Goal: Communication & Community: Answer question/provide support

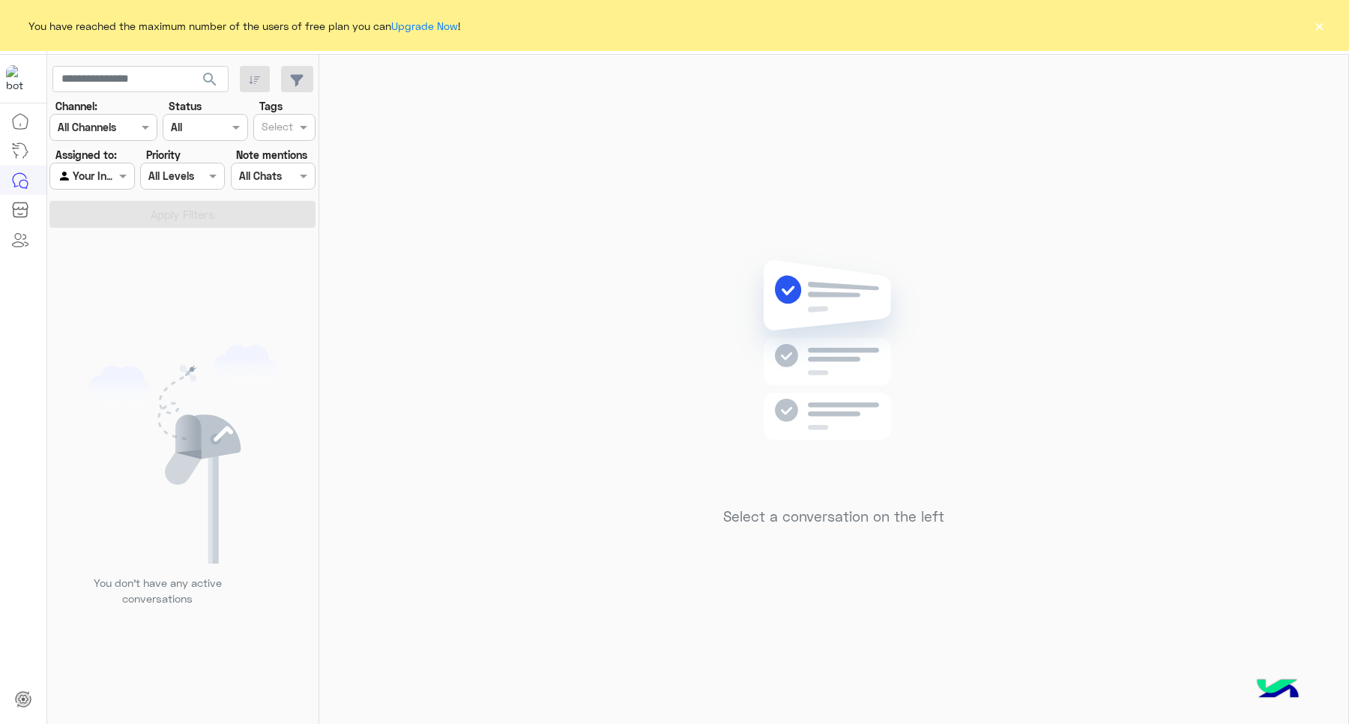
click at [1317, 18] on button "×" at bounding box center [1318, 25] width 15 height 15
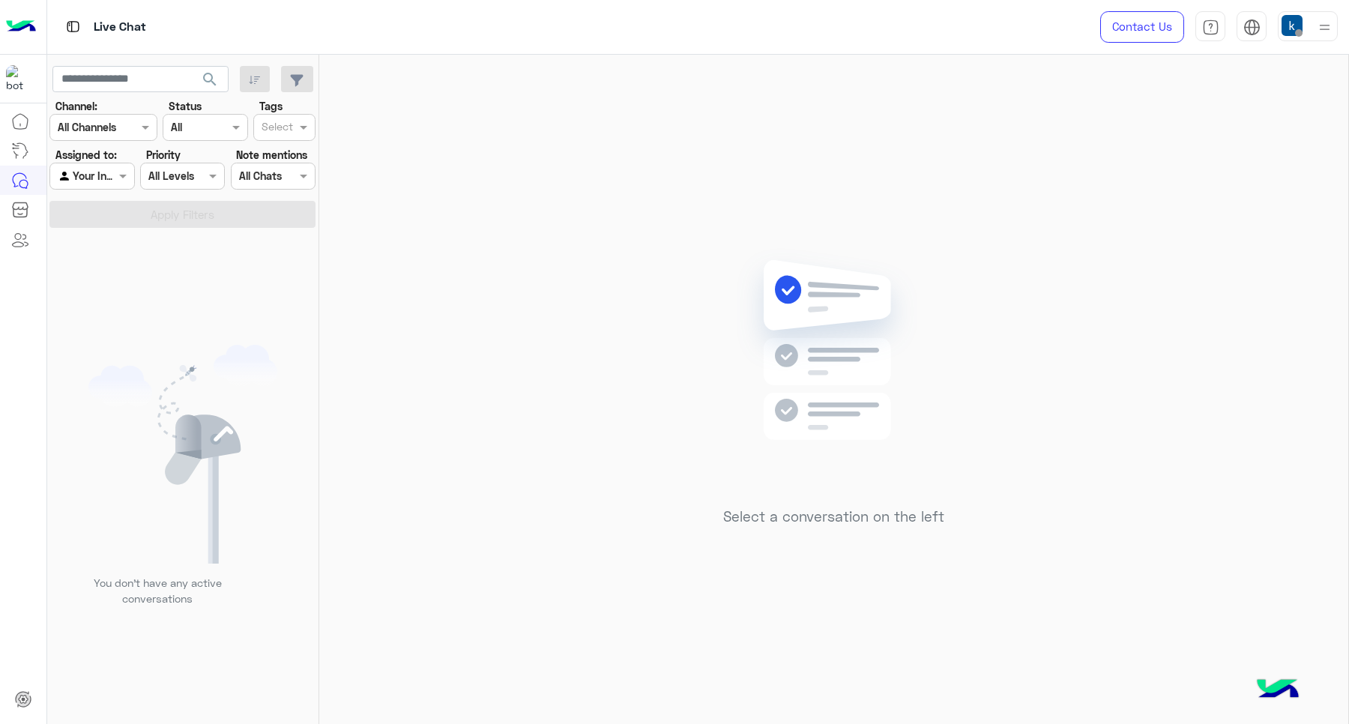
click at [1295, 26] on img at bounding box center [1291, 25] width 21 height 21
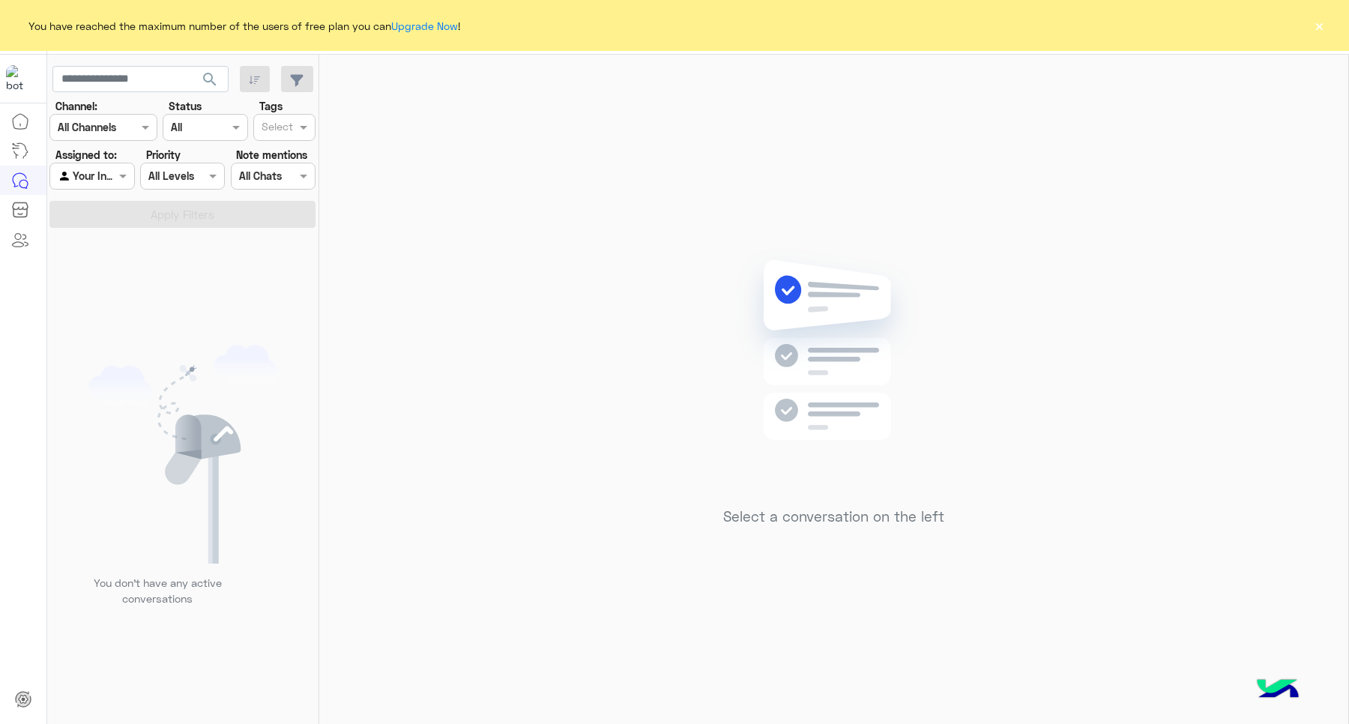
click at [1326, 24] on div "You have reached the maximum number of the users of free plan you can Upgrade N…" at bounding box center [674, 25] width 1349 height 51
click at [1325, 24] on button "×" at bounding box center [1318, 25] width 15 height 15
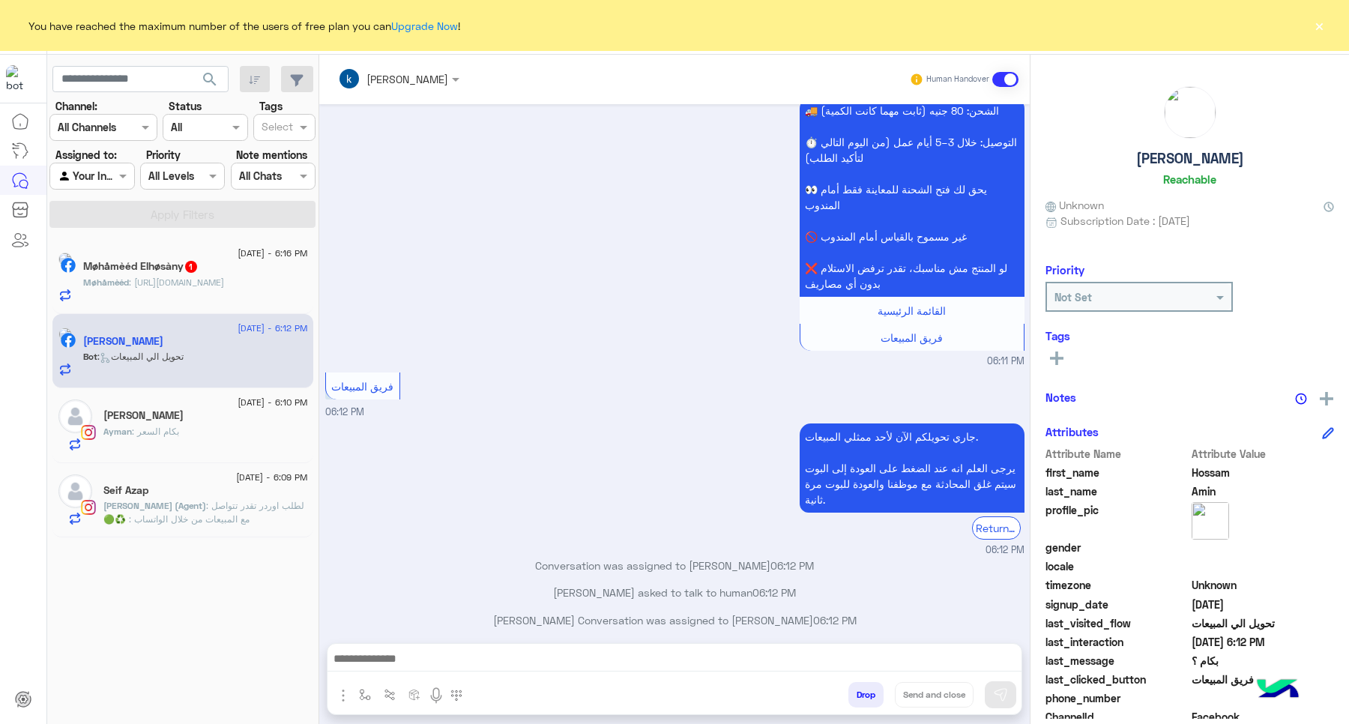
click at [238, 255] on span "[DATE] - 6:16 PM" at bounding box center [273, 253] width 70 height 13
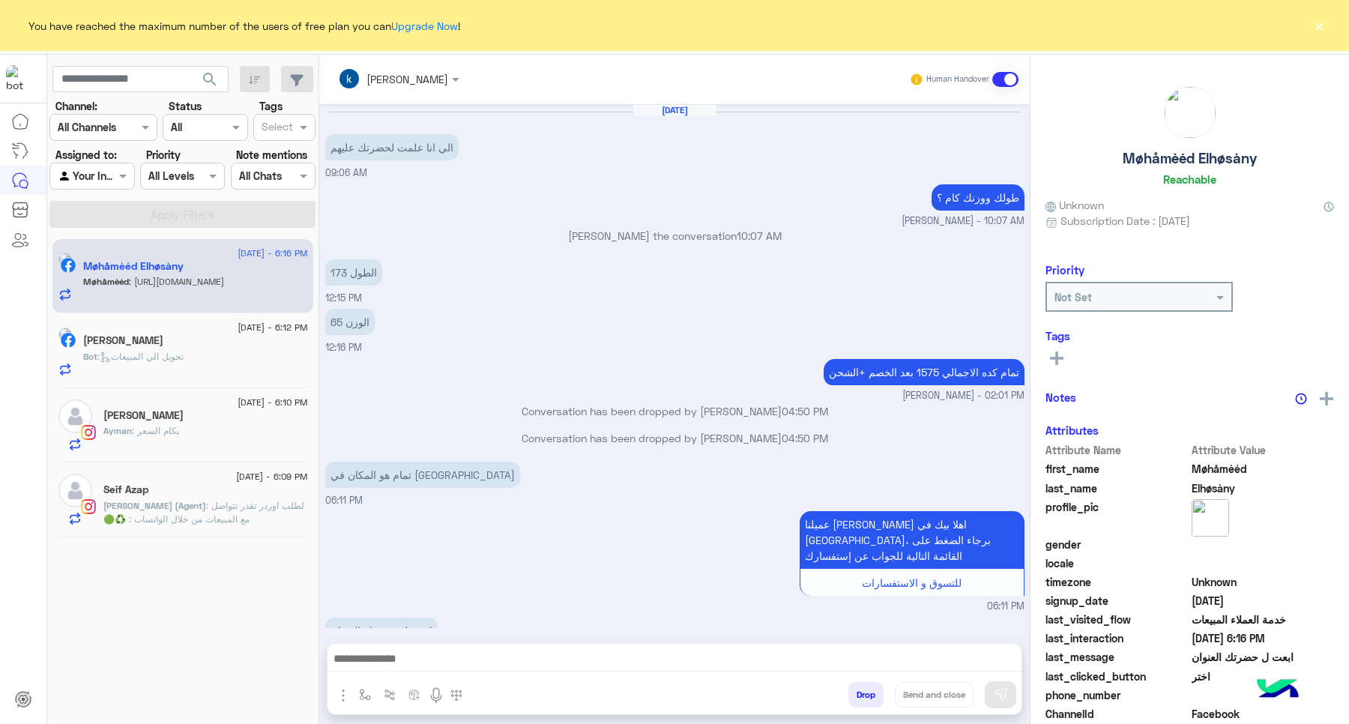
scroll to position [619, 0]
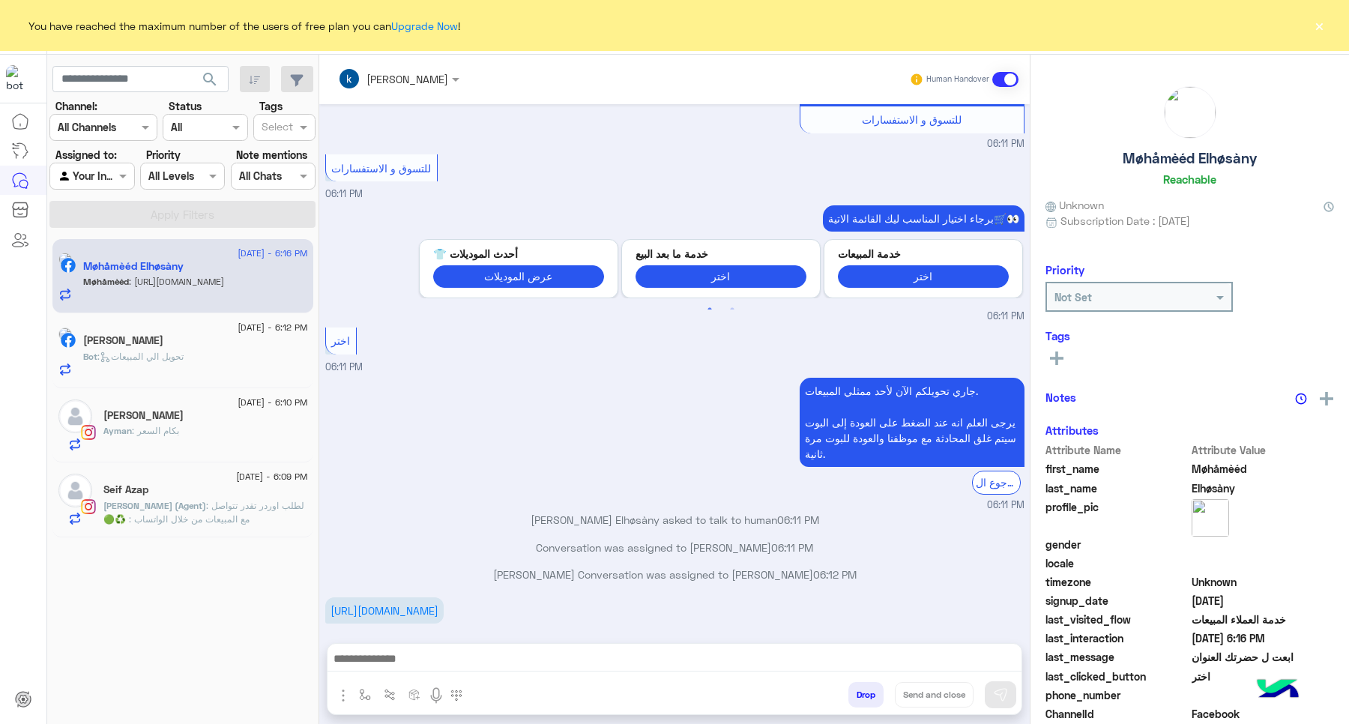
click at [388, 611] on div "https://maps.app.goo.gl/z7oRWskSZUnQrZvG9?g_st=afm 06:16 PM" at bounding box center [674, 618] width 699 height 50
click at [393, 604] on link "[URL][DOMAIN_NAME]" at bounding box center [384, 610] width 108 height 13
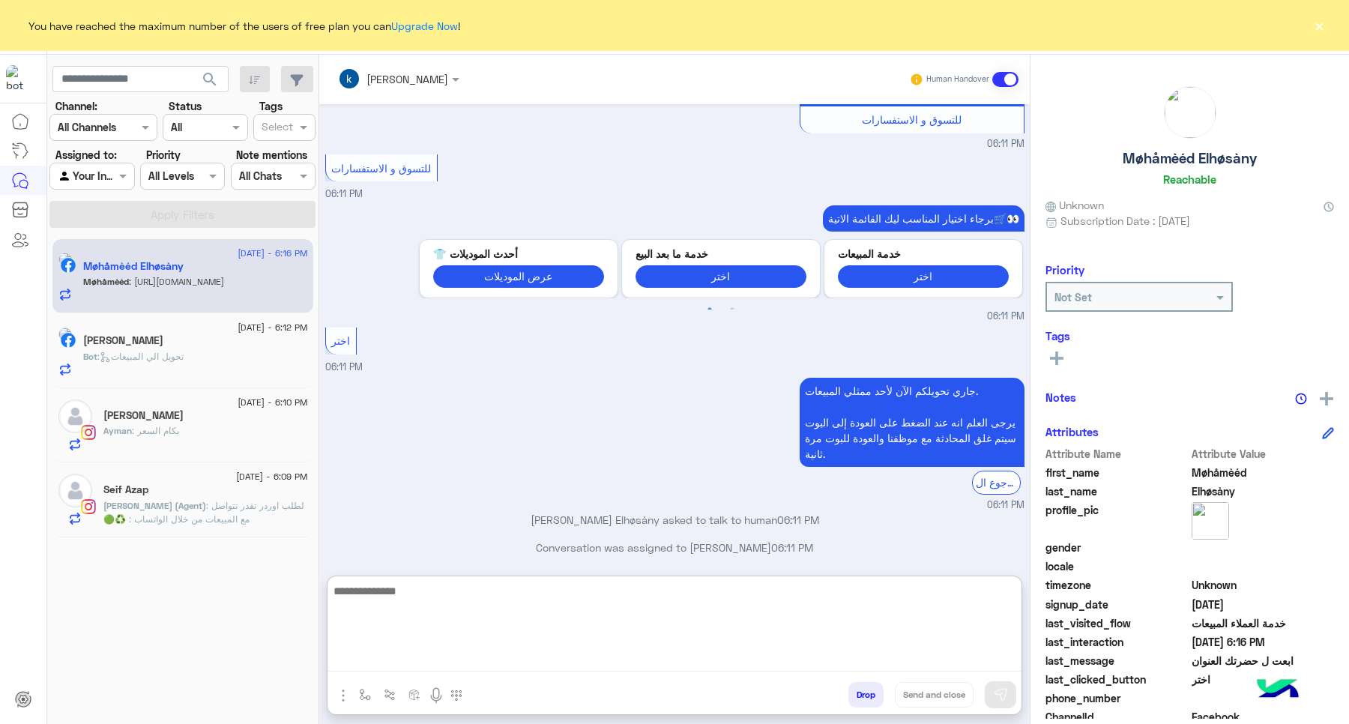
click at [447, 657] on textarea at bounding box center [674, 626] width 694 height 90
type textarea "**"
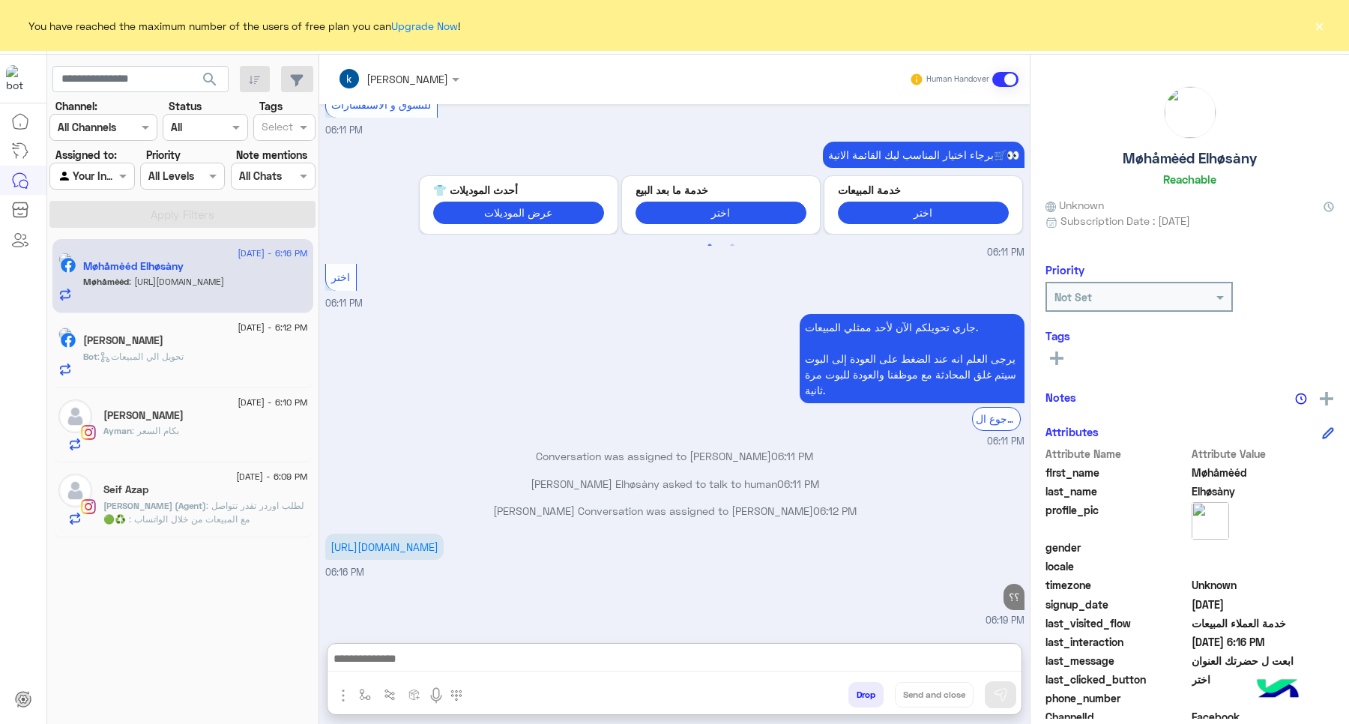
click at [230, 342] on div "[PERSON_NAME]" at bounding box center [195, 342] width 225 height 16
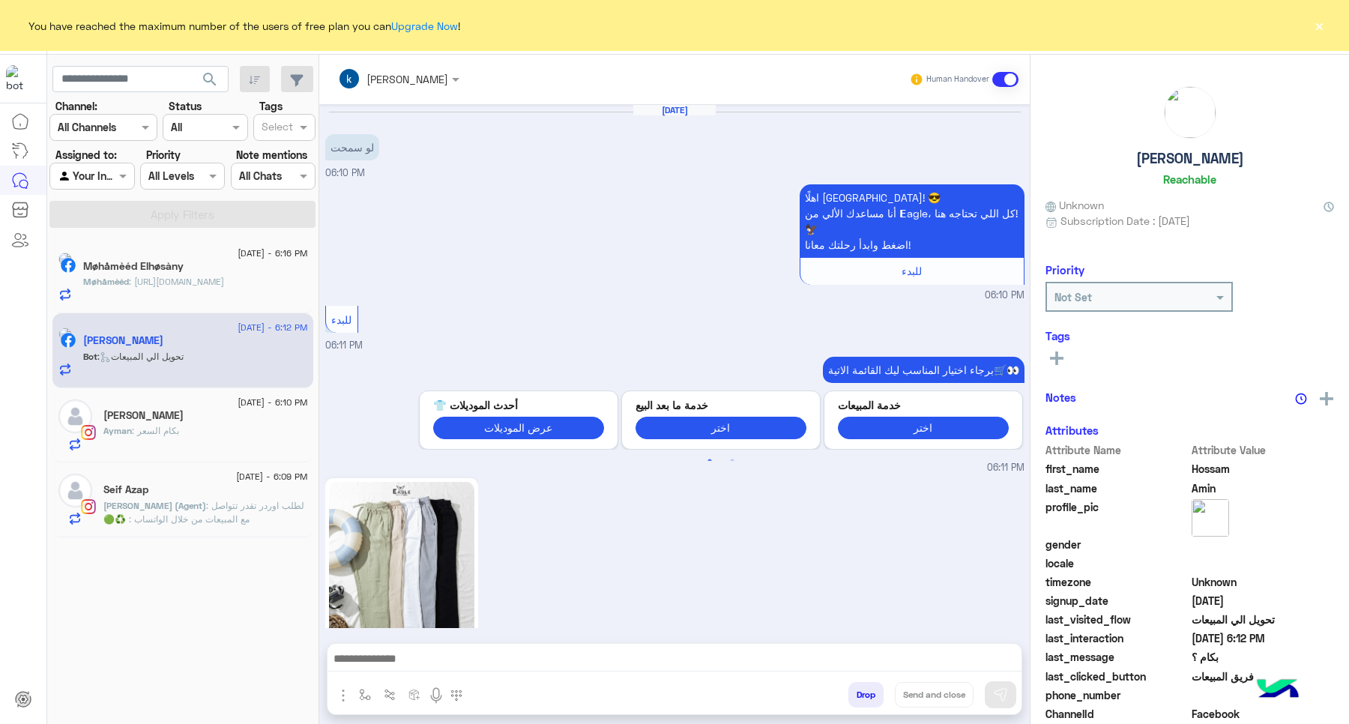
scroll to position [923, 0]
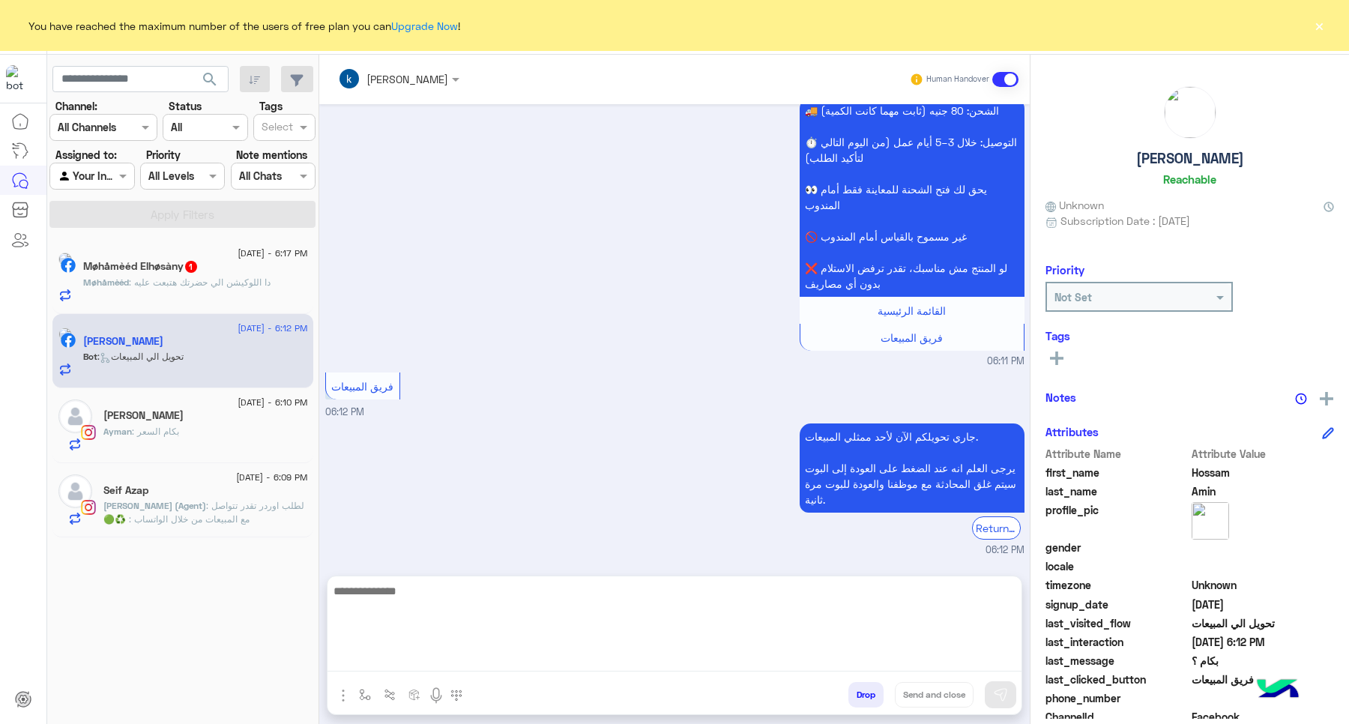
click at [451, 665] on textarea at bounding box center [674, 626] width 694 height 90
paste textarea "**********"
type textarea "**********"
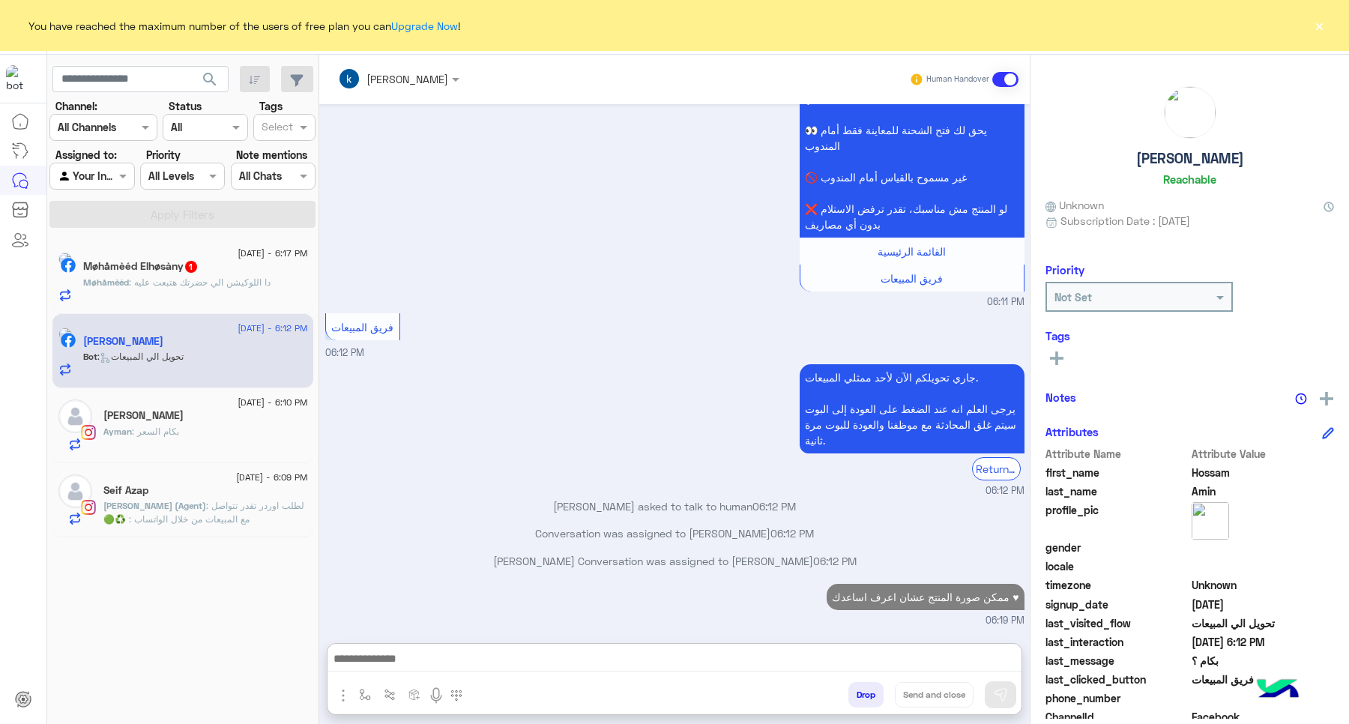
click at [262, 286] on span ": دا اللوكيشن الي حضرتك هتبعت عليه" at bounding box center [200, 281] width 142 height 11
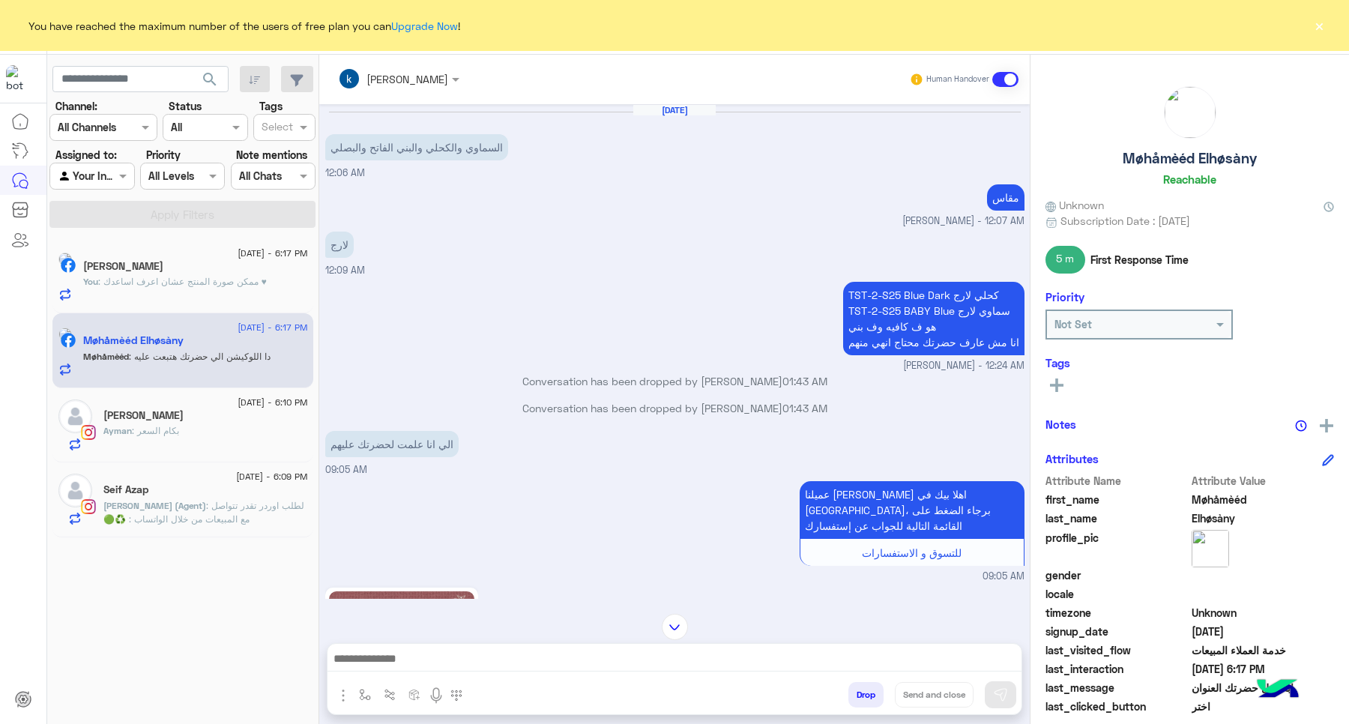
scroll to position [1461, 0]
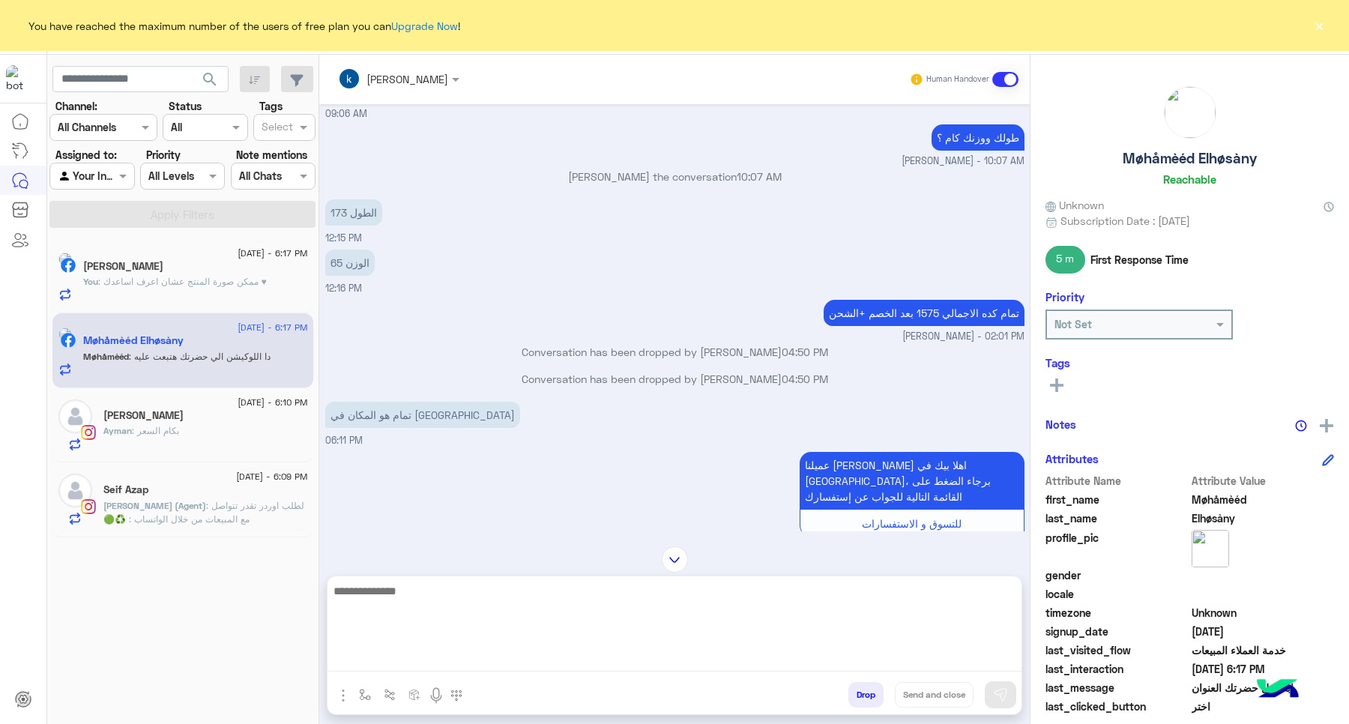
click at [429, 650] on textarea at bounding box center [674, 626] width 694 height 90
type textarea "**********"
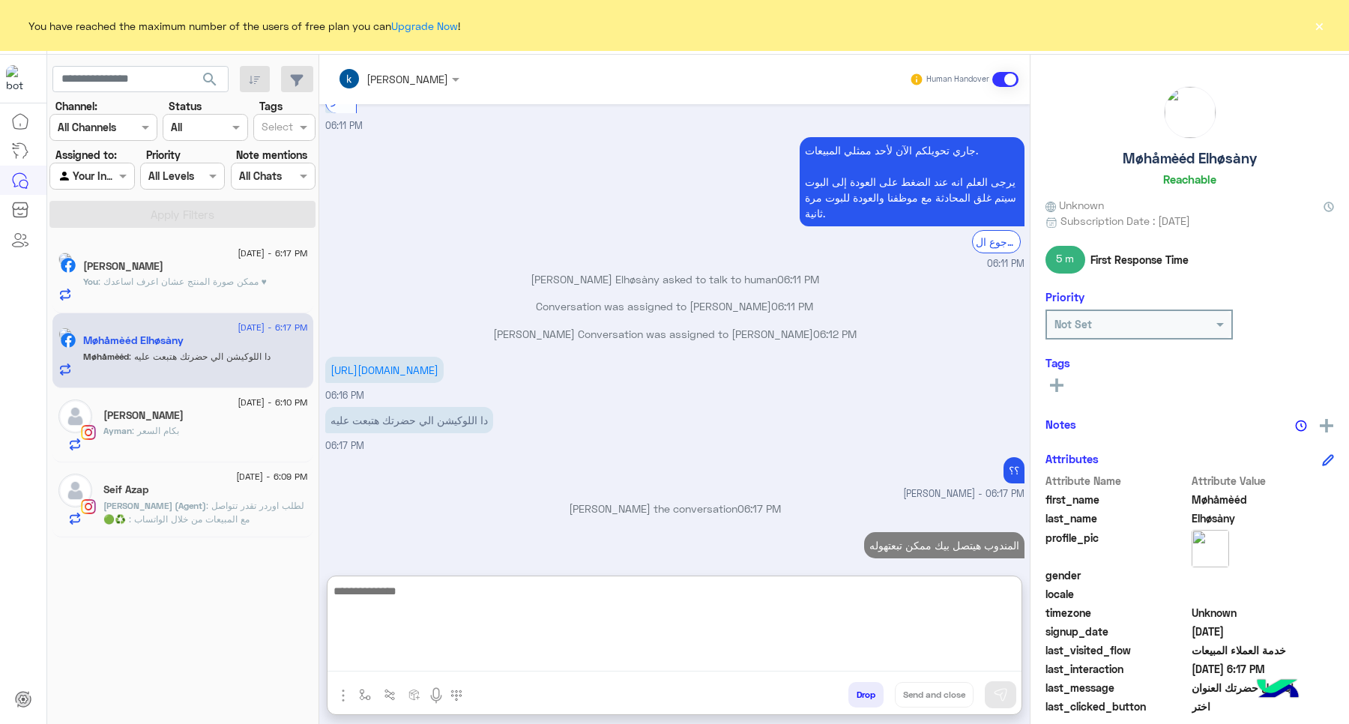
scroll to position [2228, 0]
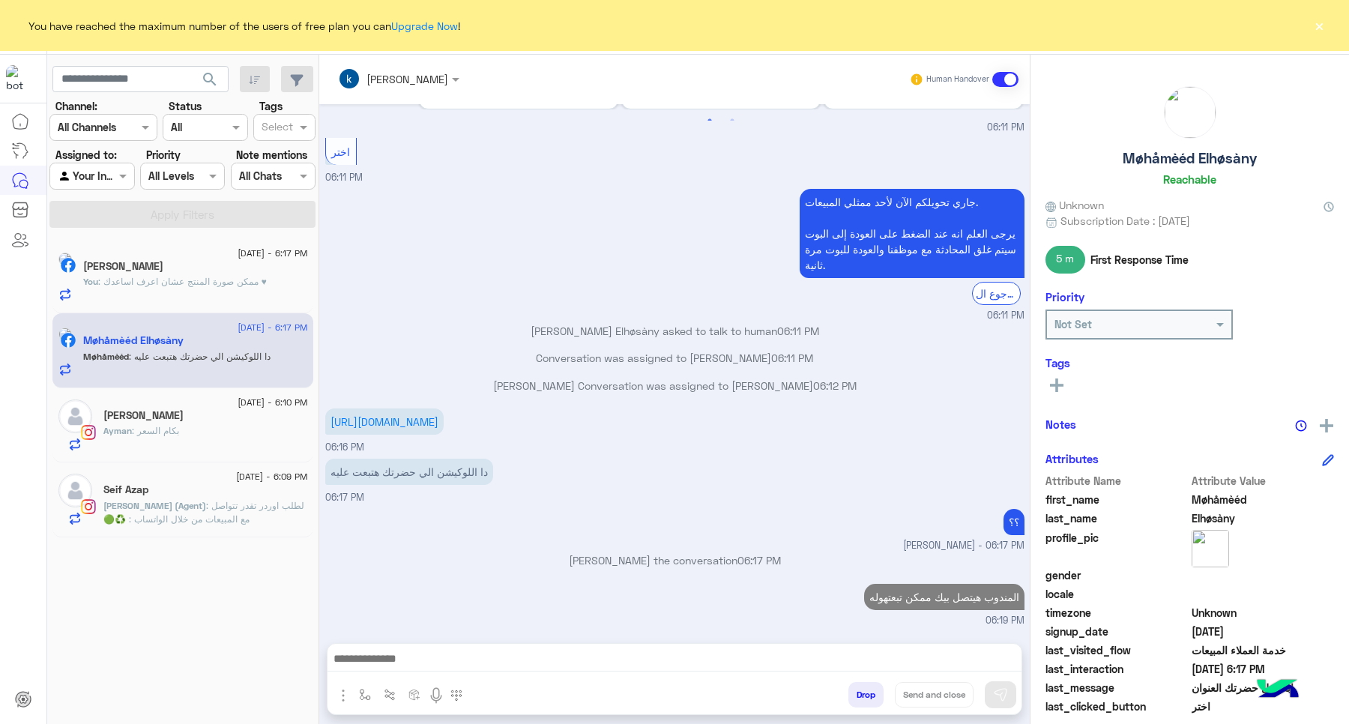
click at [238, 408] on span "14 September - 6:10 PM" at bounding box center [273, 402] width 70 height 13
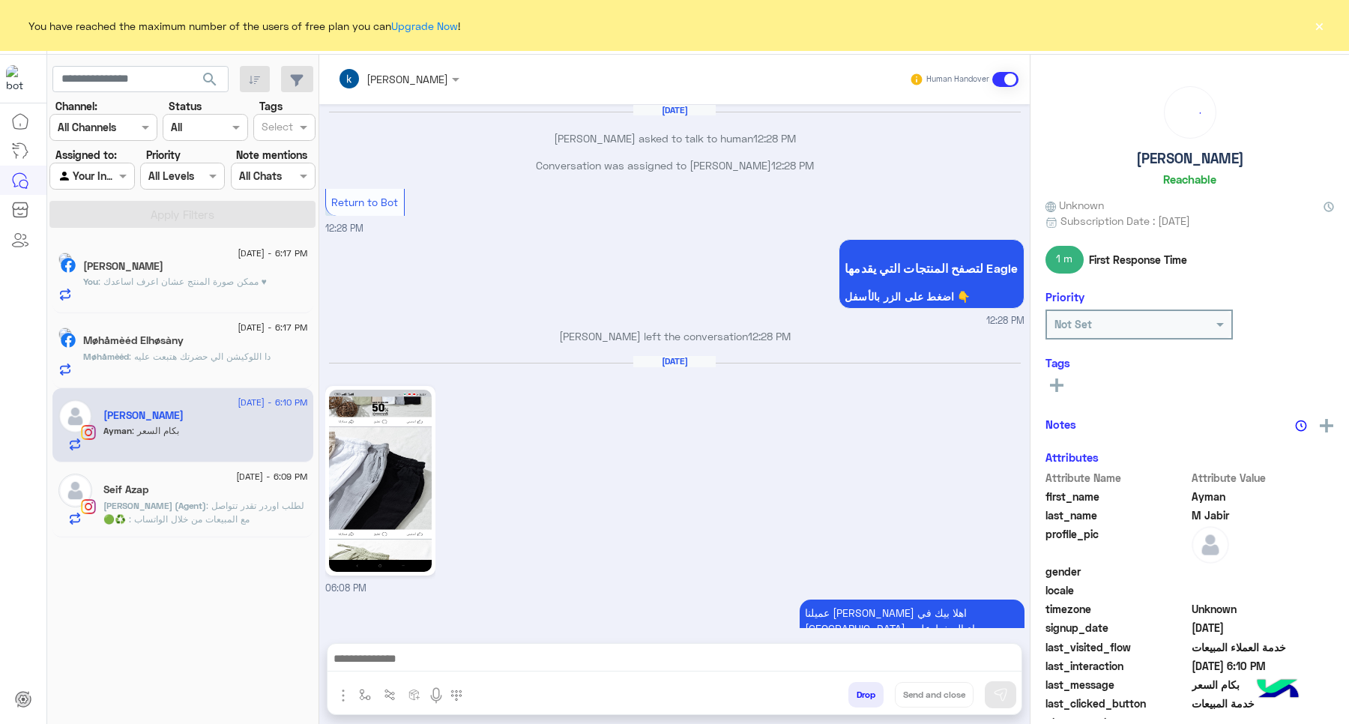
scroll to position [1245, 0]
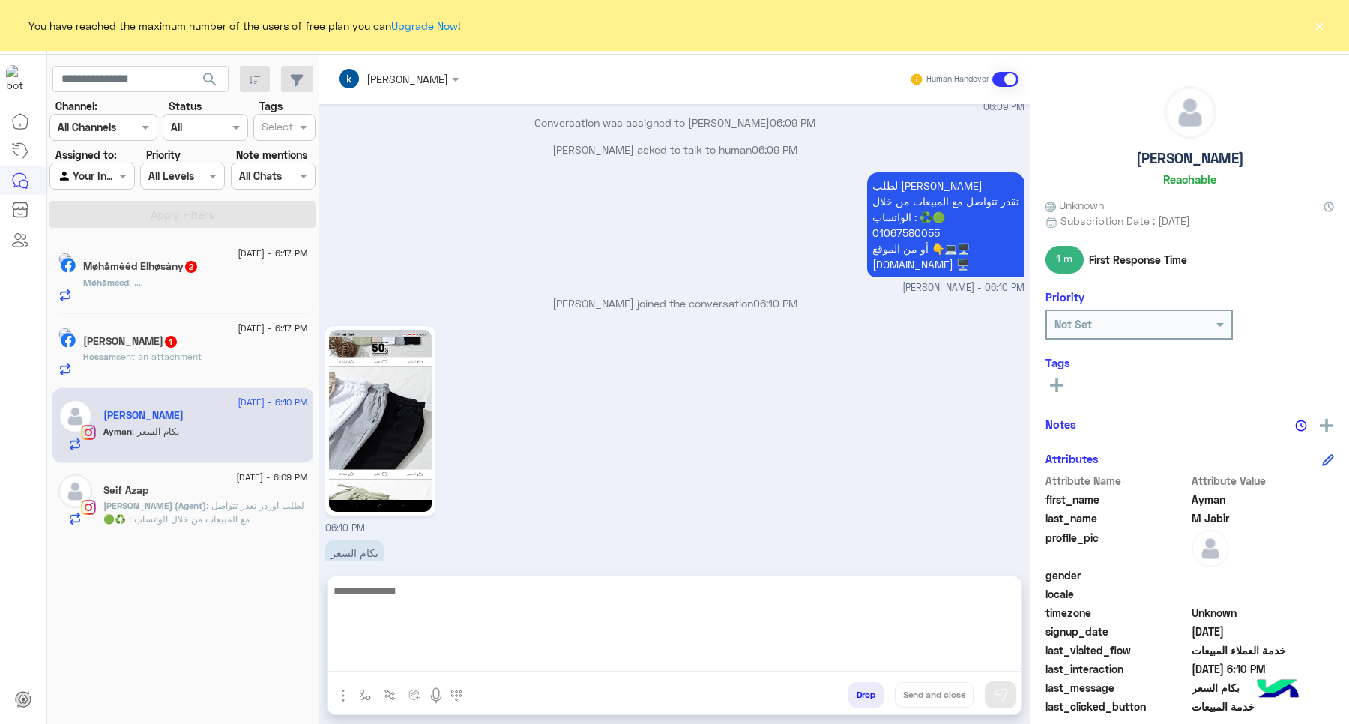
click at [447, 650] on textarea at bounding box center [674, 626] width 694 height 90
type textarea "********"
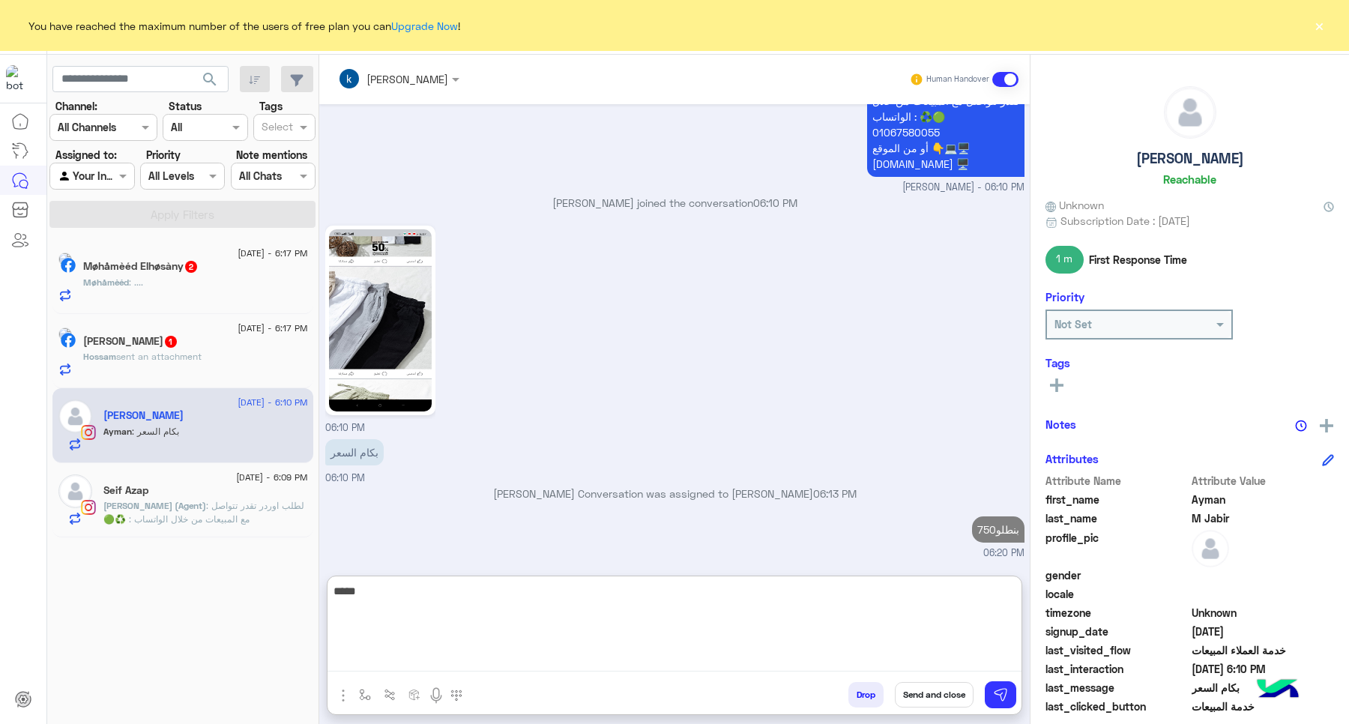
type textarea "******"
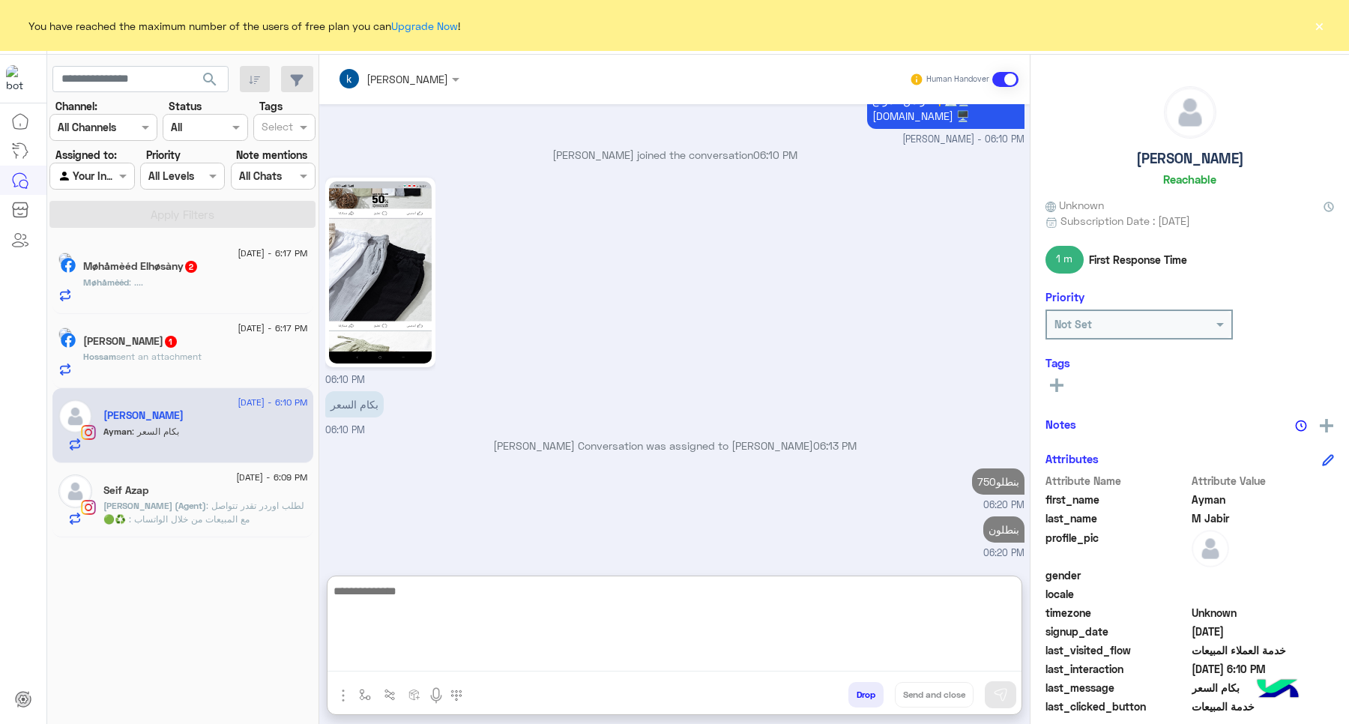
scroll to position [1435, 0]
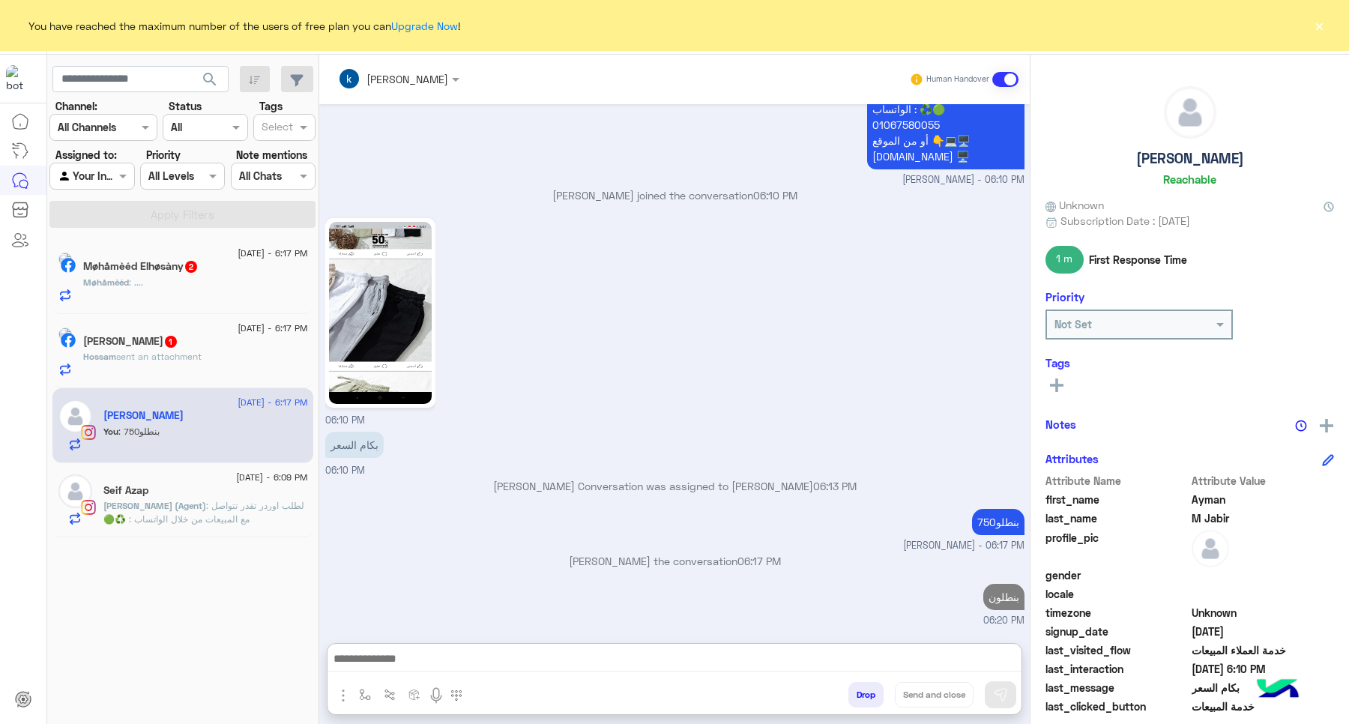
click at [163, 332] on div "14 September - 6:17 PM" at bounding box center [195, 330] width 225 height 10
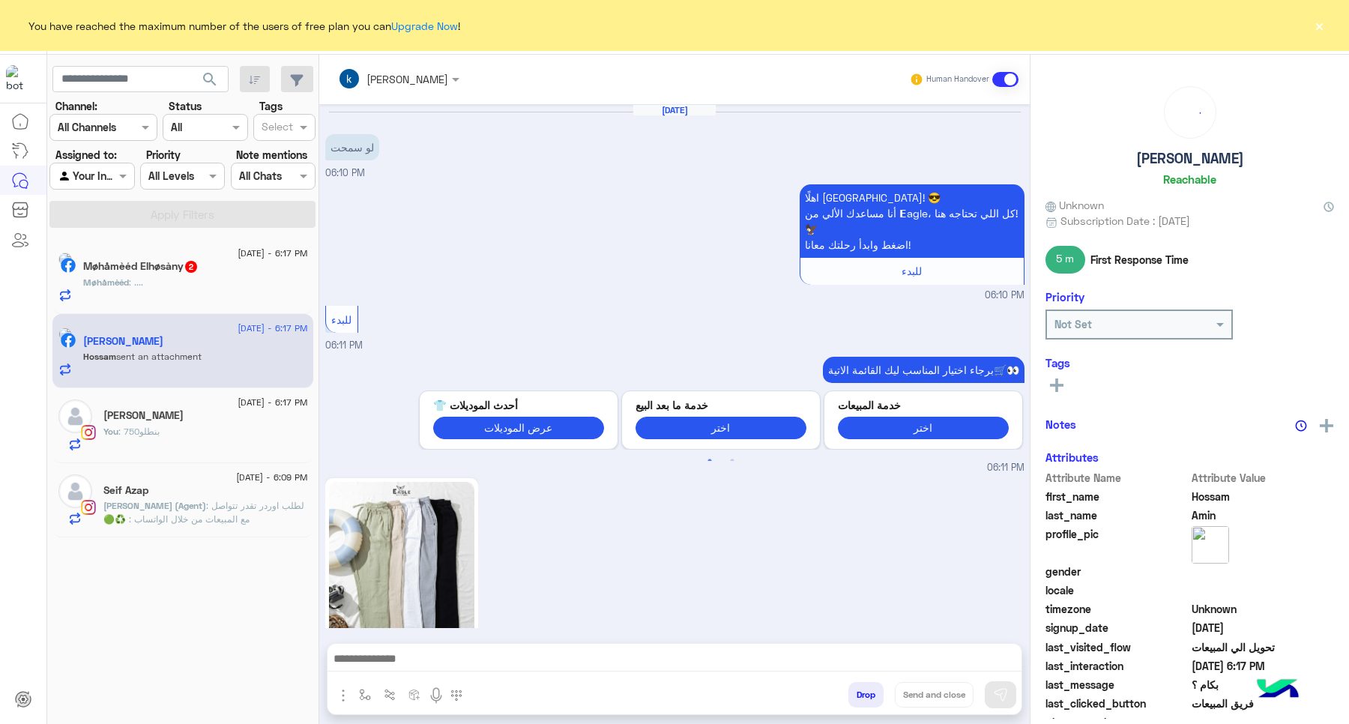
scroll to position [1212, 0]
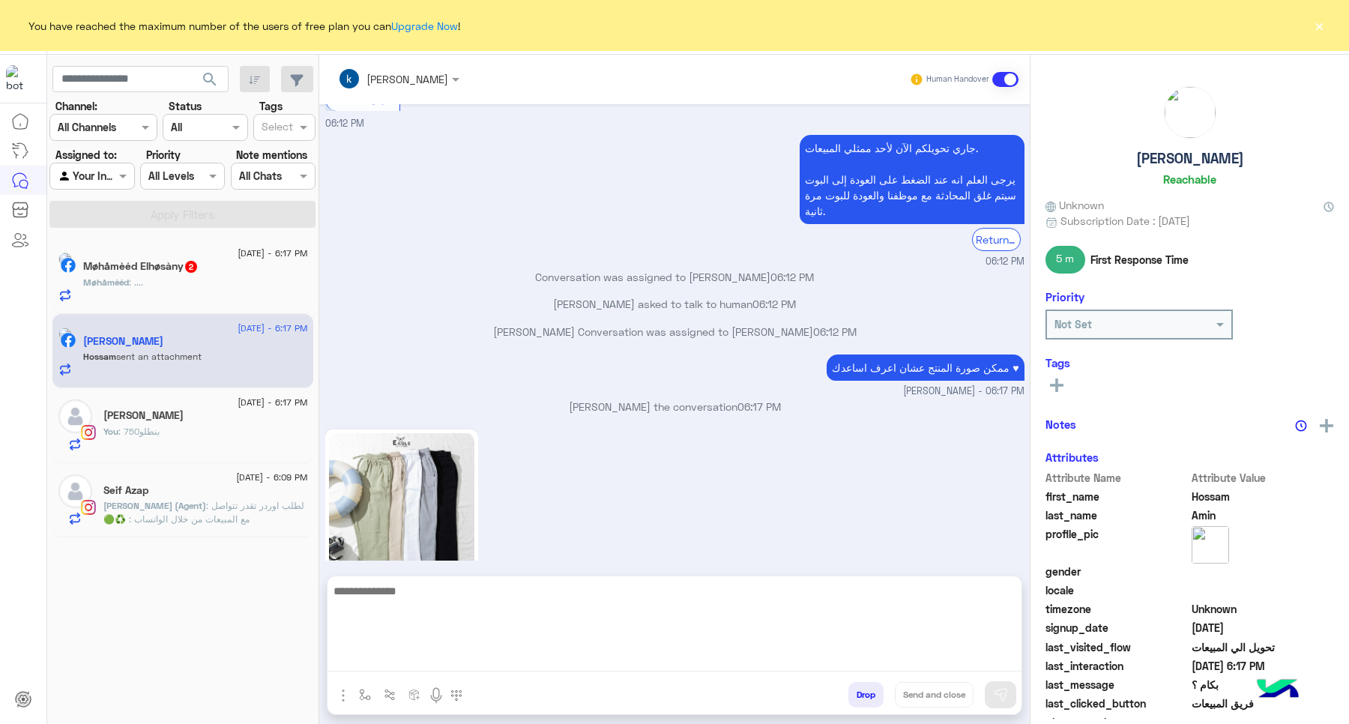
click at [432, 665] on textarea at bounding box center [674, 626] width 694 height 90
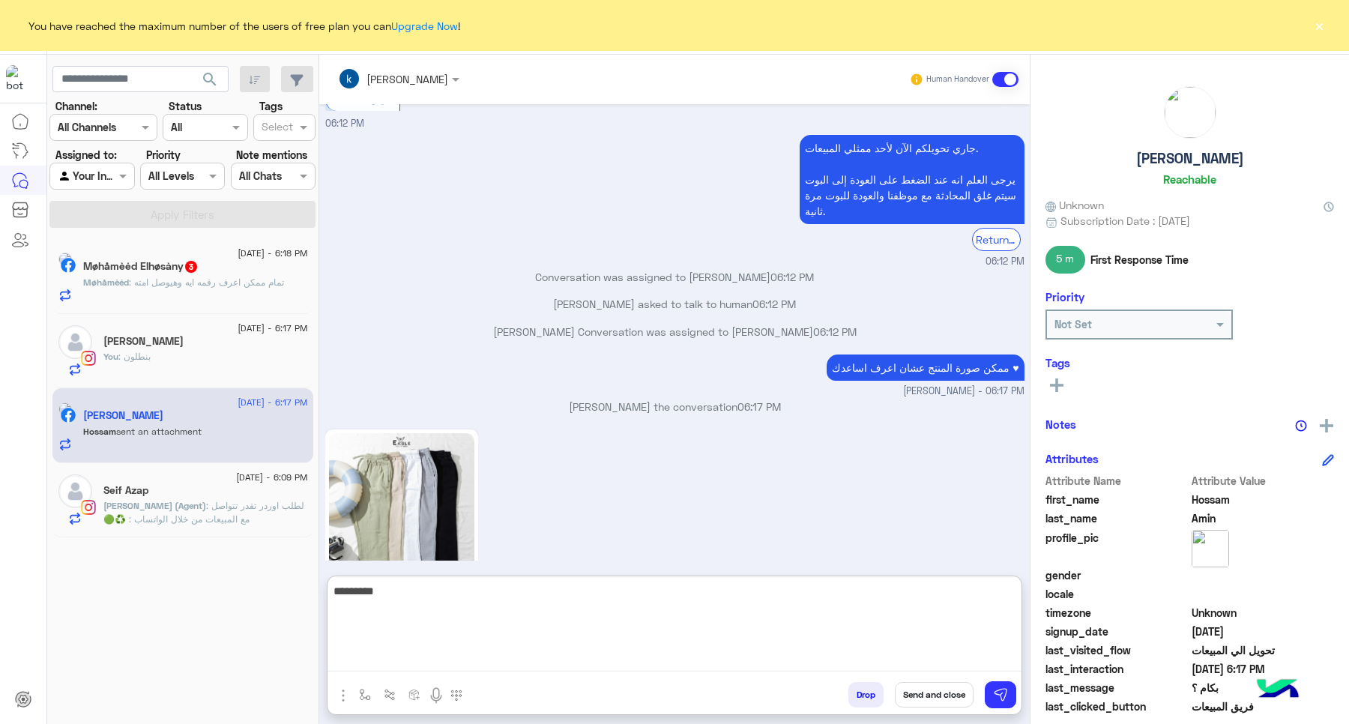
type textarea "*********"
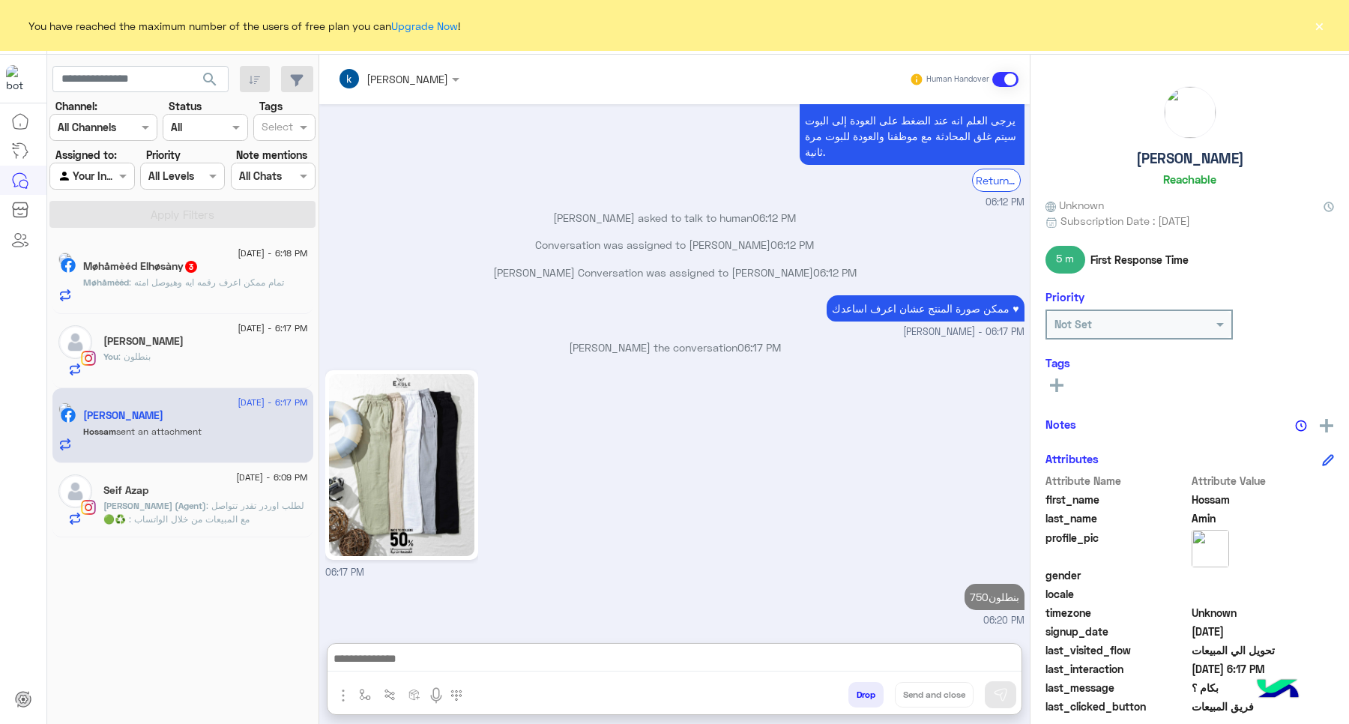
click at [199, 264] on span "3" at bounding box center [191, 265] width 15 height 13
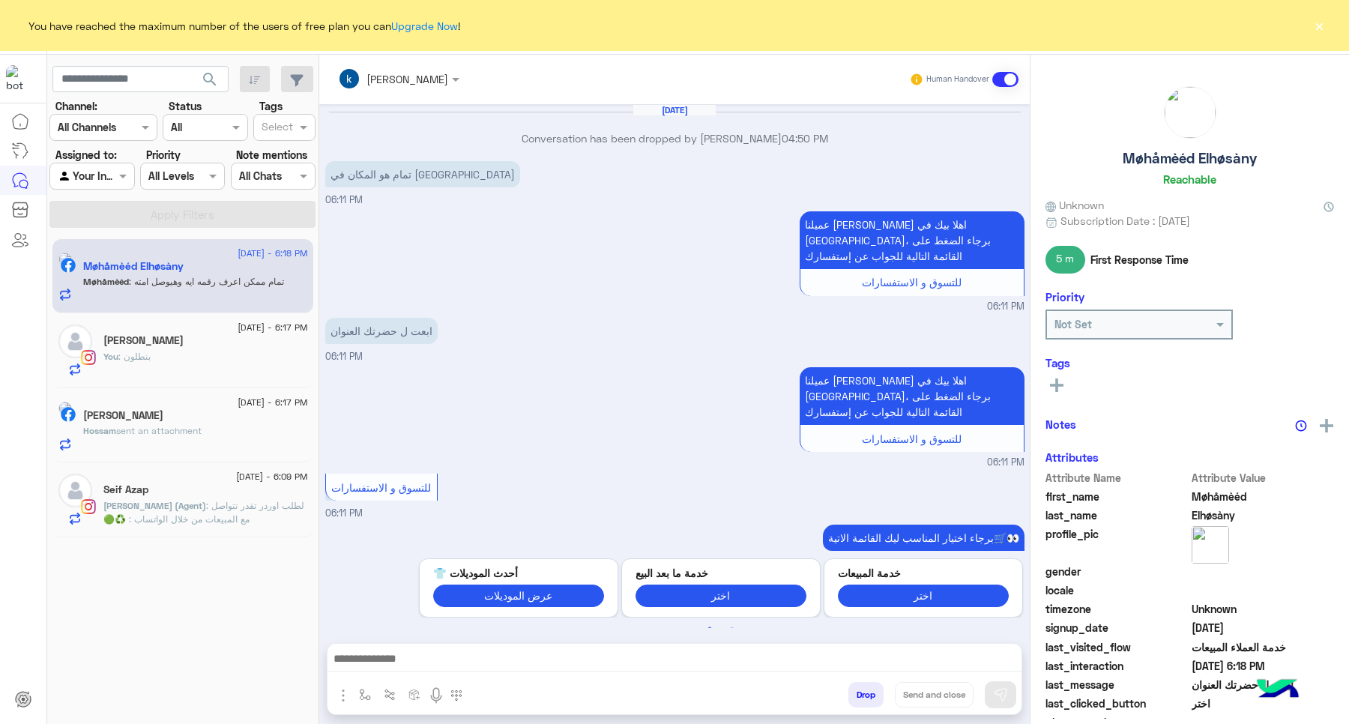
scroll to position [668, 0]
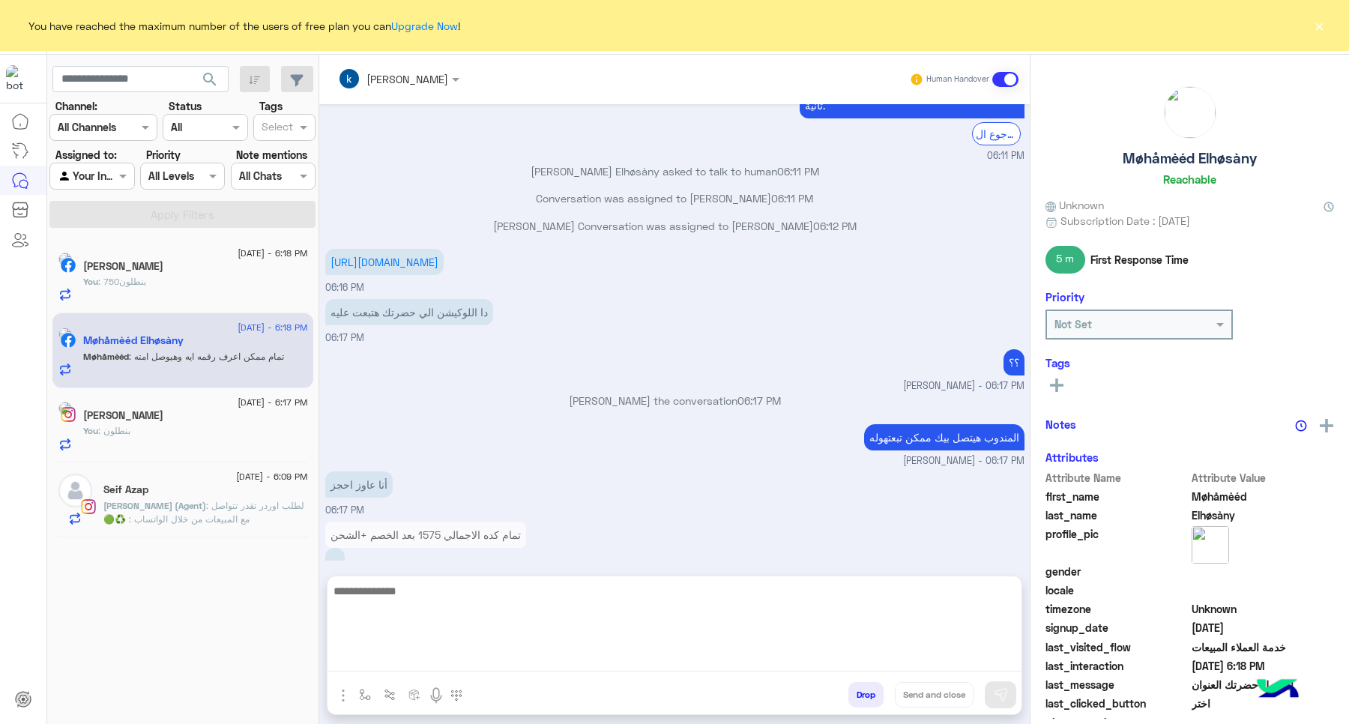
click at [470, 660] on textarea at bounding box center [674, 626] width 694 height 90
type textarea "******"
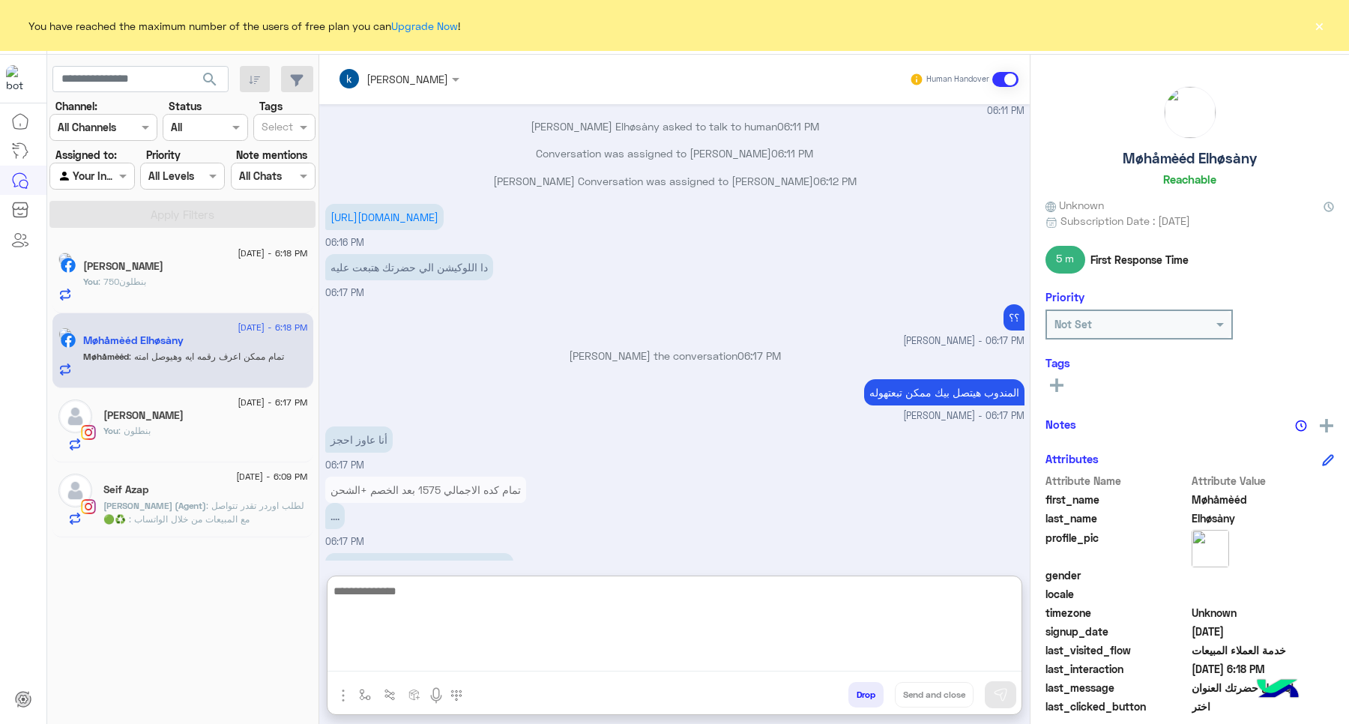
scroll to position [734, 0]
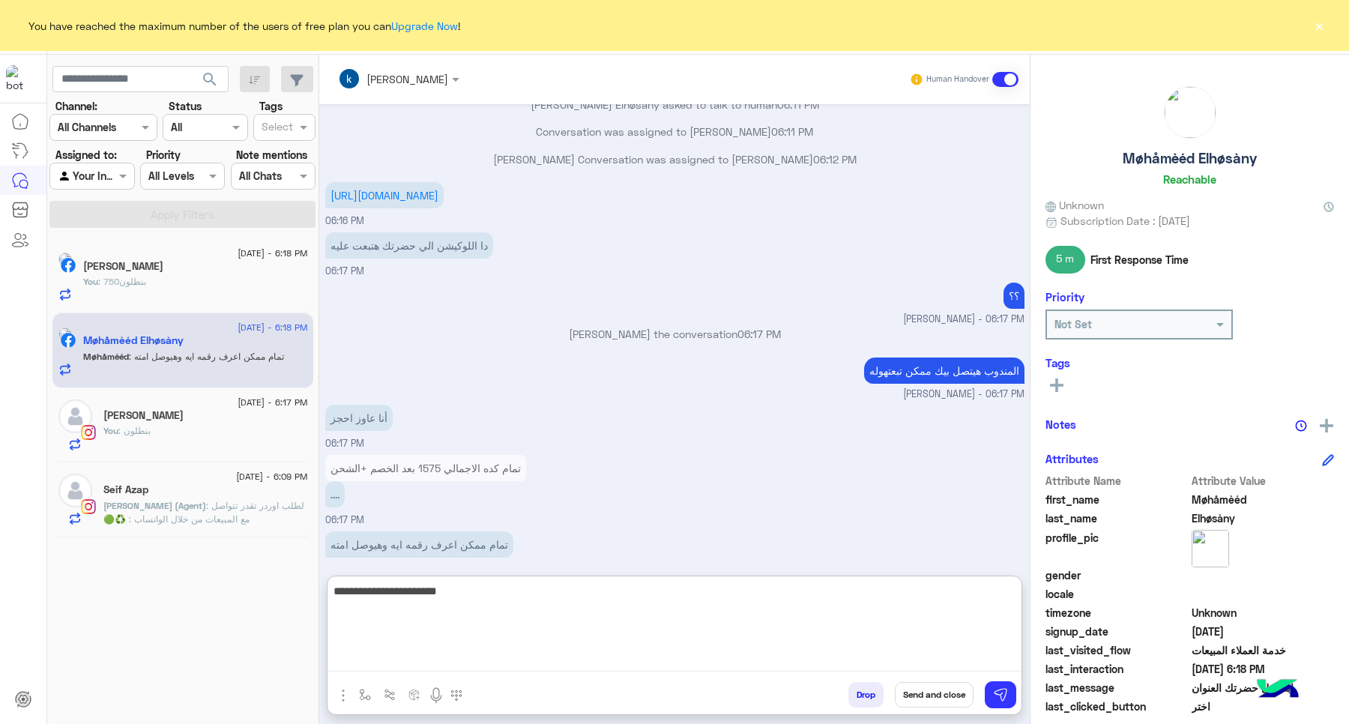
type textarea "**********"
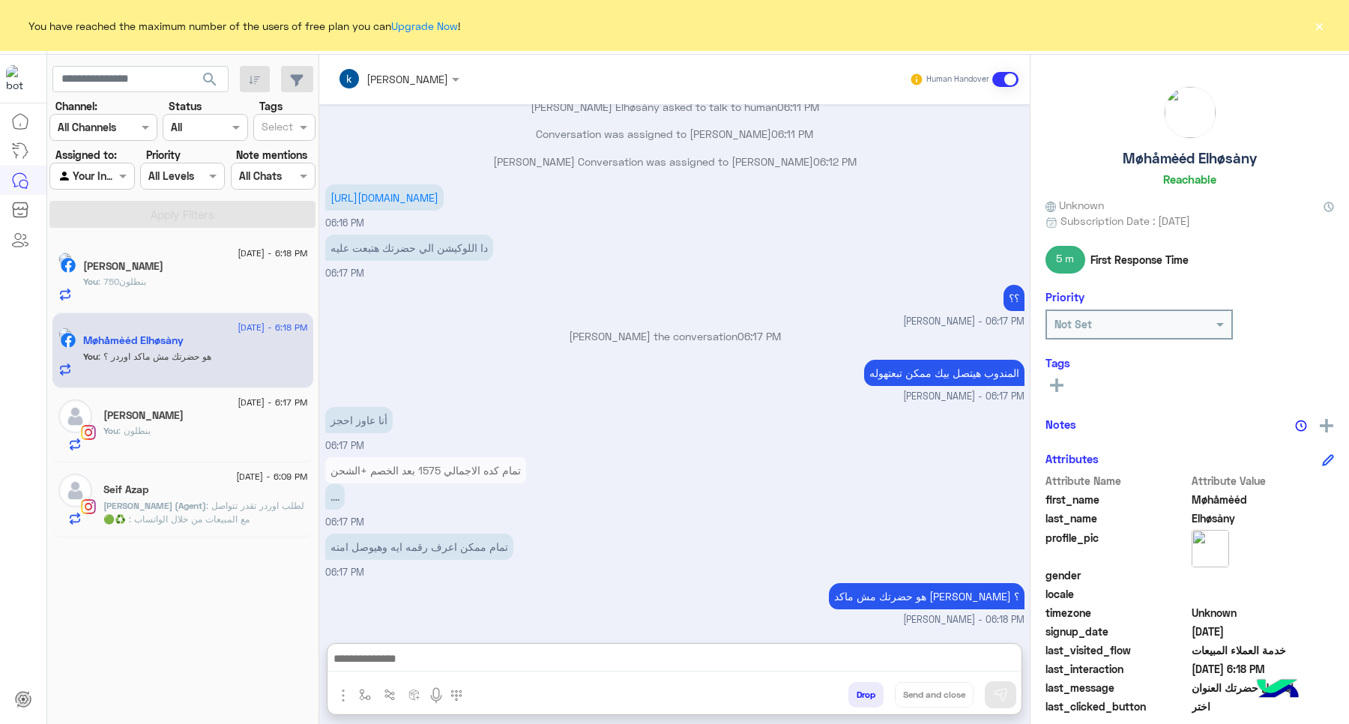
click at [76, 507] on img at bounding box center [75, 491] width 34 height 34
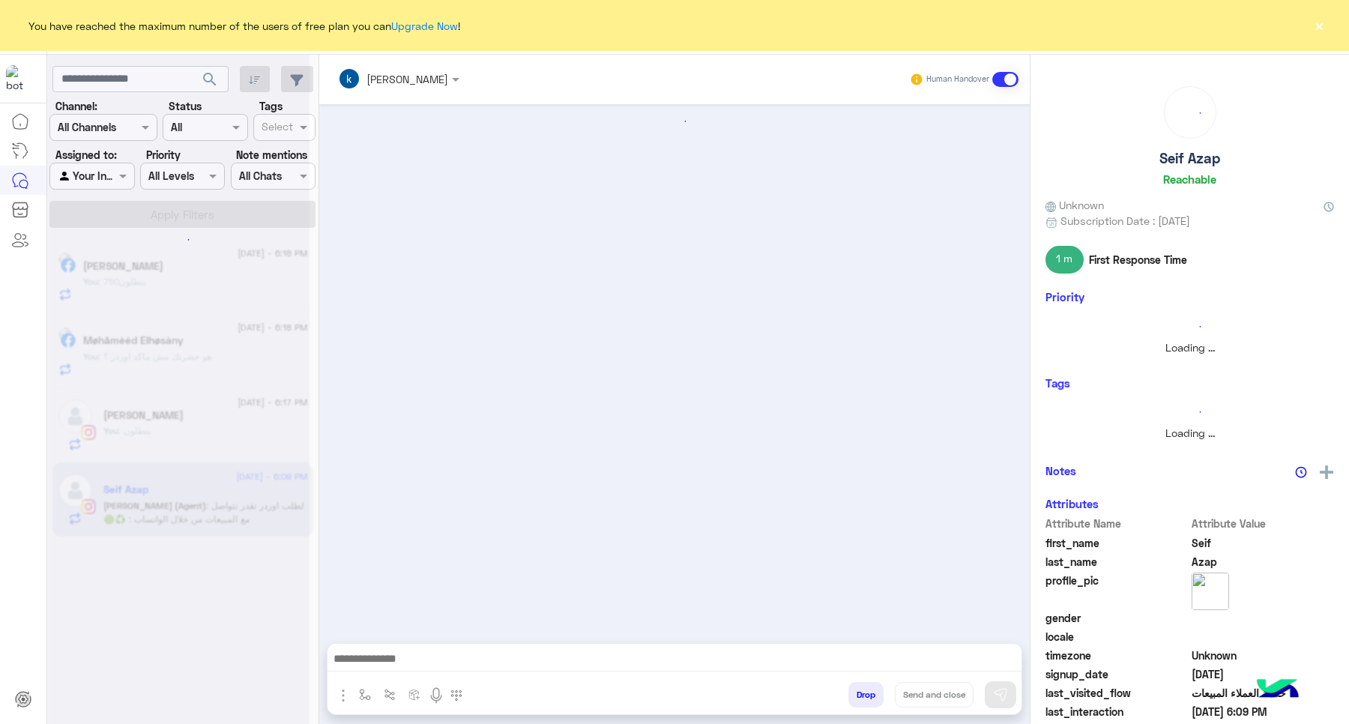
scroll to position [856, 0]
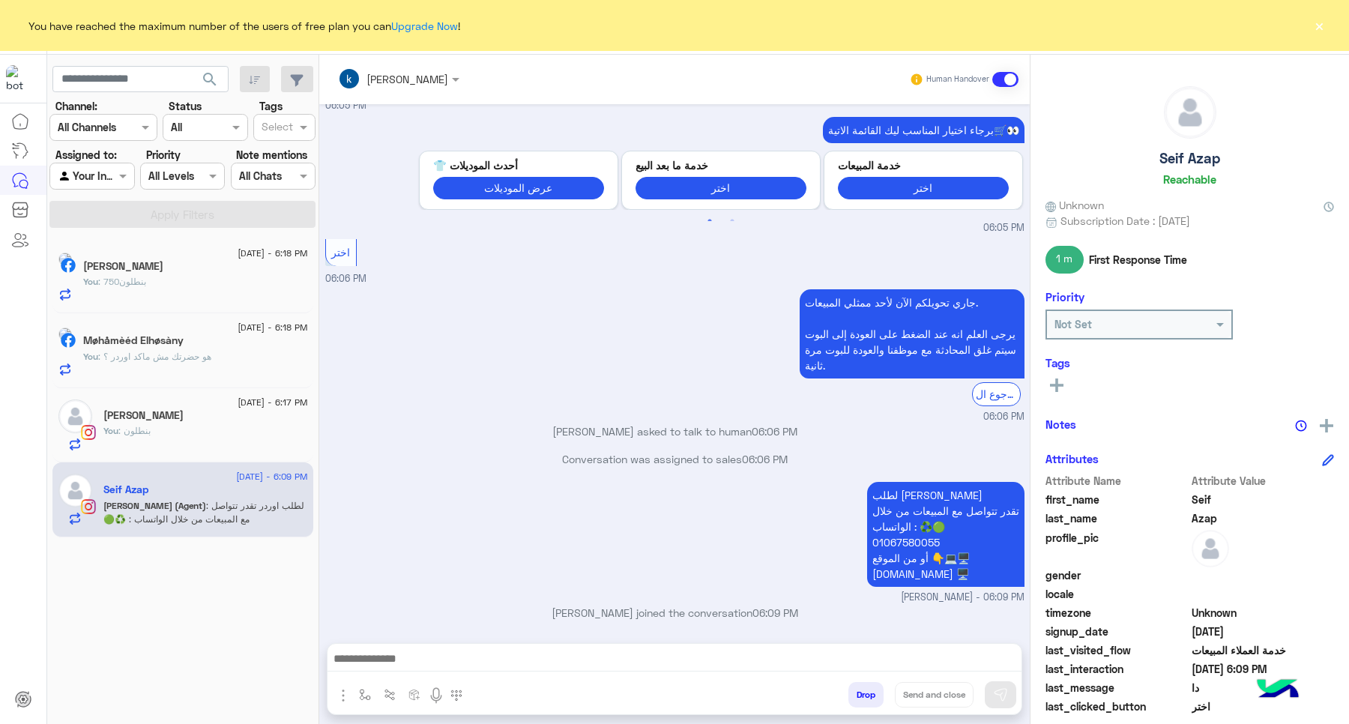
click at [196, 360] on span ": هو حضرتك مش ماكد اوردر ؟" at bounding box center [154, 356] width 113 height 11
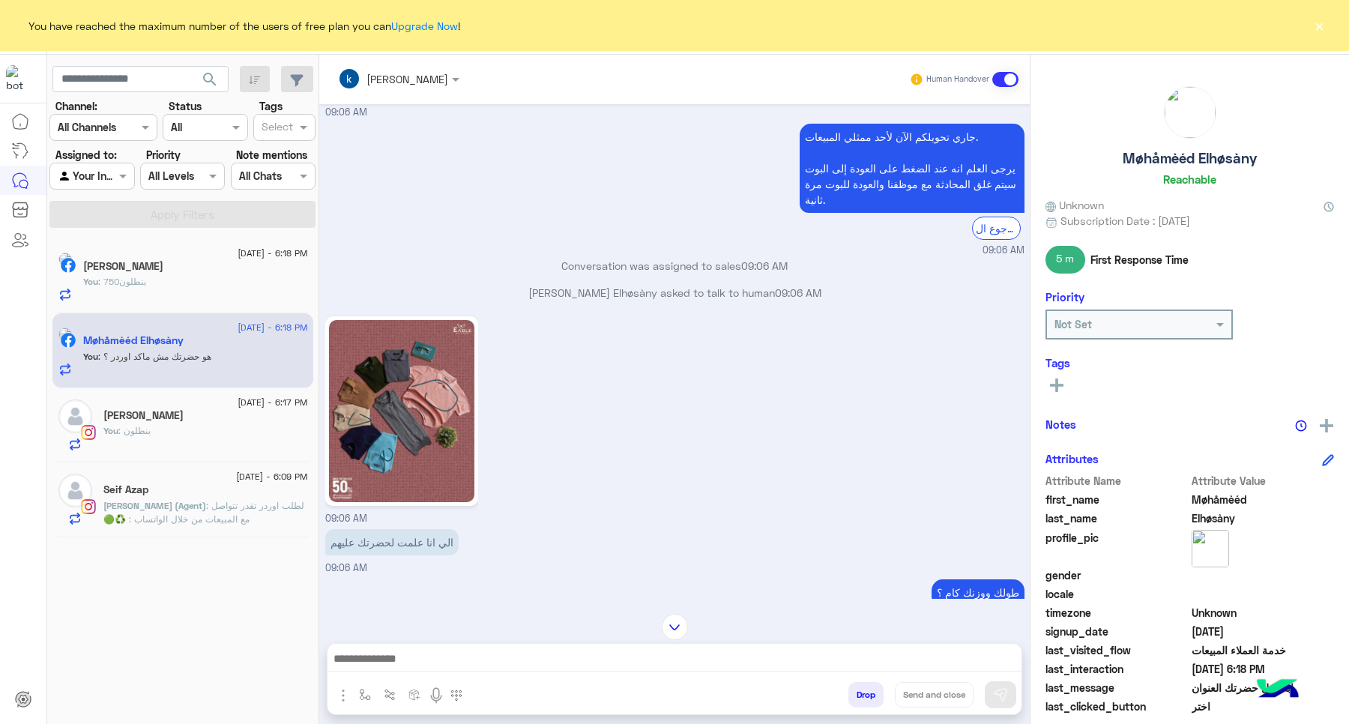
scroll to position [643, 0]
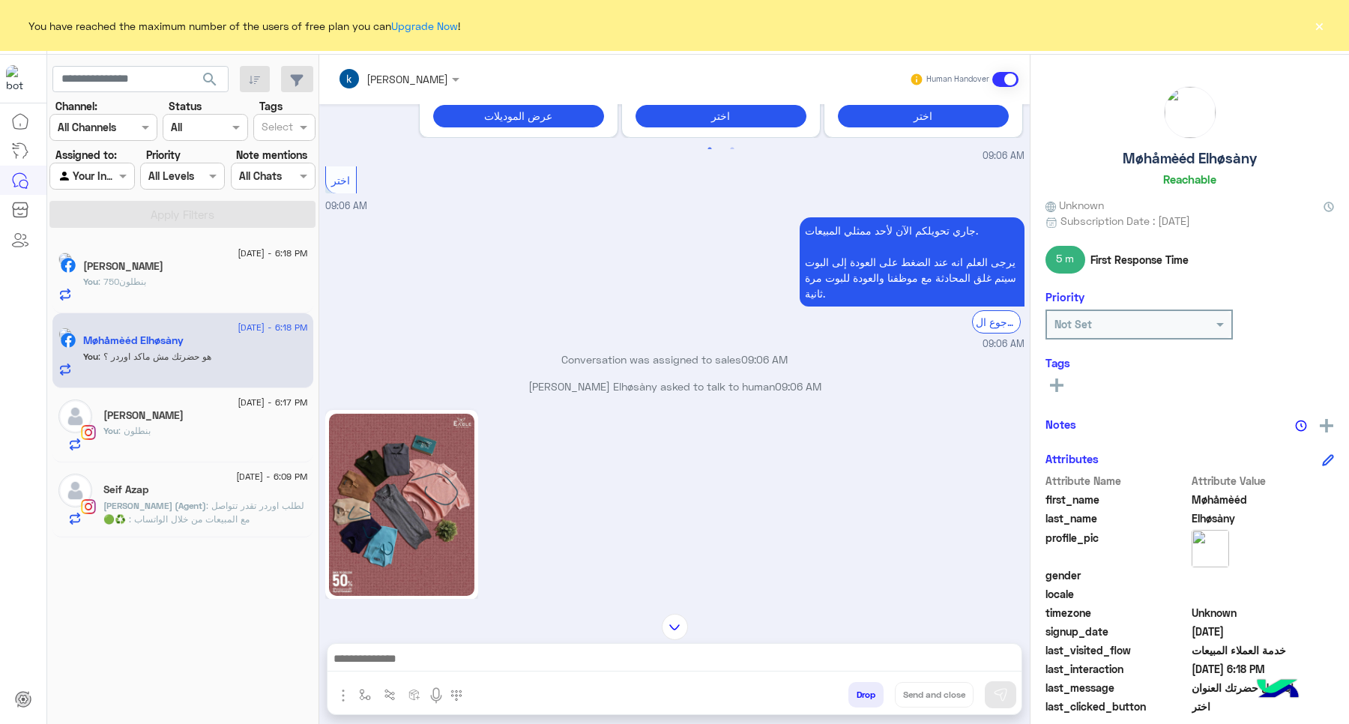
click at [1319, 20] on button "×" at bounding box center [1318, 25] width 15 height 15
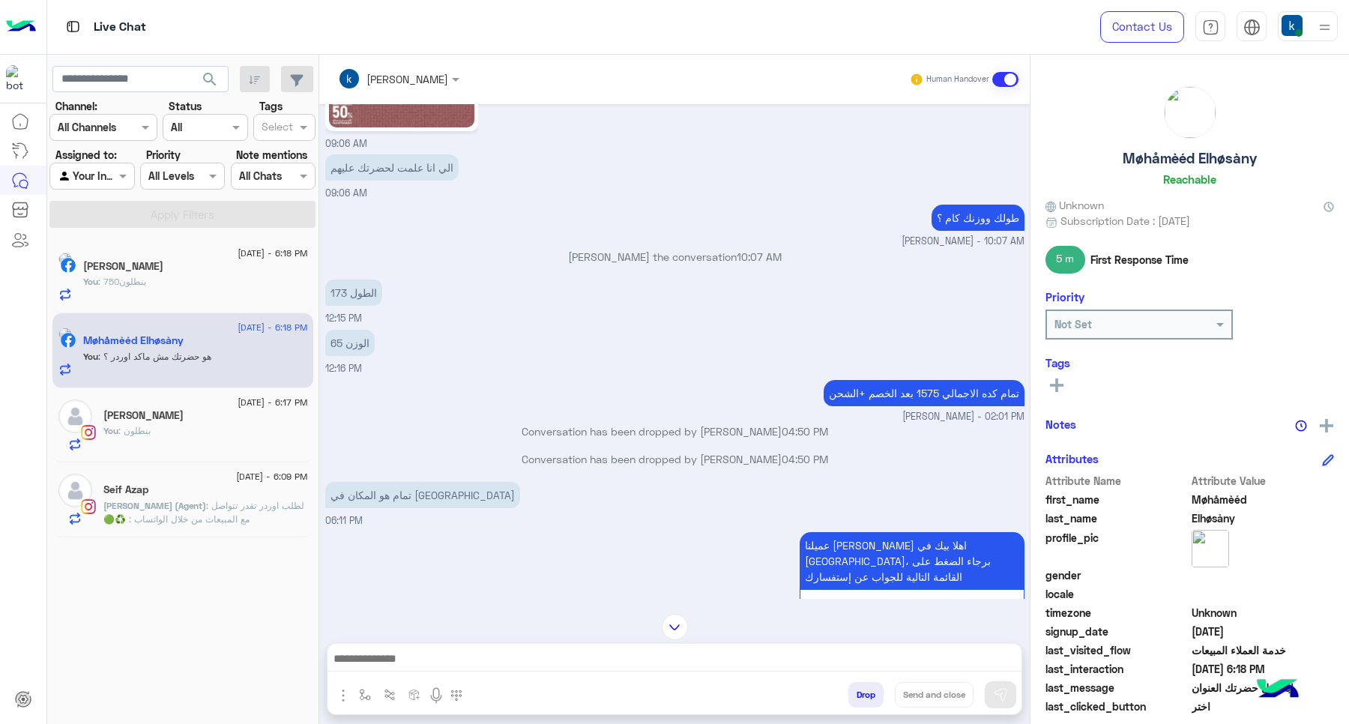
scroll to position [1018, 0]
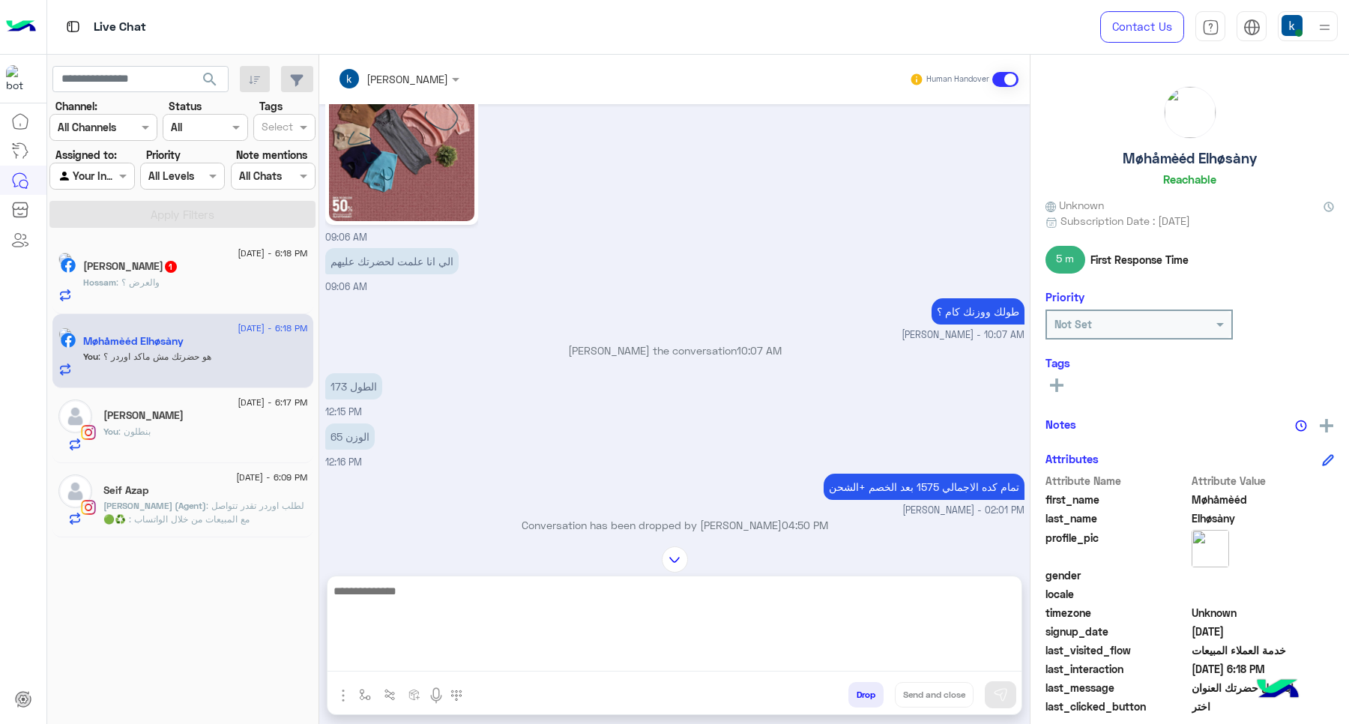
click at [450, 667] on textarea at bounding box center [674, 626] width 694 height 90
paste textarea "**********"
type textarea "**********"
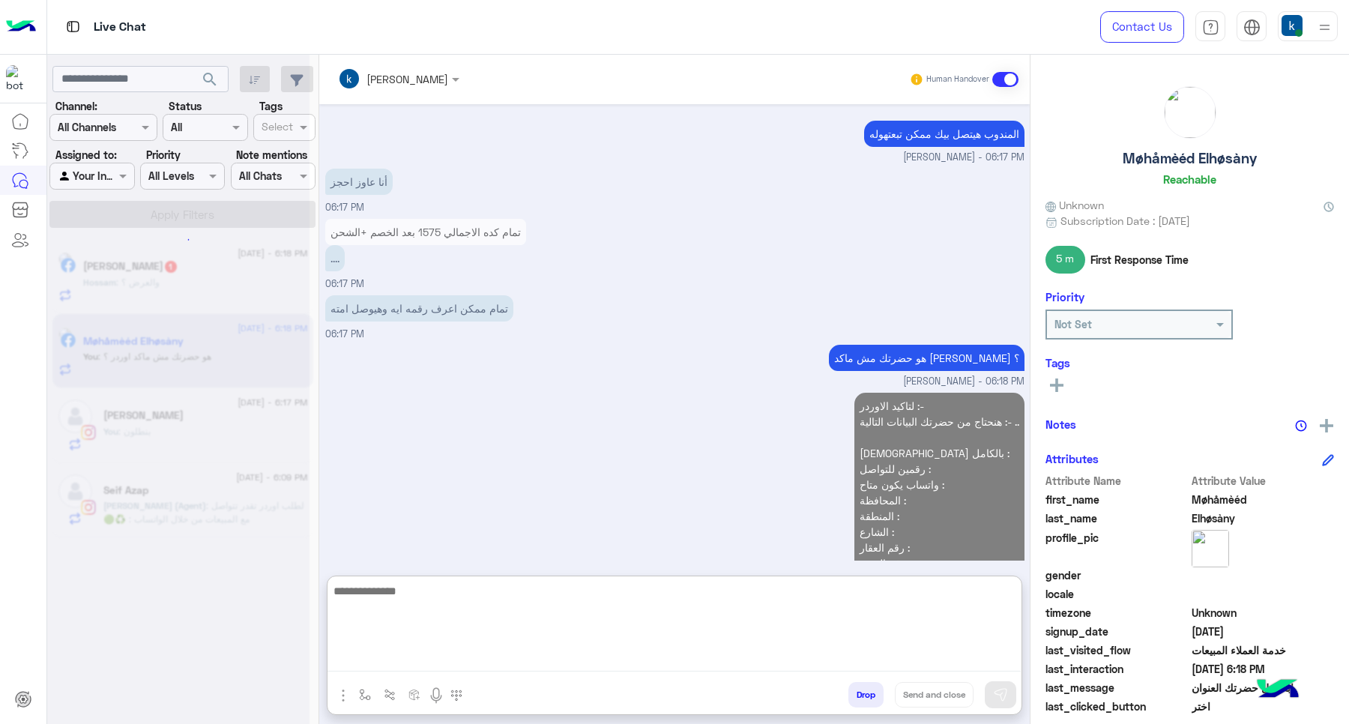
scroll to position [2402, 0]
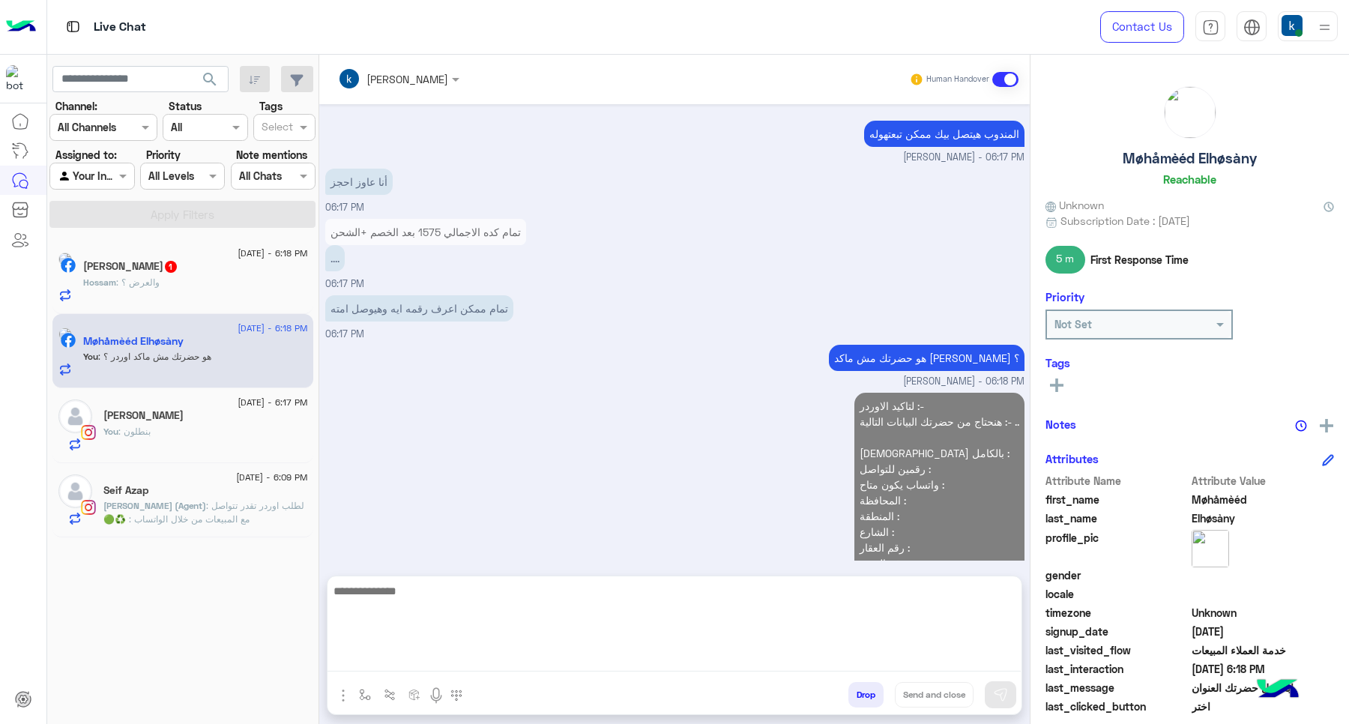
click at [192, 287] on div "Hossam : والعرض ؟" at bounding box center [195, 289] width 225 height 26
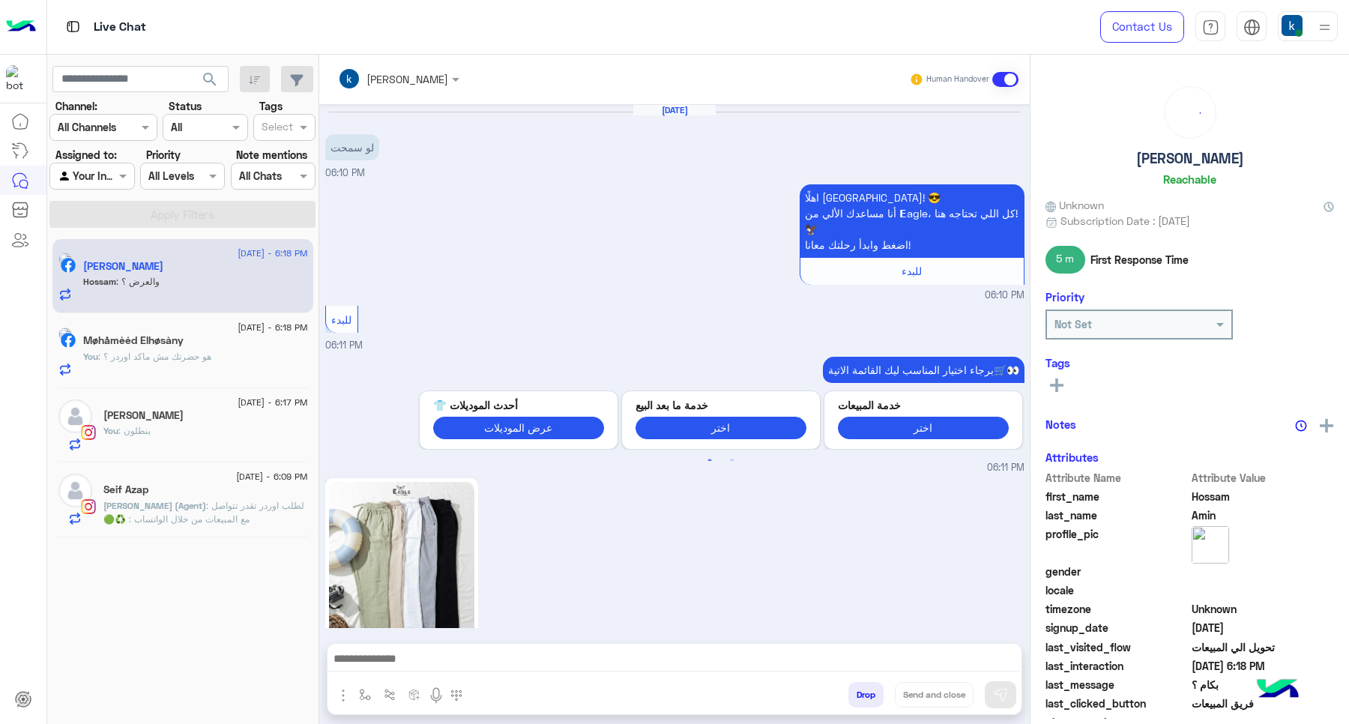
scroll to position [1309, 0]
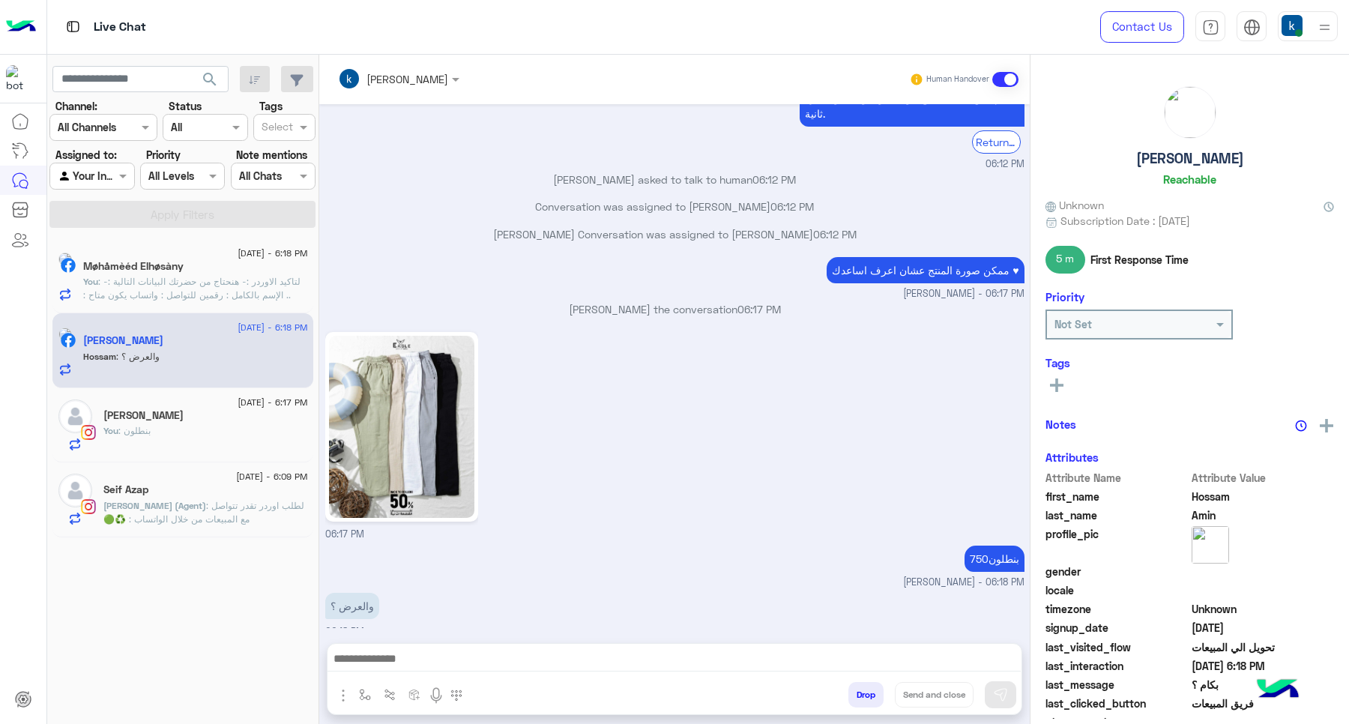
click at [384, 673] on div at bounding box center [674, 662] width 694 height 37
click at [392, 665] on textarea at bounding box center [673, 660] width 693 height 22
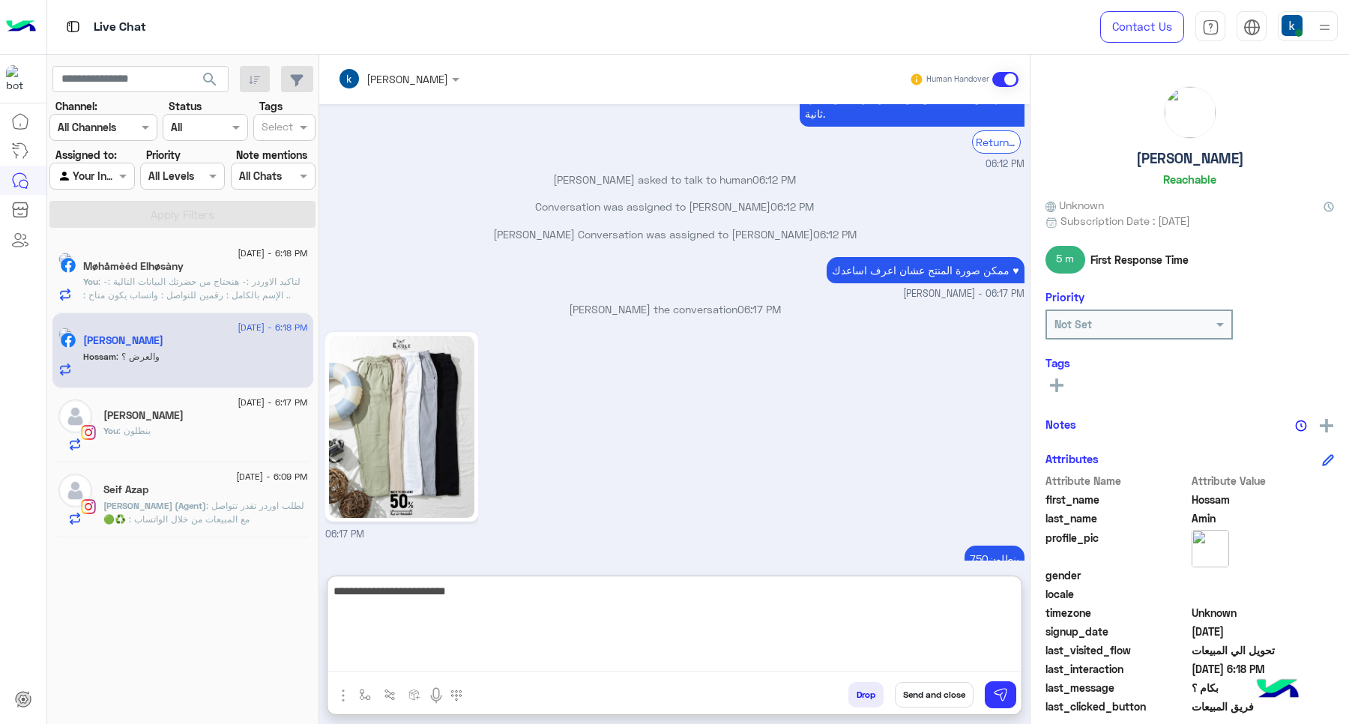
type textarea "**********"
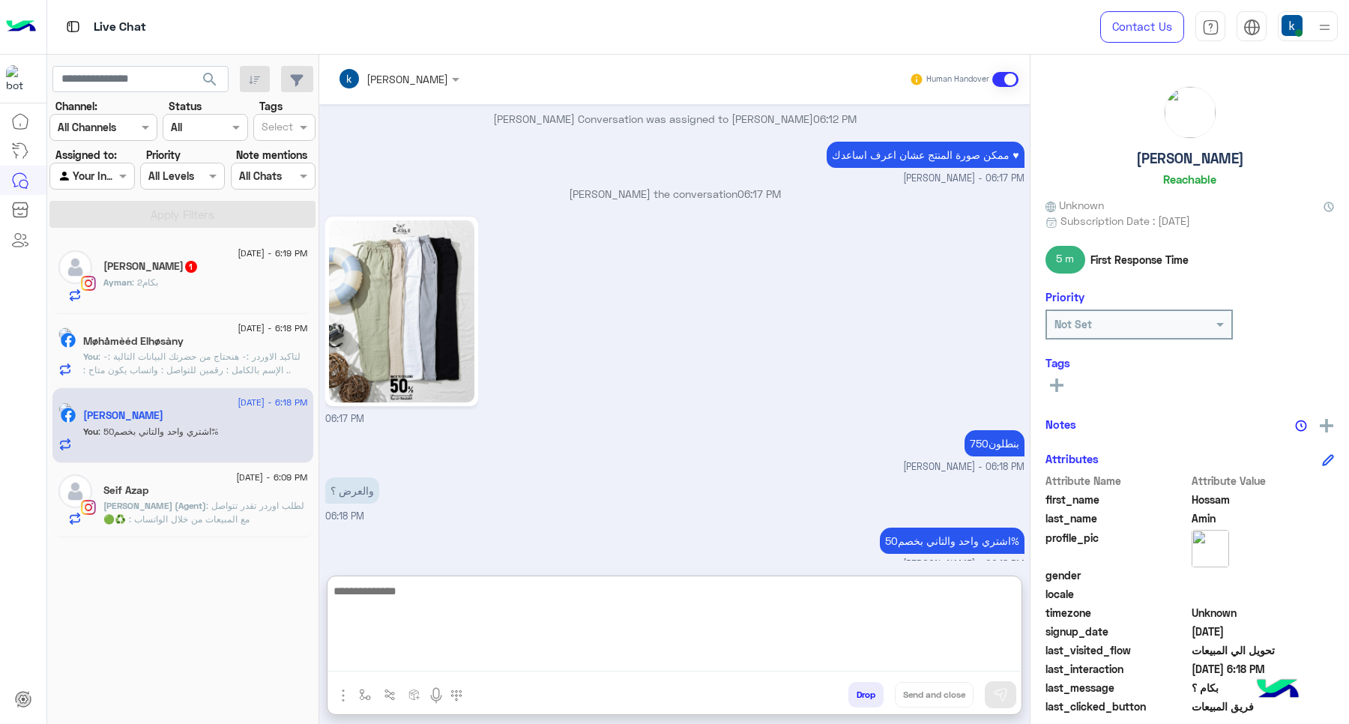
click at [195, 263] on div "Ayman M Jabir 1" at bounding box center [205, 268] width 205 height 16
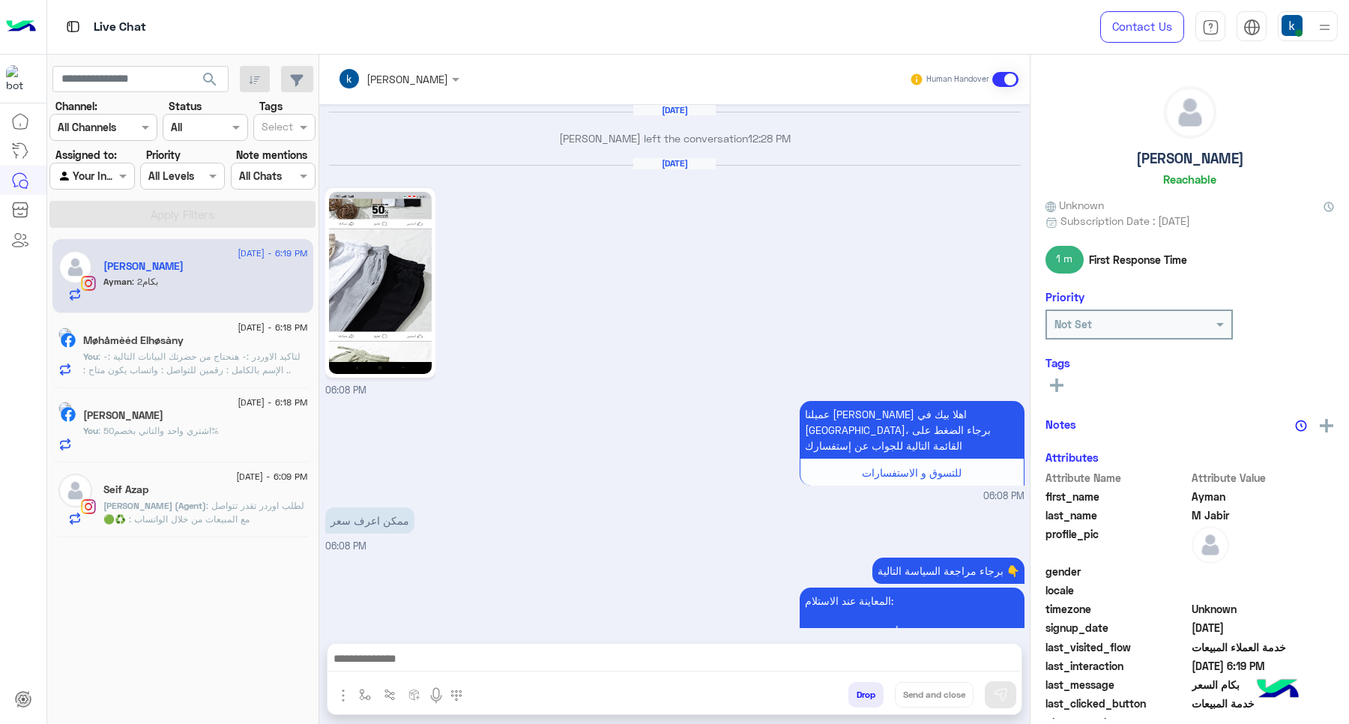
scroll to position [1204, 0]
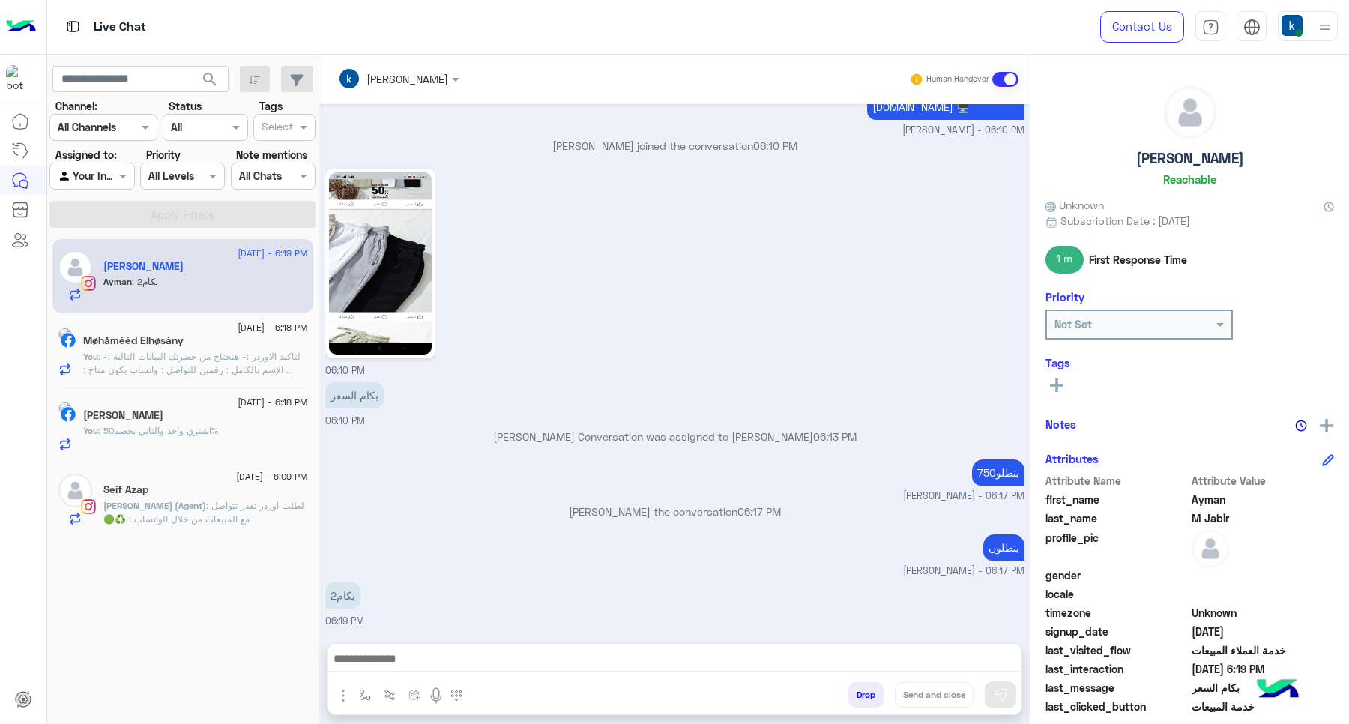
click at [407, 667] on textarea at bounding box center [673, 660] width 693 height 22
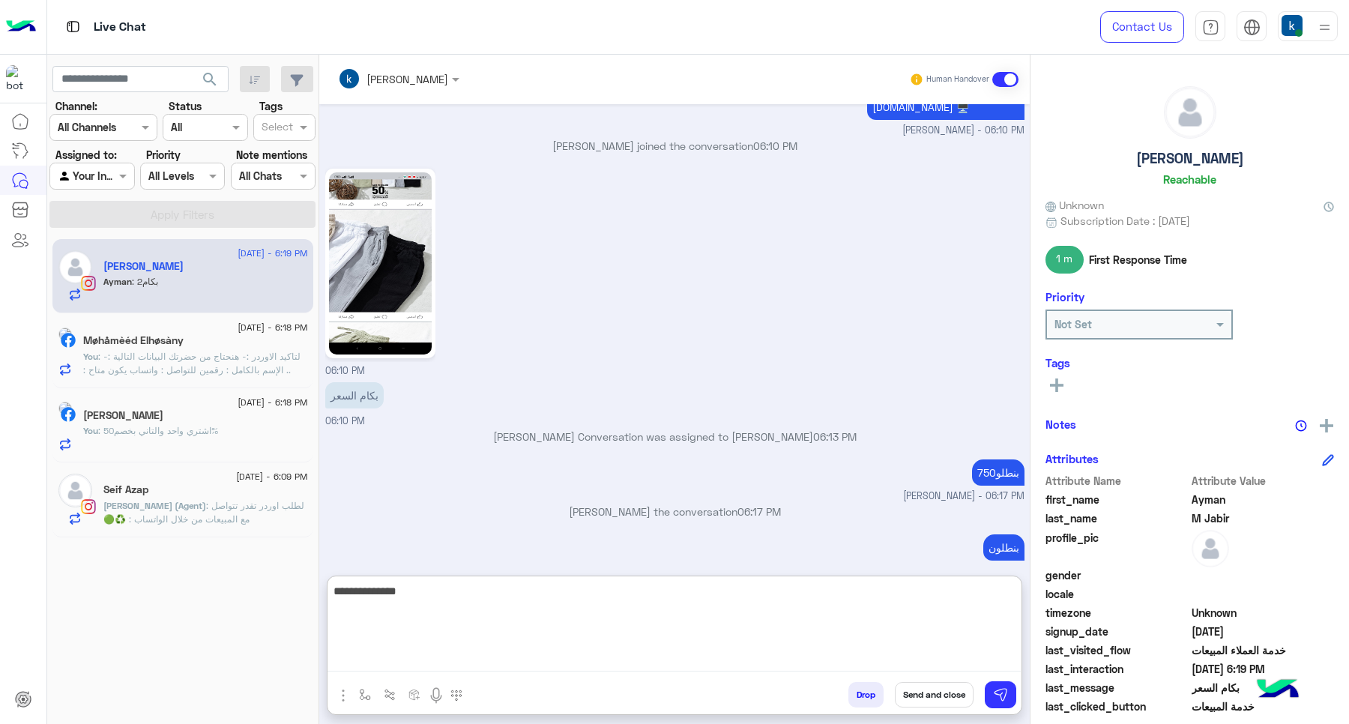
type textarea "**********"
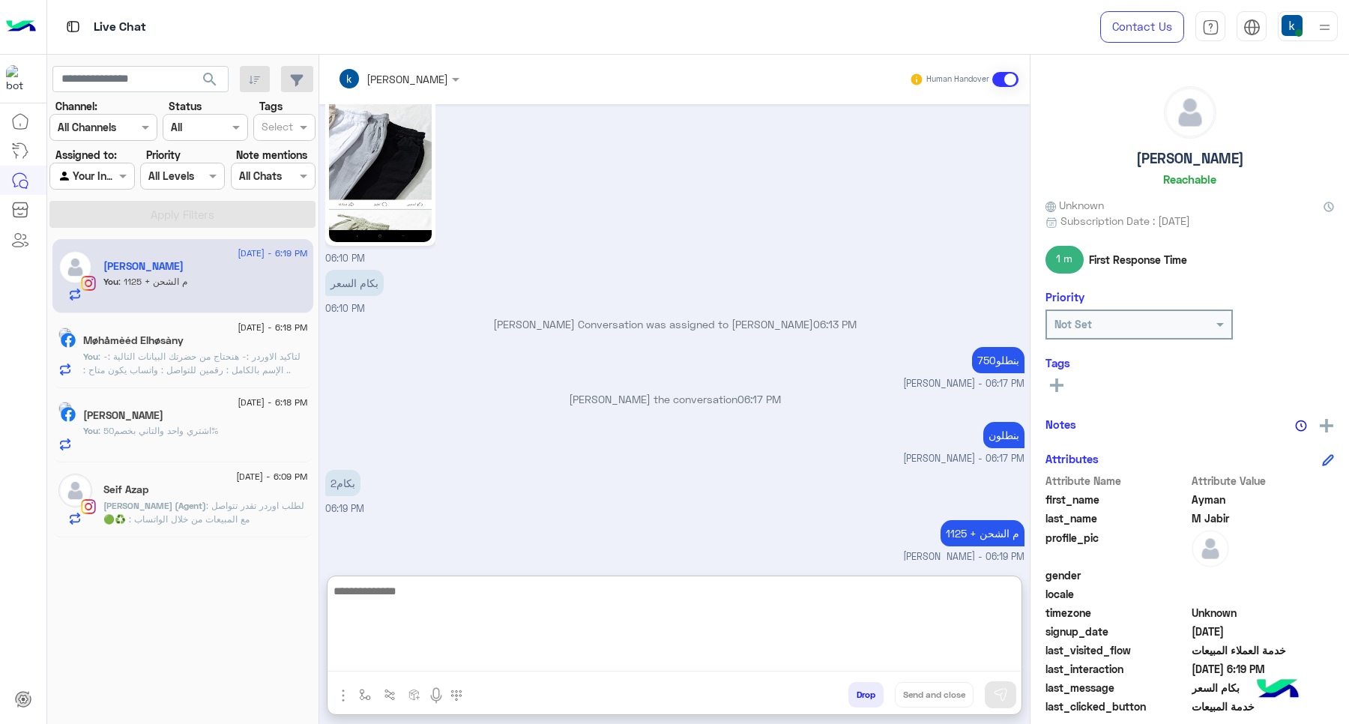
scroll to position [1320, 0]
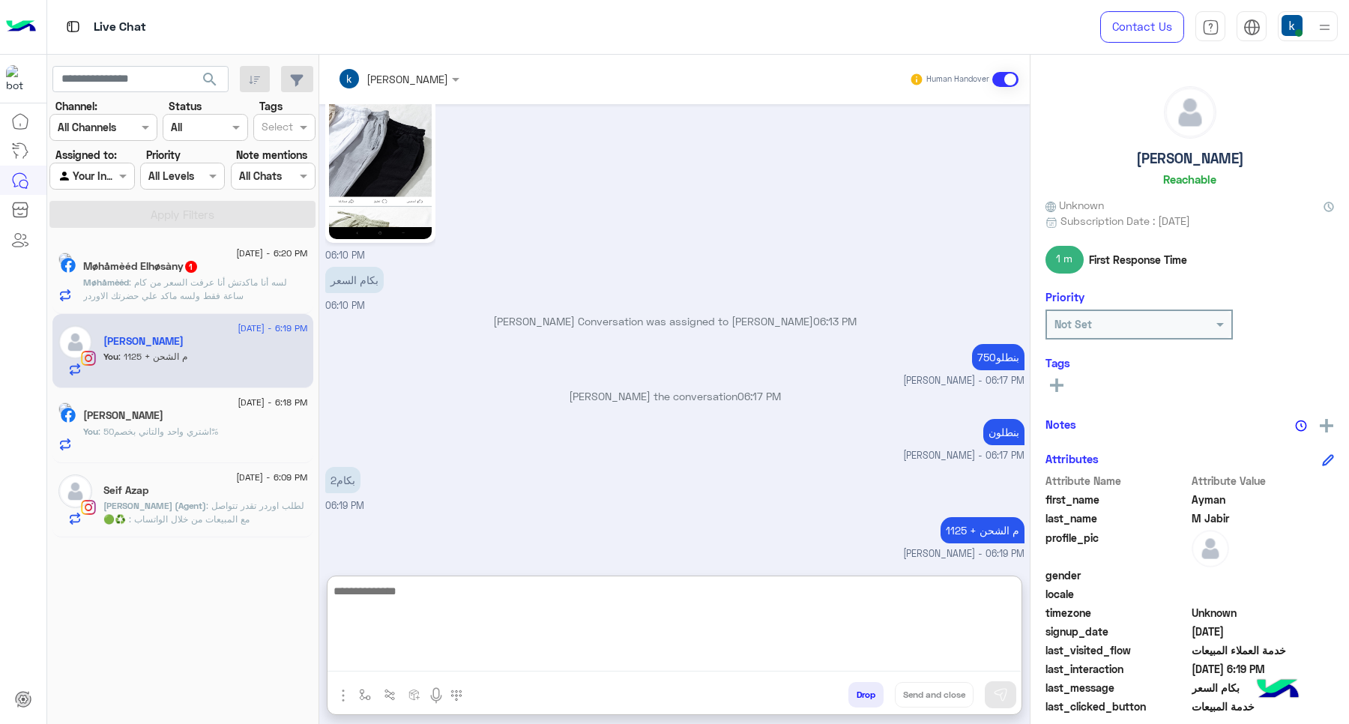
click at [222, 275] on div "Møhåmèéd Elhøsàny 1" at bounding box center [195, 268] width 225 height 16
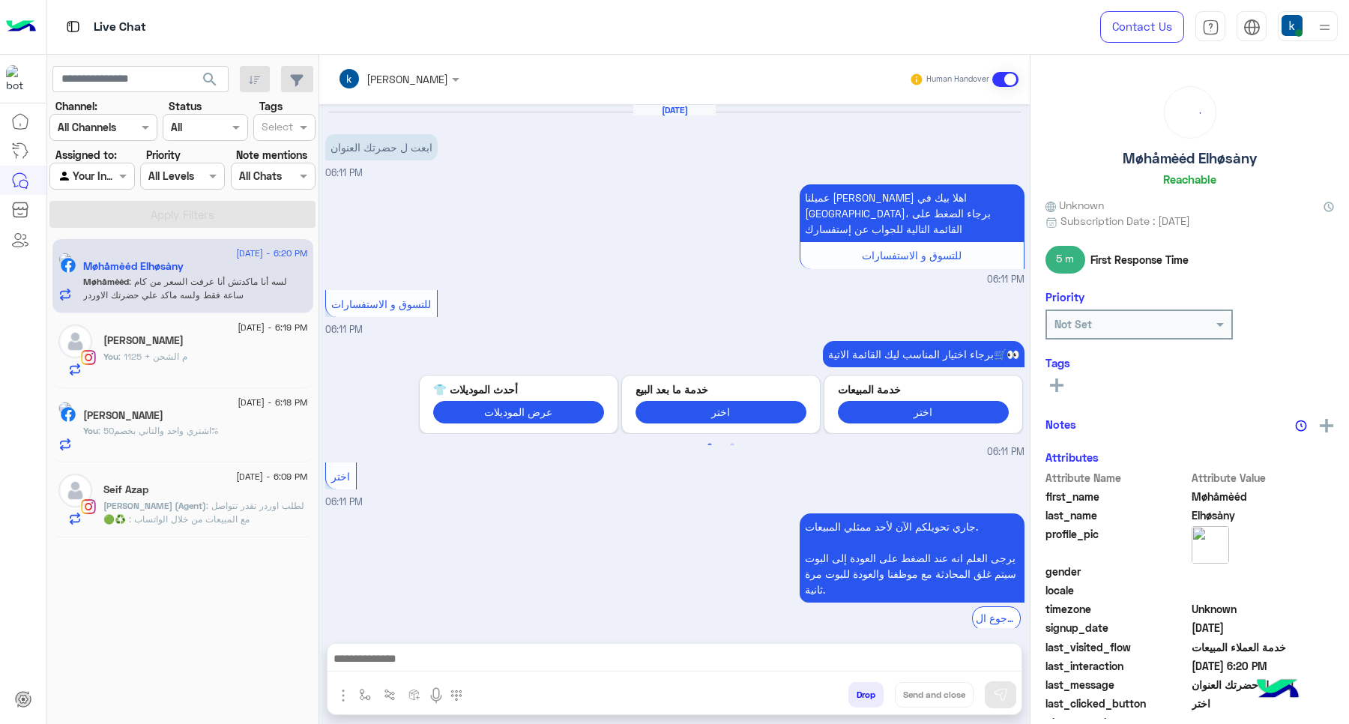
scroll to position [859, 0]
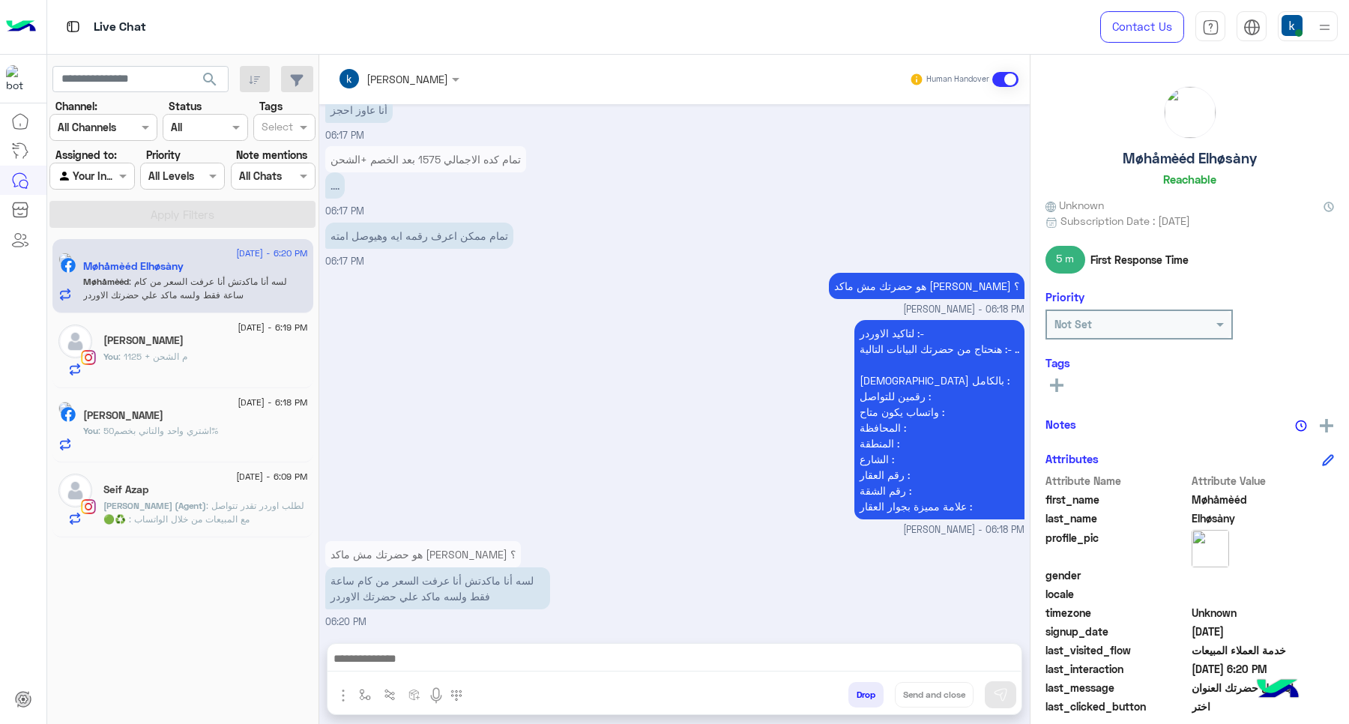
click at [456, 661] on textarea at bounding box center [673, 660] width 693 height 22
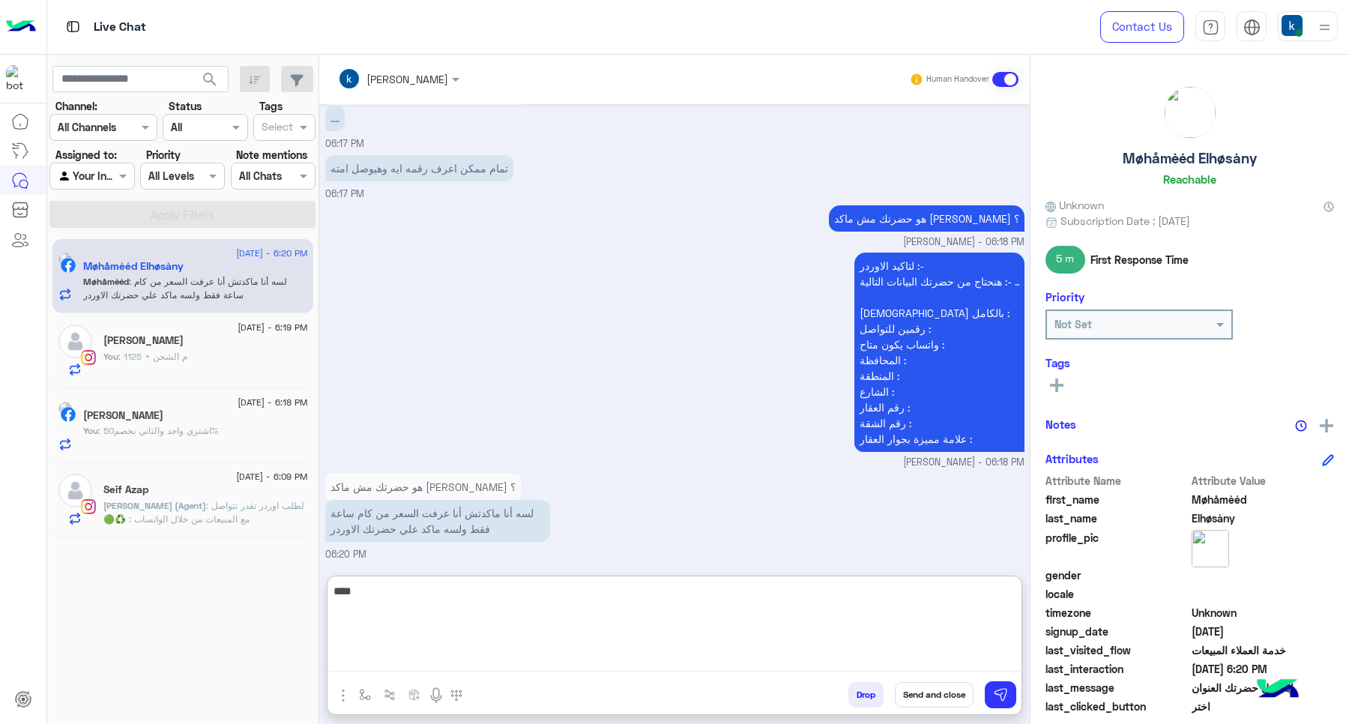
type textarea "****"
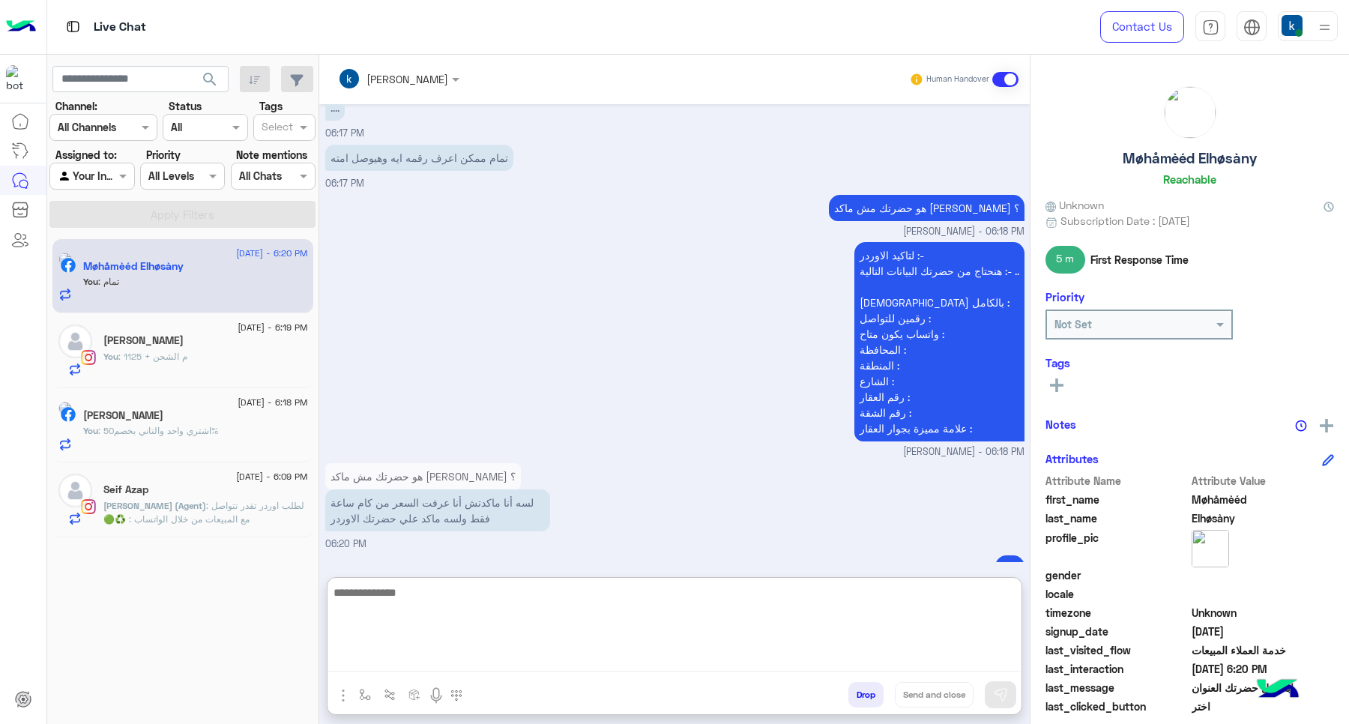
scroll to position [2374, 0]
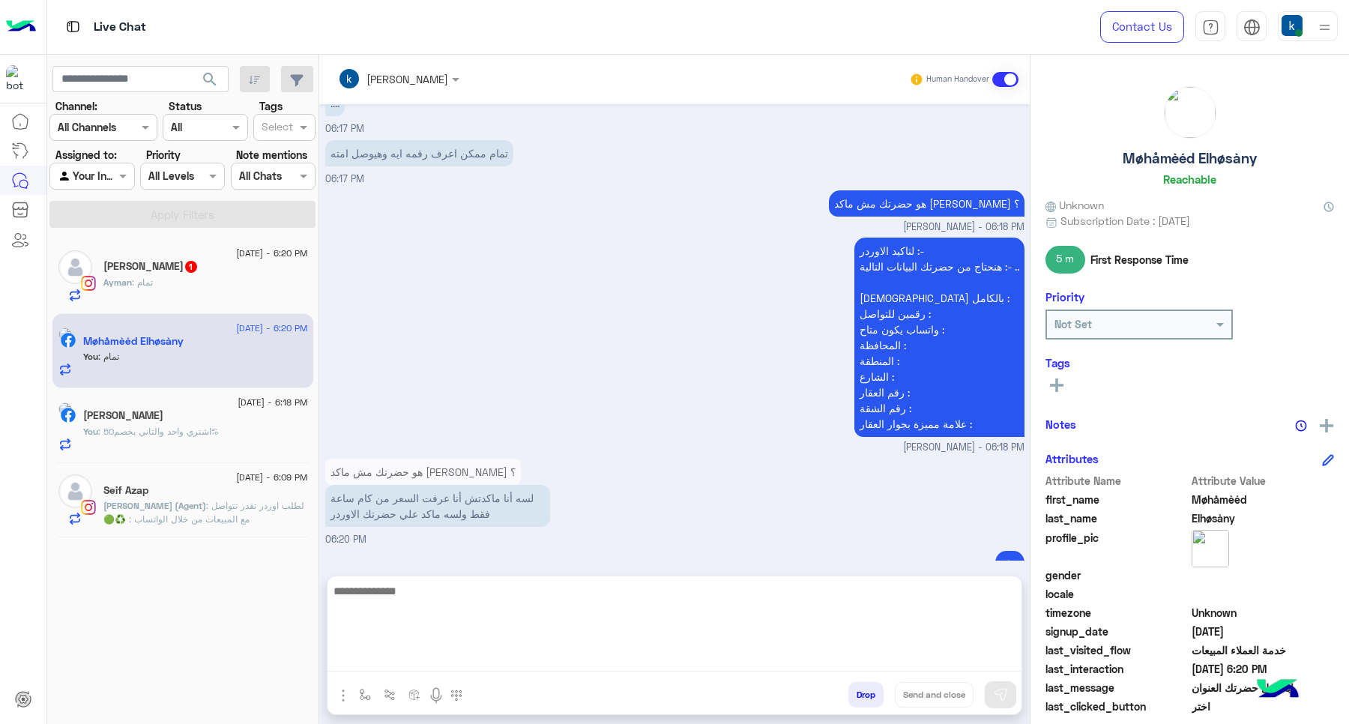
click at [156, 267] on h5 "Ayman M Jabir 1" at bounding box center [150, 266] width 95 height 13
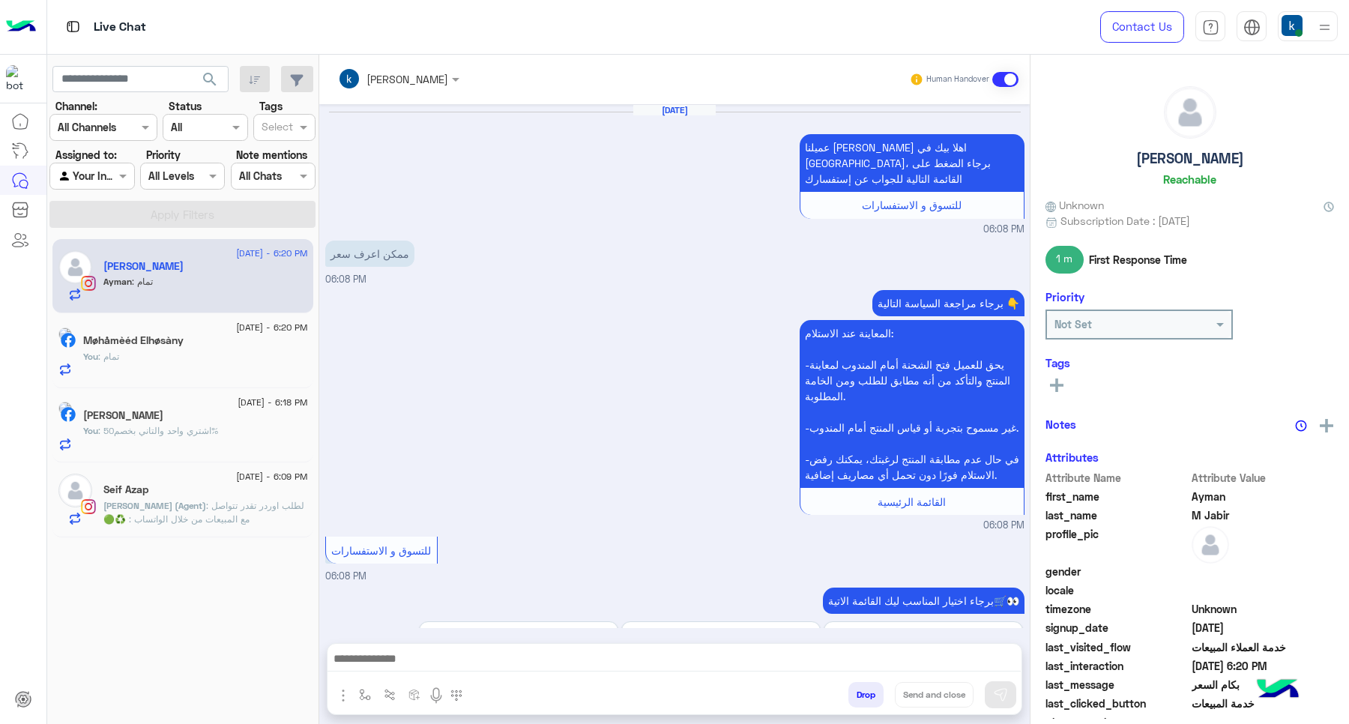
scroll to position [1035, 0]
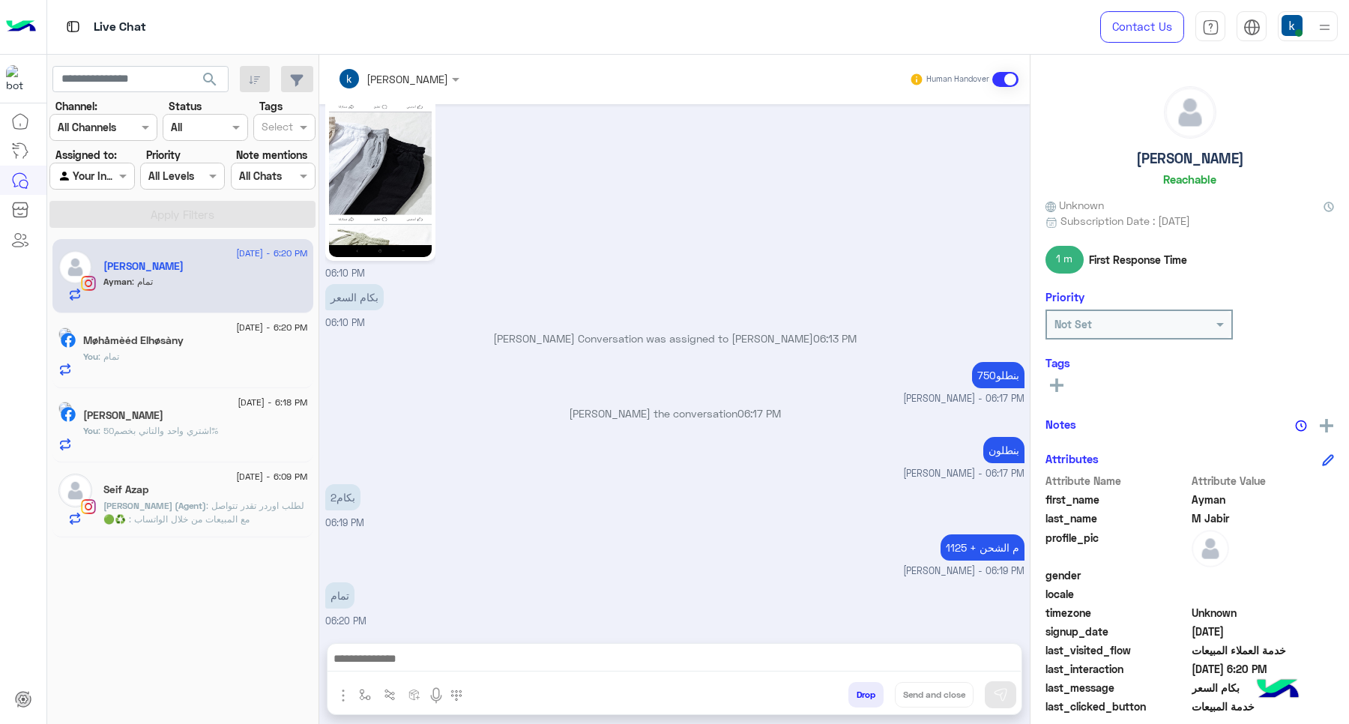
click at [436, 659] on textarea at bounding box center [673, 660] width 693 height 22
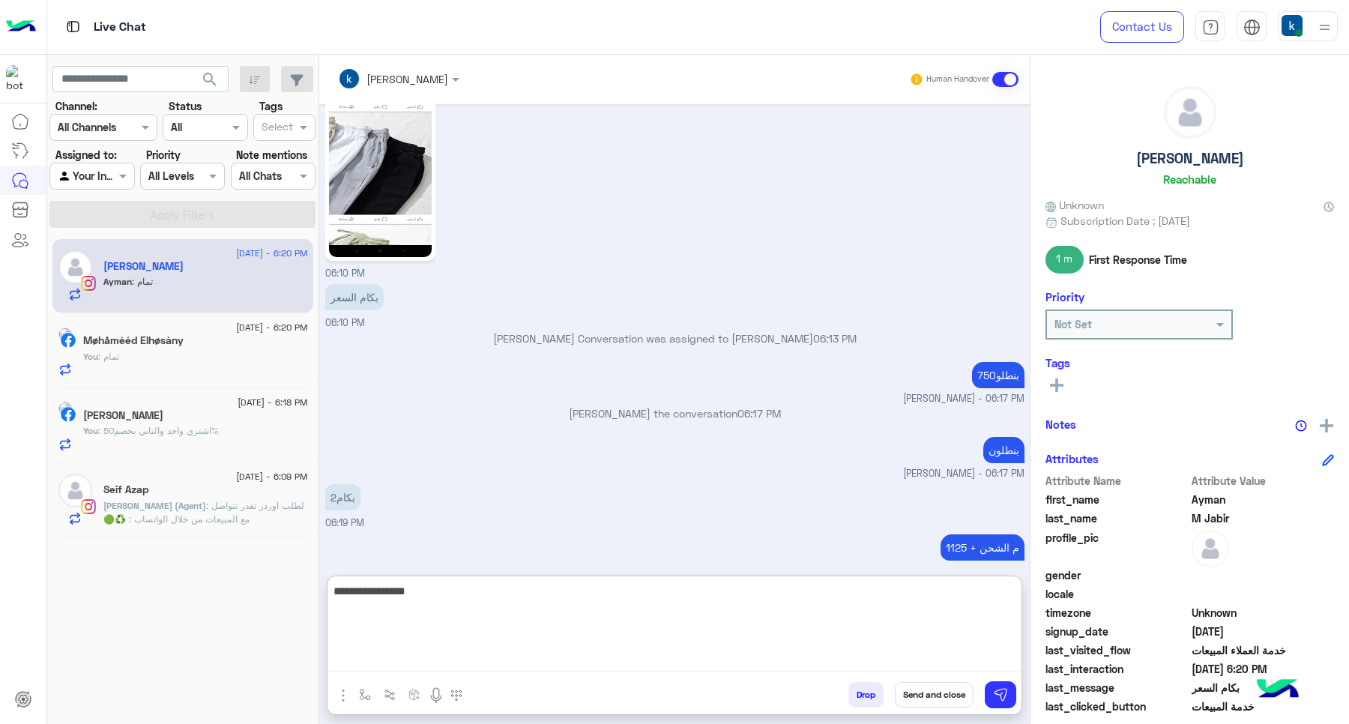
type textarea "**********"
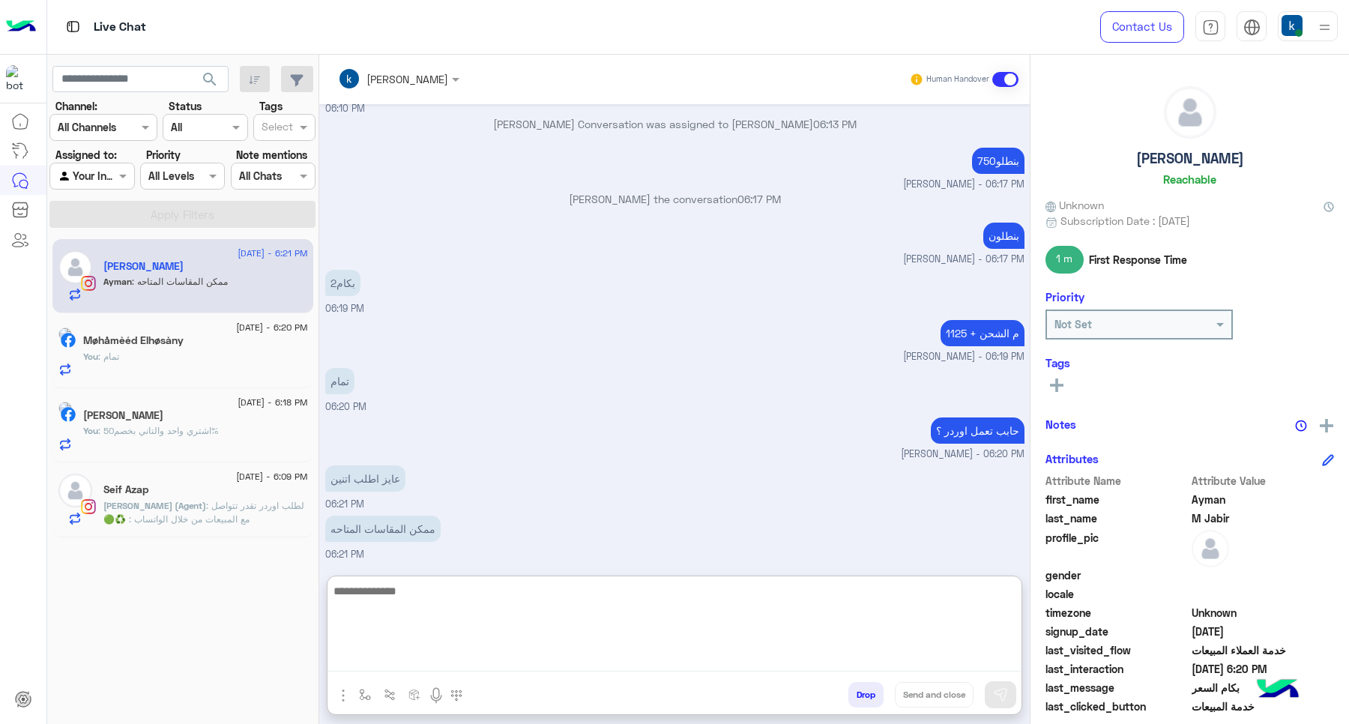
scroll to position [781, 0]
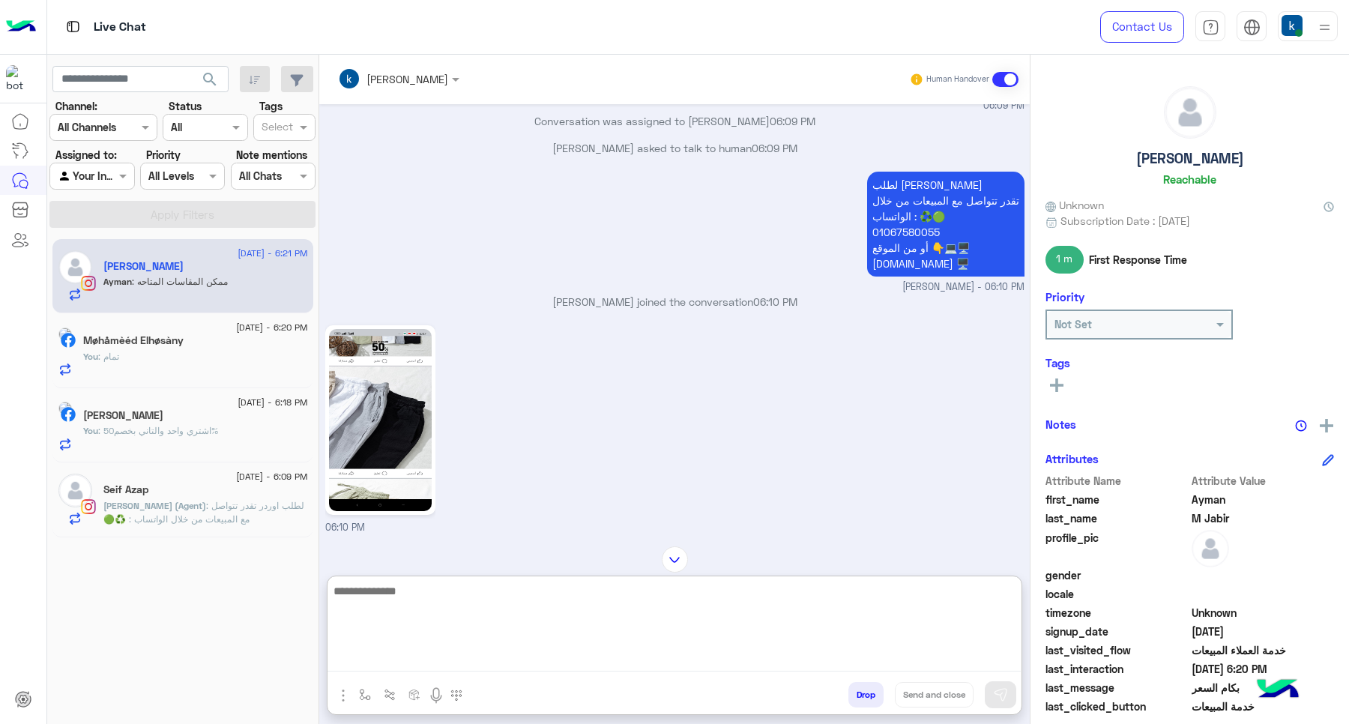
click at [342, 689] on img "button" at bounding box center [343, 695] width 18 height 18
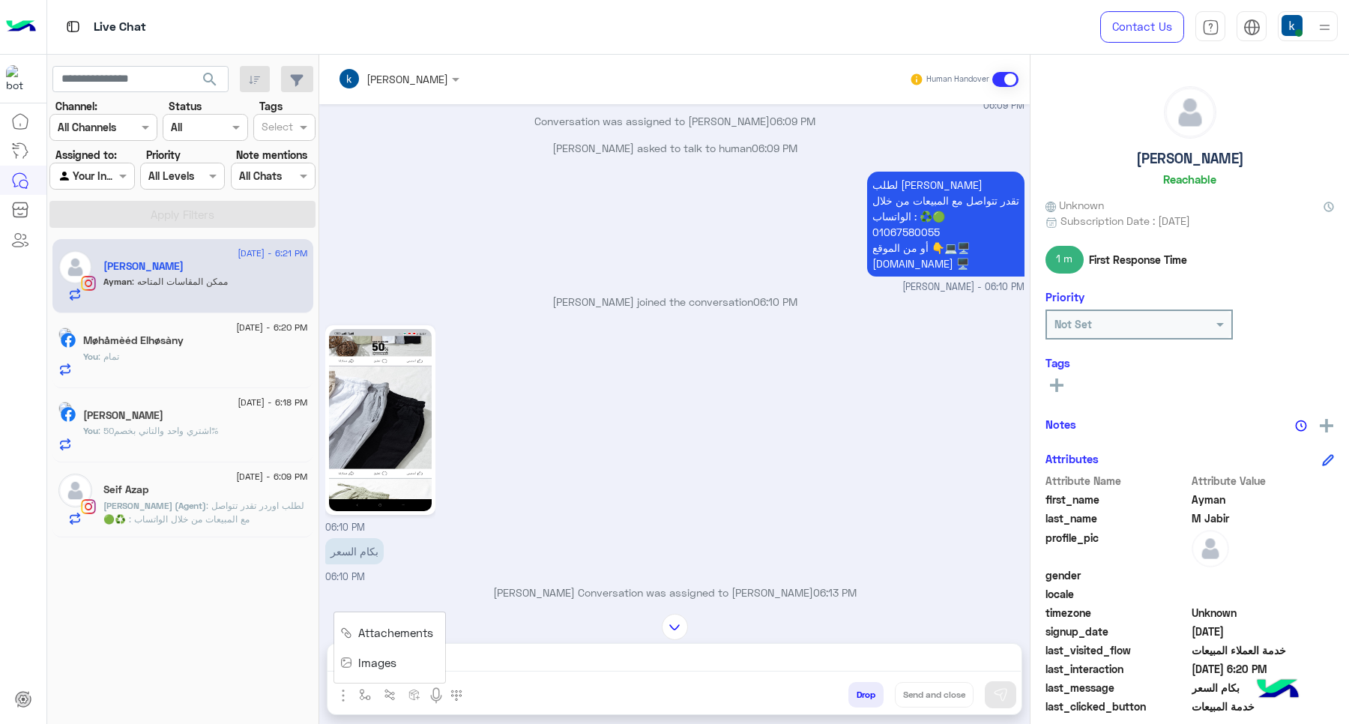
click at [364, 660] on span "Images" at bounding box center [377, 662] width 38 height 17
click at [338, 699] on img "button" at bounding box center [343, 695] width 18 height 18
click at [341, 669] on img at bounding box center [346, 662] width 12 height 17
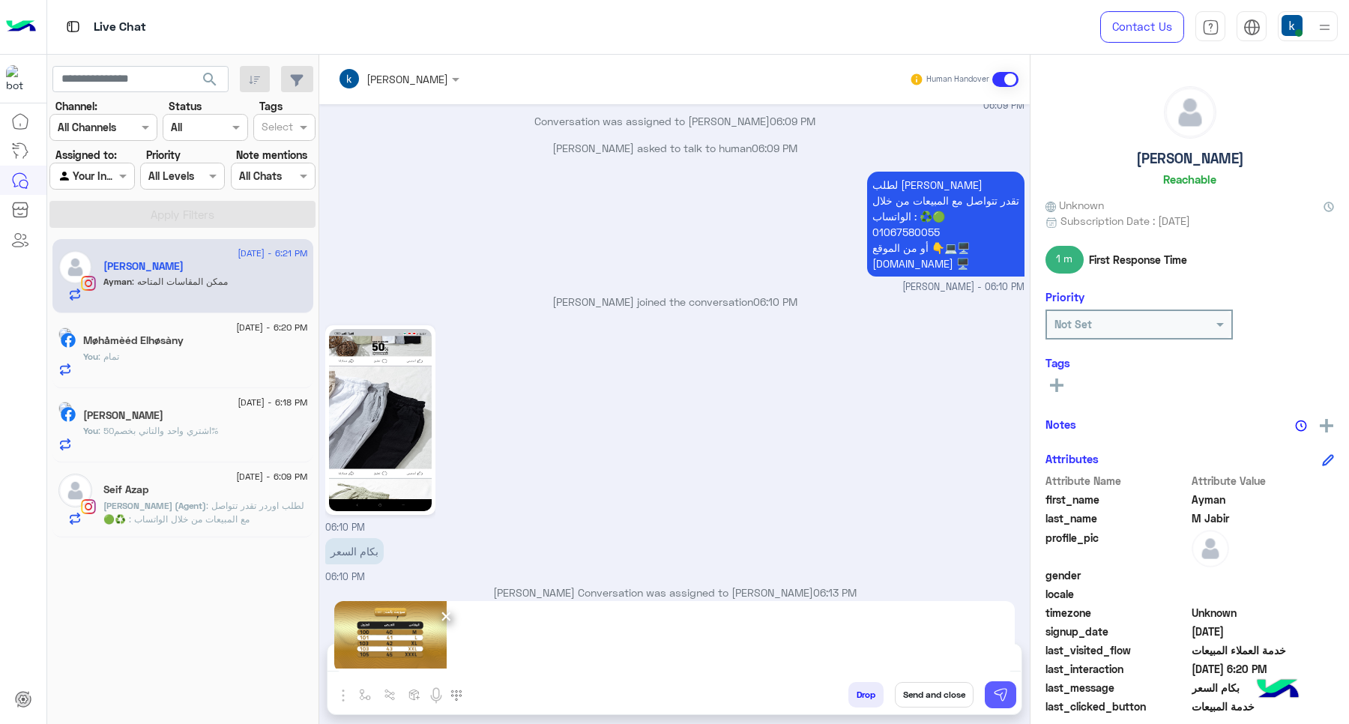
click at [1003, 687] on img at bounding box center [1000, 694] width 15 height 15
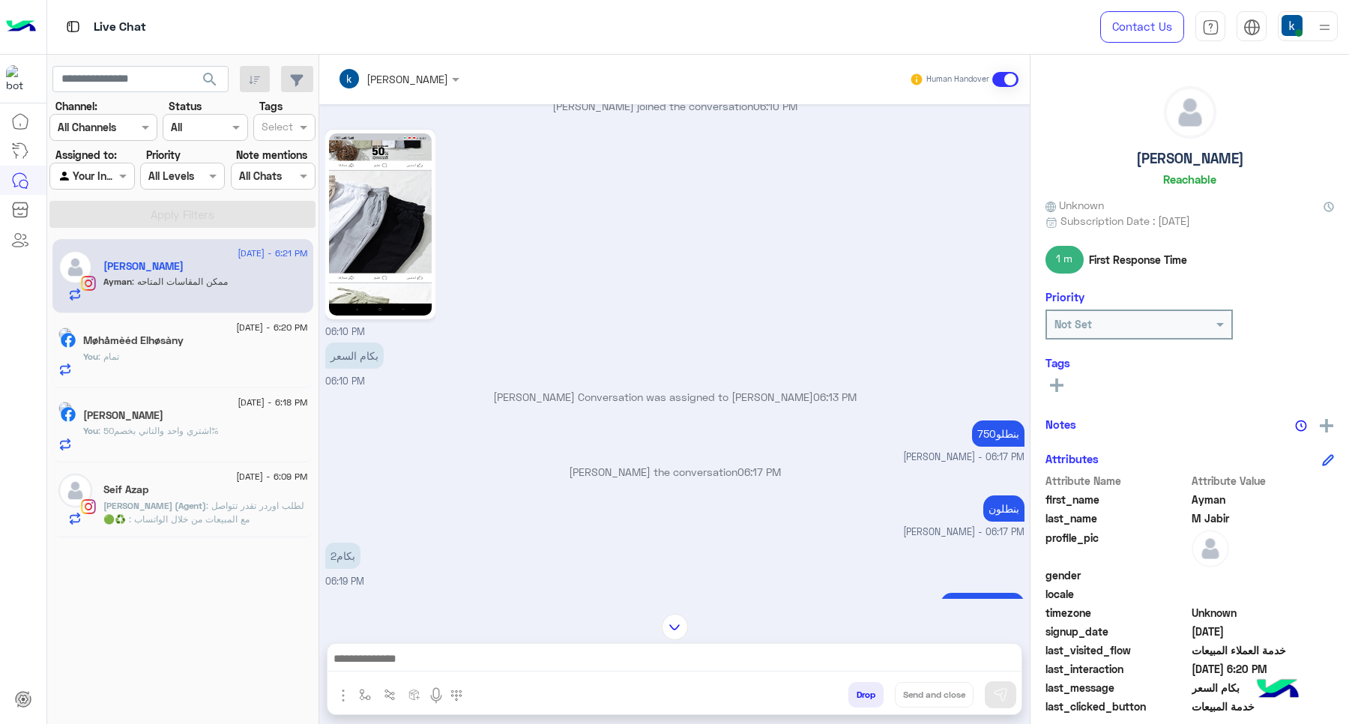
scroll to position [1182, 0]
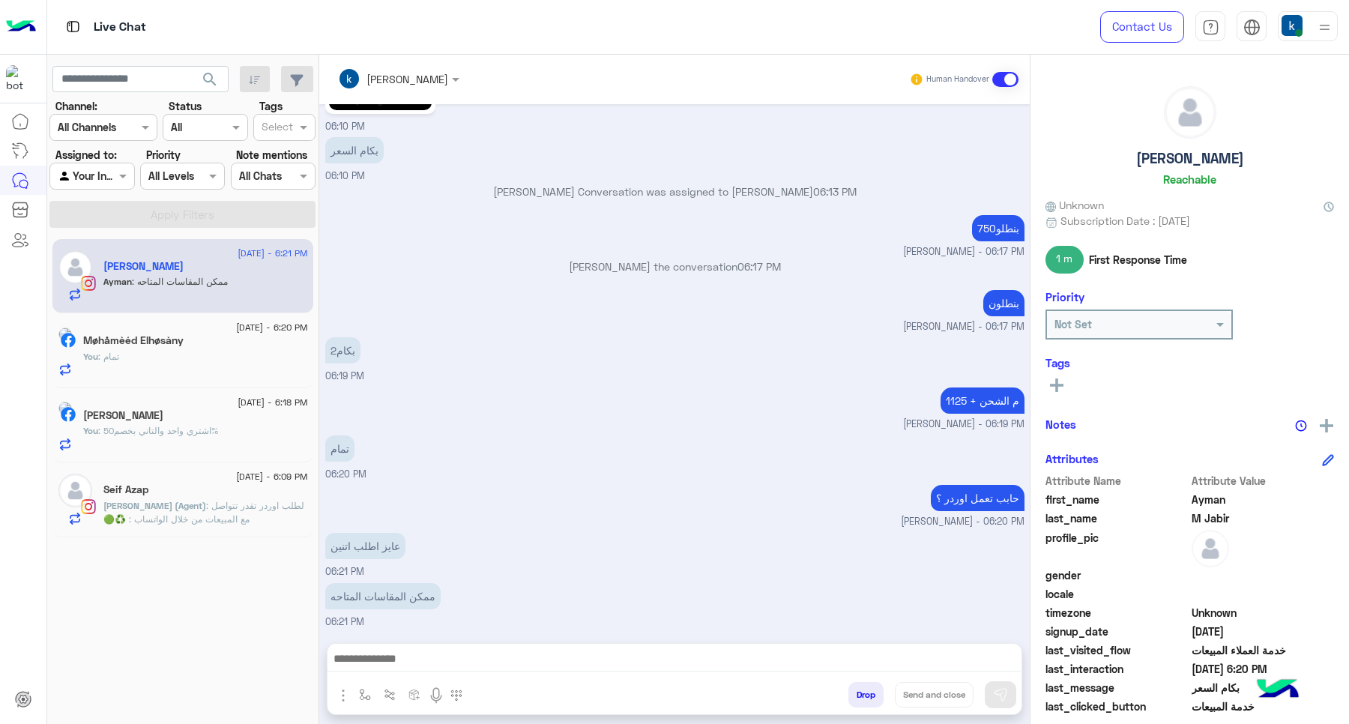
click at [256, 362] on div "You : تمام" at bounding box center [195, 363] width 225 height 26
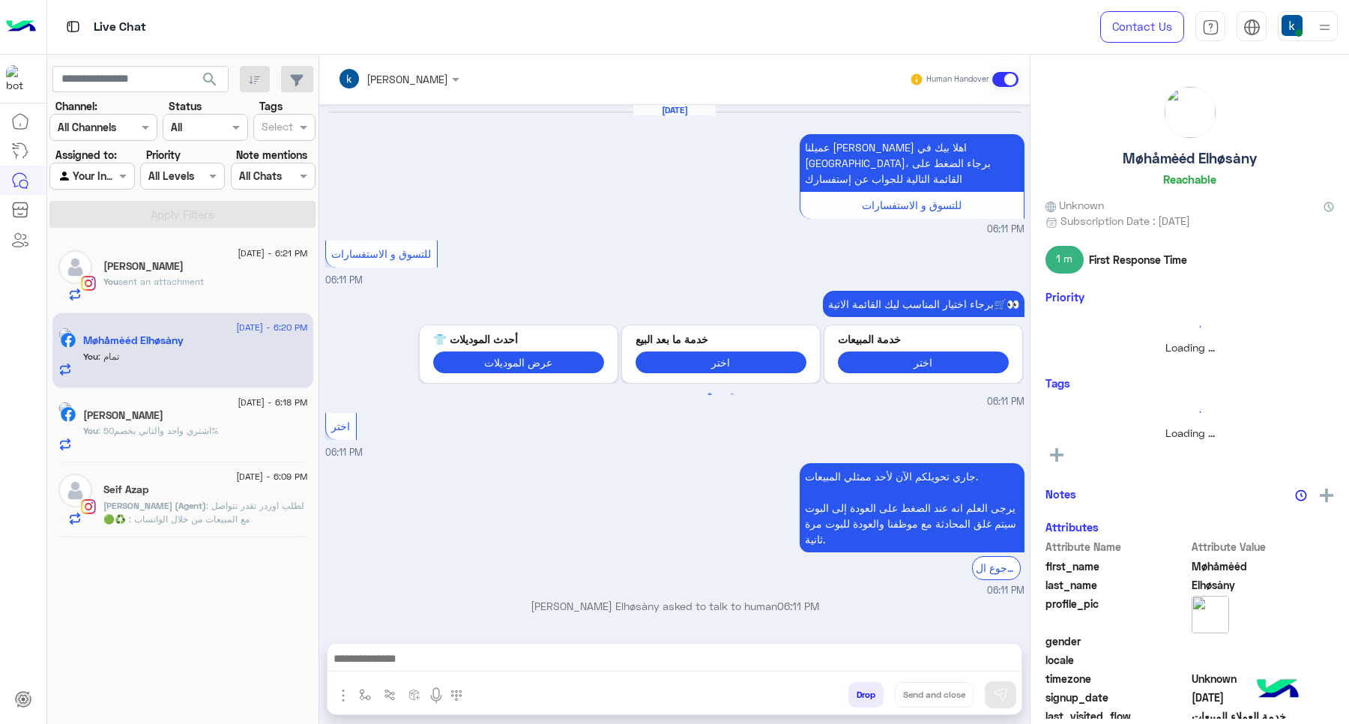
scroll to position [858, 0]
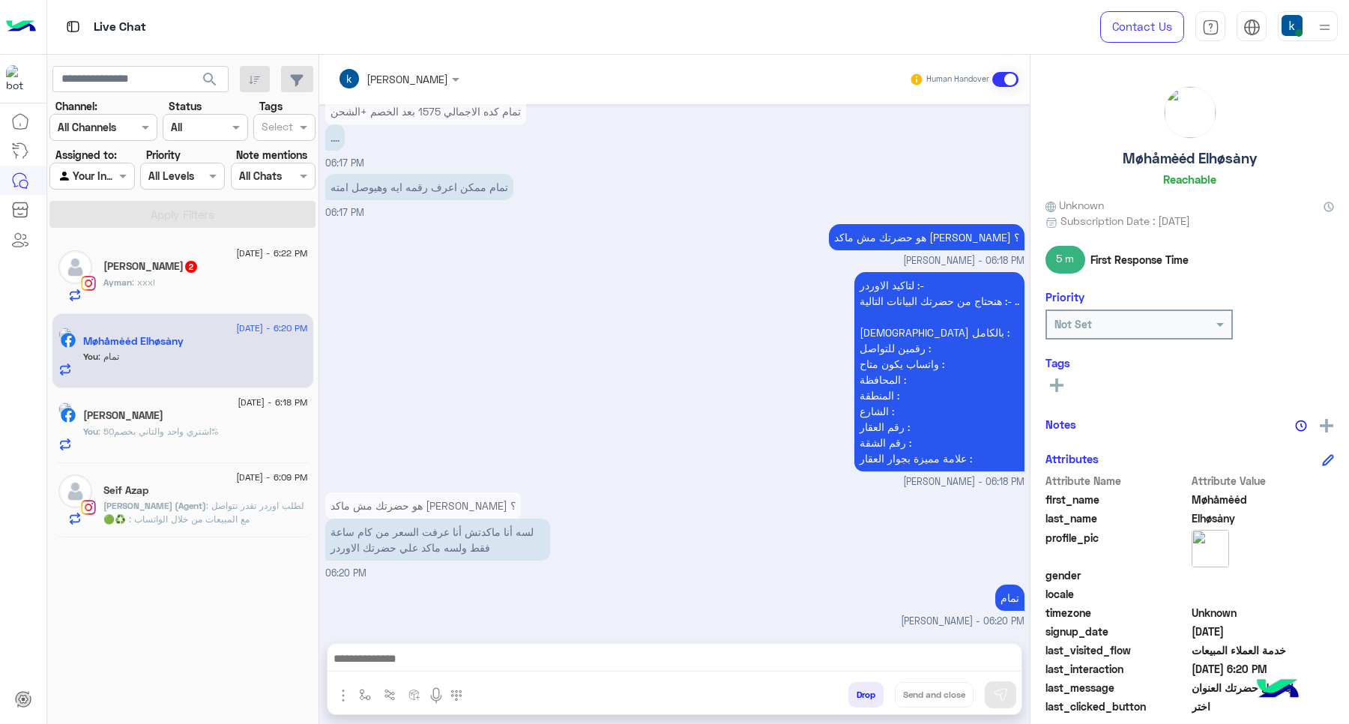
click at [122, 282] on span "Ayman" at bounding box center [117, 281] width 28 height 11
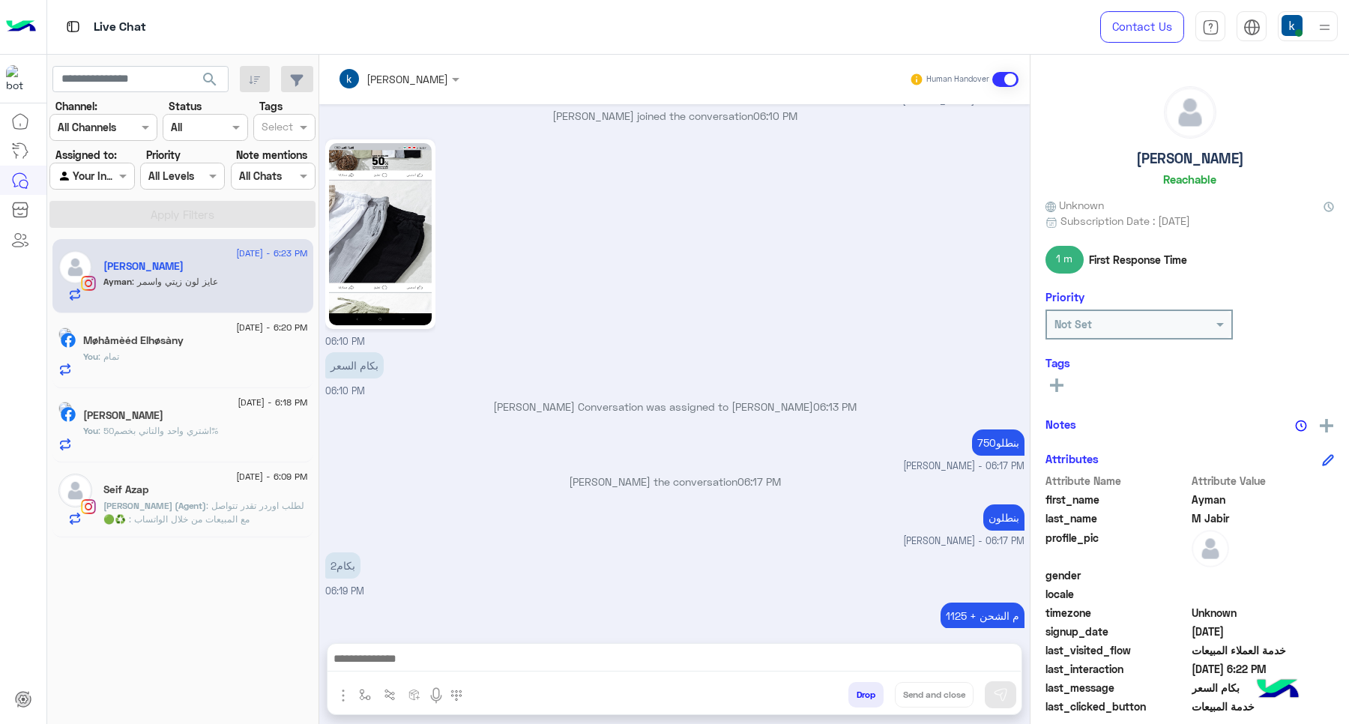
scroll to position [910, 0]
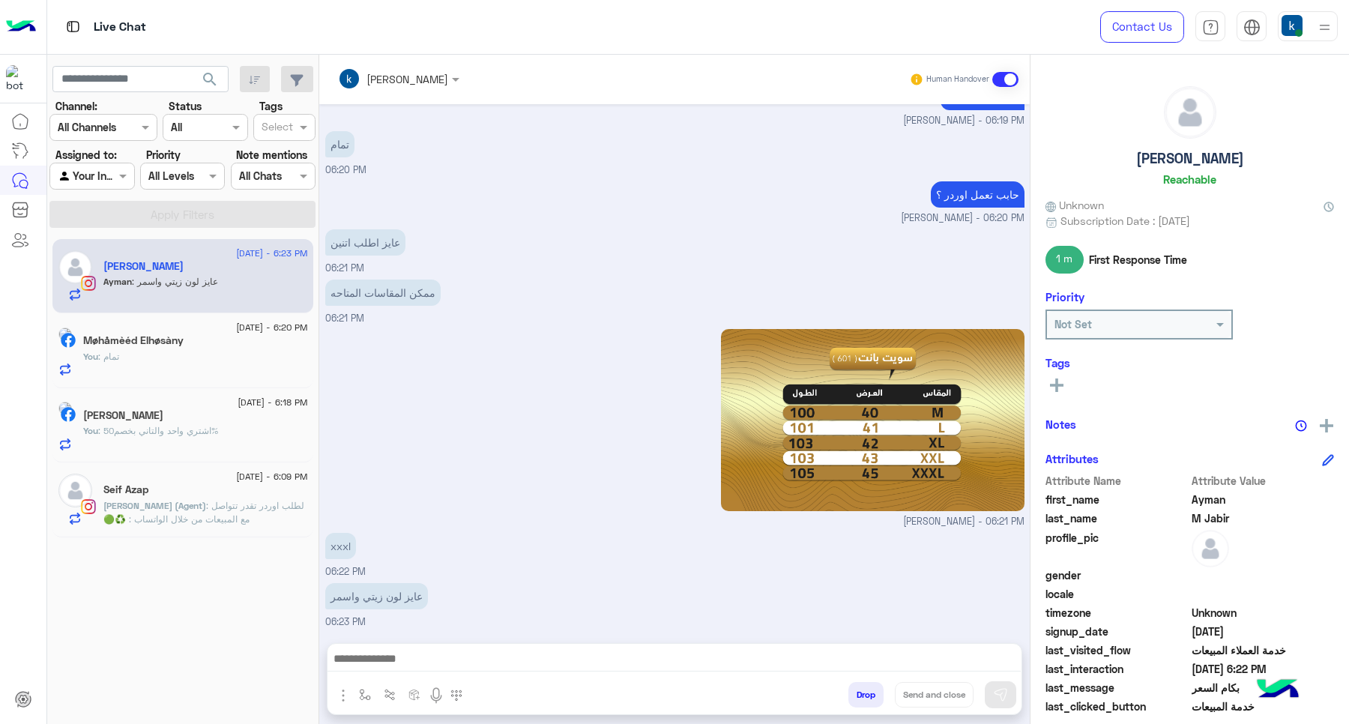
click at [437, 672] on div at bounding box center [674, 662] width 694 height 37
click at [407, 663] on textarea at bounding box center [673, 660] width 693 height 22
paste textarea "**********"
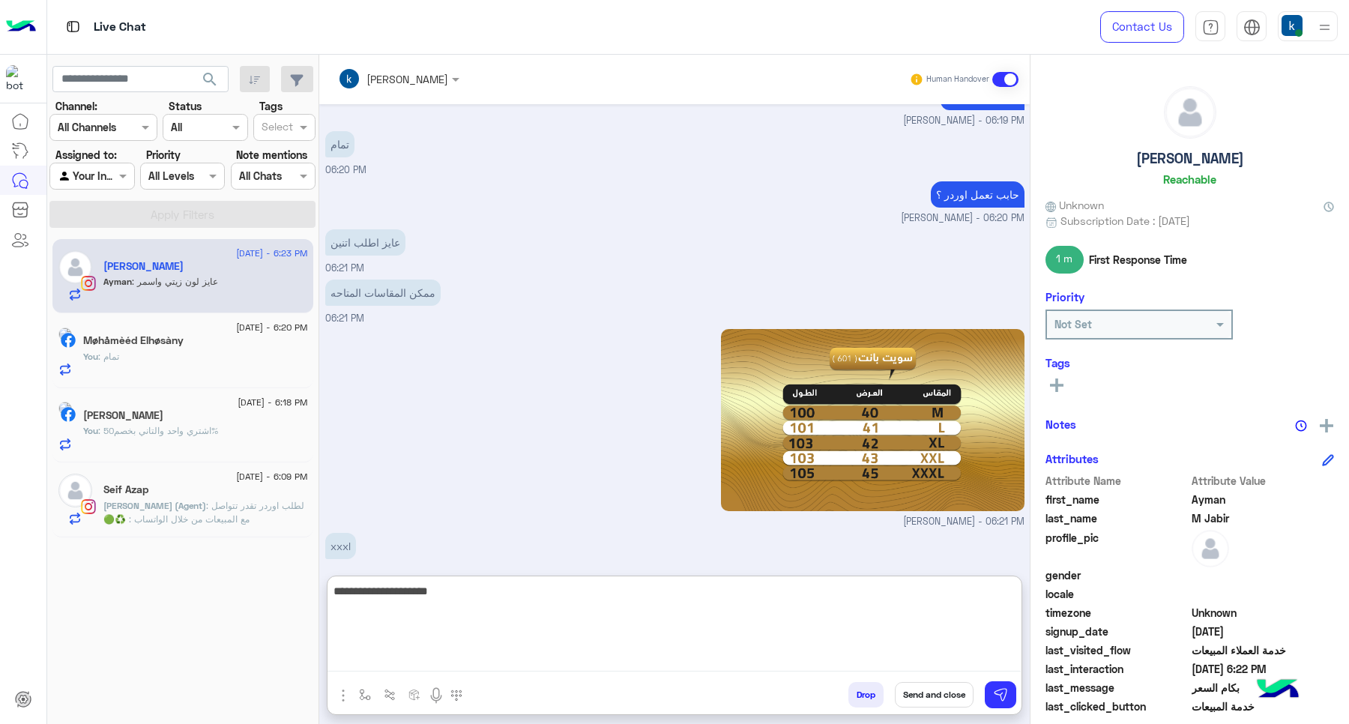
paste textarea "**********"
type textarea "**********"
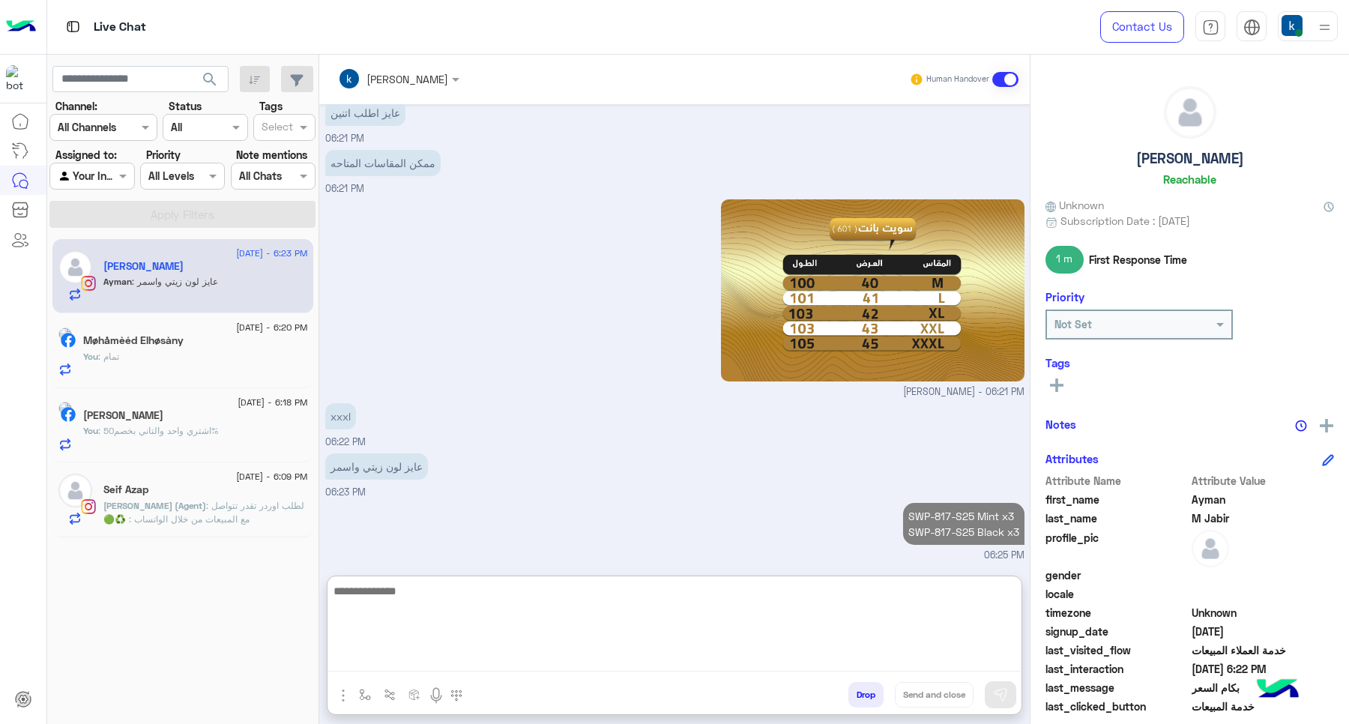
click at [345, 690] on img "button" at bounding box center [343, 695] width 18 height 18
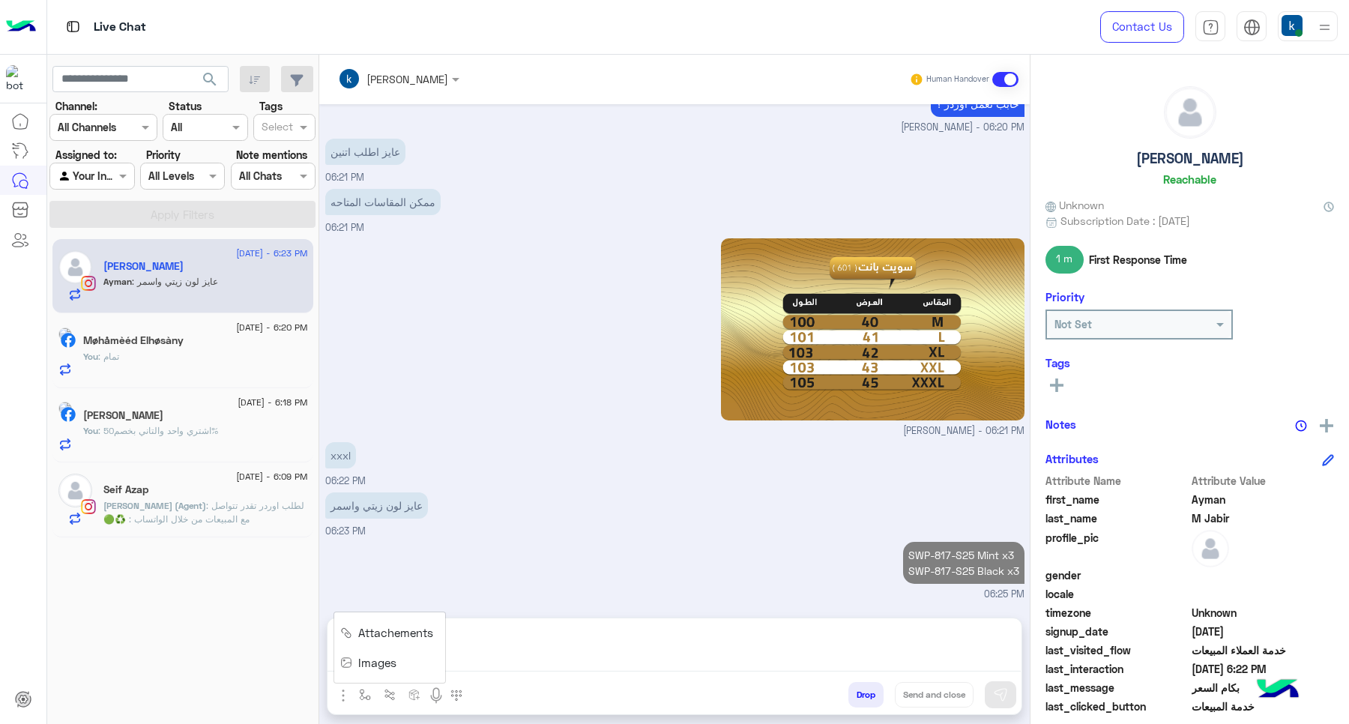
scroll to position [973, 0]
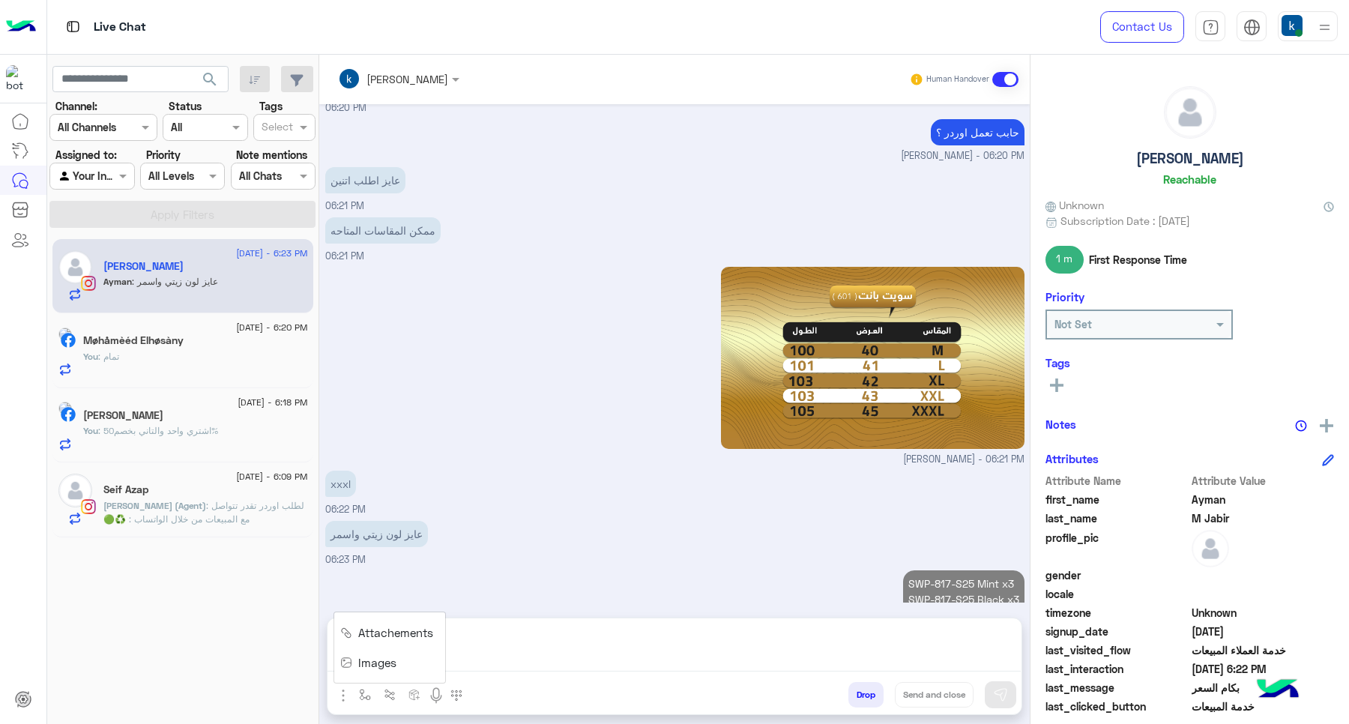
click at [350, 671] on button "Images" at bounding box center [371, 662] width 74 height 30
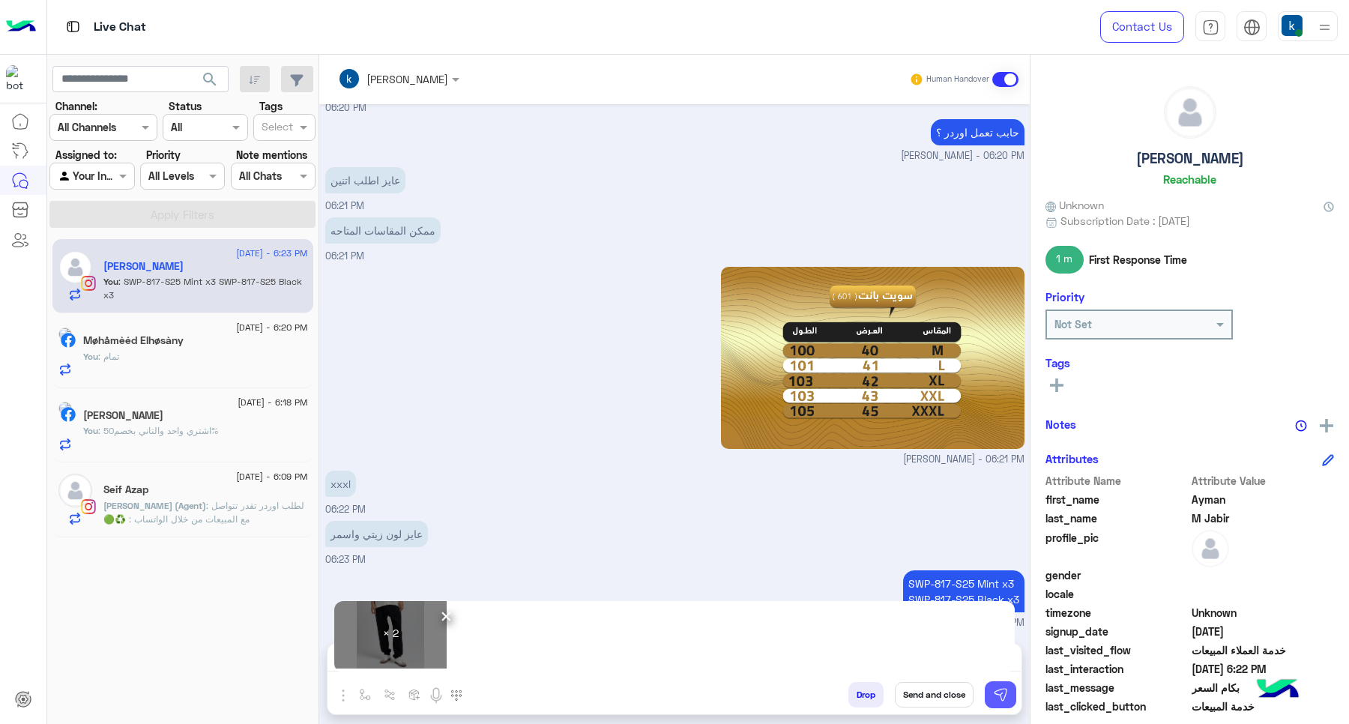
click at [1012, 688] on button at bounding box center [1000, 694] width 31 height 27
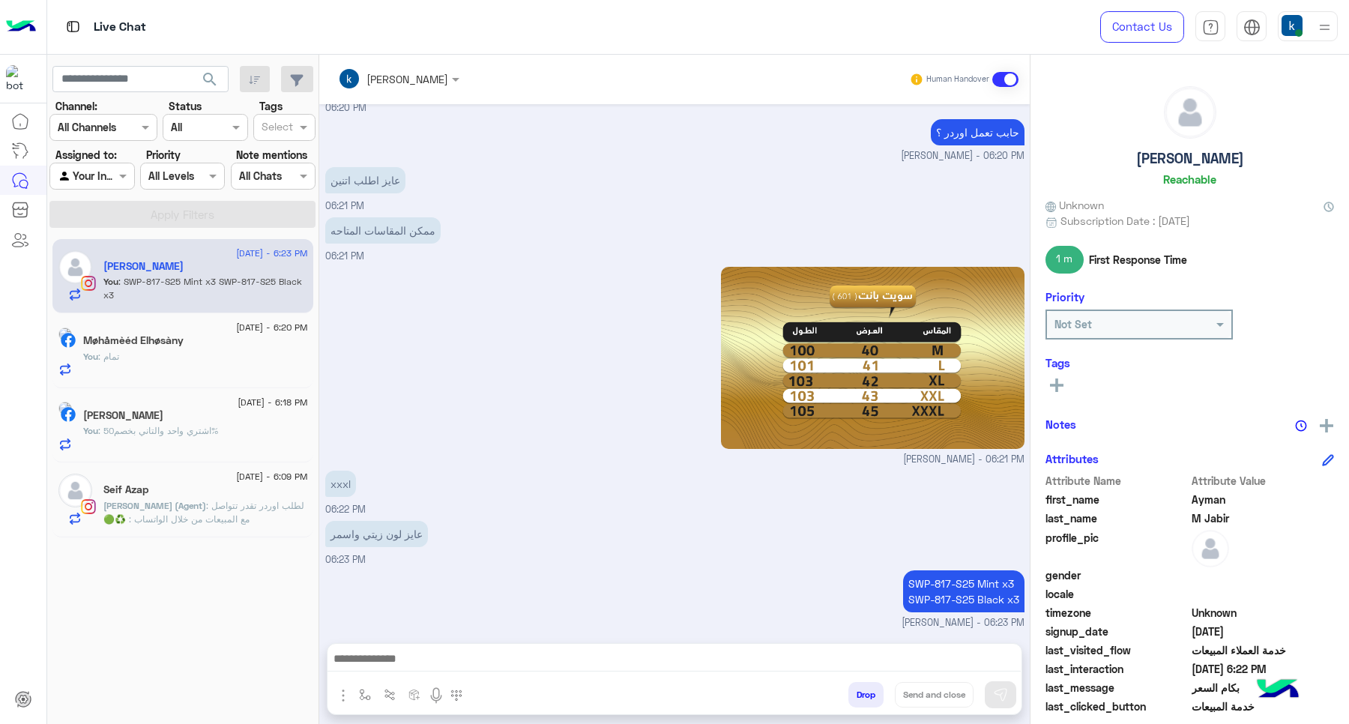
click at [470, 665] on textarea at bounding box center [673, 660] width 693 height 22
paste textarea "**********"
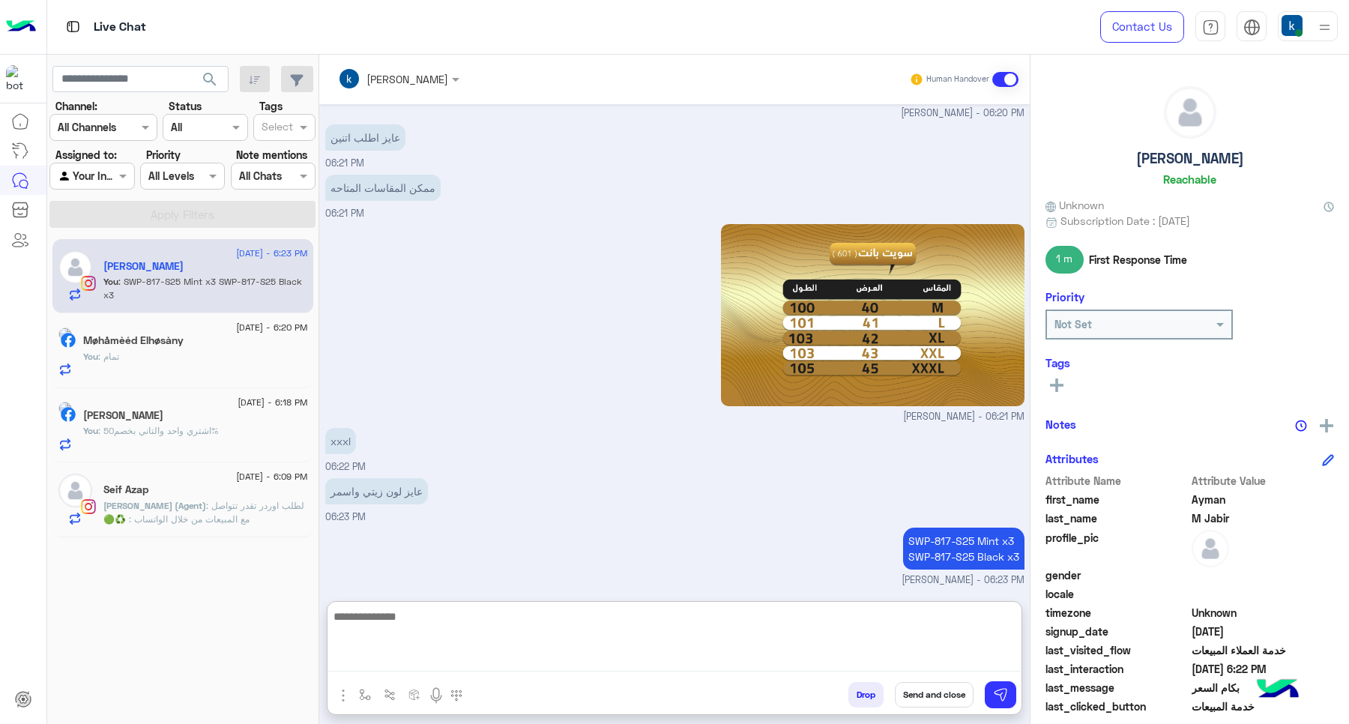
type textarea "**********"
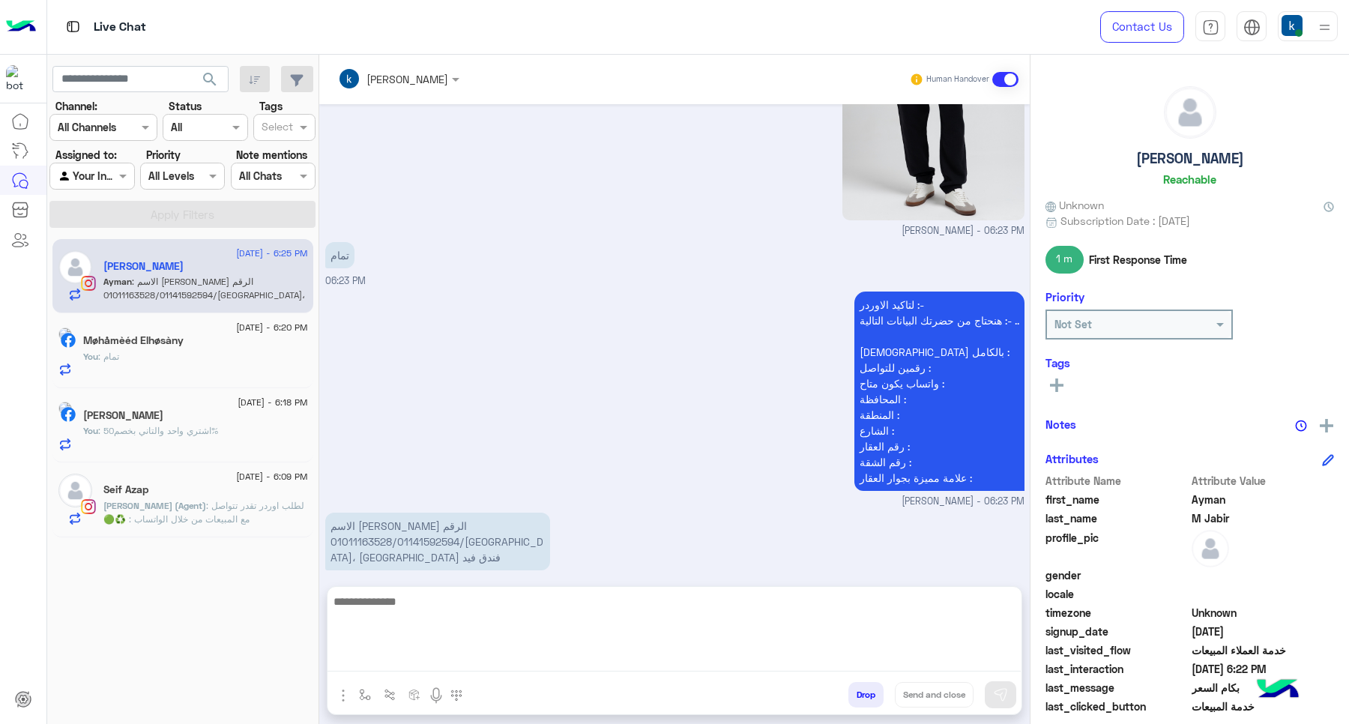
scroll to position [1732, 0]
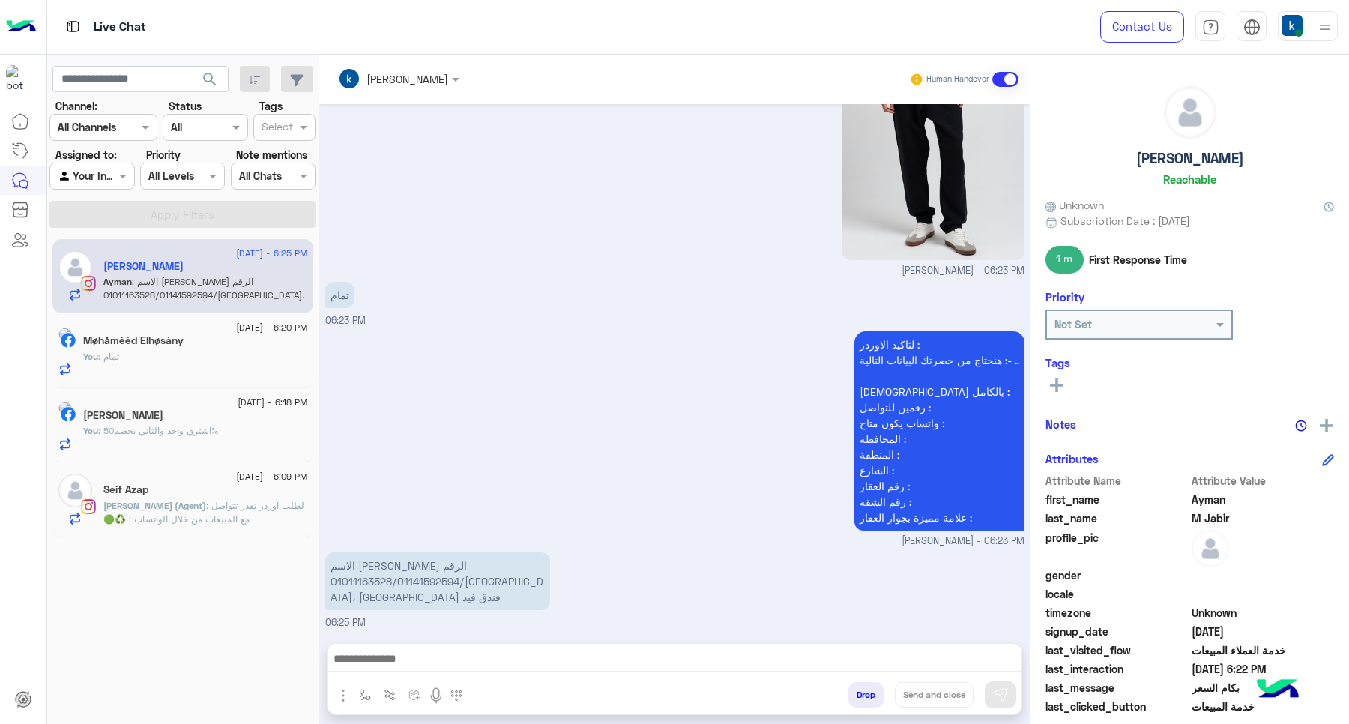
drag, startPoint x: 428, startPoint y: 492, endPoint x: 330, endPoint y: 566, distance: 122.9
click at [330, 566] on p "الاسم ايمن محمود جابر الرقم 01011163528/01141592594/جنوب سينا، راس سدر قريت لاس…" at bounding box center [437, 581] width 225 height 58
click at [373, 566] on p "الاسم ايمن محمود جابر الرقم 01011163528/01141592594/جنوب سينا، راس سدر قريت لاس…" at bounding box center [437, 581] width 225 height 58
click at [417, 560] on p "الاسم ايمن محمود جابر الرقم 01011163528/01141592594/جنوب سينا، راس سدر قريت لاس…" at bounding box center [437, 581] width 225 height 58
drag, startPoint x: 417, startPoint y: 560, endPoint x: 367, endPoint y: 560, distance: 50.2
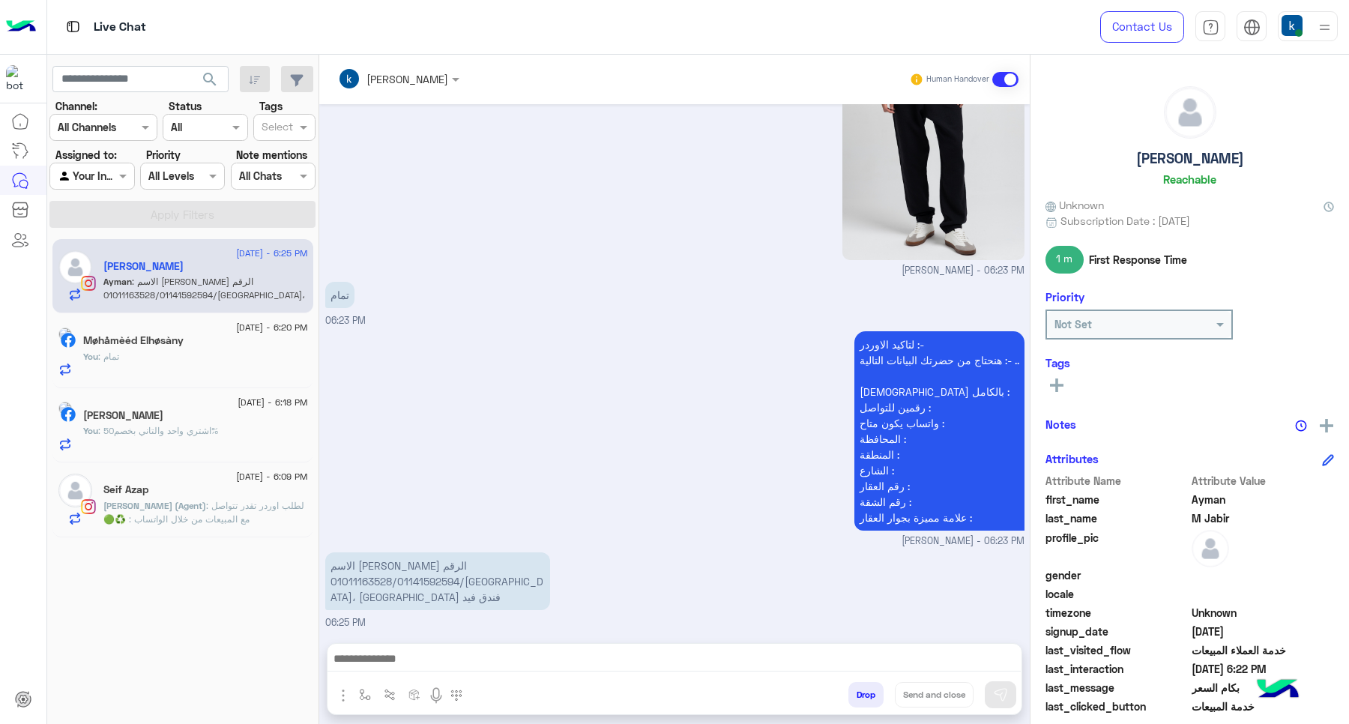
click at [367, 560] on p "الاسم ايمن محمود جابر الرقم 01011163528/01141592594/جنوب سينا، راس سدر قريت لاس…" at bounding box center [437, 581] width 225 height 58
copy p "ايمن محمود جابر"
click at [387, 578] on p "الاسم ايمن محمود جابر الرقم 01011163528/01141592594/جنوب سينا، راس سدر قريت لاس…" at bounding box center [437, 581] width 225 height 58
drag, startPoint x: 387, startPoint y: 578, endPoint x: 334, endPoint y: 598, distance: 56.9
click at [334, 598] on p "الاسم ايمن محمود جابر الرقم 01011163528/01141592594/جنوب سينا، راس سدر قريت لاس…" at bounding box center [437, 581] width 225 height 58
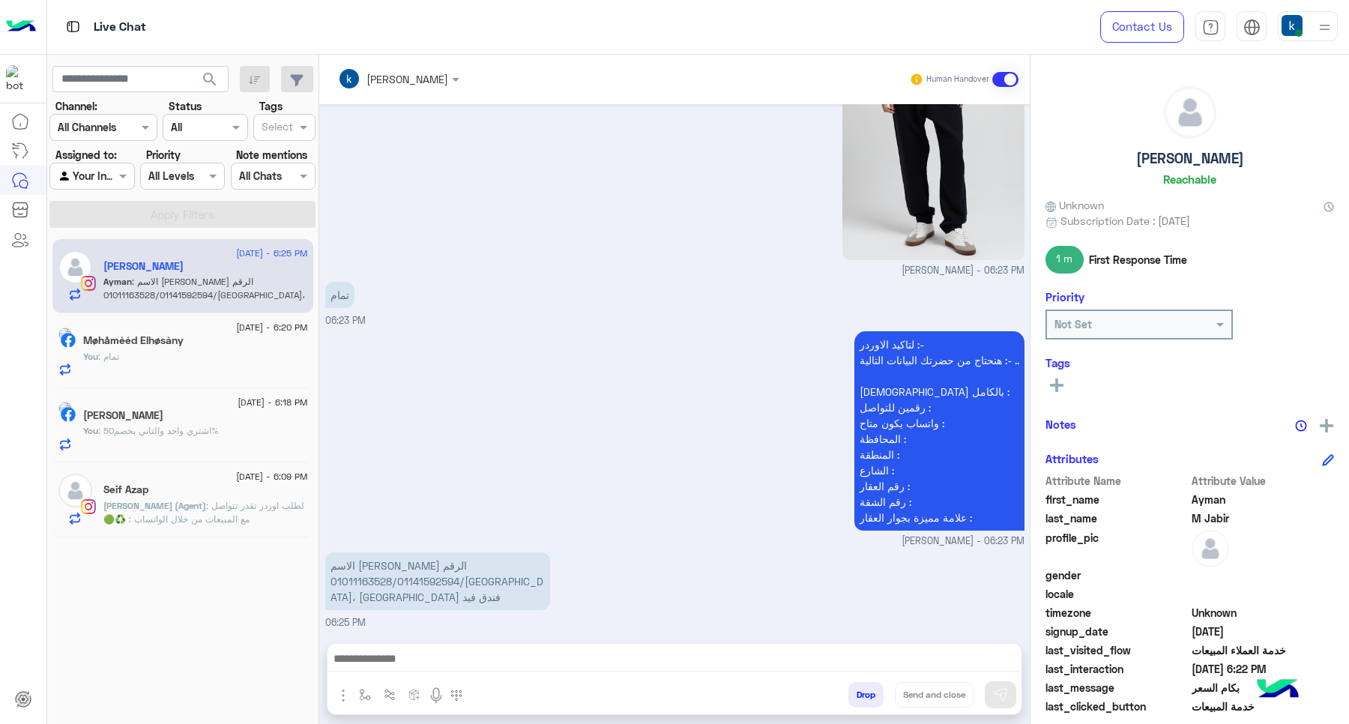
copy p "جنوب سينا، راس سدر قريت لاسيندا فندق فيد"
click at [423, 574] on p "الاسم ايمن محمود جابر الرقم 01011163528/01141592594/جنوب سينا، راس سدر قريت لاس…" at bounding box center [437, 581] width 225 height 58
copy p "01011163528"
click at [514, 577] on p "الاسم ايمن محمود جابر الرقم 01011163528/01141592594/جنوب سينا، راس سدر قريت لاس…" at bounding box center [437, 581] width 225 height 58
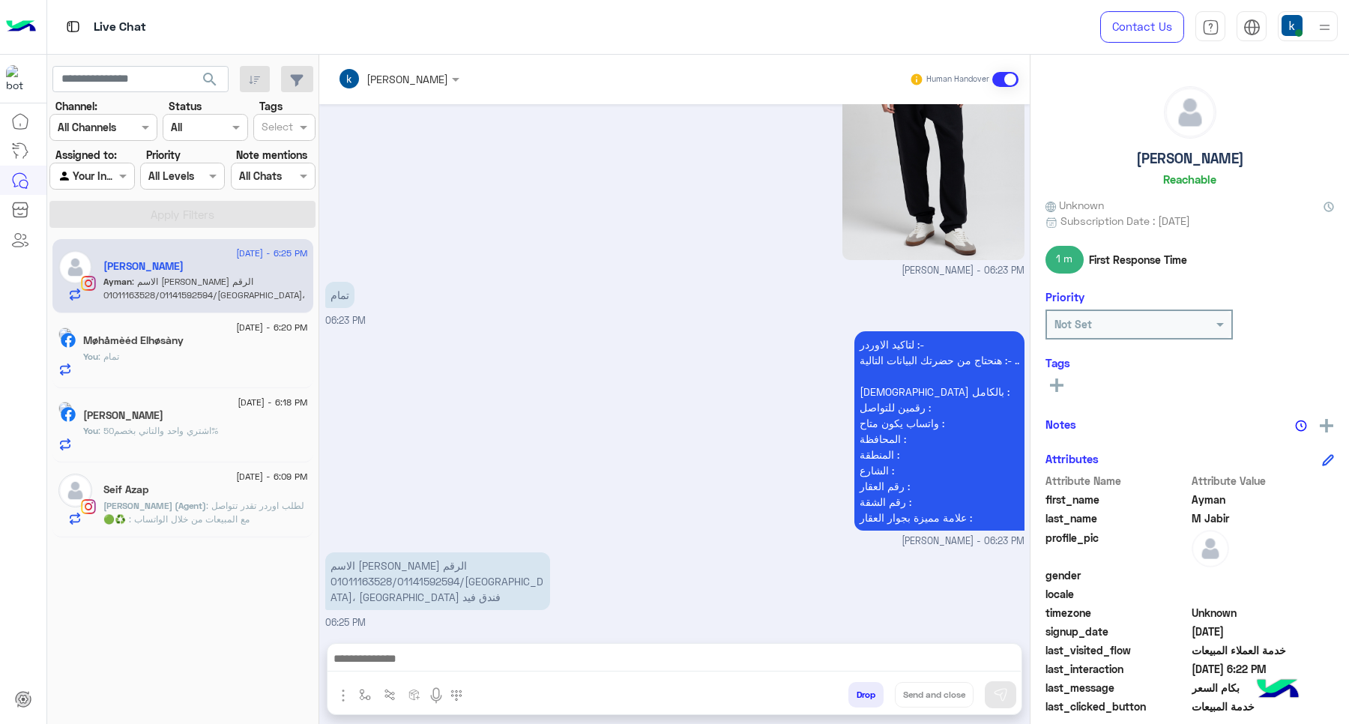
click at [514, 577] on p "الاسم ايمن محمود جابر الرقم 01011163528/01141592594/جنوب سينا، راس سدر قريت لاس…" at bounding box center [437, 581] width 225 height 58
copy p "01141592594"
click at [671, 388] on div "لتاكيد الاوردر :- هنحتاج من حضرتك البيانات التالية :- .. الإسم بالكامل : رقمين …" at bounding box center [674, 437] width 699 height 221
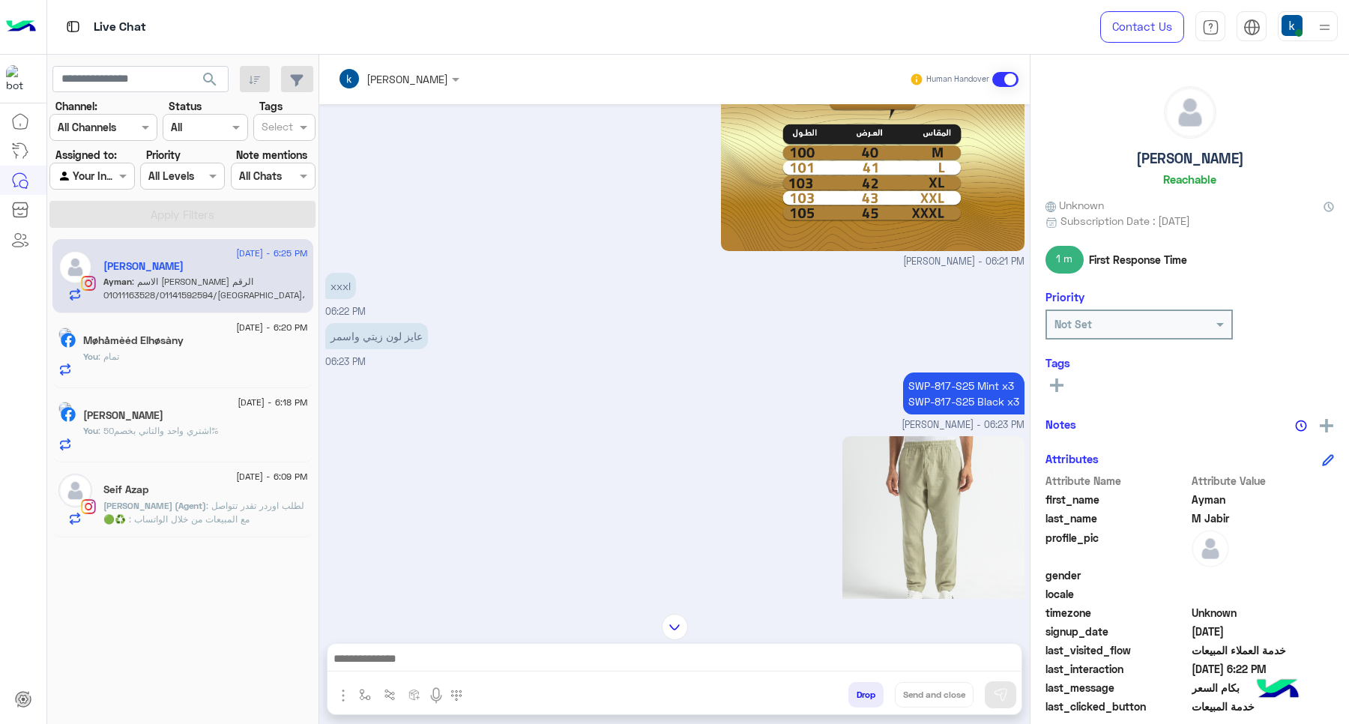
click at [938, 380] on p "SWP-817-S25 Mint x3 SWP-817-S25 Black x3" at bounding box center [963, 393] width 121 height 42
copy p "SWP-817-S25 Mint x3"
click at [967, 402] on p "SWP-817-S25 Mint x3 SWP-817-S25 Black x3" at bounding box center [963, 393] width 121 height 42
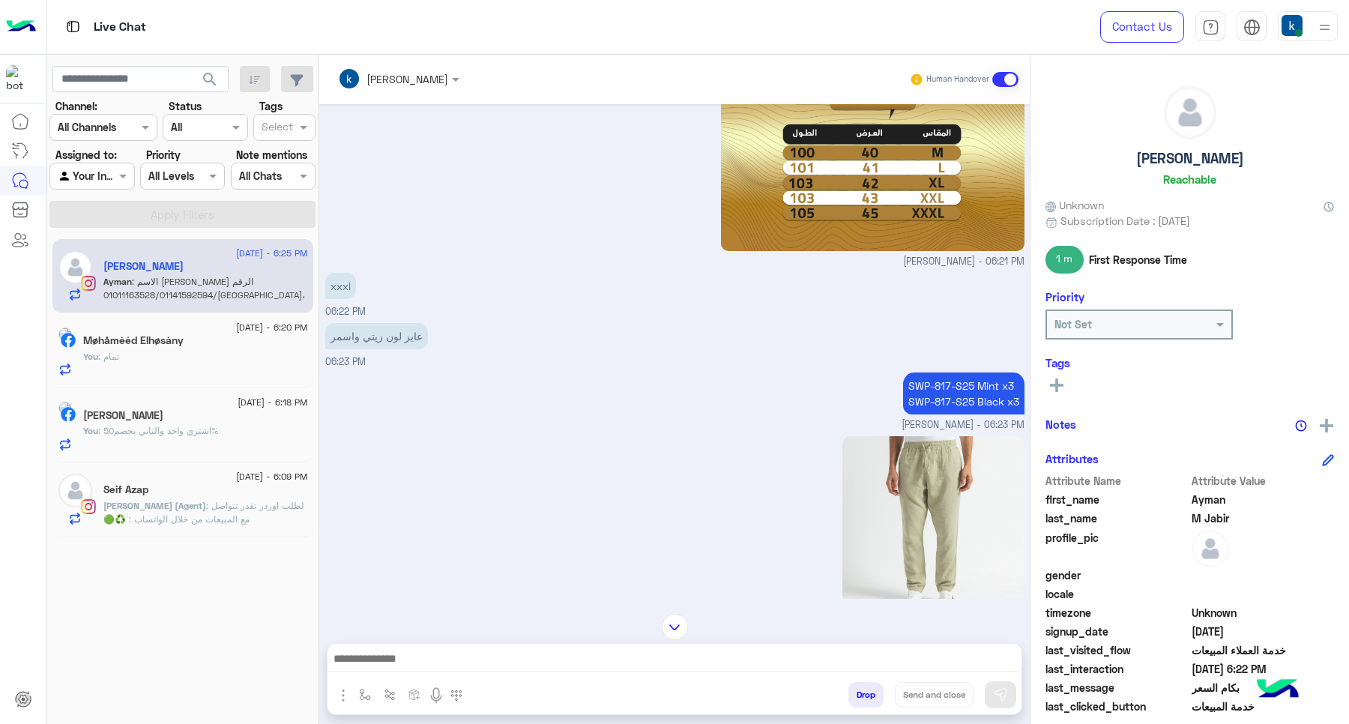
click at [967, 402] on p "SWP-817-S25 Mint x3 SWP-817-S25 Black x3" at bounding box center [963, 393] width 121 height 42
copy app-message "SWP-817-S25 Black x3"
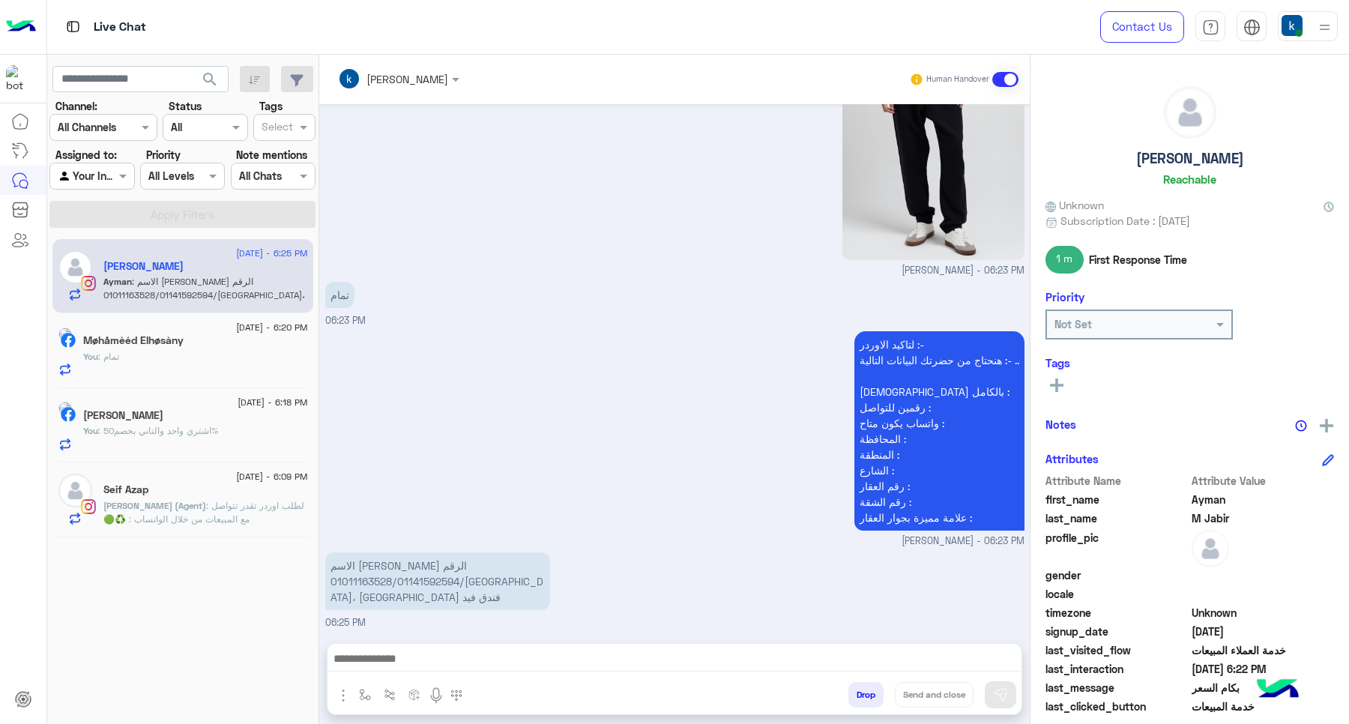
scroll to position [1732, 0]
click at [496, 649] on div at bounding box center [674, 662] width 694 height 37
click at [502, 653] on textarea at bounding box center [673, 660] width 693 height 22
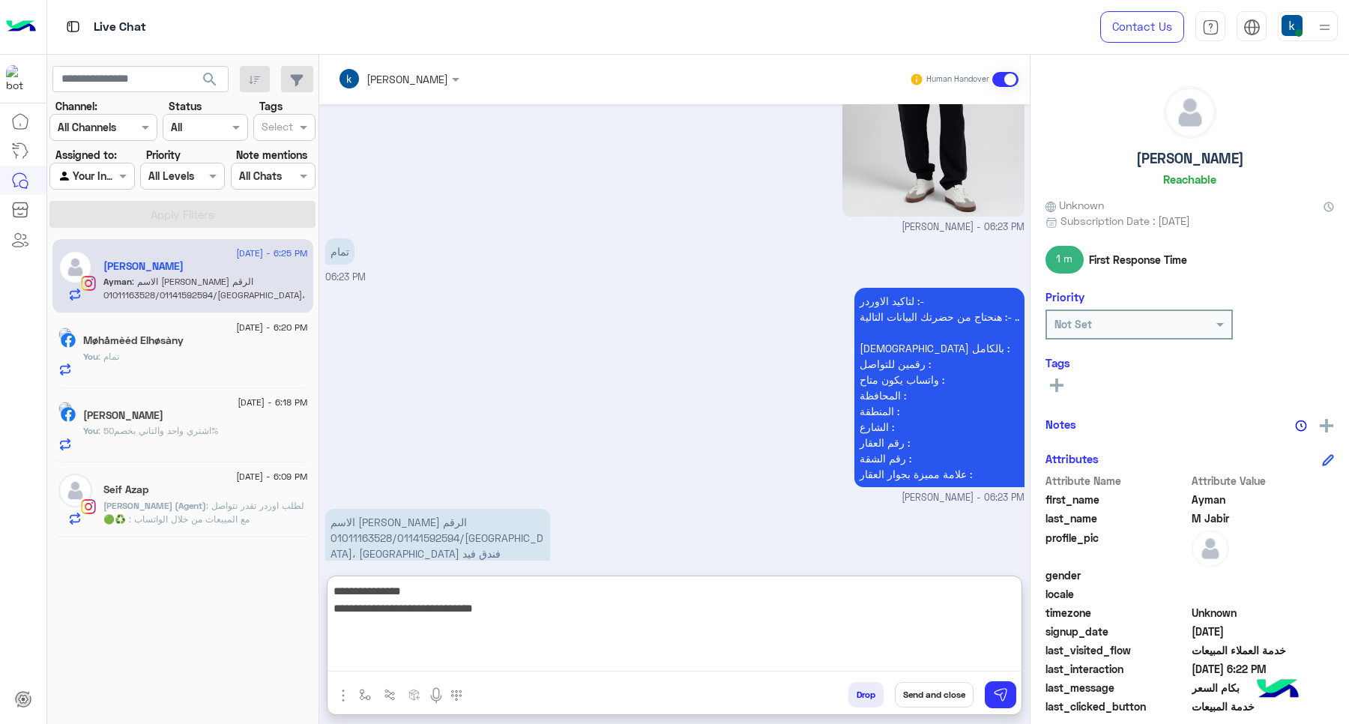
scroll to position [1799, 0]
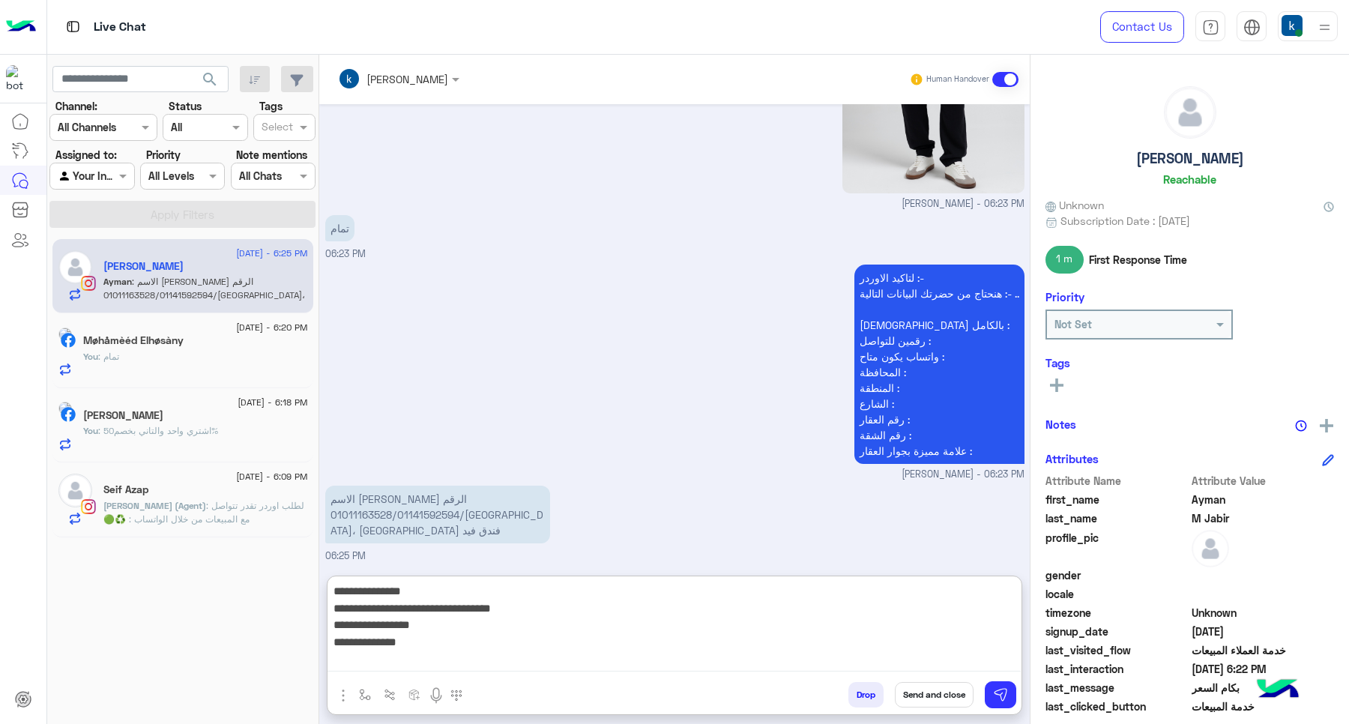
type textarea "**********"
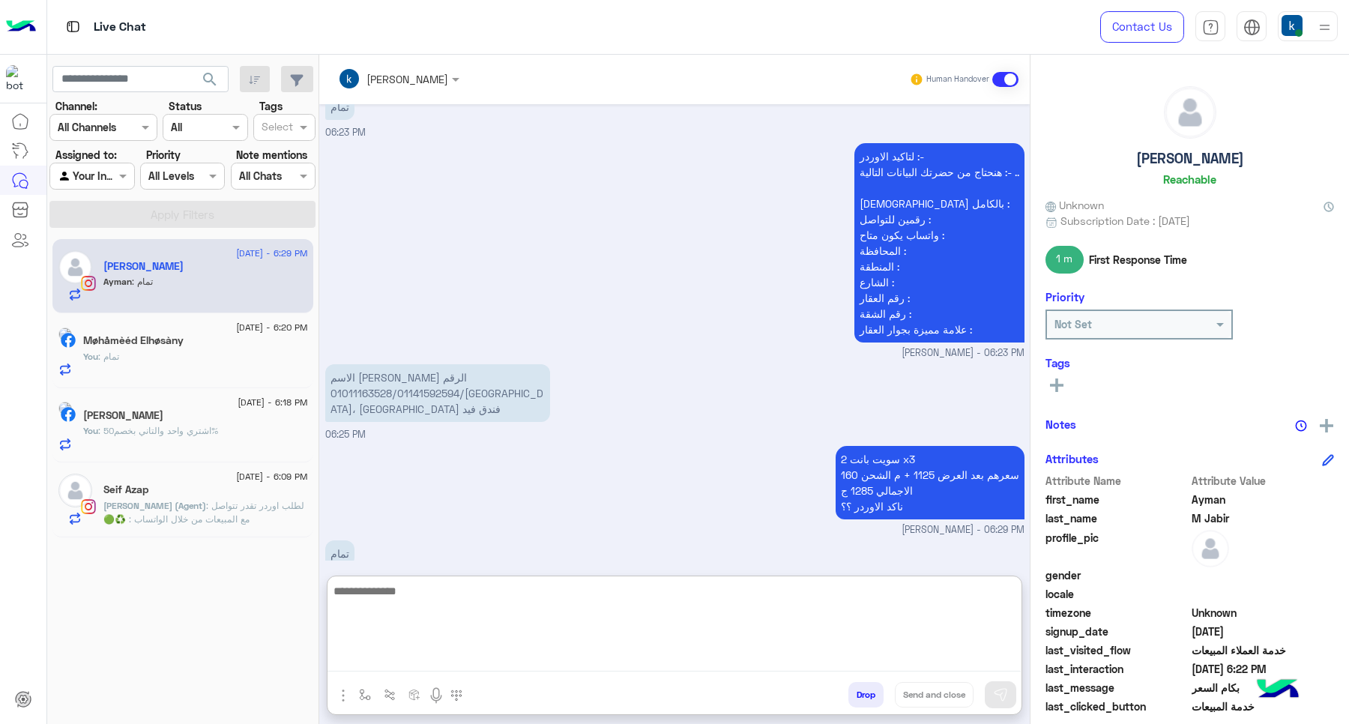
scroll to position [1944, 0]
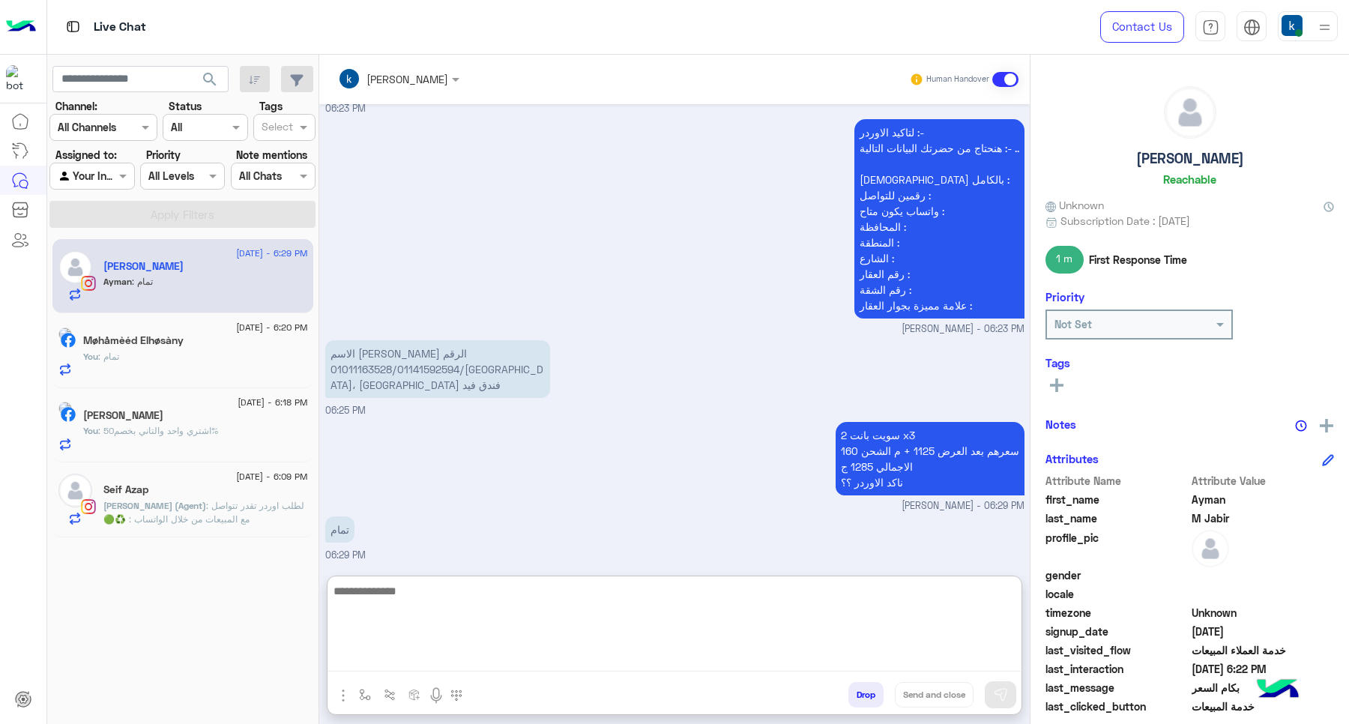
click at [427, 589] on textarea at bounding box center [673, 626] width 693 height 90
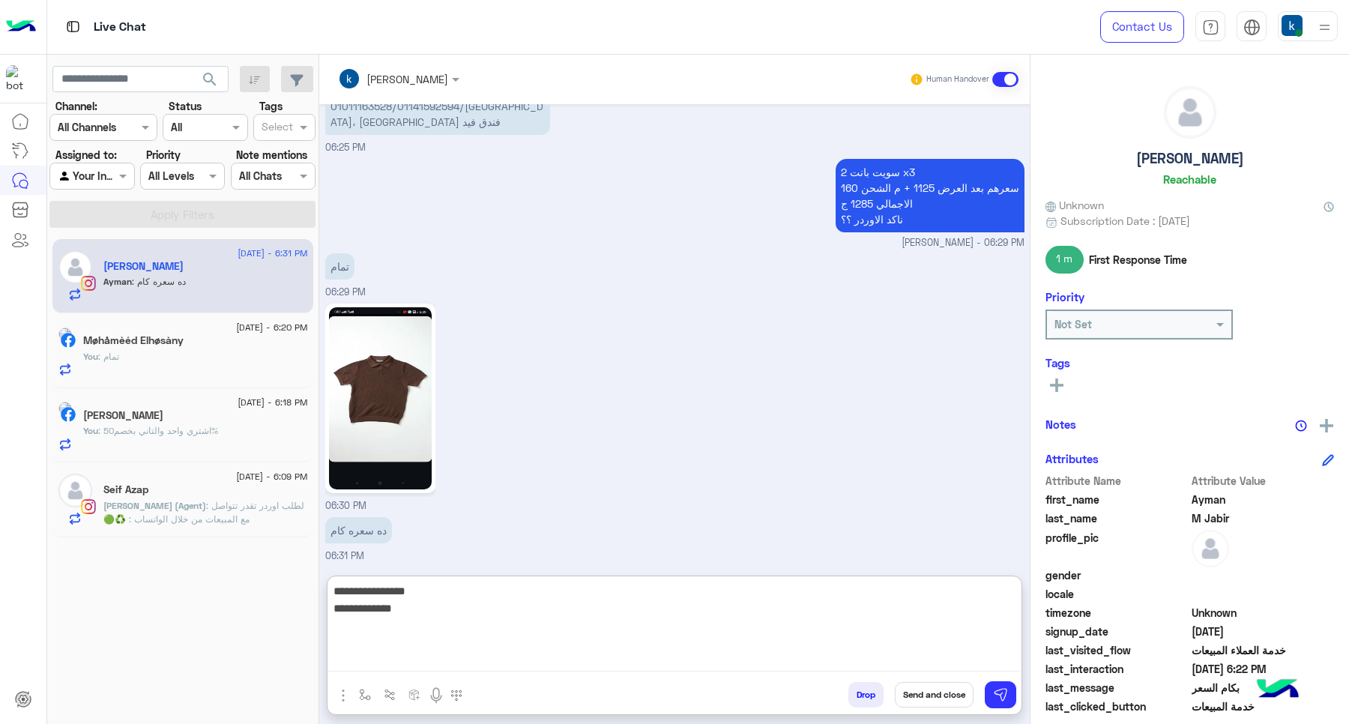
paste textarea "**********"
type textarea "**********"
click at [373, 376] on img at bounding box center [380, 398] width 103 height 182
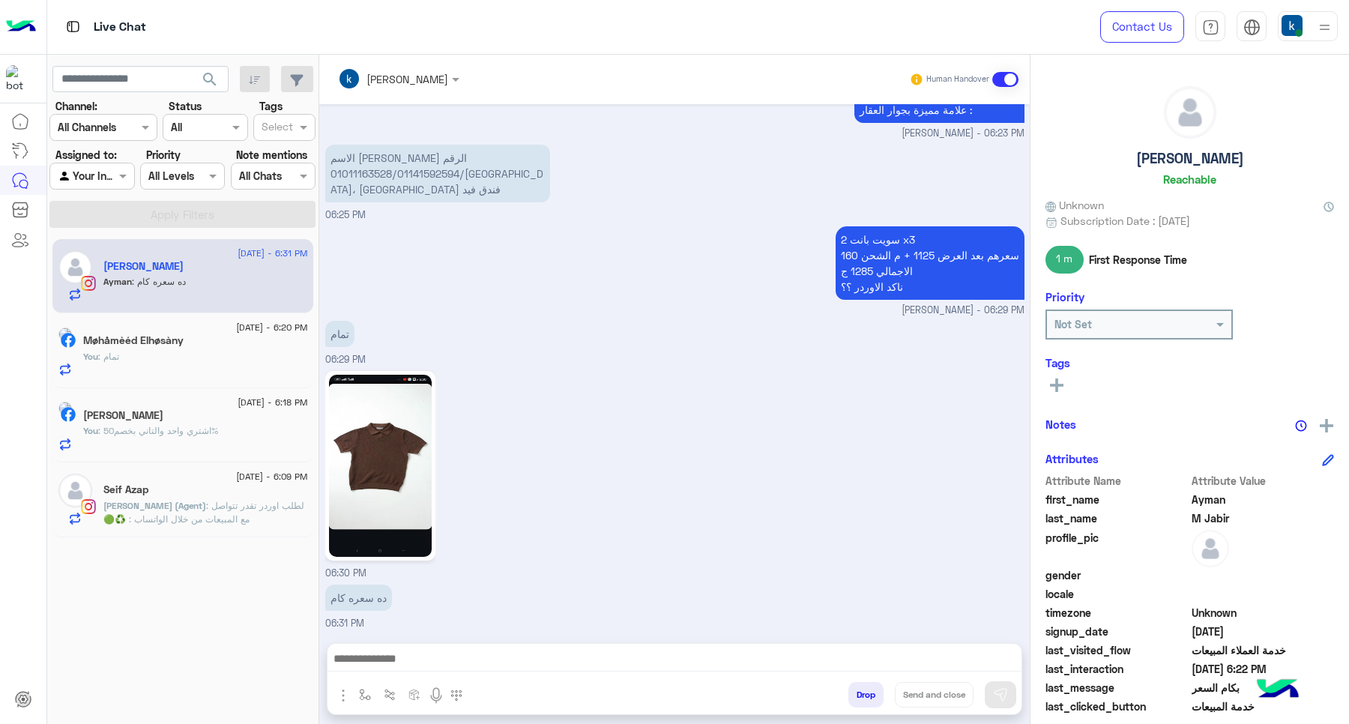
scroll to position [2139, 0]
click at [322, 458] on div "Sep 14, 2025 خدمة المبيعات 06:09 PM جاري تحويلكم الآن لأحد ممثلي المبيعات. يرجى…" at bounding box center [674, 366] width 710 height 524
click at [350, 462] on img at bounding box center [380, 466] width 103 height 182
click at [489, 653] on textarea at bounding box center [673, 660] width 693 height 22
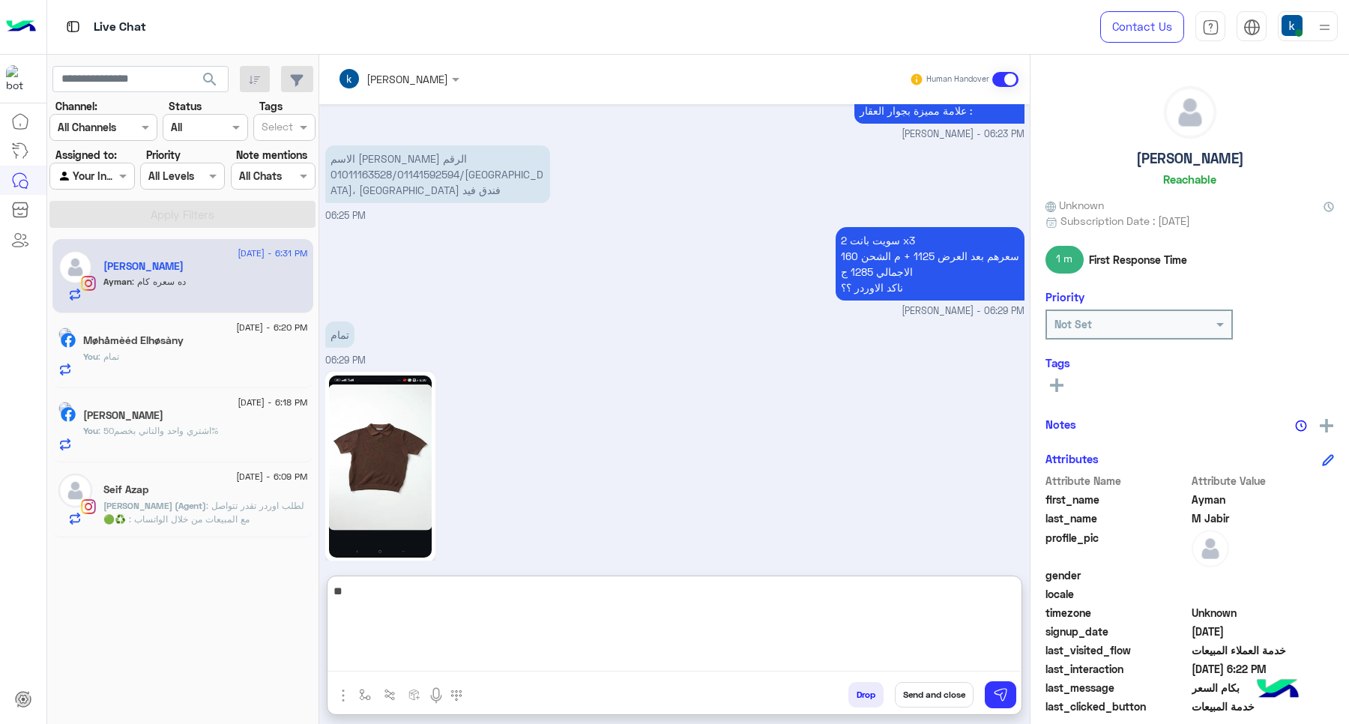
type textarea "***"
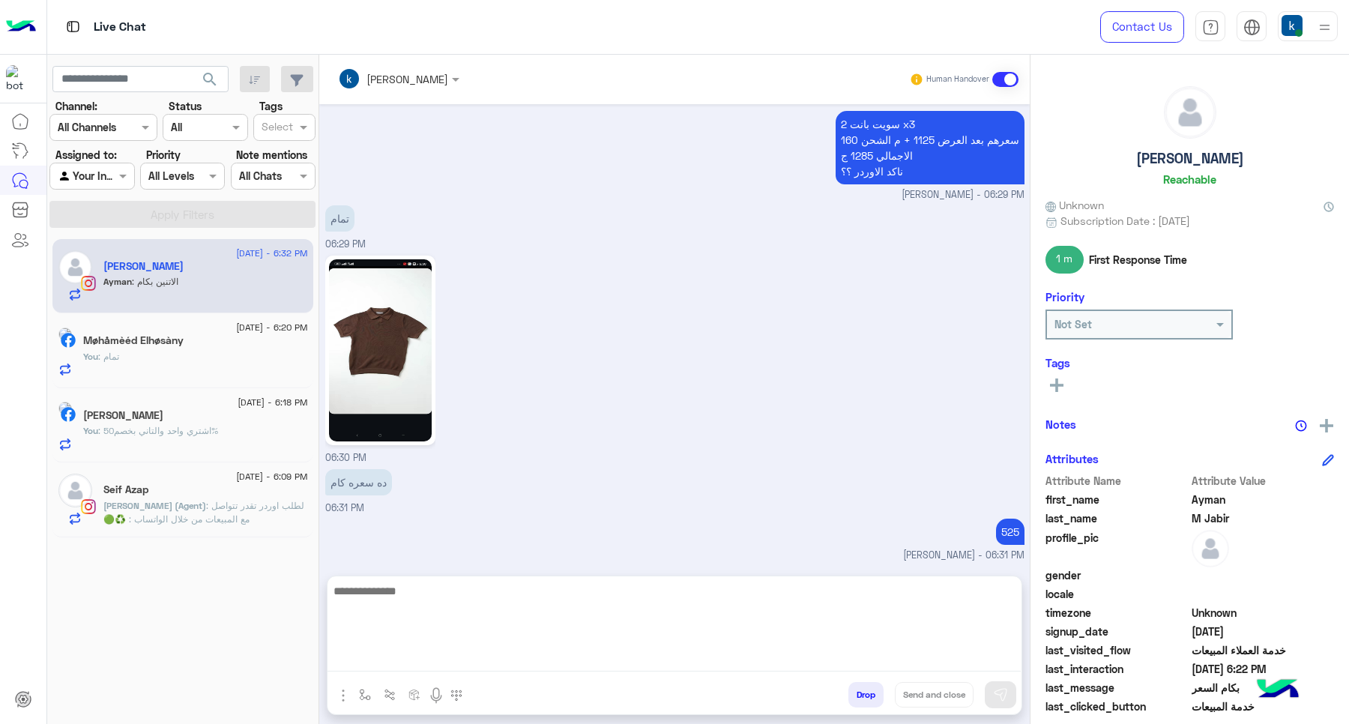
scroll to position [2305, 0]
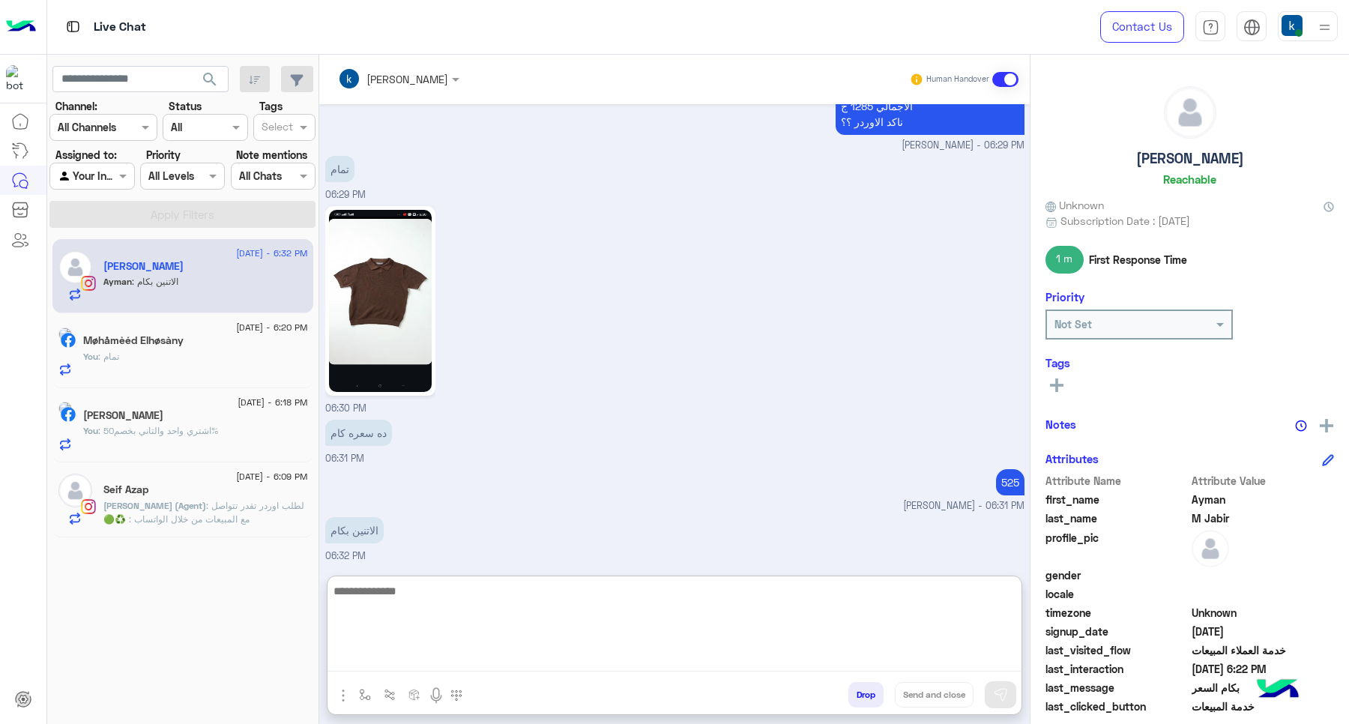
click at [424, 604] on textarea at bounding box center [673, 626] width 693 height 90
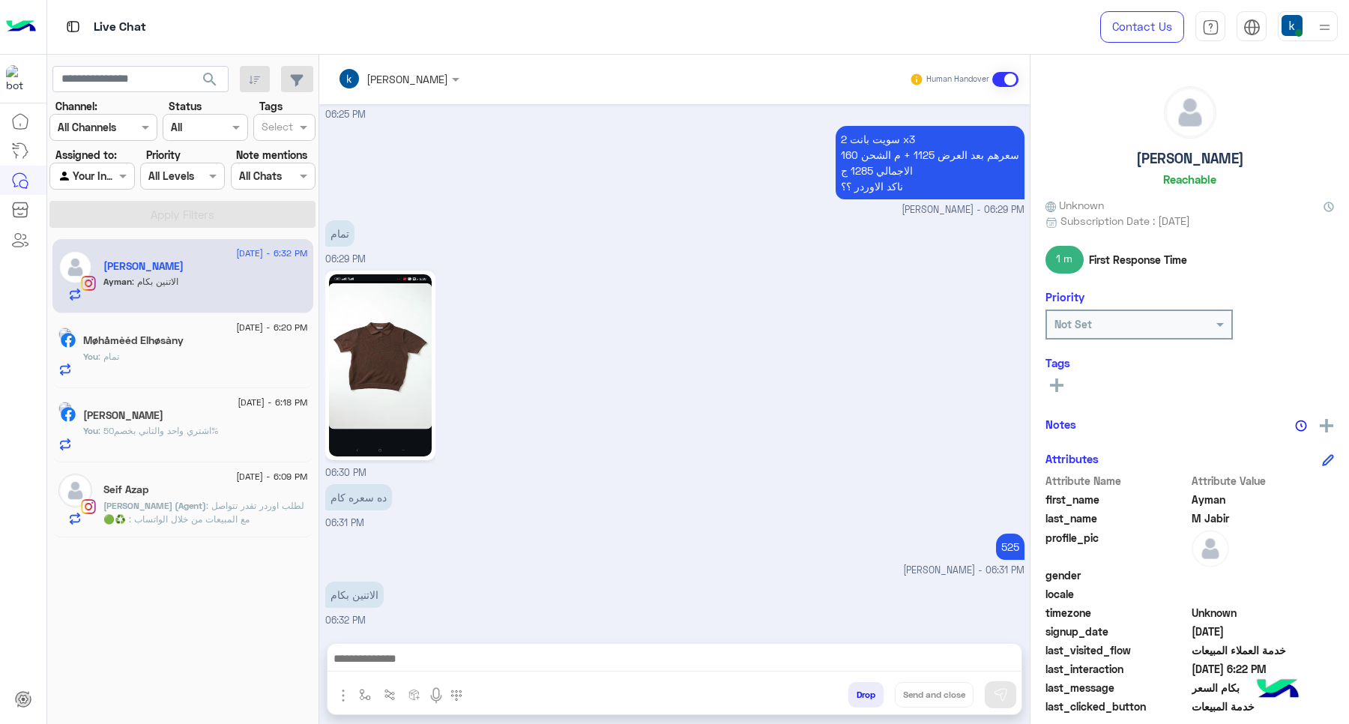
scroll to position [2237, 0]
type textarea "******"
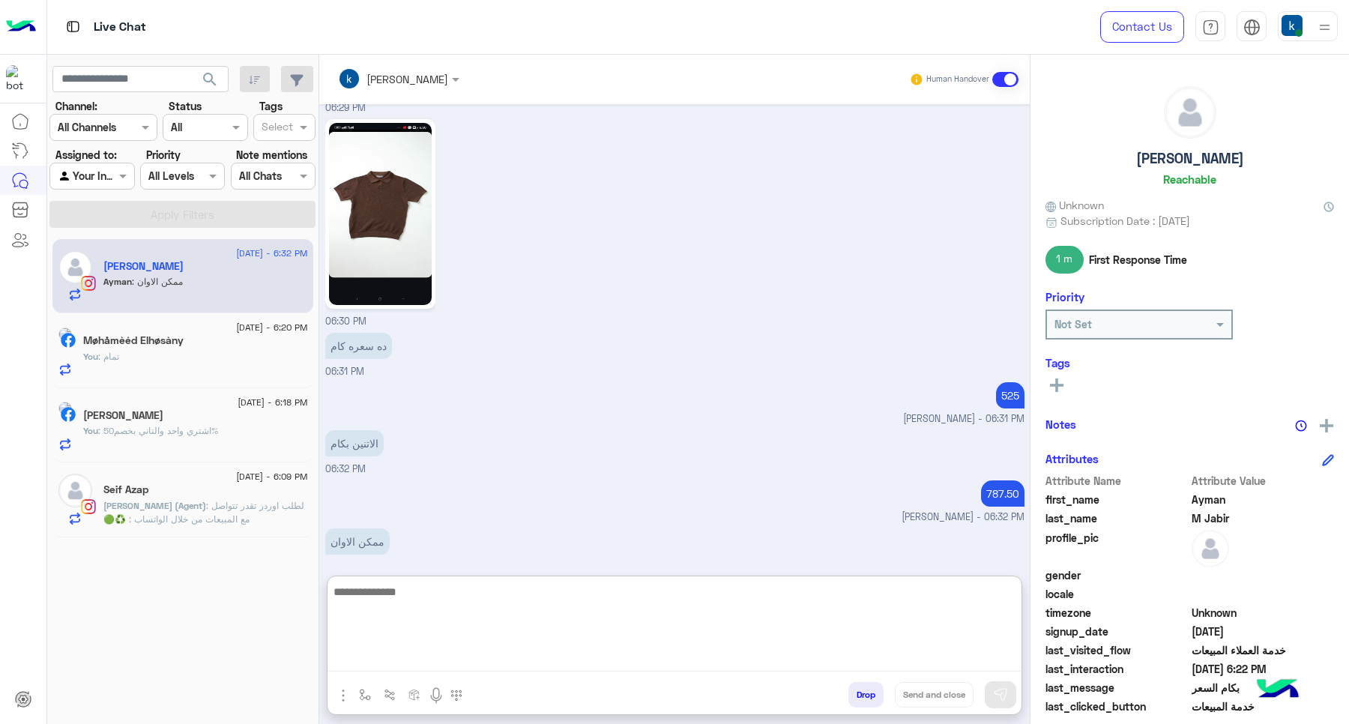
scroll to position [2402, 0]
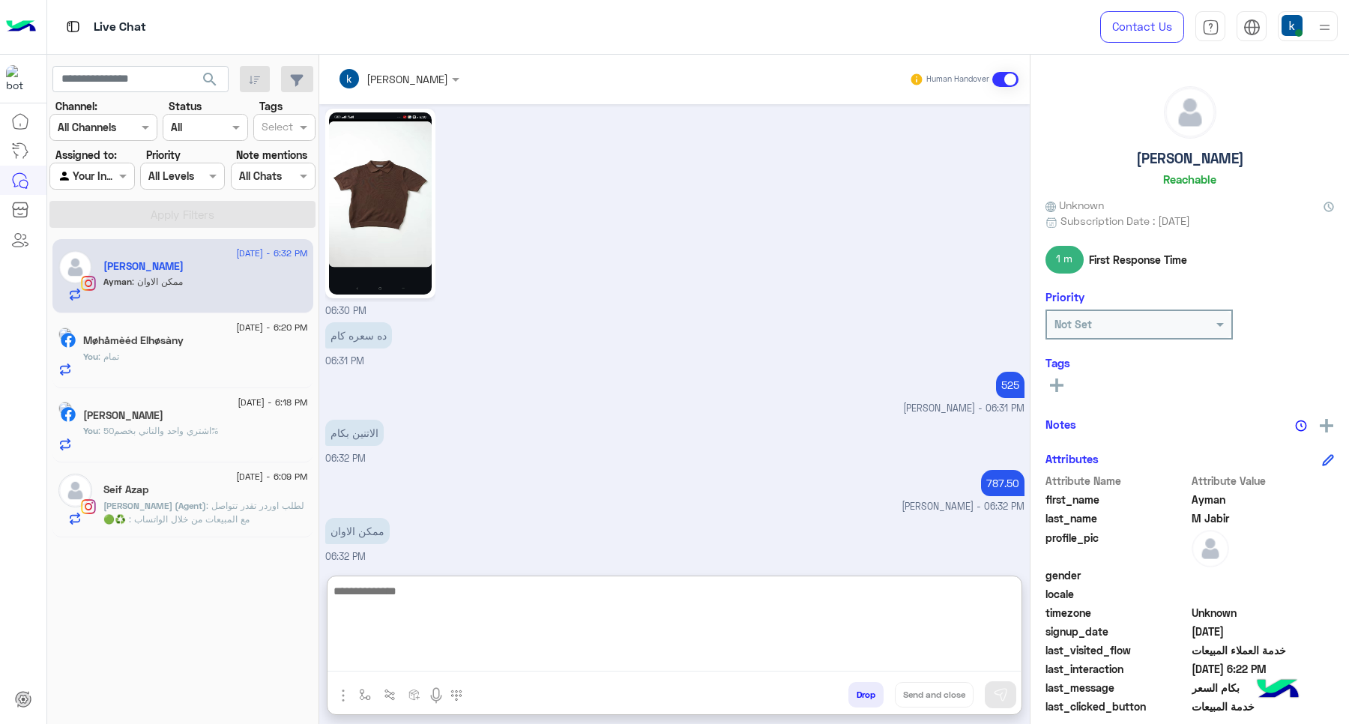
paste textarea "**********"
type textarea "**********"
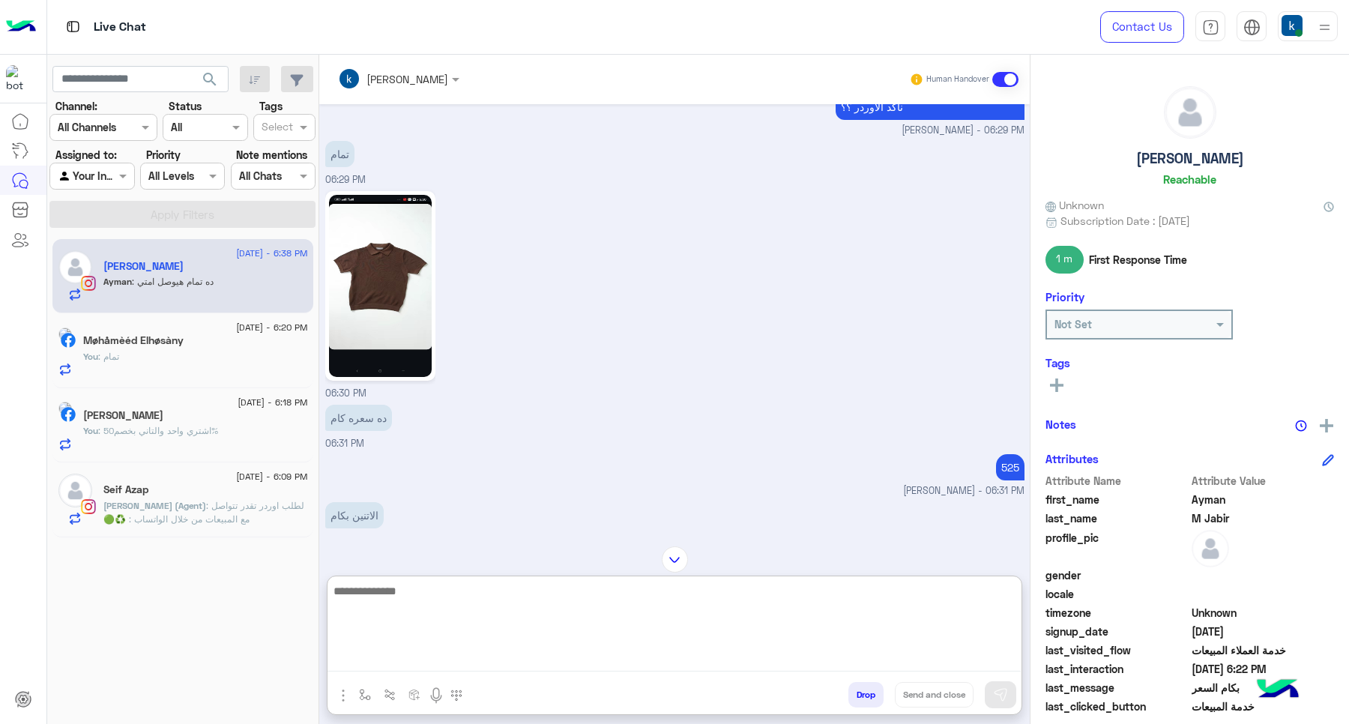
scroll to position [2572, 0]
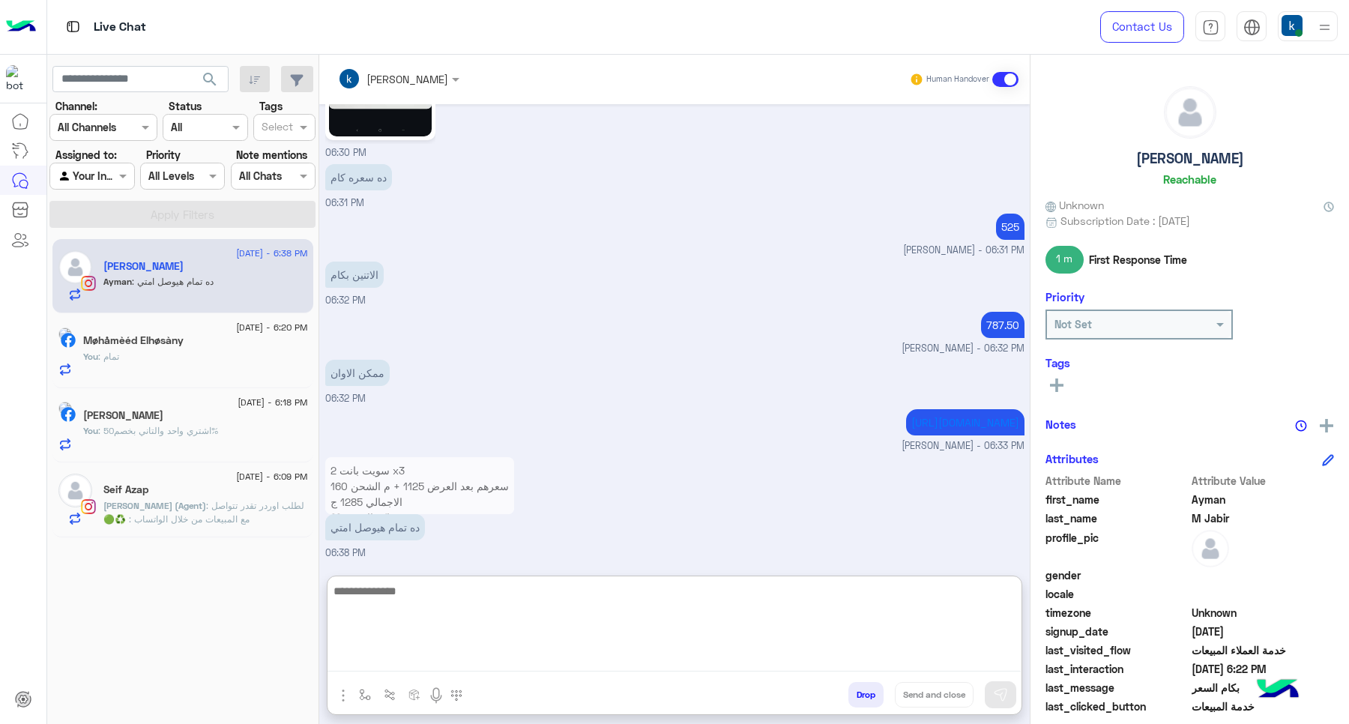
click at [403, 619] on textarea at bounding box center [673, 626] width 693 height 90
type textarea "**********"
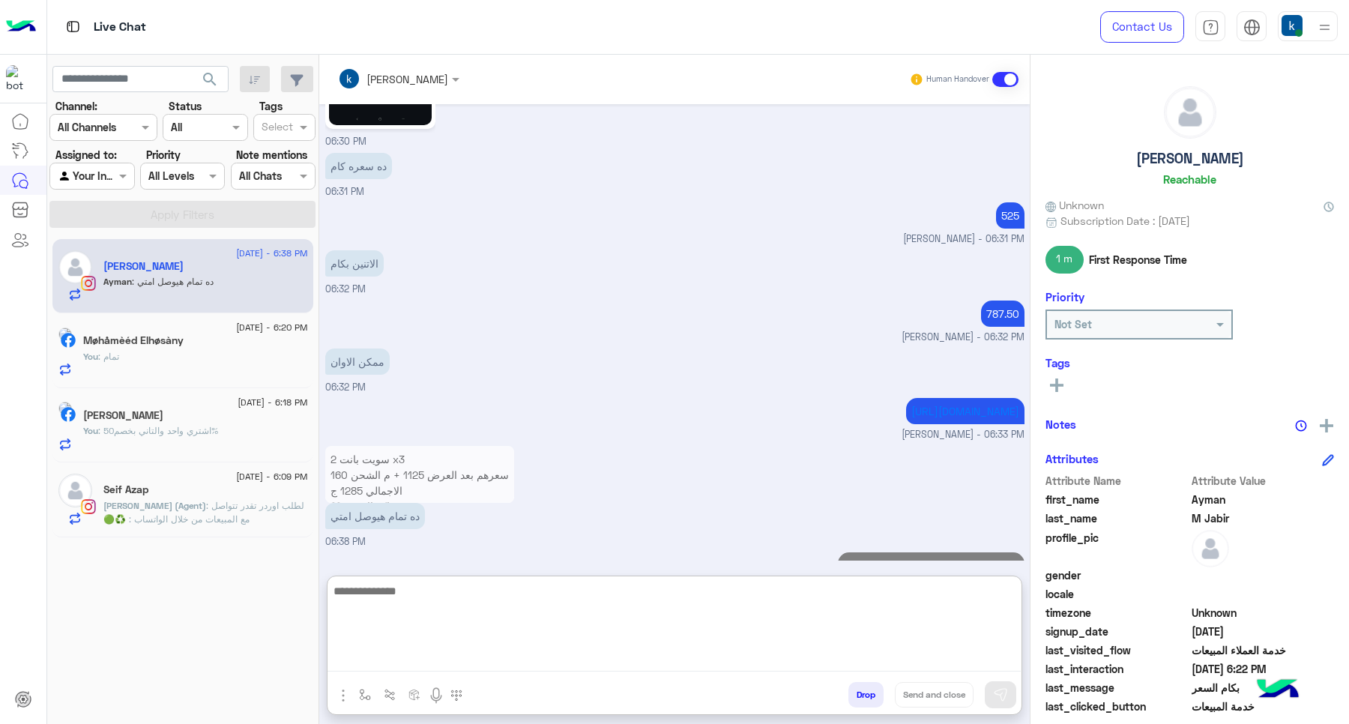
scroll to position [2620, 0]
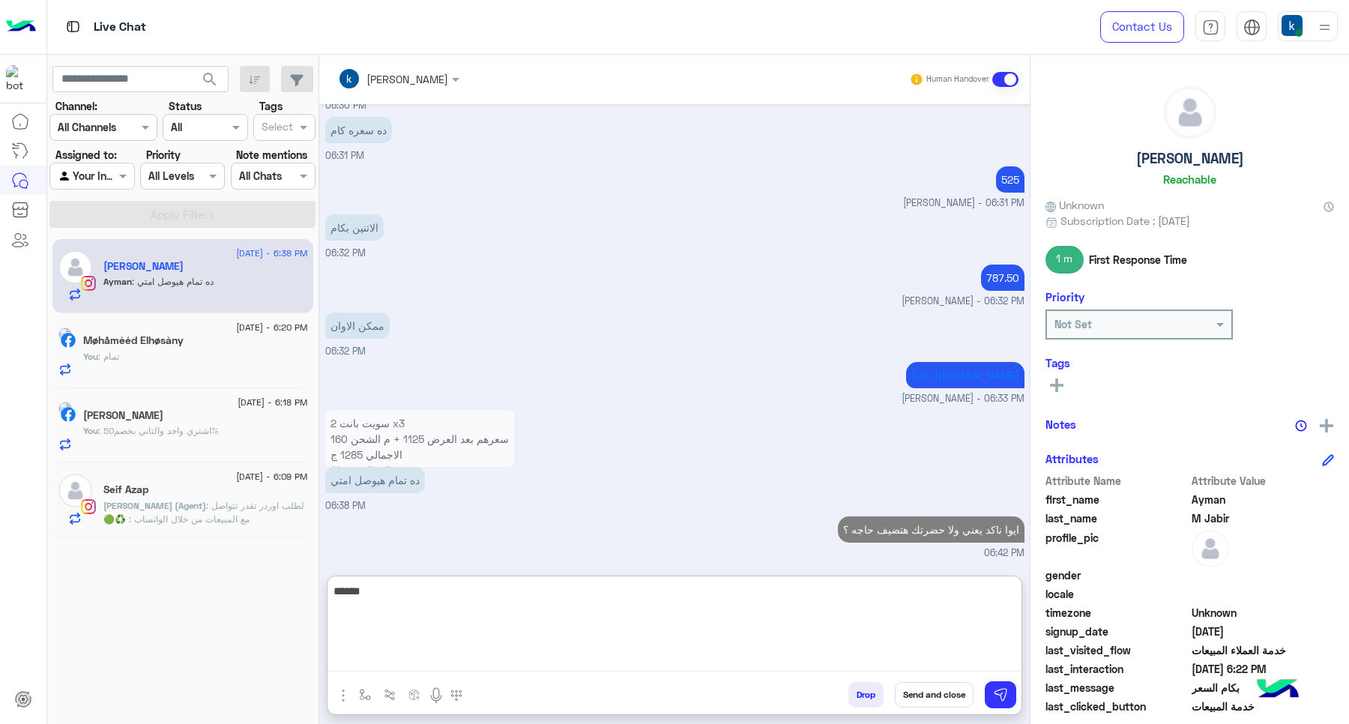
type textarea "****"
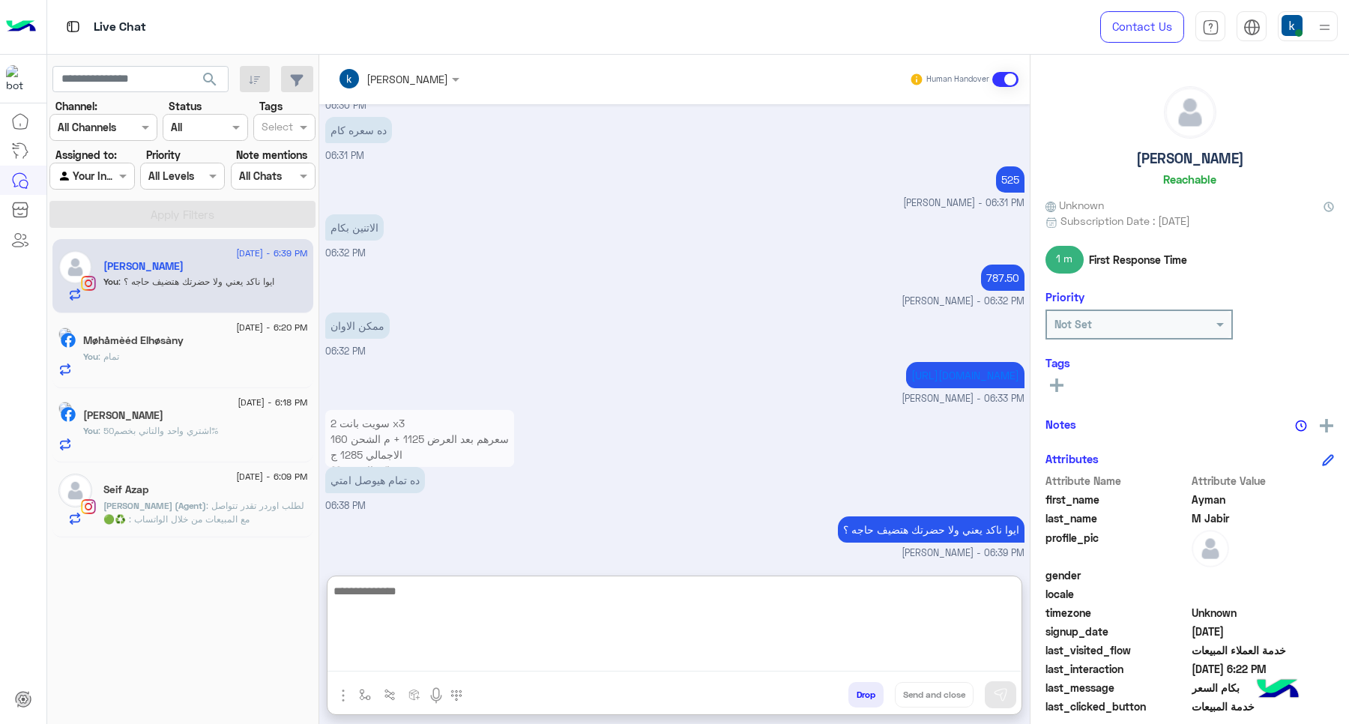
click at [474, 605] on textarea at bounding box center [673, 626] width 693 height 90
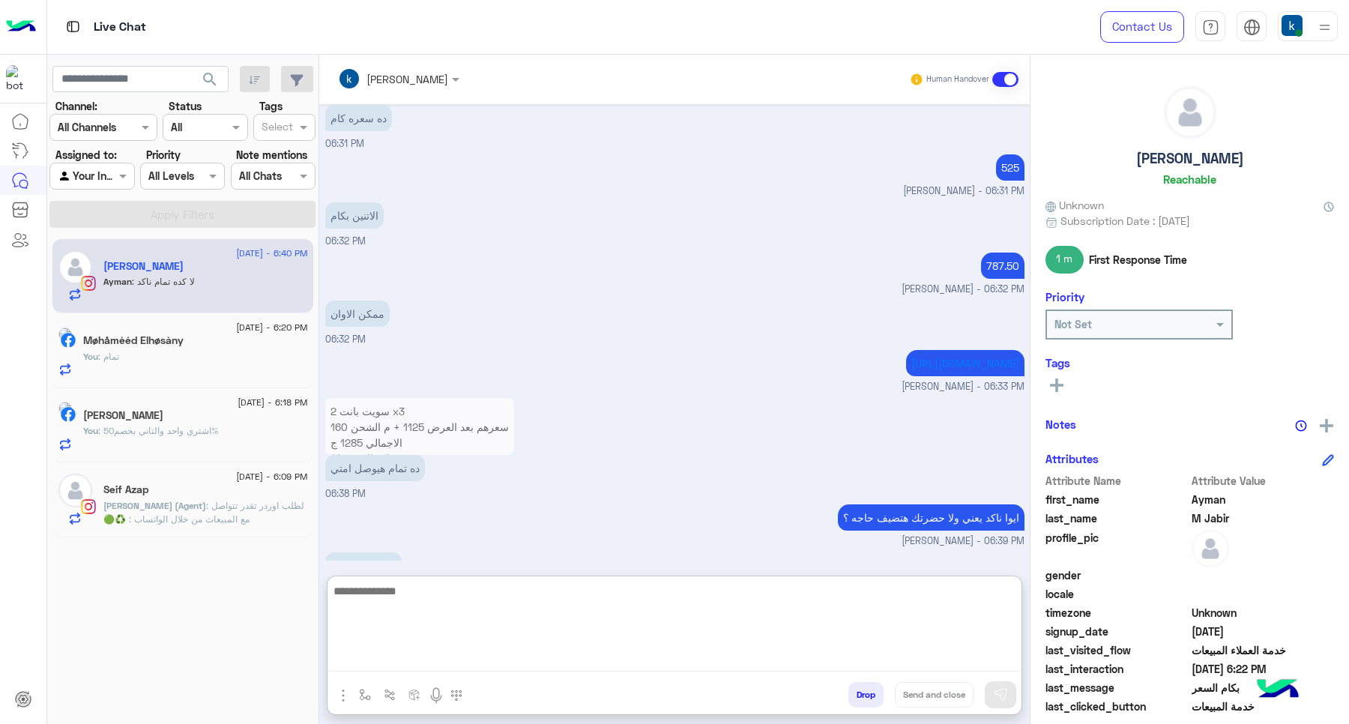
scroll to position [2669, 0]
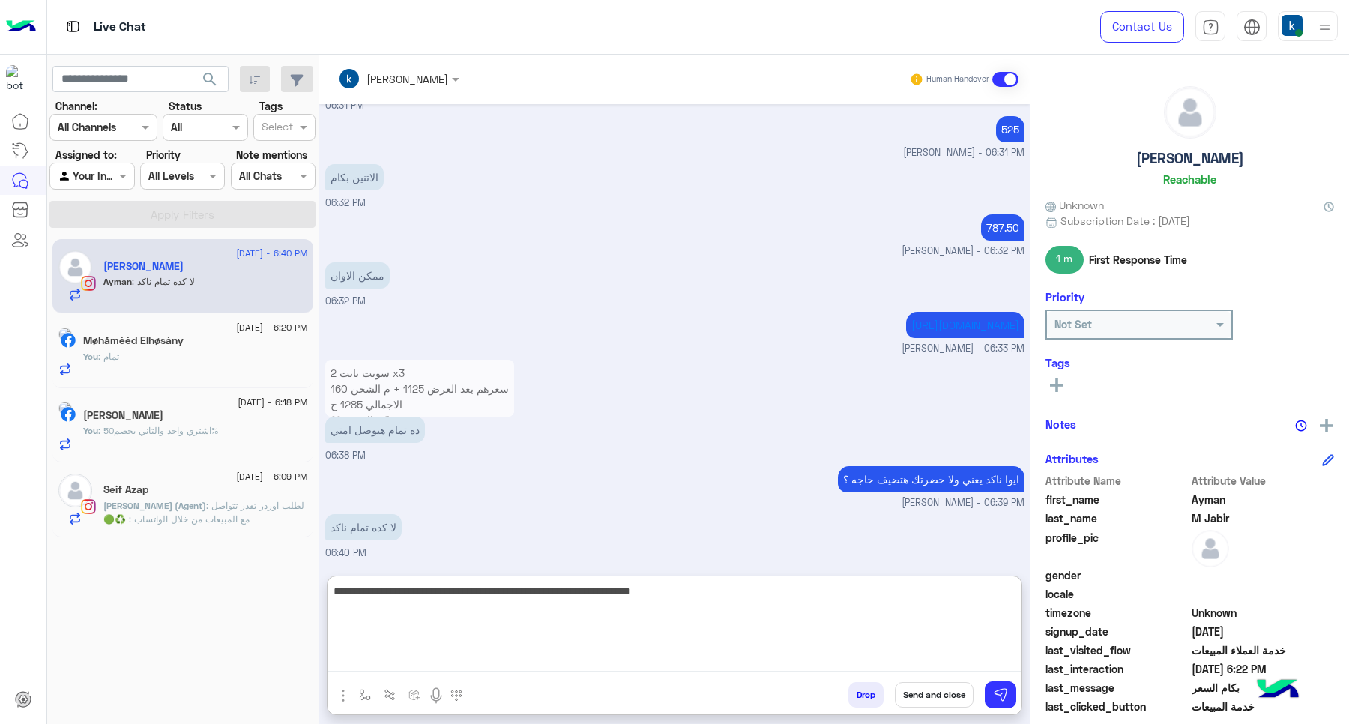
type textarea "**********"
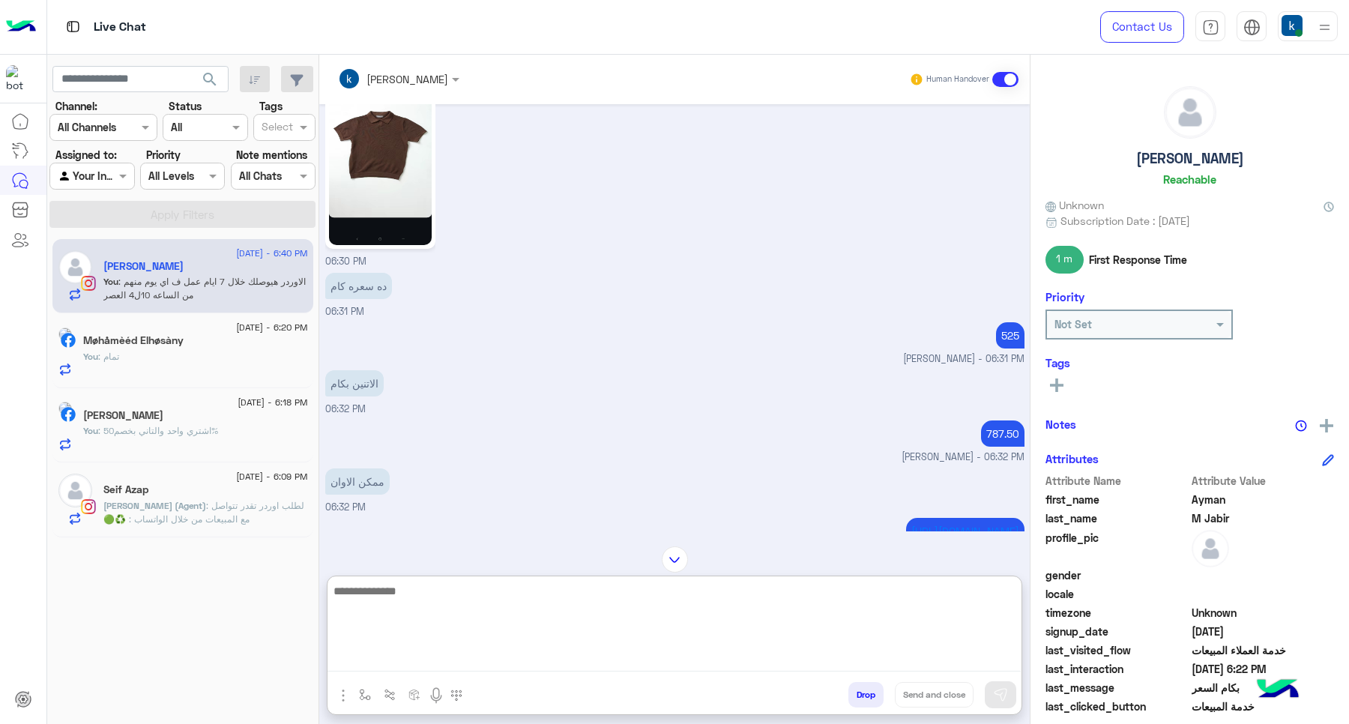
scroll to position [2264, 0]
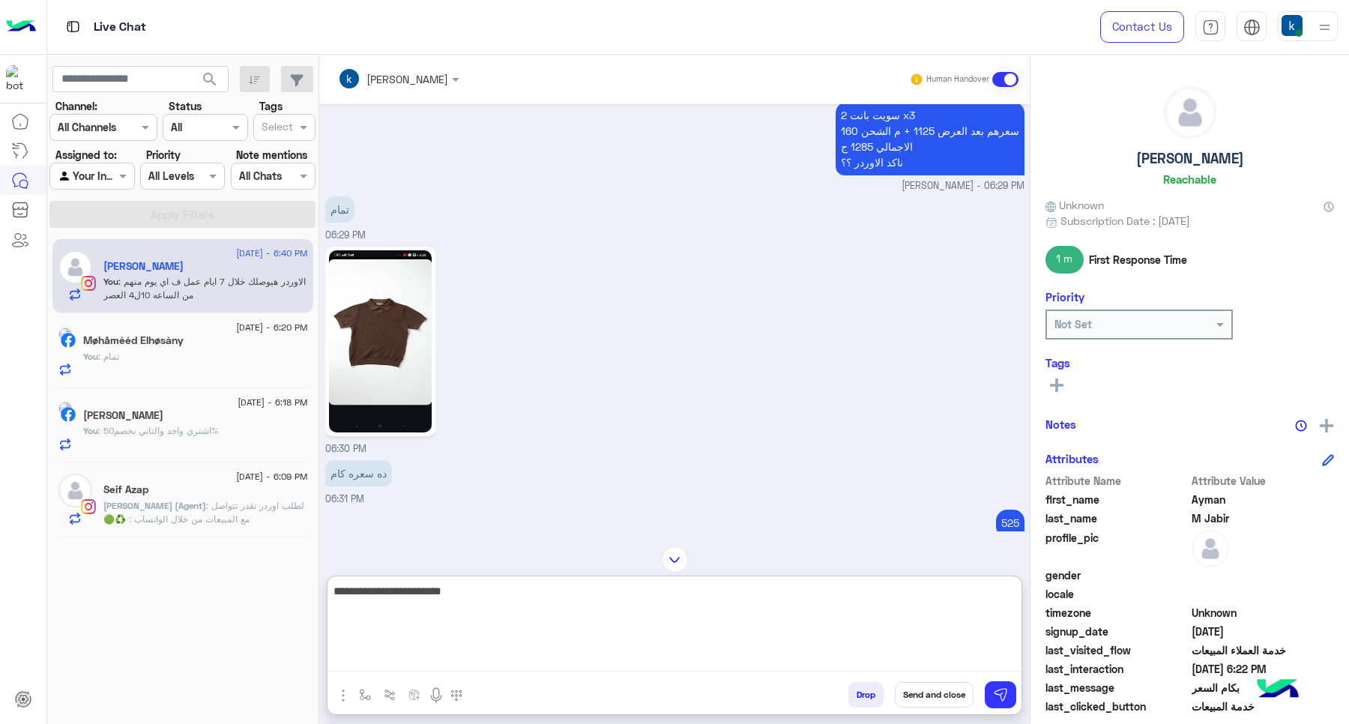
paste textarea "**********"
type textarea "**********"
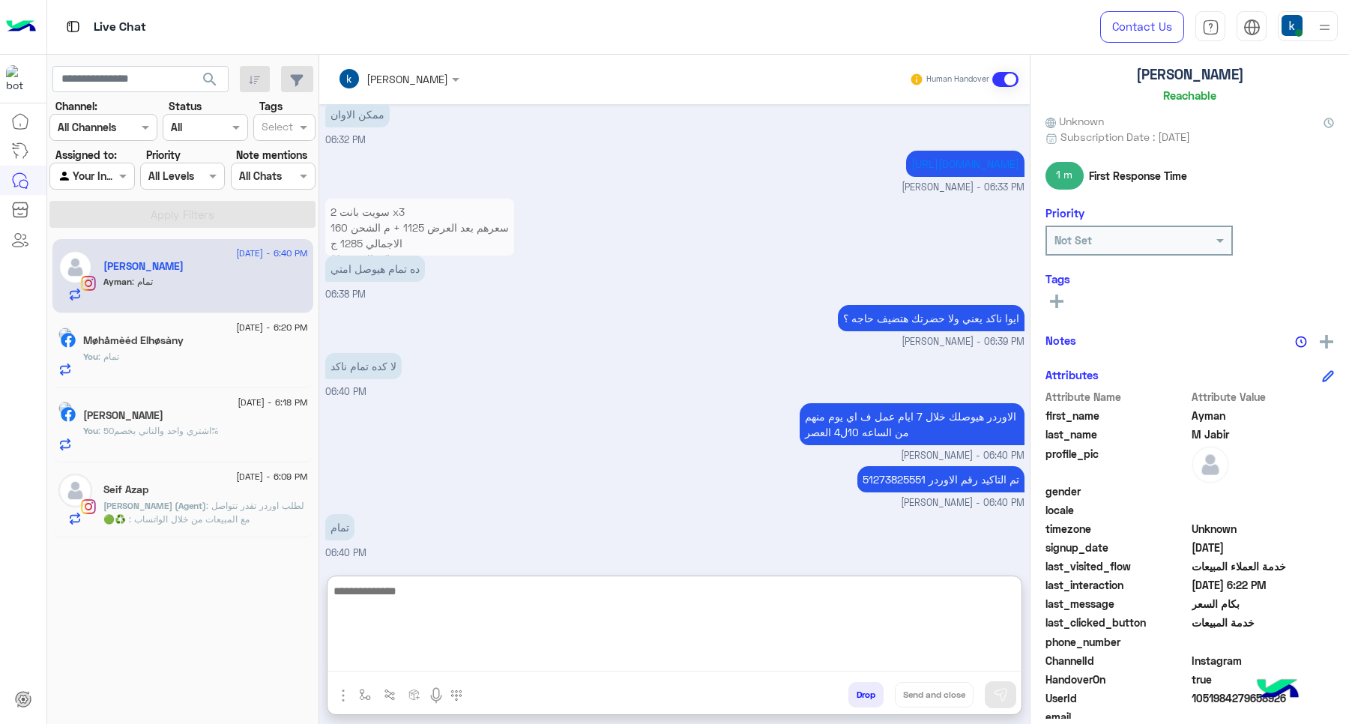
scroll to position [145, 0]
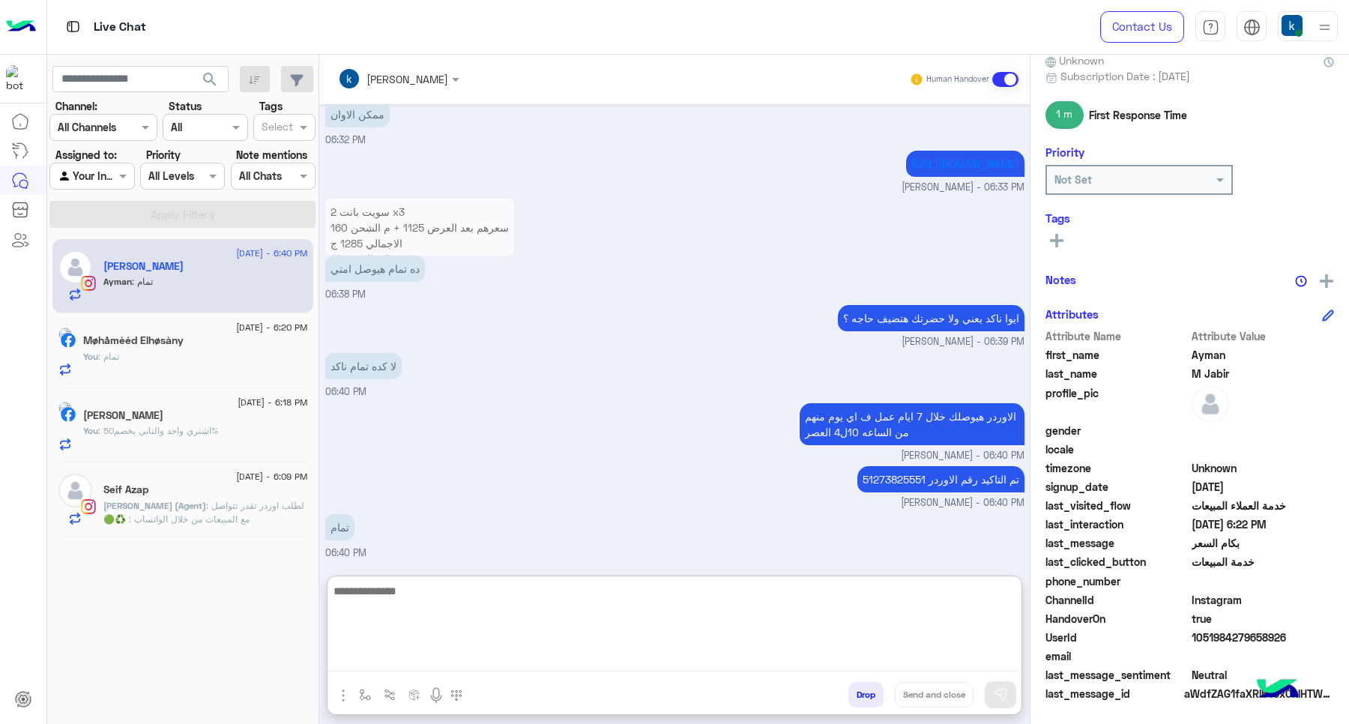
click at [1222, 632] on span "1051984279658926" at bounding box center [1262, 637] width 143 height 16
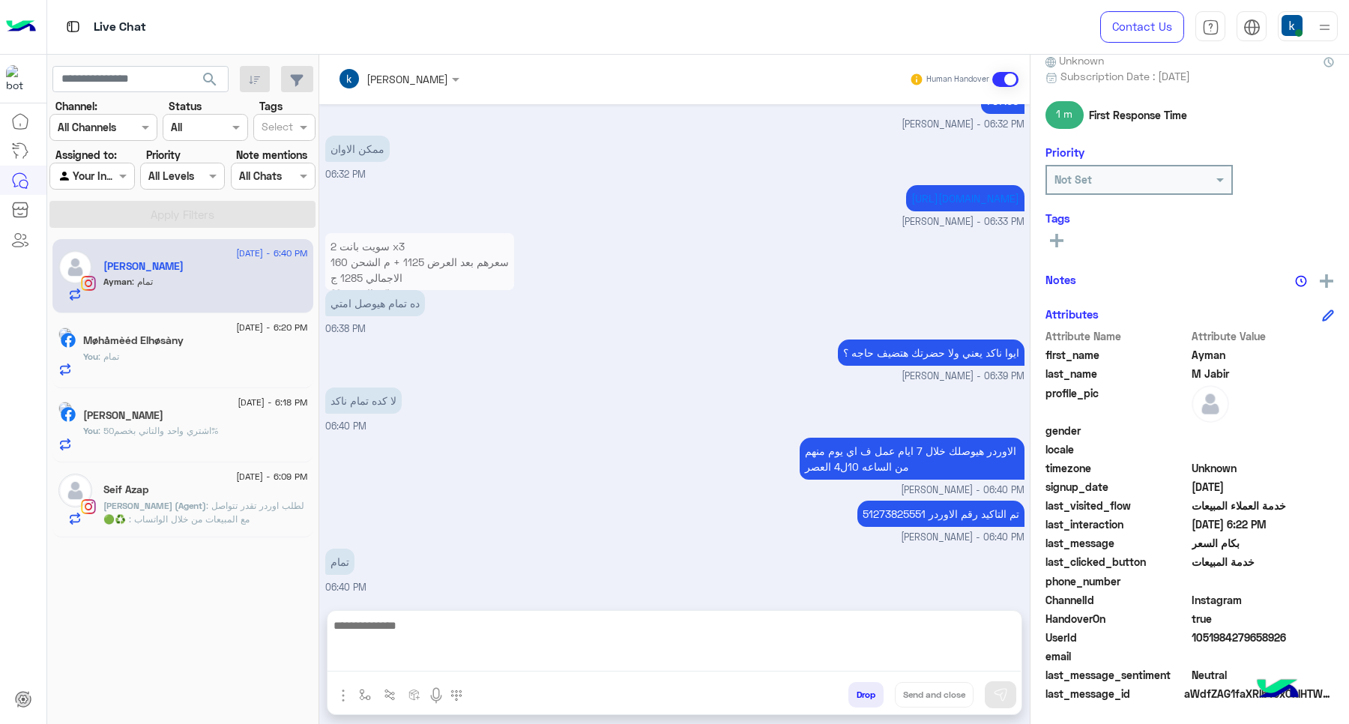
scroll to position [2763, 0]
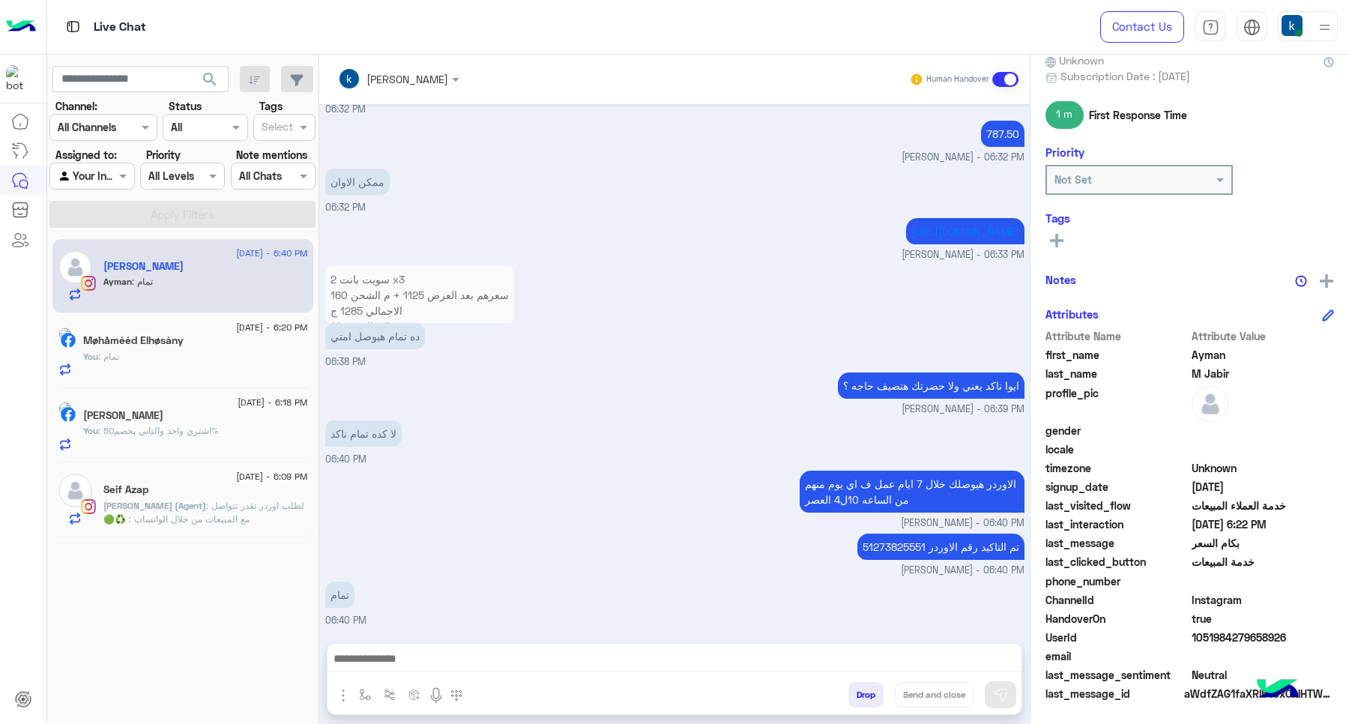
click at [1222, 632] on span "1051984279658926" at bounding box center [1262, 637] width 143 height 16
copy span "1051984279658926"
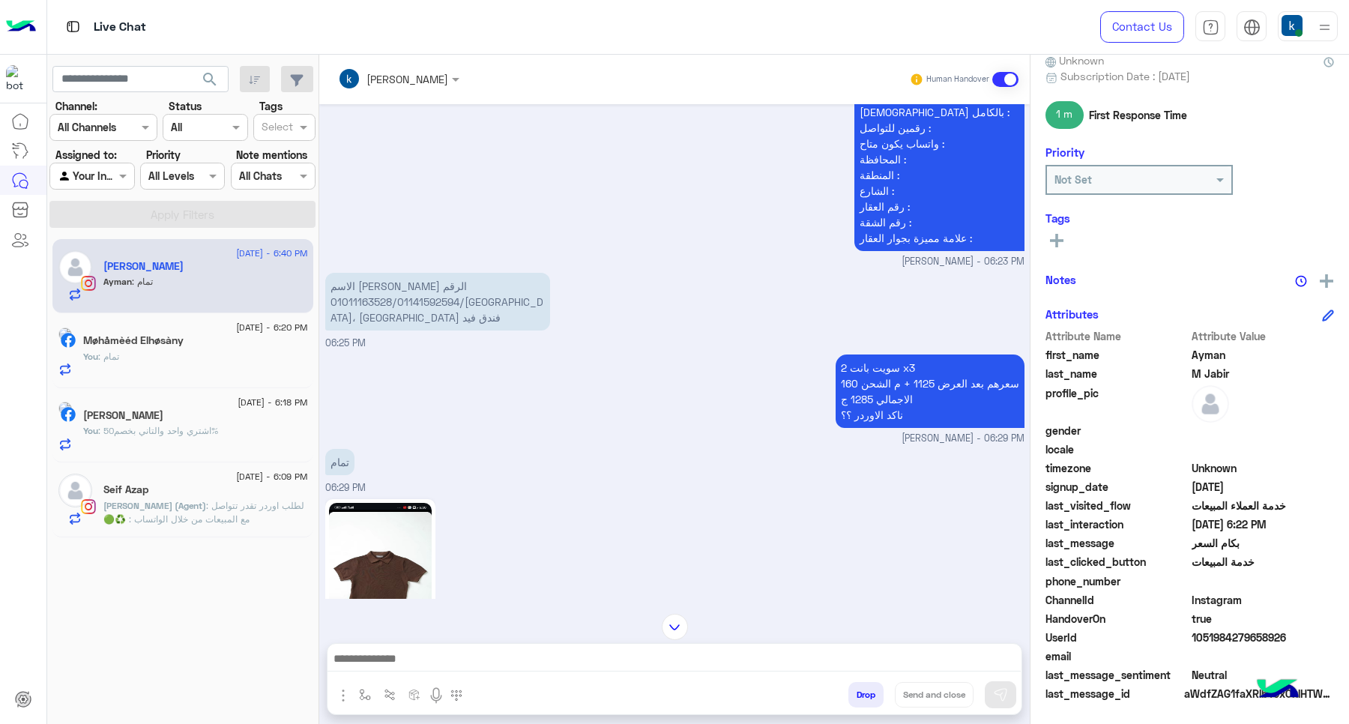
scroll to position [2013, 0]
click at [915, 378] on p "2 سويت بانت x3 سعرهم بعد العرض 1125 + م الشحن 160 الاجمالي 1285 ج ناكد الاوردر …" at bounding box center [929, 389] width 189 height 73
copy p "1125"
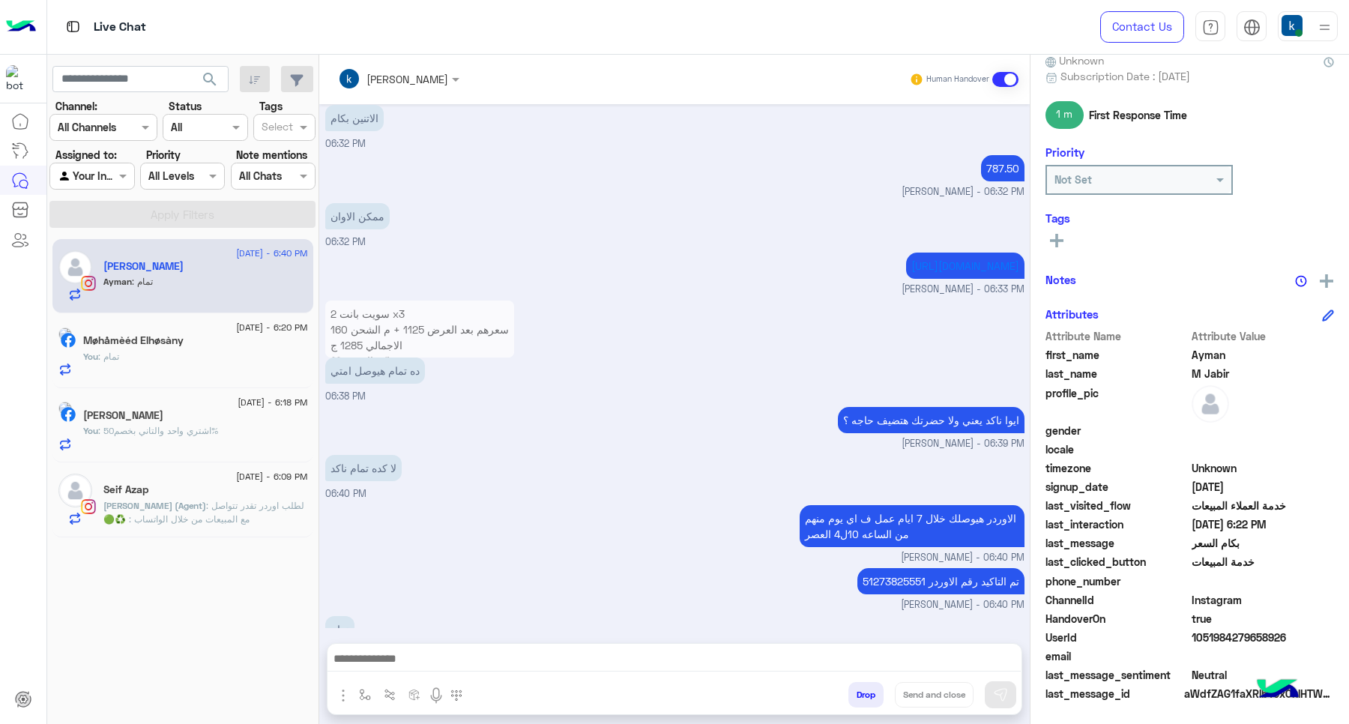
scroll to position [2763, 0]
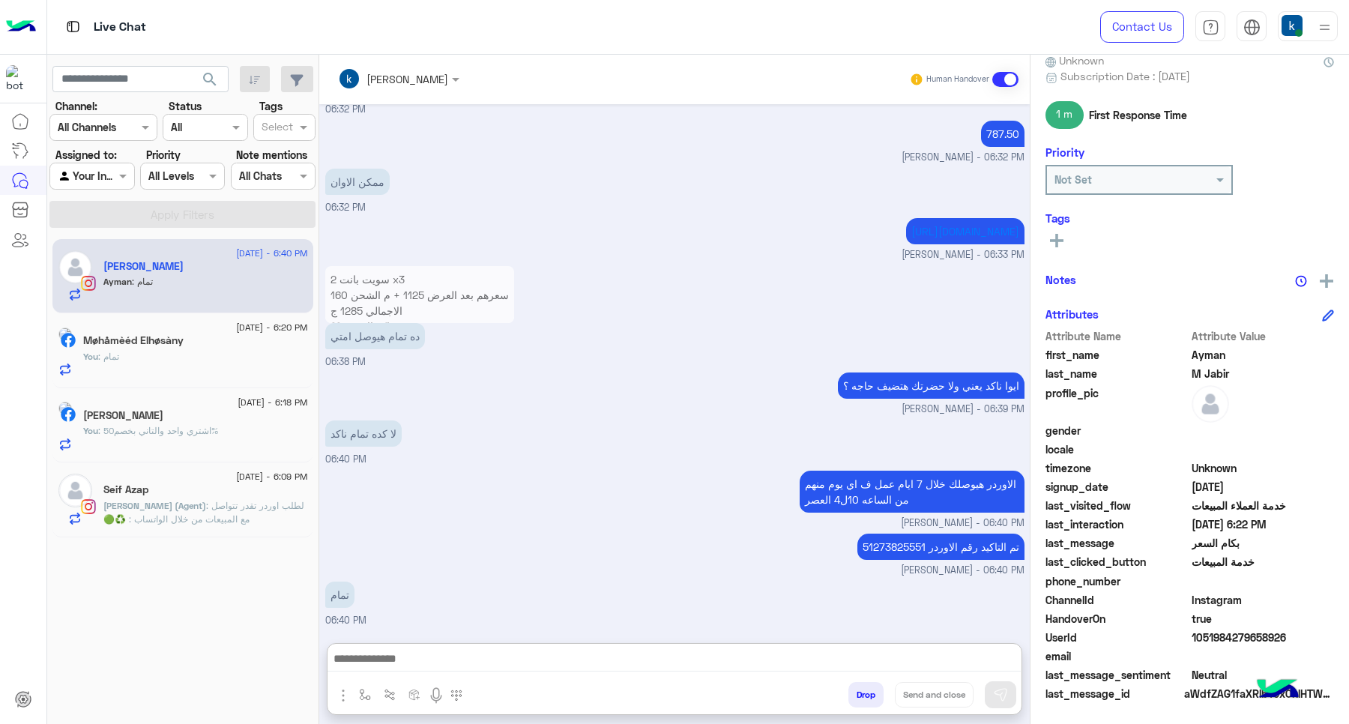
click at [768, 662] on textarea at bounding box center [673, 660] width 693 height 22
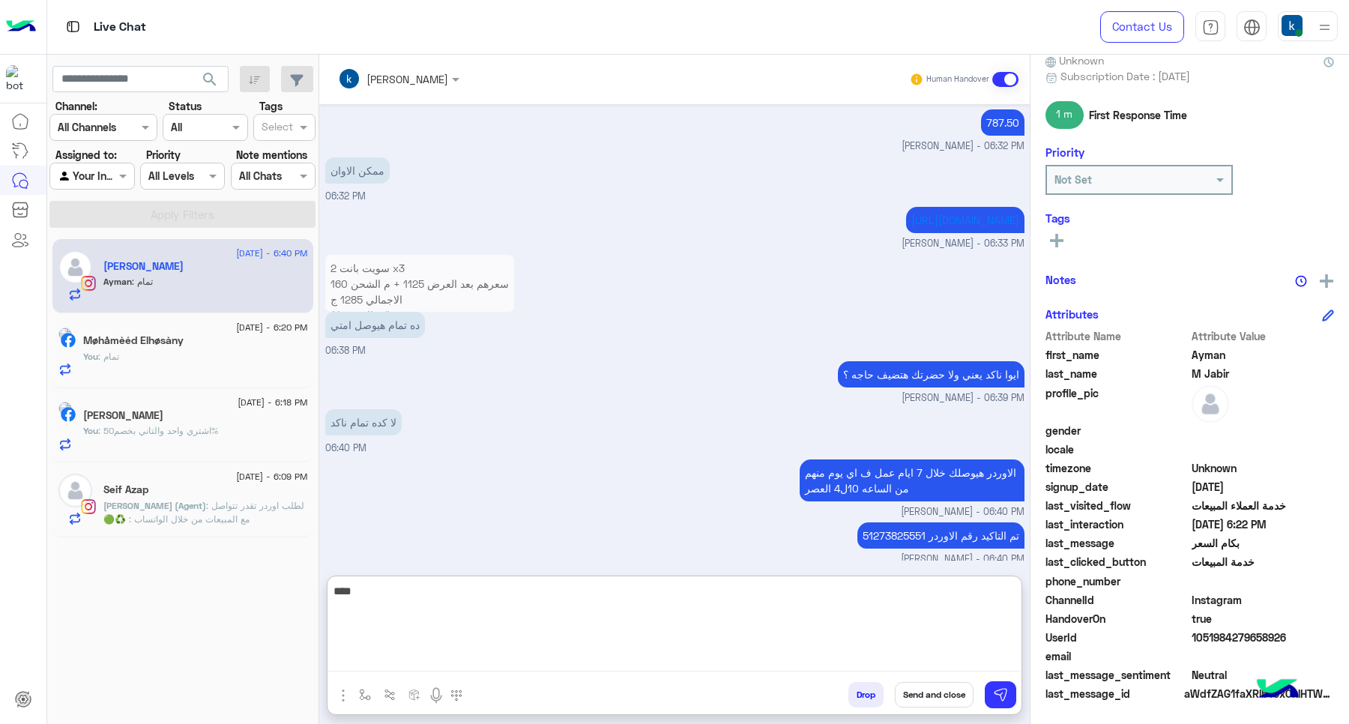
type textarea "****"
click at [944, 690] on button "Send and close" at bounding box center [934, 694] width 79 height 25
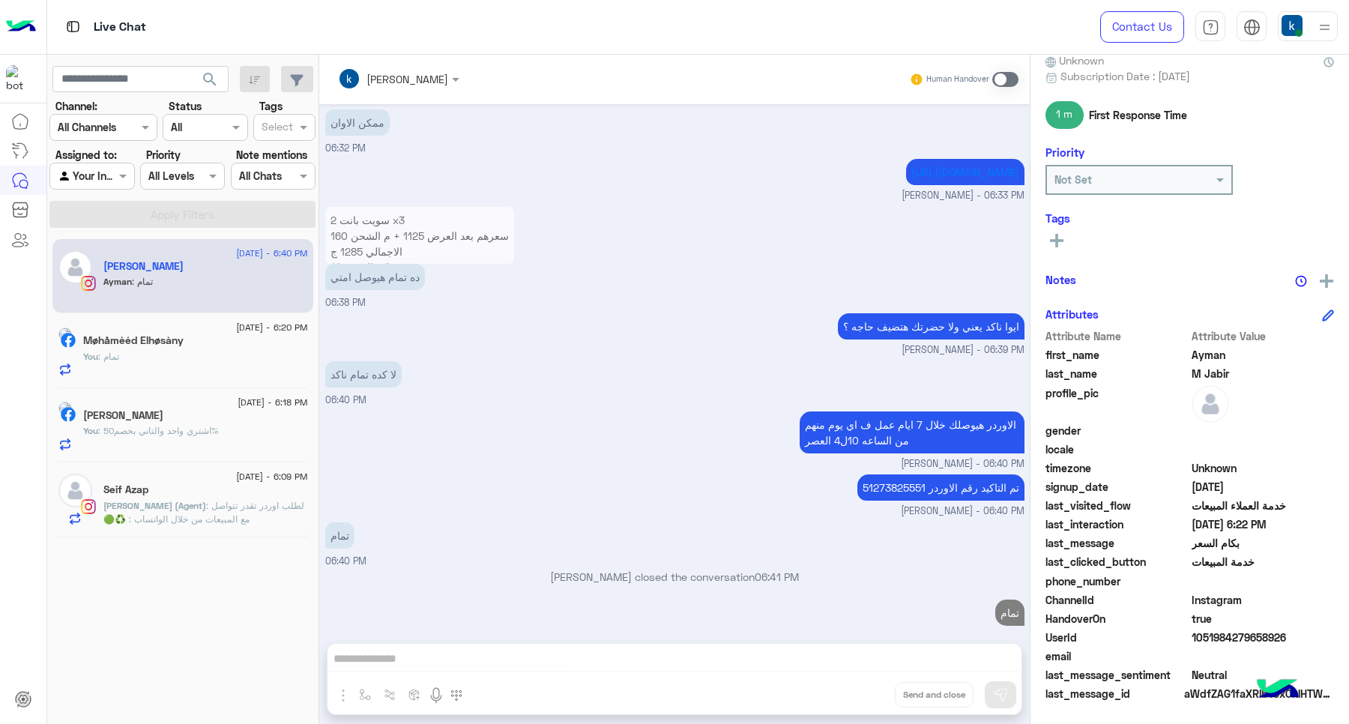
scroll to position [2838, 0]
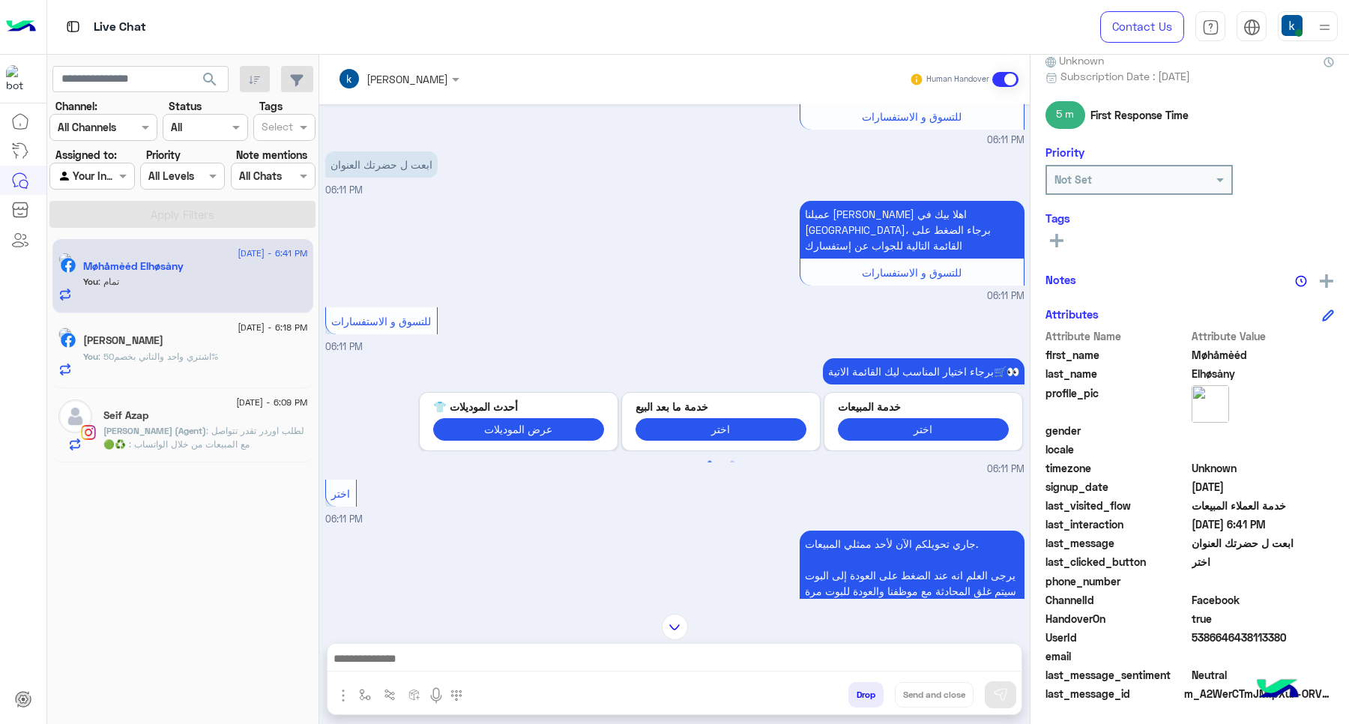
scroll to position [7, 0]
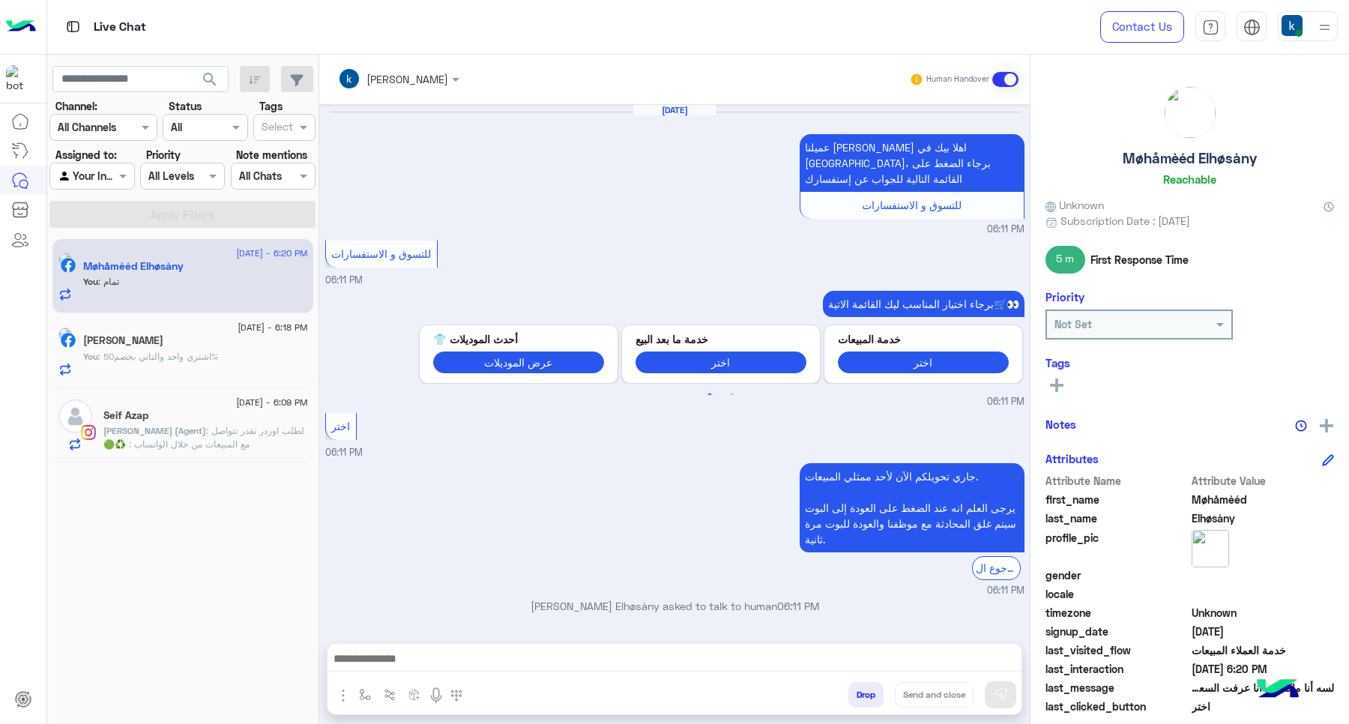
scroll to position [858, 0]
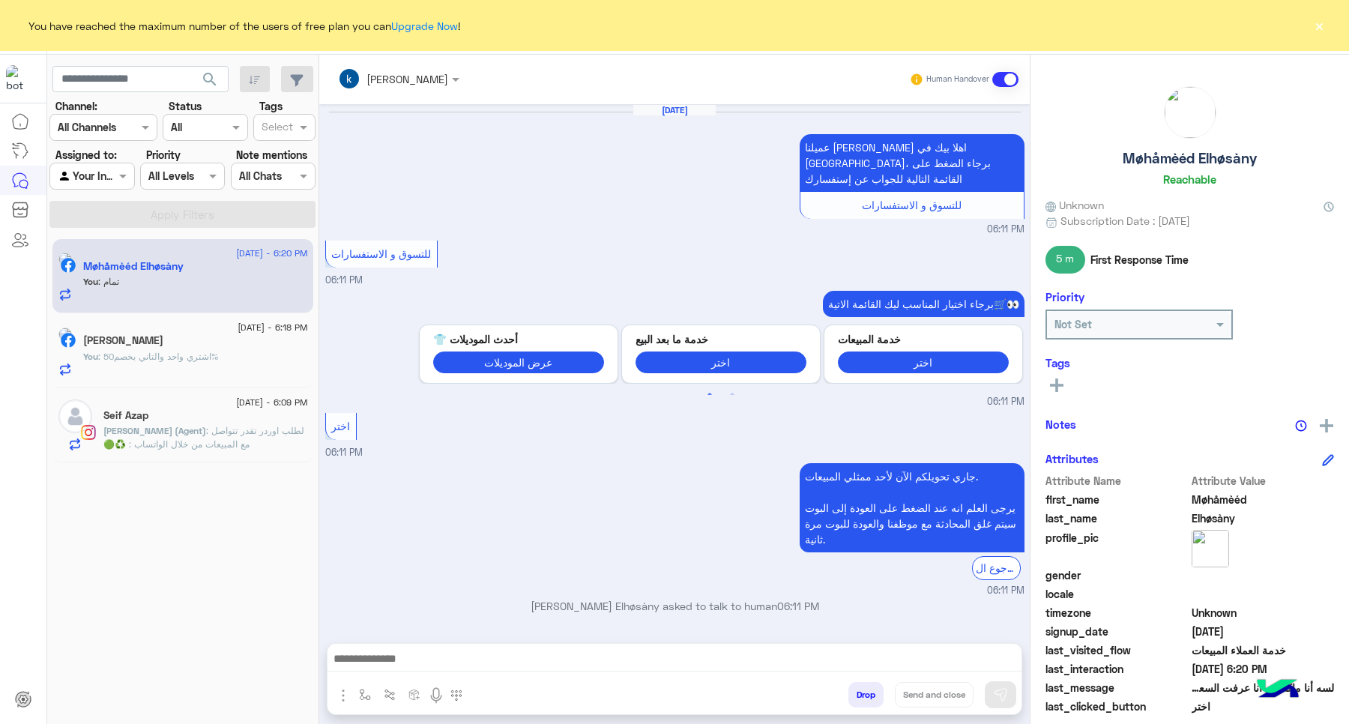
scroll to position [858, 0]
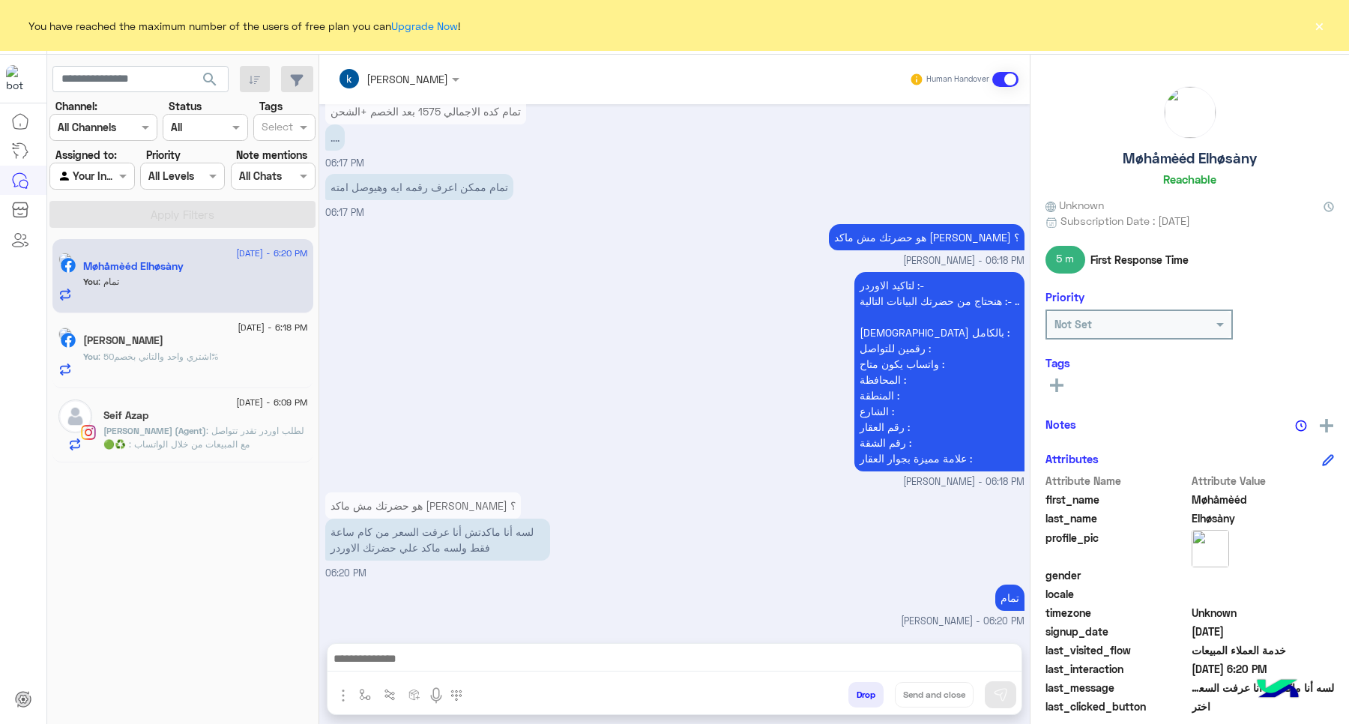
click at [1317, 21] on button "×" at bounding box center [1318, 25] width 15 height 15
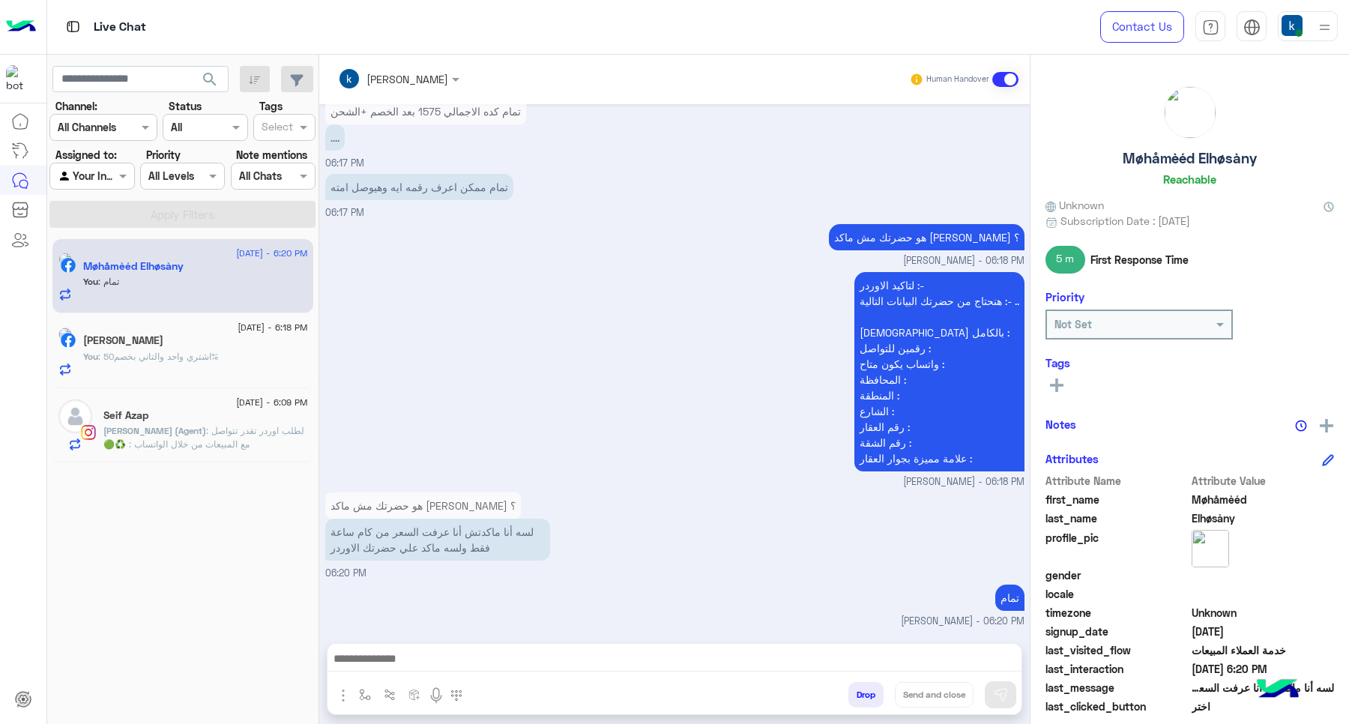
click at [623, 271] on div "لتاكيد الاوردر :- هنحتاج من حضرتك البيانات التالية :- .. الإسم بالكامل : رقمين …" at bounding box center [674, 378] width 699 height 221
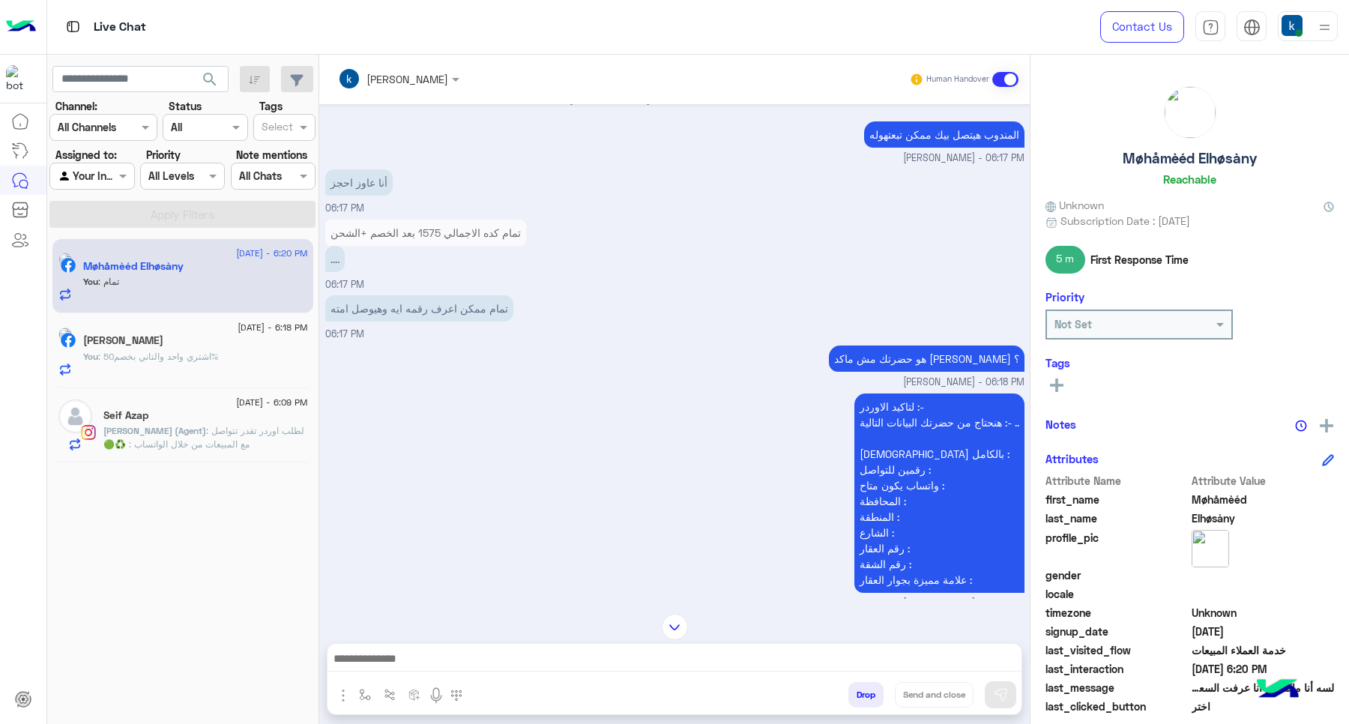
scroll to position [671, 0]
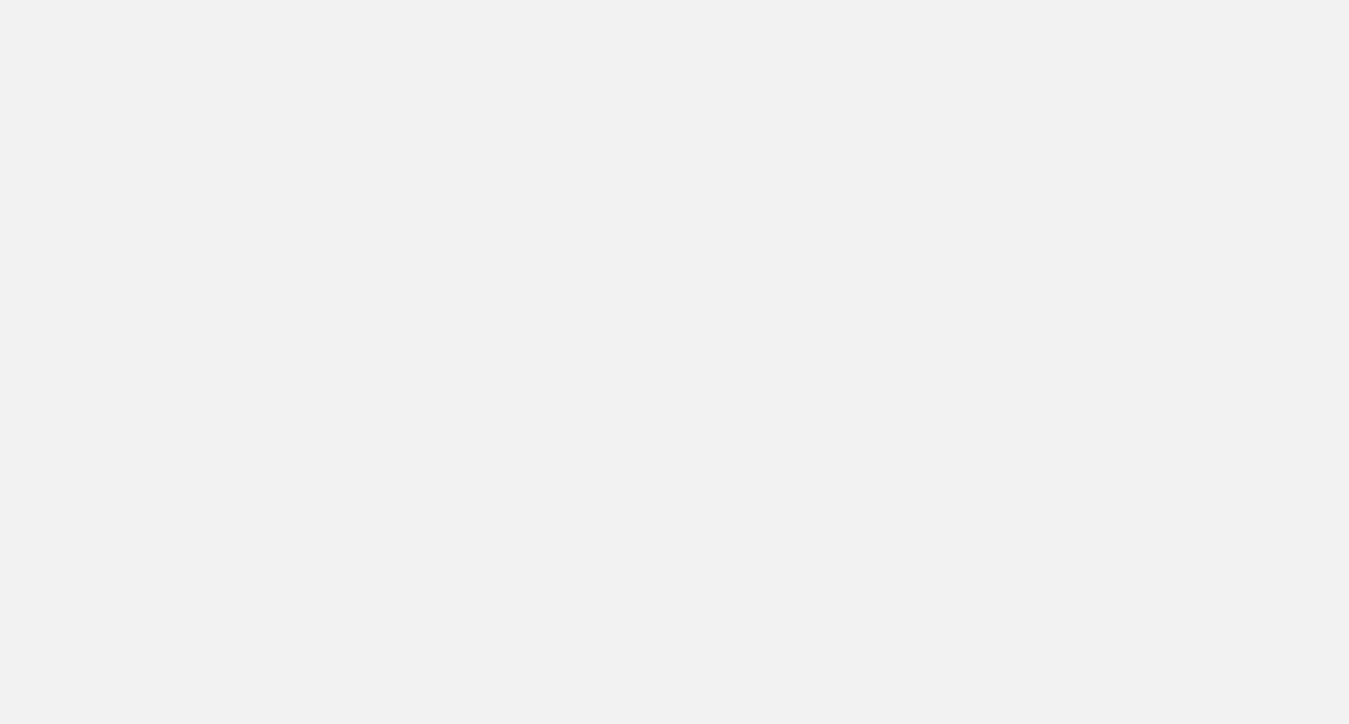
click at [409, 94] on app-root at bounding box center [674, 362] width 1349 height 724
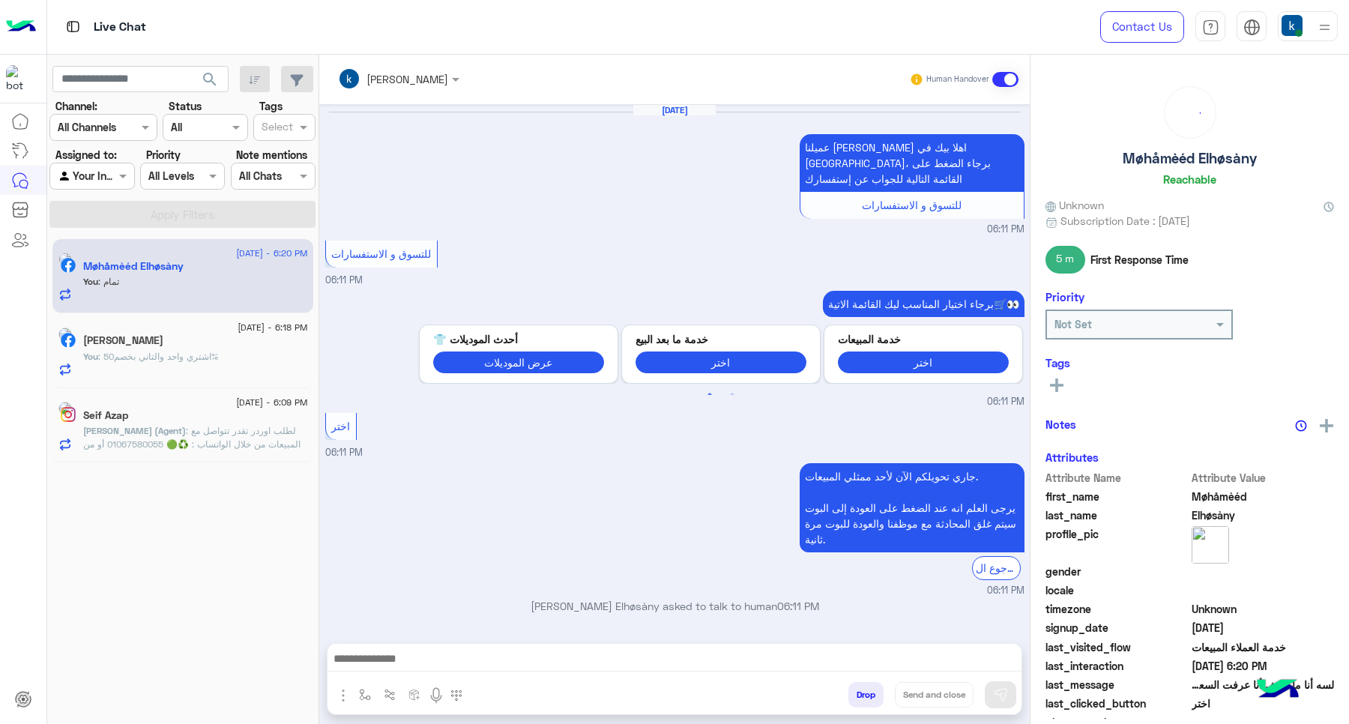
scroll to position [858, 0]
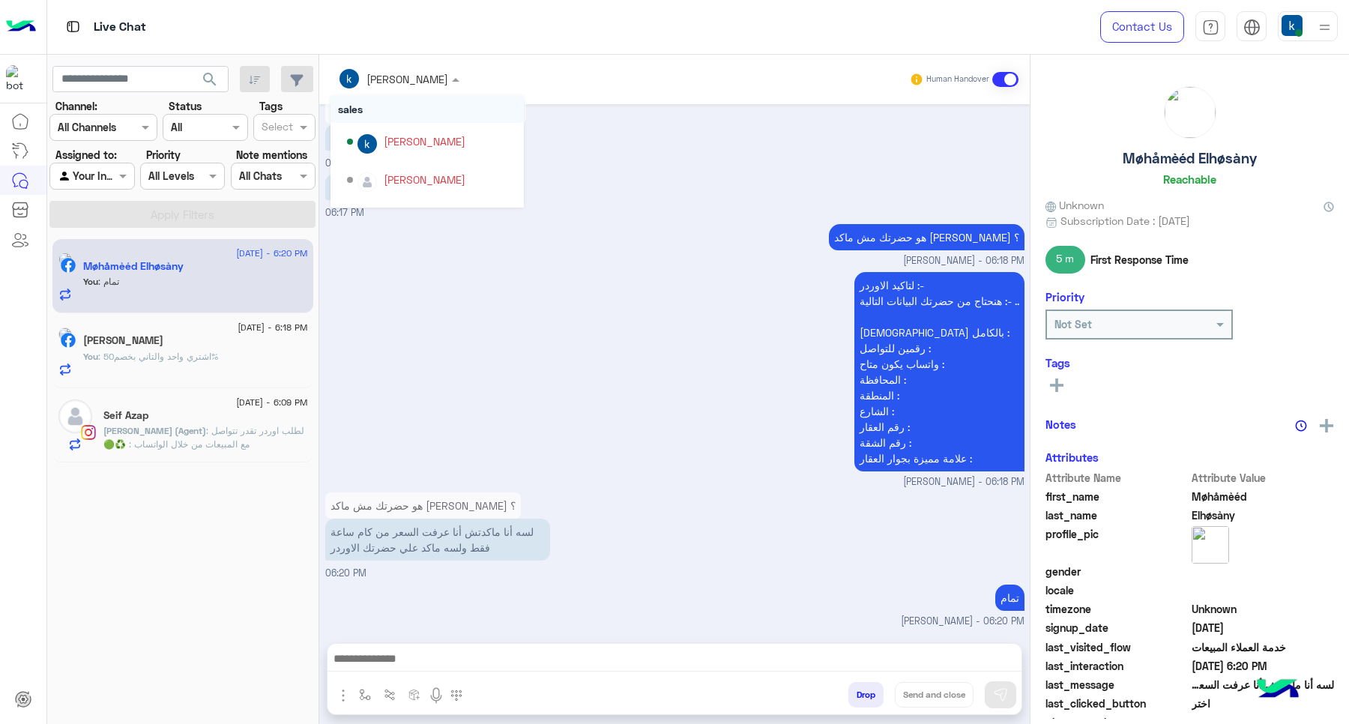
click at [413, 76] on input "text" at bounding box center [379, 79] width 82 height 16
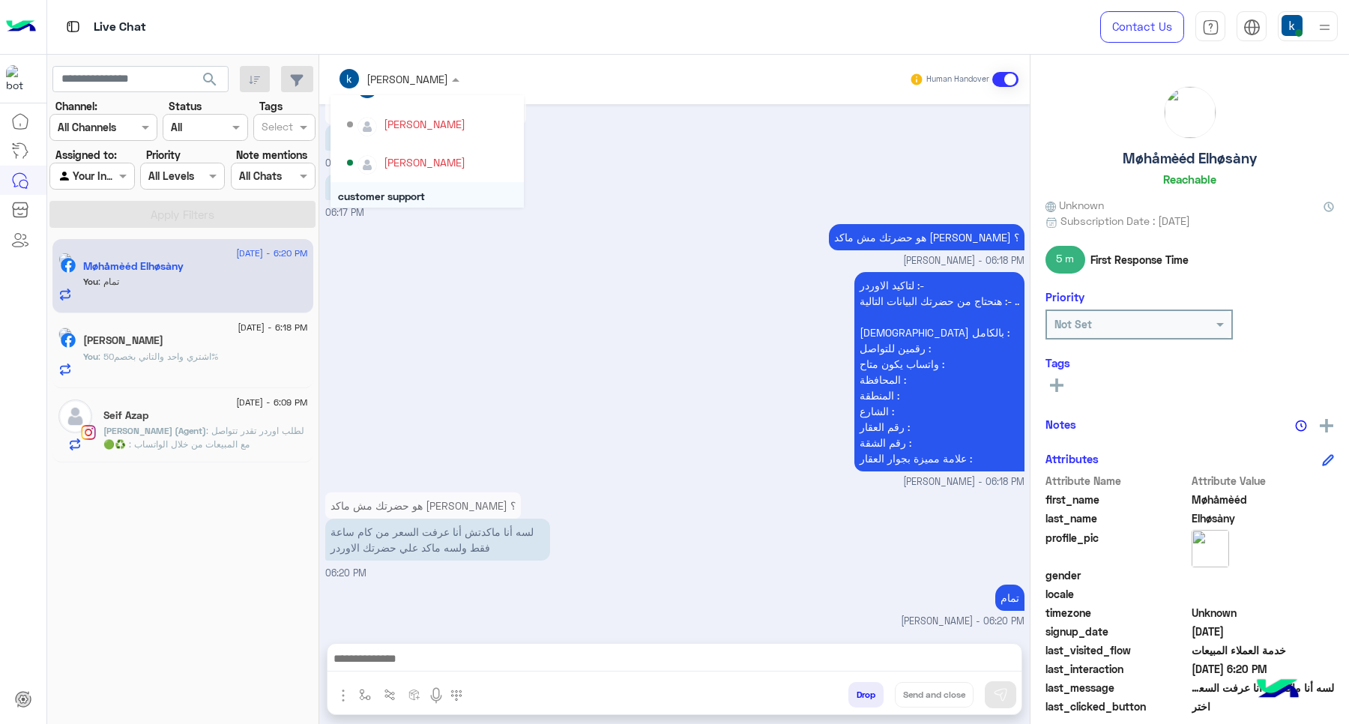
click at [545, 348] on div "لتاكيد الاوردر :- هنحتاج من حضرتك البيانات التالية :- .. الإسم بالكامل : رقمين …" at bounding box center [674, 378] width 699 height 221
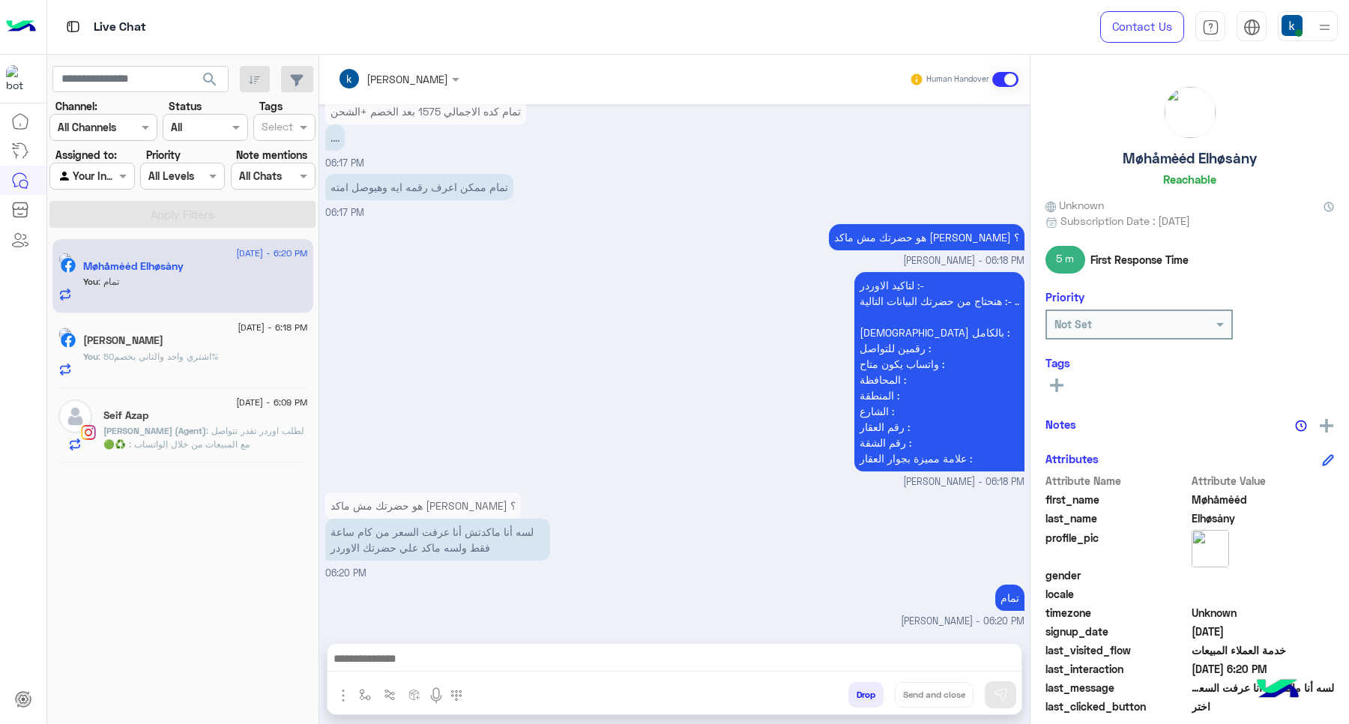
click at [418, 73] on input "text" at bounding box center [379, 79] width 82 height 16
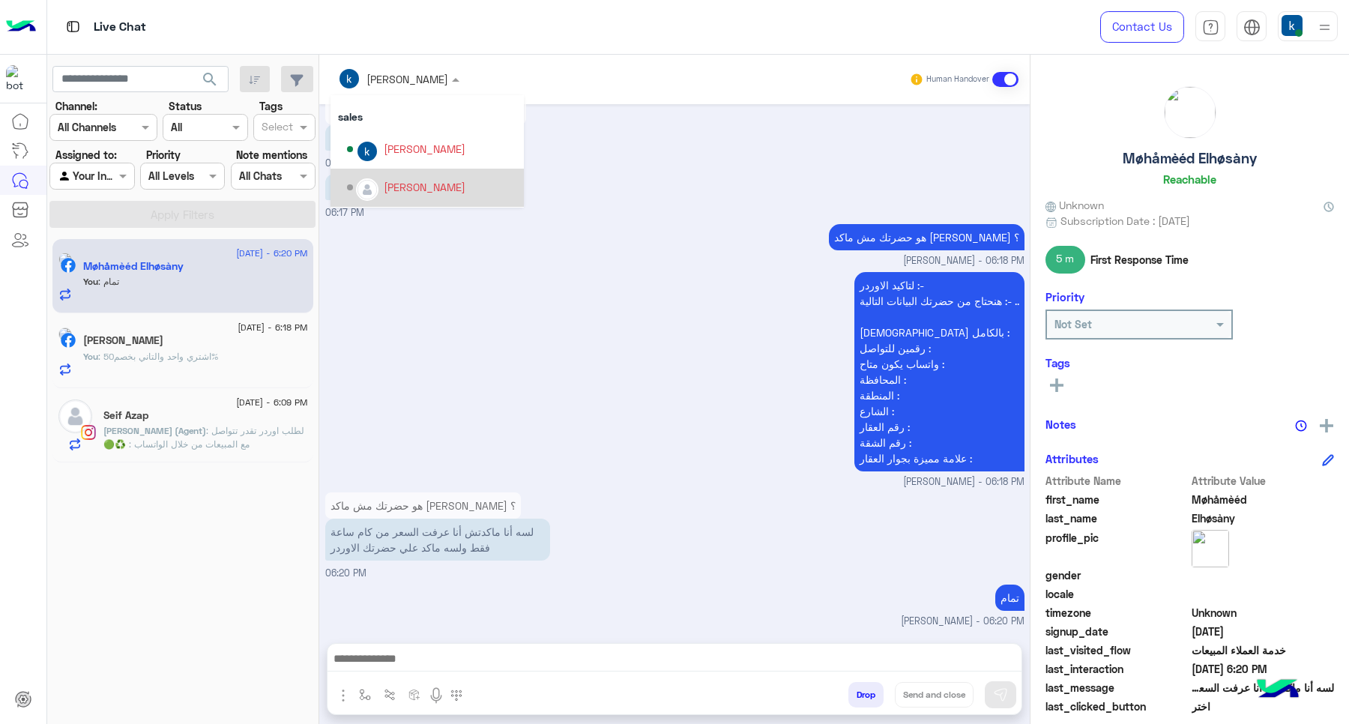
scroll to position [0, 0]
click at [592, 306] on div "لتاكيد الاوردر :- هنحتاج من حضرتك البيانات التالية :- .. الإسم بالكامل : رقمين …" at bounding box center [674, 378] width 699 height 221
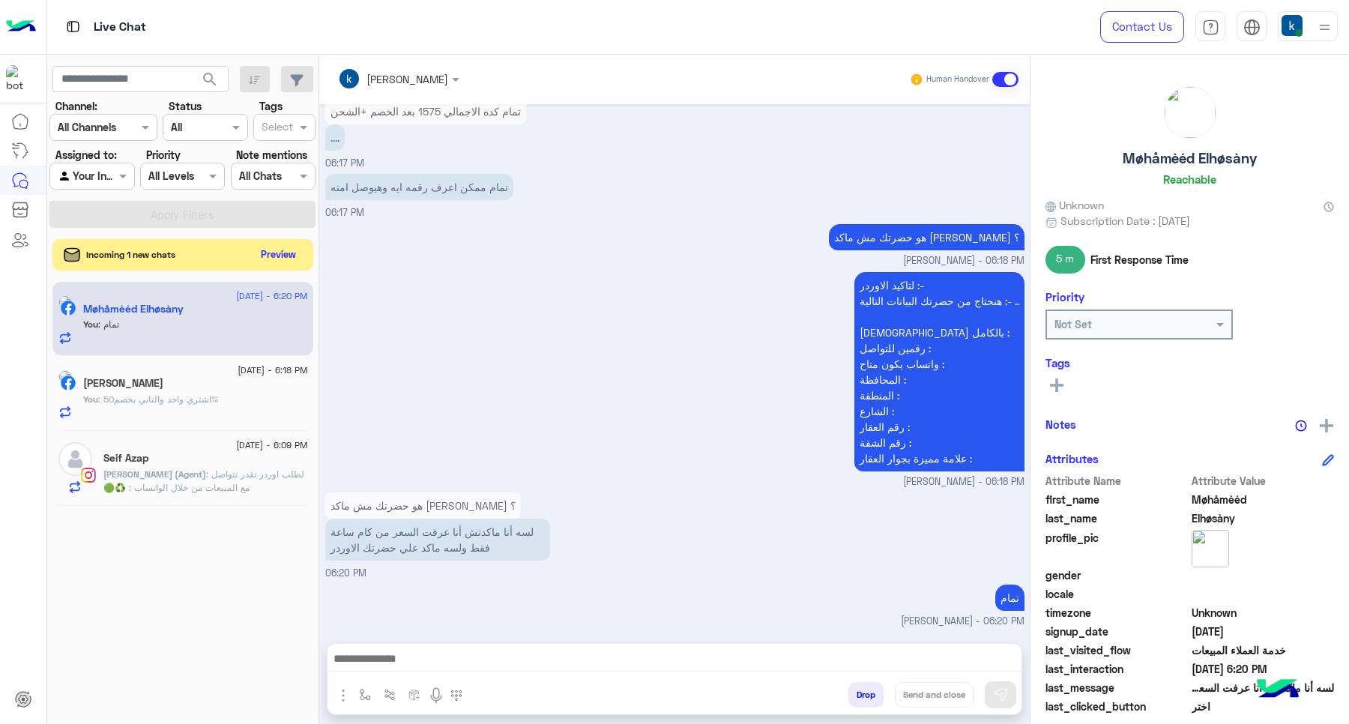
click at [279, 264] on button "Preview" at bounding box center [279, 254] width 46 height 20
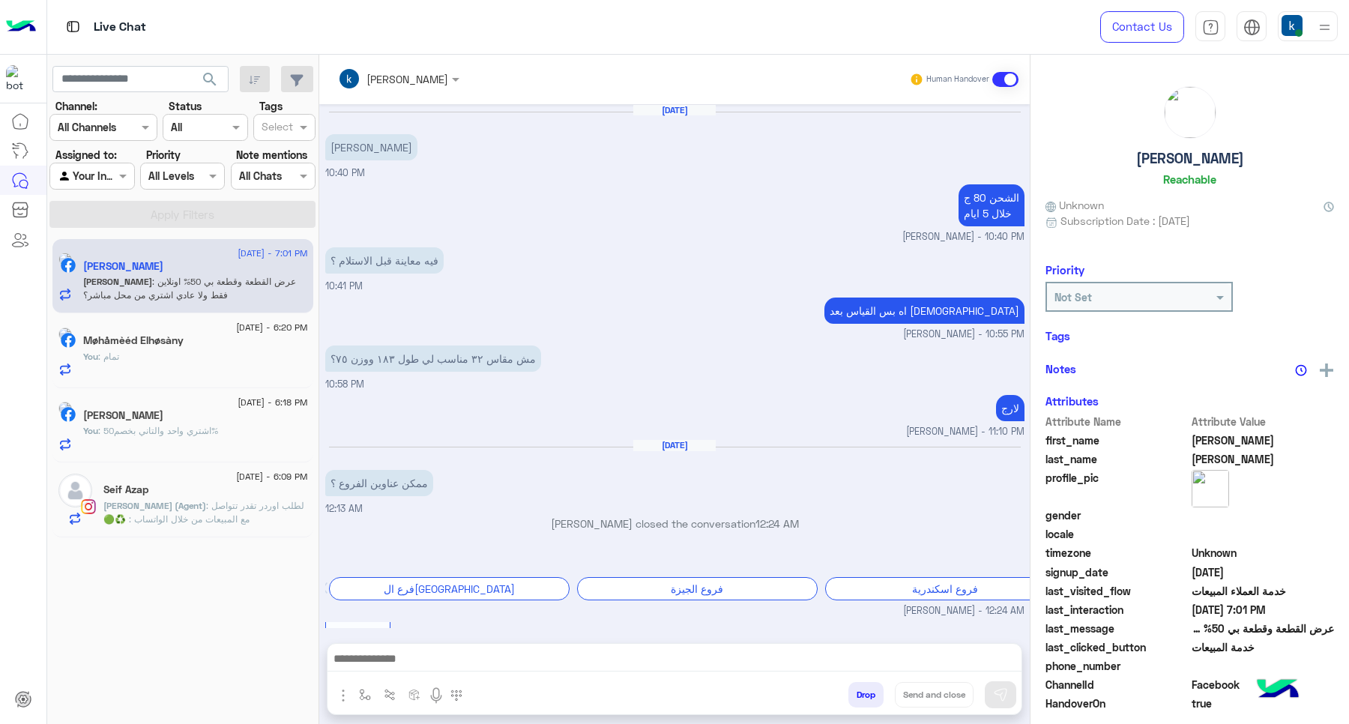
scroll to position [1210, 0]
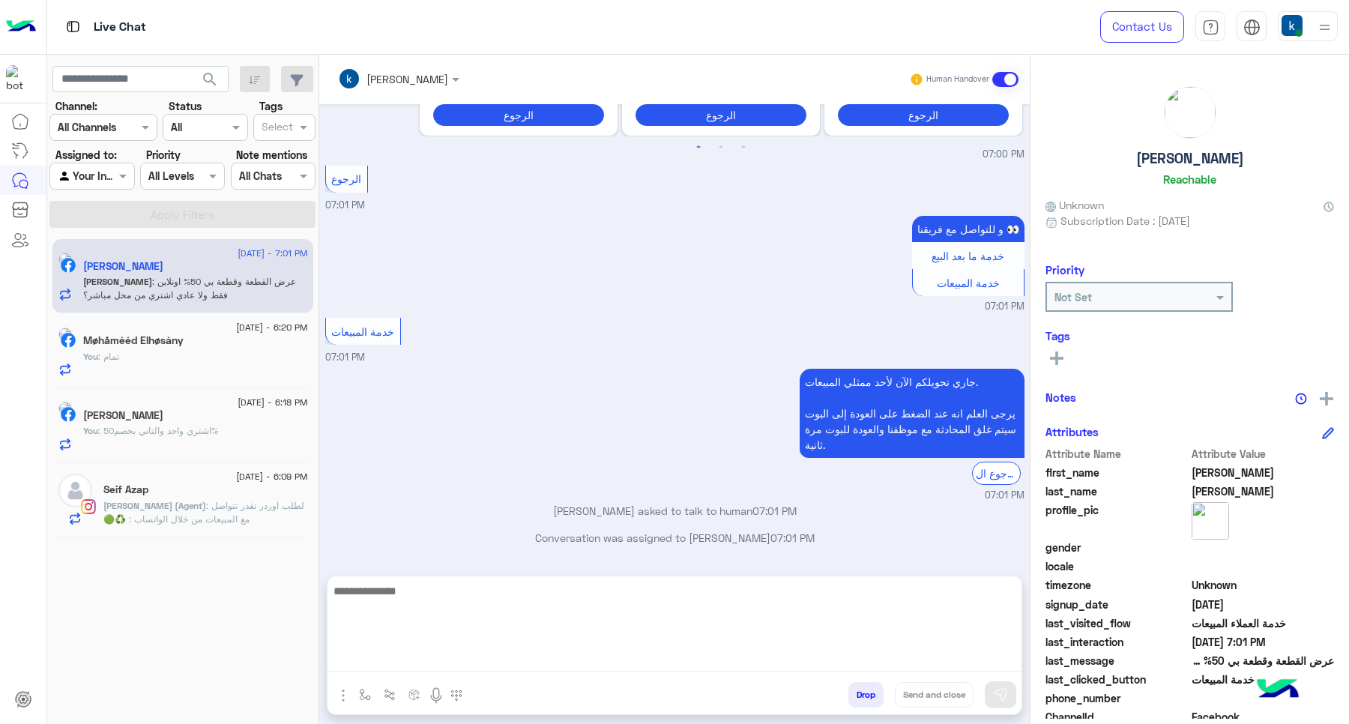
click at [411, 665] on textarea at bounding box center [674, 626] width 694 height 90
type textarea "*"
type textarea "**********"
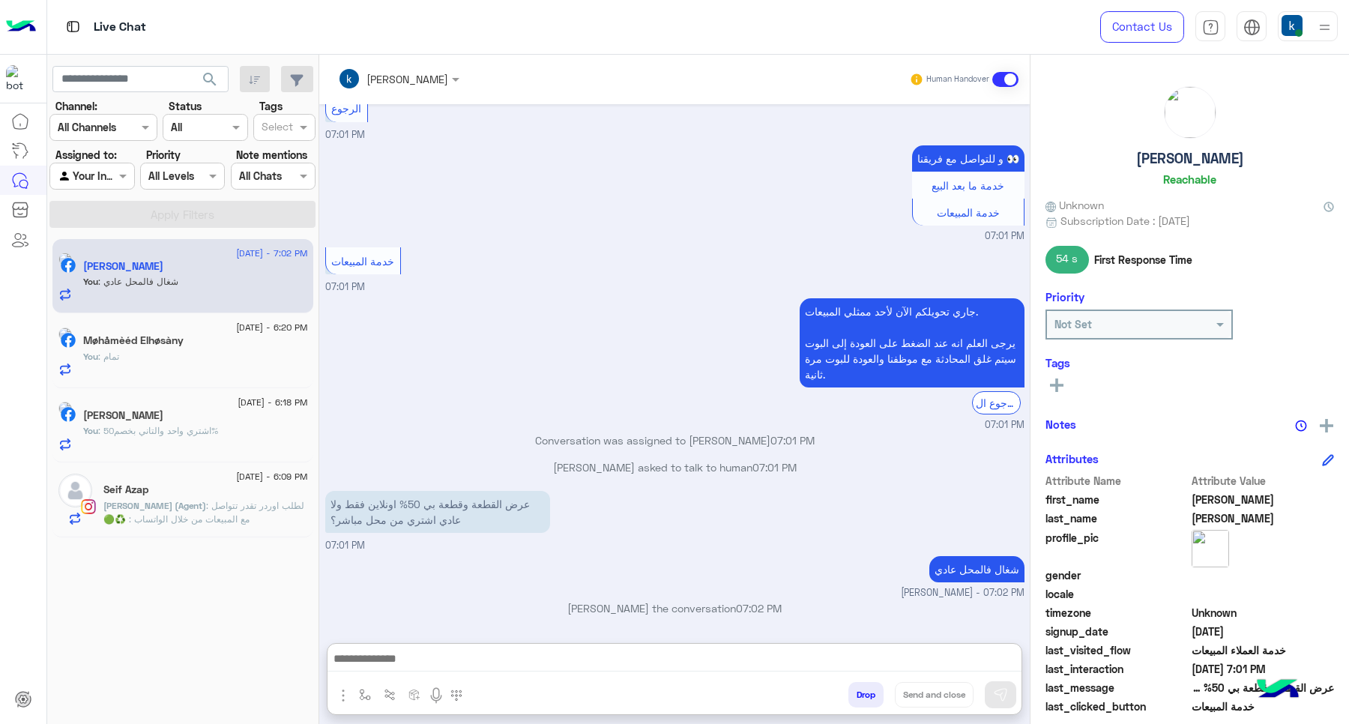
click at [371, 71] on input "text" at bounding box center [379, 79] width 82 height 16
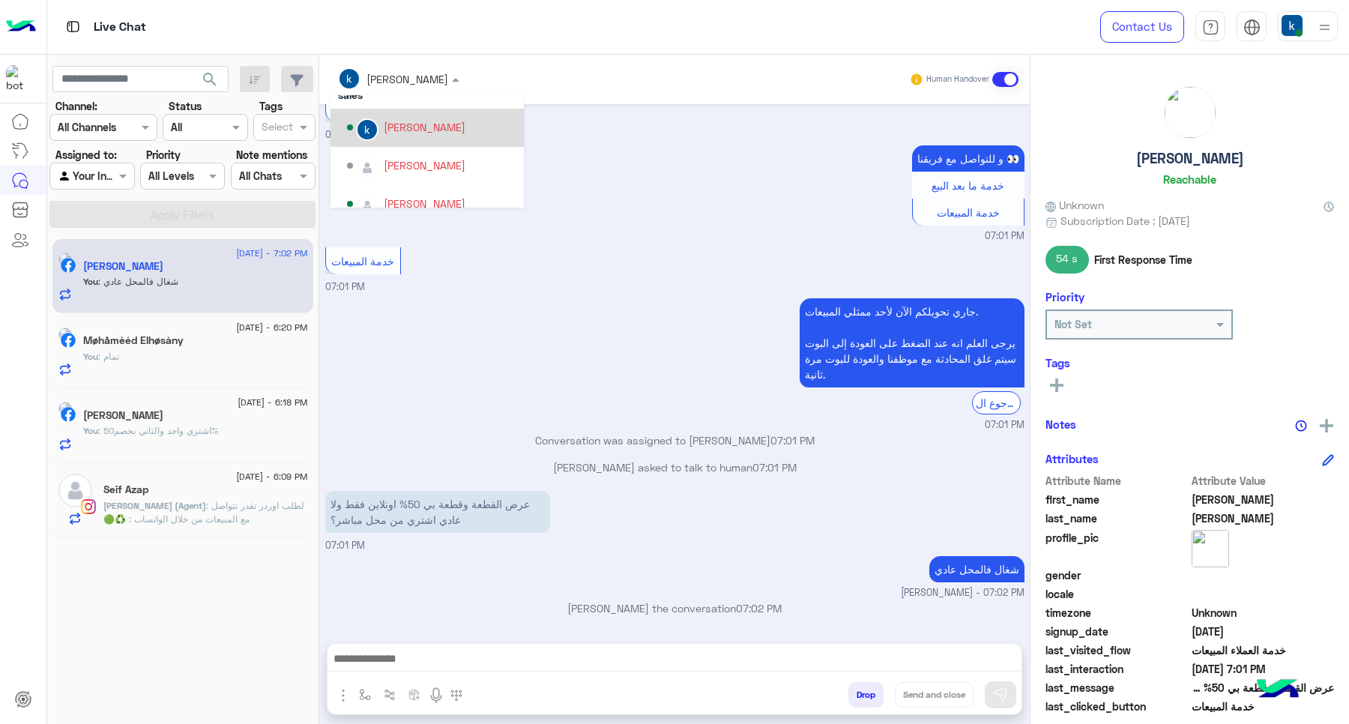
scroll to position [94, 0]
click at [486, 376] on div "جاري تحويلكم الآن لأحد ممثلي المبيعات. يرجى العلم انه عند الضغط على العودة إلى …" at bounding box center [674, 363] width 699 height 138
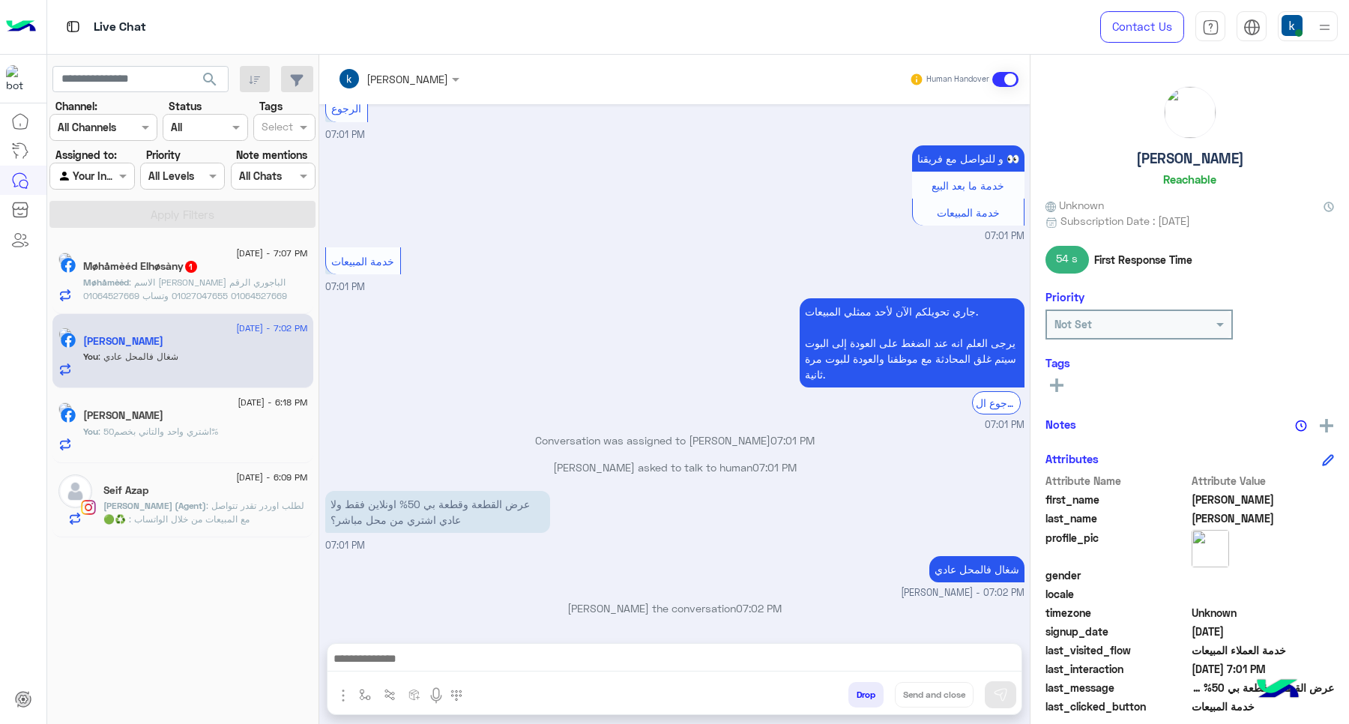
click at [199, 273] on h5 "Møhåmèéd Elhøsàny 1" at bounding box center [140, 266] width 115 height 13
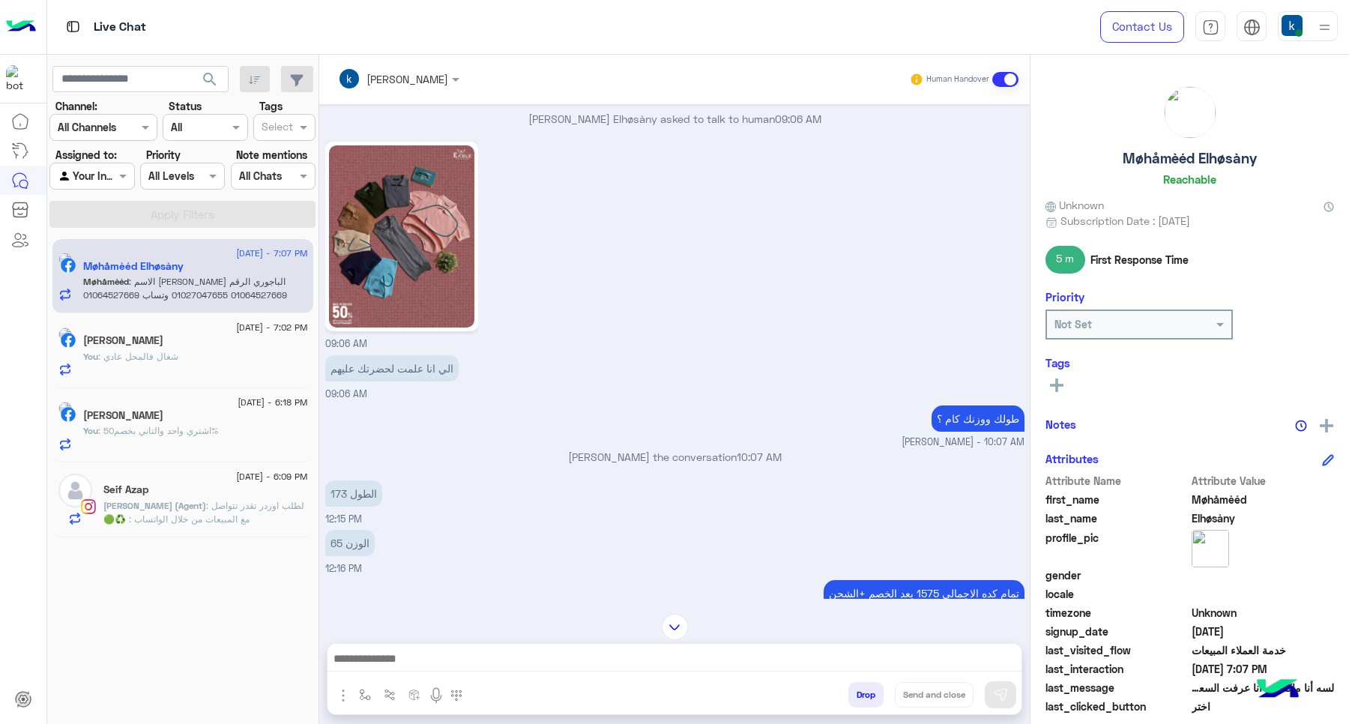
scroll to position [543, 0]
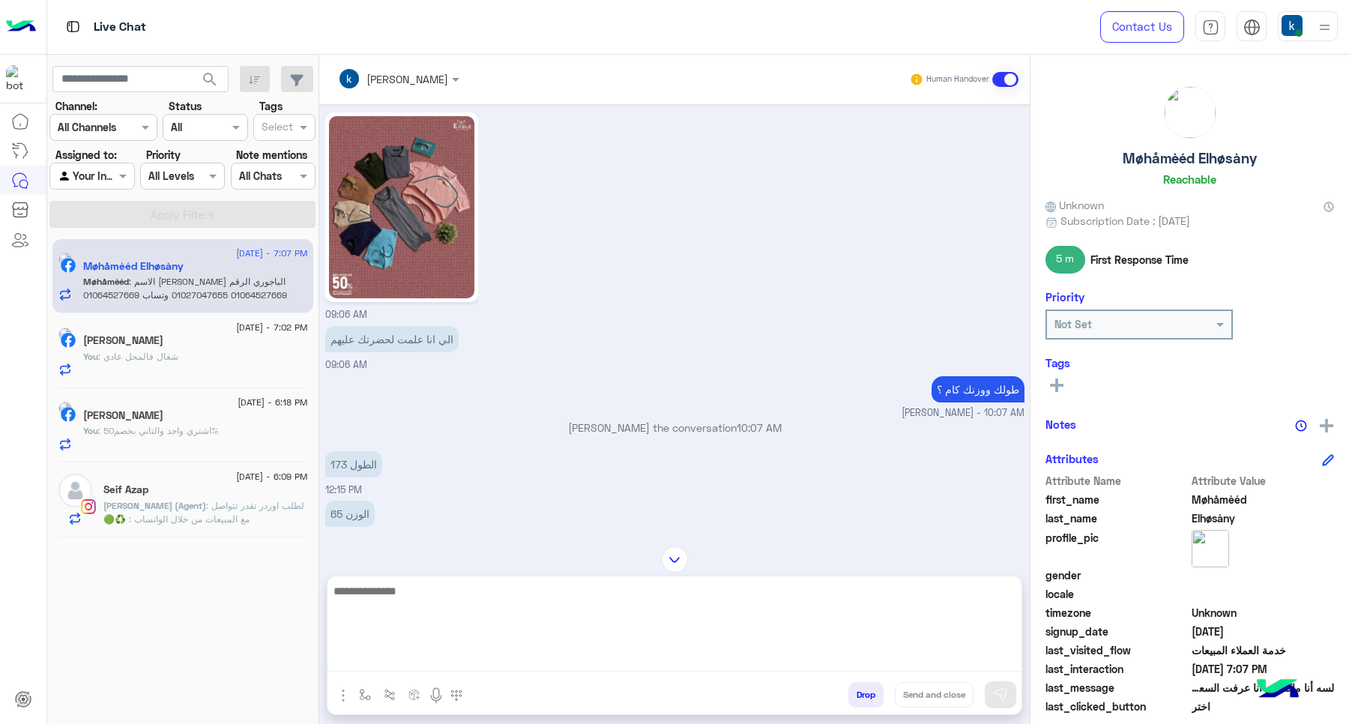
click at [466, 665] on textarea at bounding box center [674, 626] width 694 height 90
type textarea "**********"
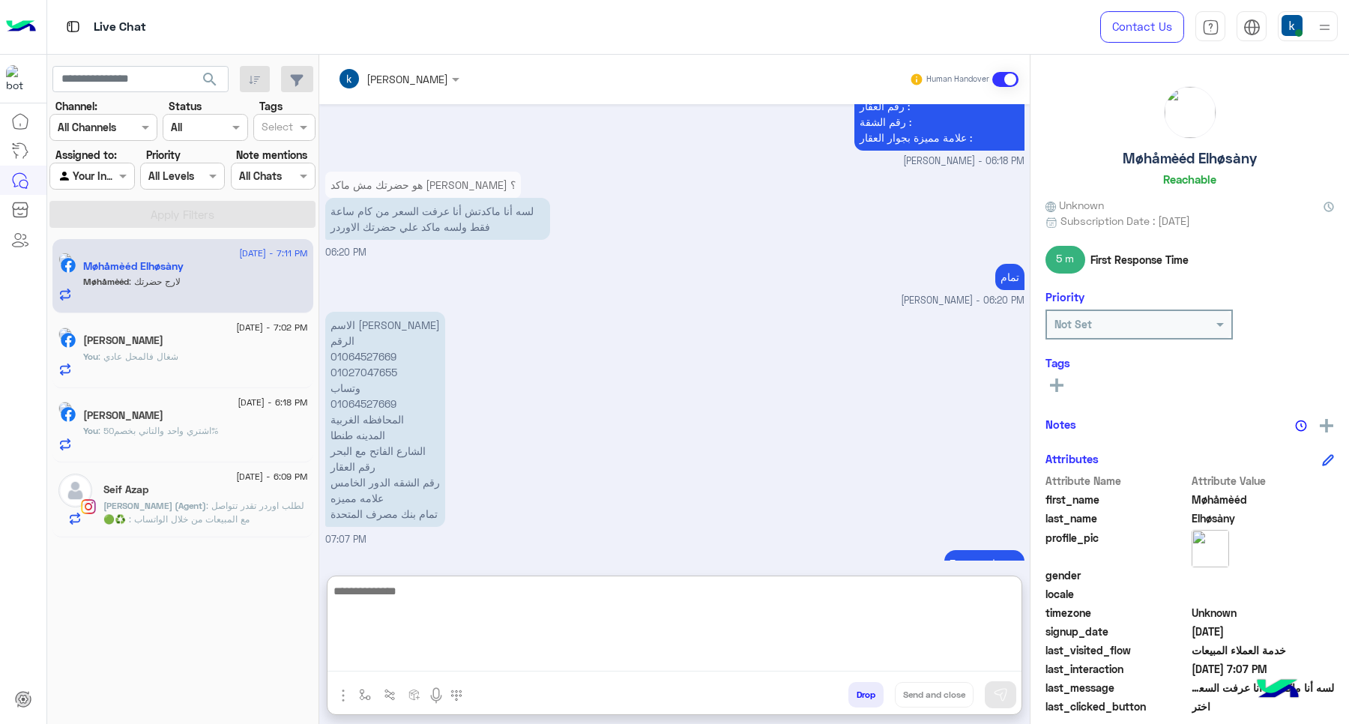
scroll to position [2736, 0]
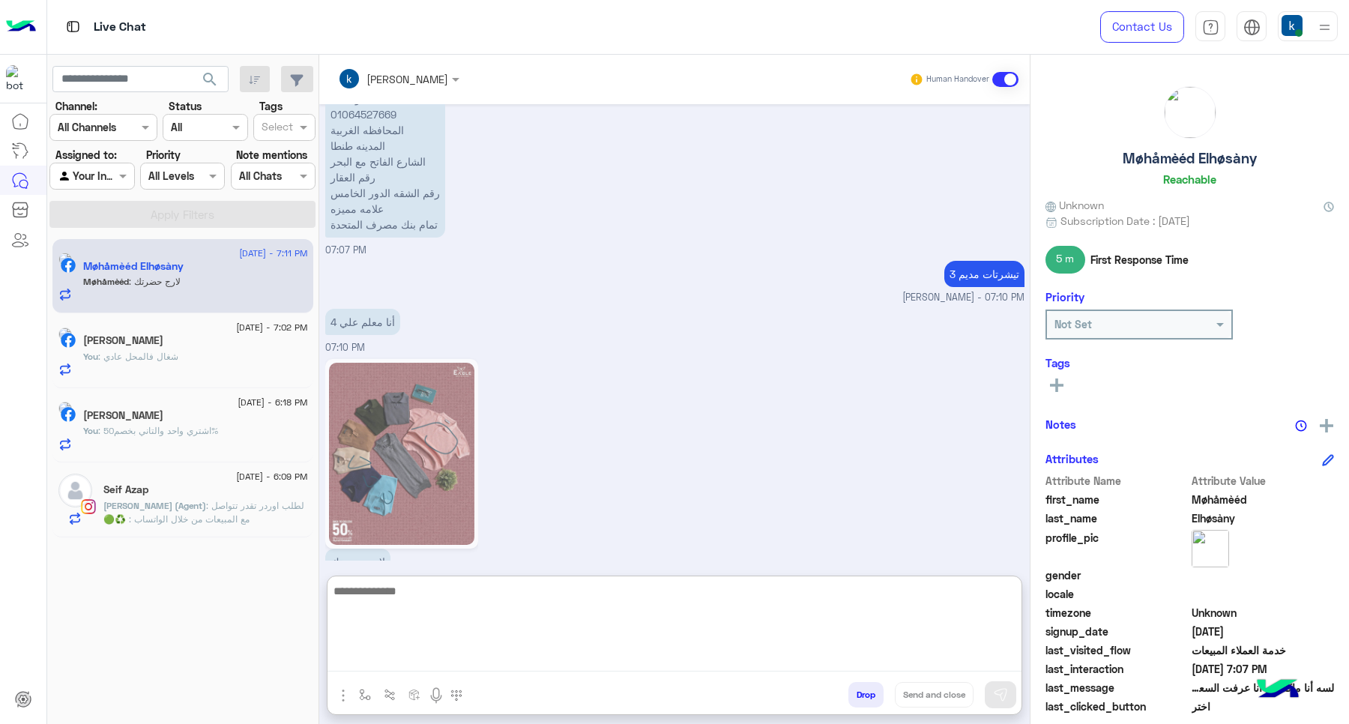
click at [439, 626] on textarea at bounding box center [674, 626] width 694 height 90
type textarea "**********"
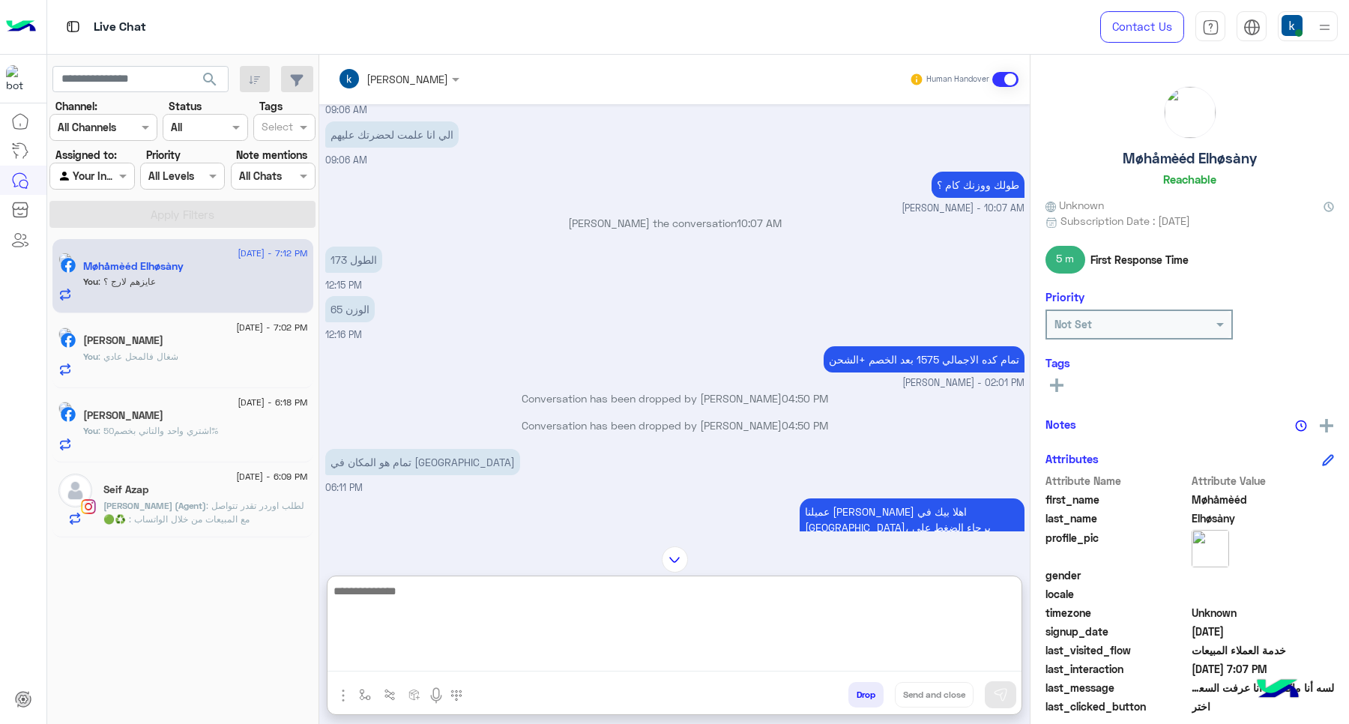
scroll to position [630, 0]
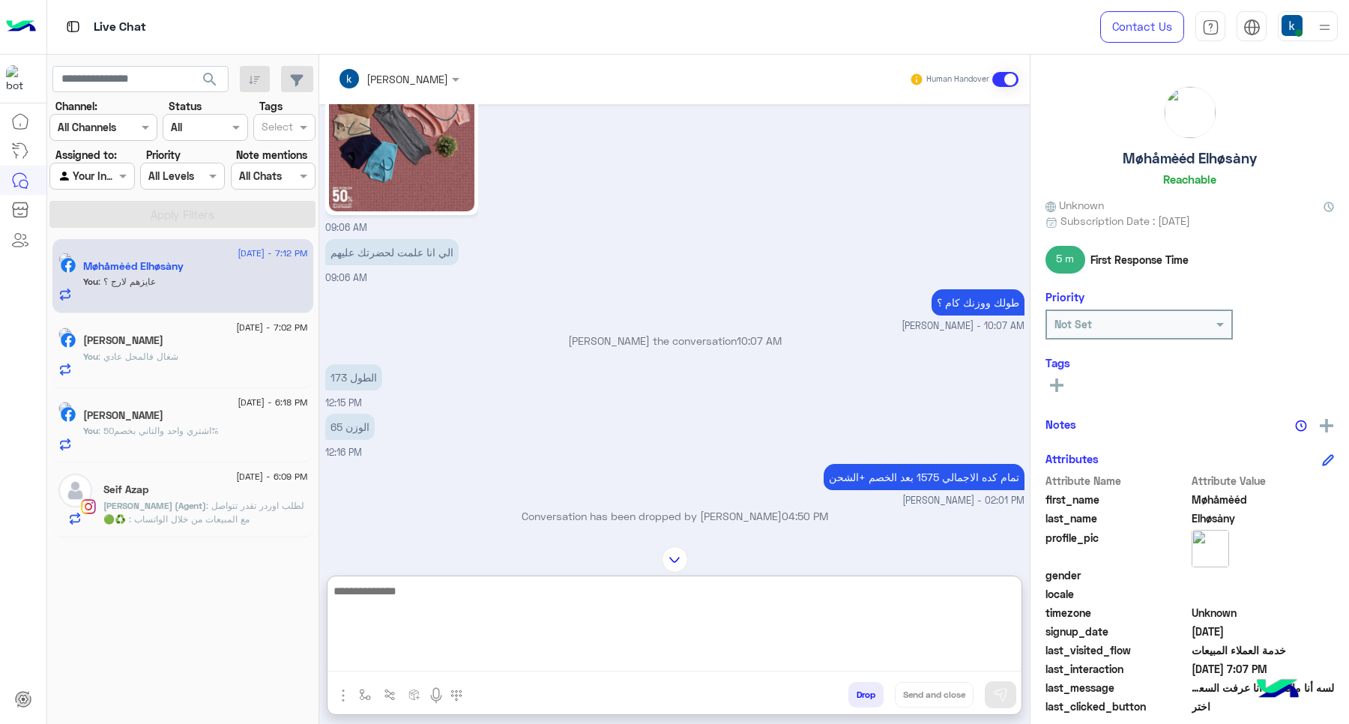
click at [437, 605] on textarea at bounding box center [674, 626] width 694 height 90
type textarea "**********"
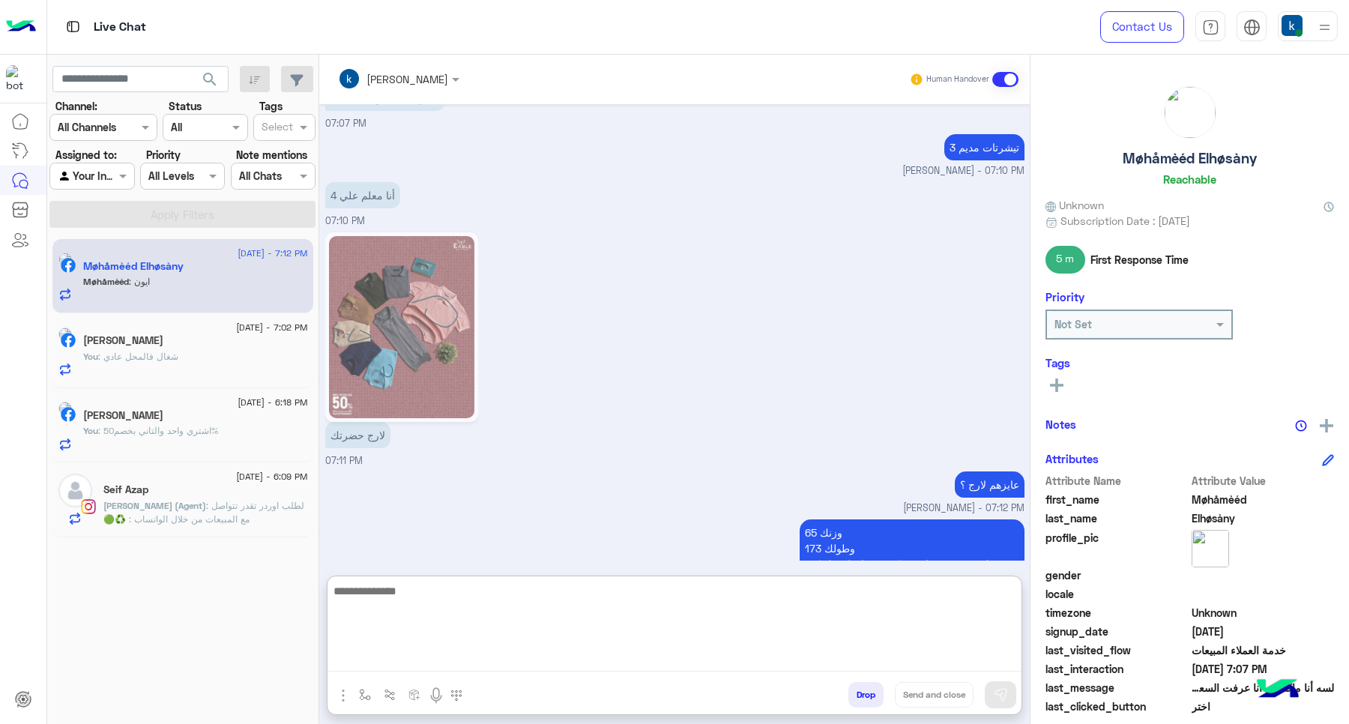
scroll to position [3046, 0]
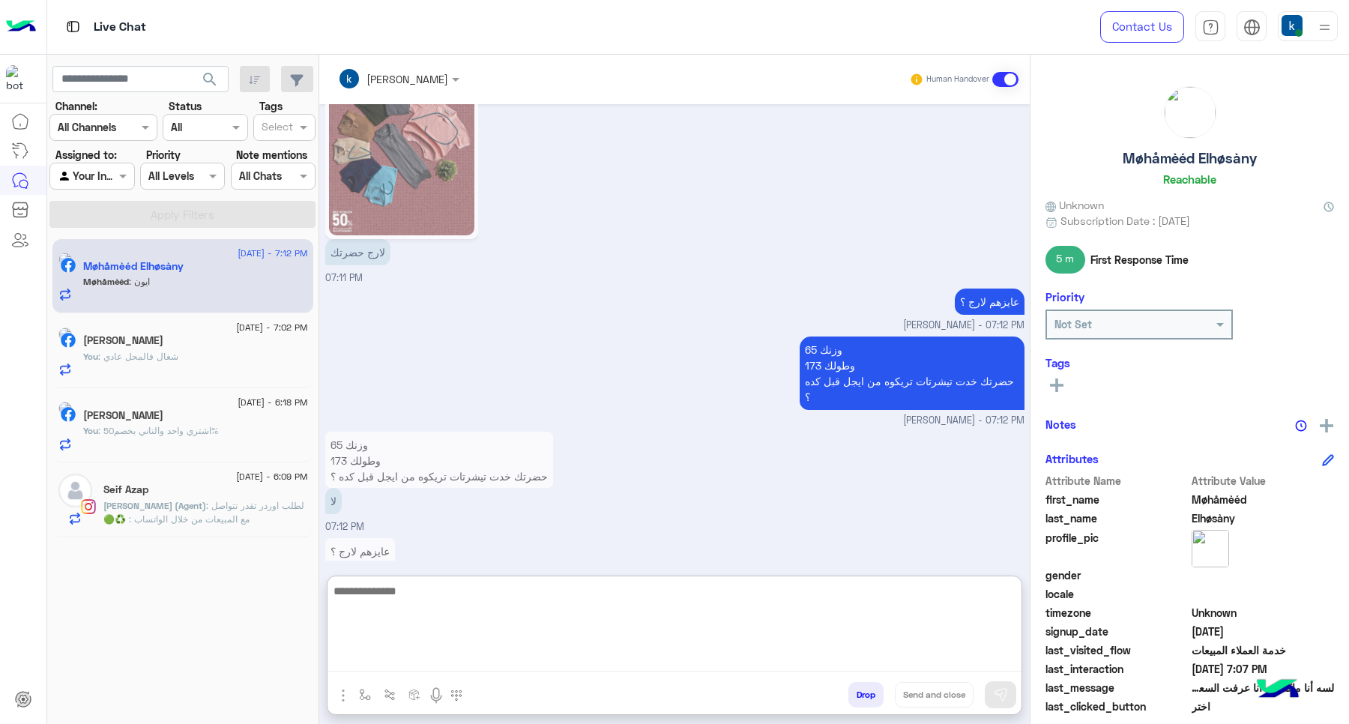
click at [403, 599] on textarea at bounding box center [674, 626] width 694 height 90
type textarea "**********"
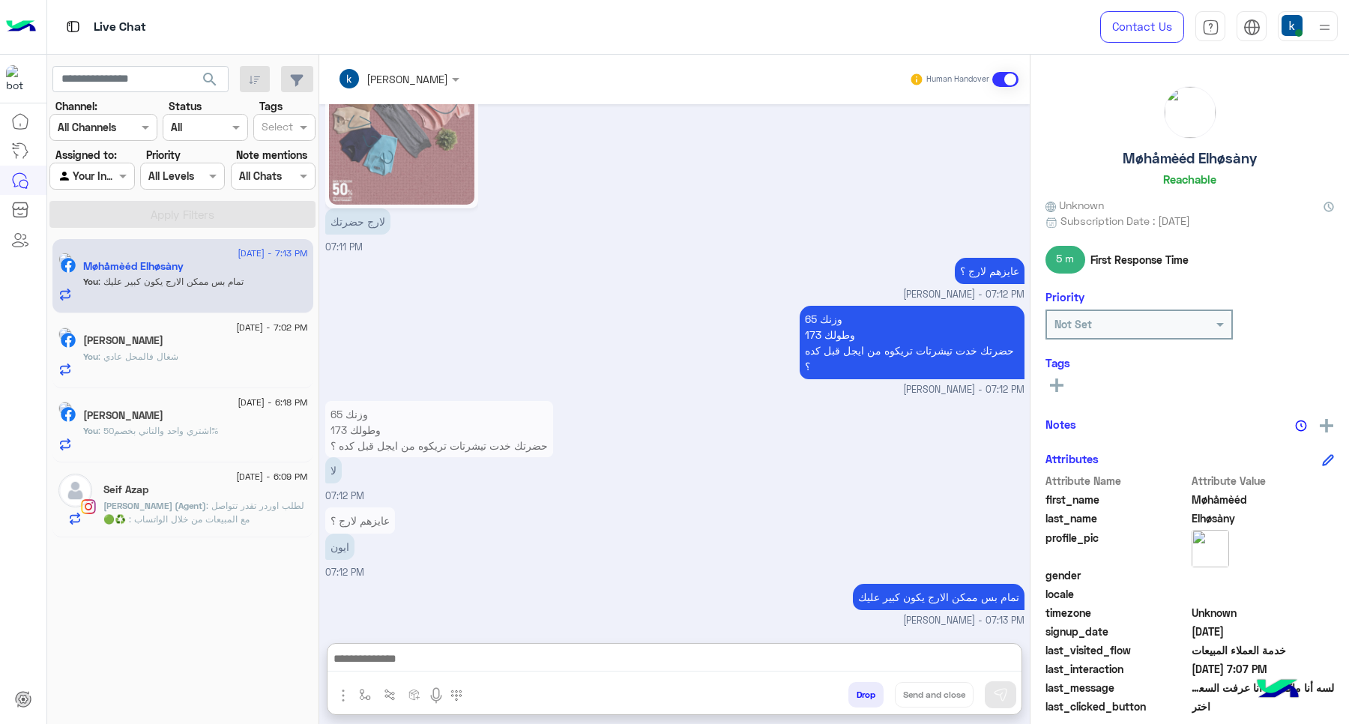
click at [236, 324] on span "[DATE] - 7:02 PM" at bounding box center [271, 327] width 71 height 13
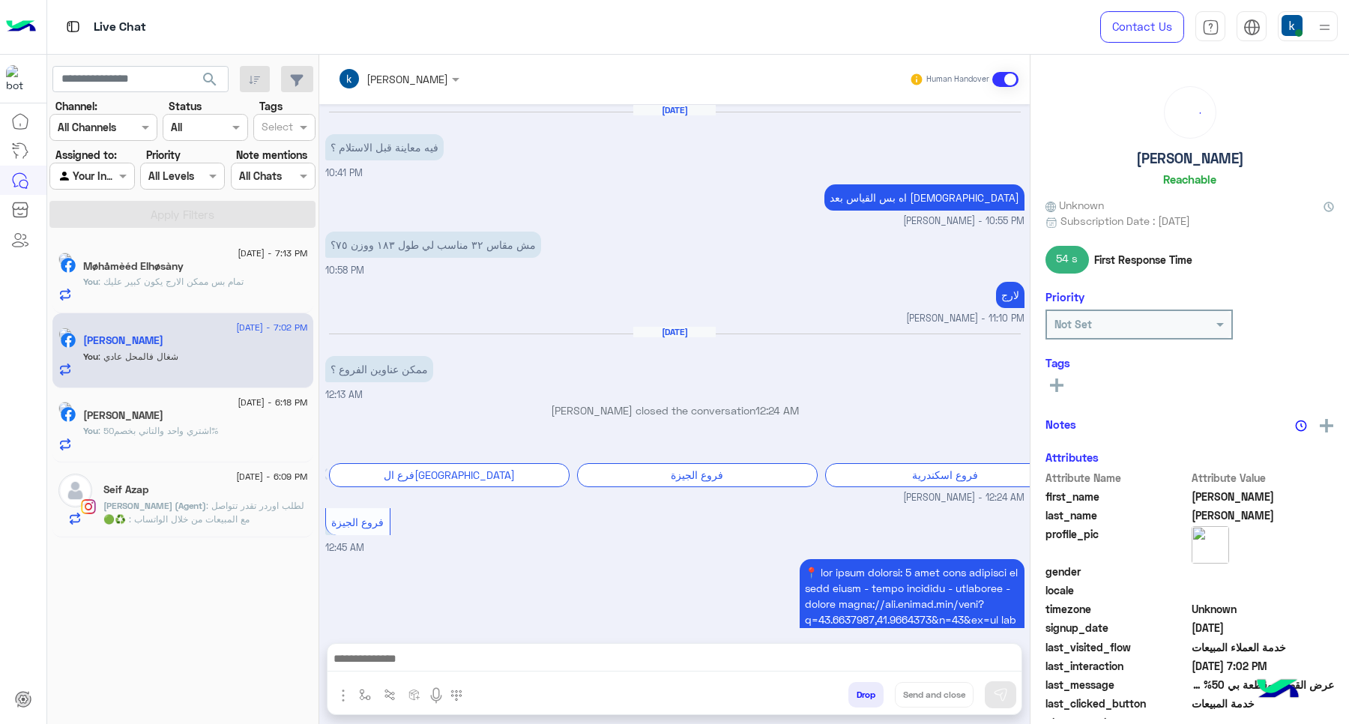
scroll to position [1171, 0]
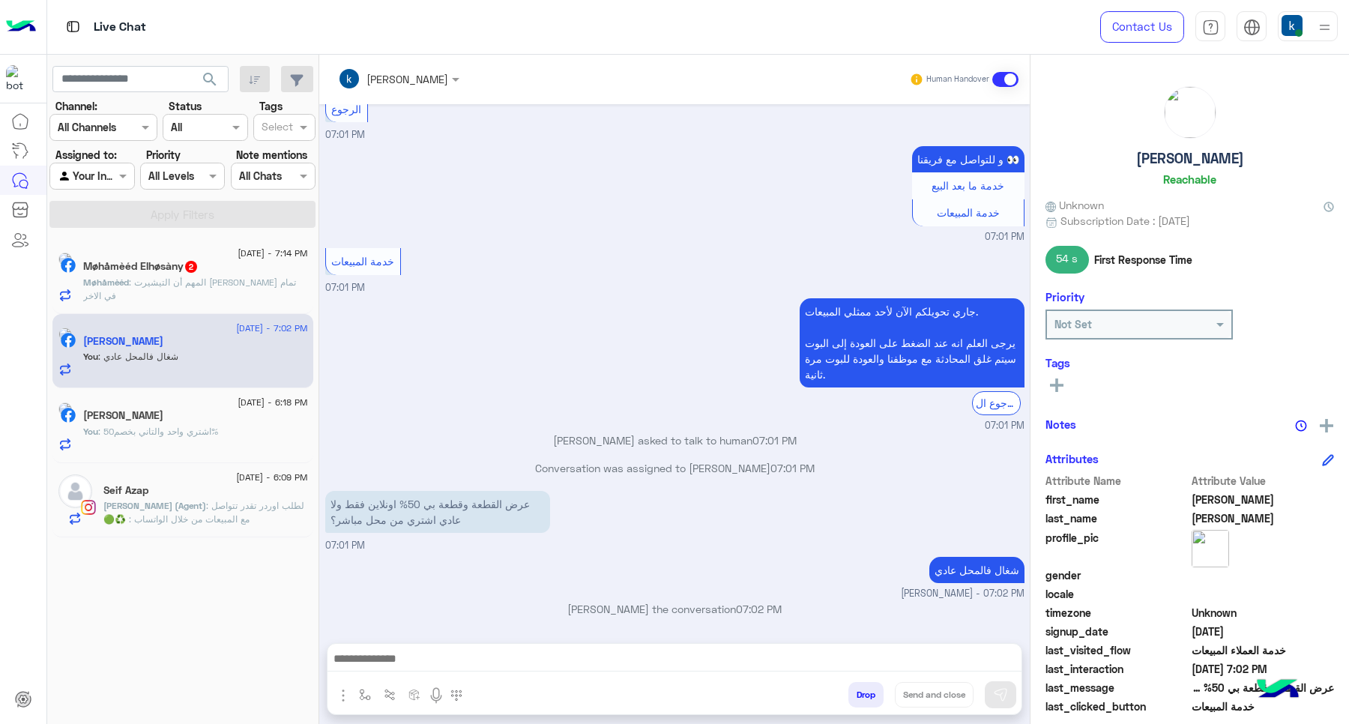
click at [218, 285] on span ": المهم أن التيشيرت يكوت تمام في الاخر" at bounding box center [189, 288] width 213 height 25
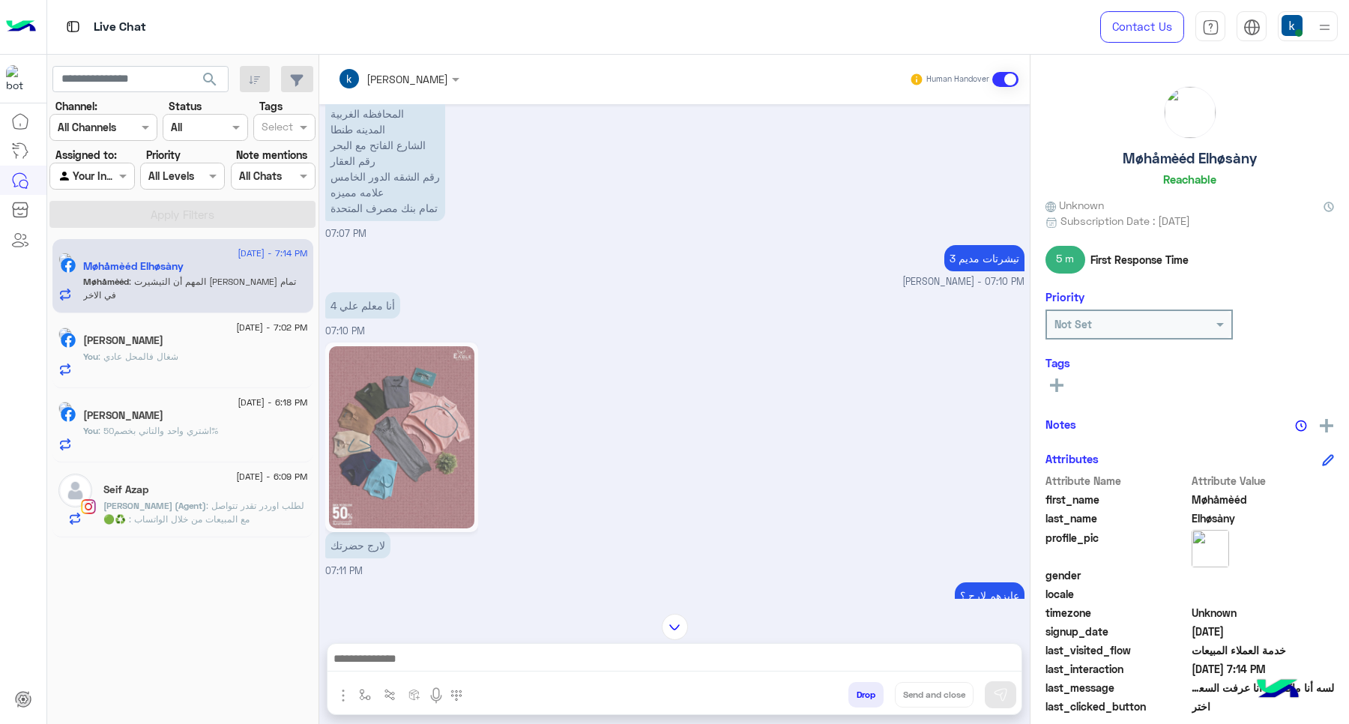
scroll to position [818, 0]
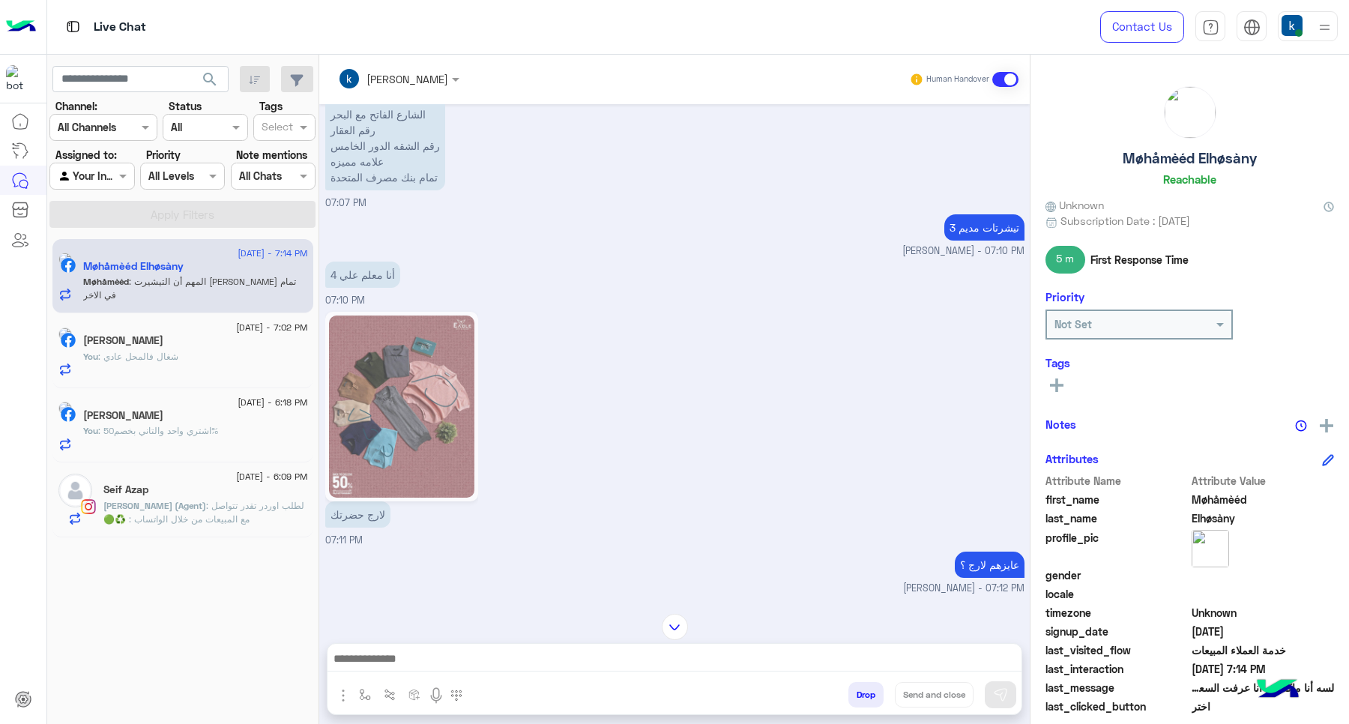
click at [405, 431] on img at bounding box center [402, 406] width 146 height 182
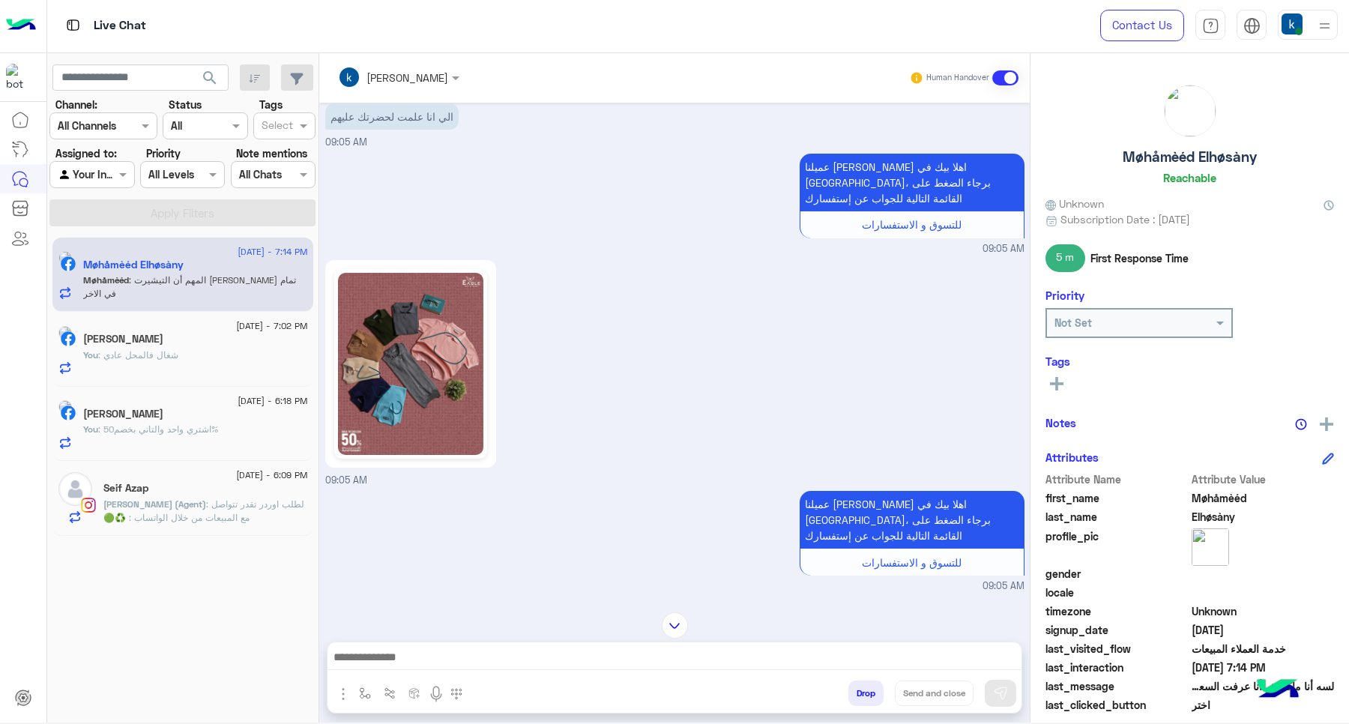
scroll to position [513, 0]
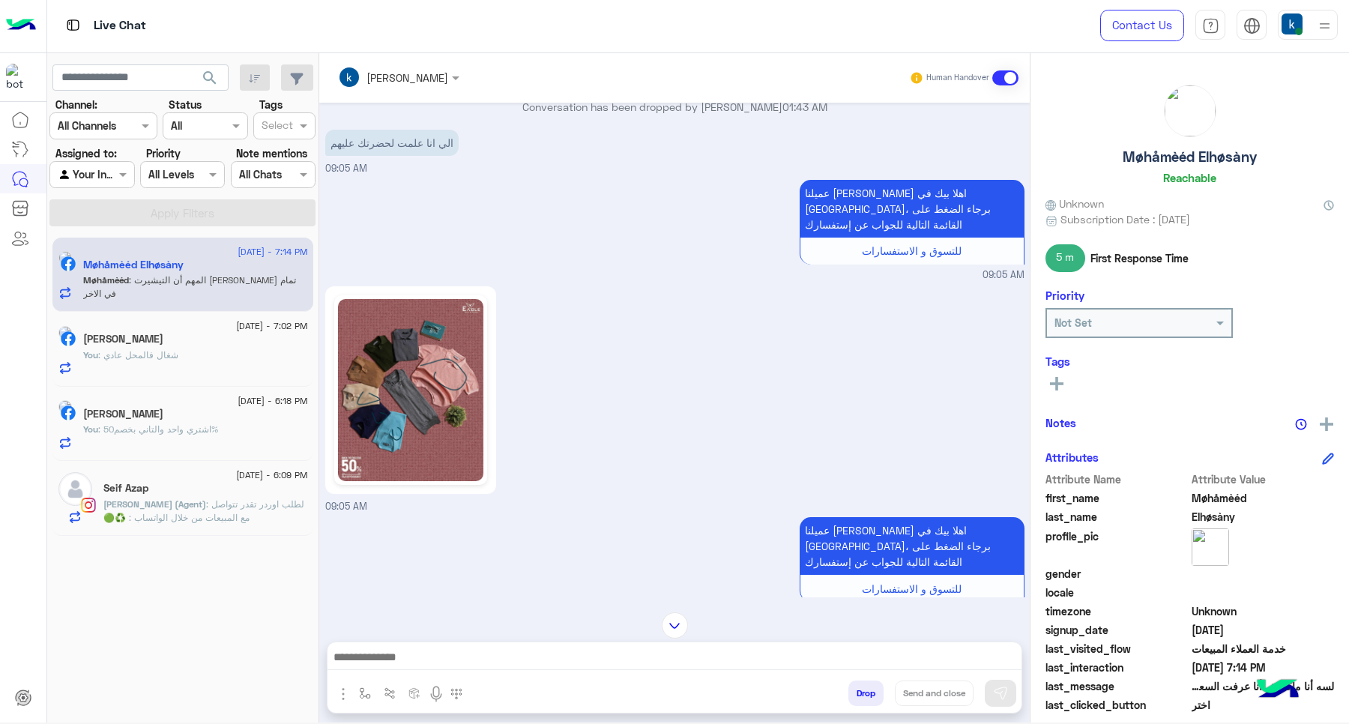
click at [428, 417] on img at bounding box center [411, 390] width 146 height 182
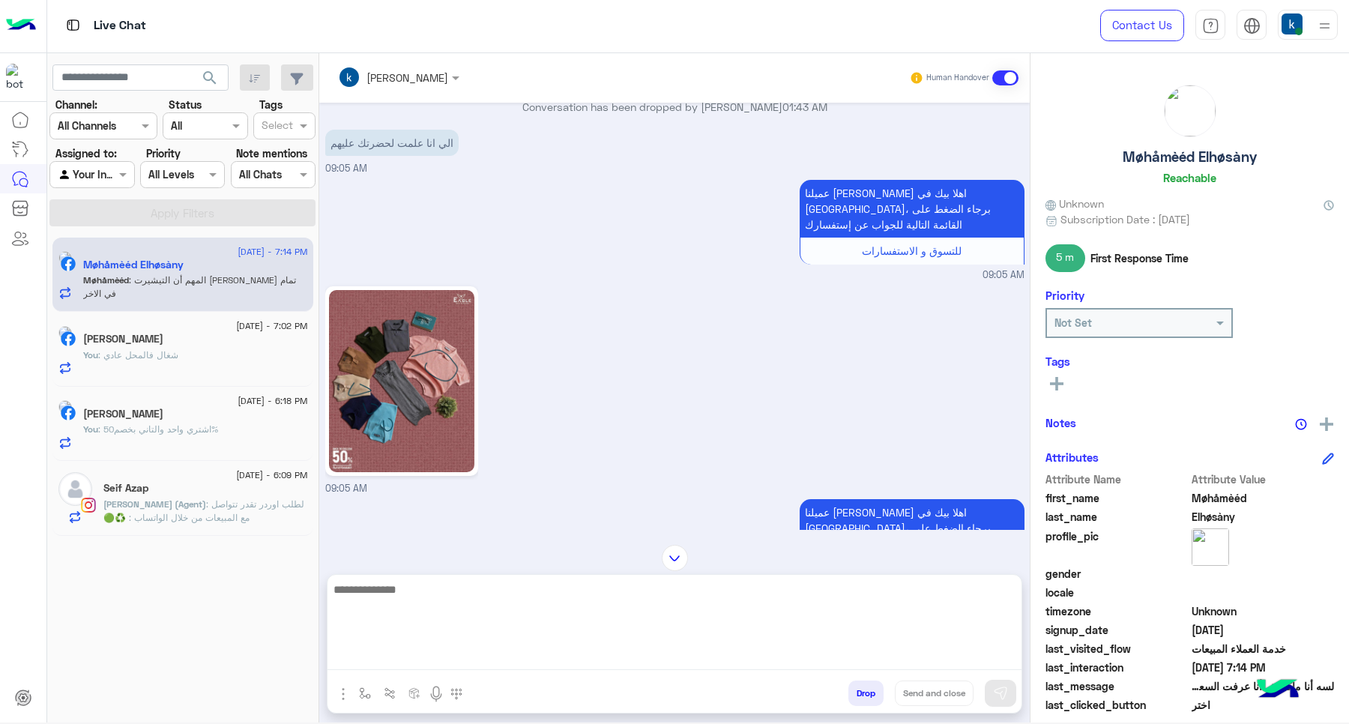
click at [478, 650] on textarea at bounding box center [674, 625] width 694 height 90
paste textarea "**********"
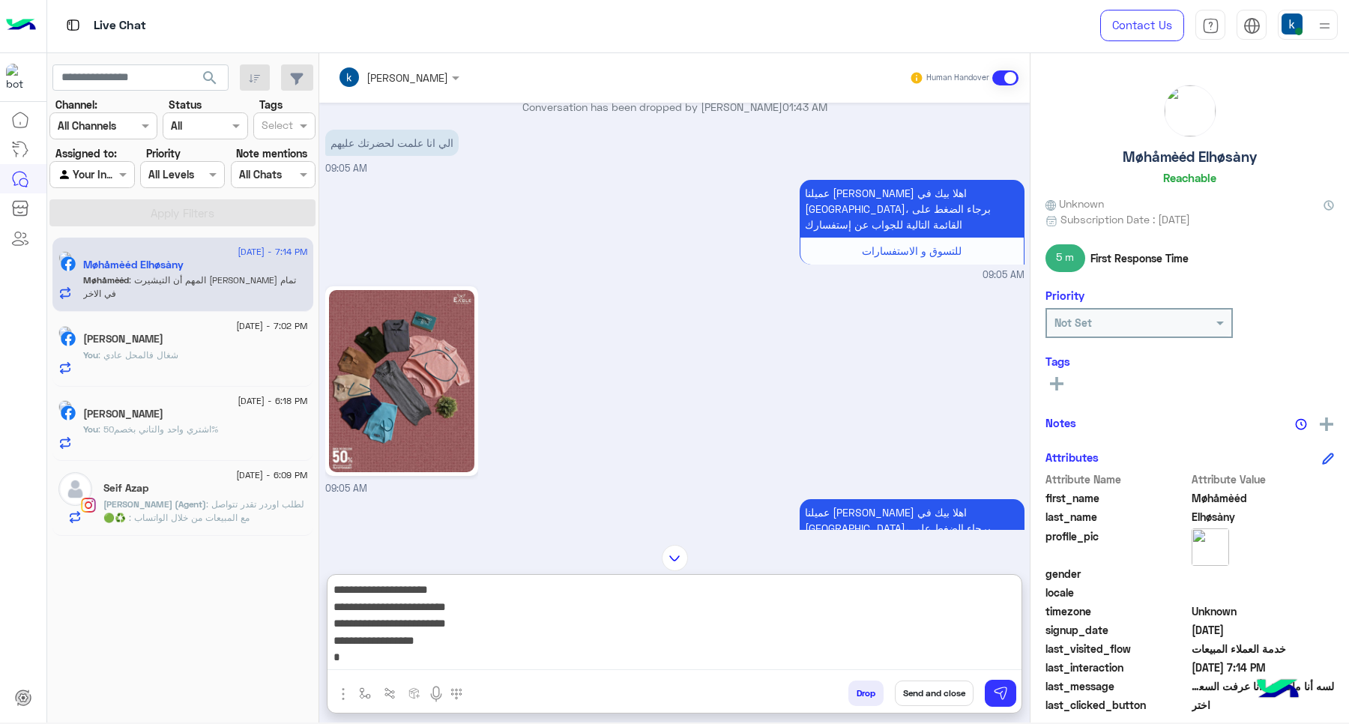
type textarea "**********"
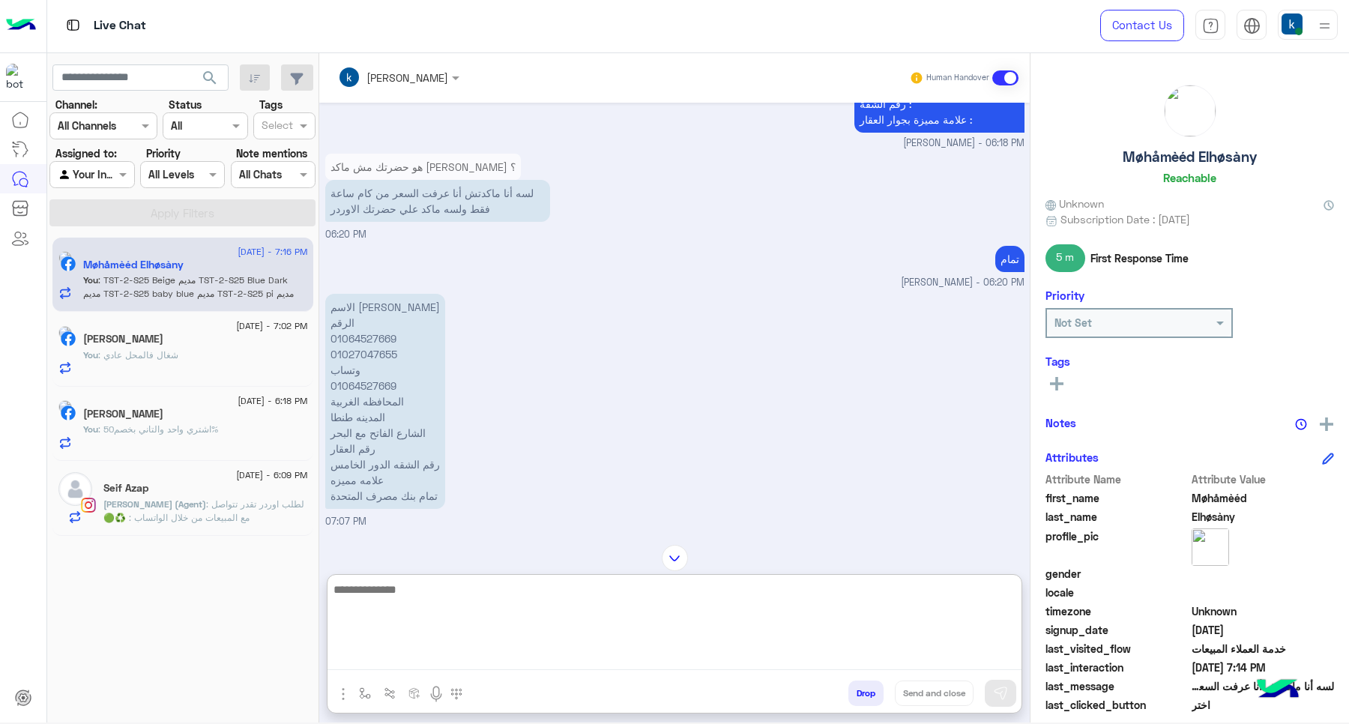
scroll to position [2192, 0]
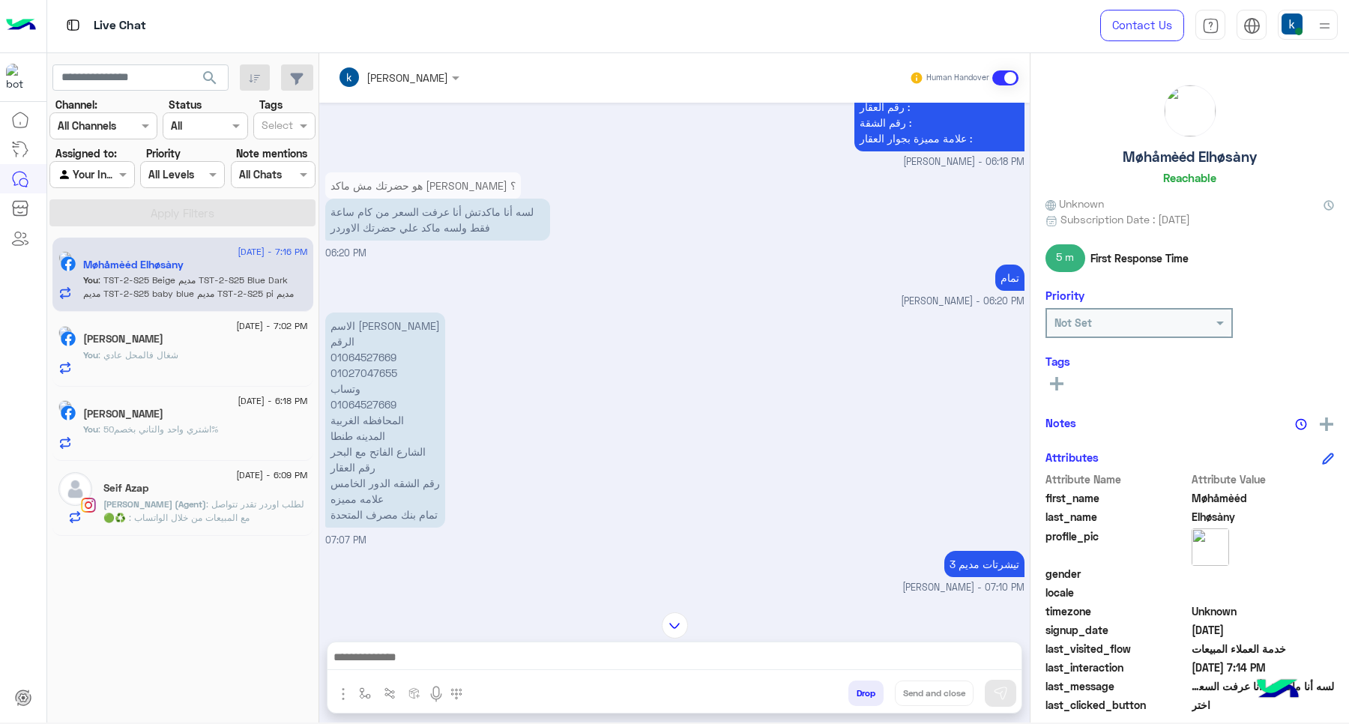
drag, startPoint x: 435, startPoint y: 292, endPoint x: 330, endPoint y: 292, distance: 104.2
click at [330, 312] on p "الاسم محمد الحسيني الباجوري الرقم 01064527669 01027047655 وتساب 01064527669 الم…" at bounding box center [385, 419] width 120 height 215
copy p "محمد الحسيني الباجوري"
click at [347, 387] on p "الاسم محمد الحسيني الباجوري الرقم 01064527669 01027047655 وتساب 01064527669 الم…" at bounding box center [385, 419] width 120 height 215
click at [345, 392] on p "الاسم محمد الحسيني الباجوري الرقم 01064527669 01027047655 وتساب 01064527669 الم…" at bounding box center [385, 419] width 120 height 215
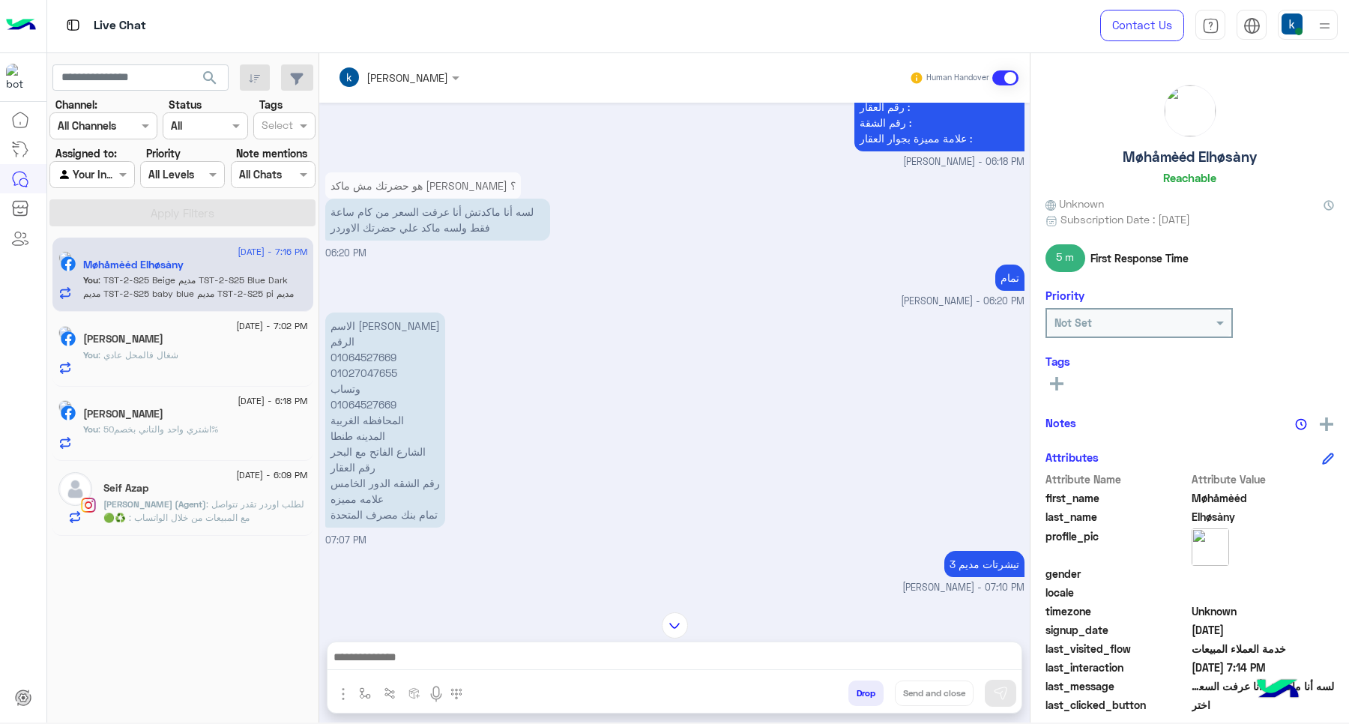
click at [339, 386] on p "الاسم محمد الحسيني الباجوري الرقم 01064527669 01027047655 وتساب 01064527669 الم…" at bounding box center [385, 419] width 120 height 215
copy p "المحافظه الغربية"
click at [367, 399] on p "الاسم محمد الحسيني الباجوري الرقم 01064527669 01027047655 وتساب 01064527669 الم…" at bounding box center [385, 419] width 120 height 215
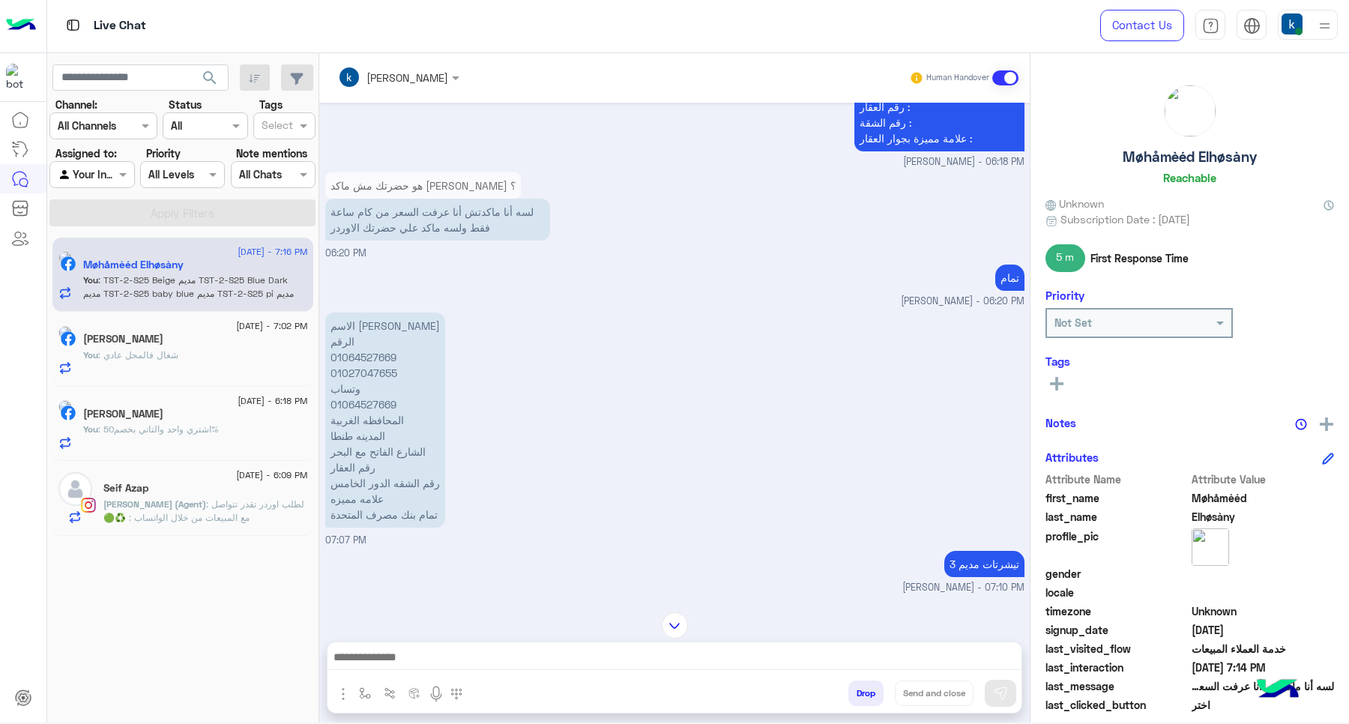
click at [367, 399] on p "الاسم محمد الحسيني الباجوري الرقم 01064527669 01027047655 وتساب 01064527669 الم…" at bounding box center [385, 419] width 120 height 215
drag, startPoint x: 367, startPoint y: 399, endPoint x: 406, endPoint y: 417, distance: 42.9
click at [367, 399] on p "الاسم محمد الحسيني الباجوري الرقم 01064527669 01027047655 وتساب 01064527669 الم…" at bounding box center [385, 419] width 120 height 215
copy p "المدينه طنطا"
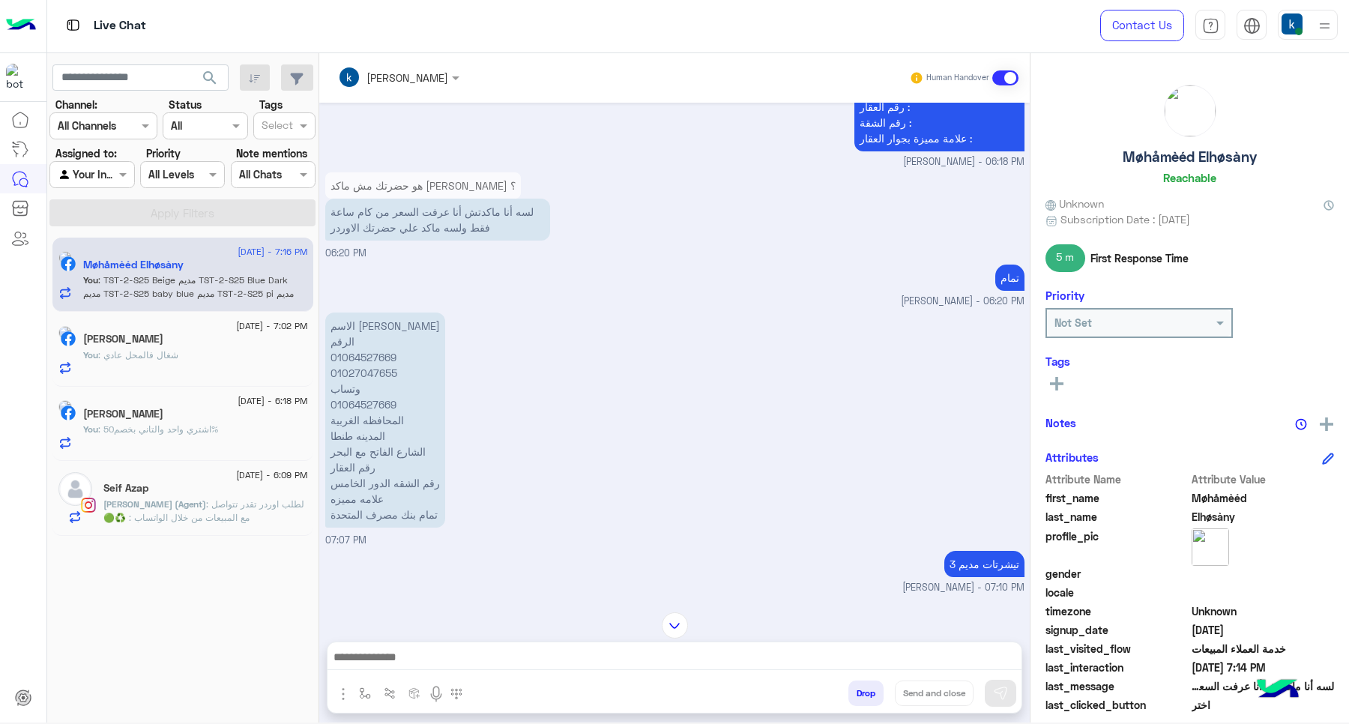
click at [406, 432] on p "الاسم محمد الحسيني الباجوري الرقم 01064527669 01027047655 وتساب 01064527669 الم…" at bounding box center [385, 419] width 120 height 215
click at [399, 424] on p "الاسم محمد الحسيني الباجوري الرقم 01064527669 01027047655 وتساب 01064527669 الم…" at bounding box center [385, 419] width 120 height 215
click at [397, 418] on p "الاسم محمد الحسيني الباجوري الرقم 01064527669 01027047655 وتساب 01064527669 الم…" at bounding box center [385, 419] width 120 height 215
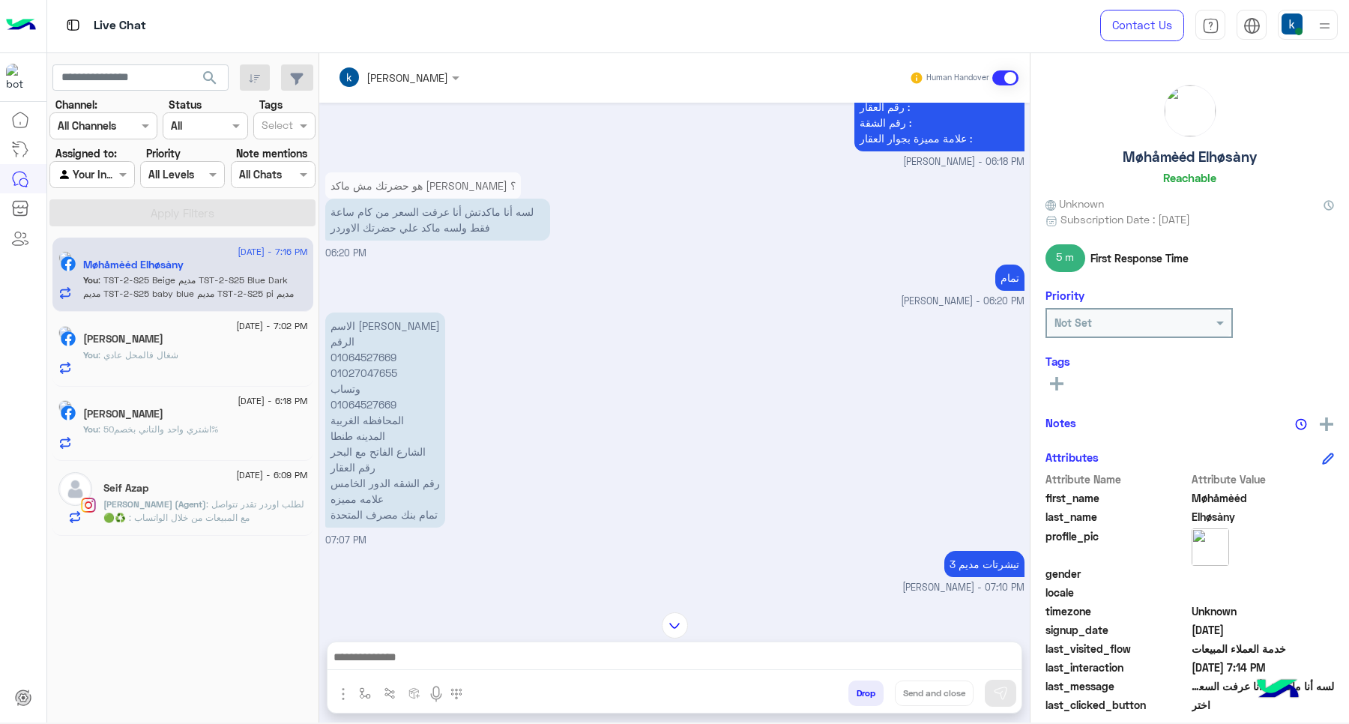
copy p "الشارع الفاتح مع البحر"
click at [405, 441] on p "الاسم محمد الحسيني الباجوري الرقم 01064527669 01027047655 وتساب 01064527669 الم…" at bounding box center [385, 419] width 120 height 215
copy p "رقم الشقه الدور الخامس"
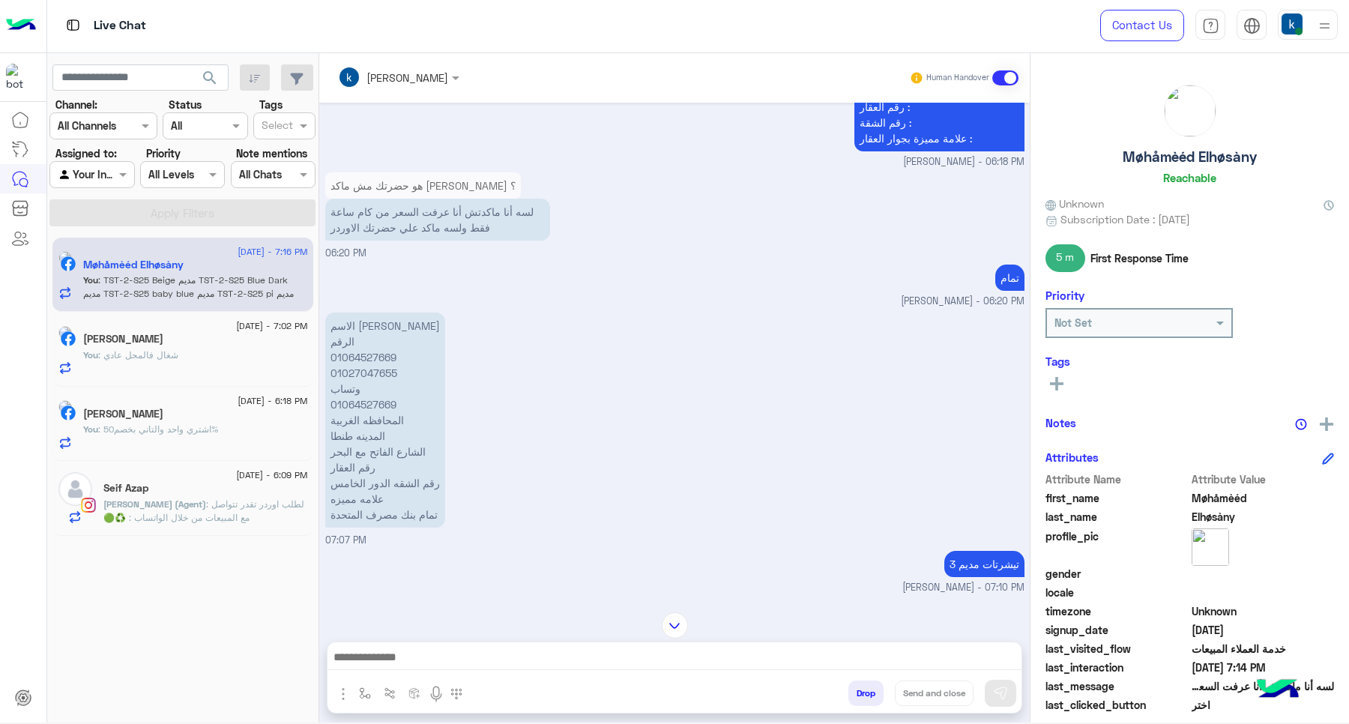
click at [420, 486] on p "الاسم محمد الحسيني الباجوري الرقم 01064527669 01027047655 وتساب 01064527669 الم…" at bounding box center [385, 419] width 120 height 215
copy app-message "تمام بنك مصرف المتحدة"
click at [373, 322] on p "الاسم محمد الحسيني الباجوري الرقم 01064527669 01027047655 وتساب 01064527669 الم…" at bounding box center [385, 419] width 120 height 215
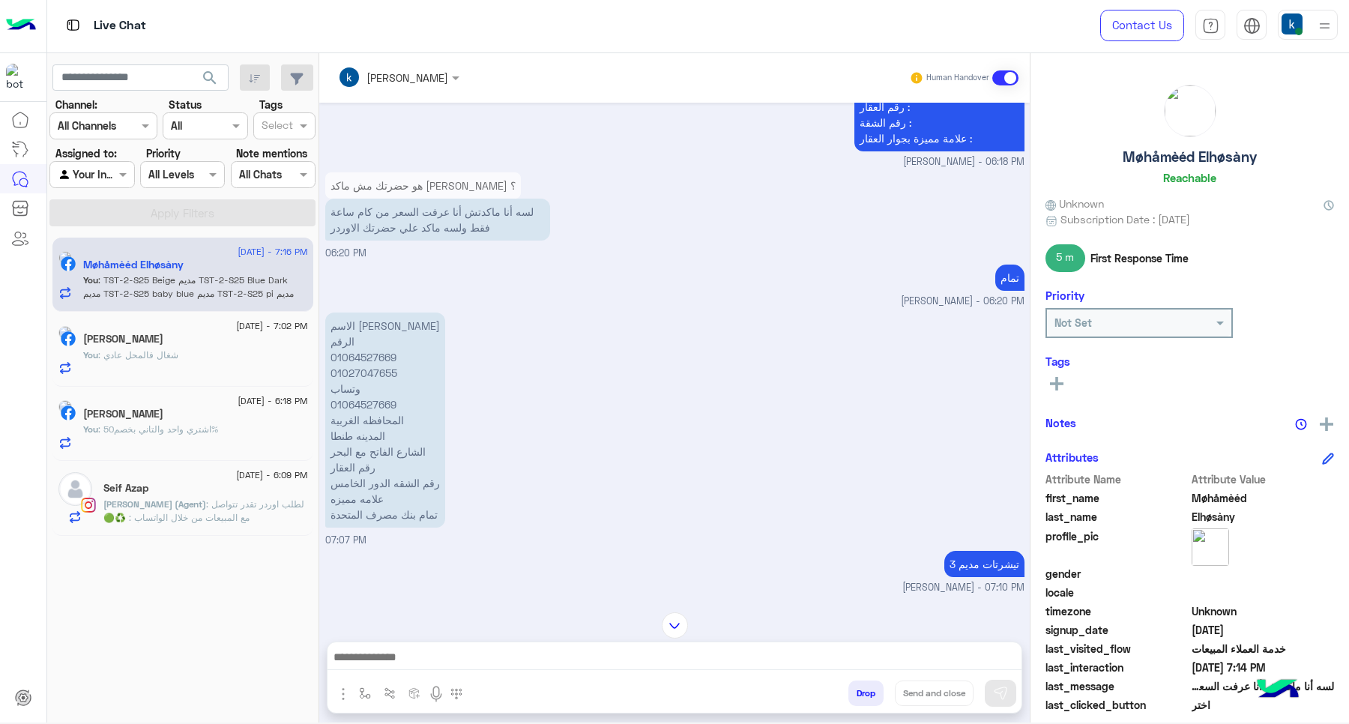
click at [373, 322] on p "الاسم محمد الحسيني الباجوري الرقم 01064527669 01027047655 وتساب 01064527669 الم…" at bounding box center [385, 419] width 120 height 215
copy p "01064527669"
click at [393, 339] on p "الاسم محمد الحسيني الباجوري الرقم 01064527669 01027047655 وتساب 01064527669 الم…" at bounding box center [385, 419] width 120 height 215
copy p "01027047655"
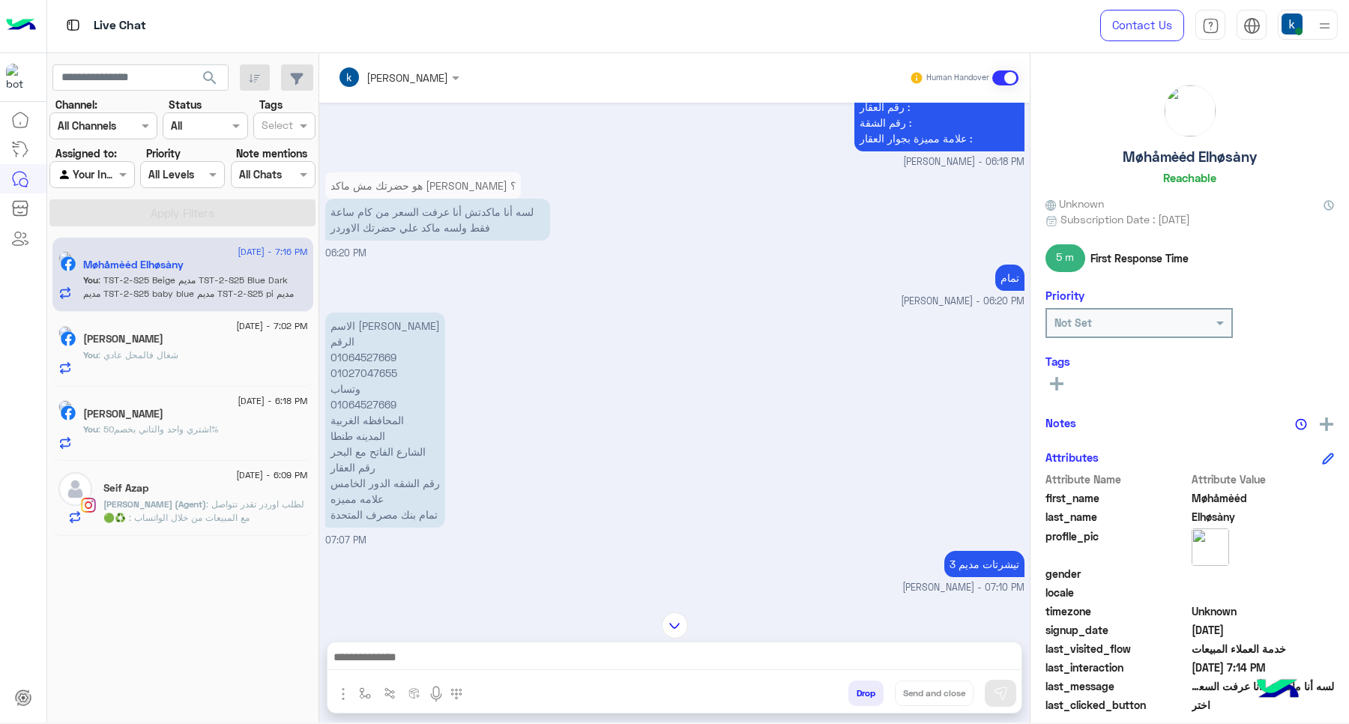
click at [360, 339] on p "الاسم محمد الحسيني الباجوري الرقم 01064527669 01027047655 وتساب 01064527669 الم…" at bounding box center [385, 419] width 120 height 215
copy p "01027047655"
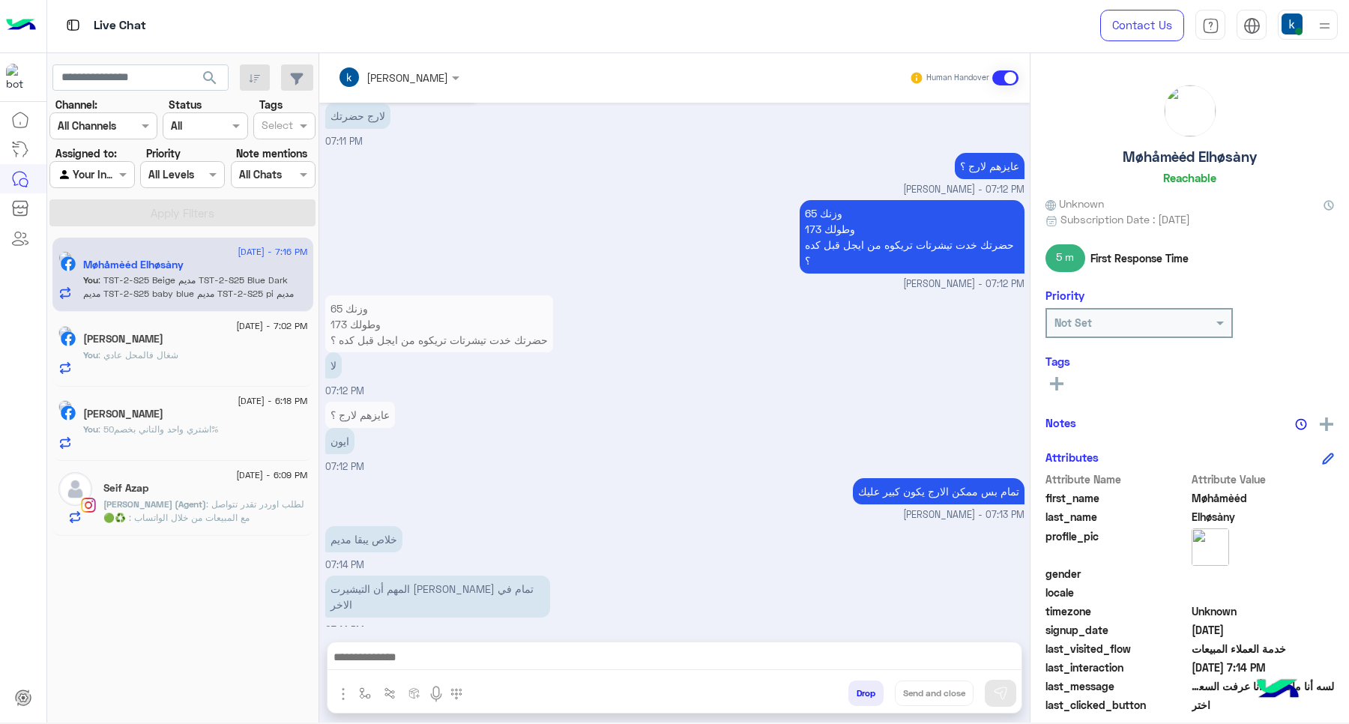
scroll to position [2968, 0]
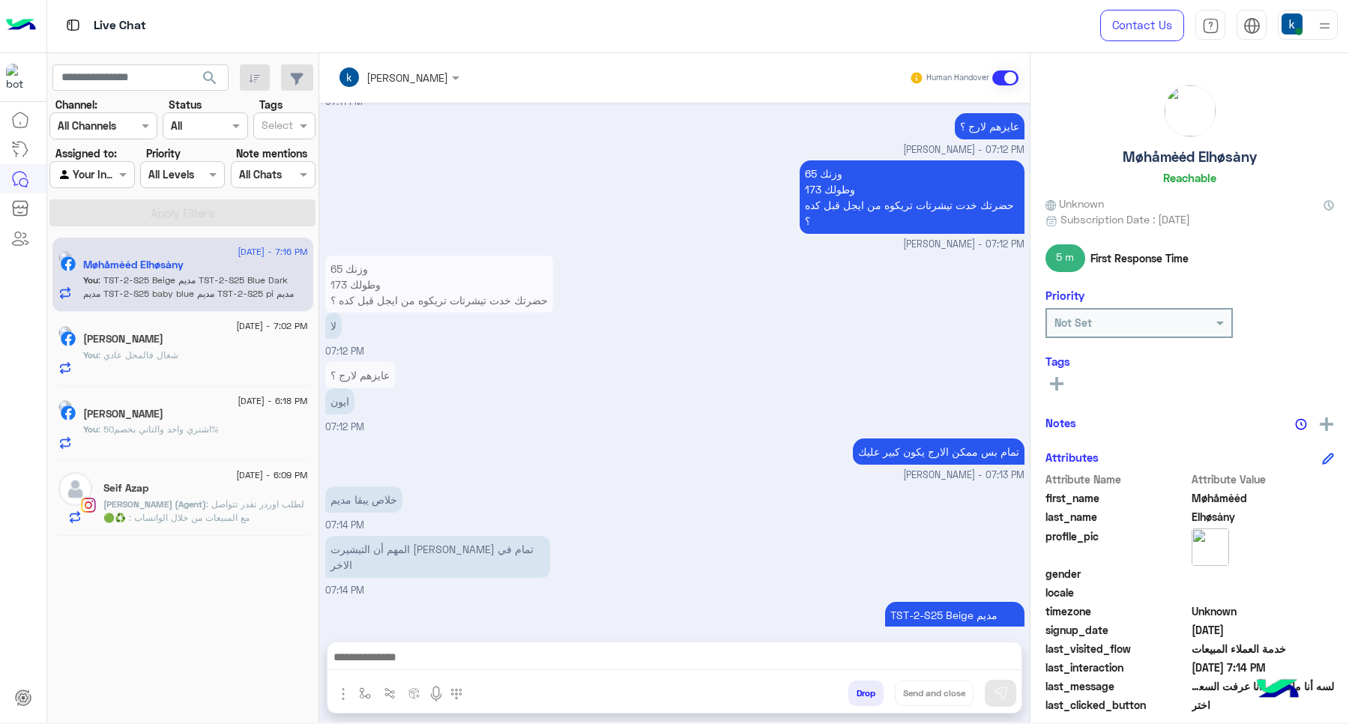
click at [888, 602] on p "TST-2-S25 Beige مديم TST-2-S25 Blue Dark مديم TST-2-S25 baby blue مديم TST-2-S2…" at bounding box center [954, 638] width 139 height 73
drag, startPoint x: 888, startPoint y: 545, endPoint x: 949, endPoint y: 545, distance: 60.7
click at [949, 602] on p "TST-2-S25 Beige مديم TST-2-S25 Blue Dark مديم TST-2-S25 baby blue مديم TST-2-S2…" at bounding box center [954, 638] width 139 height 73
copy p "TST-2-S25 Beige"
click at [892, 602] on p "TST-2-S25 Beige مديم TST-2-S25 Blue Dark مديم TST-2-S25 baby blue مديم TST-2-S2…" at bounding box center [954, 638] width 139 height 73
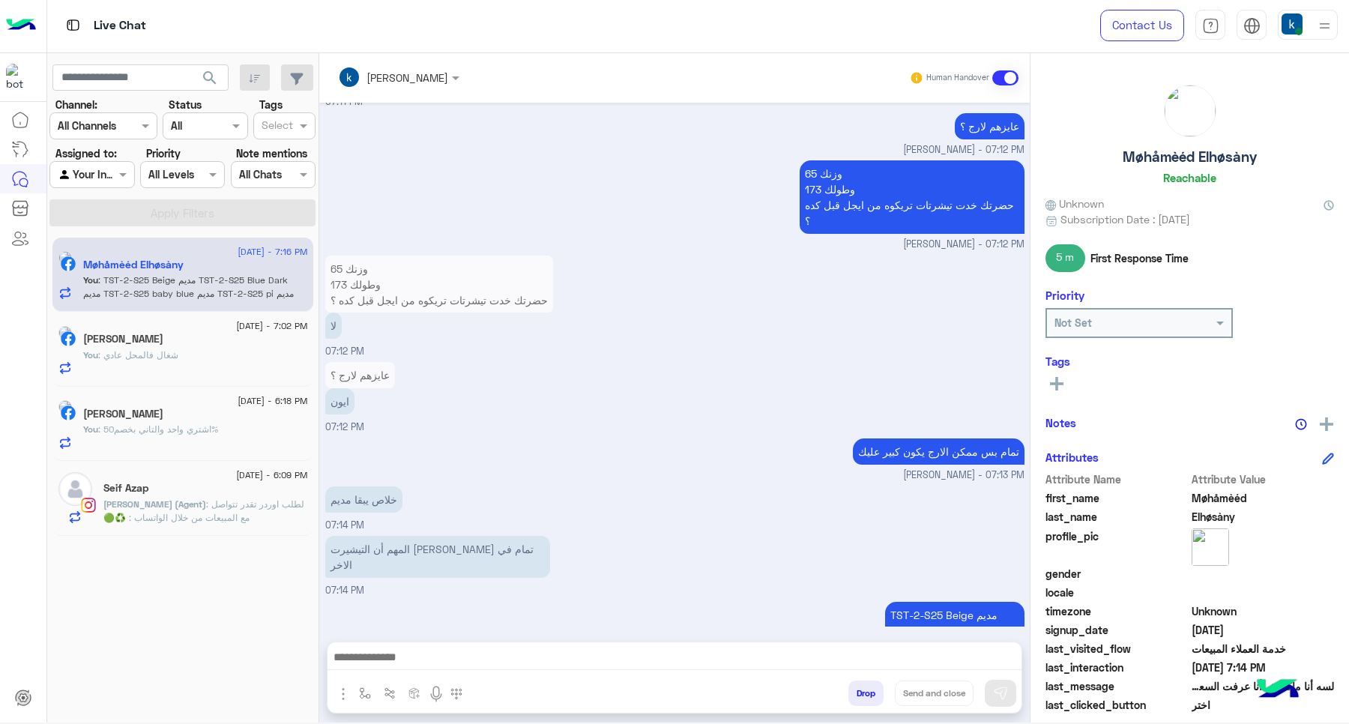
drag, startPoint x: 892, startPoint y: 568, endPoint x: 967, endPoint y: 569, distance: 74.2
click at [967, 602] on p "TST-2-S25 Beige مديم TST-2-S25 Blue Dark مديم TST-2-S25 baby blue مديم TST-2-S2…" at bounding box center [954, 638] width 139 height 73
click at [889, 602] on p "TST-2-S25 Beige مديم TST-2-S25 Blue Dark مديم TST-2-S25 baby blue مديم TST-2-S2…" at bounding box center [954, 638] width 139 height 73
drag, startPoint x: 889, startPoint y: 575, endPoint x: 968, endPoint y: 579, distance: 78.8
click at [968, 602] on p "TST-2-S25 Beige مديم TST-2-S25 Blue Dark مديم TST-2-S25 baby blue مديم TST-2-S2…" at bounding box center [954, 638] width 139 height 73
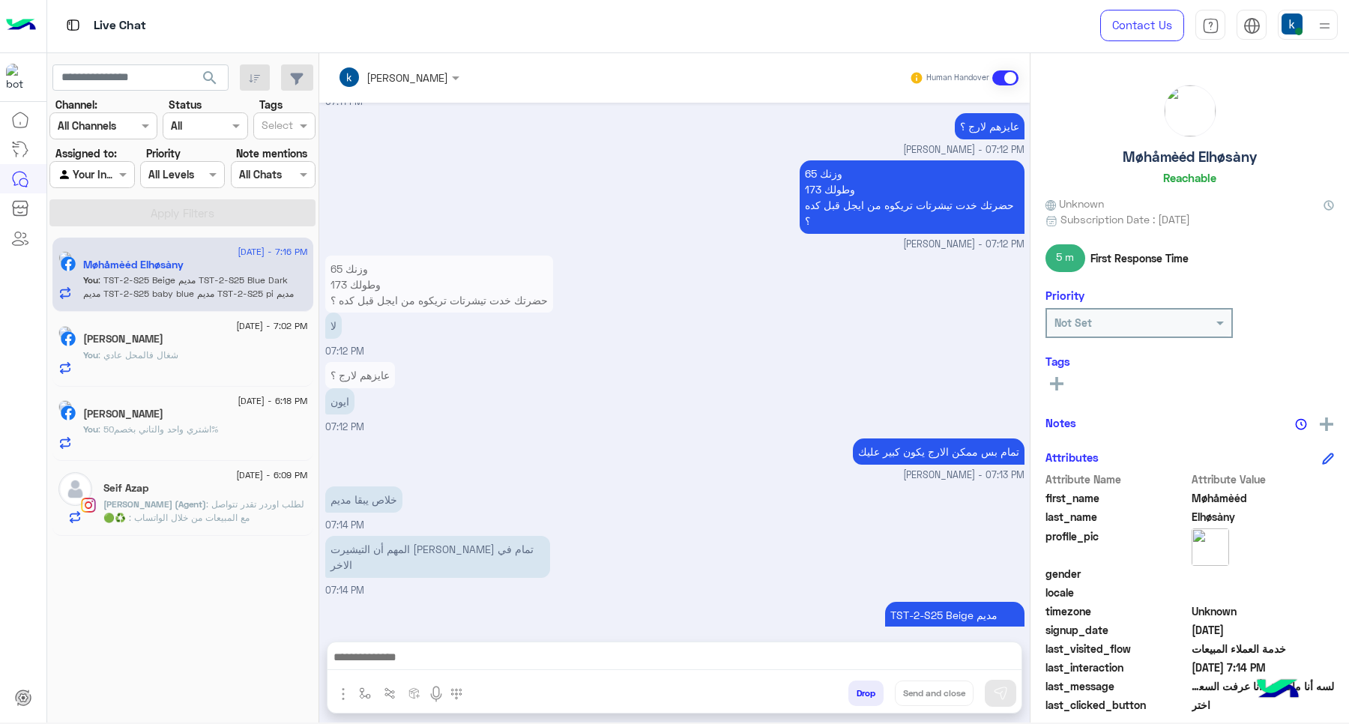
click at [890, 602] on p "TST-2-S25 Beige مديم TST-2-S25 Blue Dark مديم TST-2-S25 baby blue مديم TST-2-S2…" at bounding box center [954, 638] width 139 height 73
drag, startPoint x: 890, startPoint y: 596, endPoint x: 944, endPoint y: 602, distance: 54.3
click at [944, 602] on p "TST-2-S25 Beige مديم TST-2-S25 Blue Dark مديم TST-2-S25 baby blue مديم TST-2-S2…" at bounding box center [954, 638] width 139 height 73
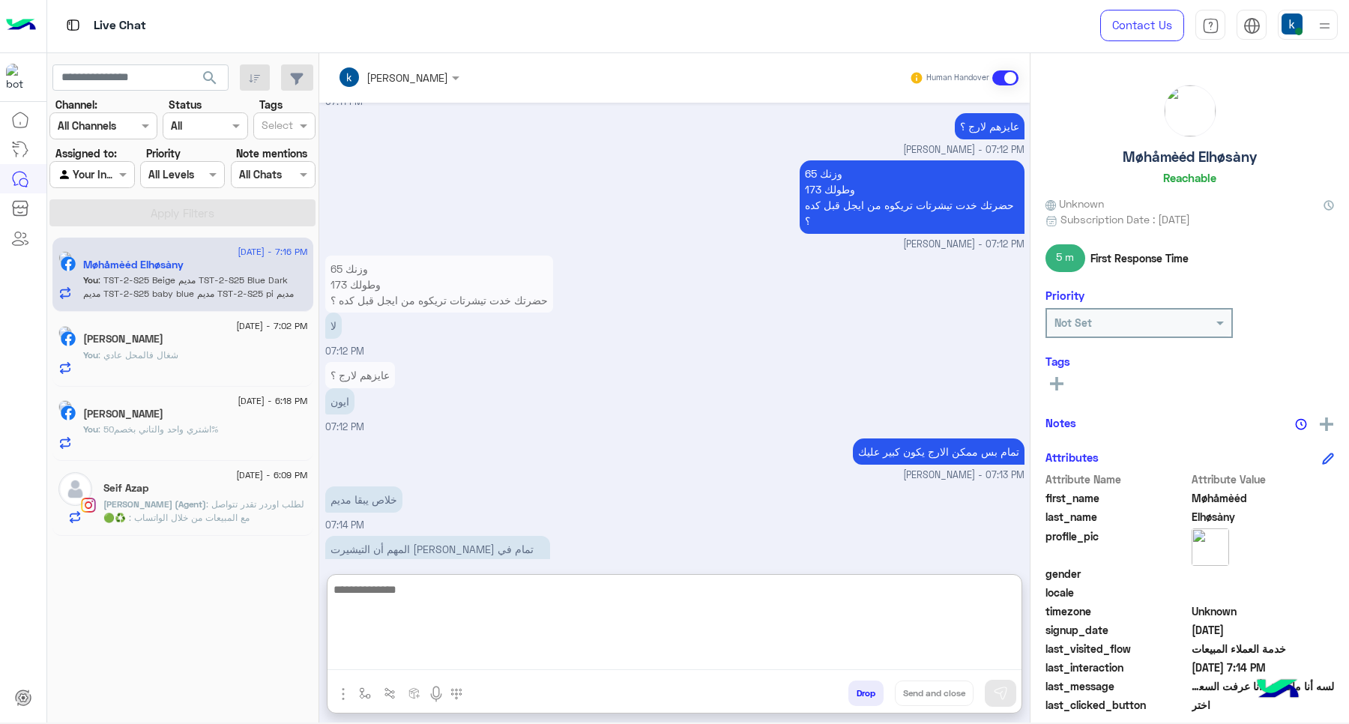
click at [508, 665] on textarea at bounding box center [674, 625] width 694 height 90
drag, startPoint x: 510, startPoint y: 652, endPoint x: 517, endPoint y: 623, distance: 30.2
click at [510, 650] on textarea "*" at bounding box center [674, 625] width 694 height 90
type textarea "**********"
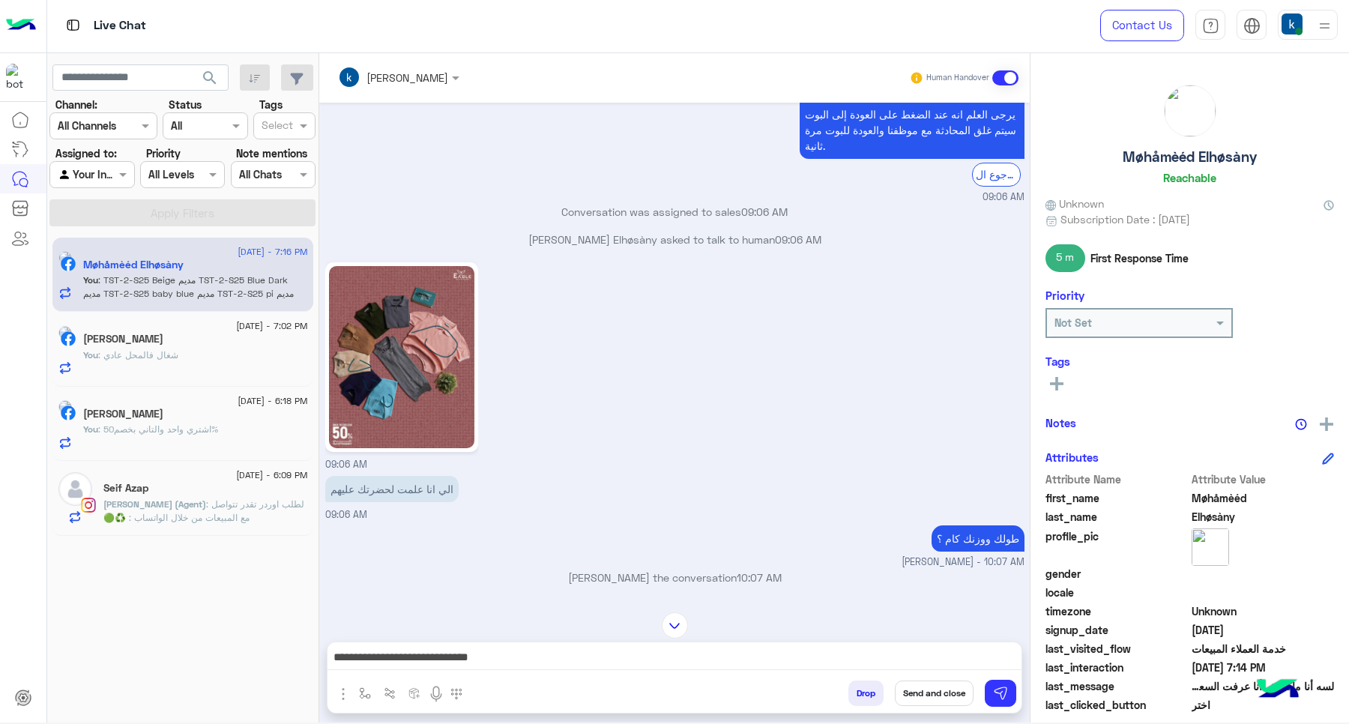
scroll to position [761, 0]
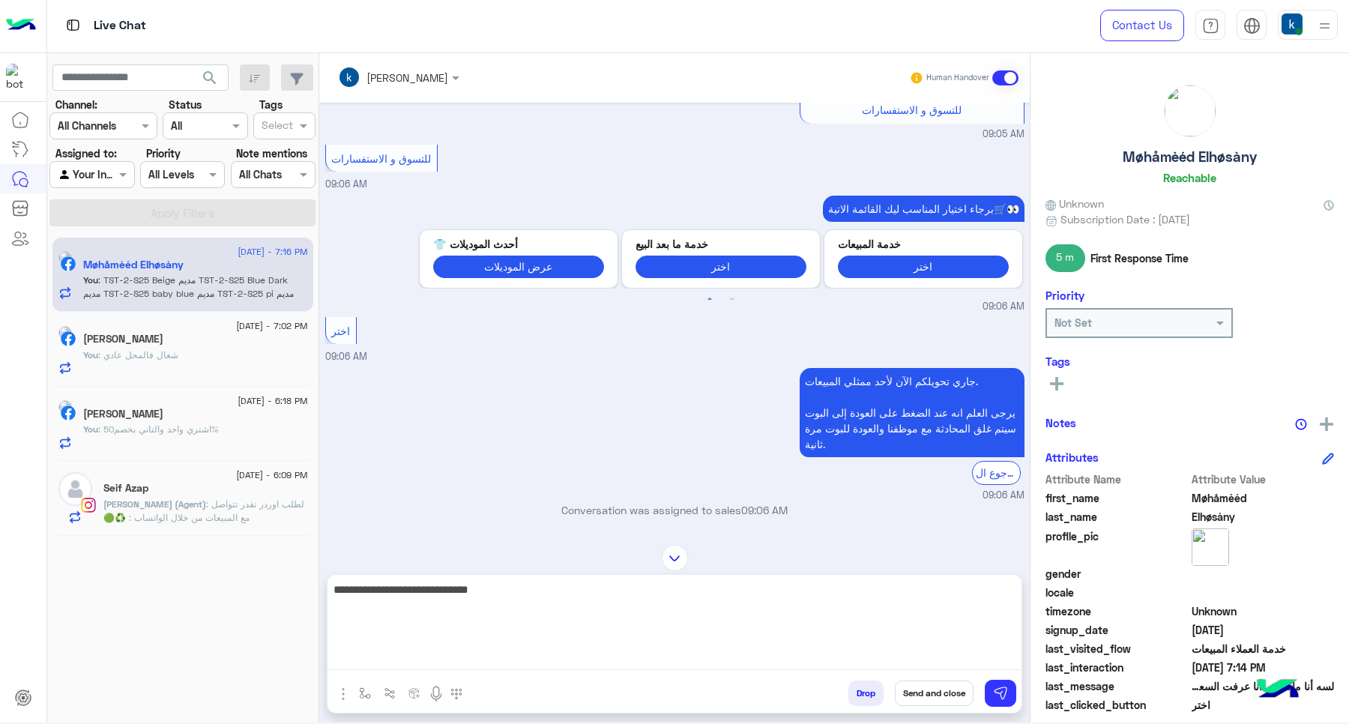
click at [633, 657] on textarea "**********" at bounding box center [674, 625] width 694 height 90
paste textarea "**********"
type textarea "**********"
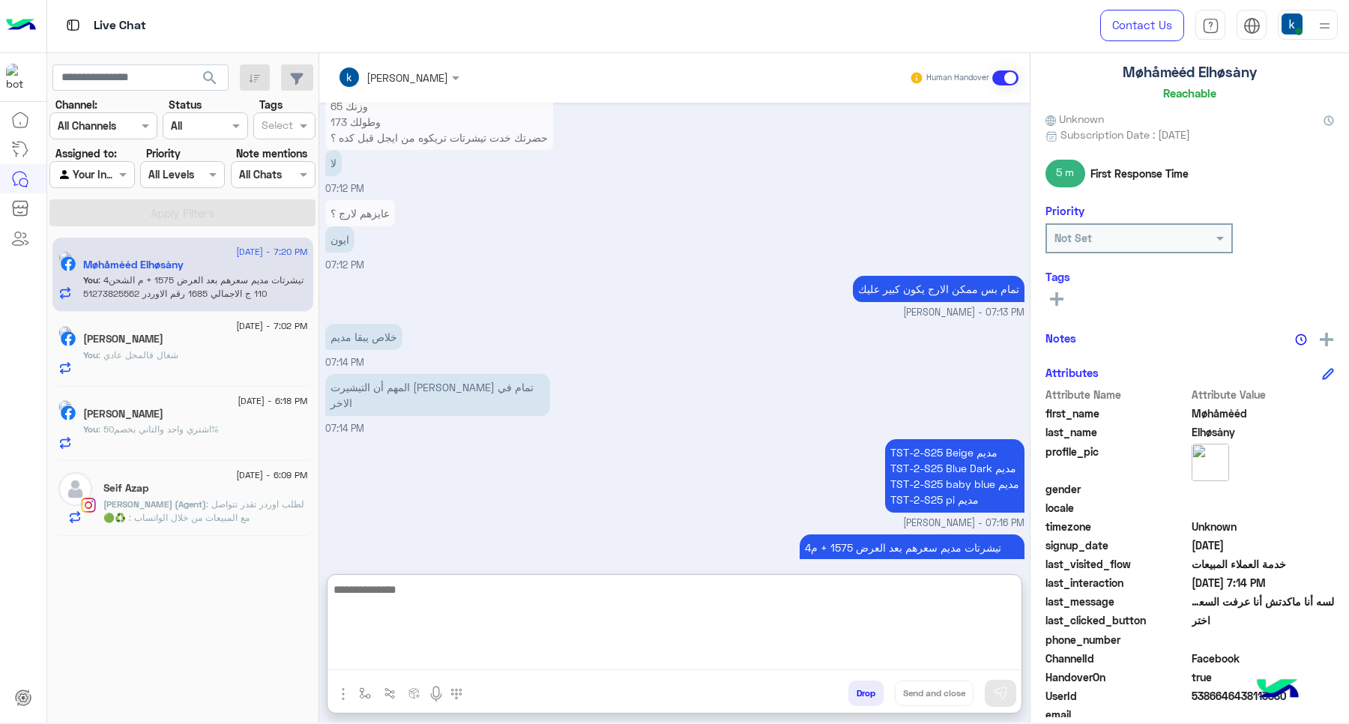
scroll to position [145, 0]
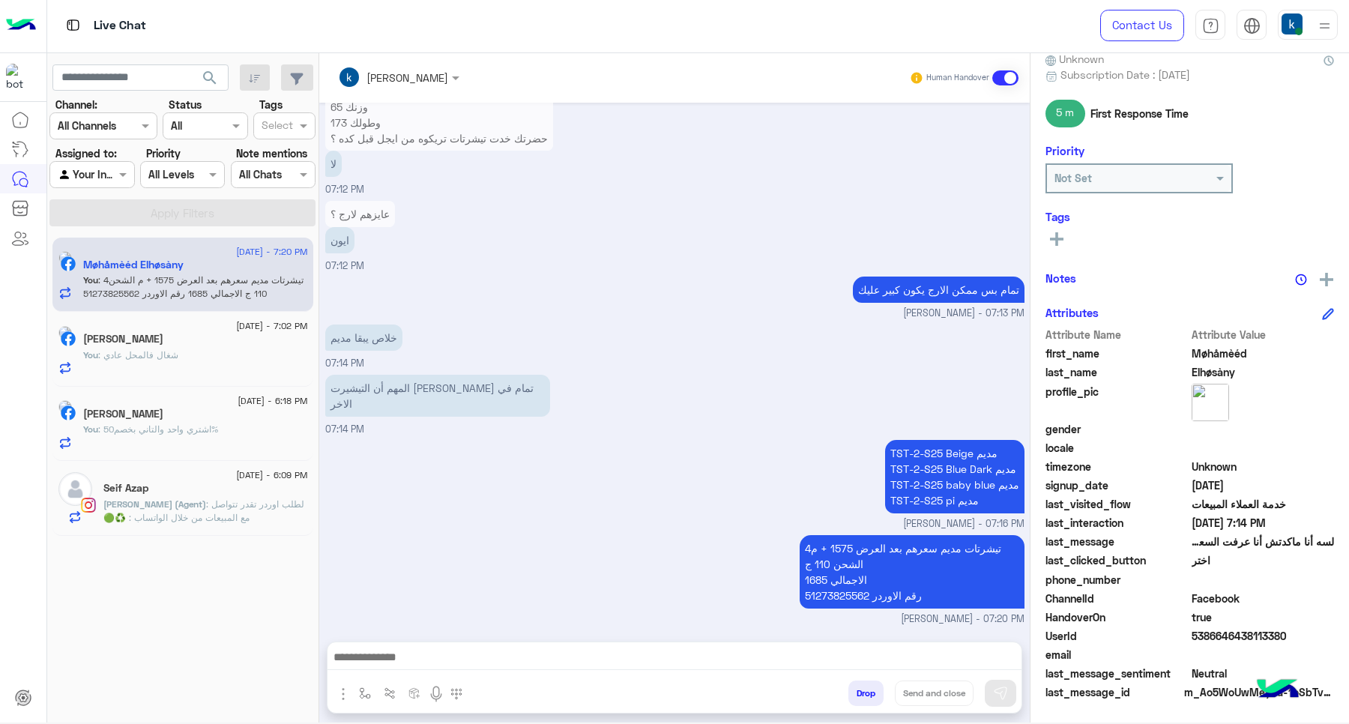
click at [1233, 628] on span "5386646438113380" at bounding box center [1262, 636] width 143 height 16
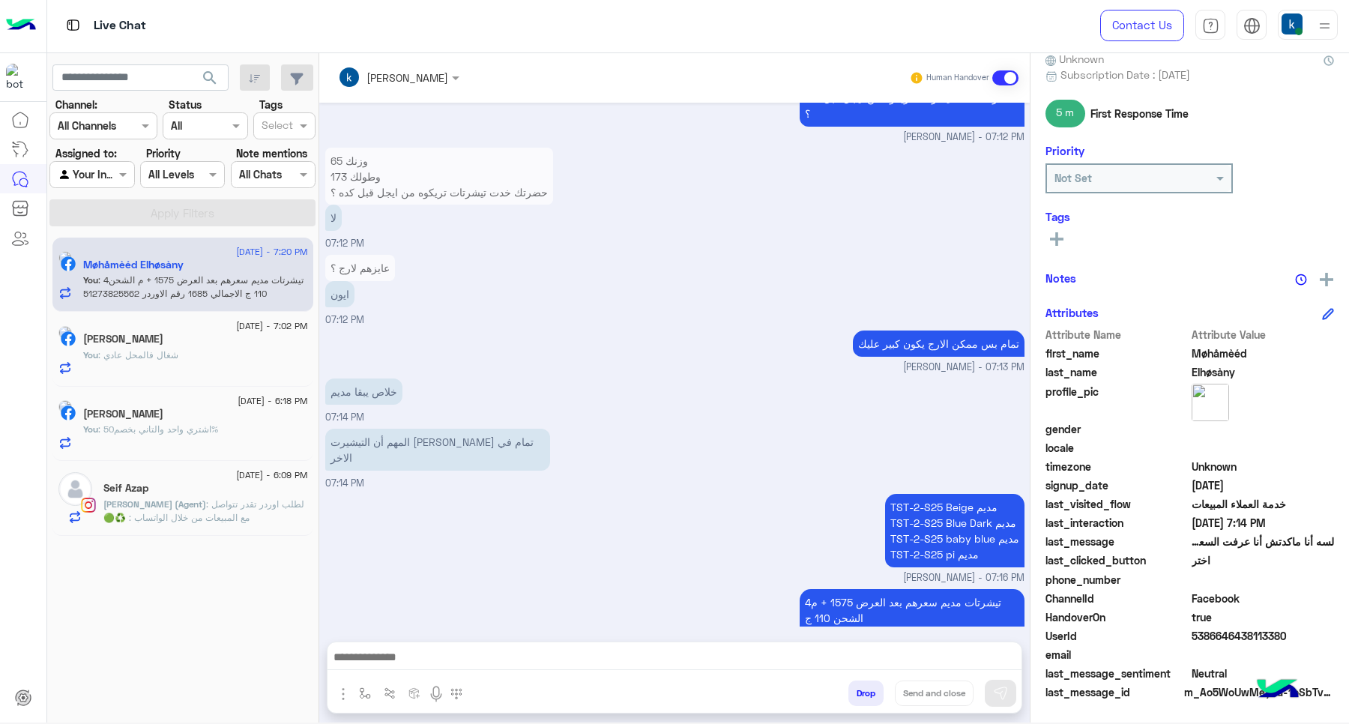
click at [1233, 628] on span "5386646438113380" at bounding box center [1262, 636] width 143 height 16
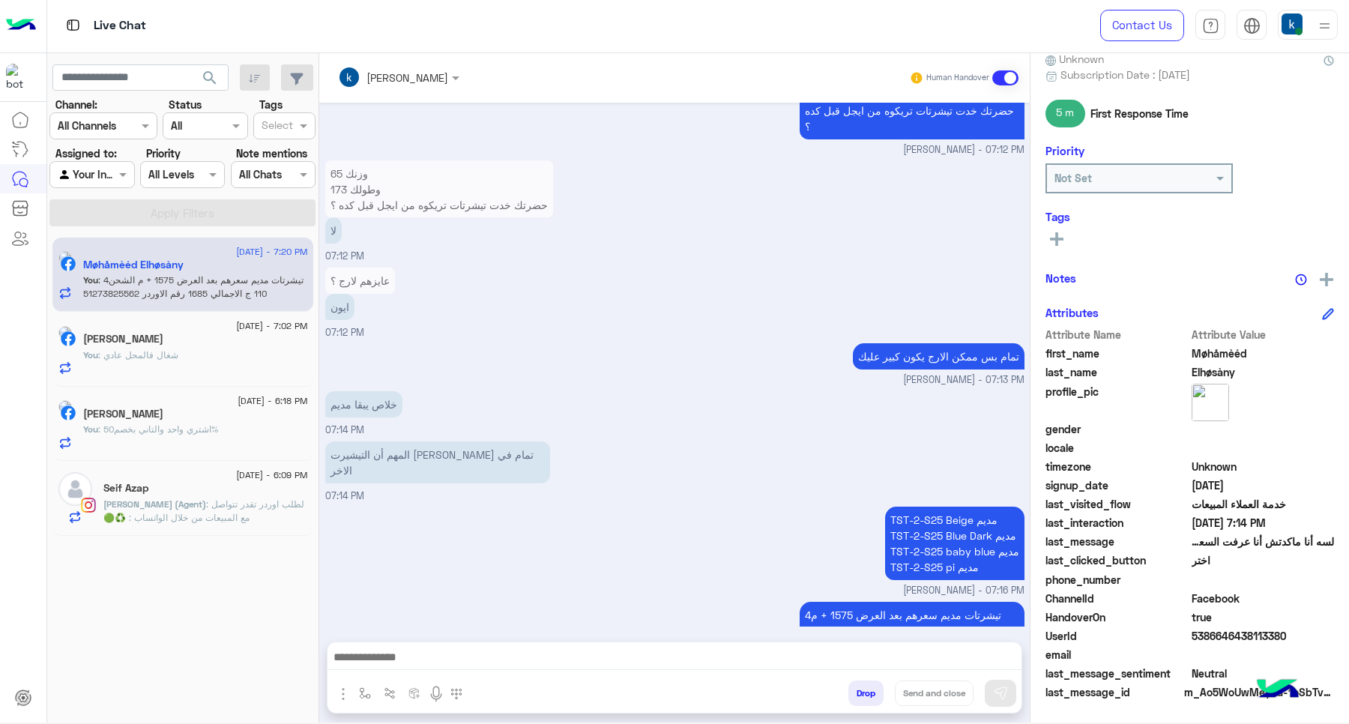
click at [844, 602] on p "4تيشرتات مديم سعرهم بعد العرض 1575 + م الشحن 110 ج الاجمالي 1685 رقم الاوردر 51…" at bounding box center [911, 638] width 225 height 73
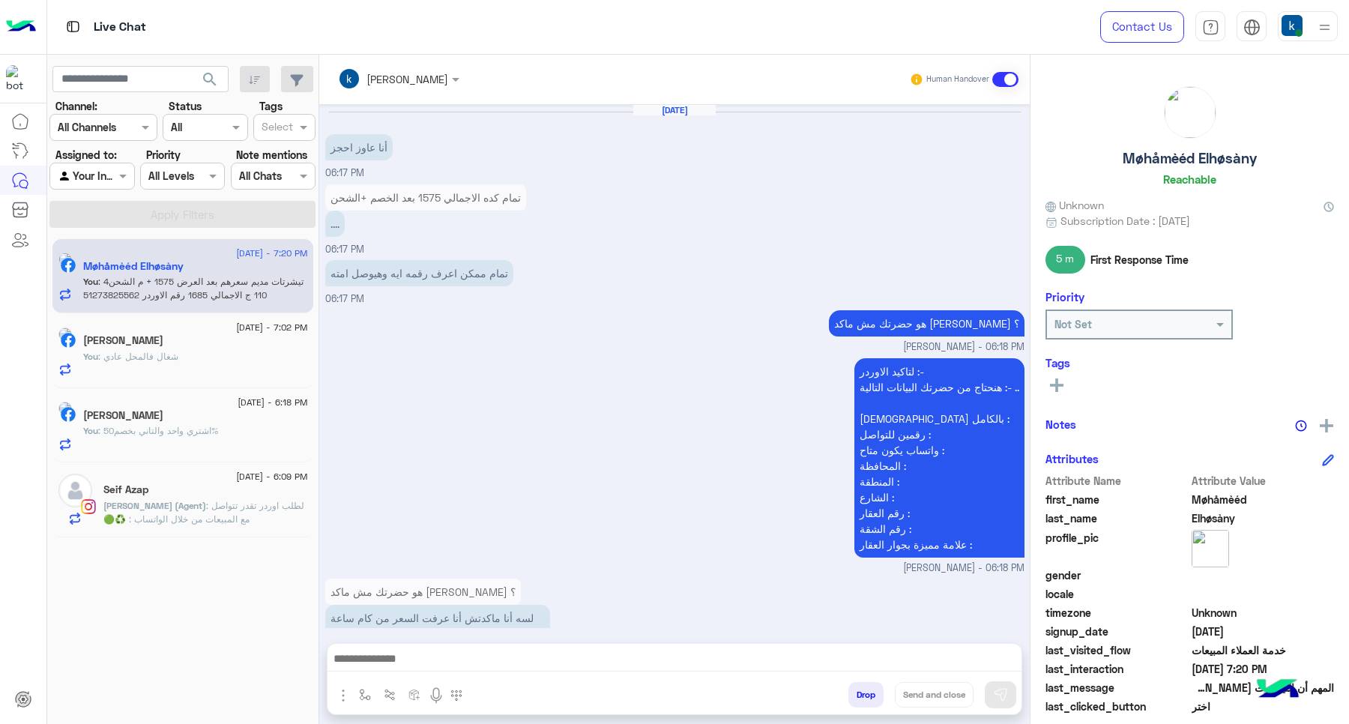
scroll to position [1308, 0]
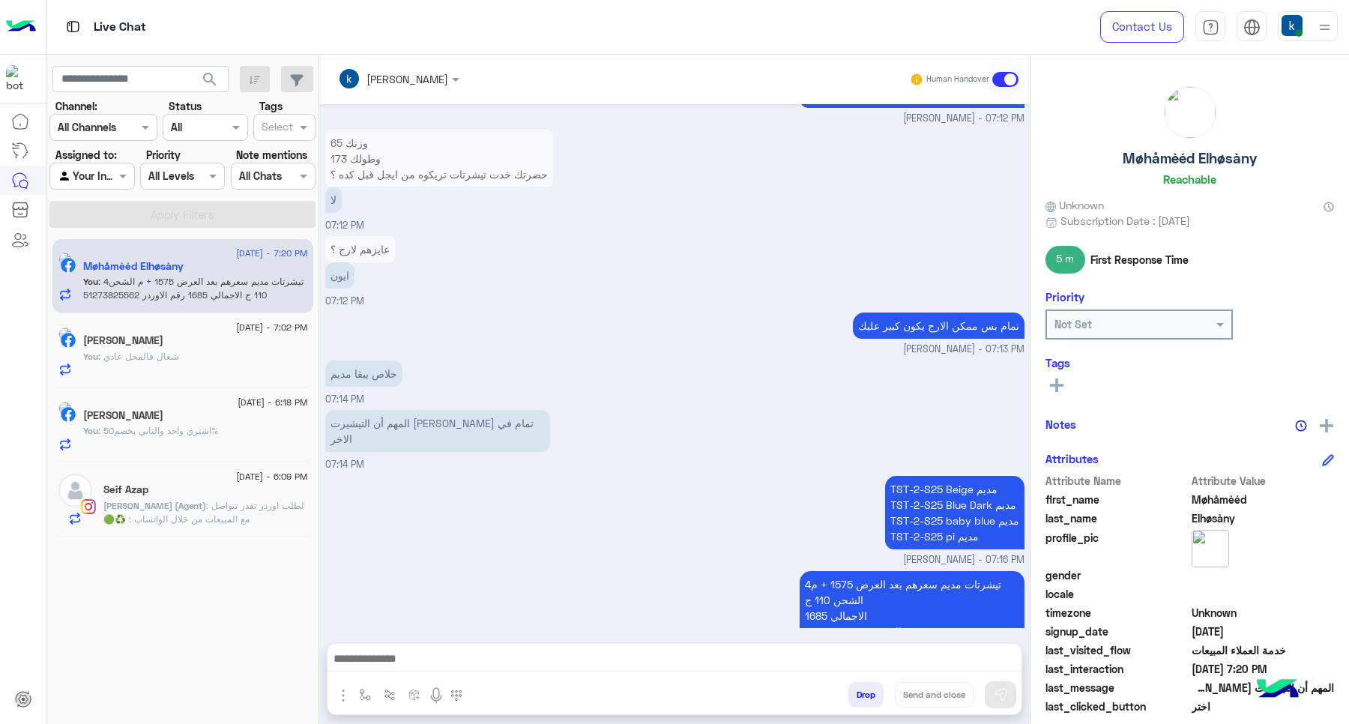
click at [435, 81] on div at bounding box center [398, 78] width 136 height 17
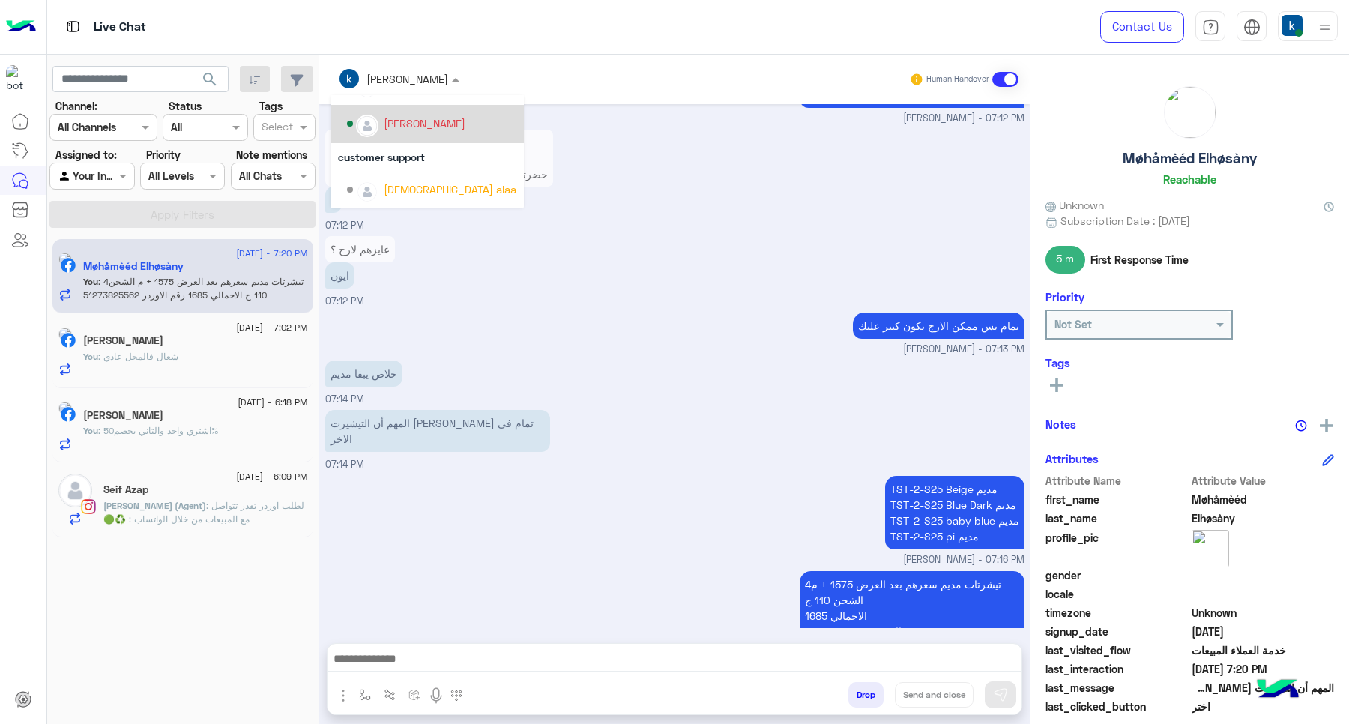
scroll to position [133, 0]
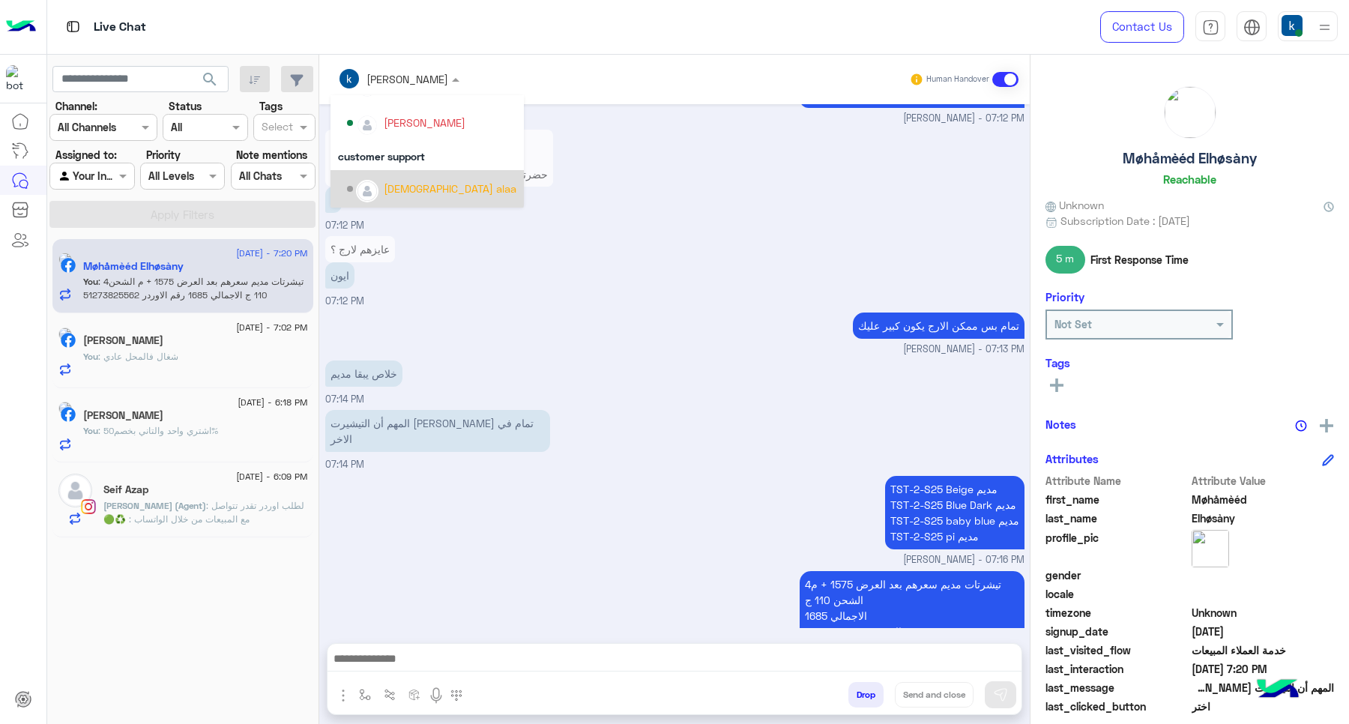
click at [600, 406] on div "المهم أن التيشيرت [PERSON_NAME] تمام في الاخر 07:14 PM" at bounding box center [674, 439] width 699 height 66
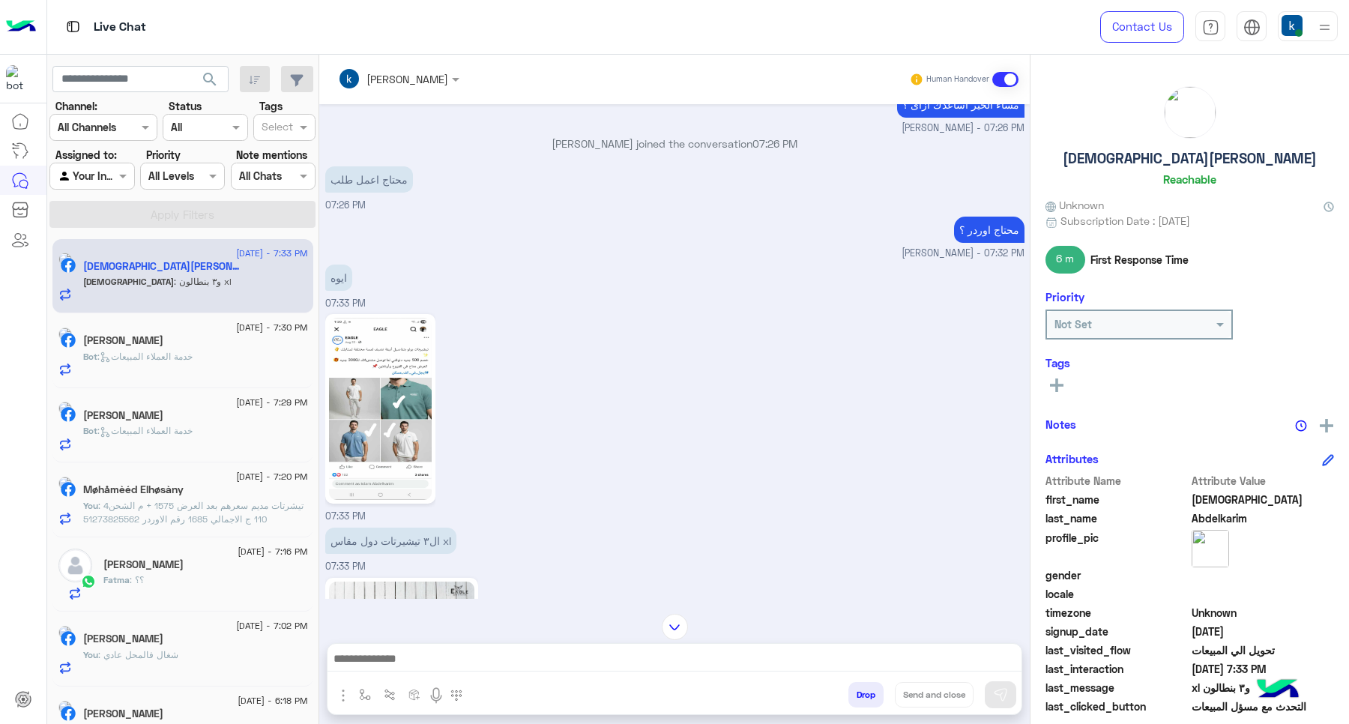
scroll to position [493, 0]
click at [151, 363] on p "Bot : خدمة العملاء المبيعات" at bounding box center [137, 356] width 109 height 13
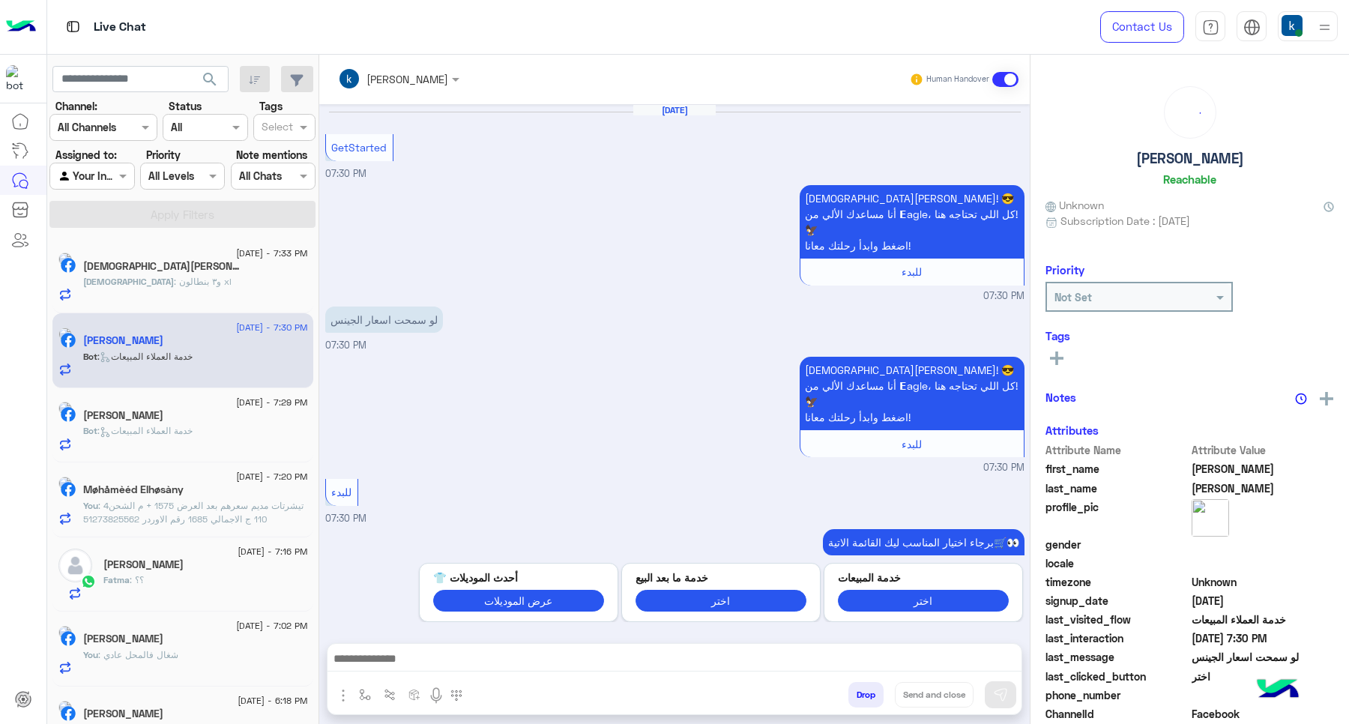
scroll to position [290, 0]
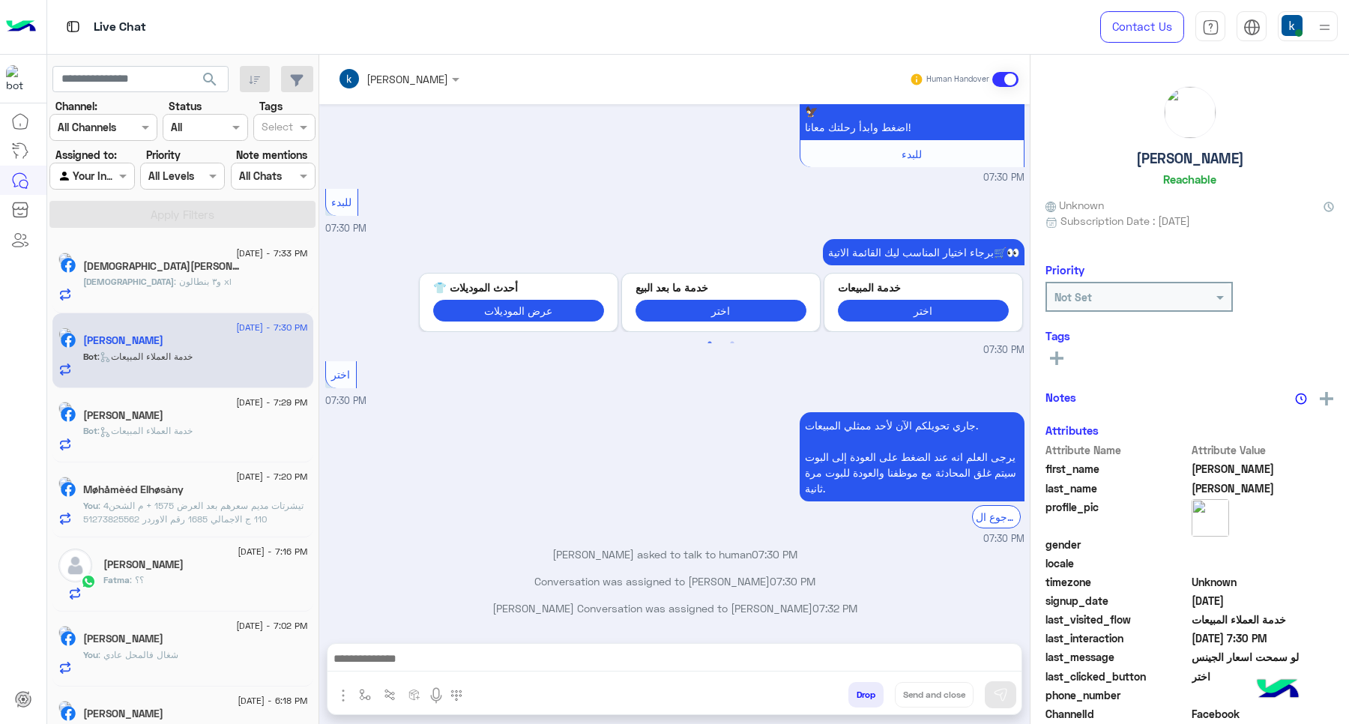
drag, startPoint x: 521, startPoint y: 638, endPoint x: 523, endPoint y: 660, distance: 21.8
click at [519, 641] on div "[PERSON_NAME] Human Handover [DATE] GetStarted 07:30 PM اهلًا [PERSON_NAME]! 😎 …" at bounding box center [674, 392] width 710 height 675
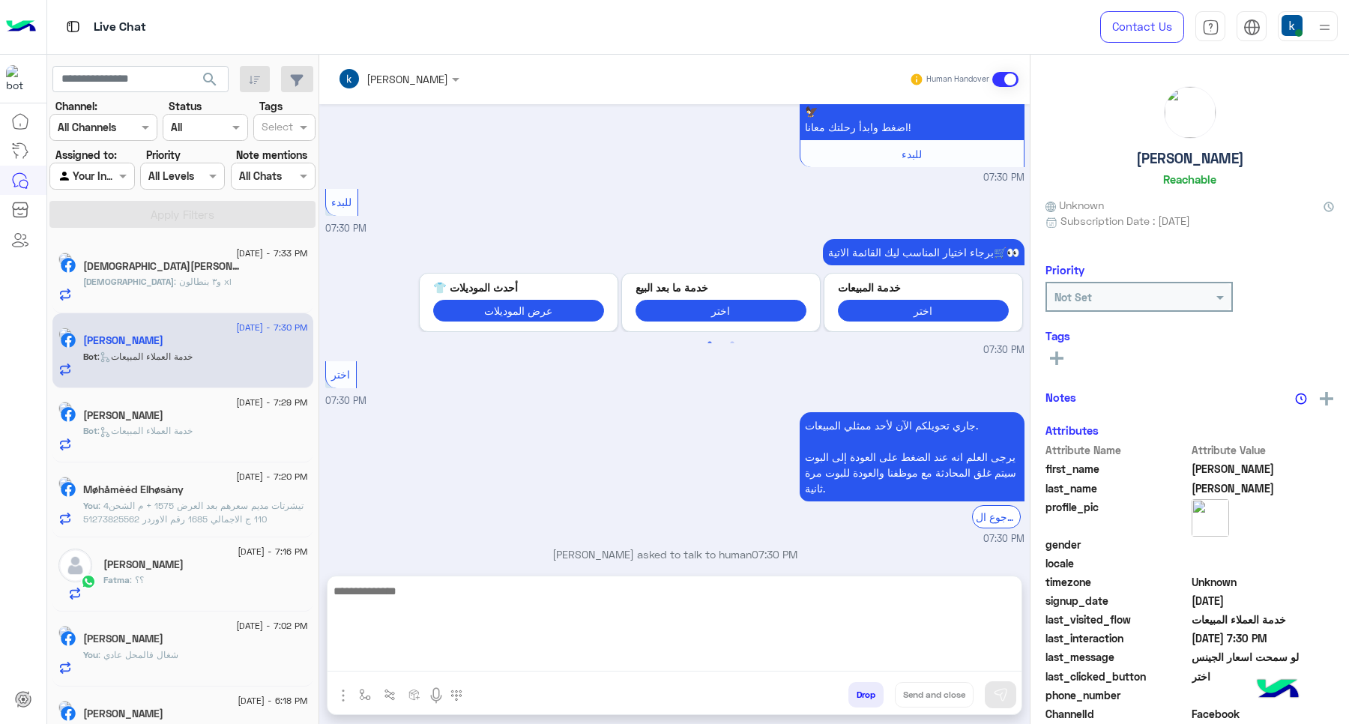
click at [523, 660] on textarea at bounding box center [674, 626] width 694 height 90
paste textarea "**********"
type textarea "**********"
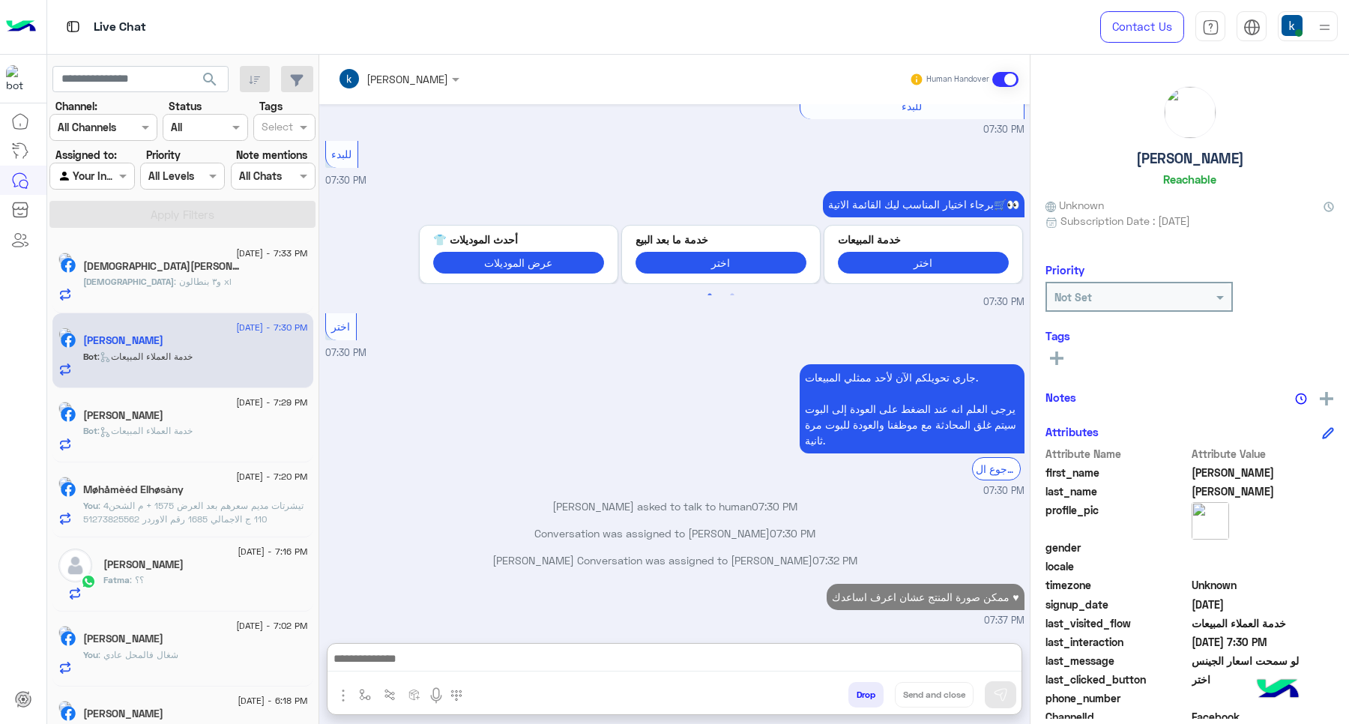
click at [127, 402] on div "[DATE] - 7:29 PM" at bounding box center [195, 404] width 225 height 10
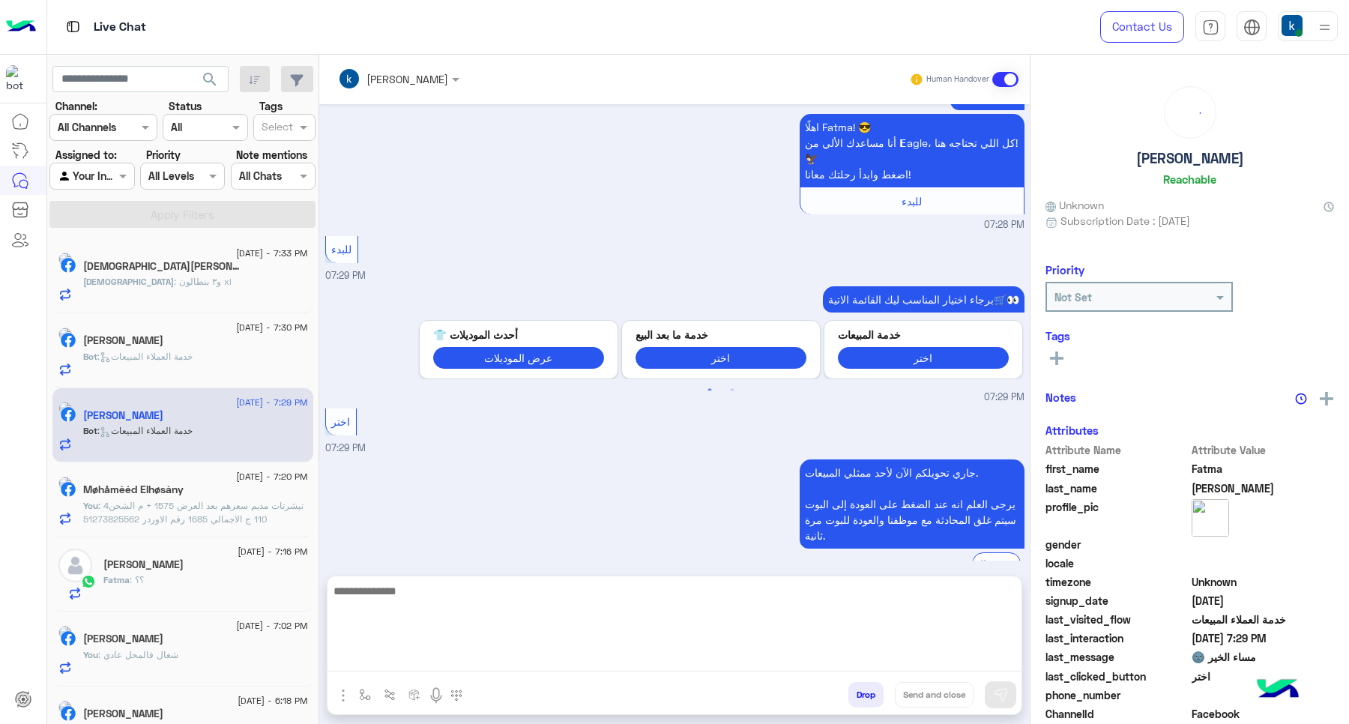
click at [384, 650] on textarea at bounding box center [674, 626] width 694 height 90
paste textarea "**********"
type textarea "**********"
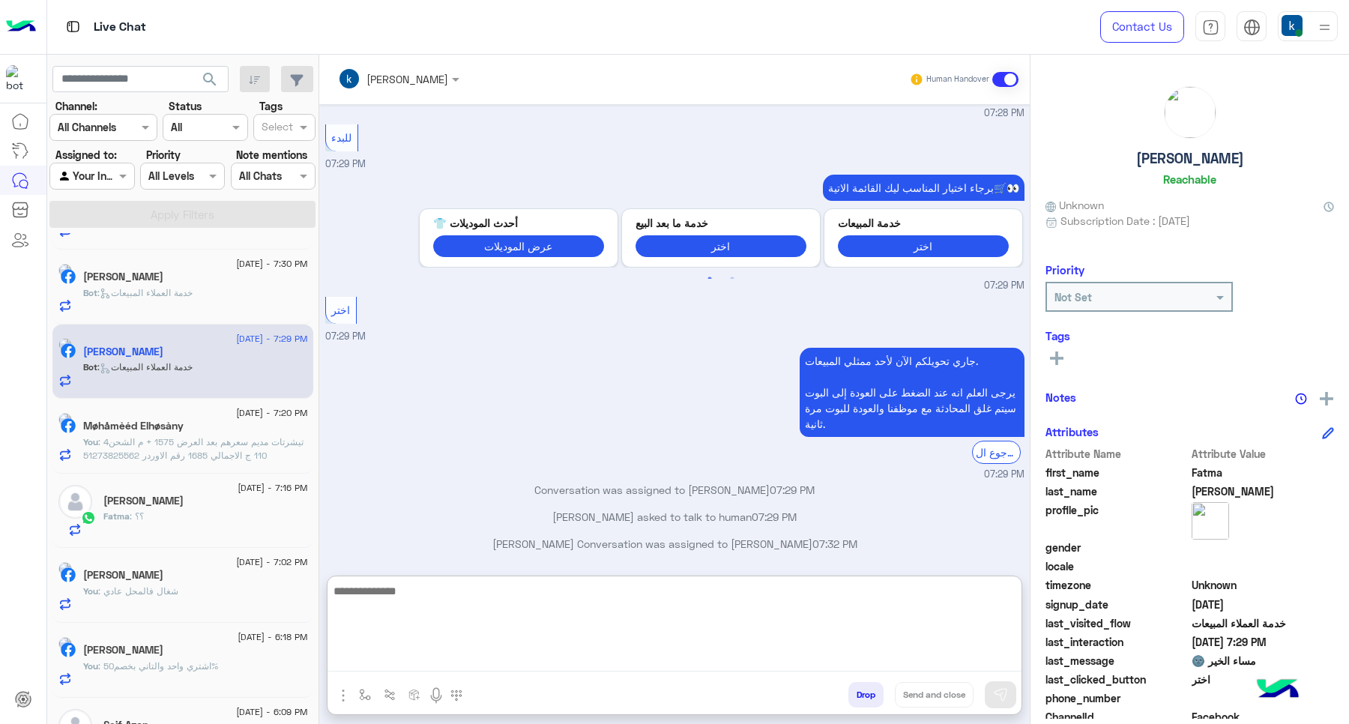
scroll to position [113, 0]
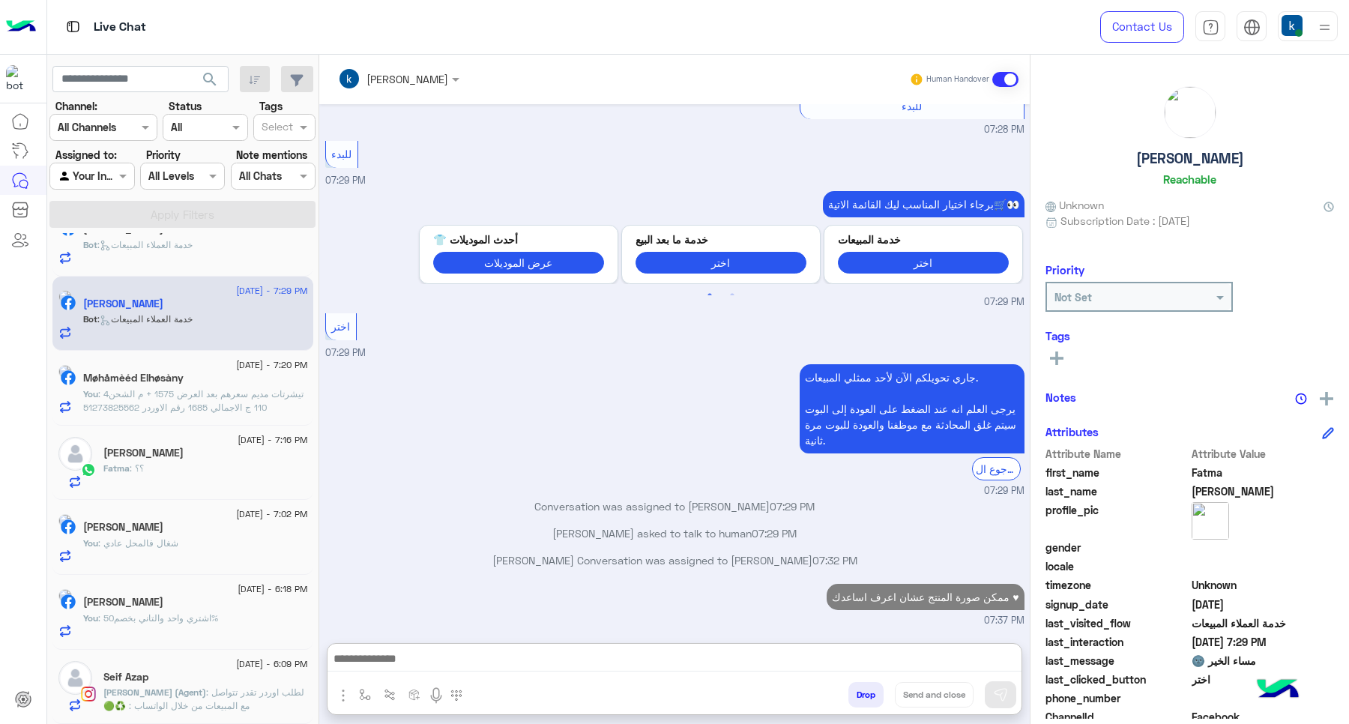
click at [215, 690] on span ": لطلب اوردر تقدر تتواصل مع المبيعات من خلال الواتساب : ♻️🟢 01067580055 أو من ا…" at bounding box center [203, 712] width 201 height 52
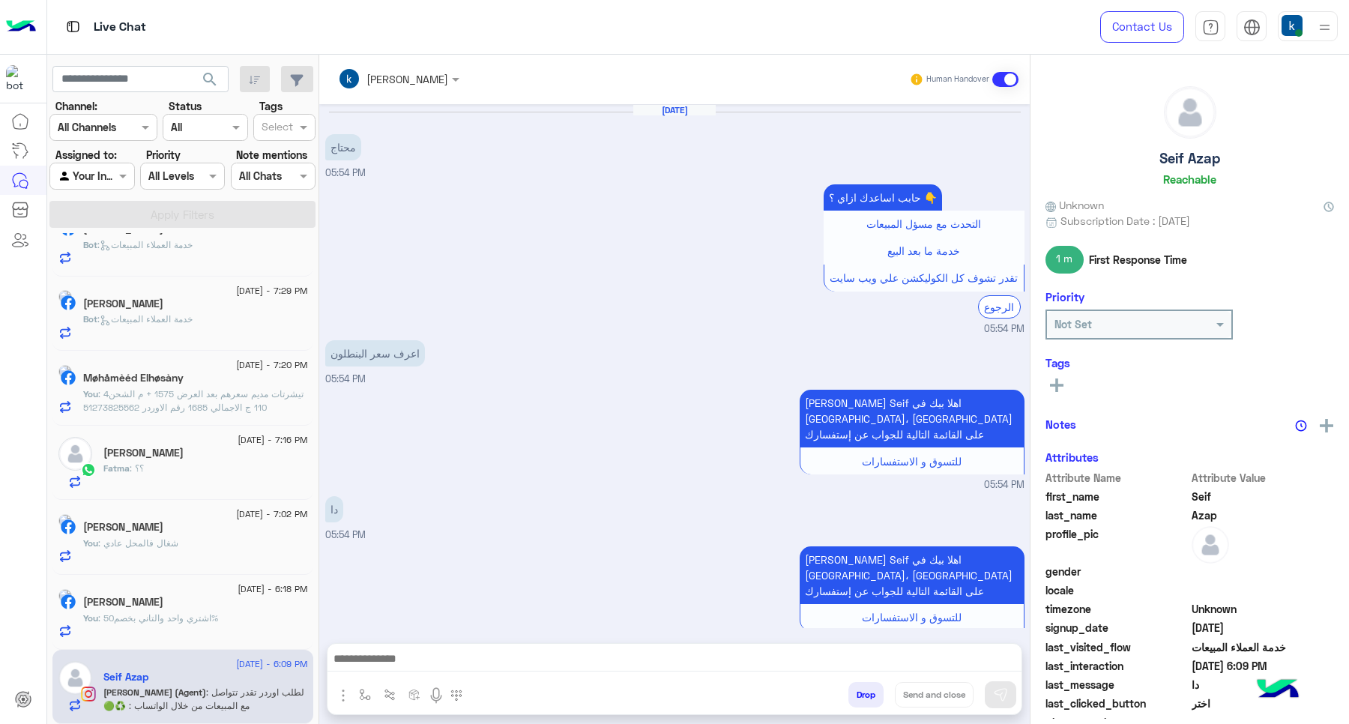
scroll to position [856, 0]
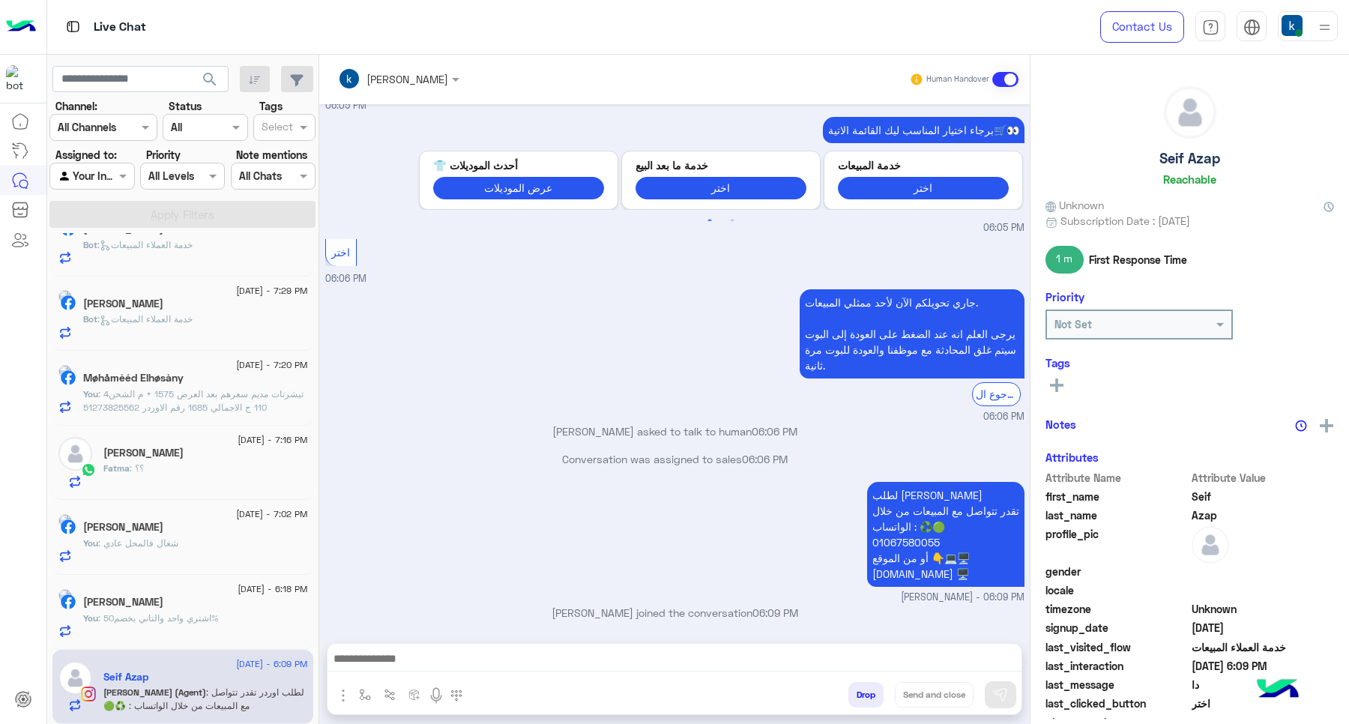
click at [848, 694] on button "Drop" at bounding box center [865, 694] width 35 height 25
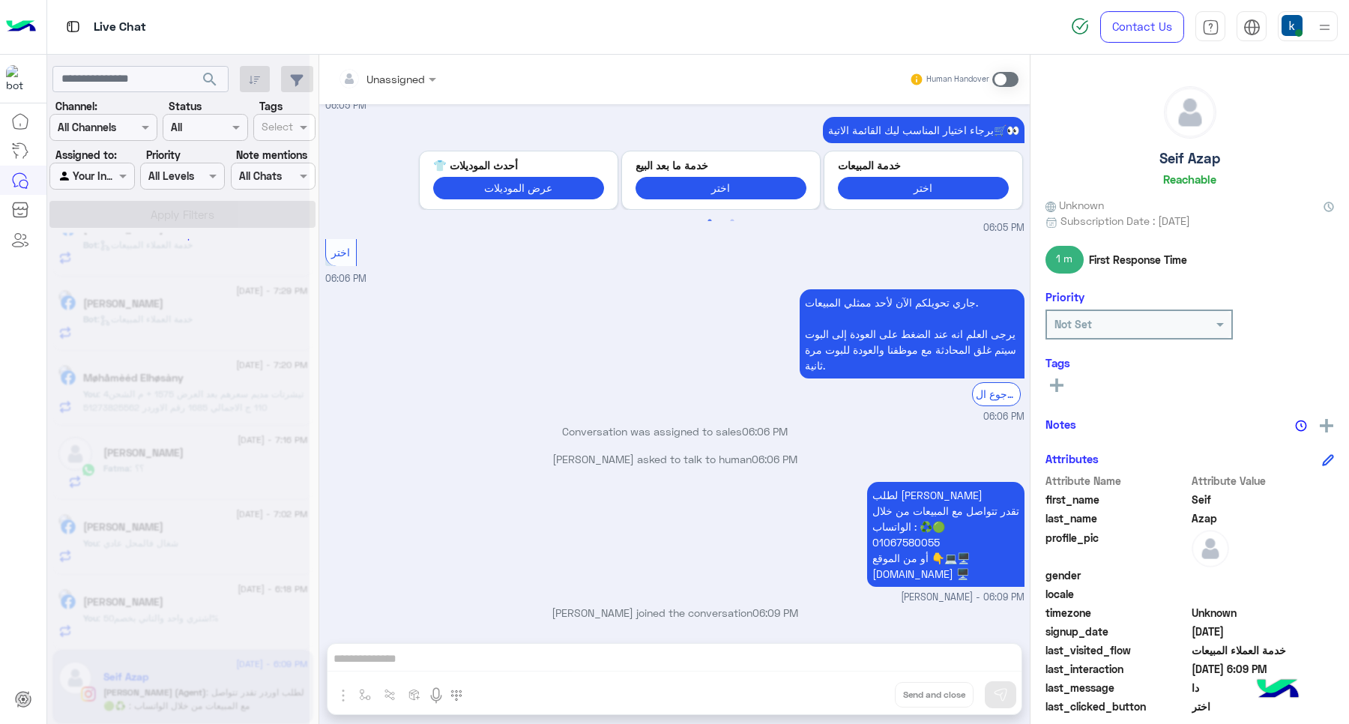
scroll to position [884, 0]
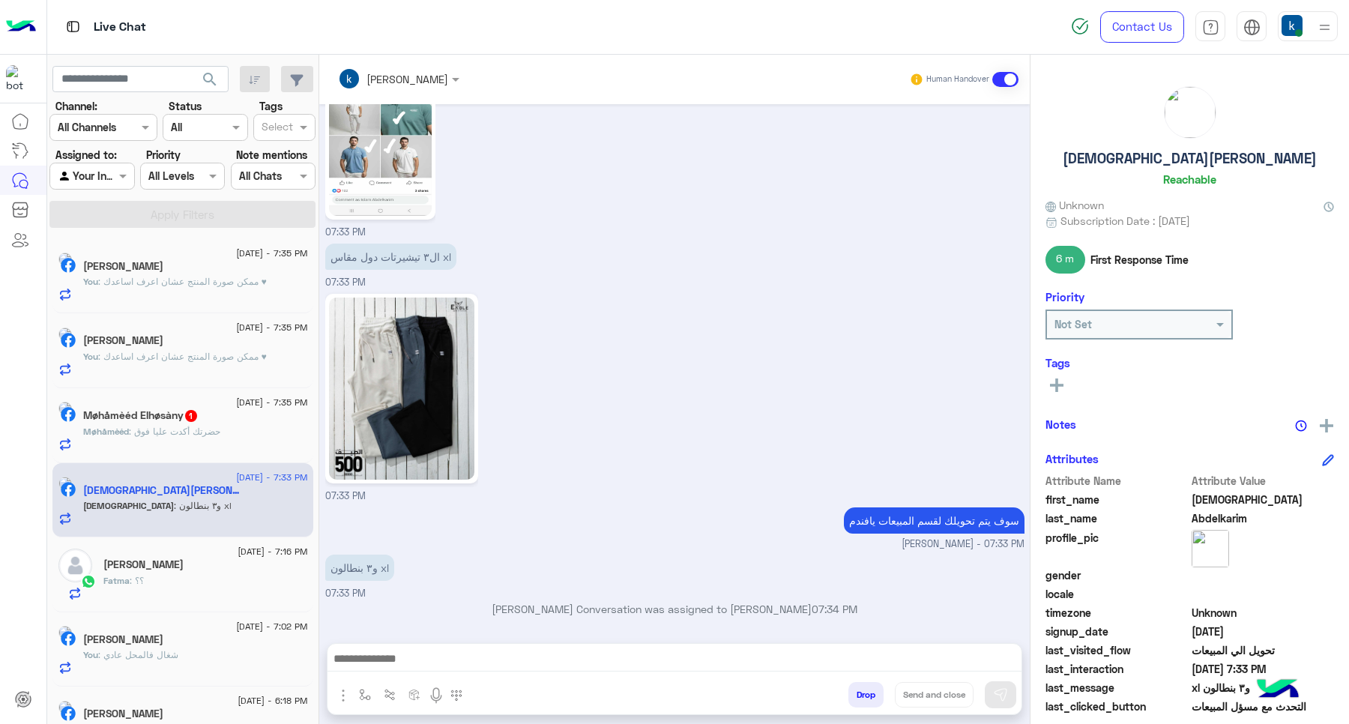
click at [190, 456] on div "[DATE] - 7:35 PM [PERSON_NAME] 1 Møhåmèéd : حضرتك أكدت عليا فوق" at bounding box center [182, 425] width 261 height 75
click at [199, 438] on p "Møhåmèéd : حضرتك أكدت عليا فوق" at bounding box center [151, 431] width 137 height 13
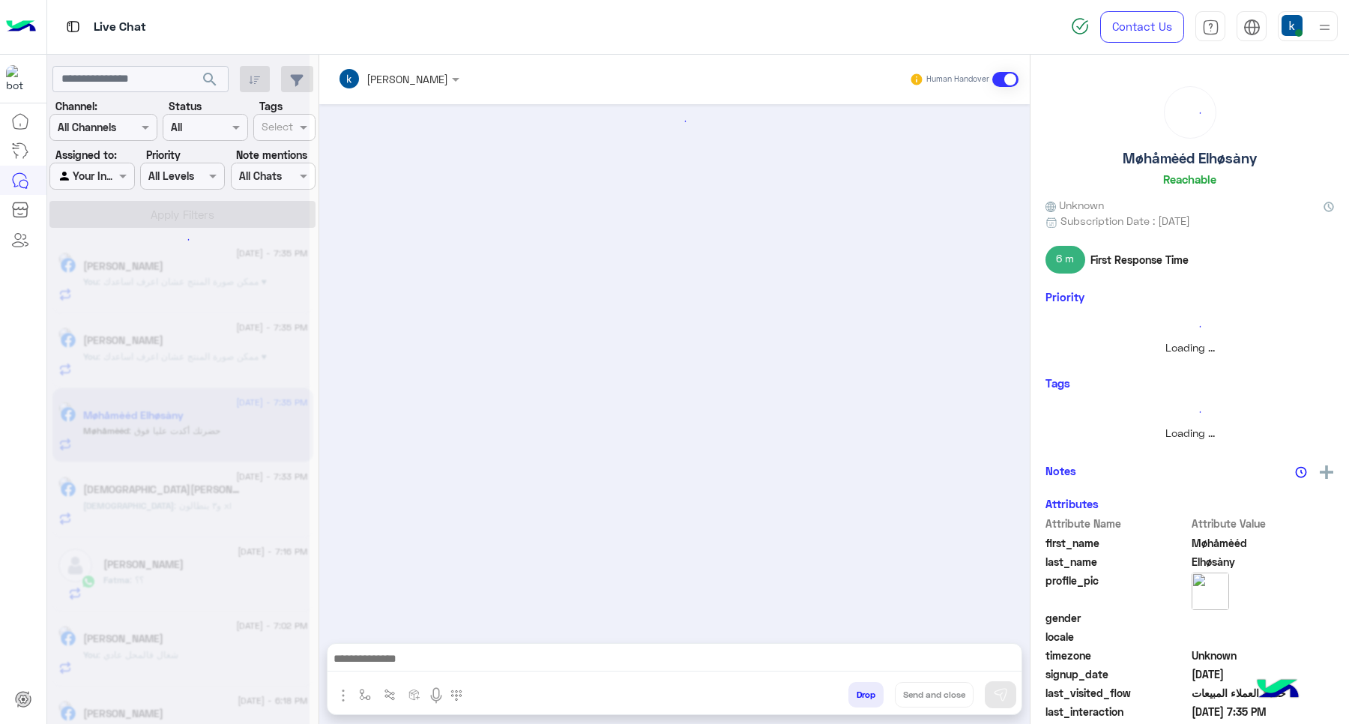
scroll to position [1334, 0]
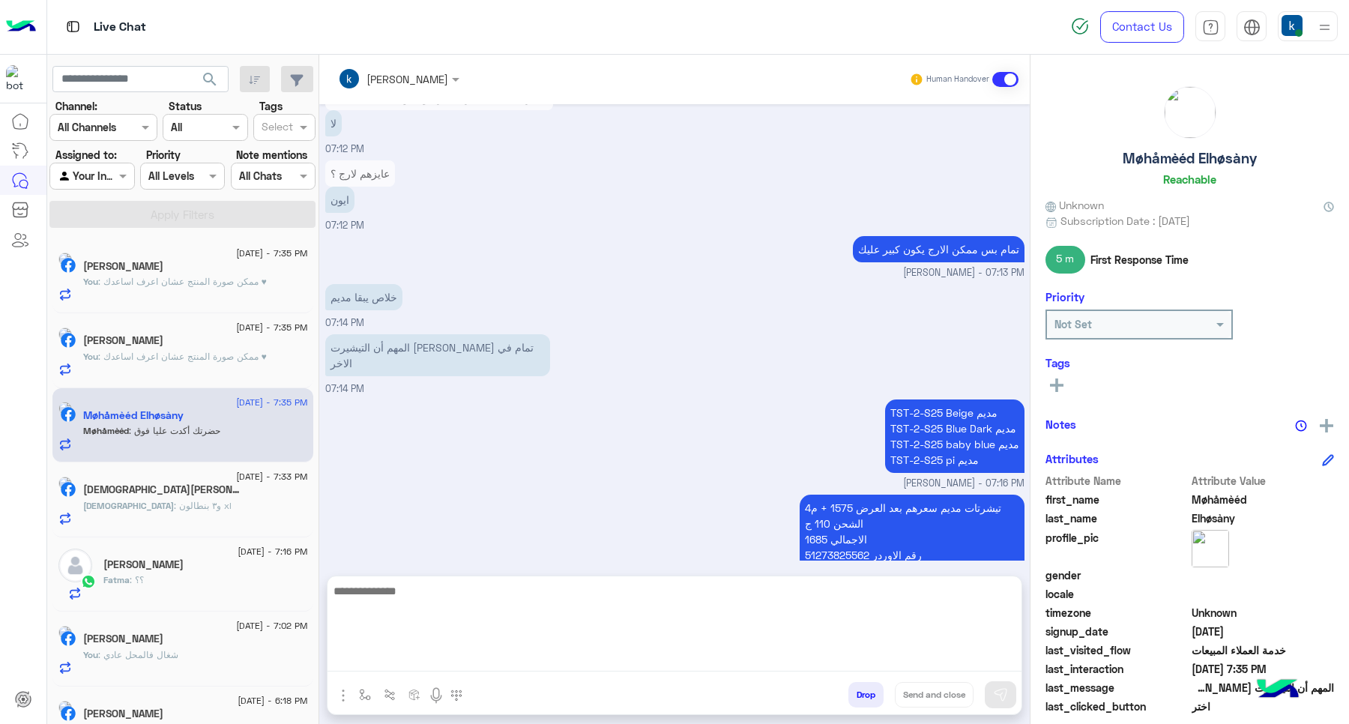
click at [405, 660] on textarea at bounding box center [674, 626] width 694 height 90
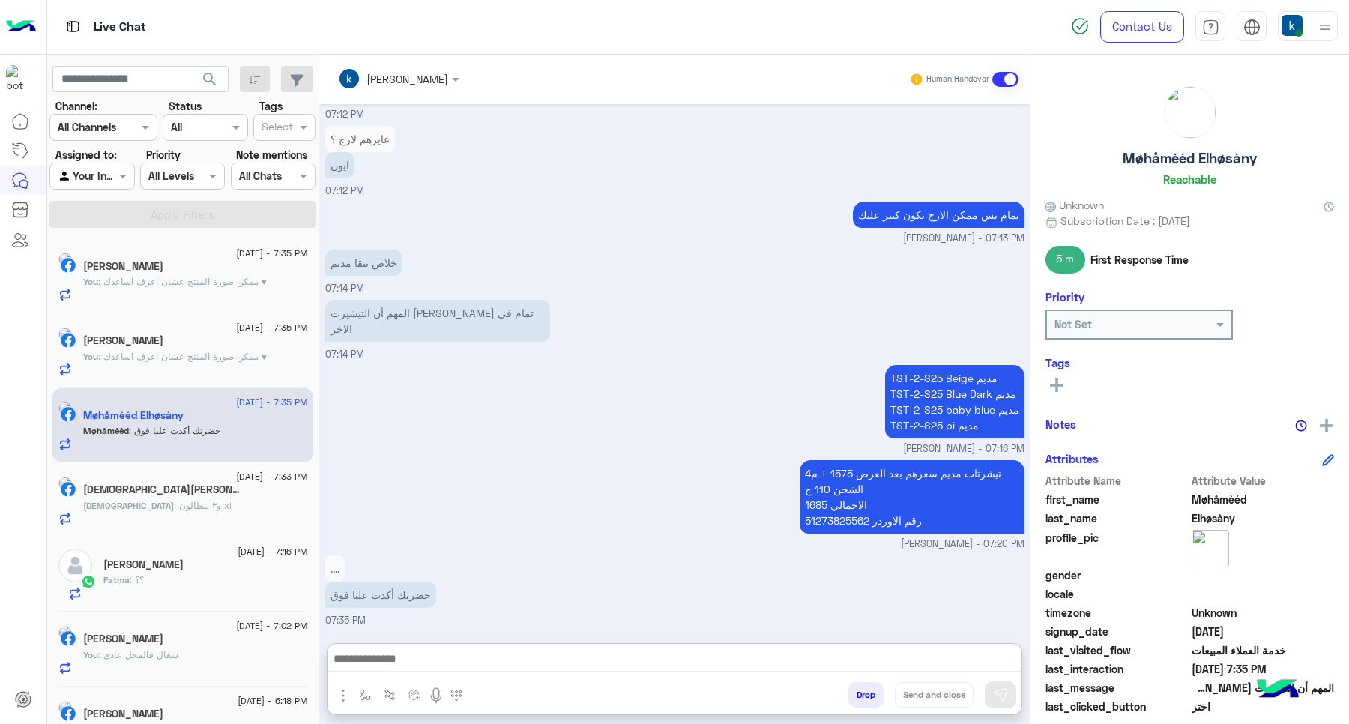
click at [332, 555] on p "...." at bounding box center [334, 568] width 19 height 26
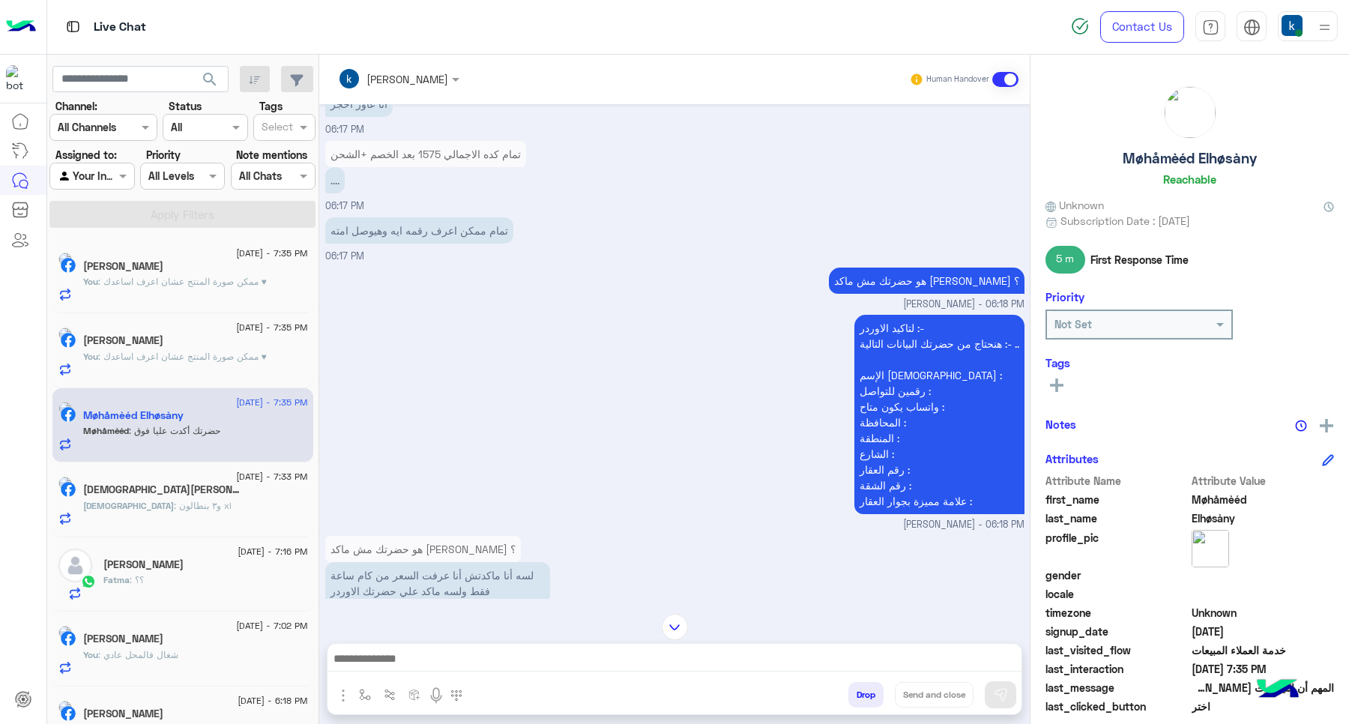
scroll to position [2523, 0]
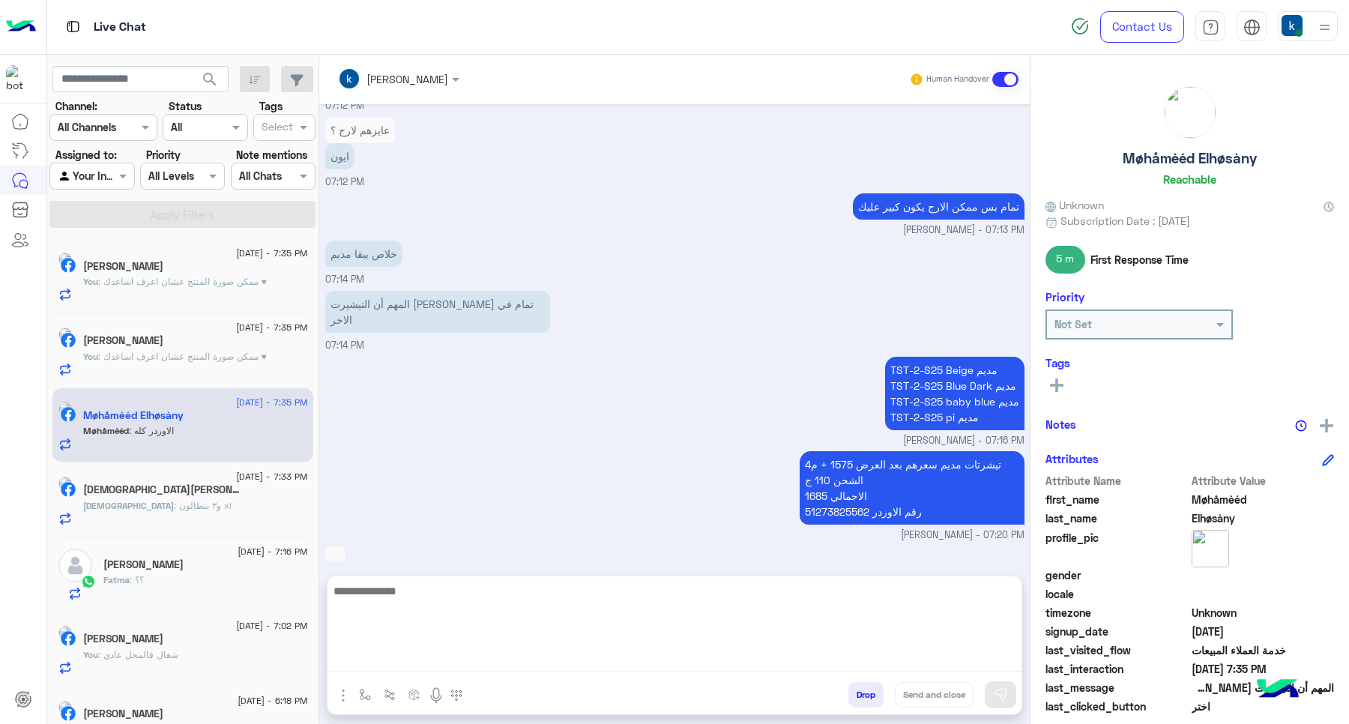
click at [406, 665] on textarea at bounding box center [674, 626] width 694 height 90
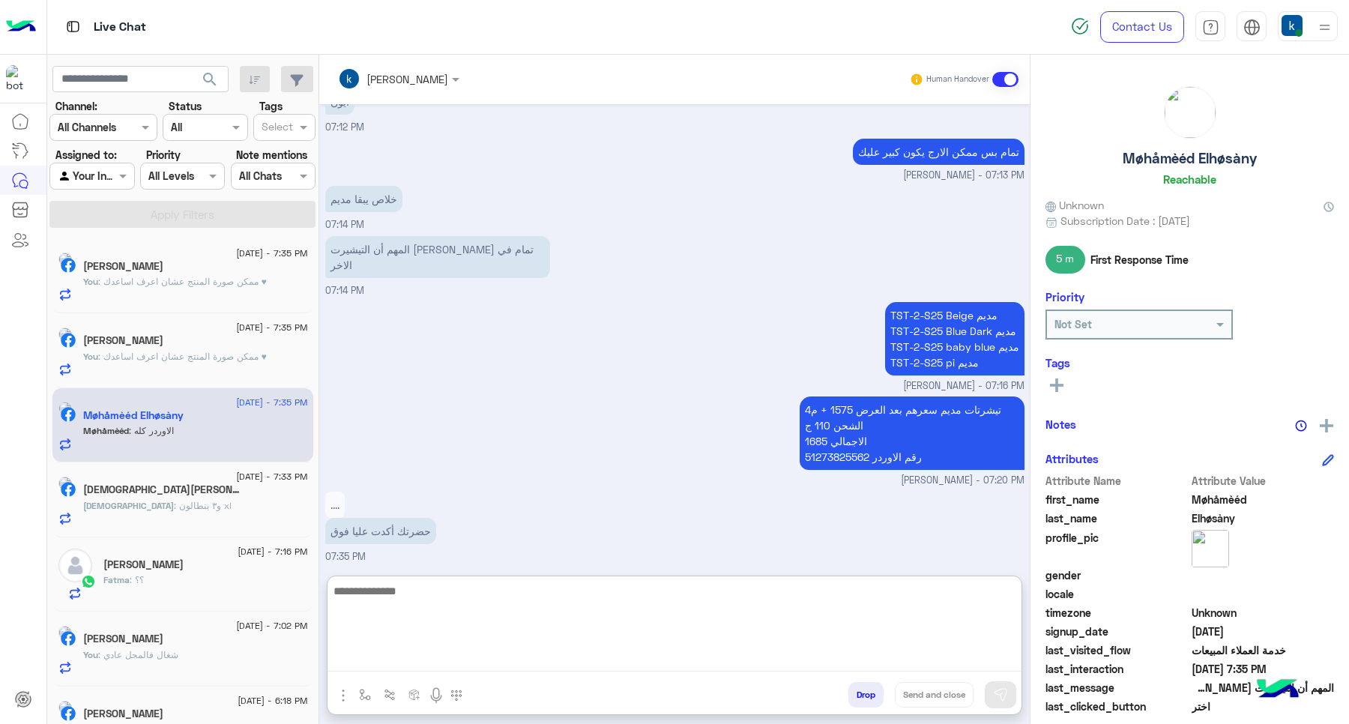
scroll to position [2590, 0]
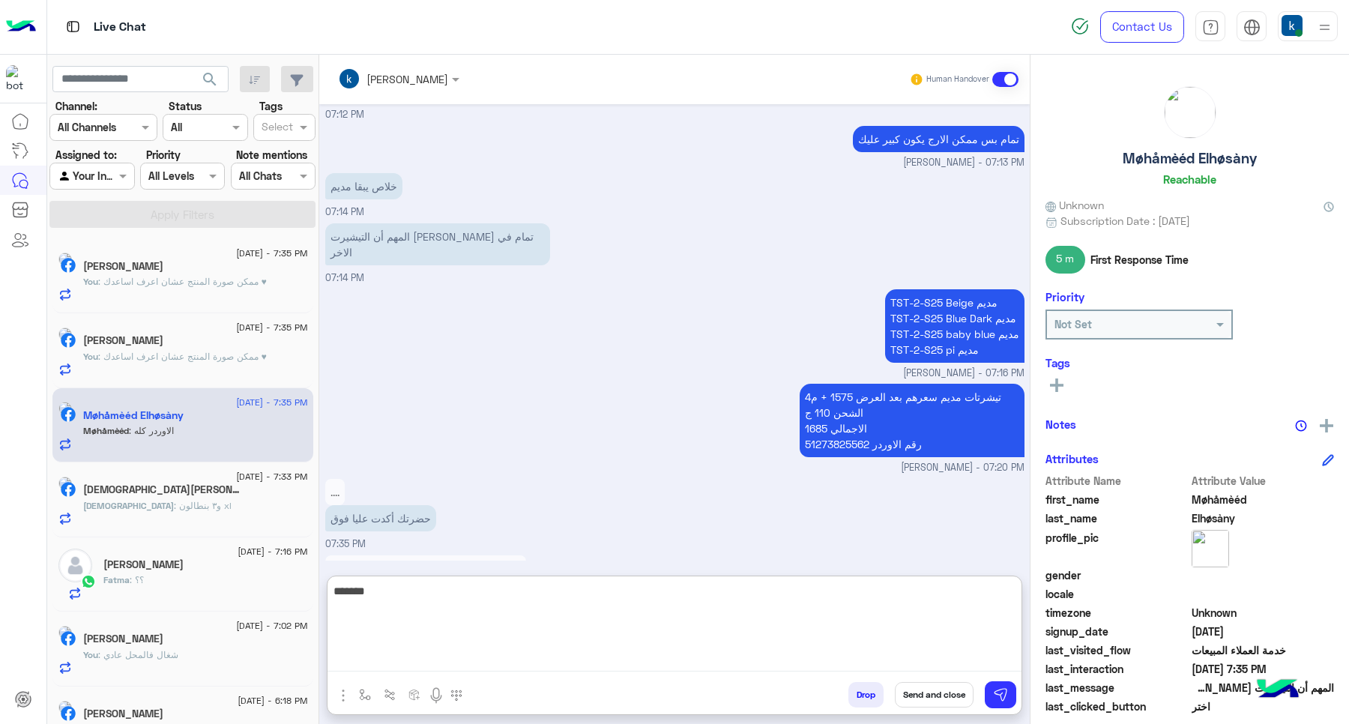
type textarea "*******"
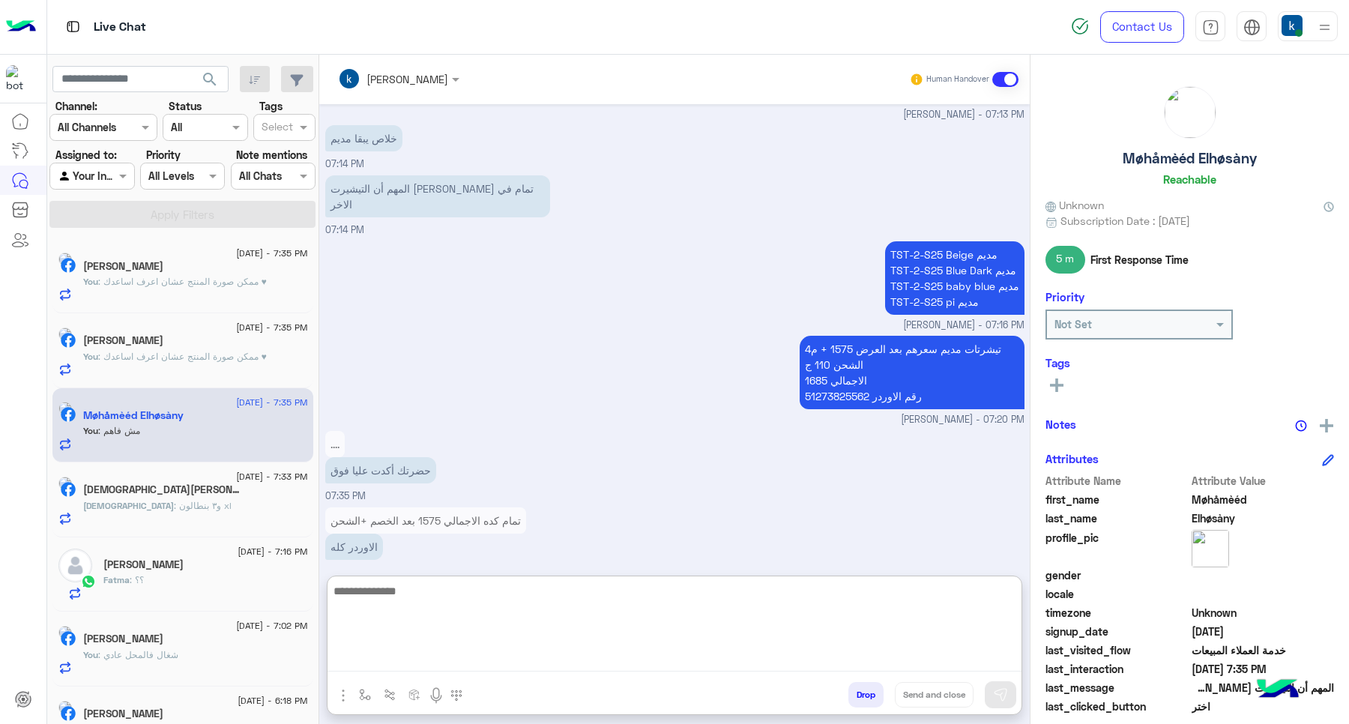
scroll to position [39, 0]
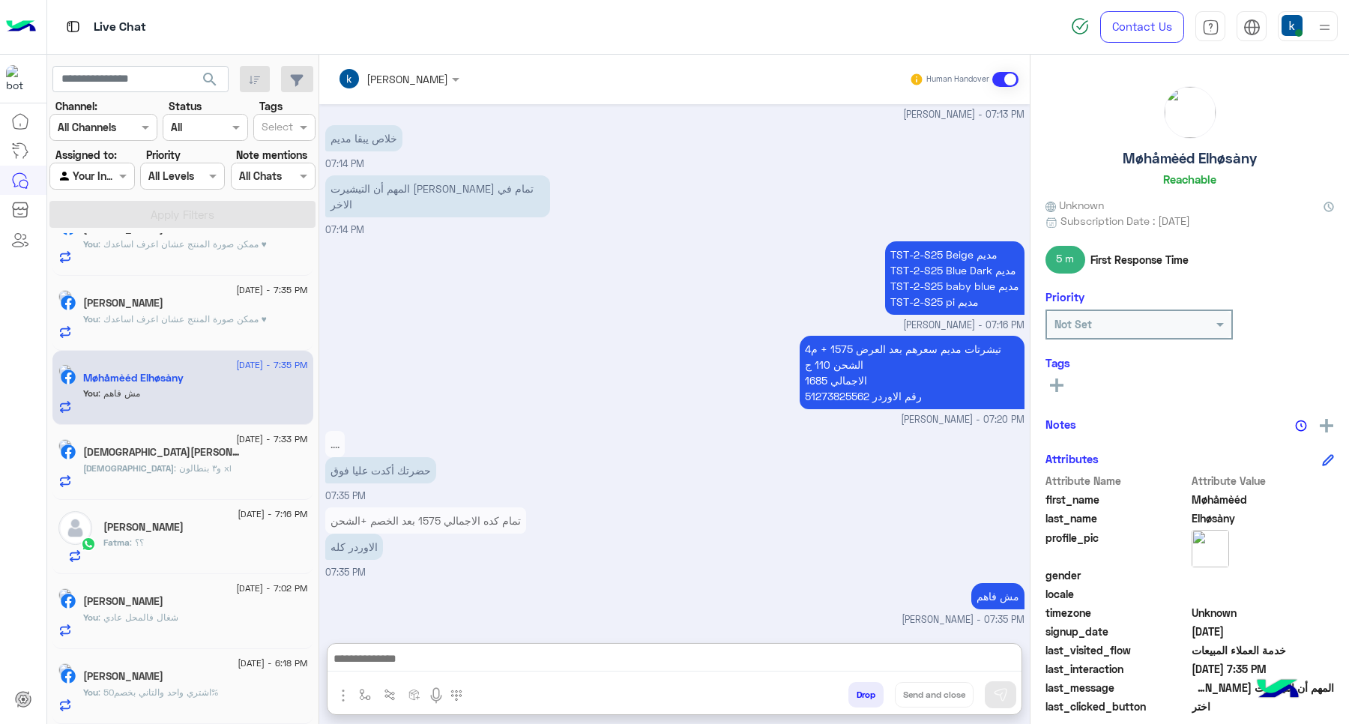
click at [188, 456] on div "[DEMOGRAPHIC_DATA][PERSON_NAME]" at bounding box center [195, 454] width 225 height 16
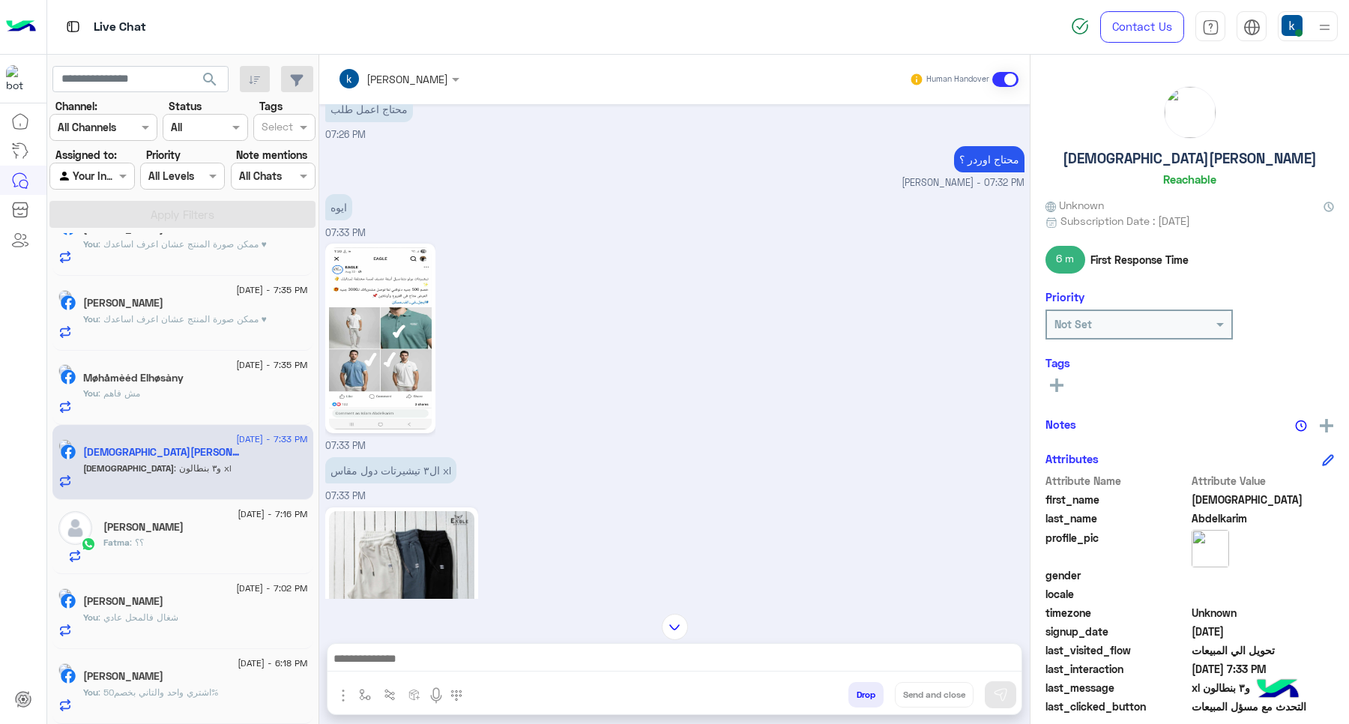
scroll to position [588, 0]
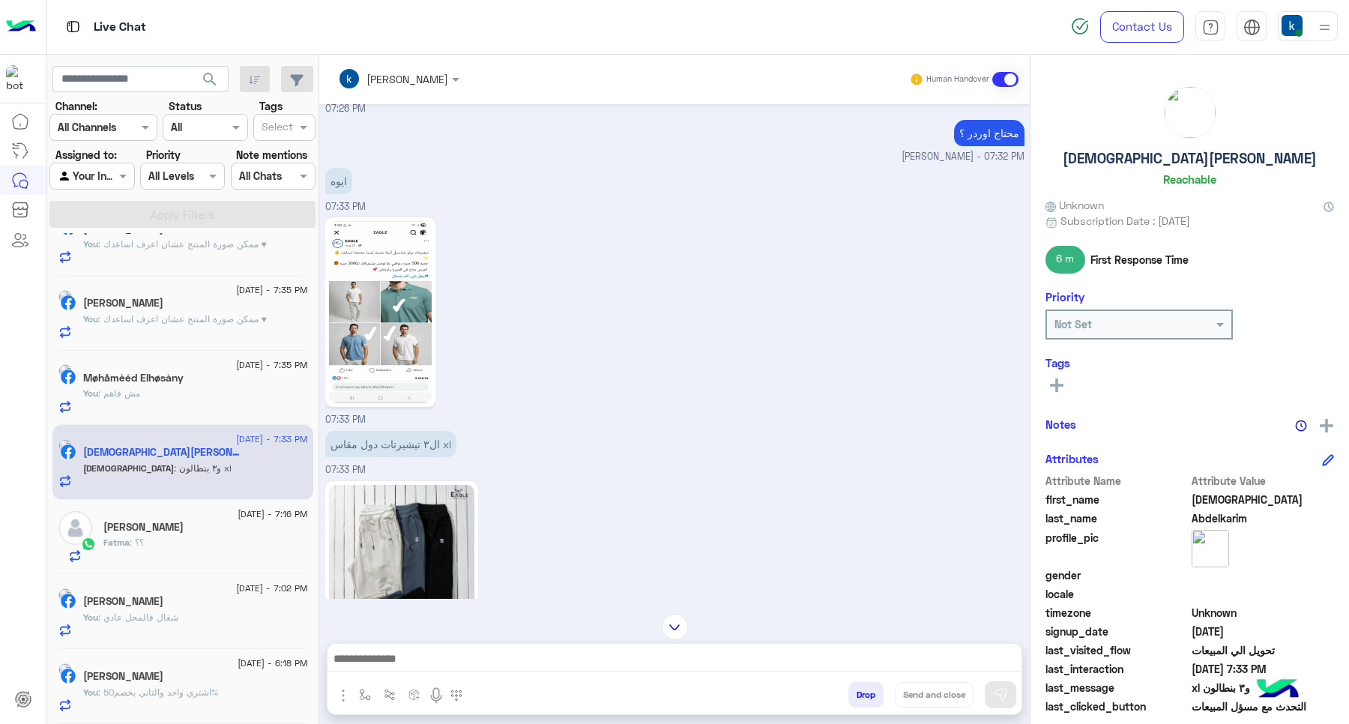
click at [368, 306] on img at bounding box center [380, 312] width 103 height 182
click at [399, 641] on div "[PERSON_NAME] Human Handover [DATE] محتاج مساعدة 07:19 PM حابب اساعدك ازاي ؟ 👇 …" at bounding box center [674, 392] width 710 height 675
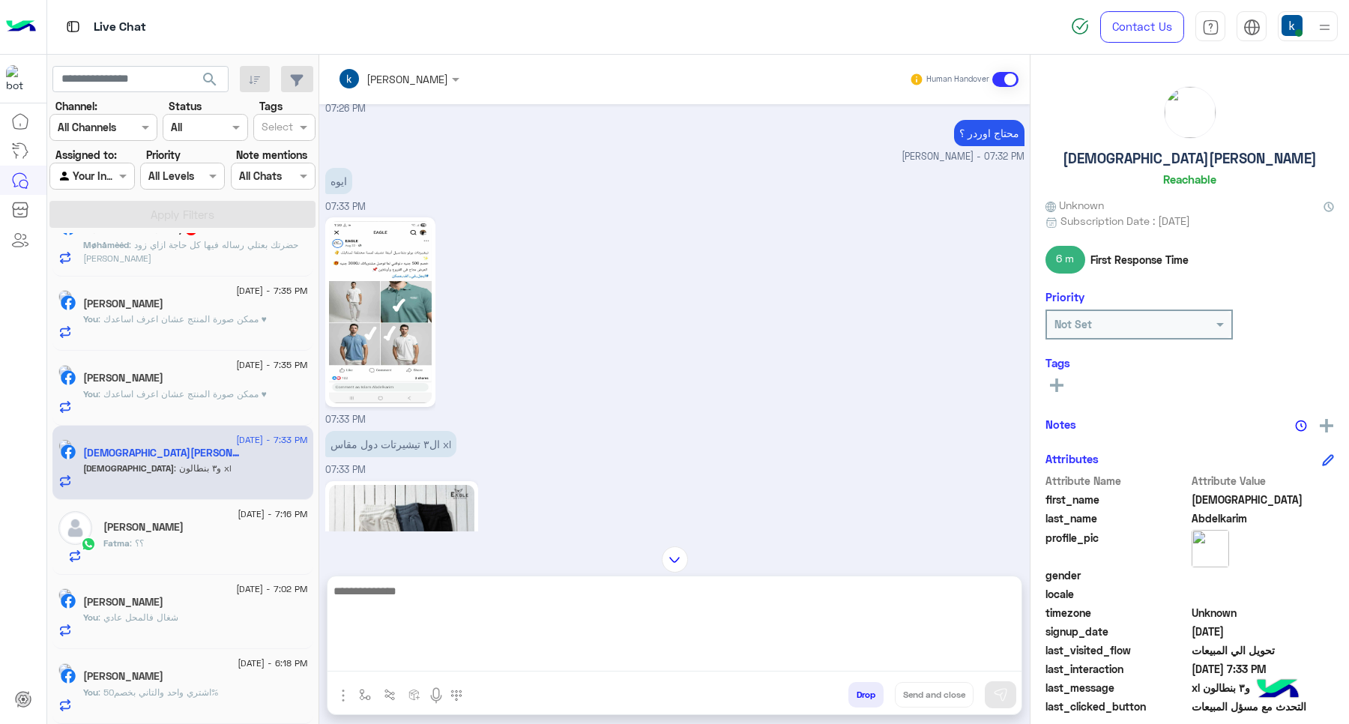
click at [405, 653] on textarea at bounding box center [674, 626] width 694 height 90
paste textarea "**********"
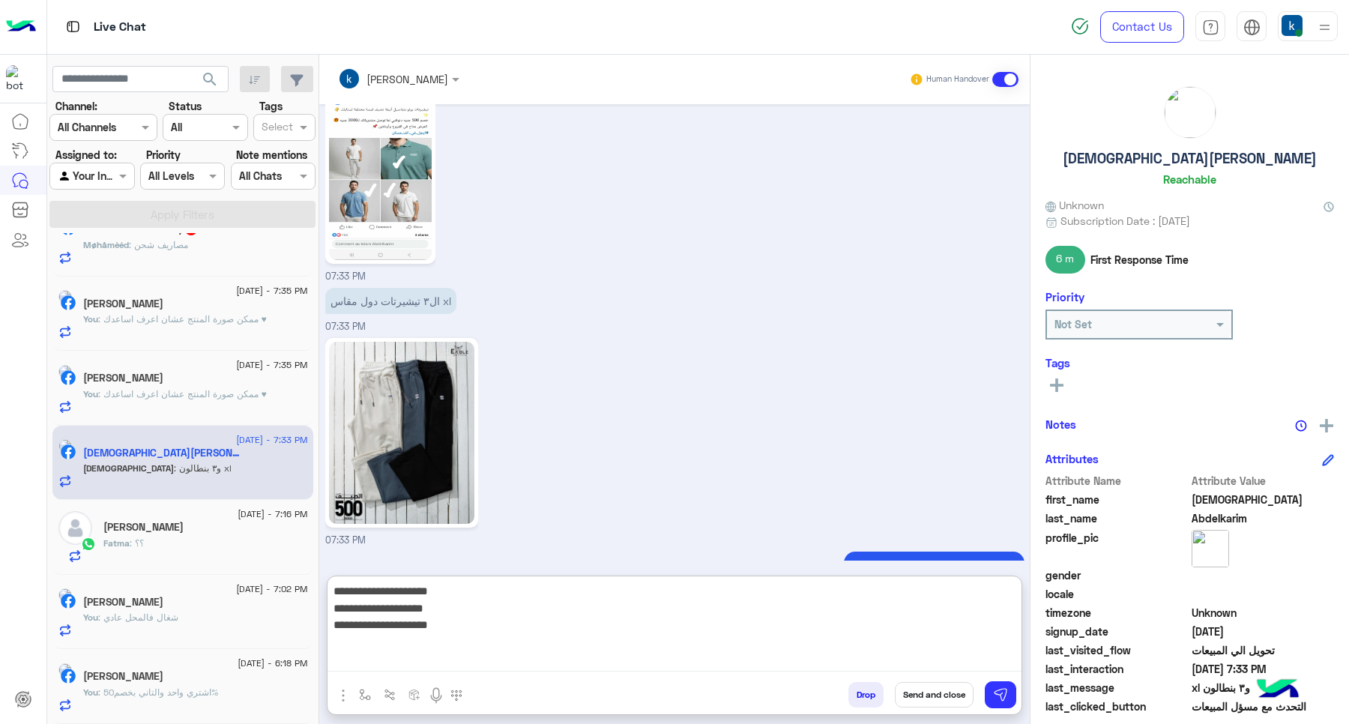
scroll to position [841, 0]
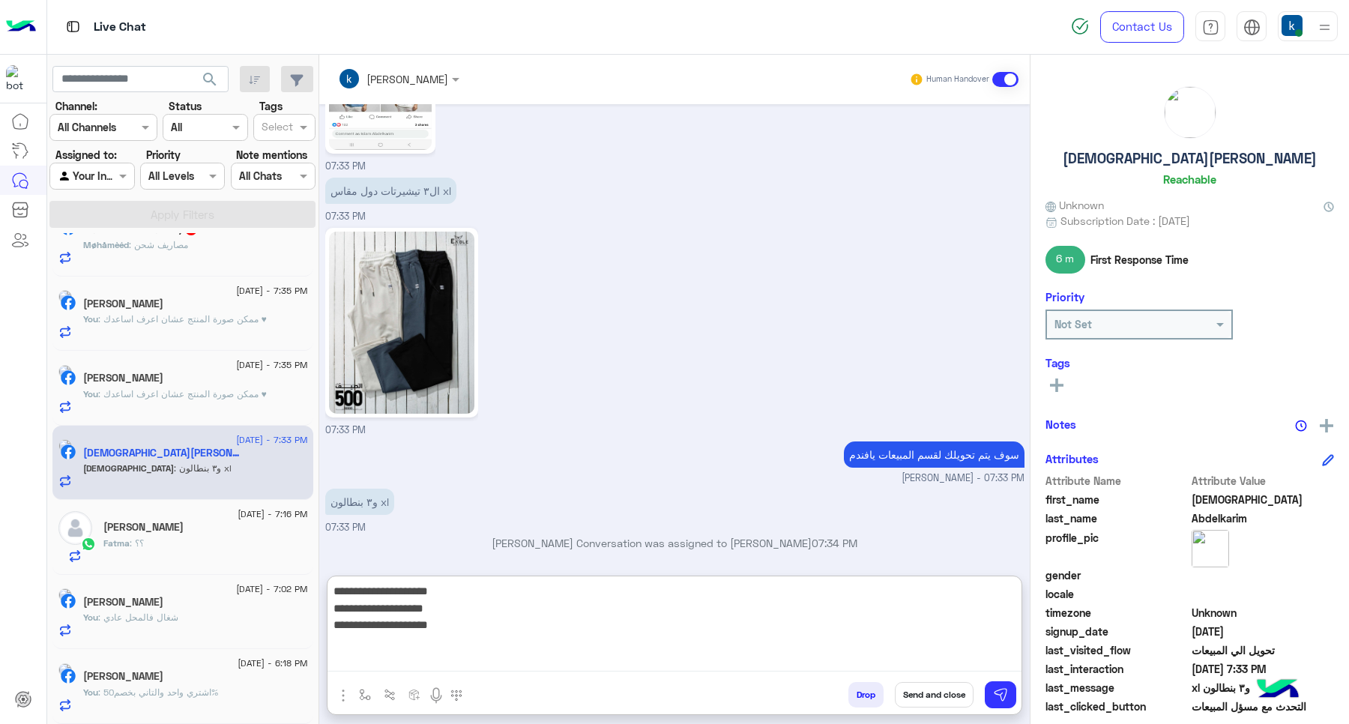
type textarea "**********"
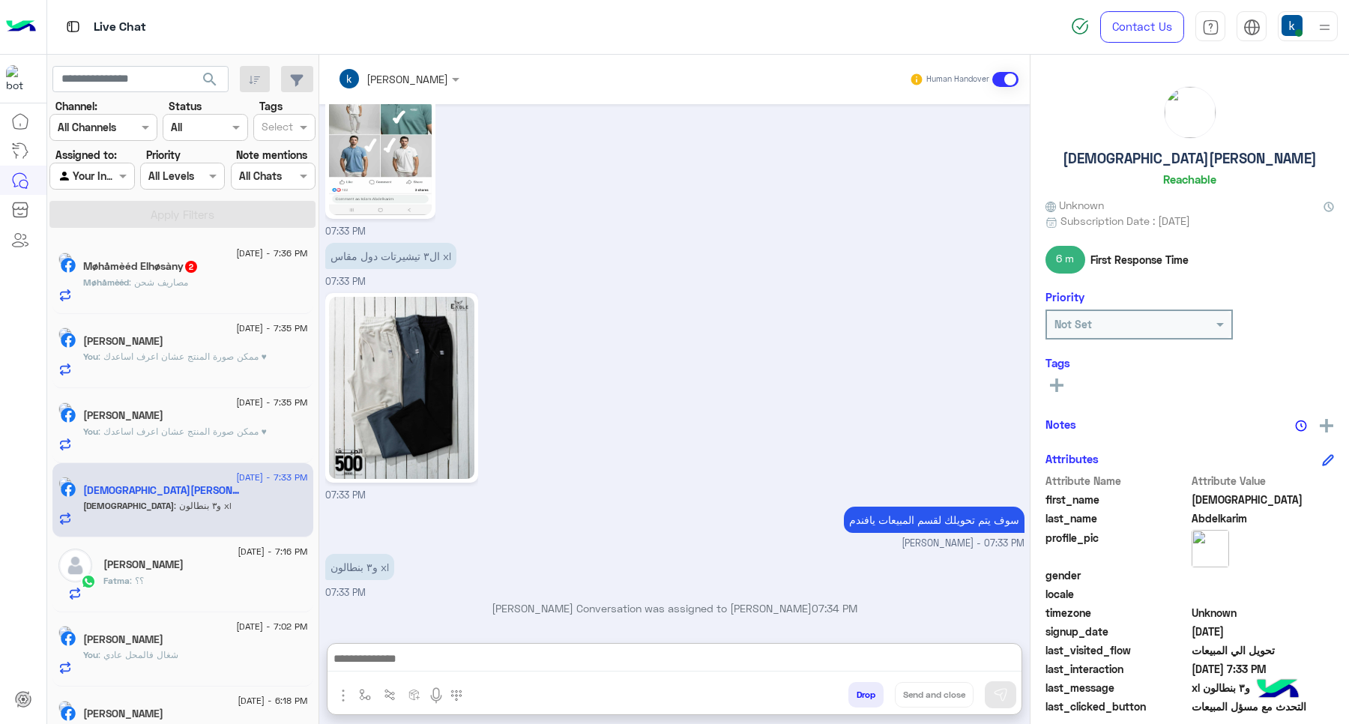
click at [208, 276] on div "[PERSON_NAME] 2" at bounding box center [195, 268] width 225 height 16
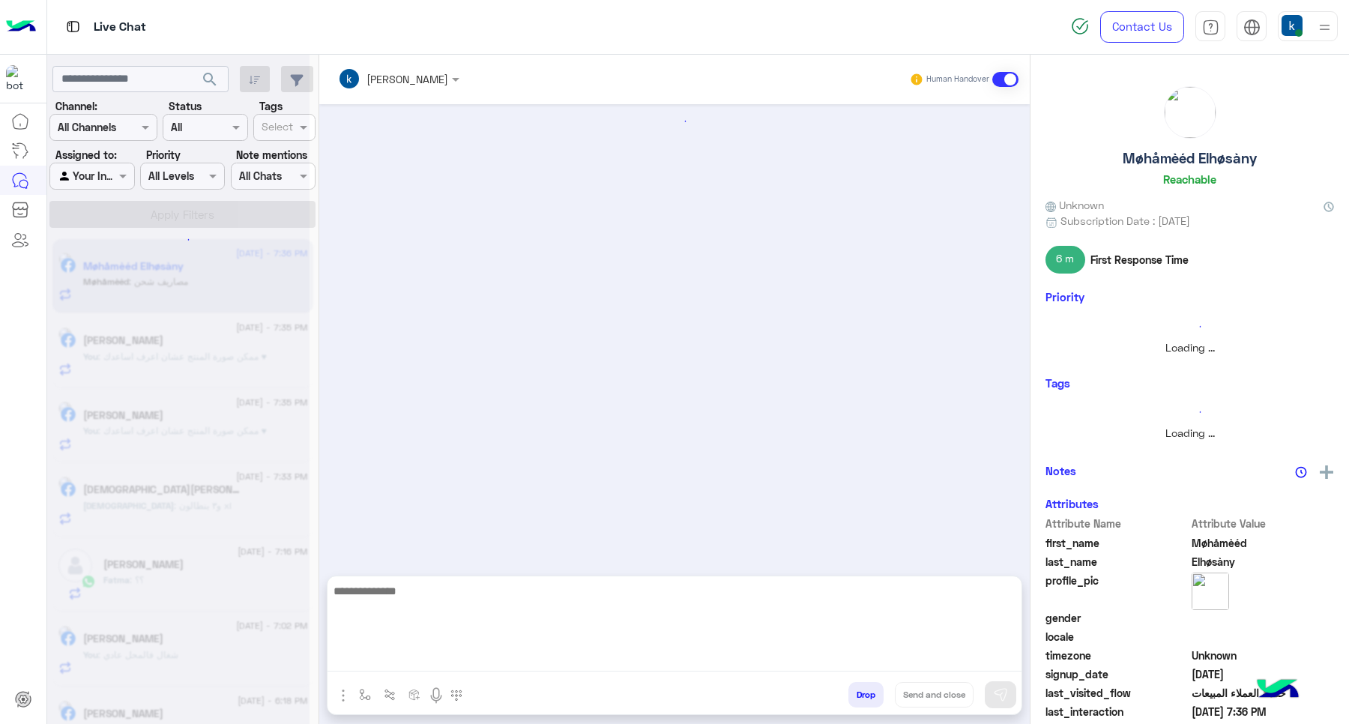
click at [424, 664] on textarea at bounding box center [674, 626] width 694 height 90
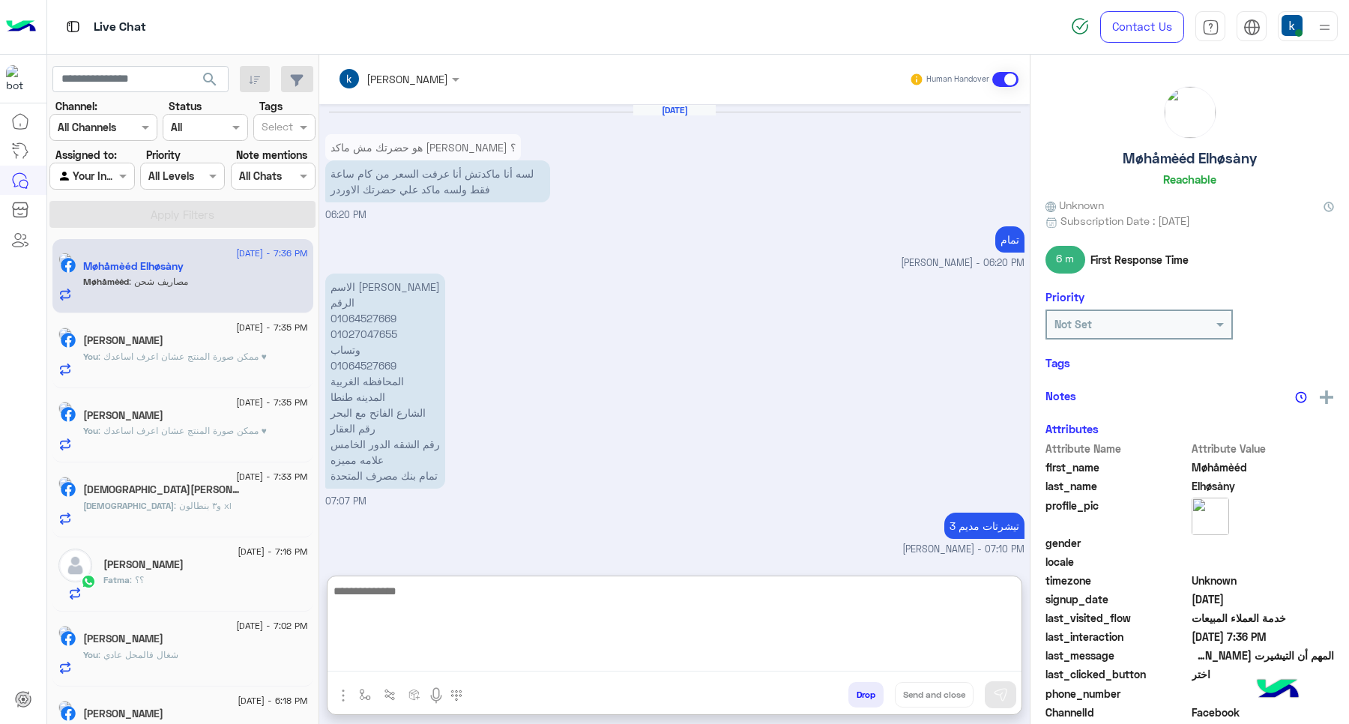
scroll to position [1272, 0]
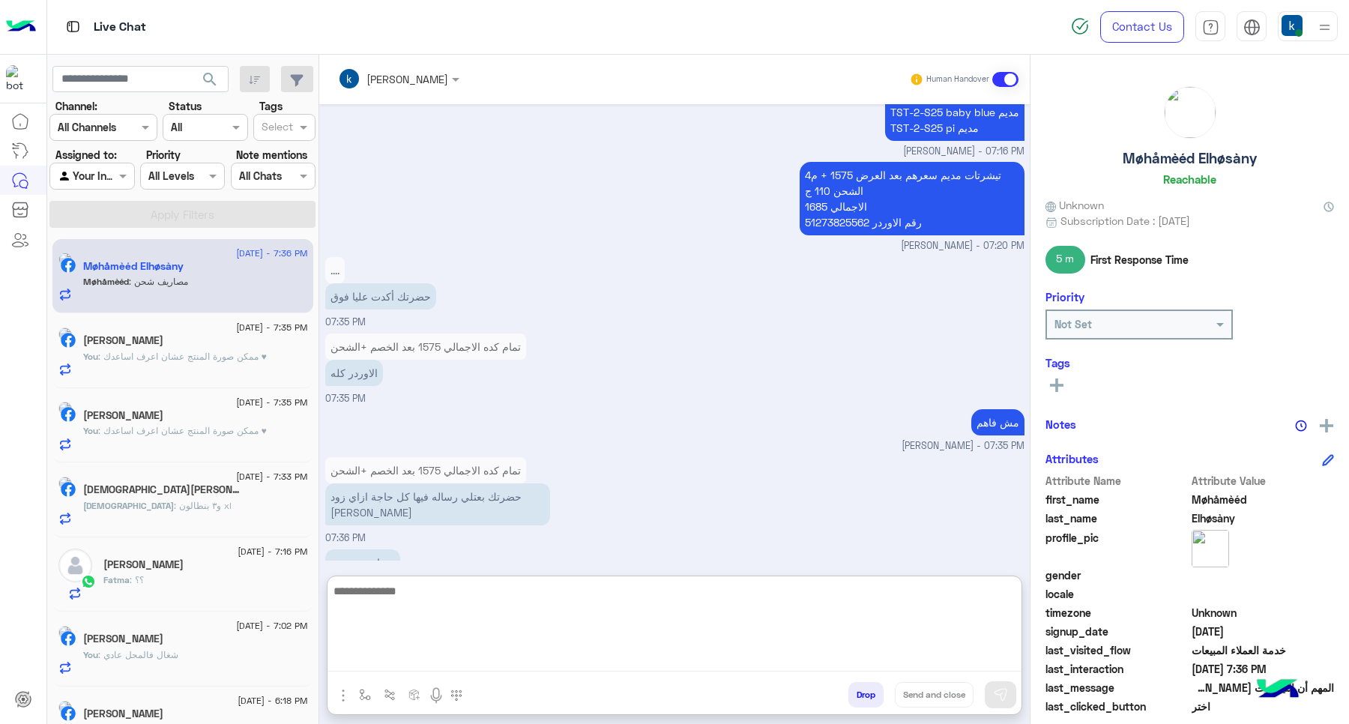
drag, startPoint x: 433, startPoint y: 623, endPoint x: 461, endPoint y: 578, distance: 52.8
click at [433, 623] on textarea at bounding box center [674, 626] width 694 height 90
type textarea "**********"
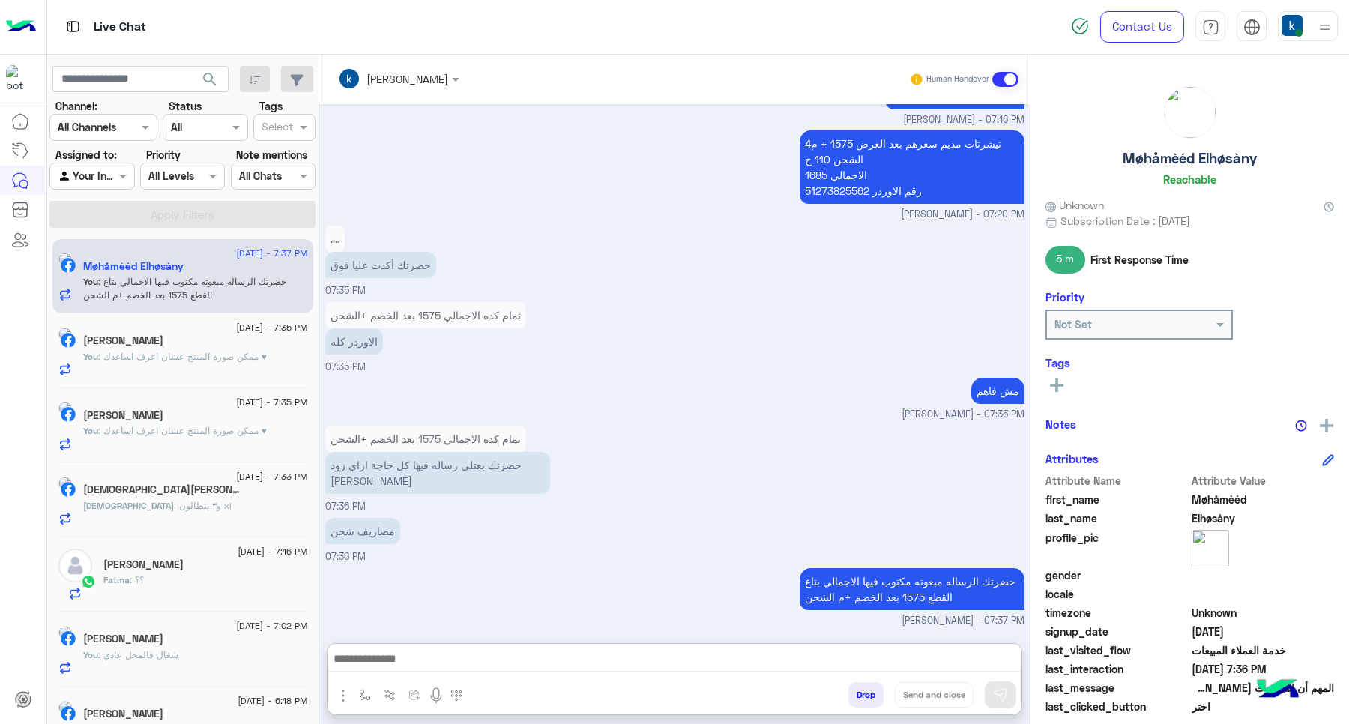
click at [214, 493] on div "[DEMOGRAPHIC_DATA][PERSON_NAME]" at bounding box center [195, 491] width 225 height 16
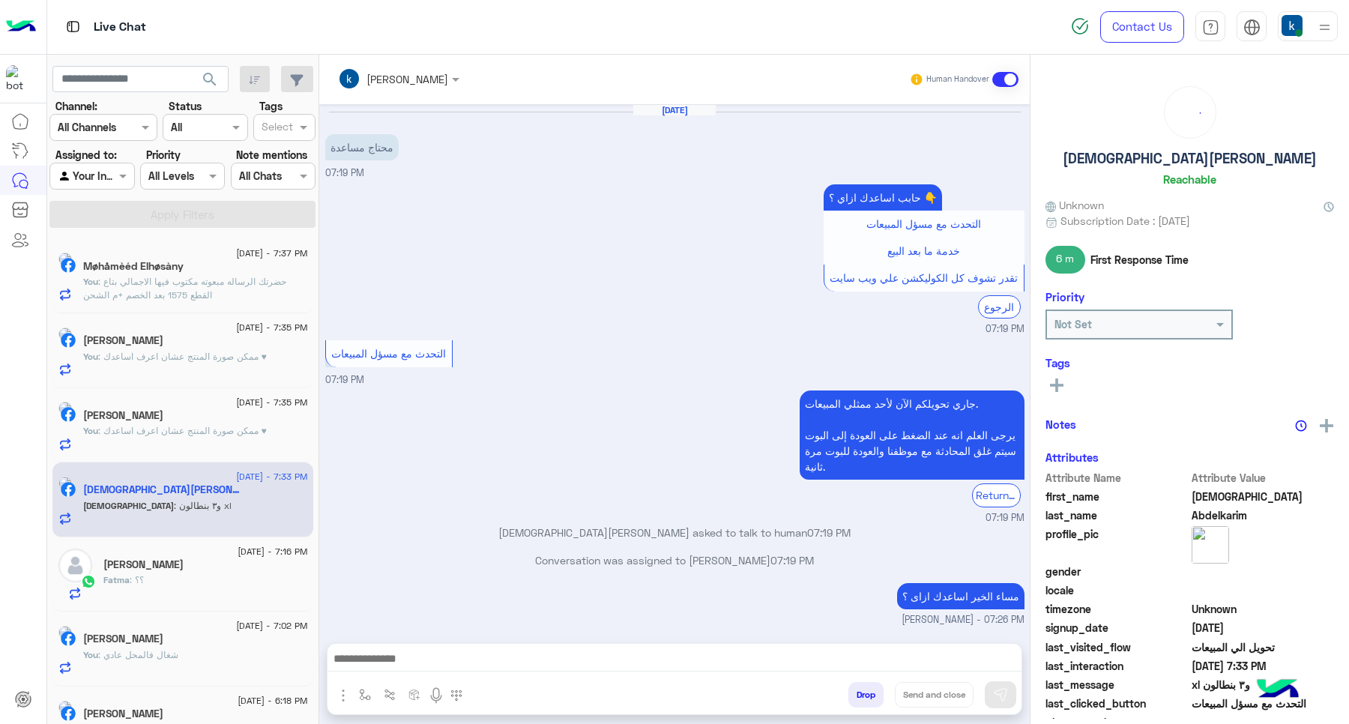
scroll to position [776, 0]
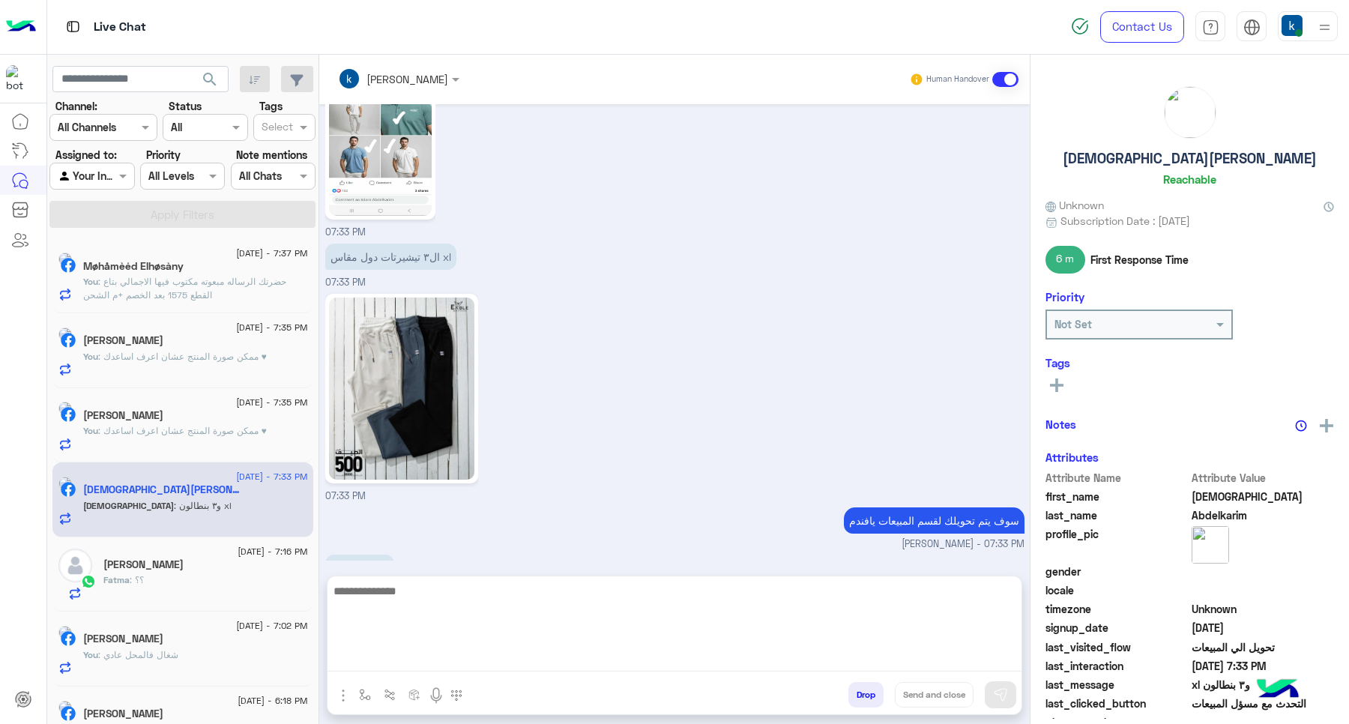
click at [476, 661] on textarea at bounding box center [674, 626] width 694 height 90
paste textarea "**********"
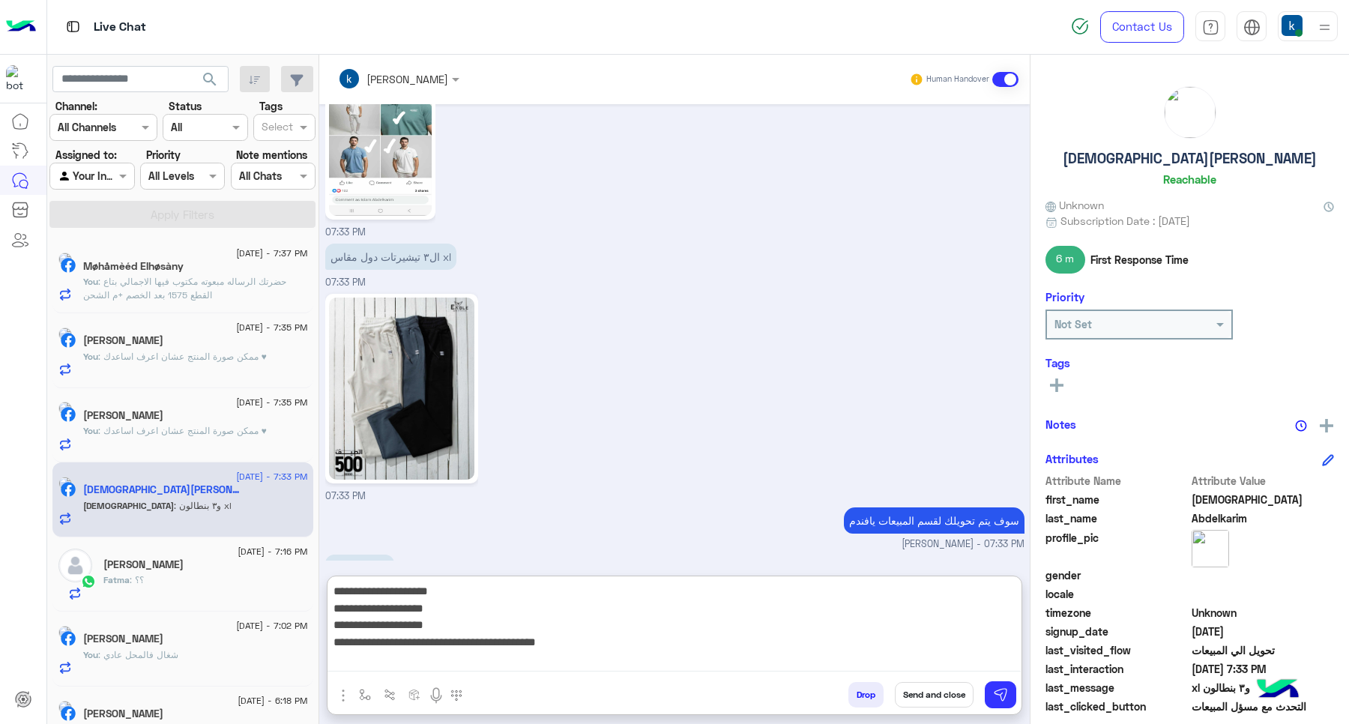
type textarea "**********"
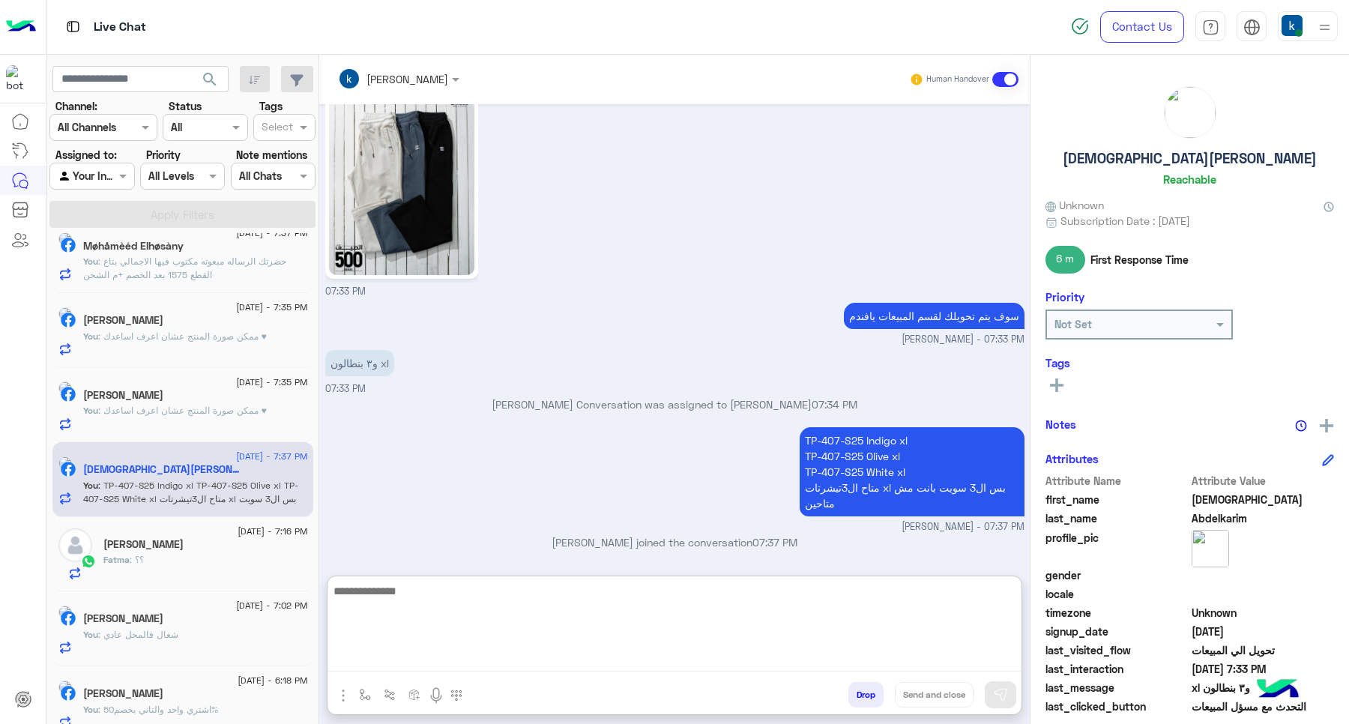
scroll to position [39, 0]
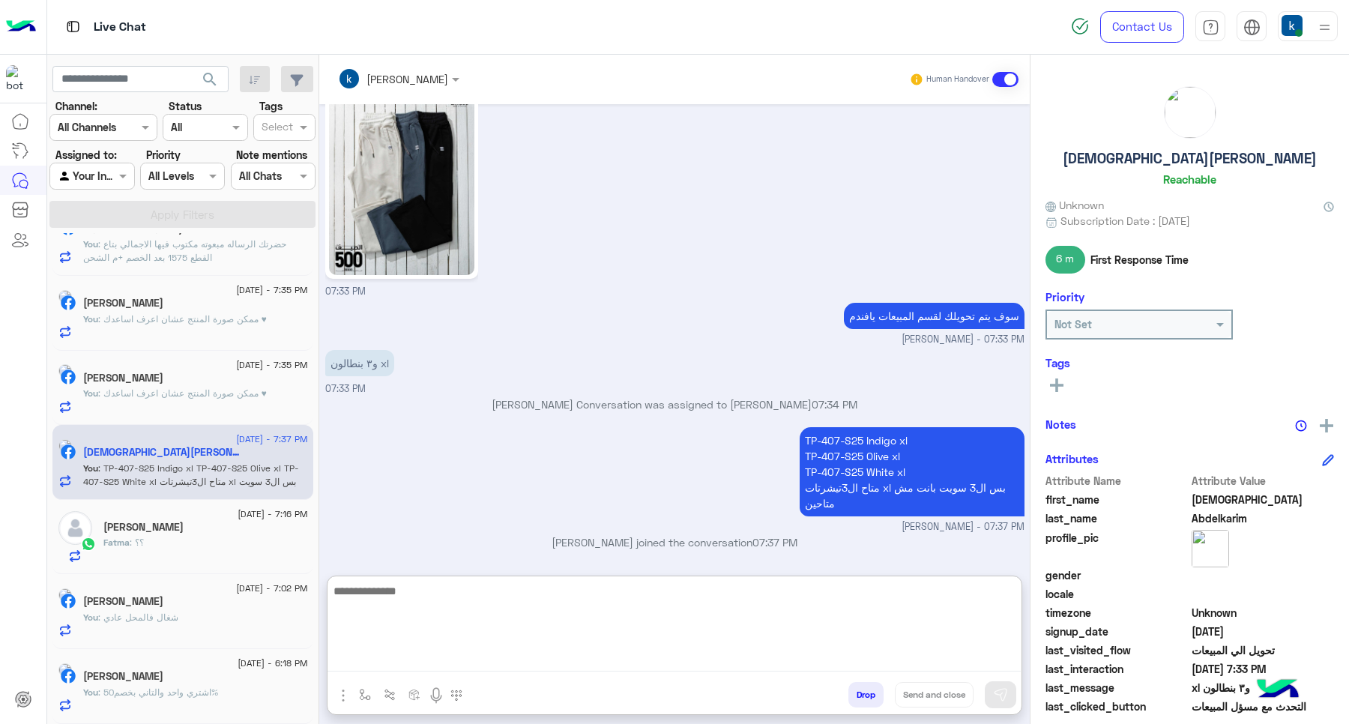
click at [180, 628] on div "You : شغال فالمحل عادي" at bounding box center [195, 624] width 225 height 26
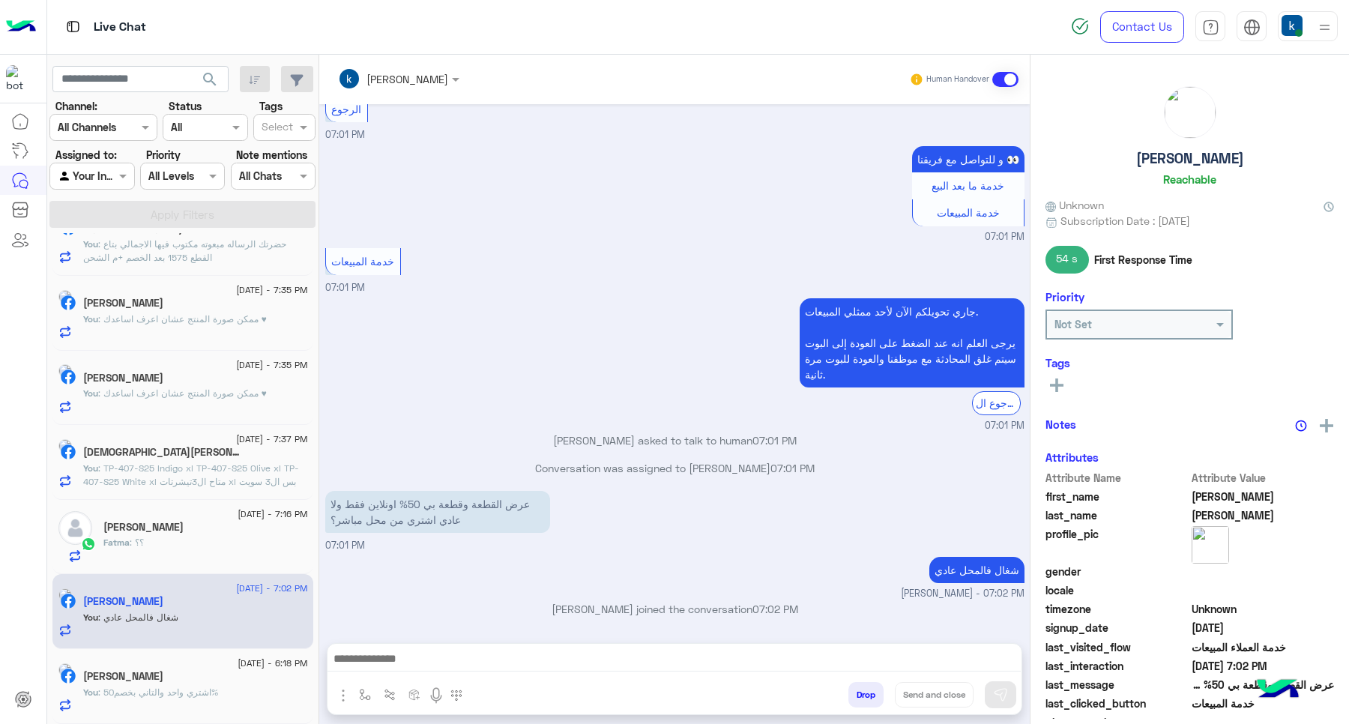
click at [851, 702] on button "Drop" at bounding box center [865, 694] width 35 height 25
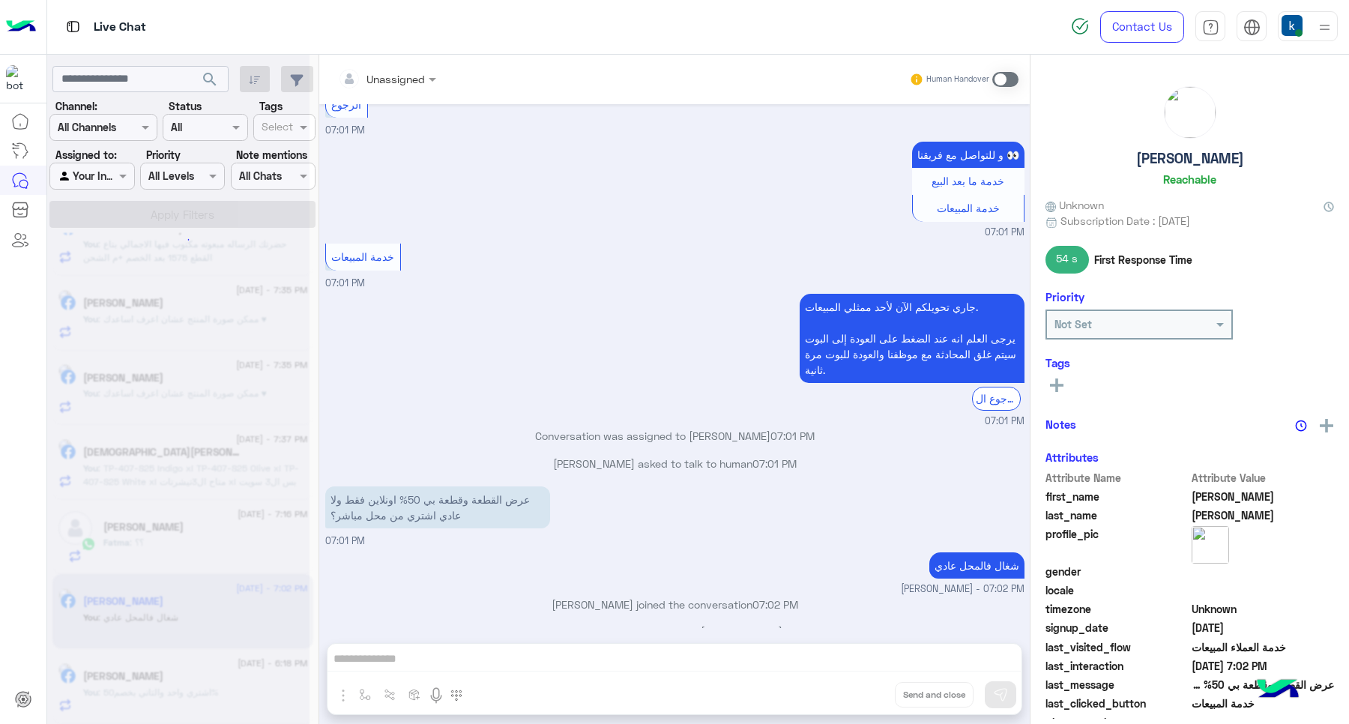
scroll to position [1199, 0]
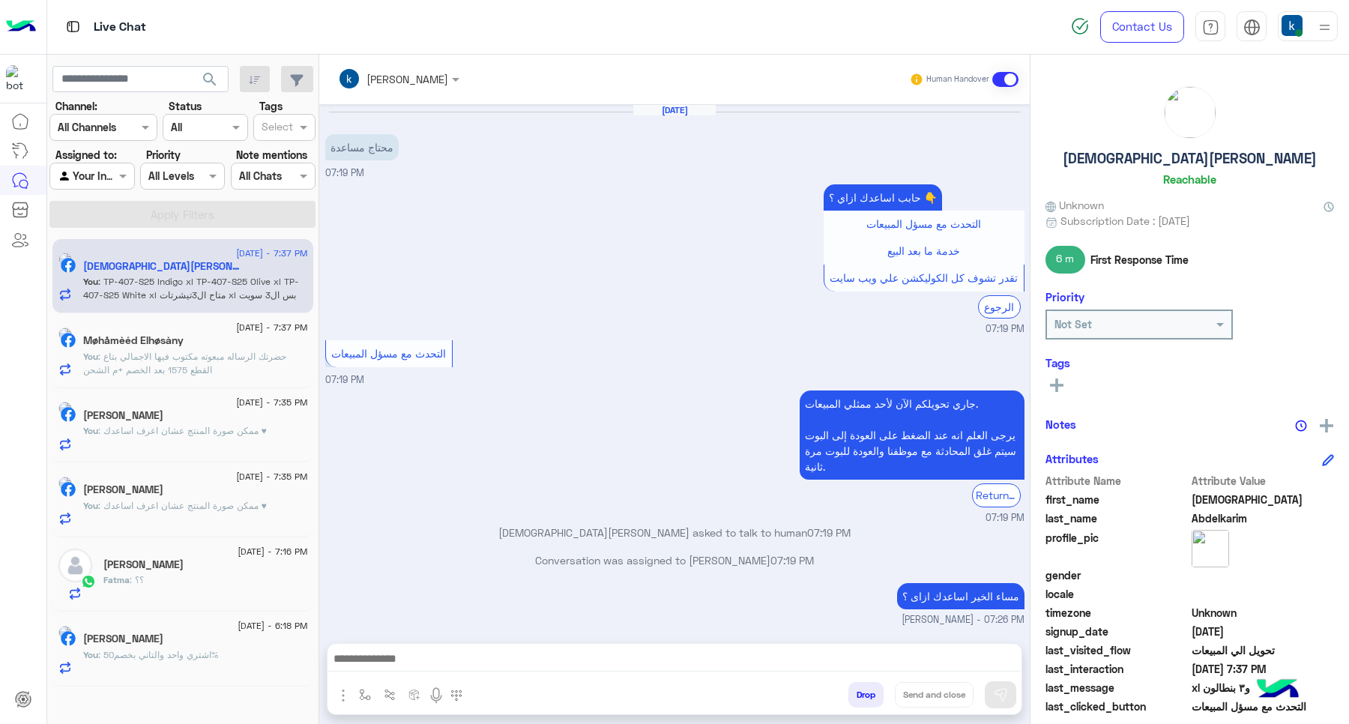
scroll to position [913, 0]
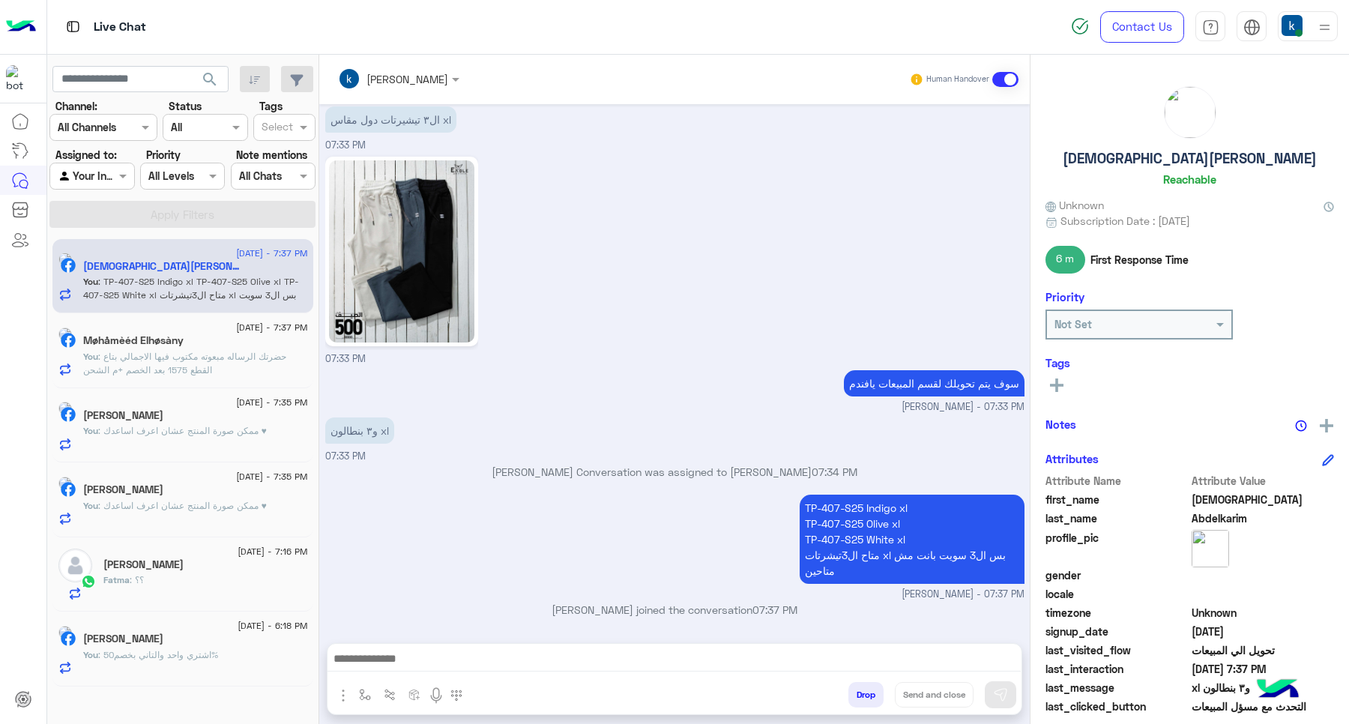
click at [205, 662] on p "You : اشتري واحد والتاني بخصم50%" at bounding box center [150, 654] width 135 height 13
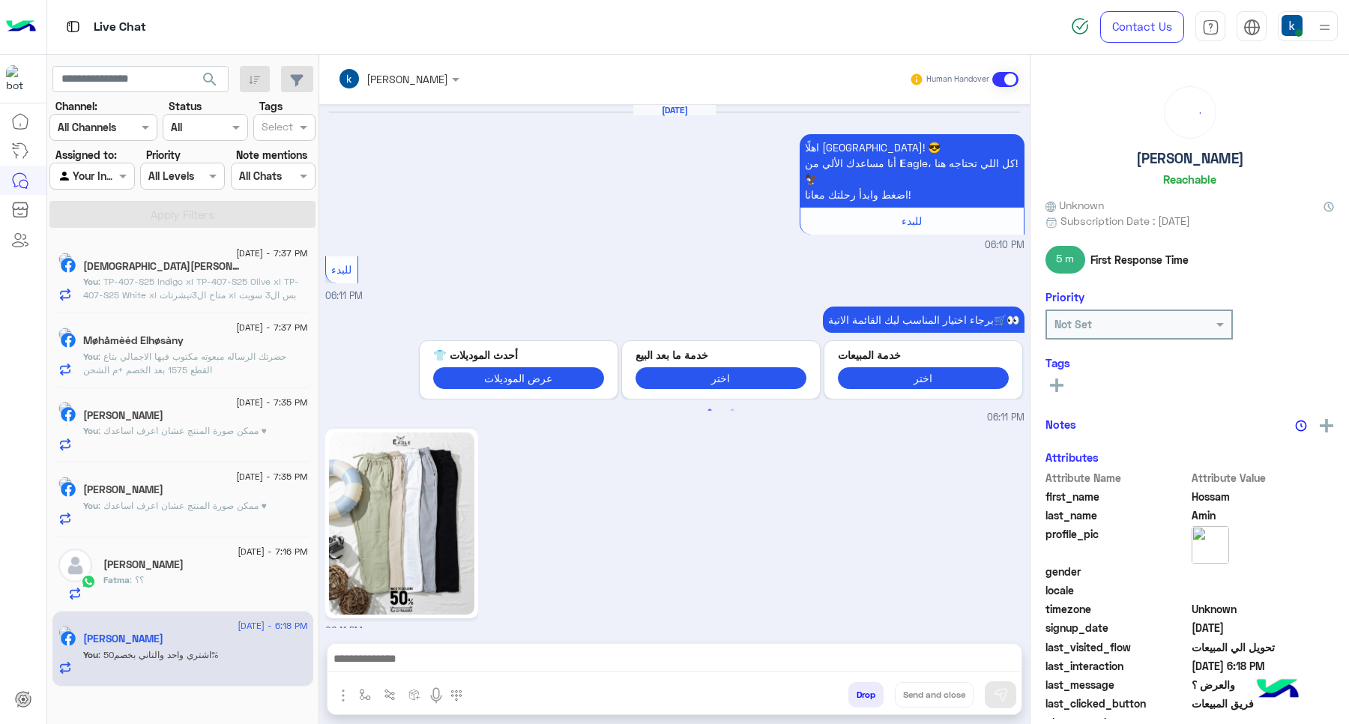
scroll to position [1308, 0]
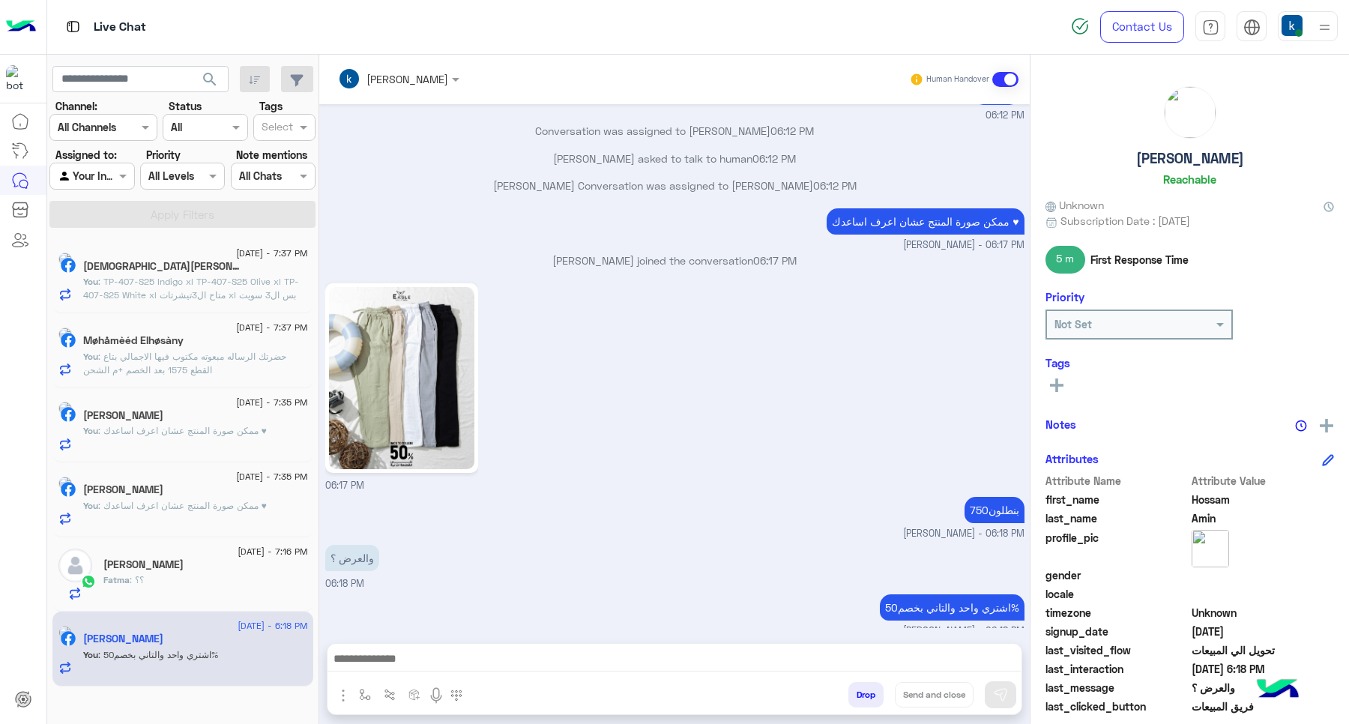
click at [868, 697] on button "Drop" at bounding box center [865, 694] width 35 height 25
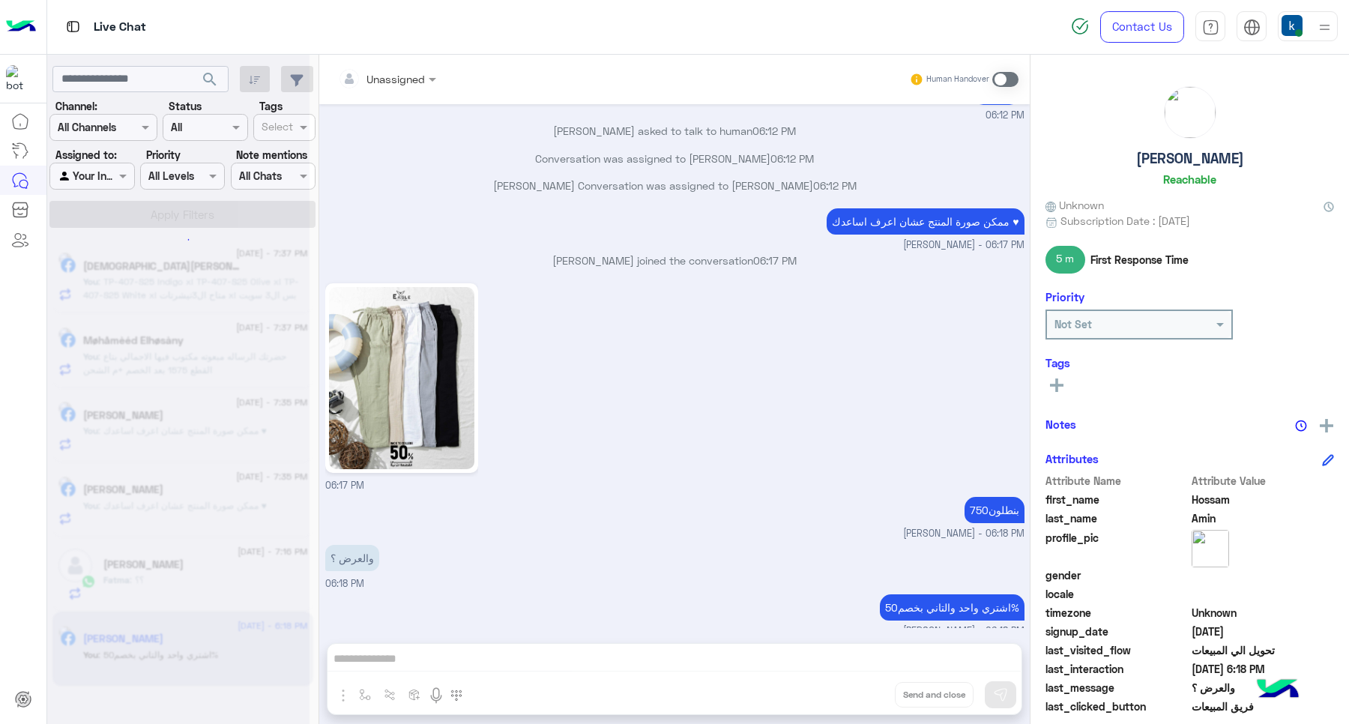
scroll to position [1334, 0]
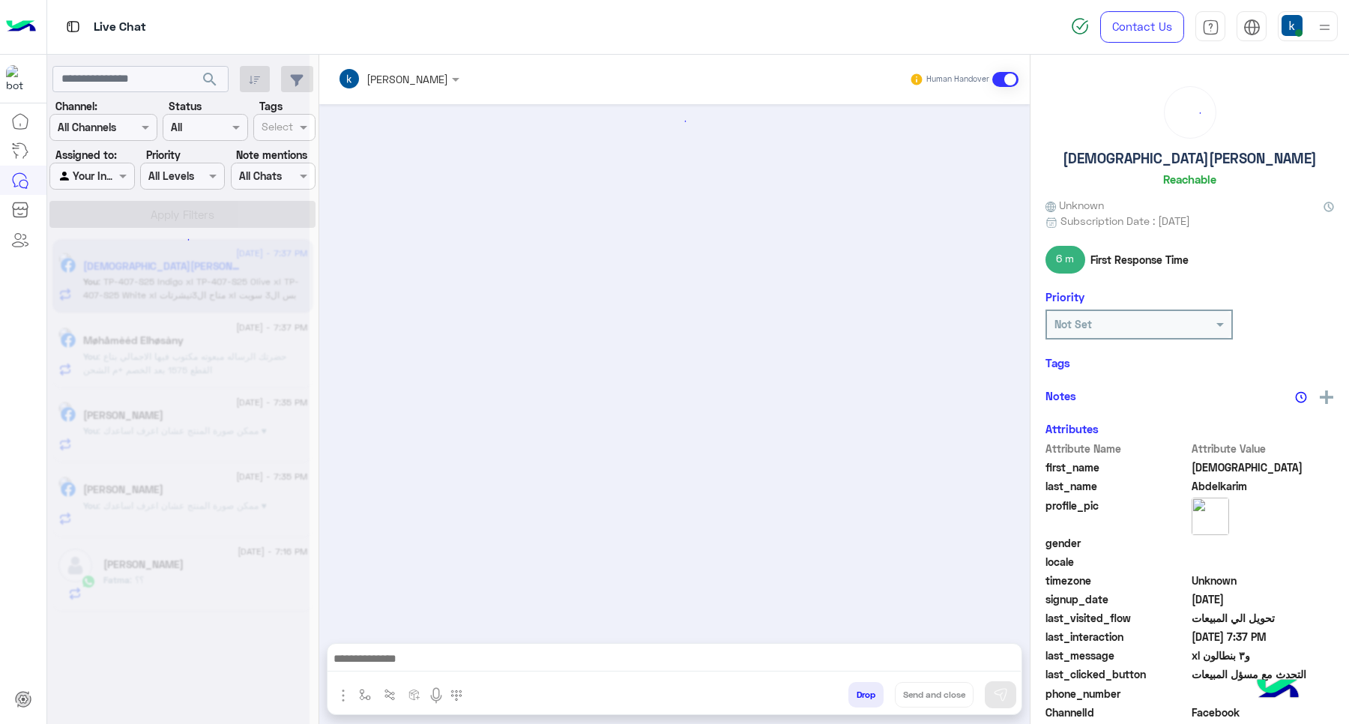
scroll to position [913, 0]
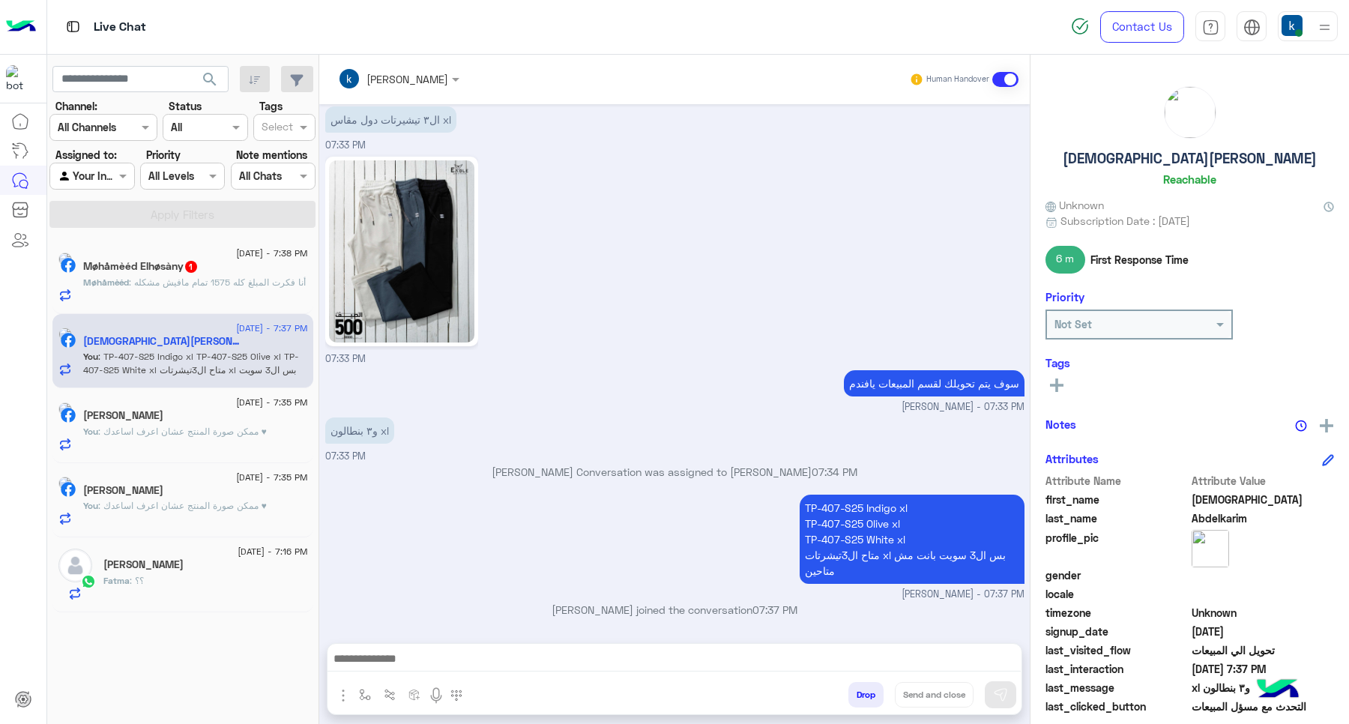
click at [229, 285] on span ": أنا فكرت المبلغ كله 1575 تمام مافيش مشكله" at bounding box center [217, 281] width 177 height 11
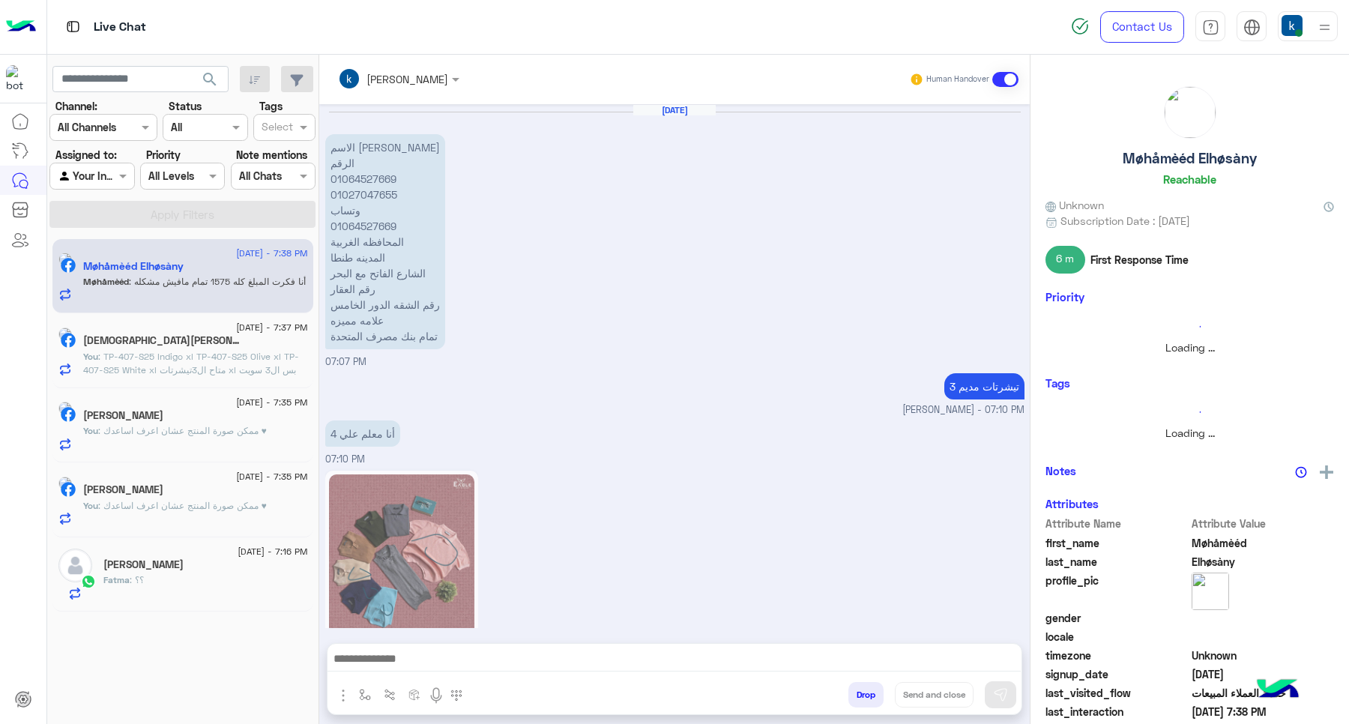
scroll to position [1178, 0]
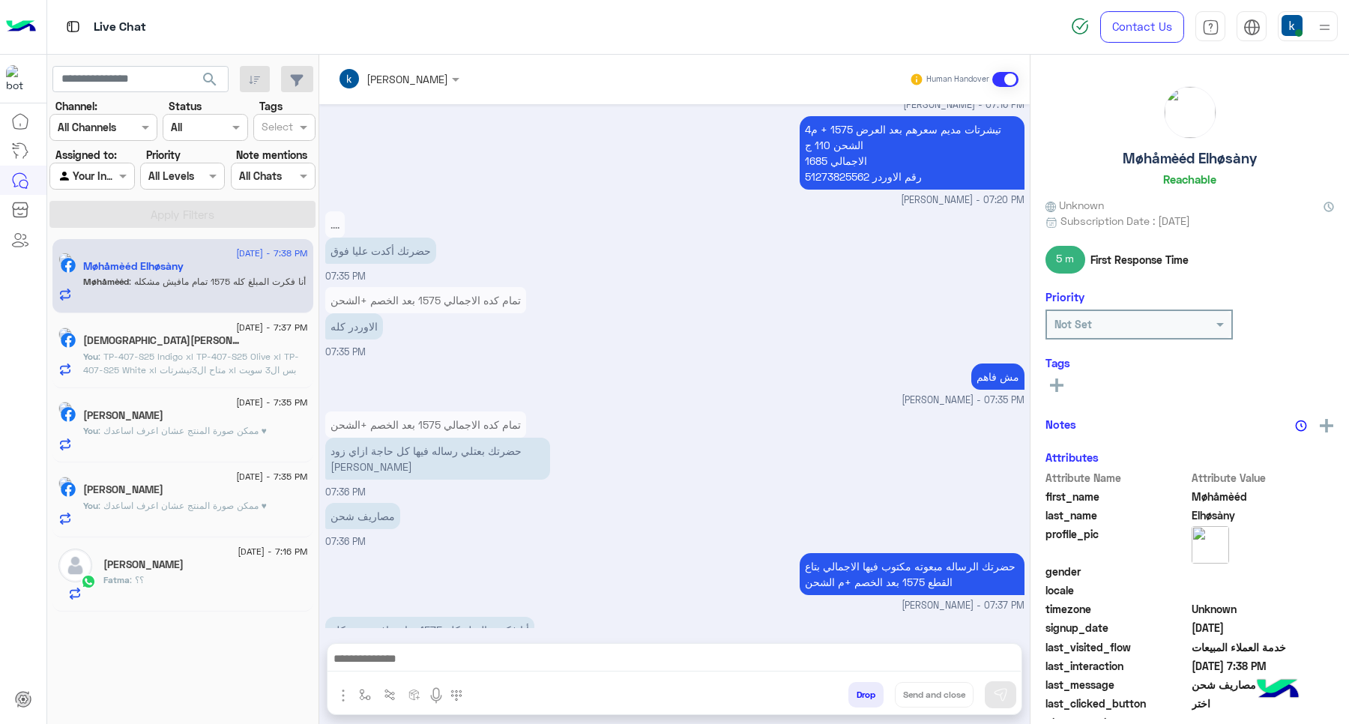
click at [444, 663] on textarea at bounding box center [673, 660] width 693 height 22
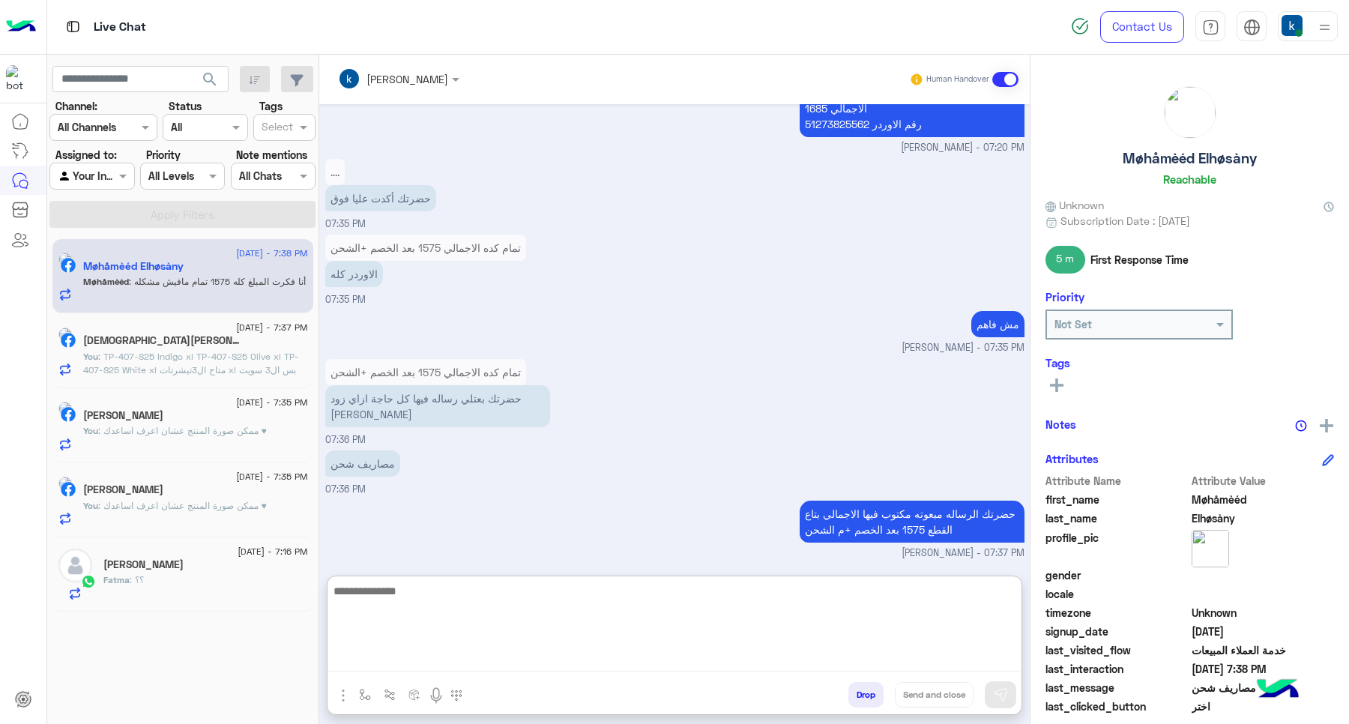
scroll to position [1245, 0]
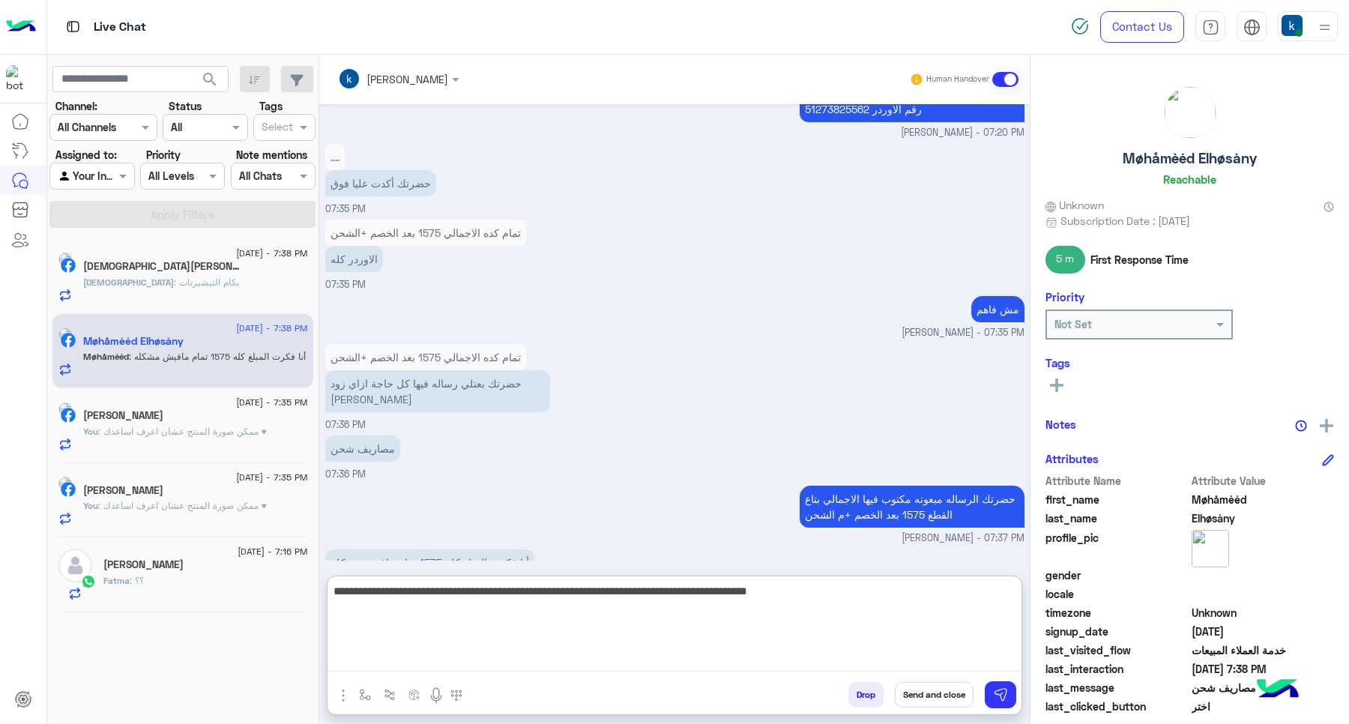
type textarea "**********"
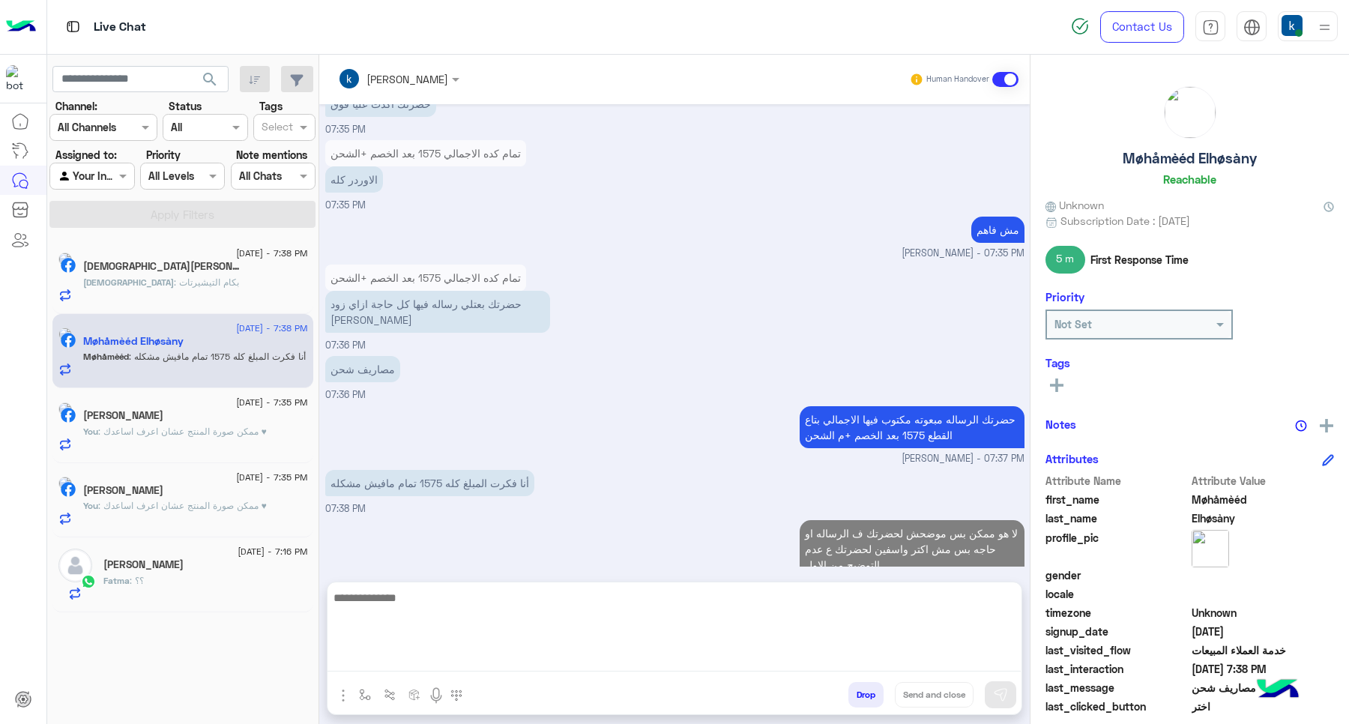
click at [195, 285] on div "[DEMOGRAPHIC_DATA] : بكام التيشيرتات" at bounding box center [195, 289] width 225 height 26
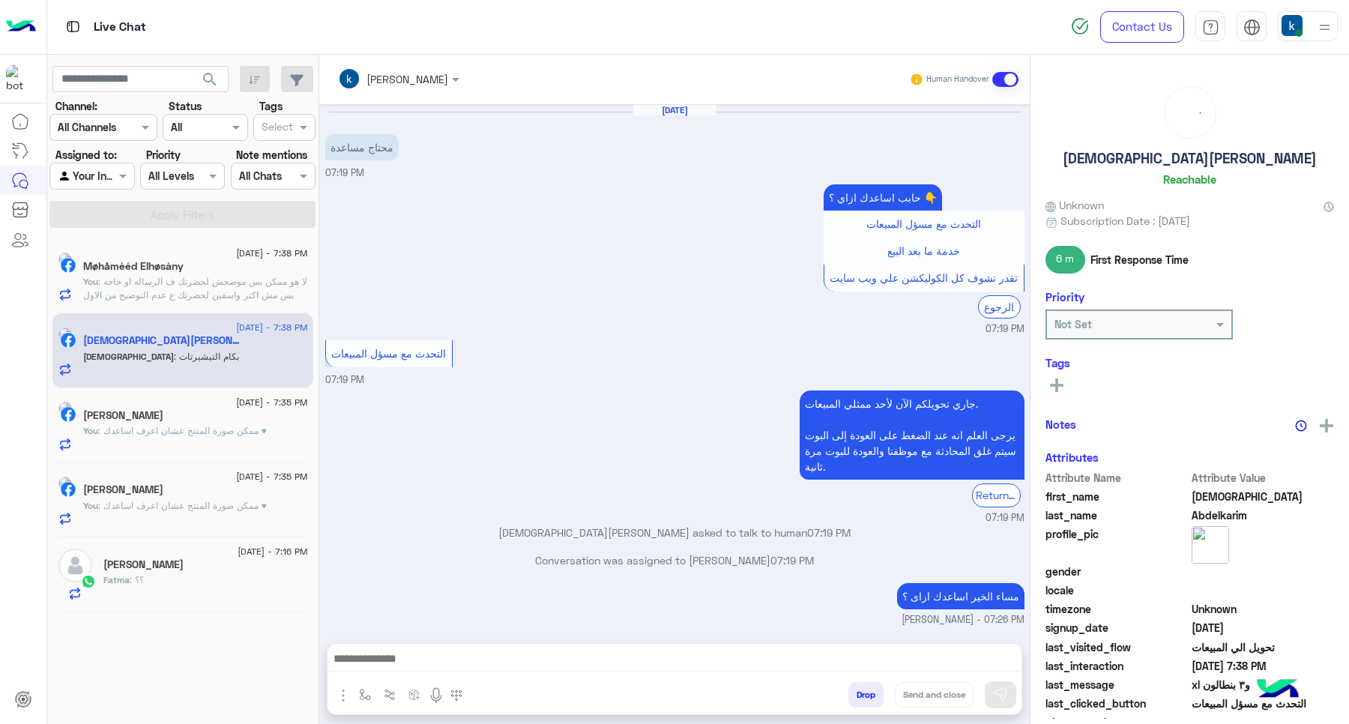
scroll to position [963, 0]
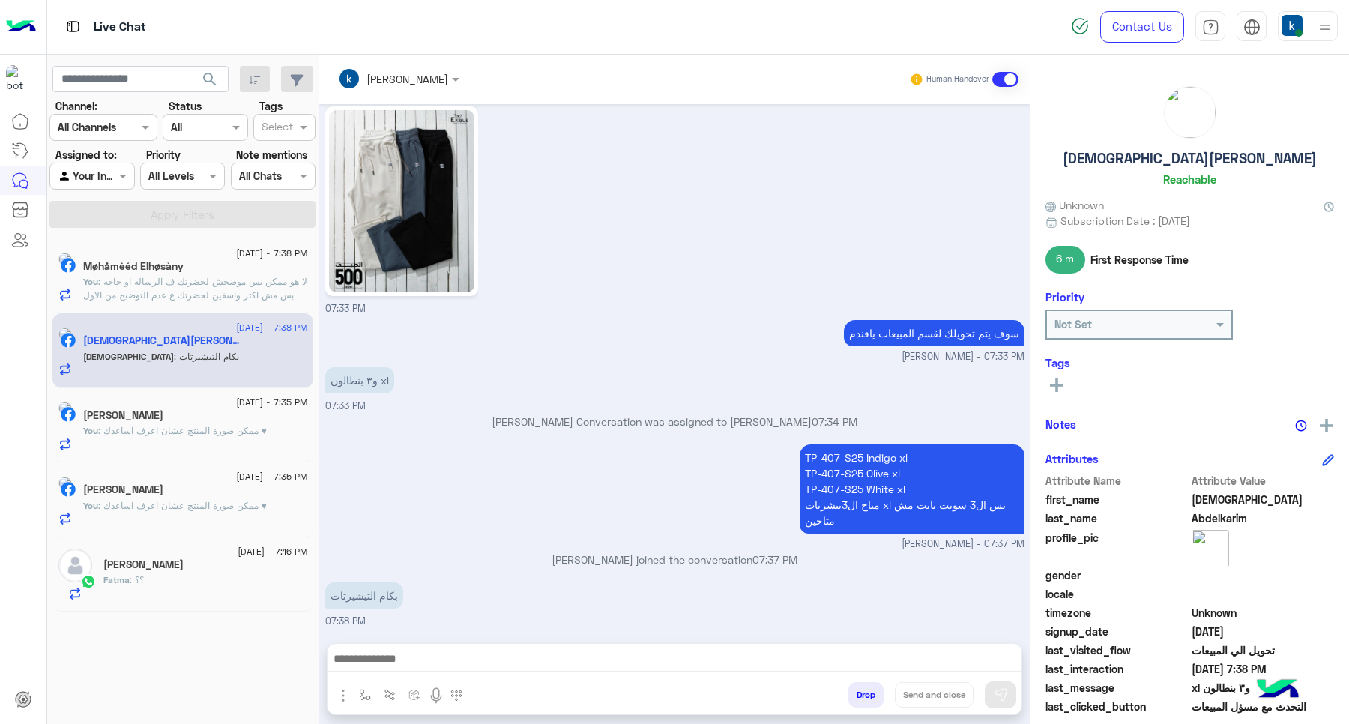
click at [462, 668] on textarea at bounding box center [673, 660] width 693 height 22
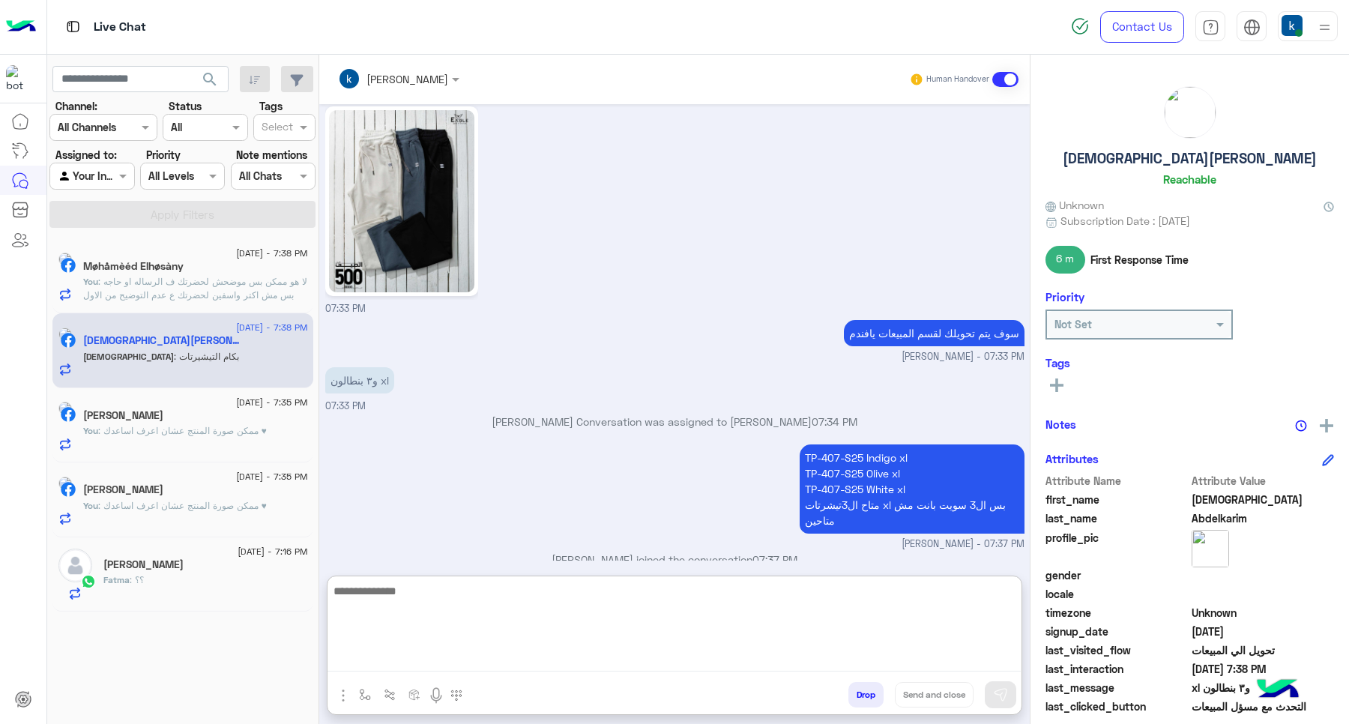
type textarea "*"
type textarea "**********"
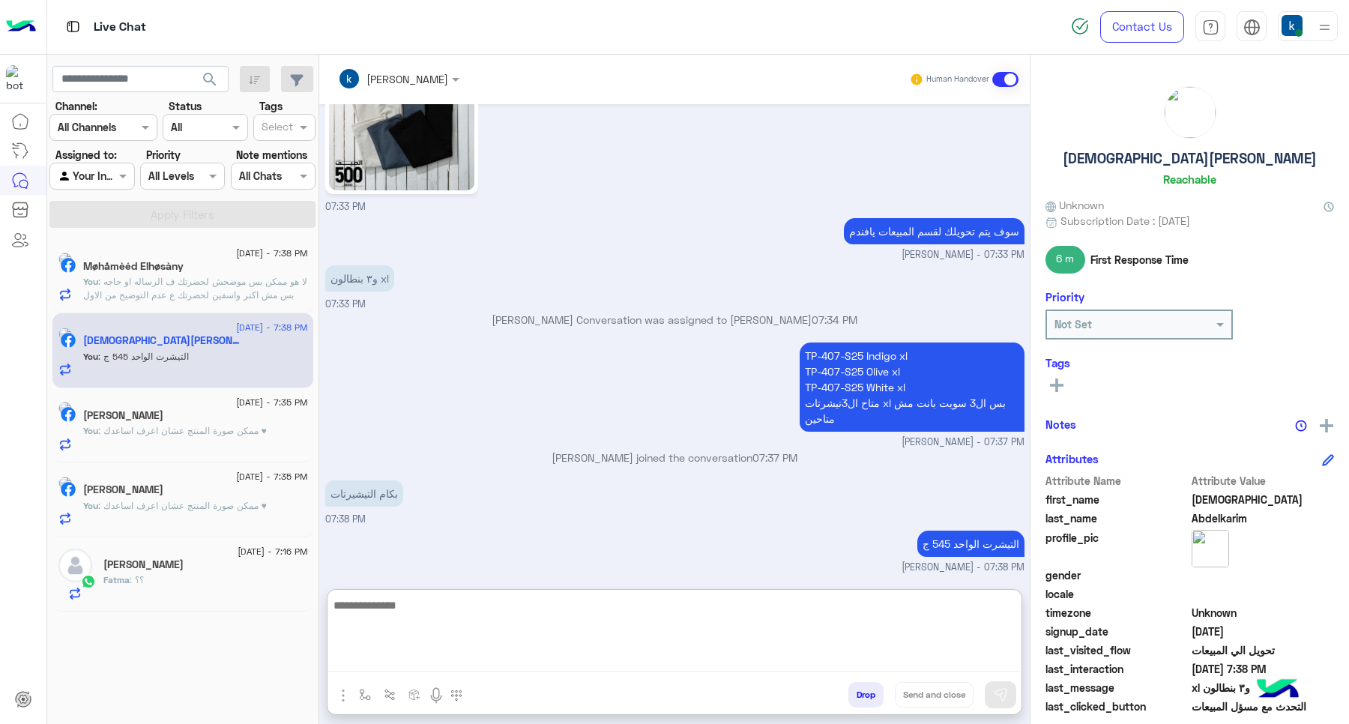
scroll to position [1077, 0]
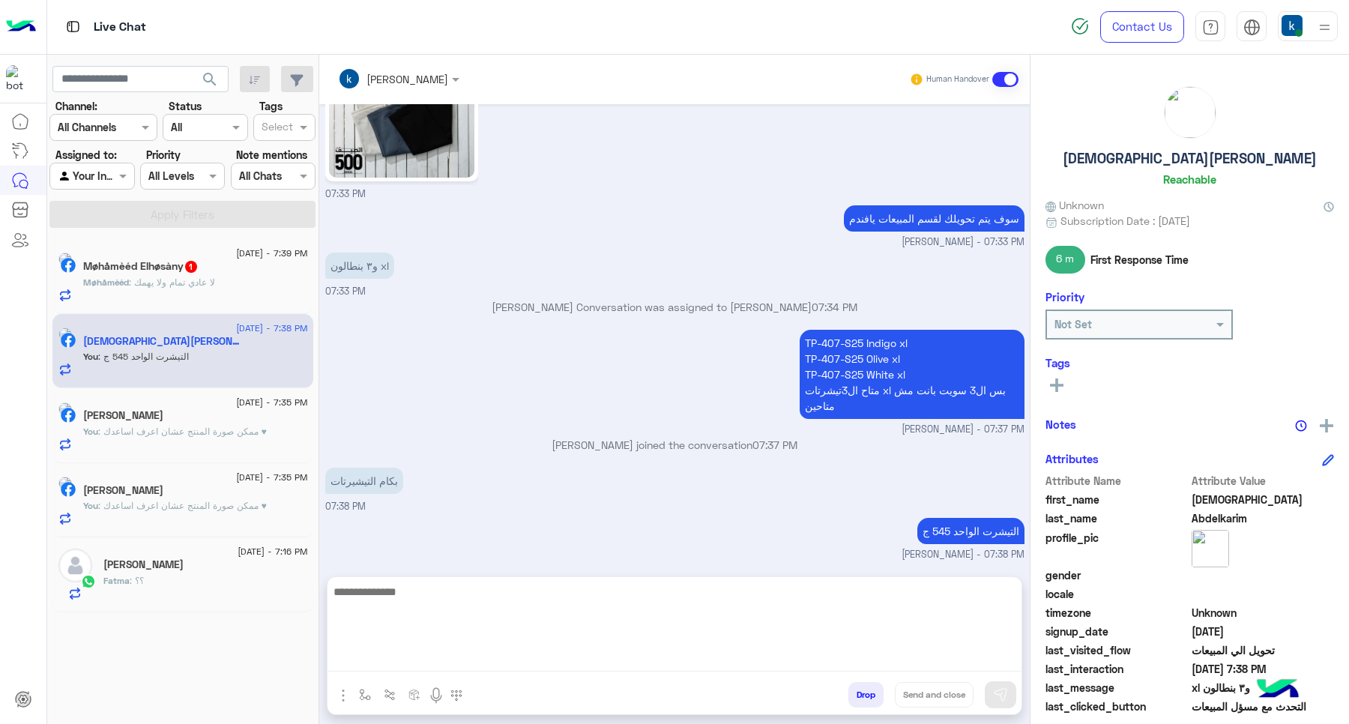
click at [253, 267] on div "Møhåmèéd Elhøsàny 1" at bounding box center [195, 268] width 225 height 16
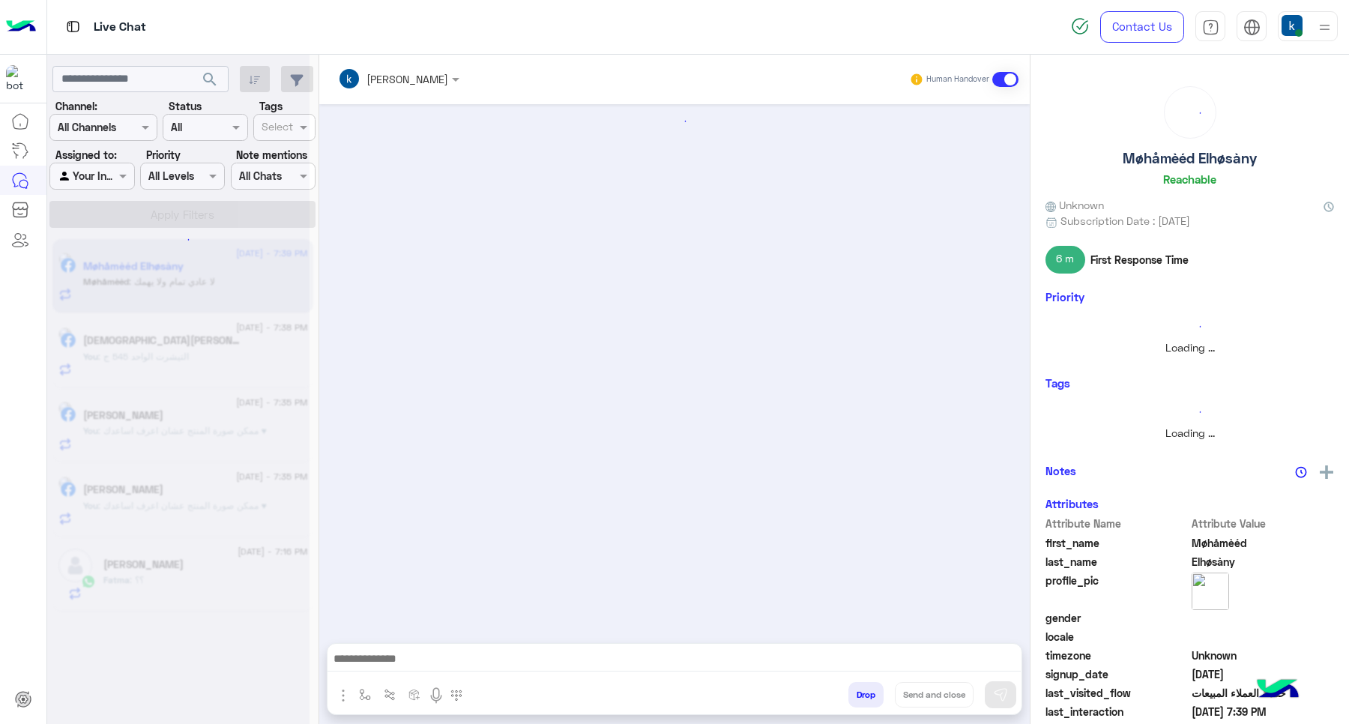
click at [446, 668] on textarea at bounding box center [673, 660] width 693 height 22
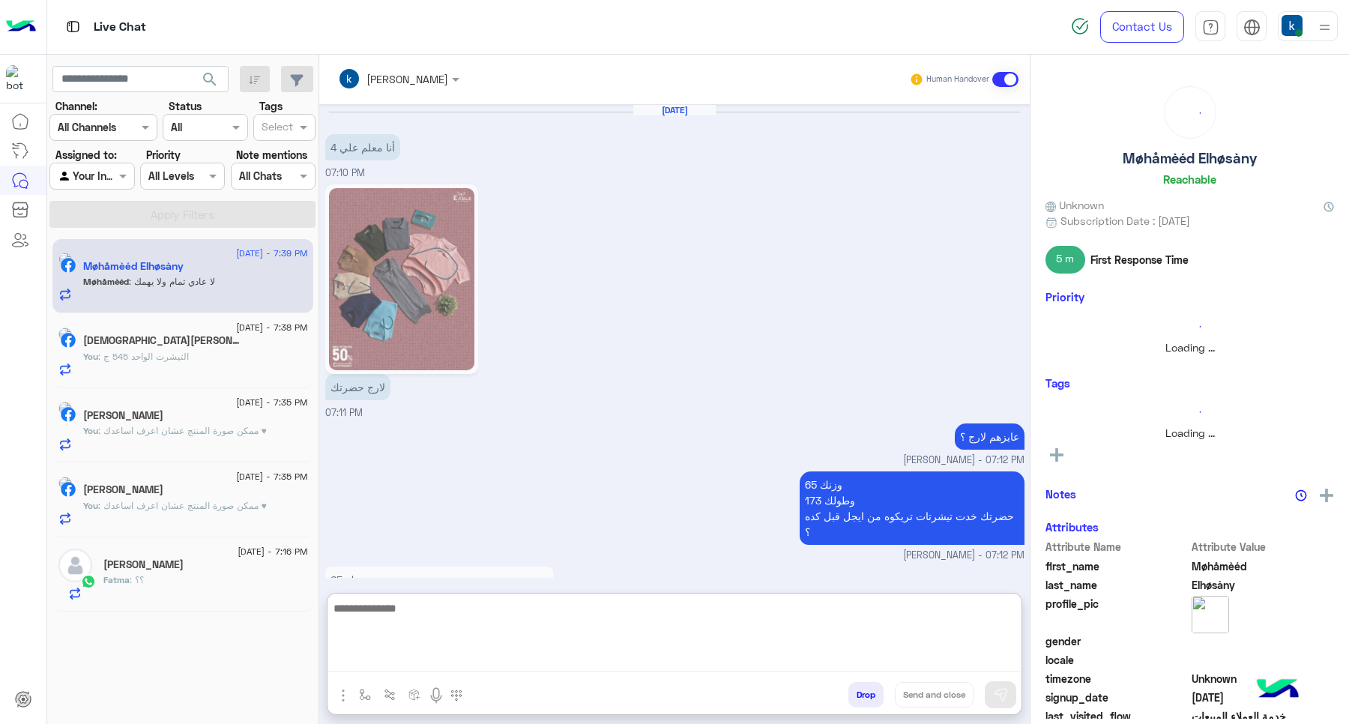
scroll to position [1058, 0]
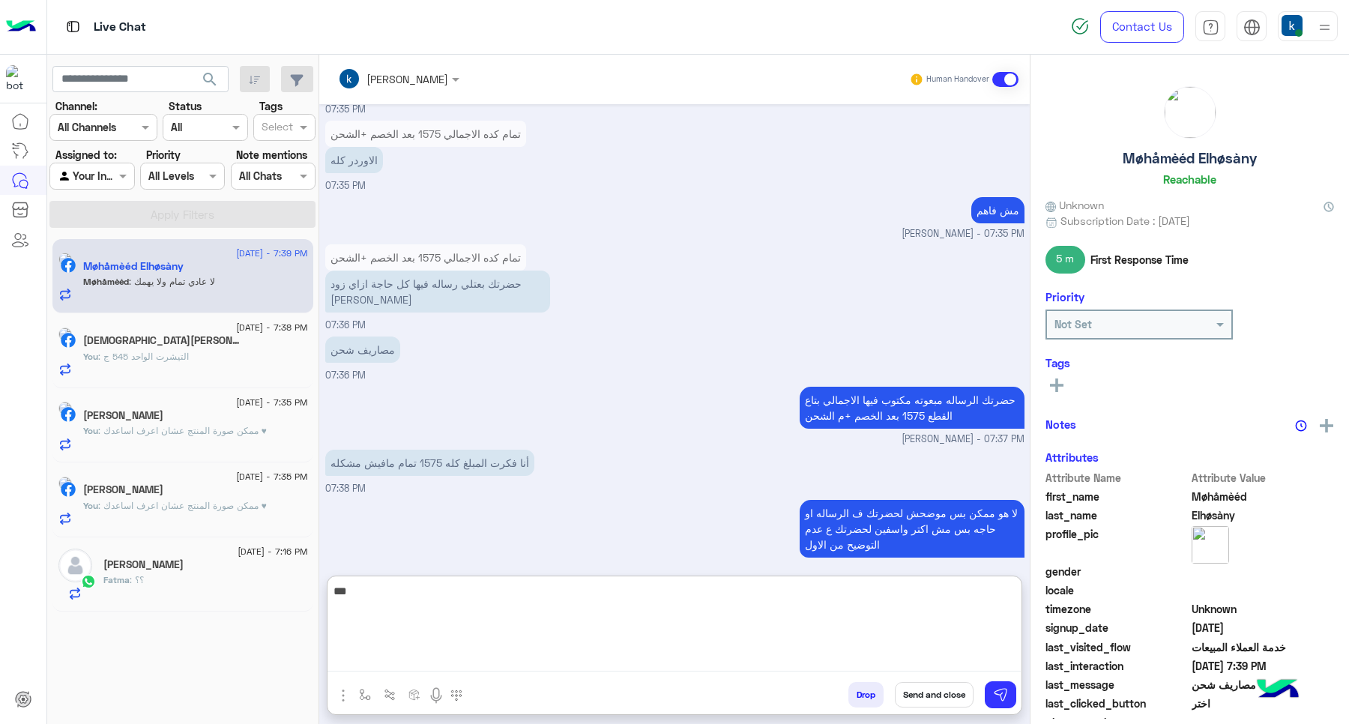
type textarea "***"
type textarea "**********"
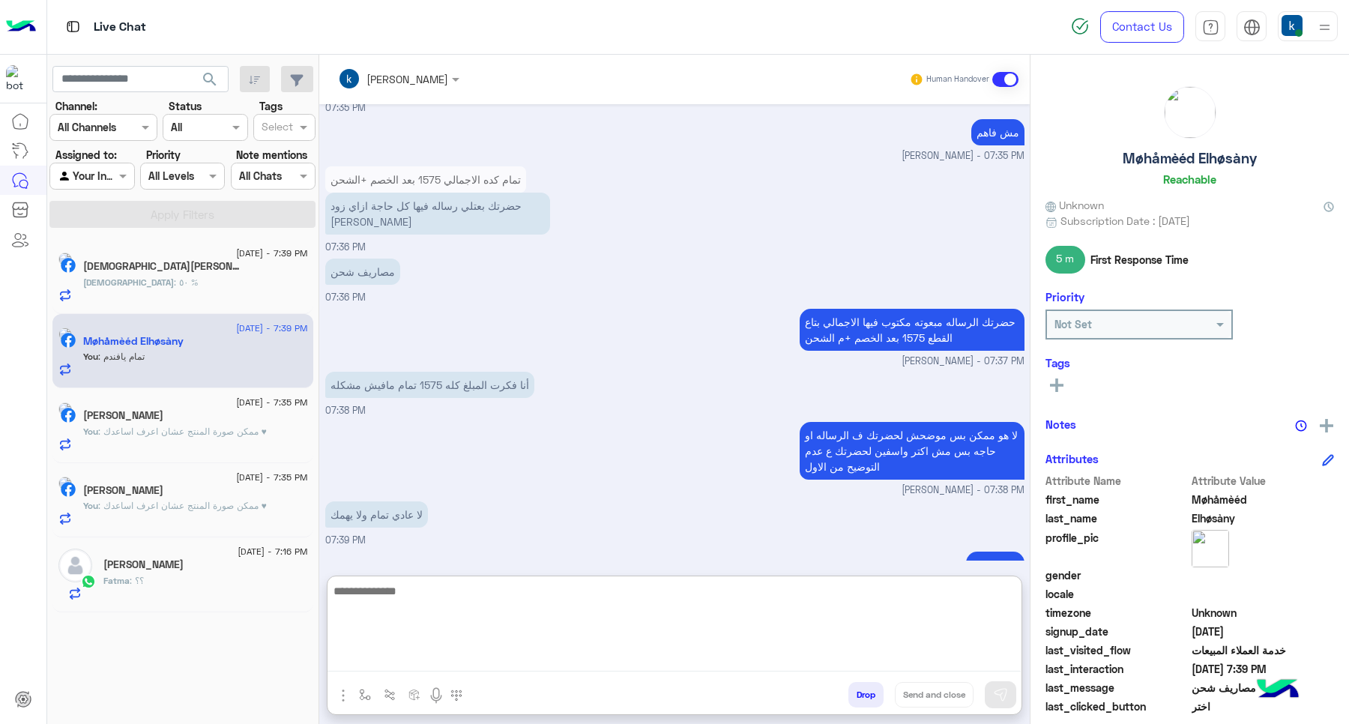
click at [162, 301] on div "[DEMOGRAPHIC_DATA] : ٥٠ %" at bounding box center [195, 289] width 225 height 26
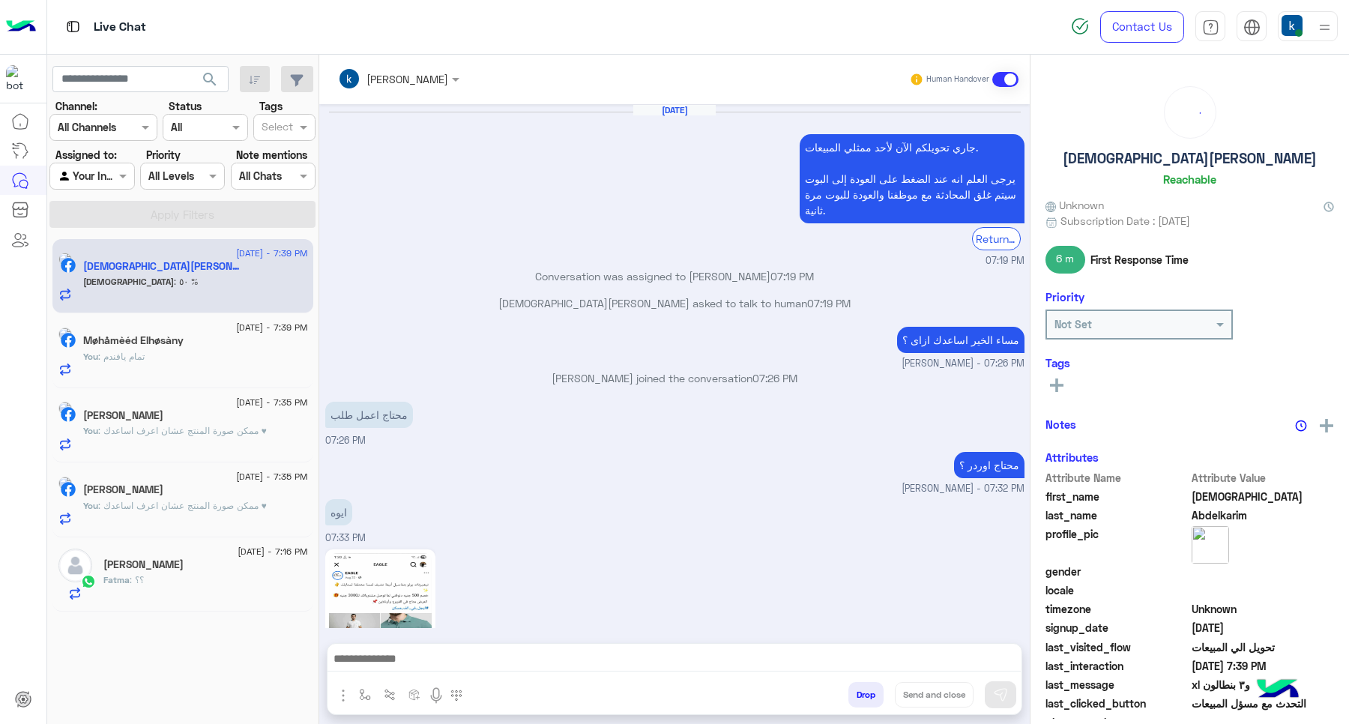
scroll to position [853, 0]
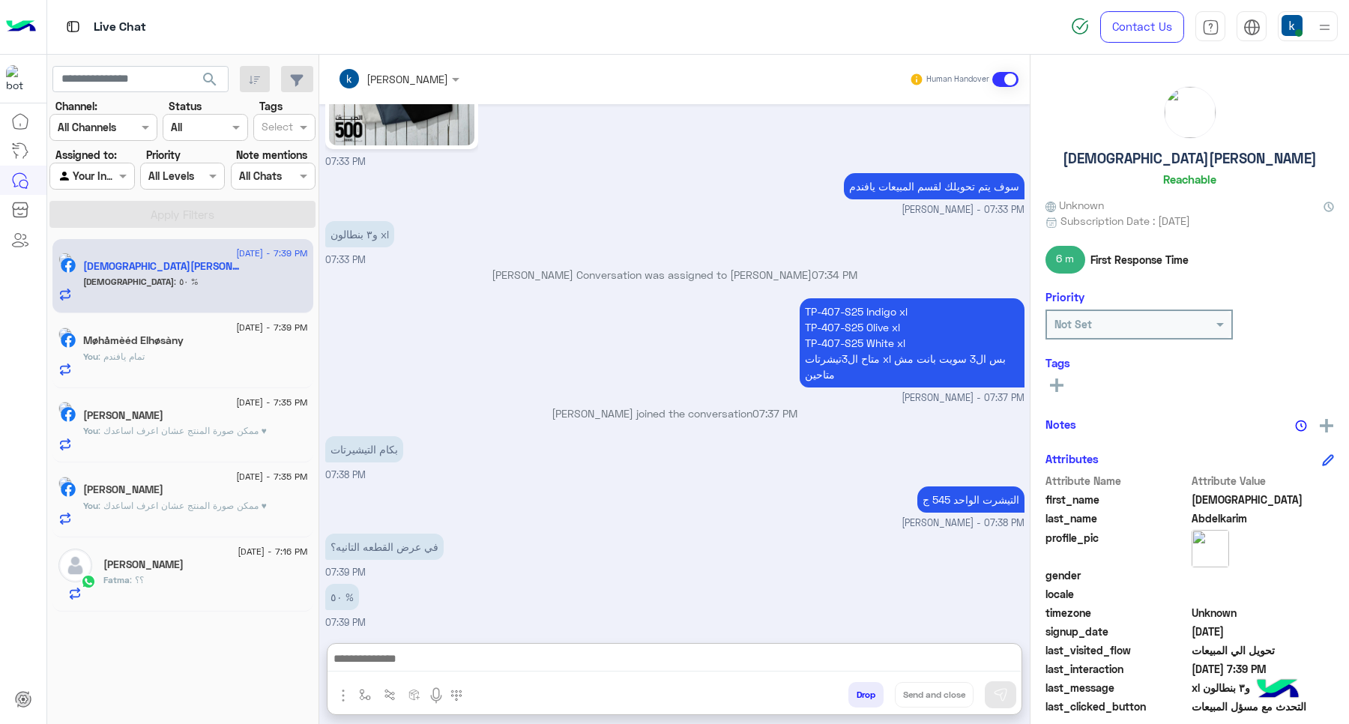
click at [438, 665] on textarea at bounding box center [673, 660] width 693 height 22
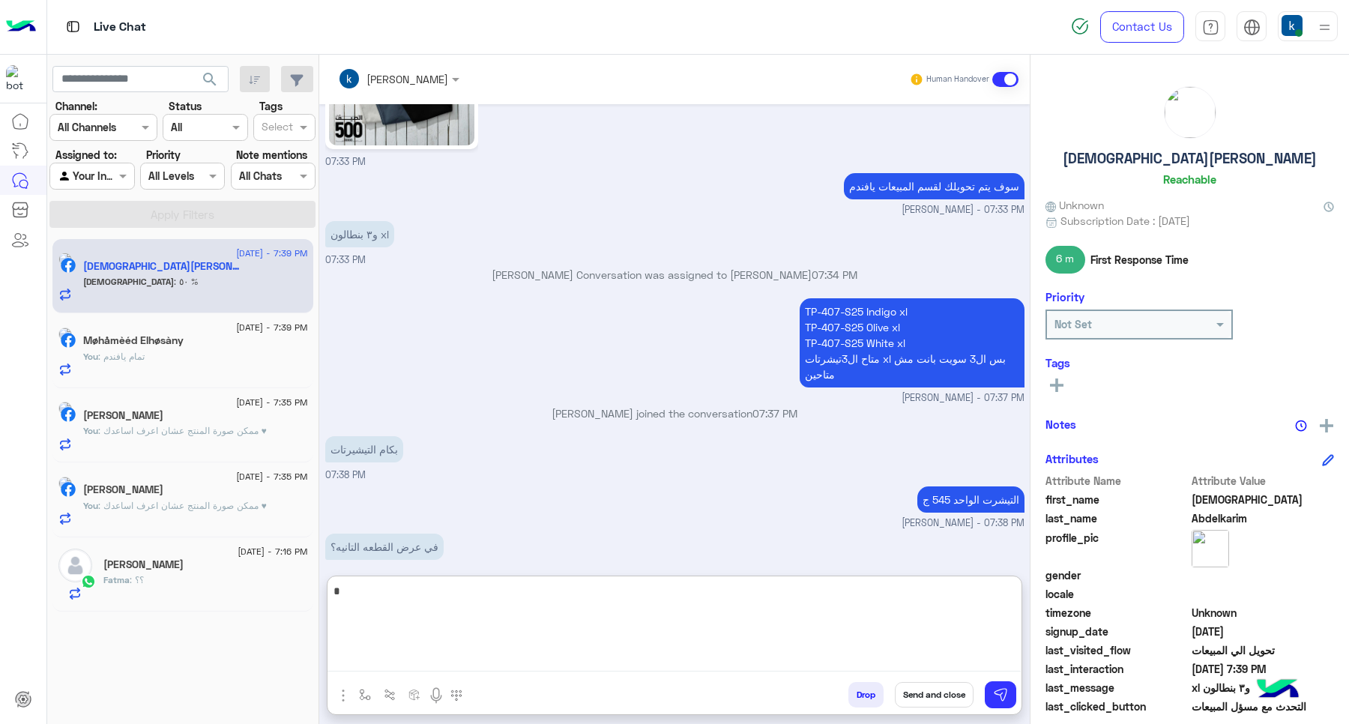
type textarea "**"
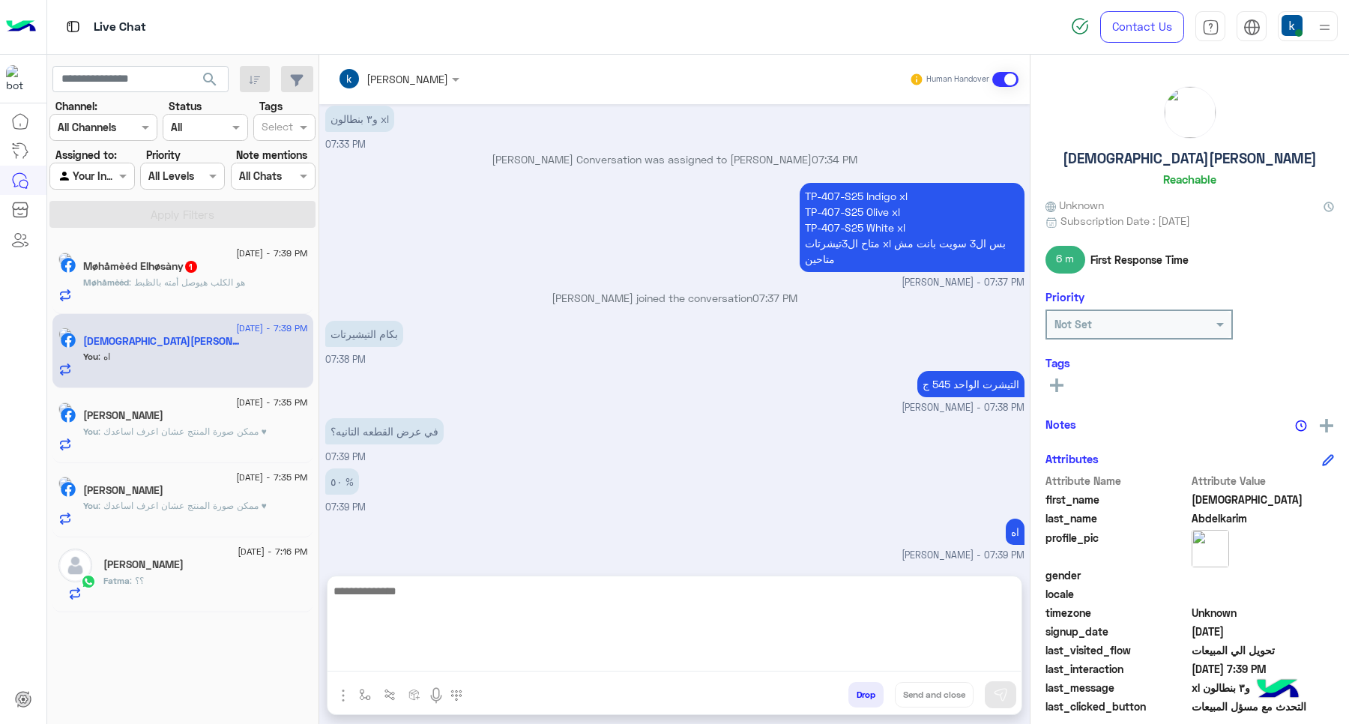
click at [245, 279] on span ": هو الكلب هيوصل أمته بالظبط" at bounding box center [187, 281] width 116 height 11
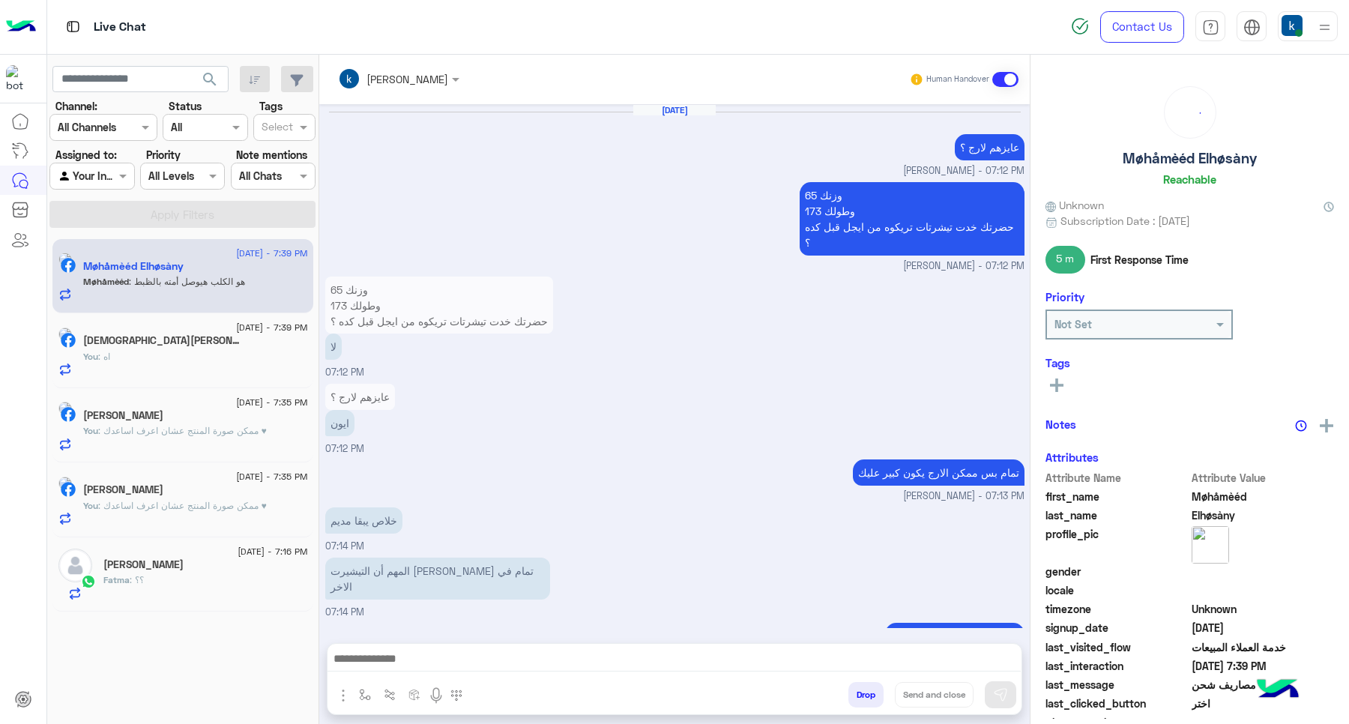
scroll to position [829, 0]
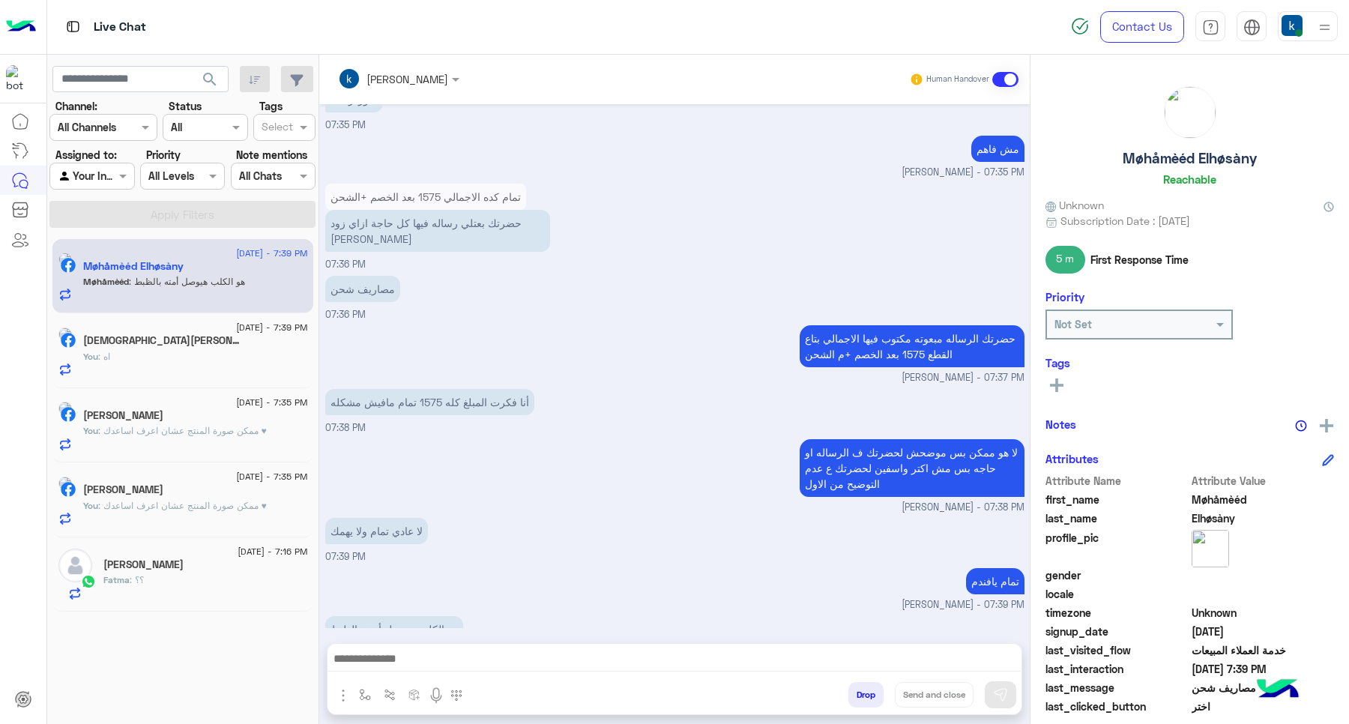
click at [418, 665] on textarea at bounding box center [673, 660] width 693 height 22
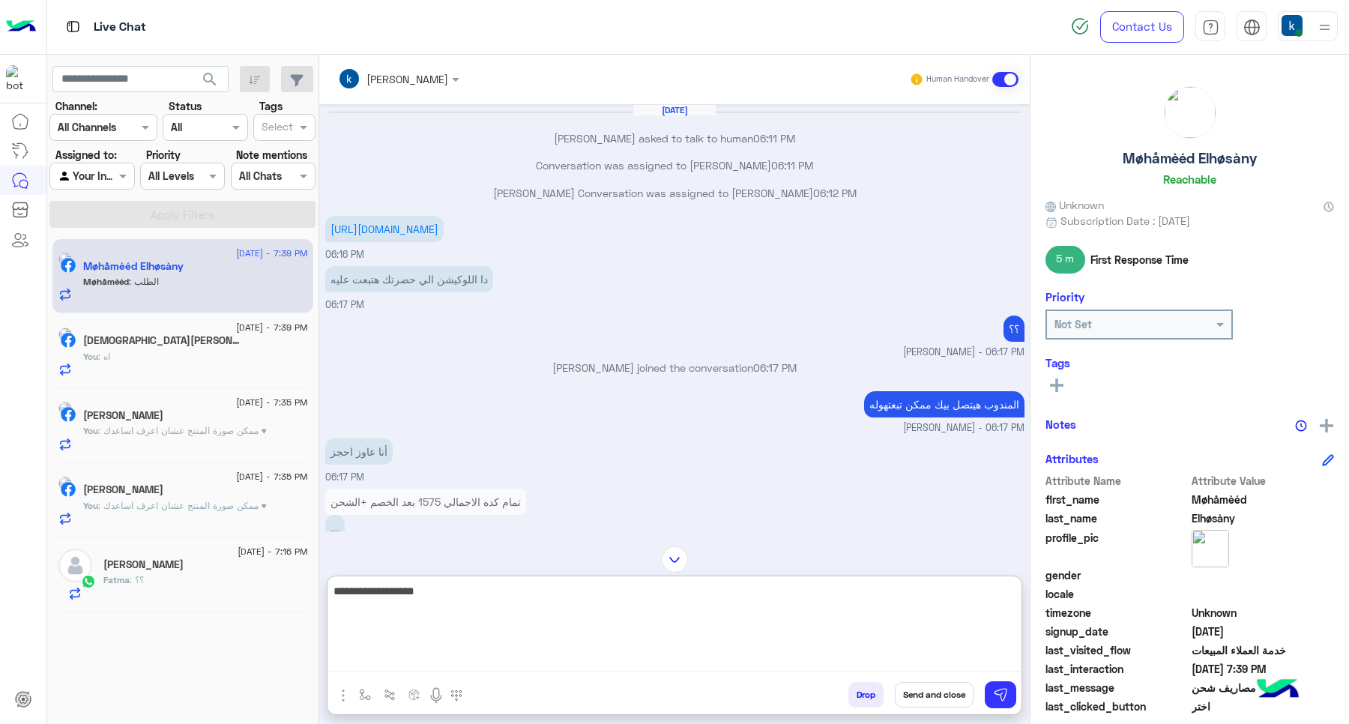
scroll to position [1444, 0]
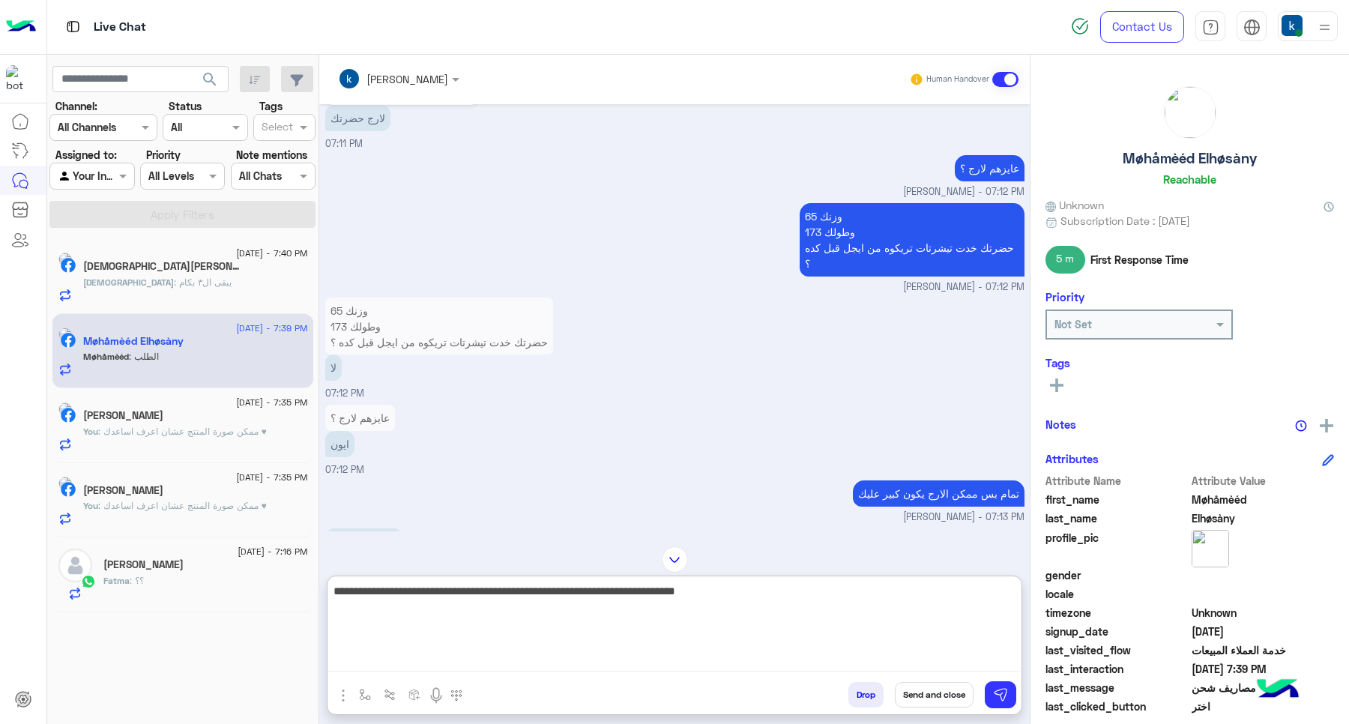
type textarea "**********"
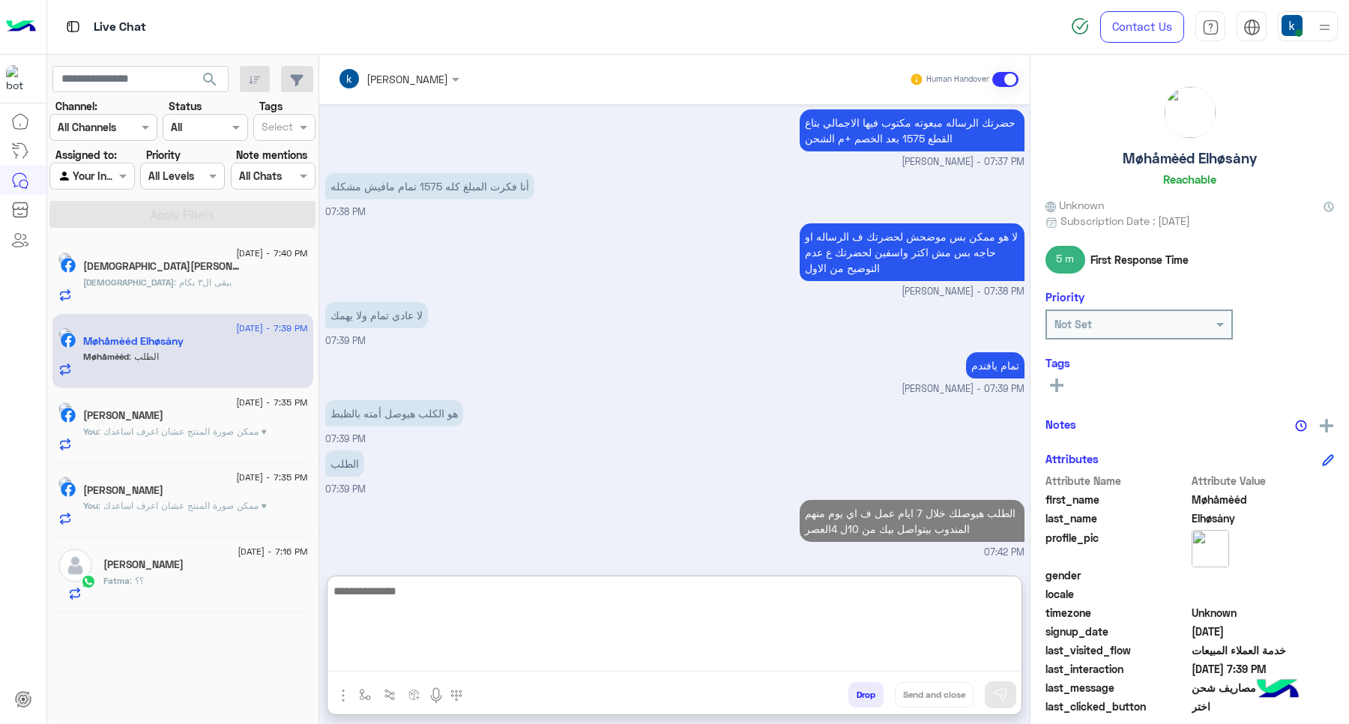
scroll to position [2488, 0]
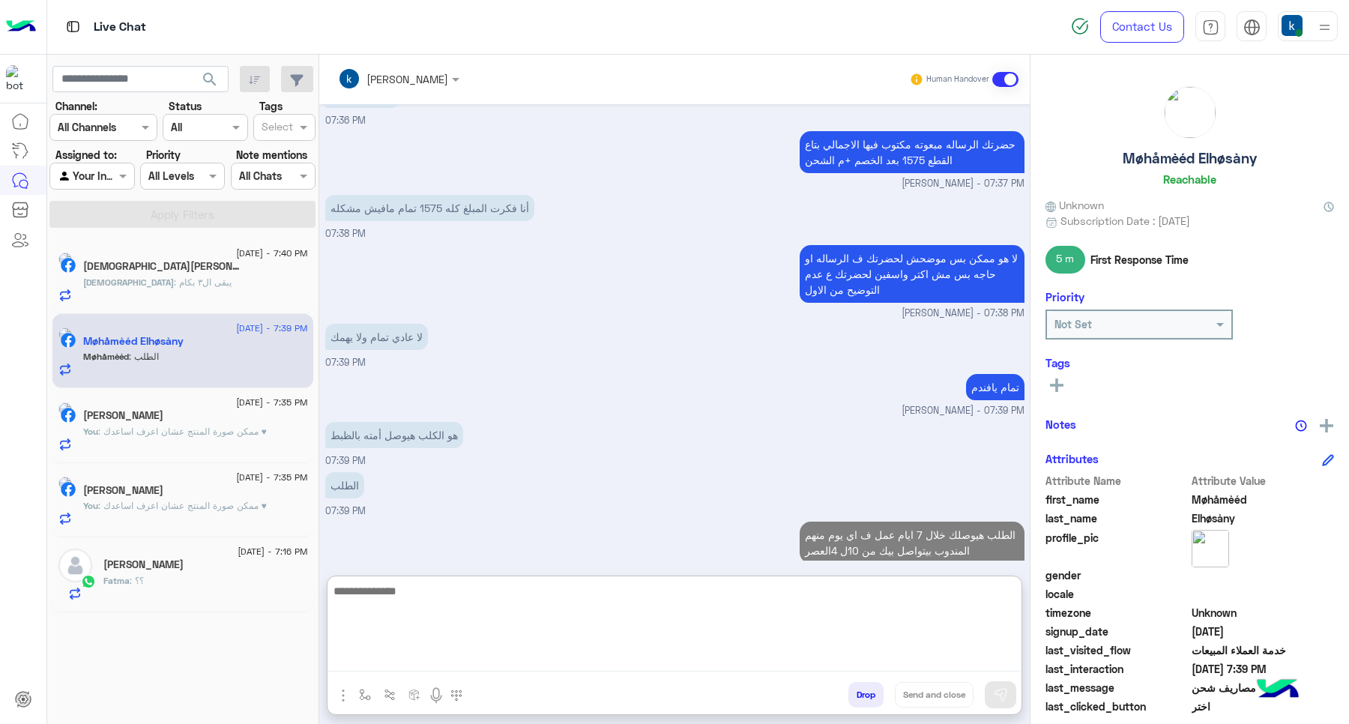
click at [210, 289] on div "[DEMOGRAPHIC_DATA] : يبقى ال٣ بكام" at bounding box center [195, 289] width 225 height 26
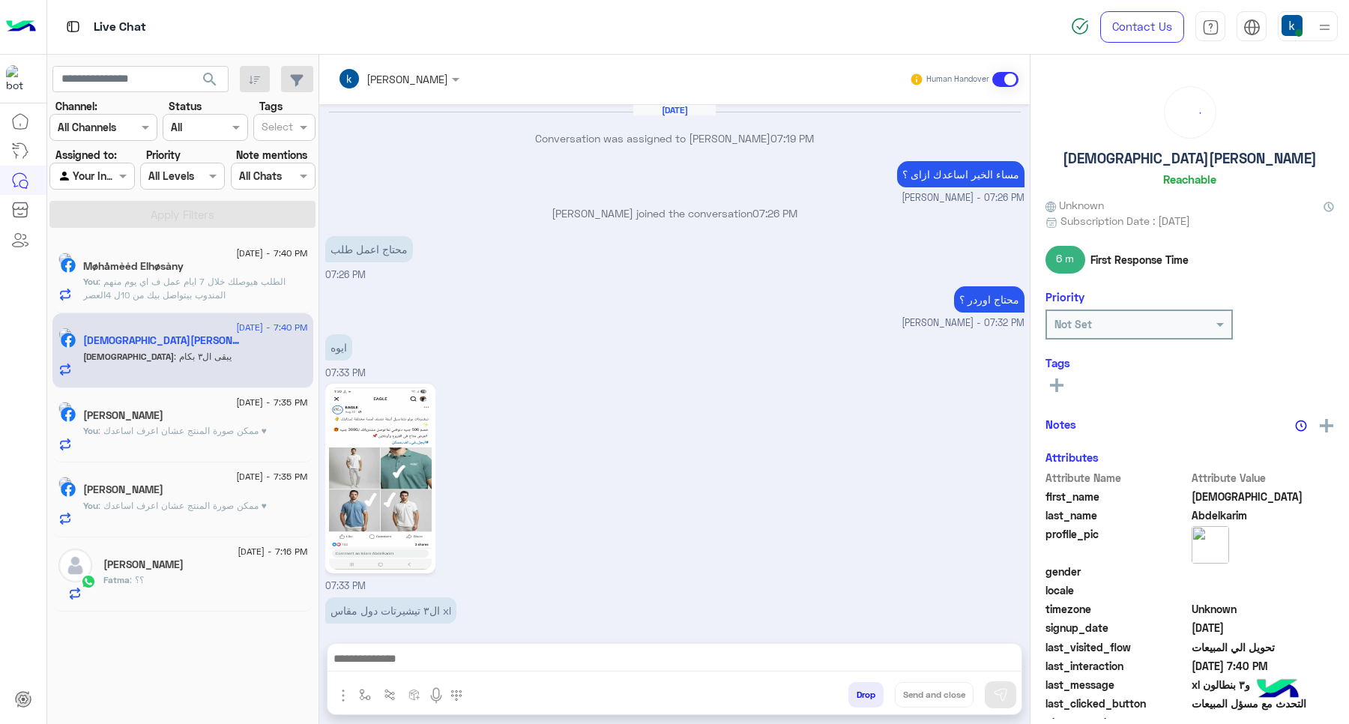
scroll to position [785, 0]
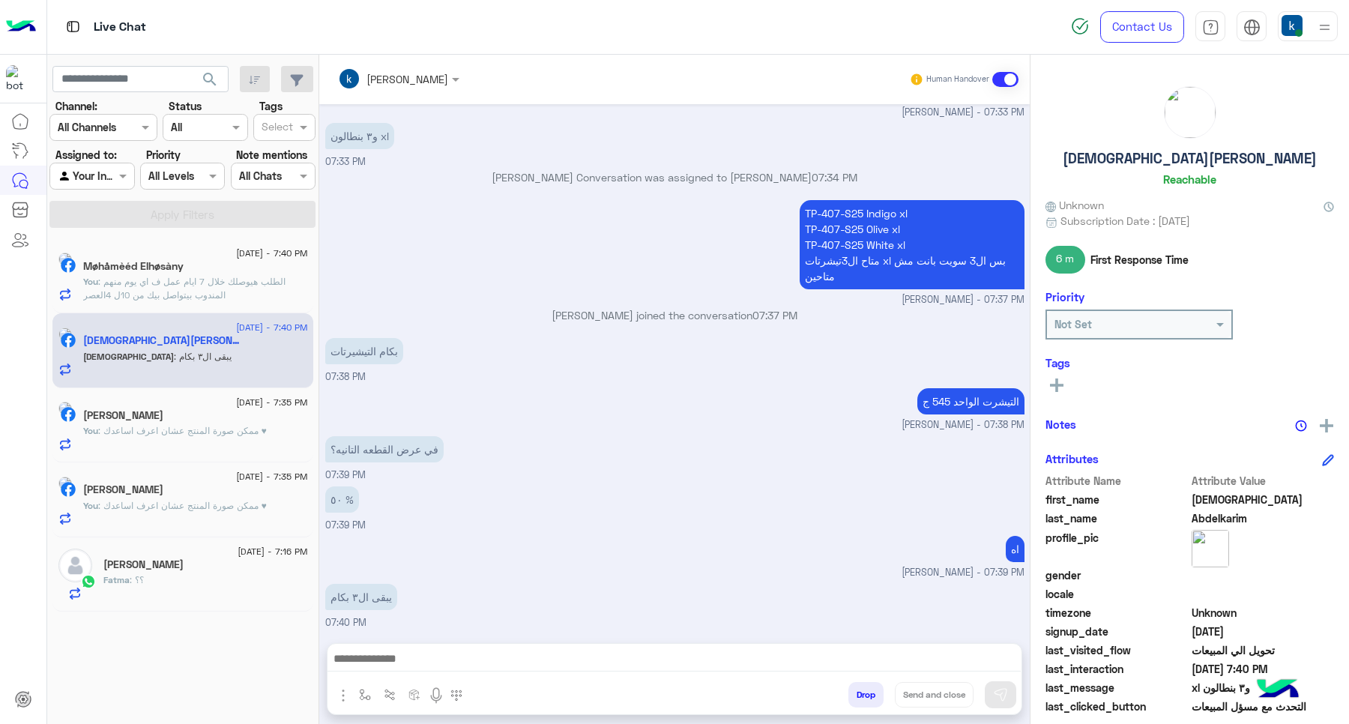
click at [459, 673] on div at bounding box center [674, 662] width 694 height 37
click at [462, 669] on textarea at bounding box center [673, 660] width 693 height 22
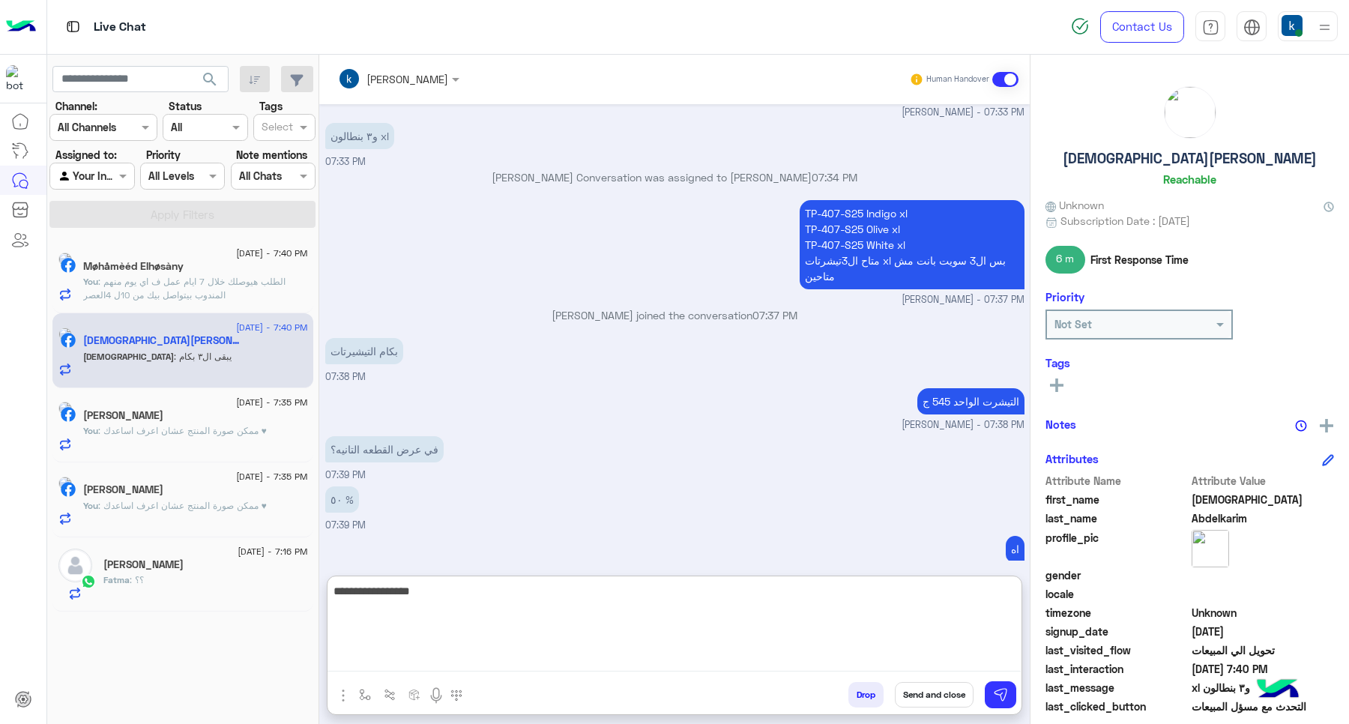
type textarea "**********"
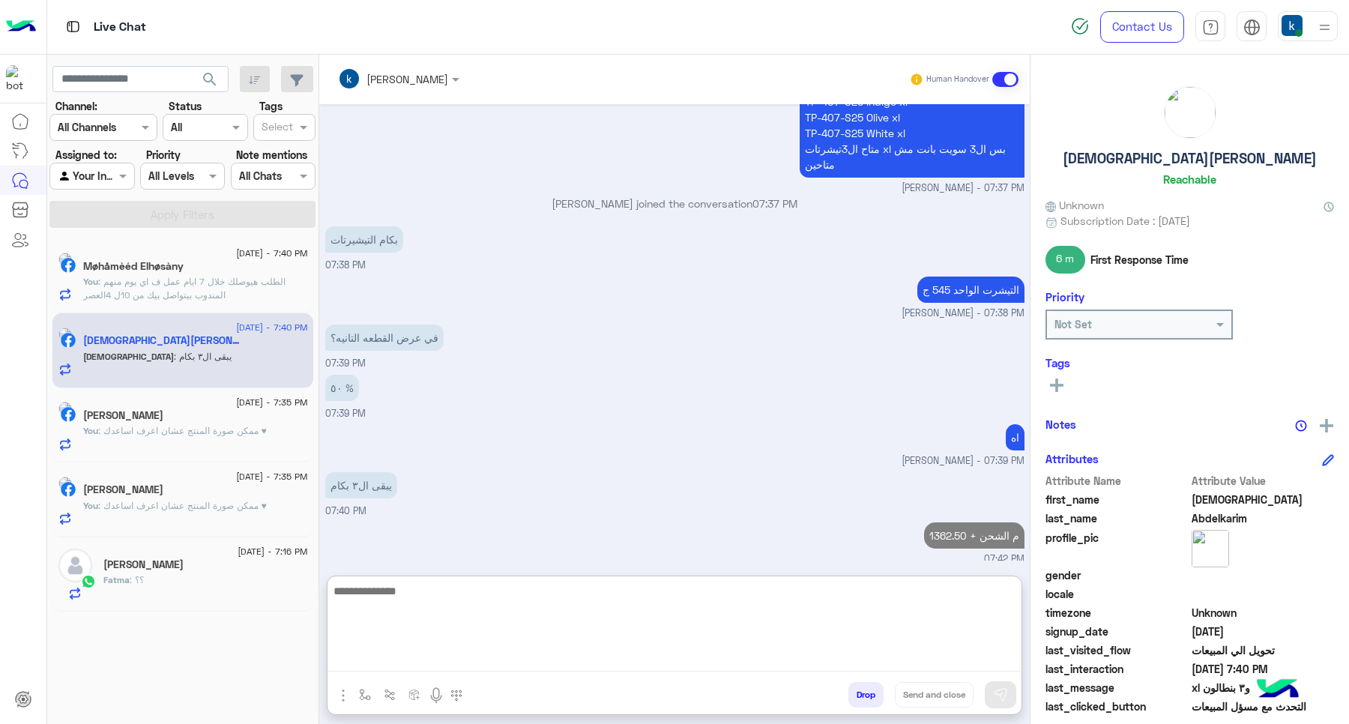
scroll to position [900, 0]
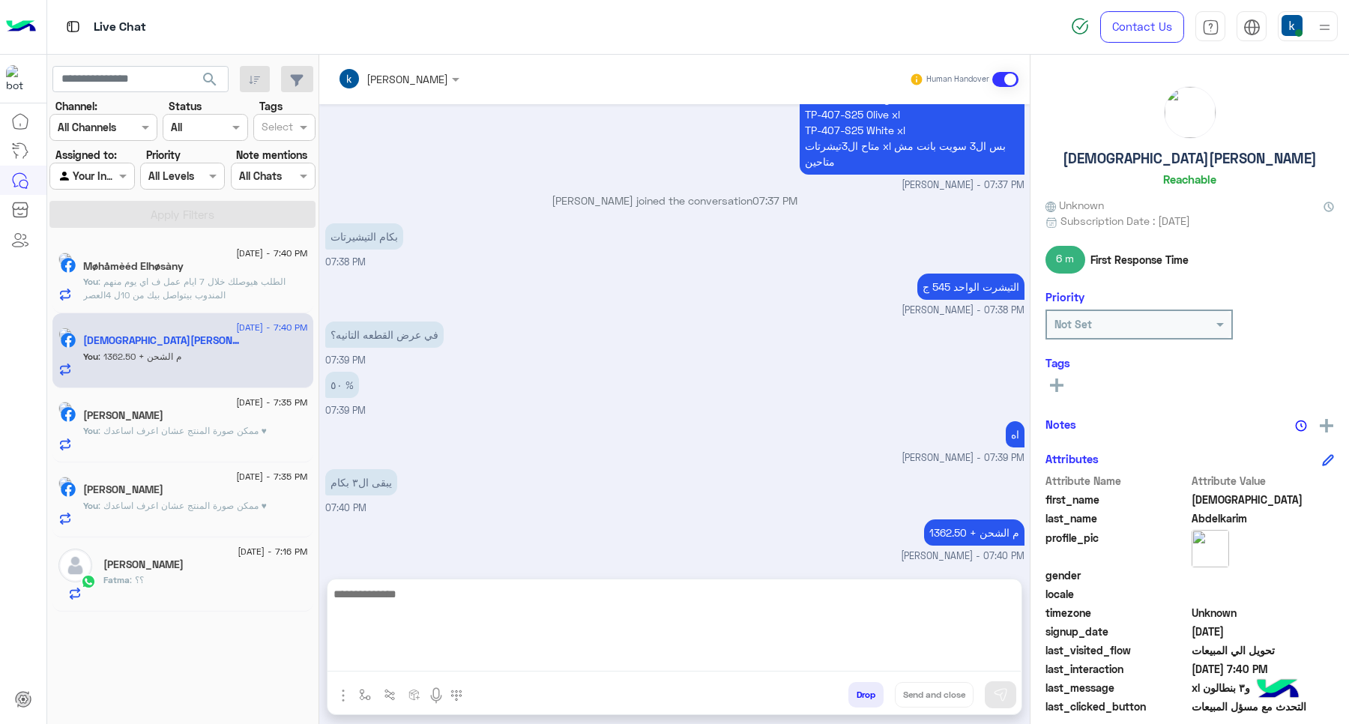
click at [160, 560] on h5 "[PERSON_NAME]" at bounding box center [143, 564] width 80 height 13
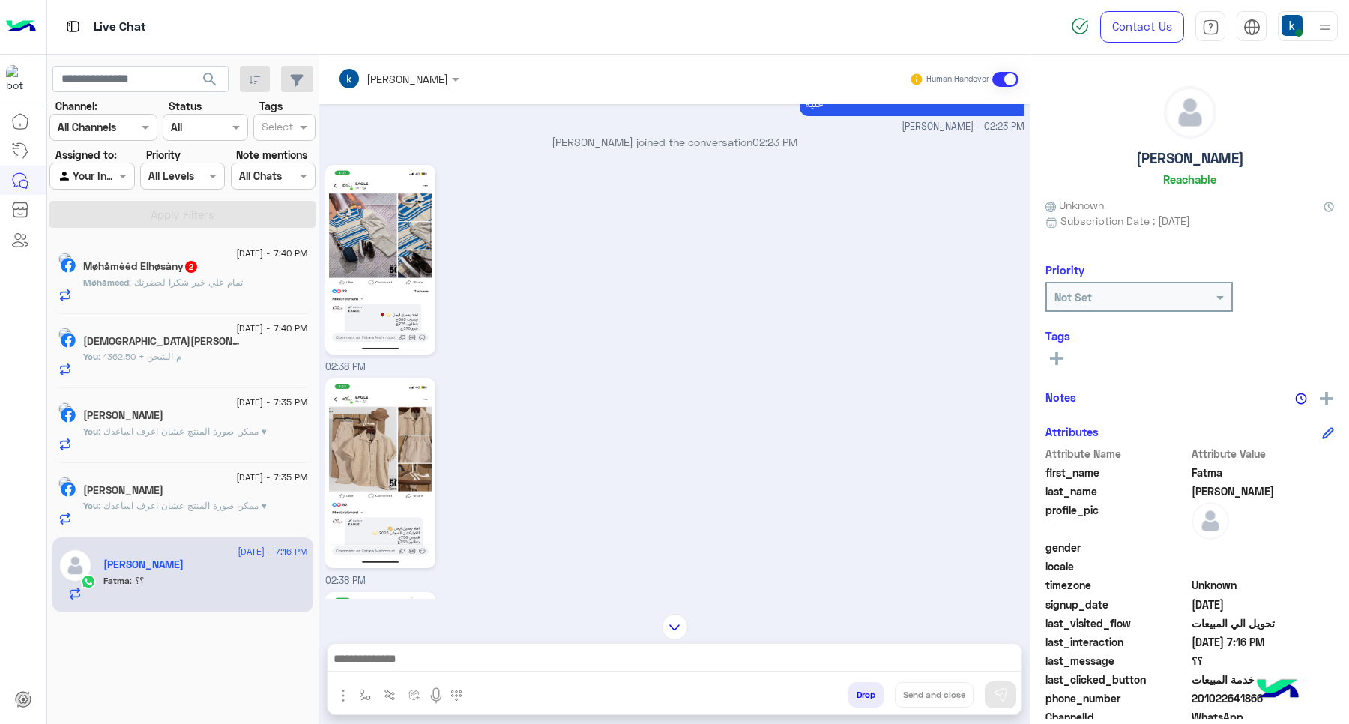
scroll to position [368, 0]
click at [435, 649] on textarea at bounding box center [673, 660] width 693 height 22
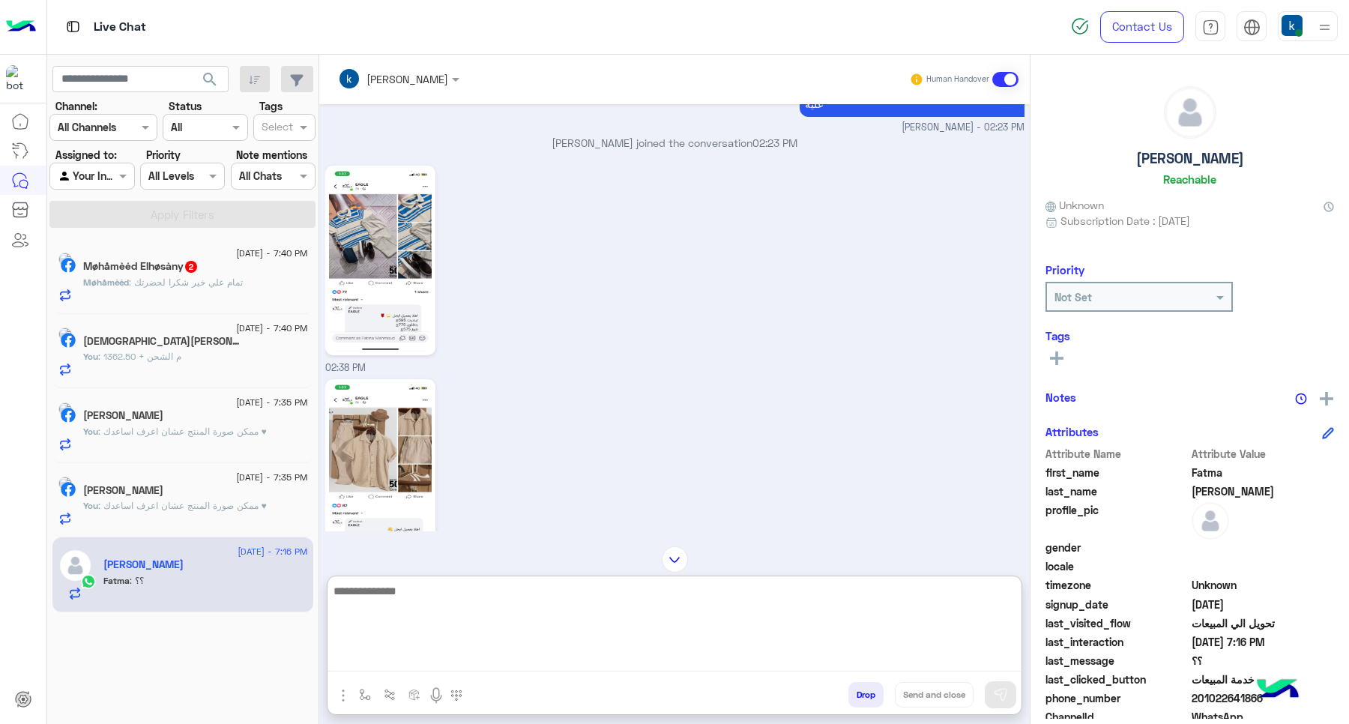
type textarea "*"
type textarea "**********"
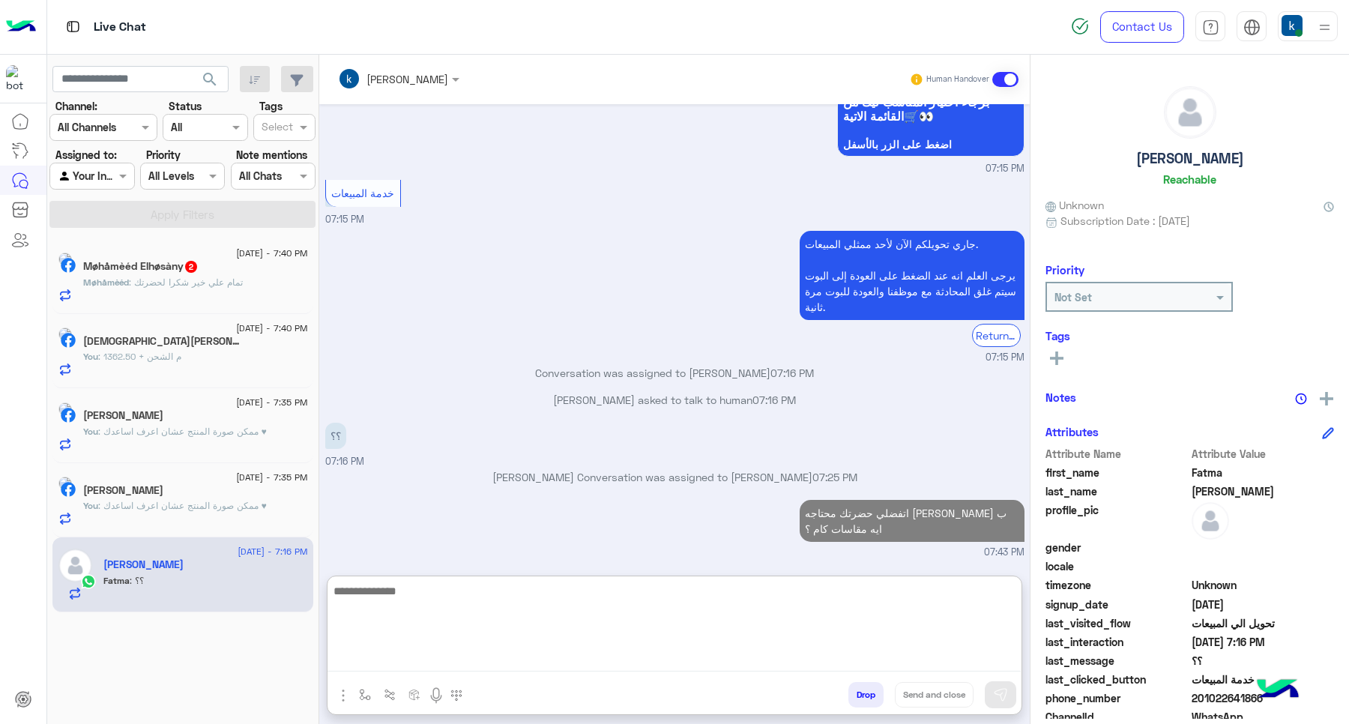
scroll to position [2317, 0]
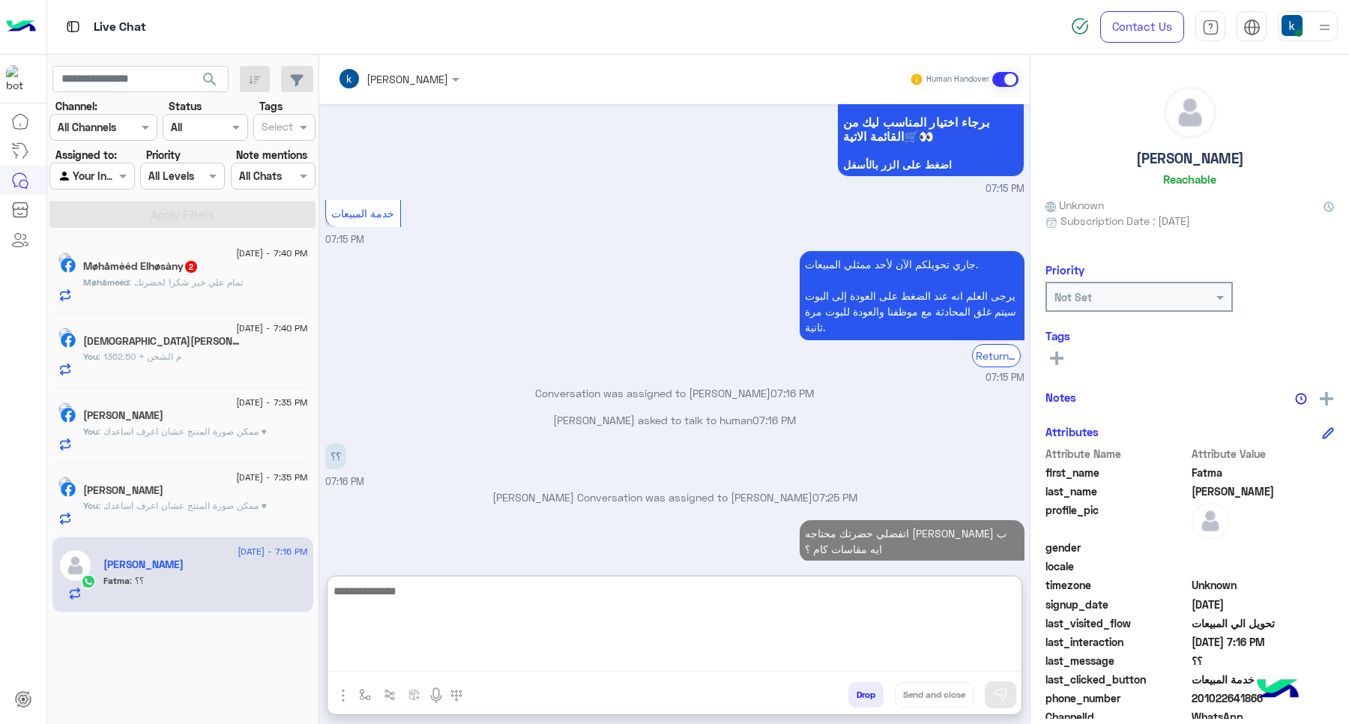
click at [238, 282] on span ": تمام علي خير شكرا لحضرتك" at bounding box center [186, 281] width 114 height 11
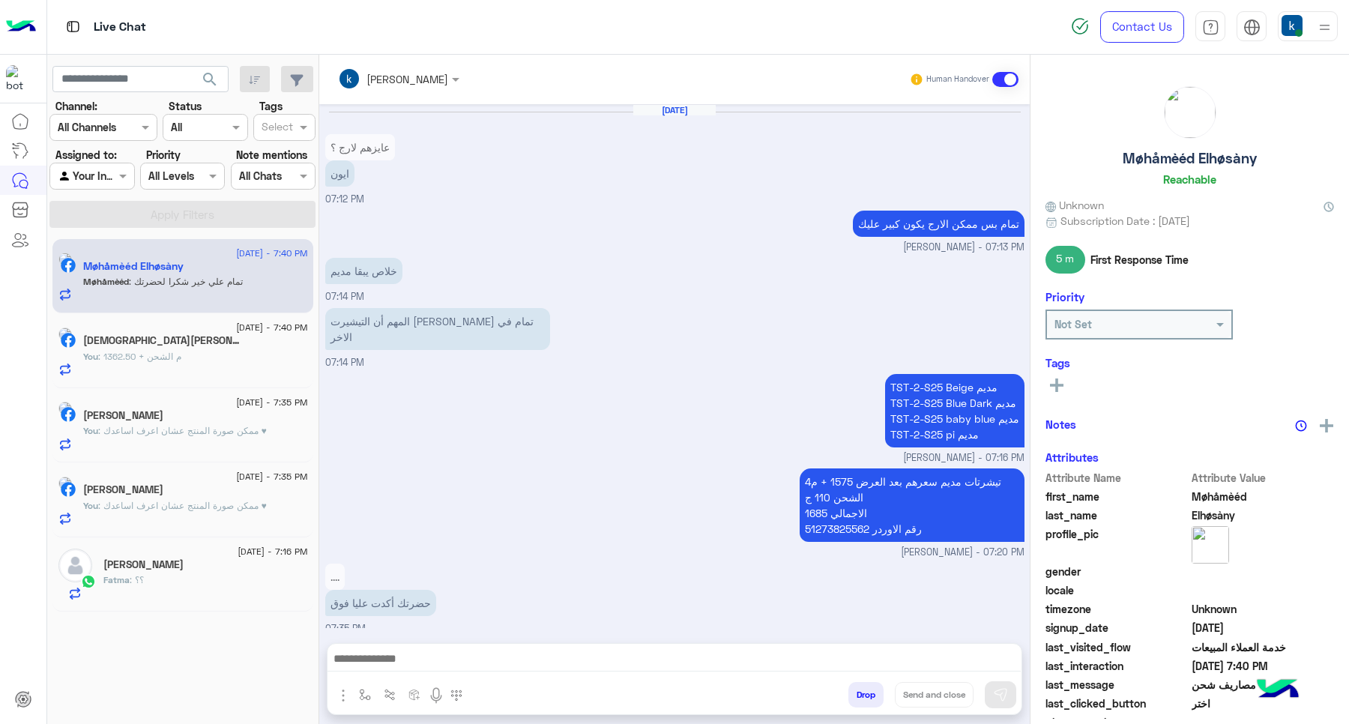
scroll to position [759, 0]
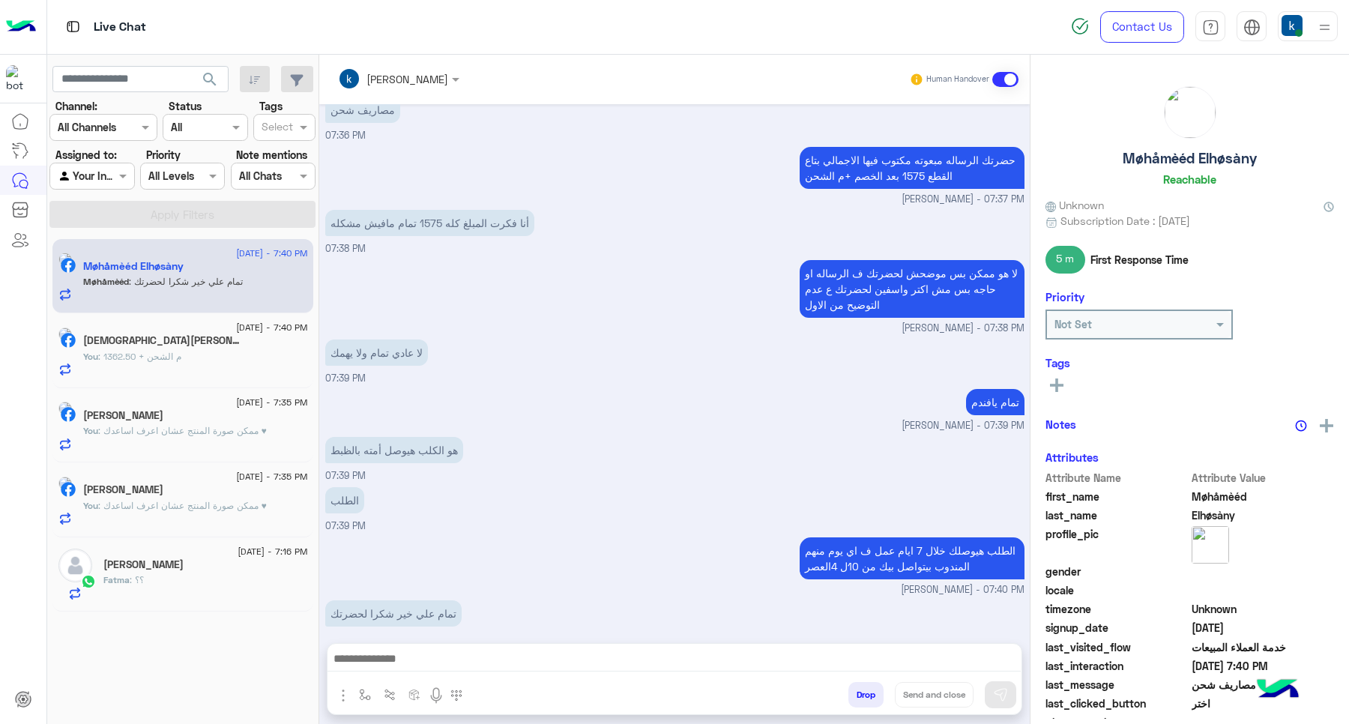
click at [504, 667] on textarea at bounding box center [673, 660] width 693 height 22
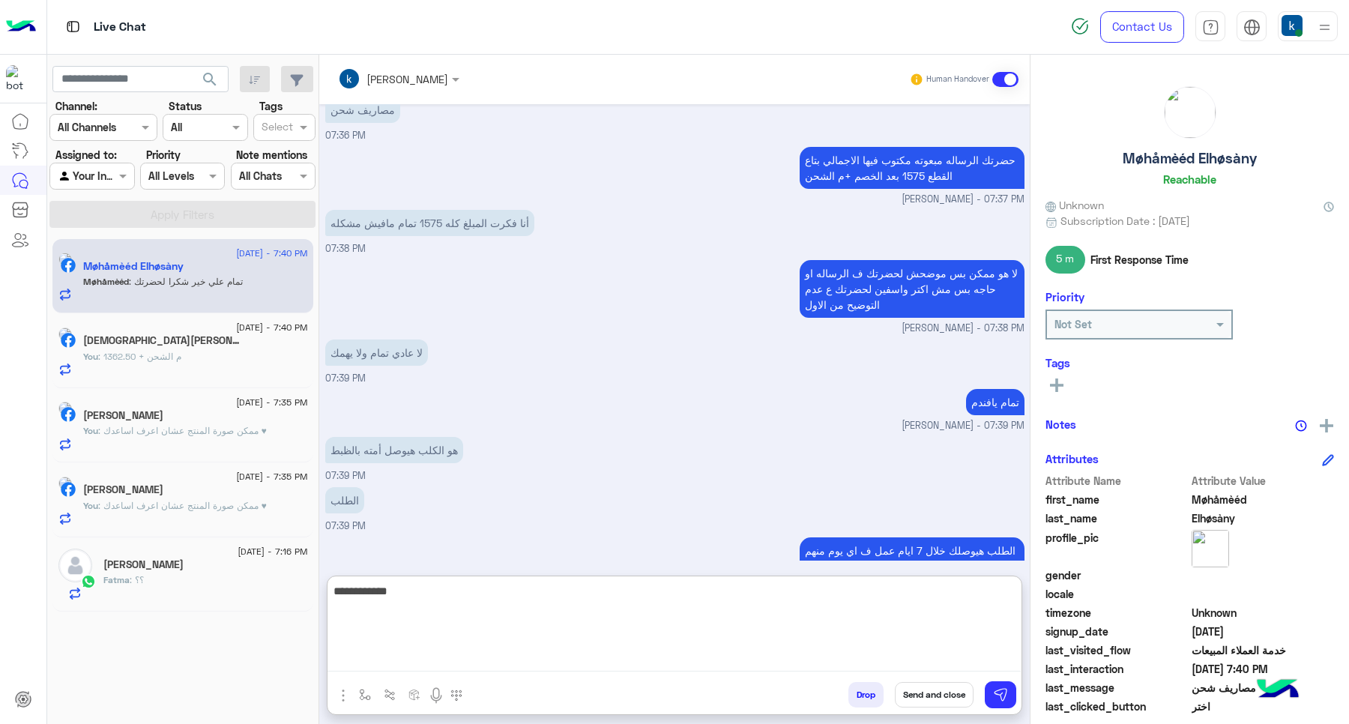
type textarea "**********"
click at [928, 686] on button "Send and close" at bounding box center [934, 694] width 79 height 25
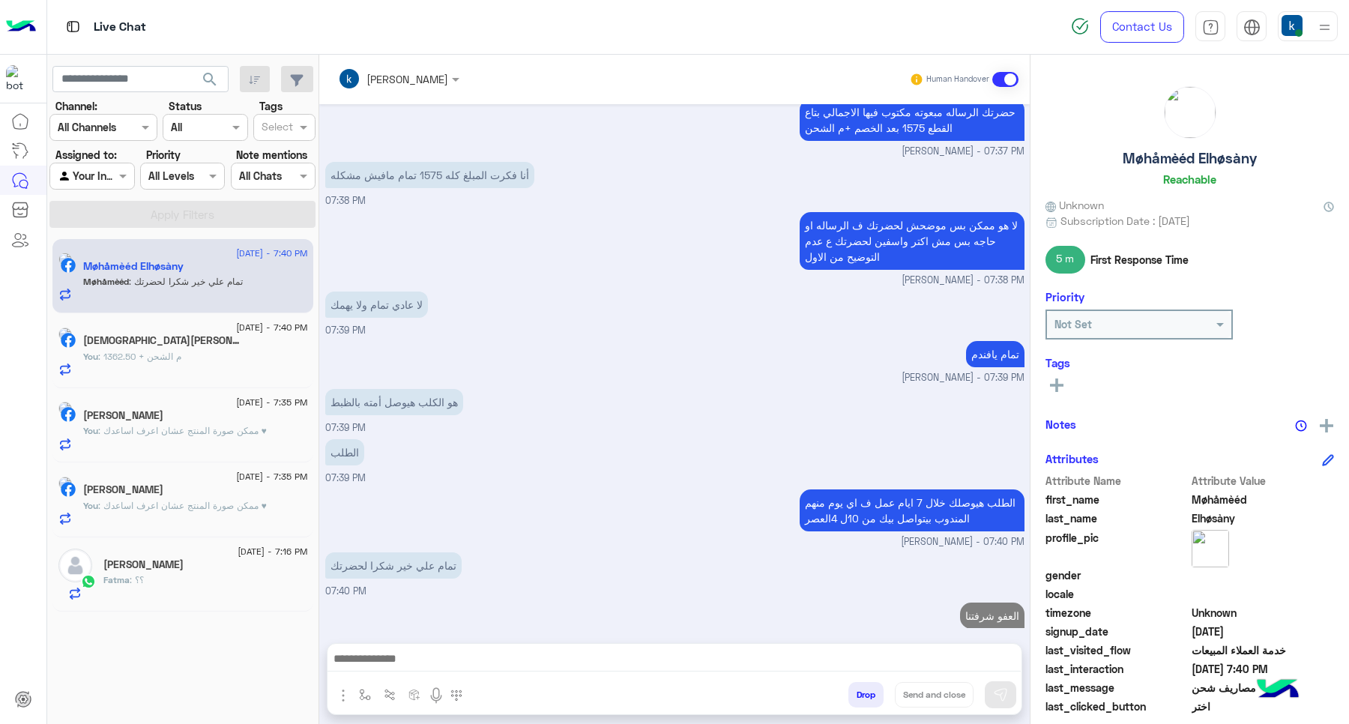
scroll to position [834, 0]
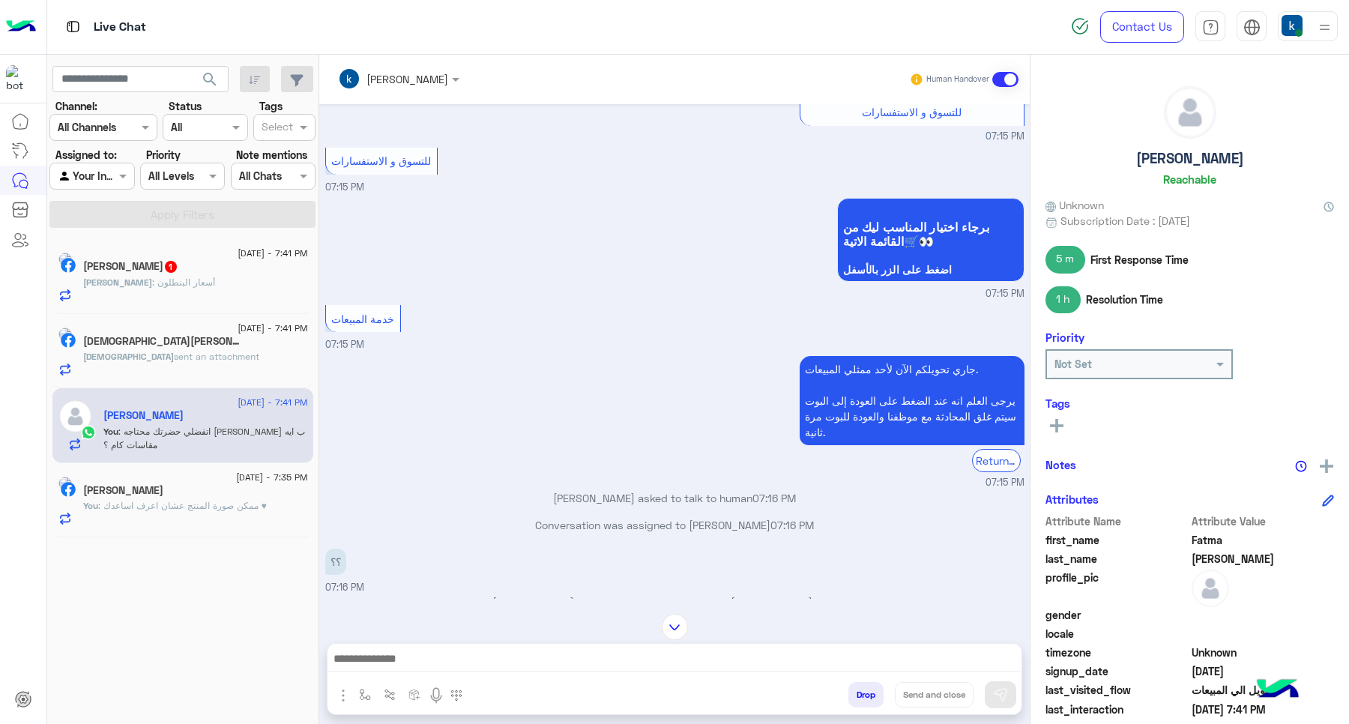
scroll to position [2088, 0]
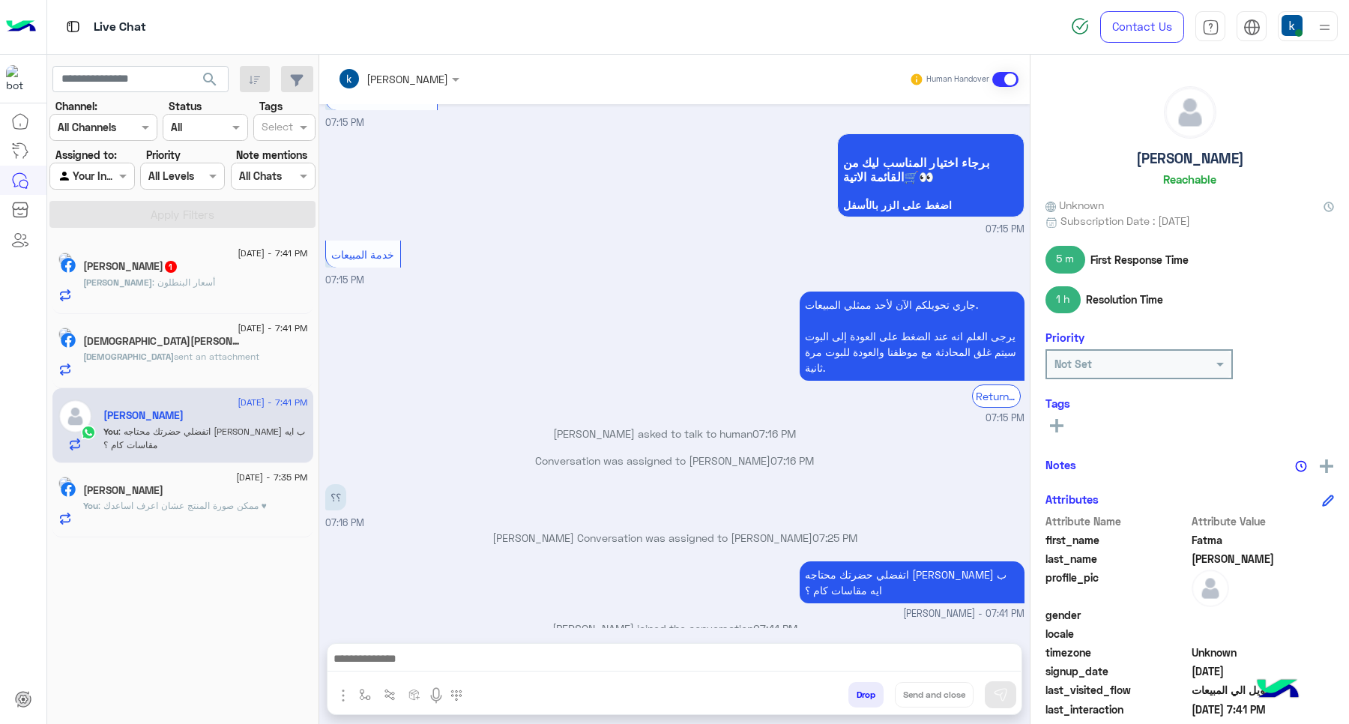
click at [207, 367] on div "[DEMOGRAPHIC_DATA] sent an attachment" at bounding box center [195, 363] width 225 height 26
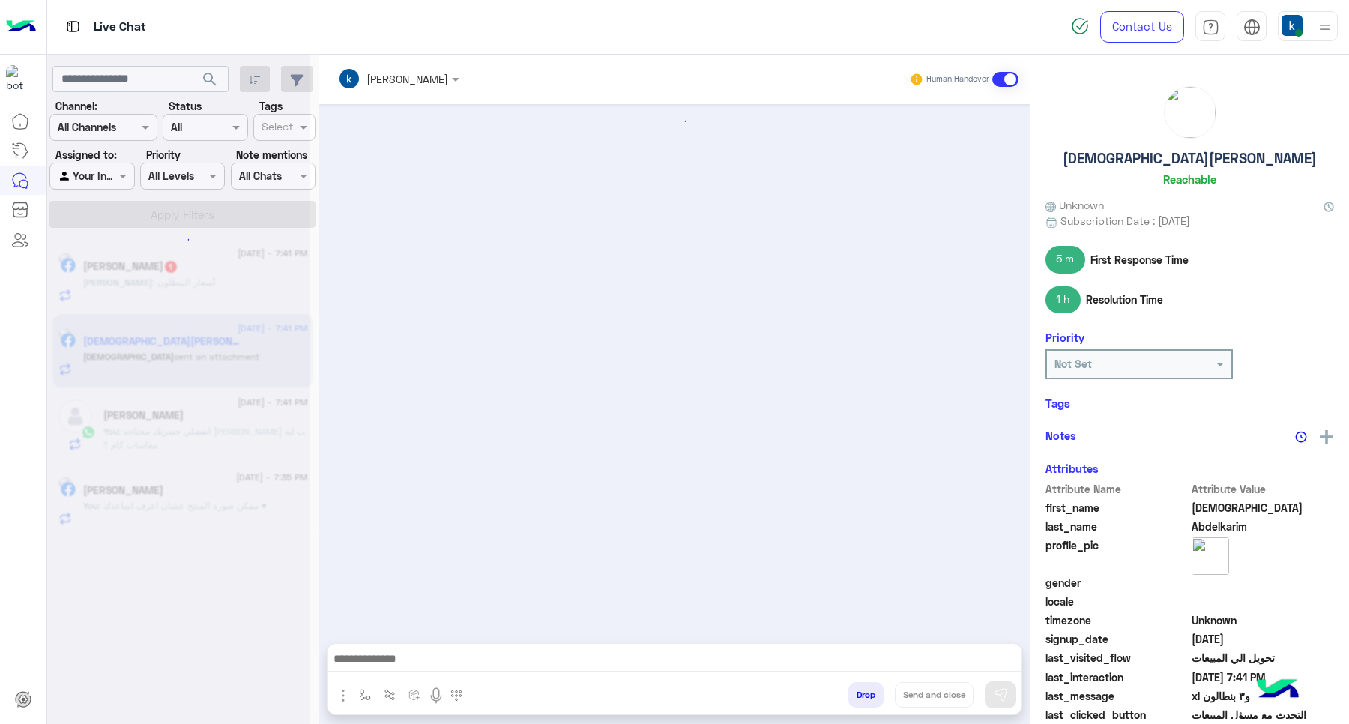
scroll to position [994, 0]
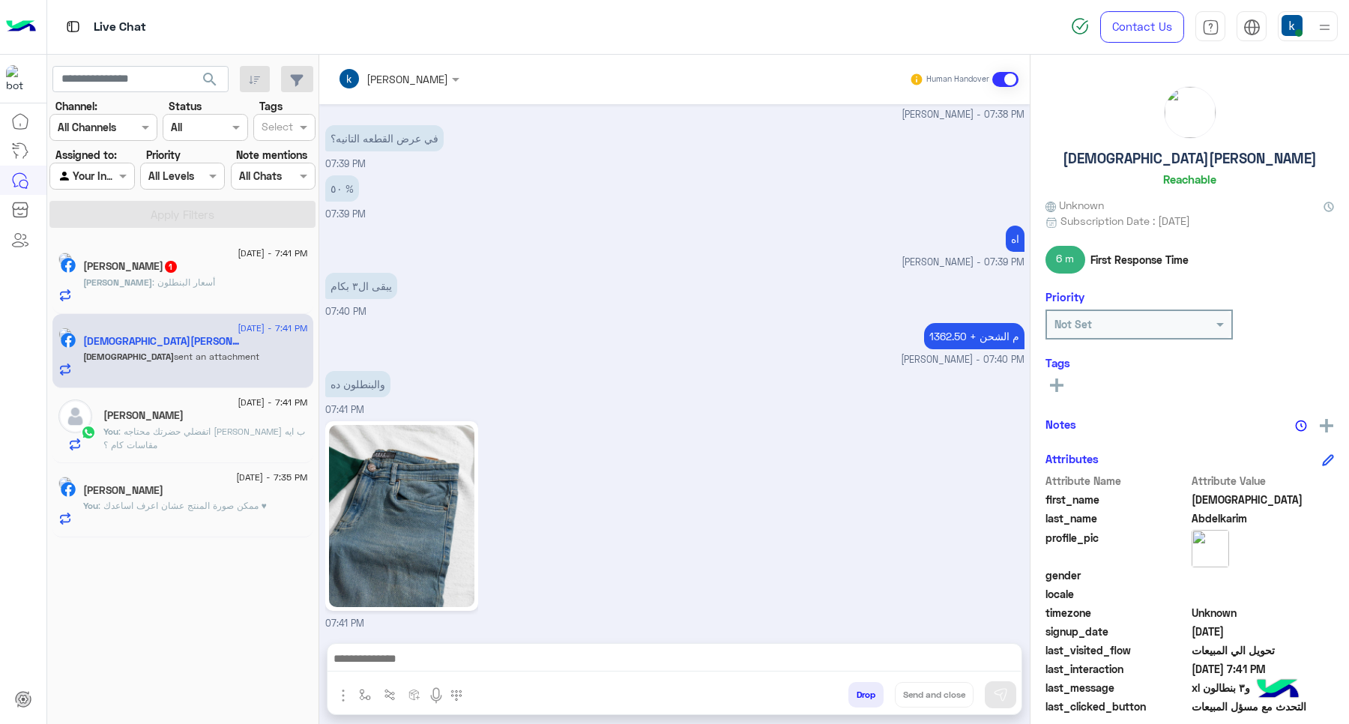
click at [471, 668] on textarea at bounding box center [673, 660] width 693 height 22
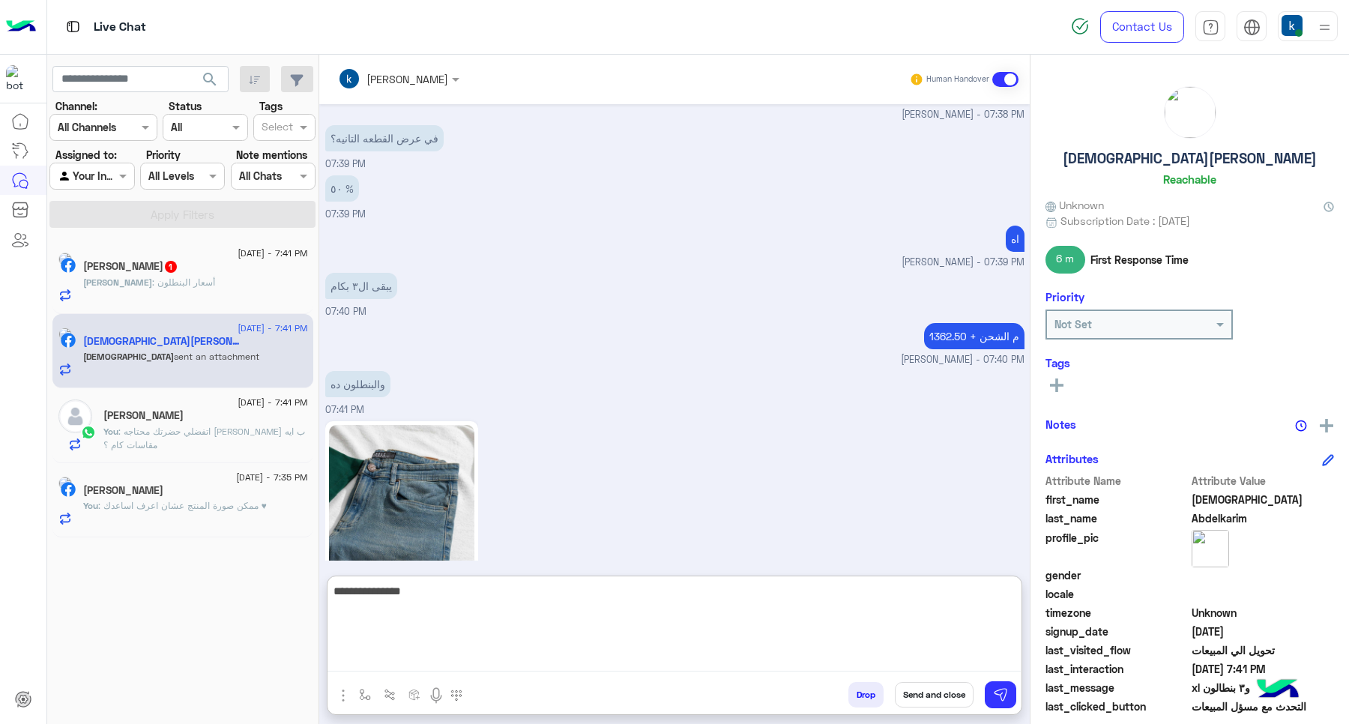
type textarea "**********"
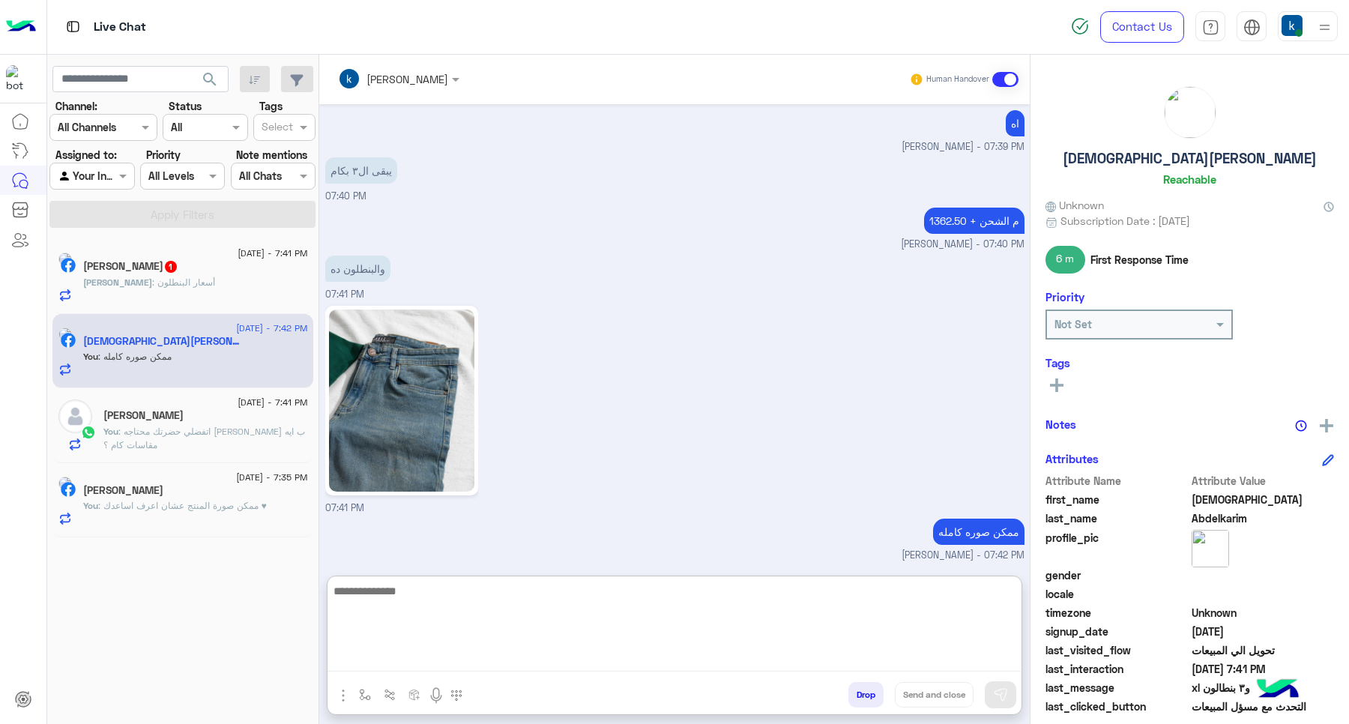
click at [214, 263] on div "[PERSON_NAME] 1" at bounding box center [195, 268] width 225 height 16
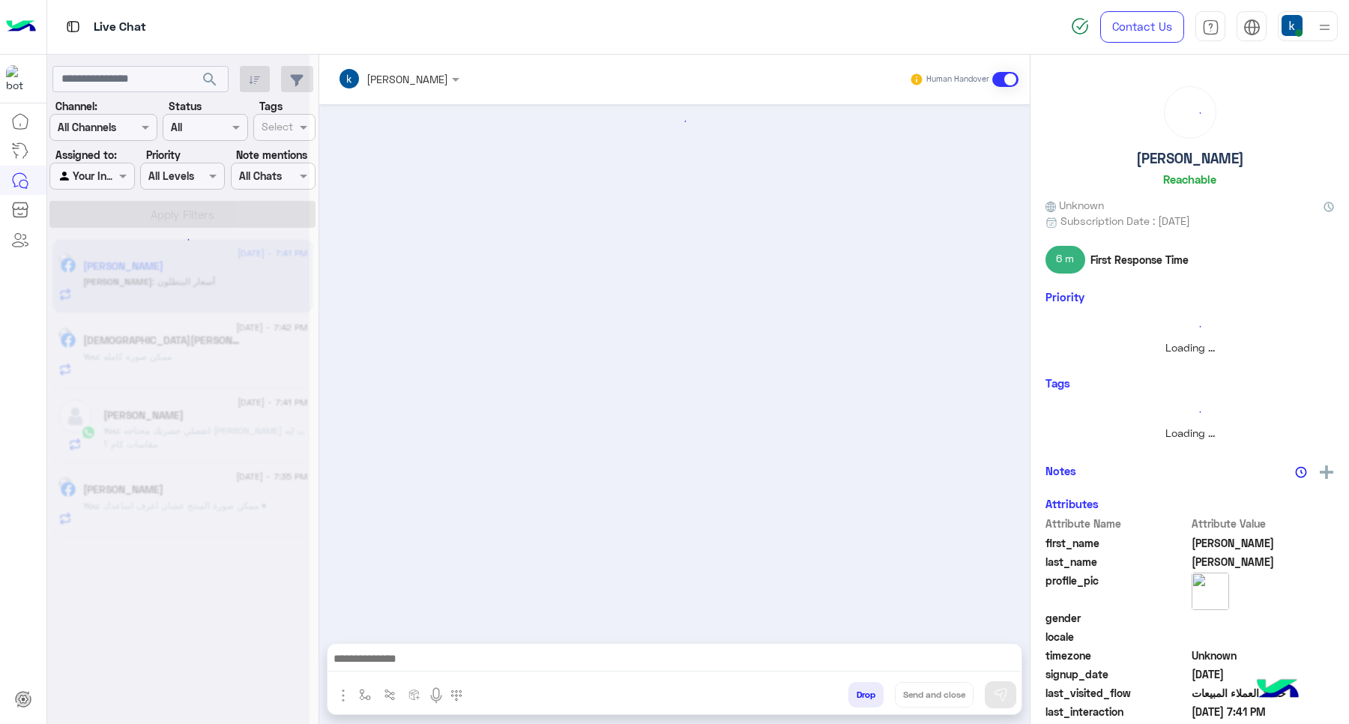
scroll to position [414, 0]
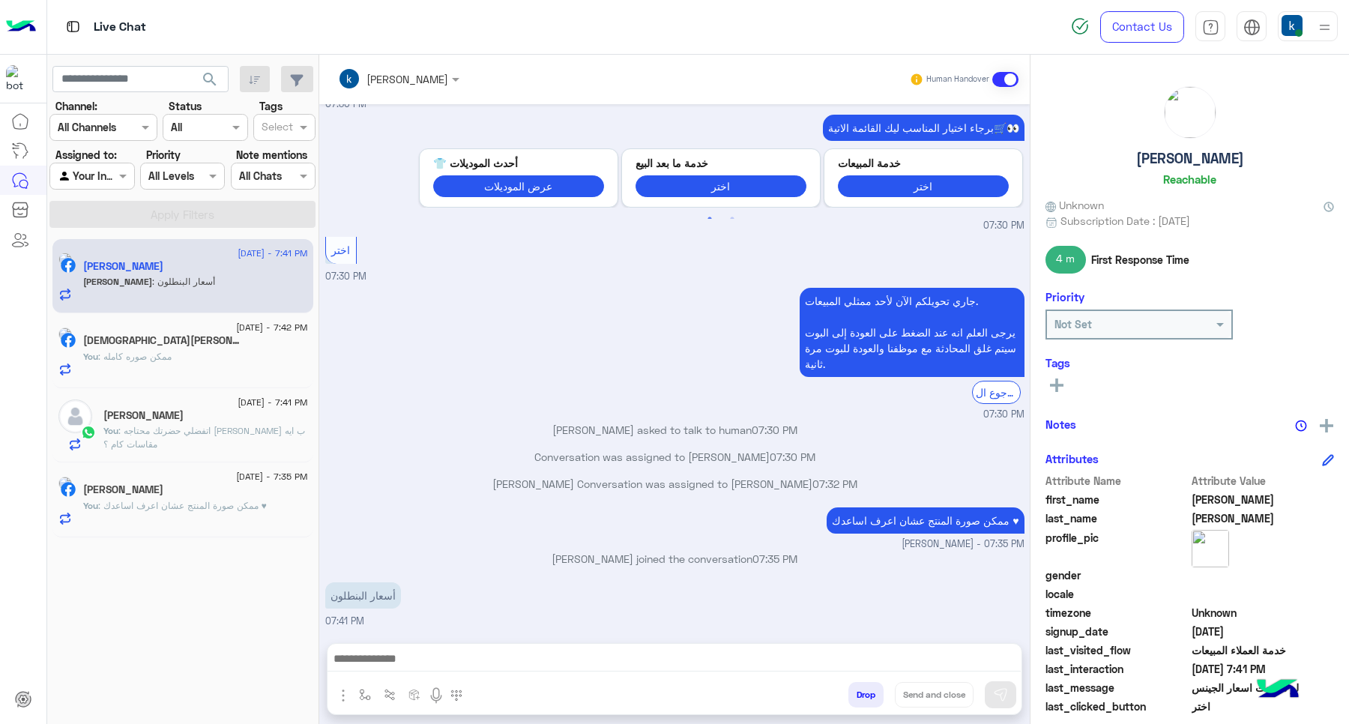
click at [514, 657] on textarea at bounding box center [673, 660] width 693 height 22
paste textarea "**********"
type textarea "**********"
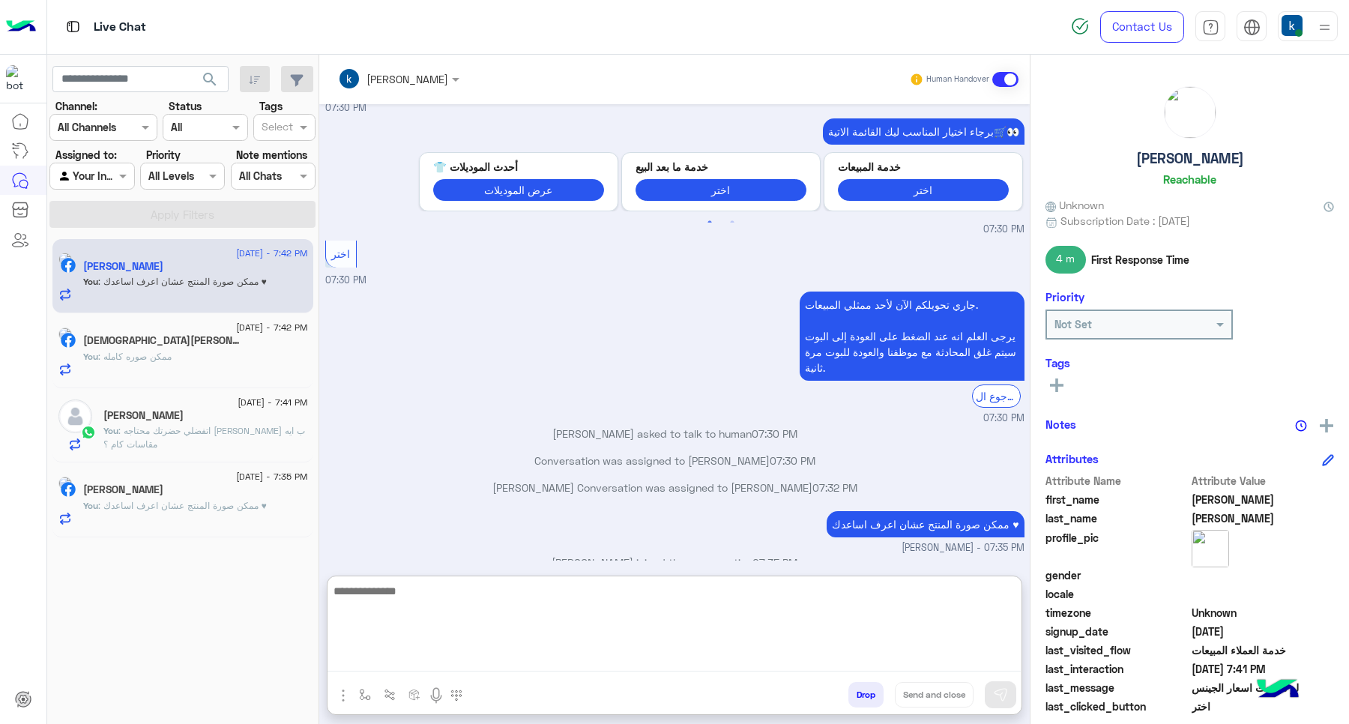
scroll to position [530, 0]
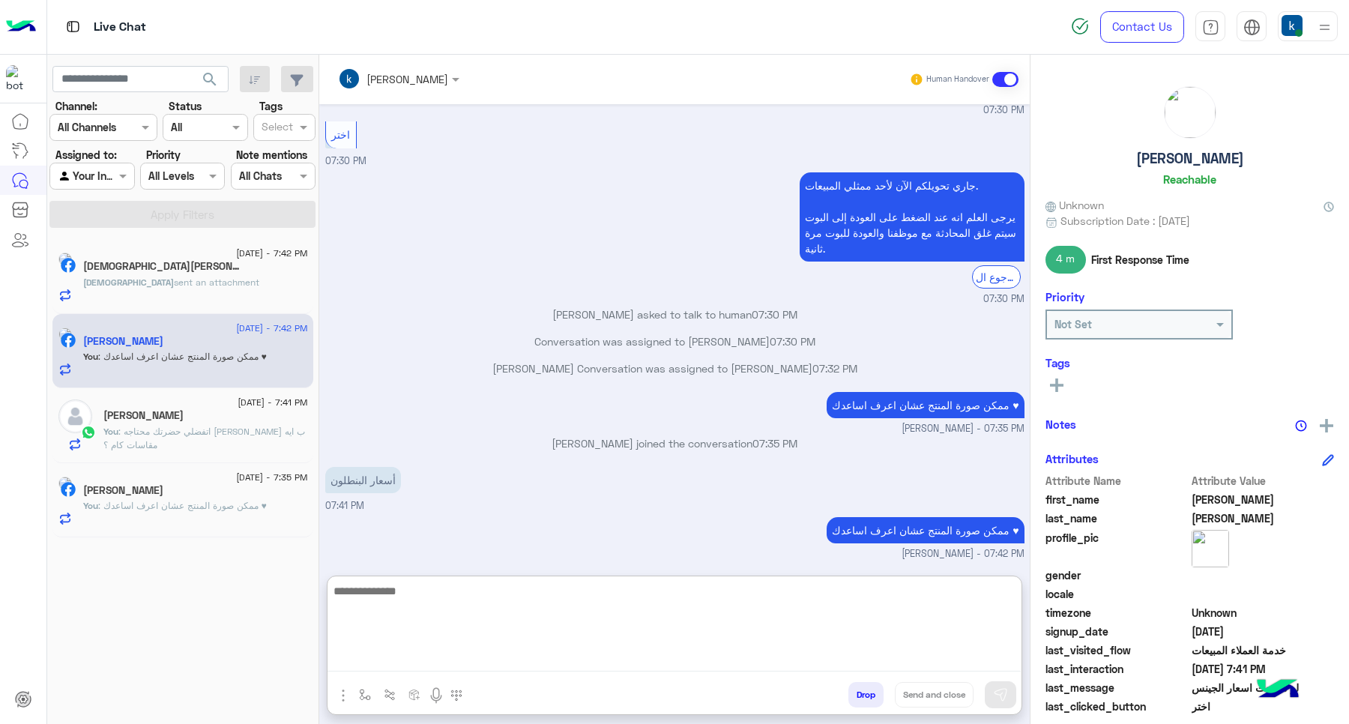
click at [214, 283] on div "[DEMOGRAPHIC_DATA] sent an attachment" at bounding box center [195, 289] width 225 height 26
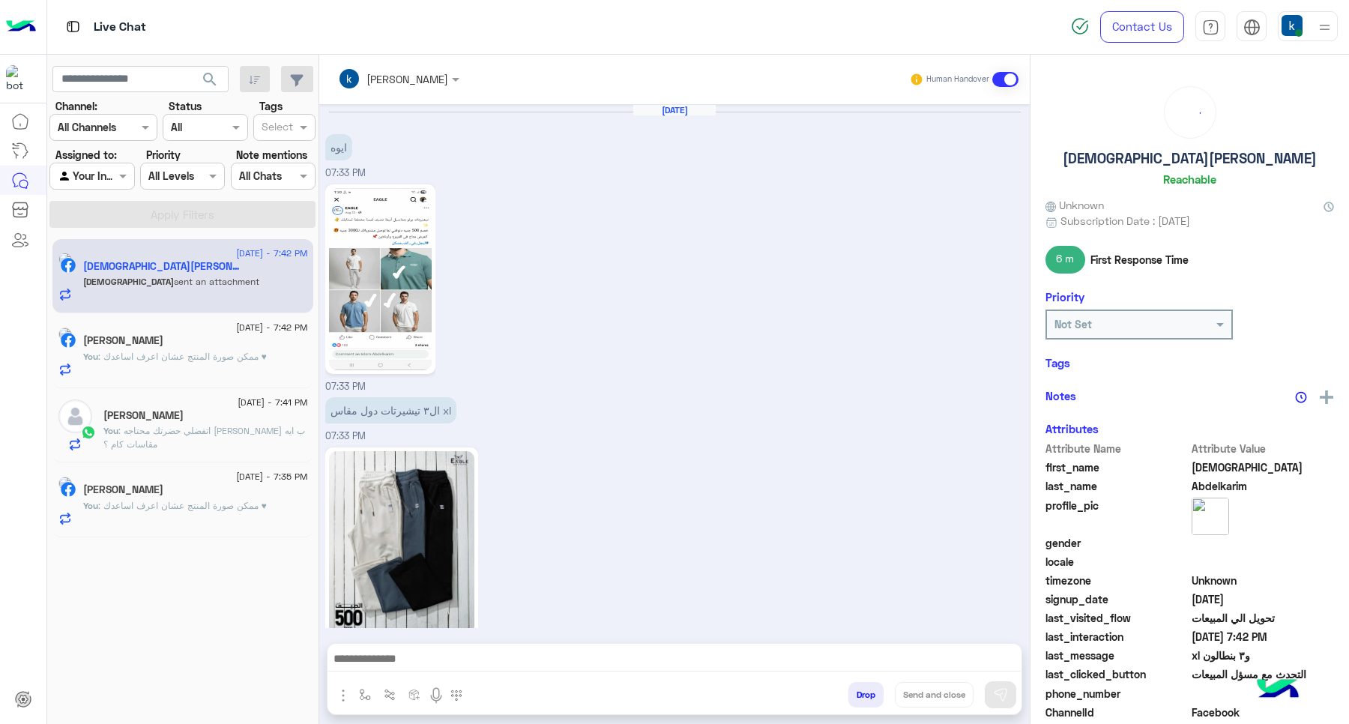
scroll to position [1156, 0]
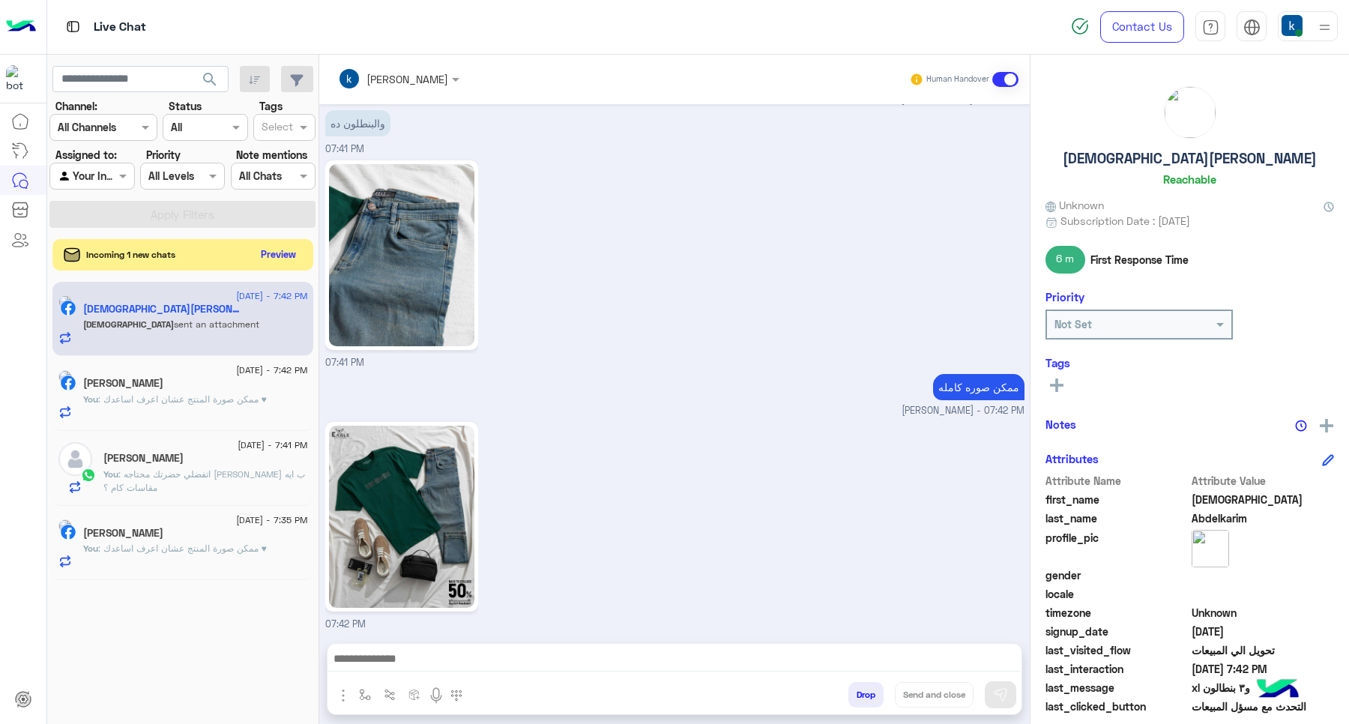
click at [271, 257] on button "Preview" at bounding box center [279, 254] width 46 height 20
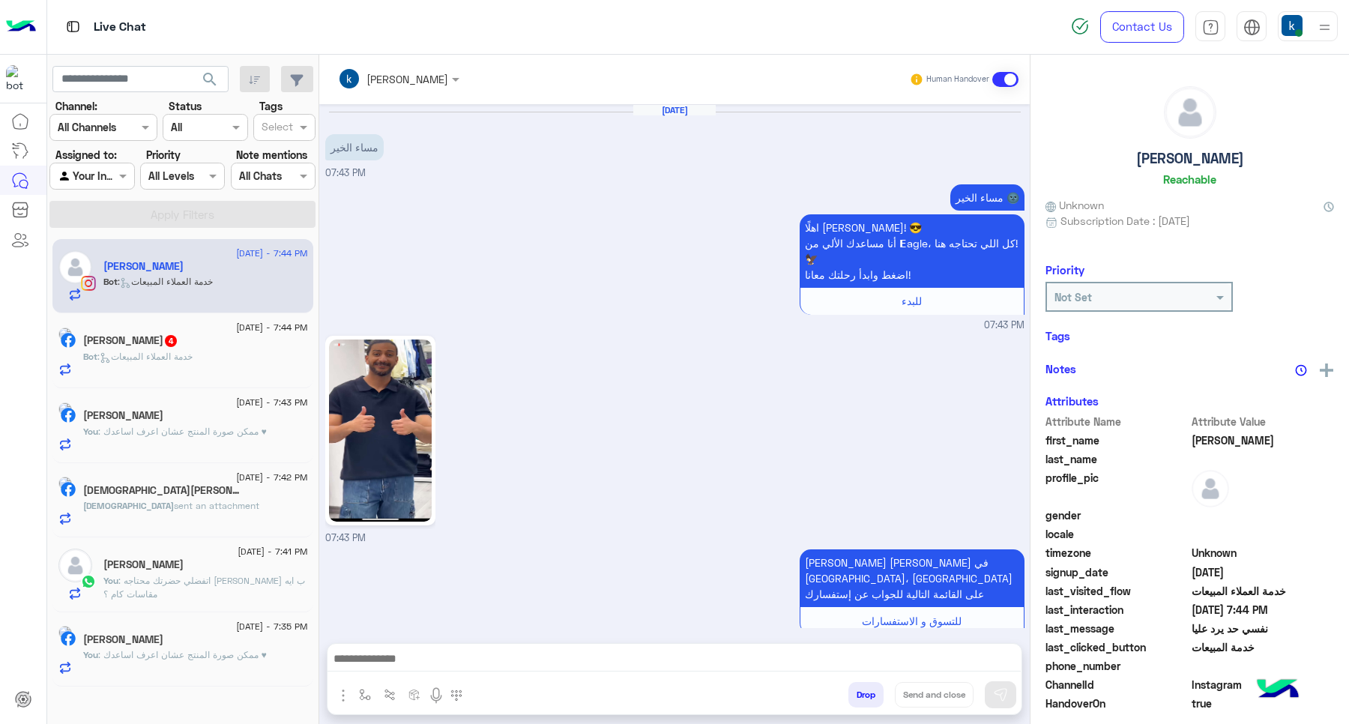
scroll to position [1331, 0]
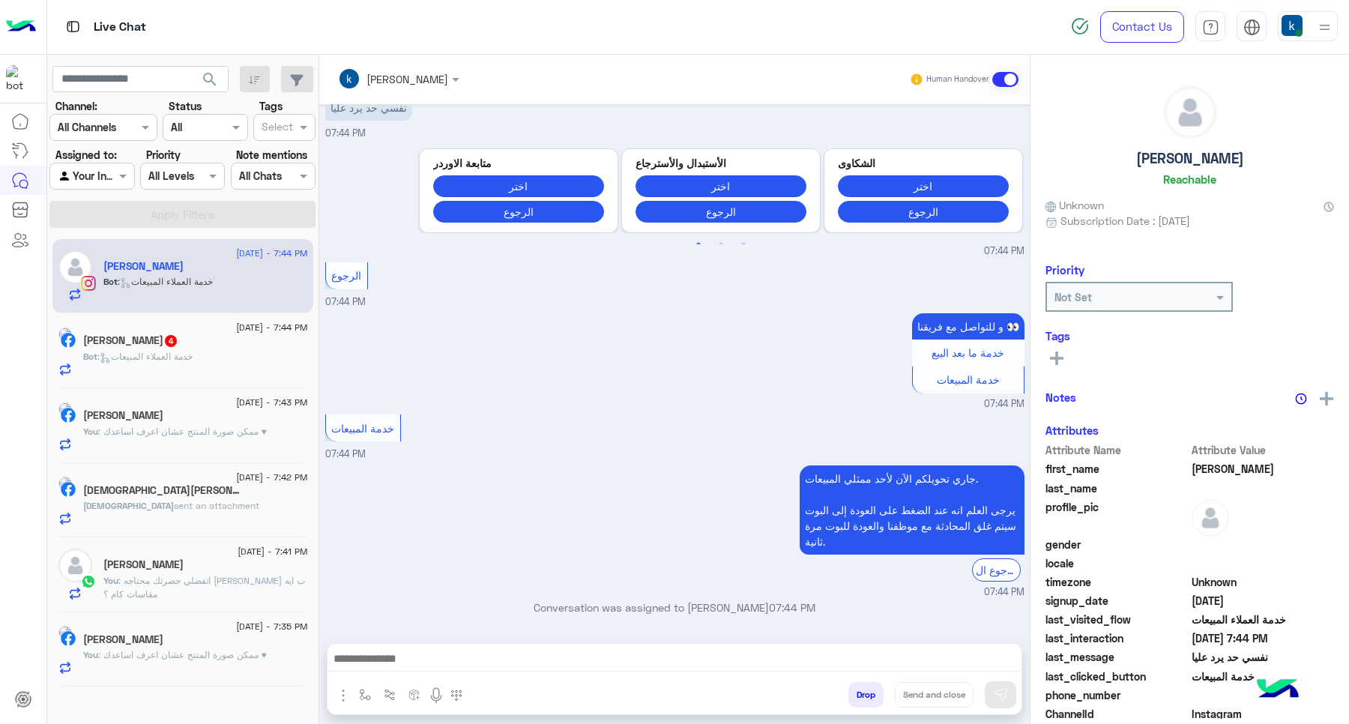
click at [456, 658] on textarea at bounding box center [673, 660] width 693 height 22
paste textarea "**********"
type textarea "**********"
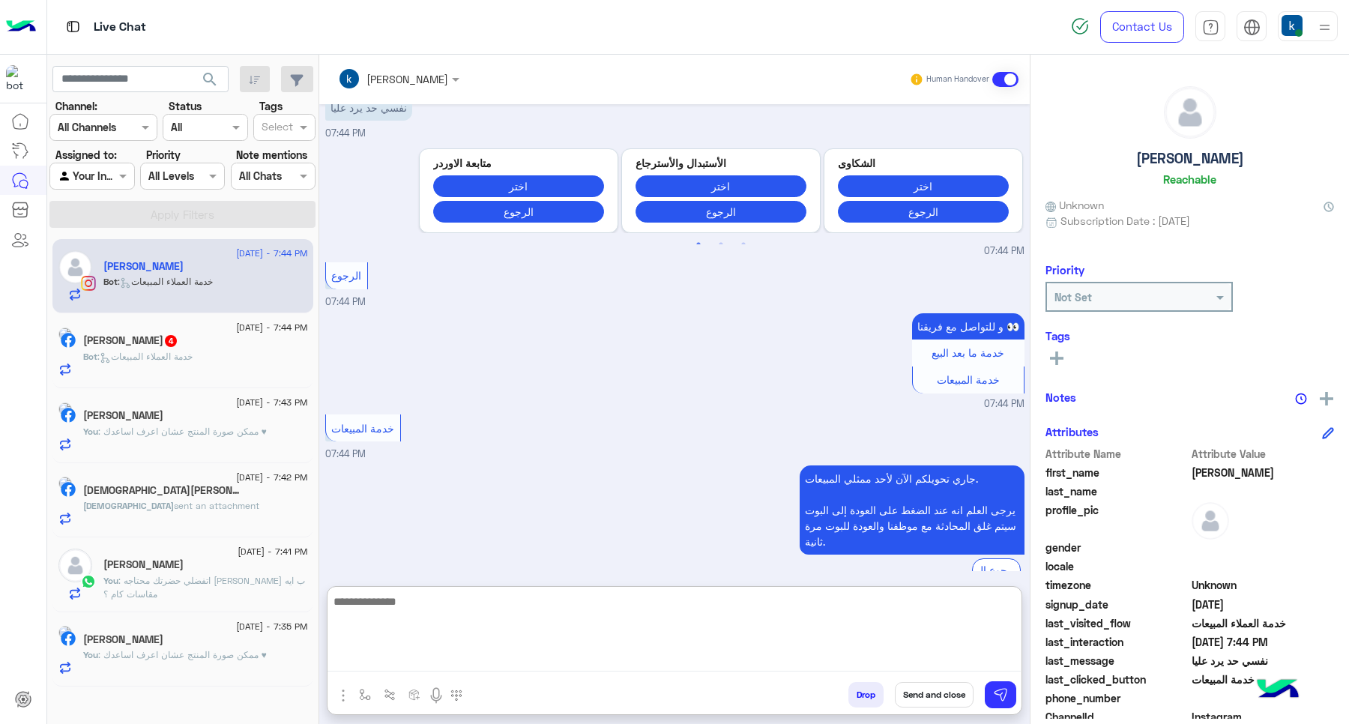
scroll to position [1446, 0]
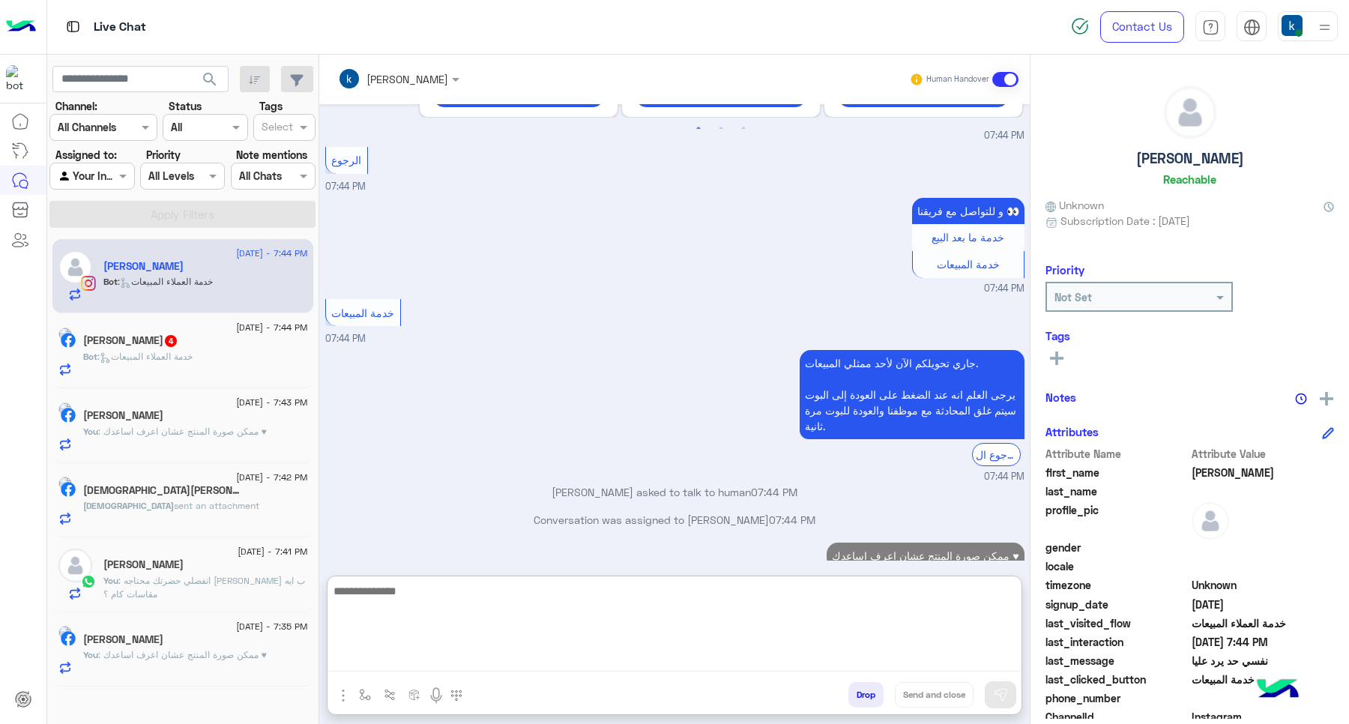
click at [223, 363] on div "Bot : خدمة العملاء المبيعات" at bounding box center [195, 363] width 225 height 26
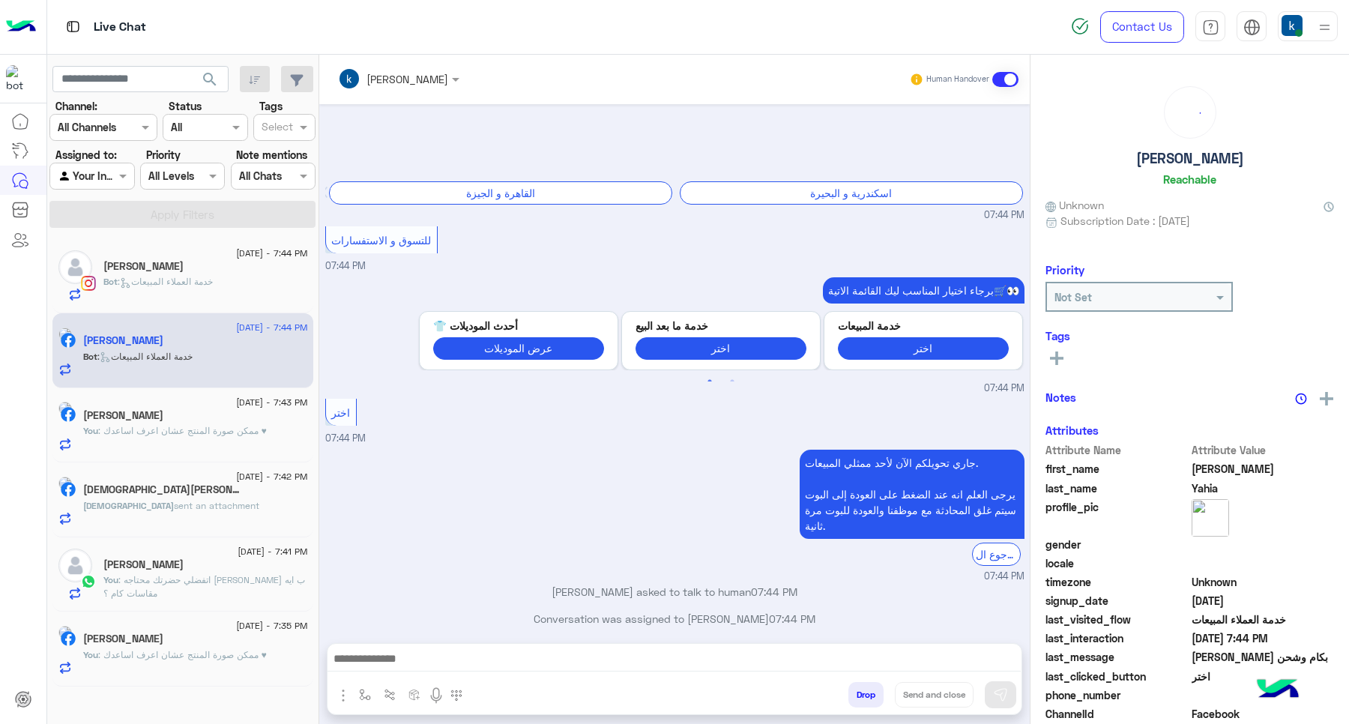
click at [411, 667] on textarea at bounding box center [673, 660] width 693 height 22
paste textarea "**********"
type textarea "**********"
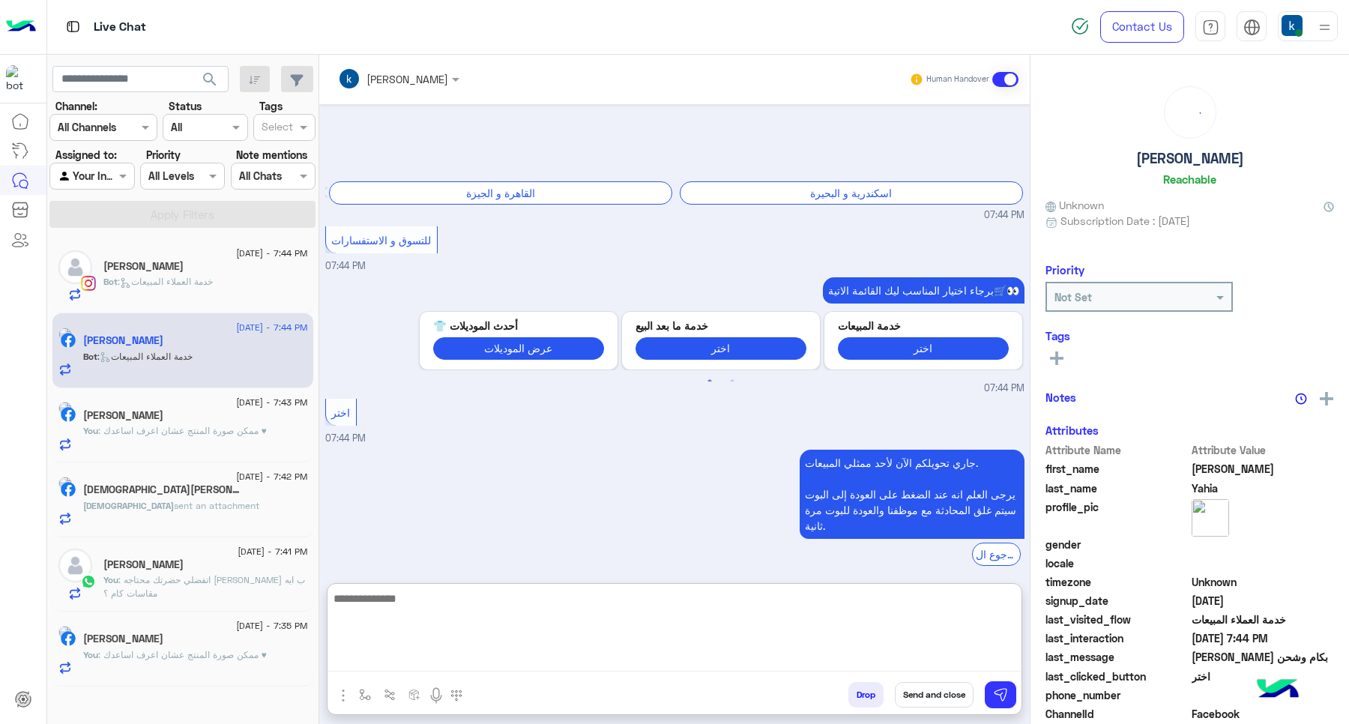
scroll to position [512, 0]
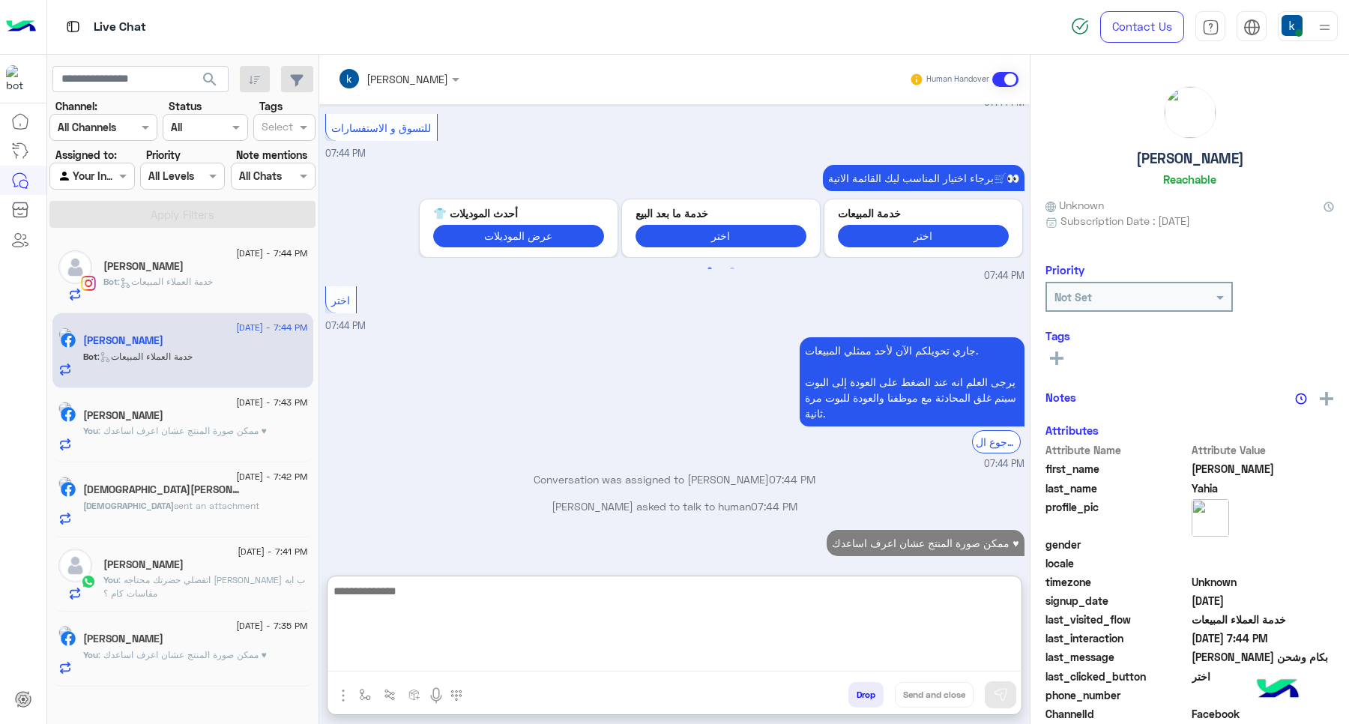
click at [214, 411] on div "[PERSON_NAME]" at bounding box center [195, 417] width 225 height 16
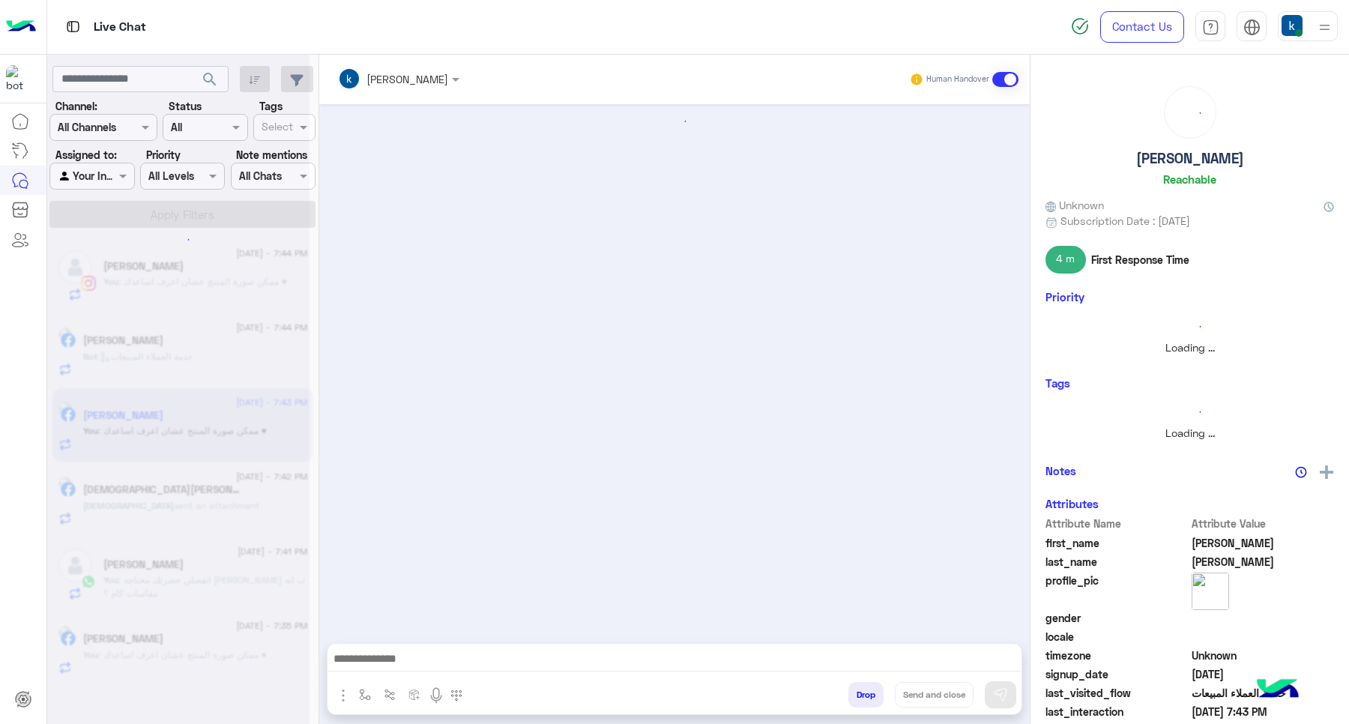
scroll to position [462, 0]
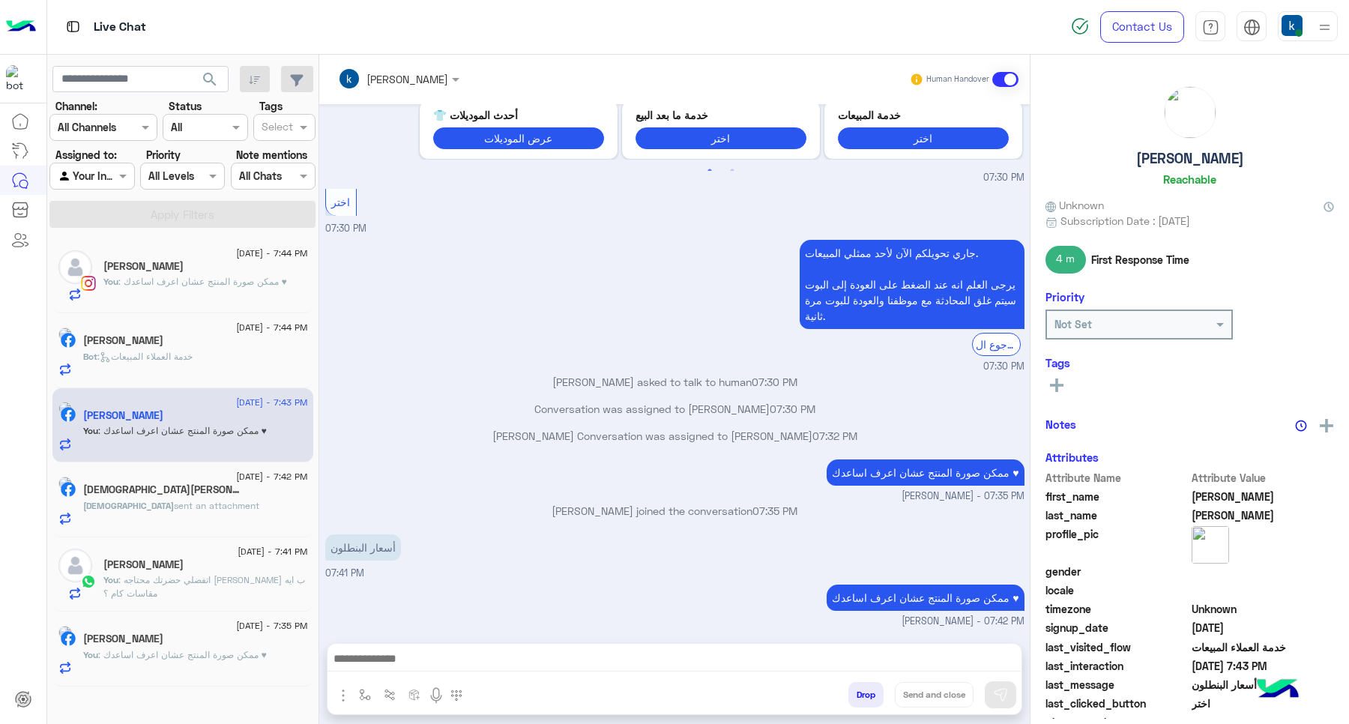
click at [174, 507] on span "sent an attachment" at bounding box center [216, 505] width 85 height 11
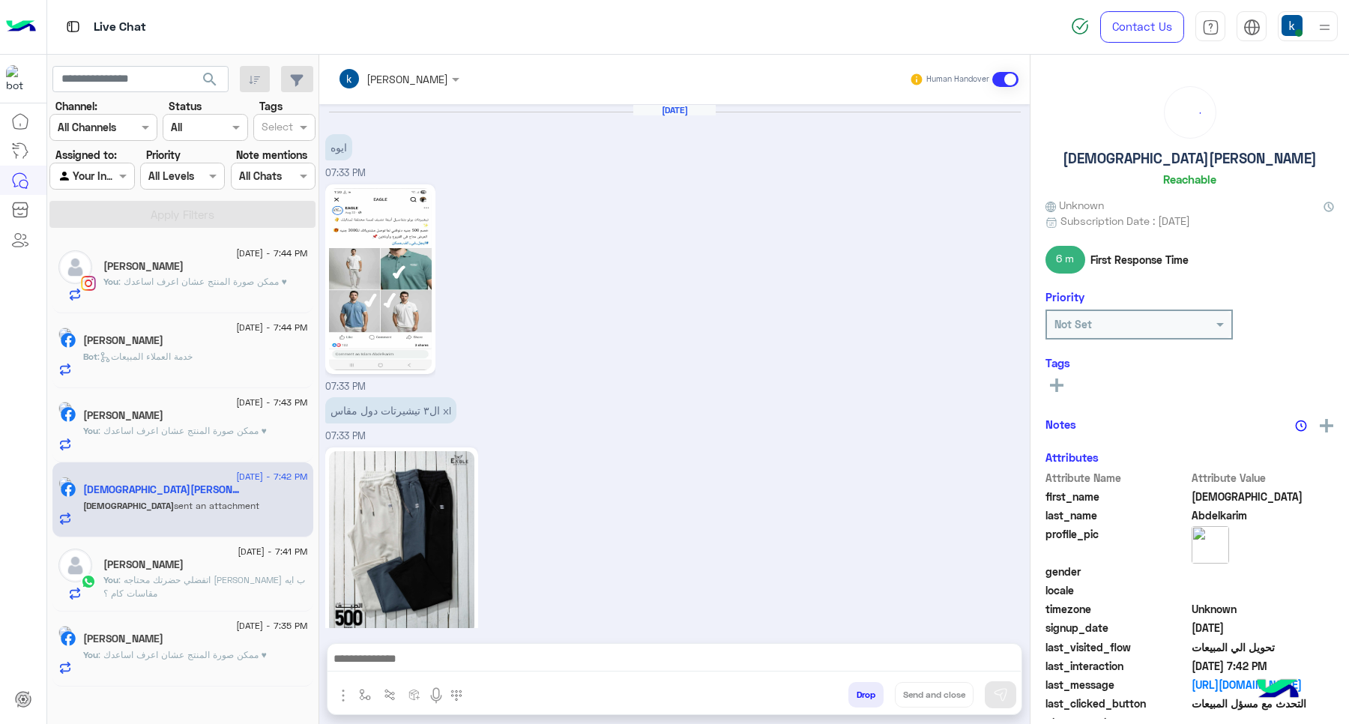
scroll to position [1156, 0]
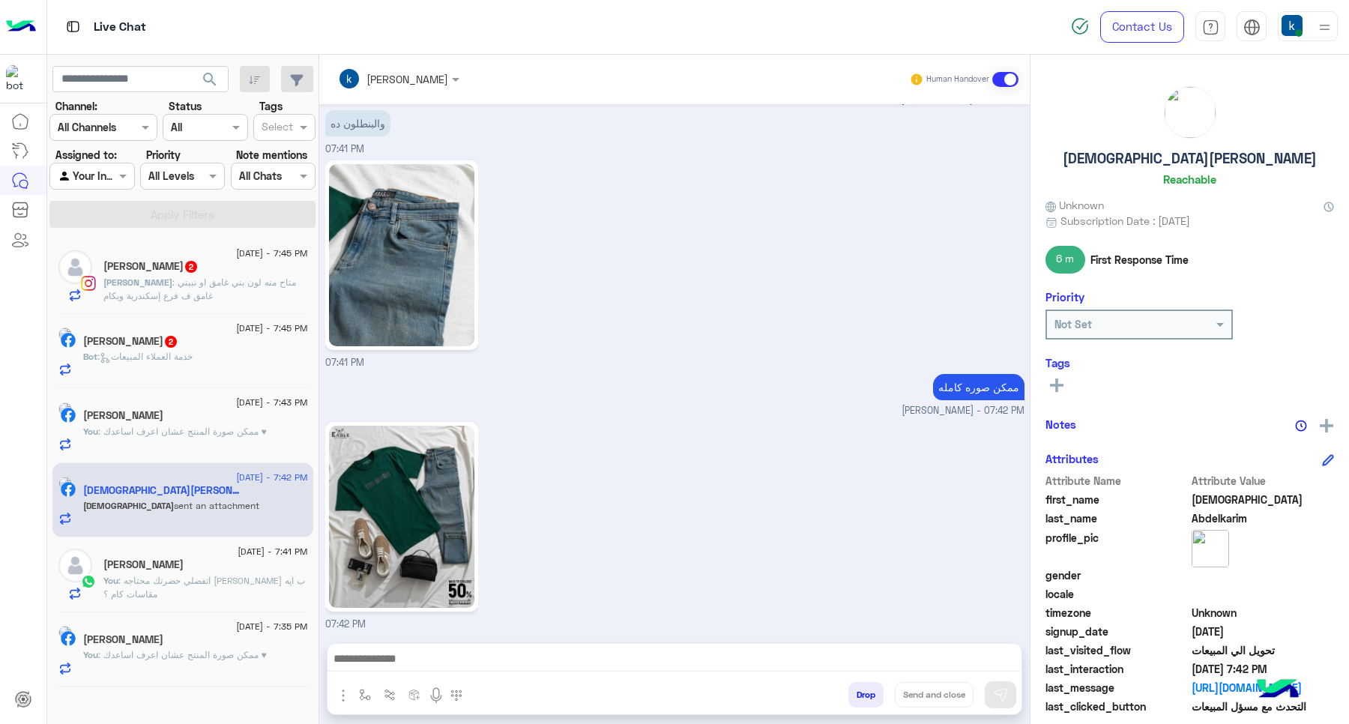
click at [165, 360] on span ": خدمة العملاء المبيعات" at bounding box center [144, 356] width 95 height 11
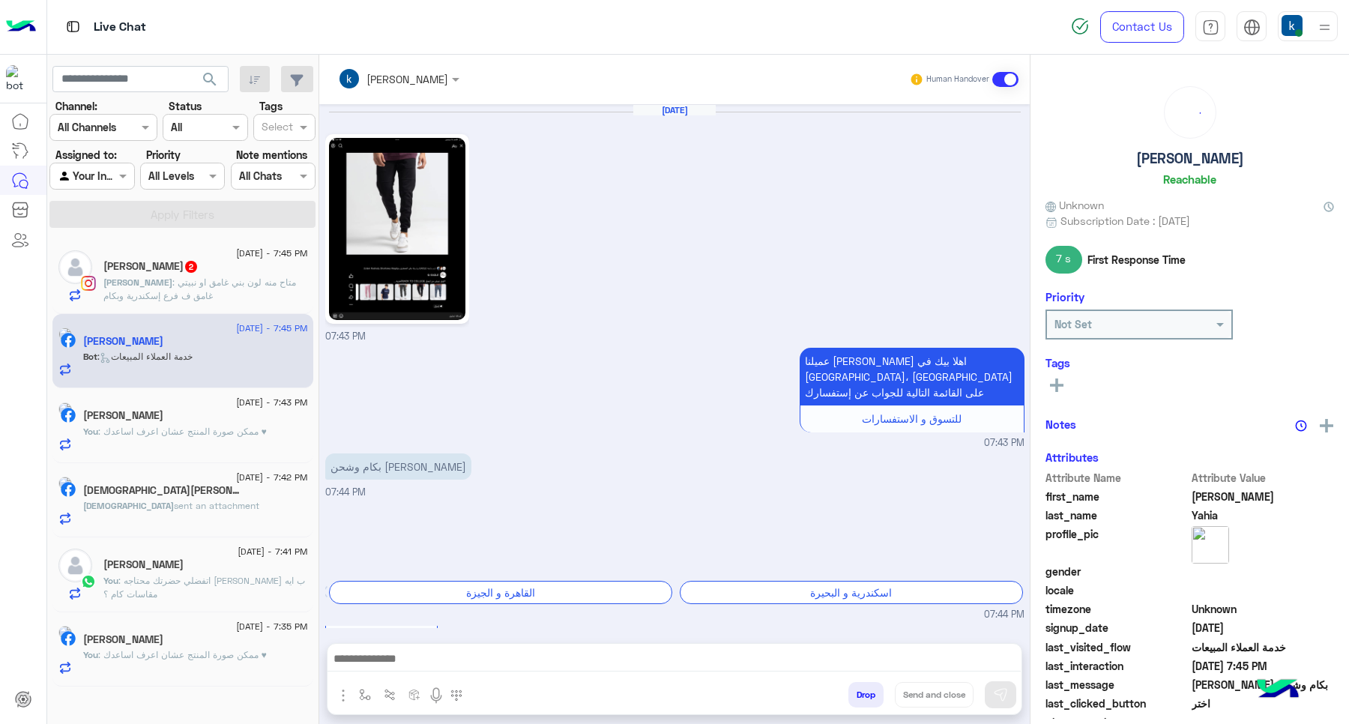
scroll to position [848, 0]
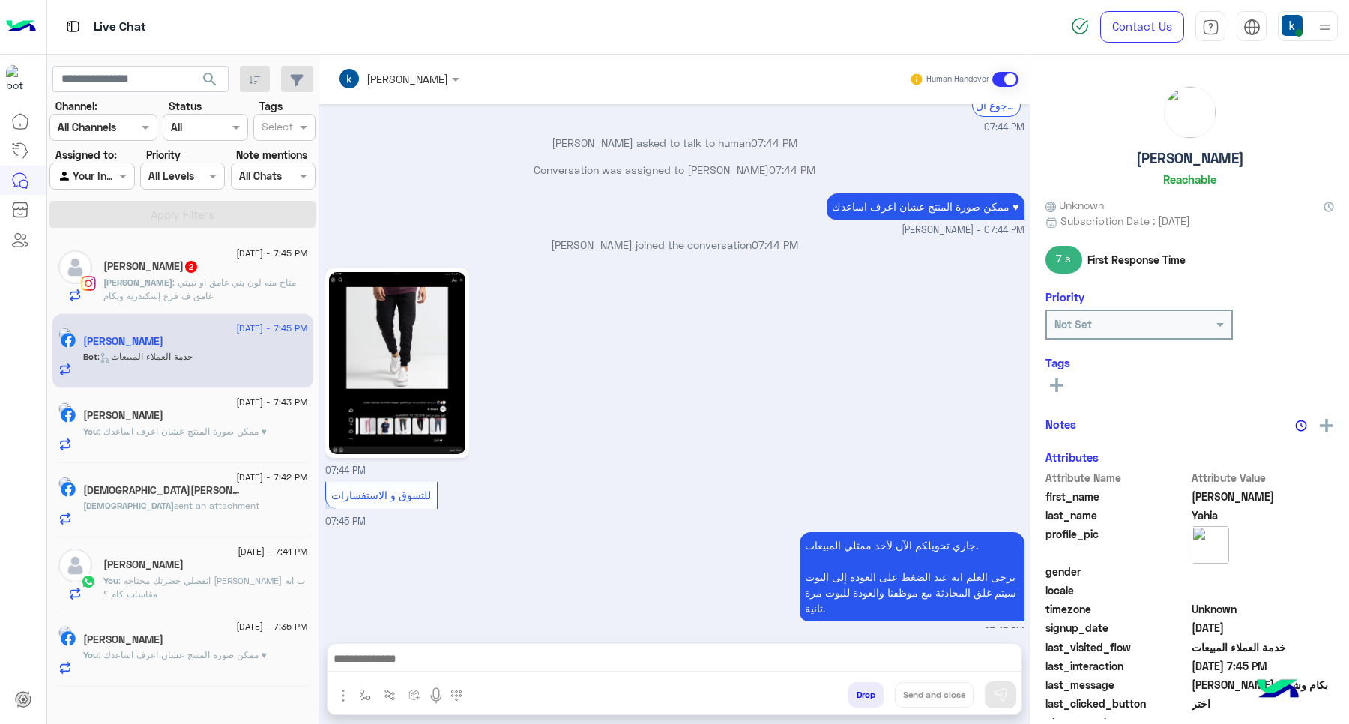
click at [201, 267] on div "Youssef 2" at bounding box center [205, 268] width 205 height 16
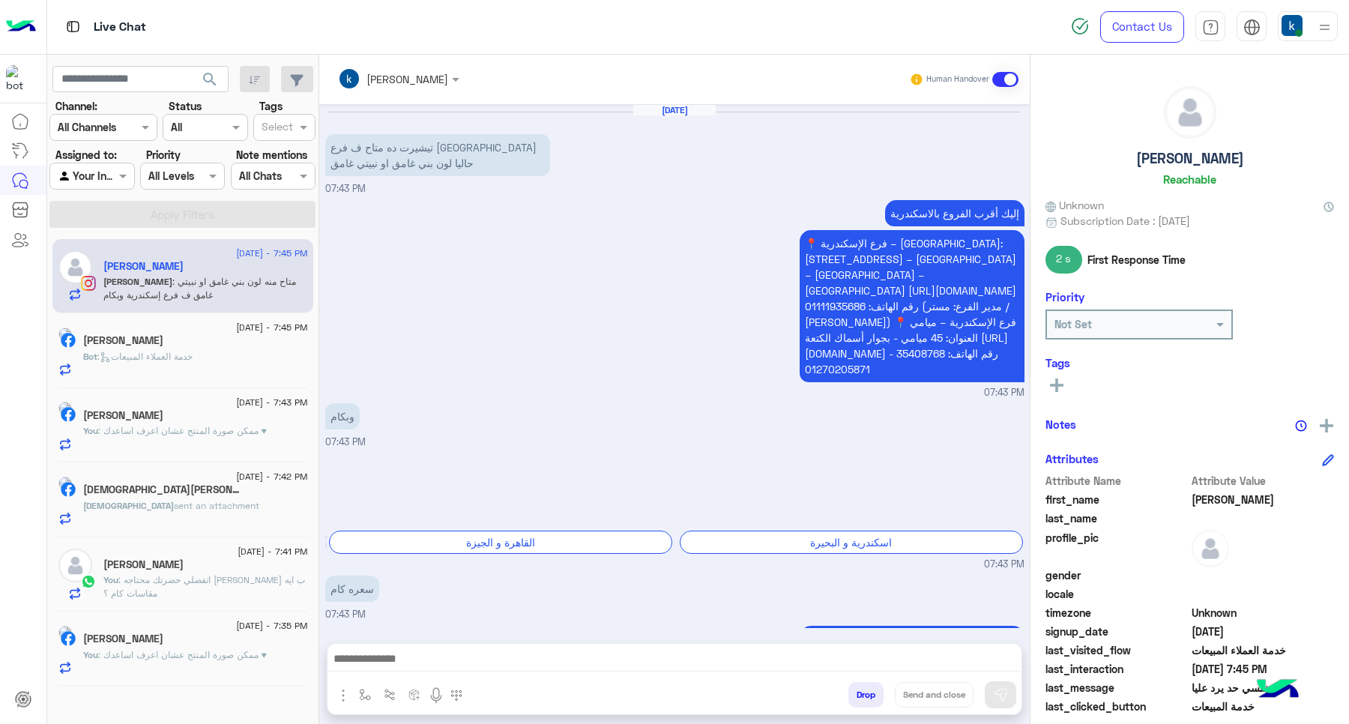
scroll to position [1179, 0]
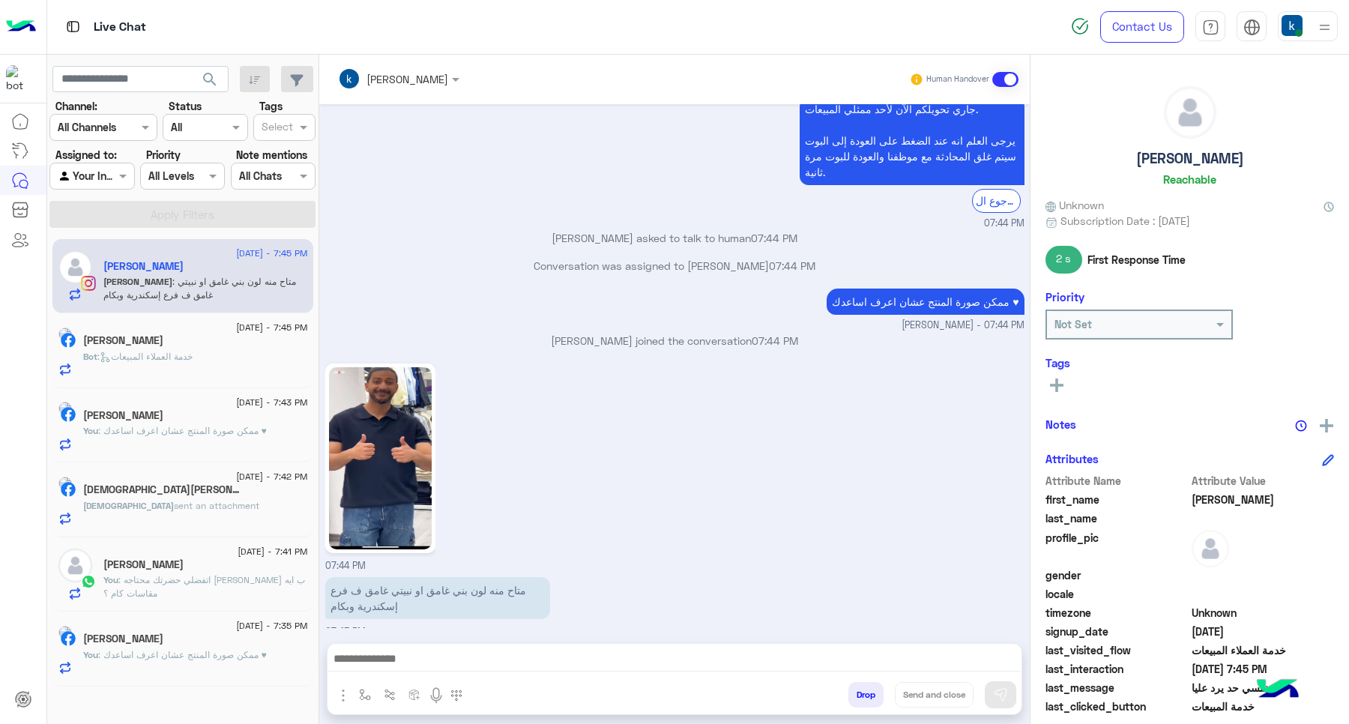
click at [459, 650] on textarea at bounding box center [673, 660] width 693 height 22
paste textarea "**********"
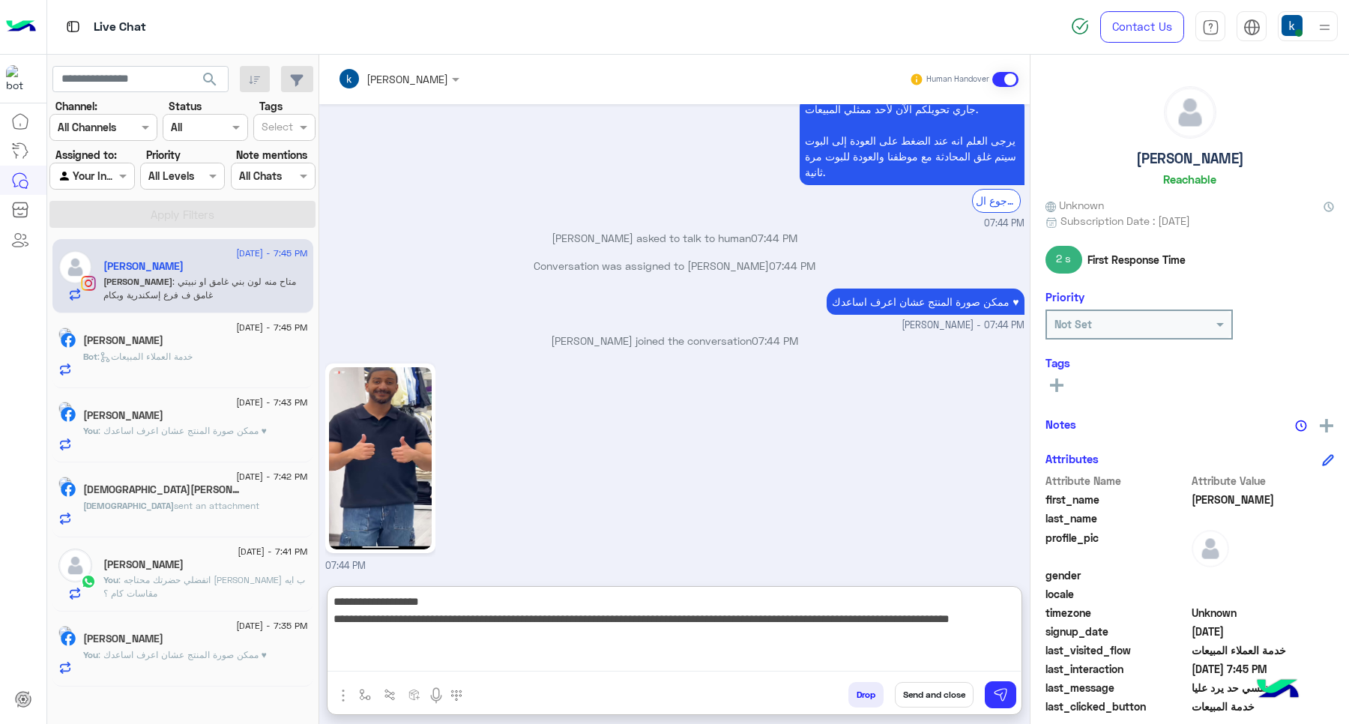
scroll to position [0, 0]
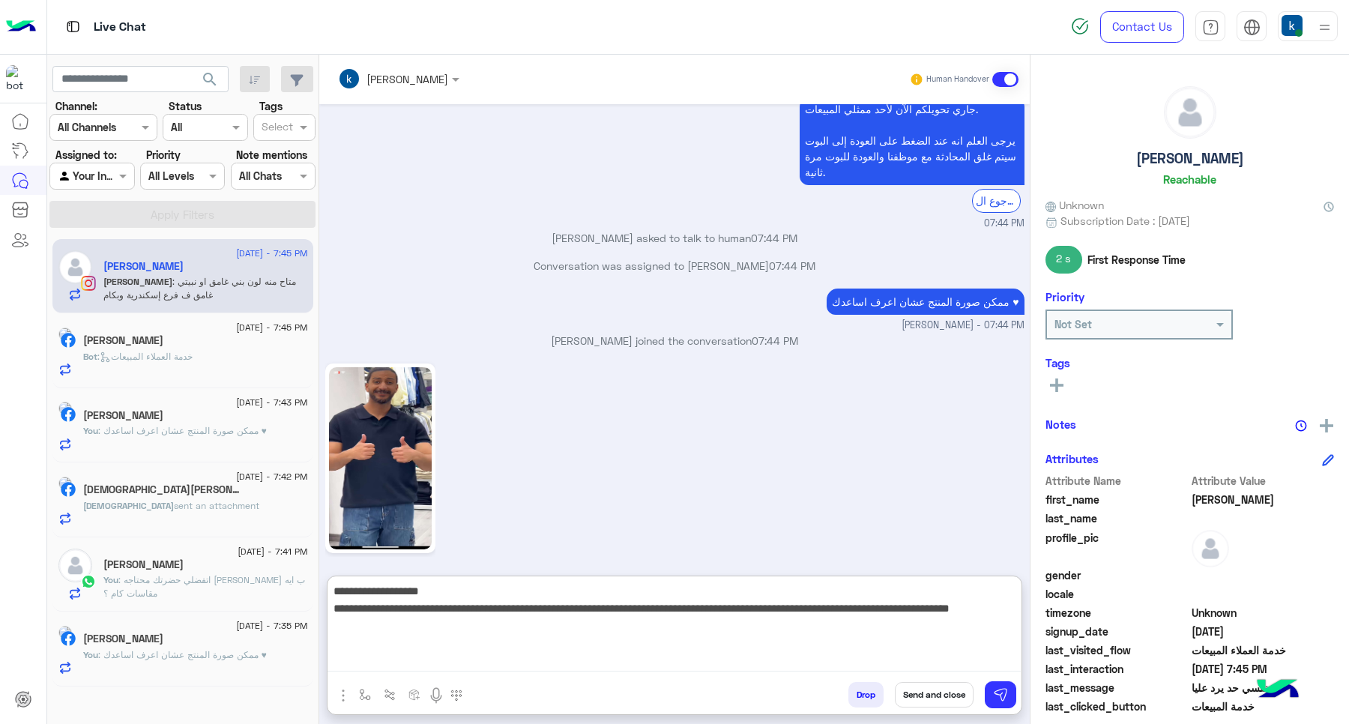
drag, startPoint x: 440, startPoint y: 602, endPoint x: 343, endPoint y: 605, distance: 96.7
click at [343, 605] on textarea "**********" at bounding box center [673, 626] width 693 height 90
type textarea "**********"
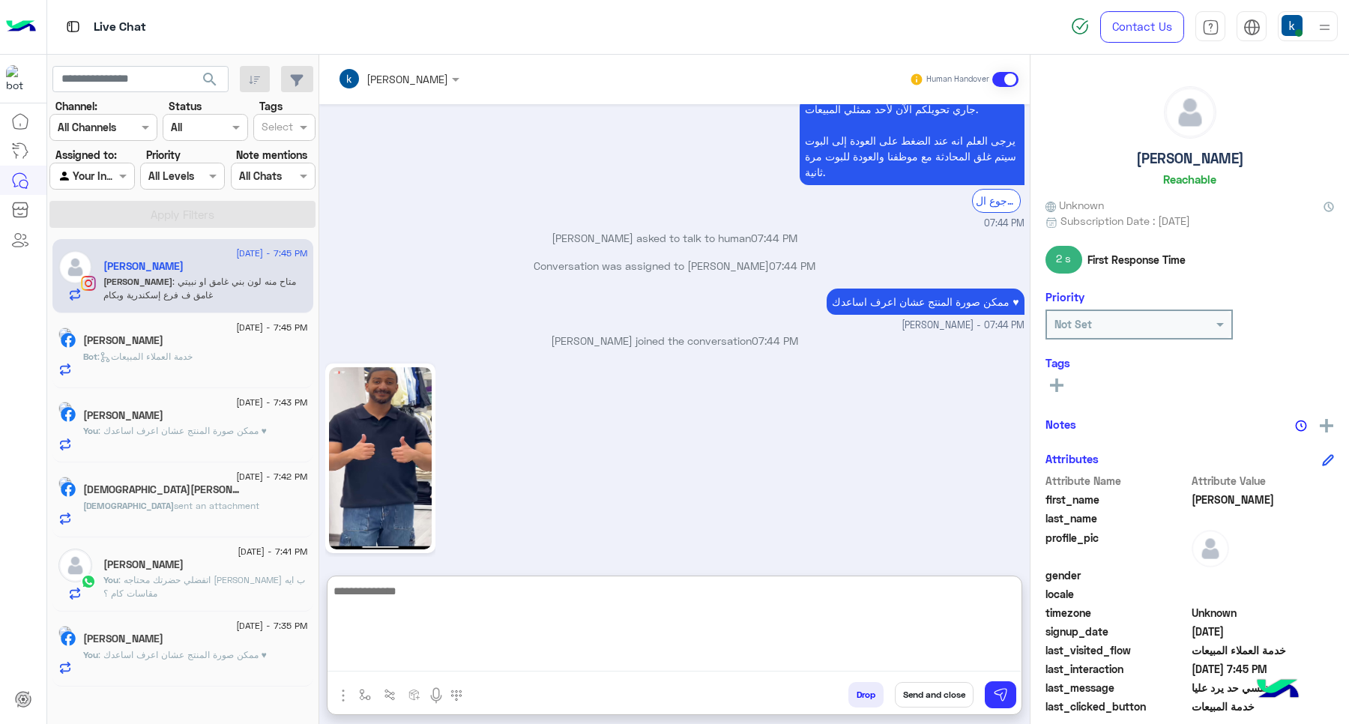
scroll to position [1342, 0]
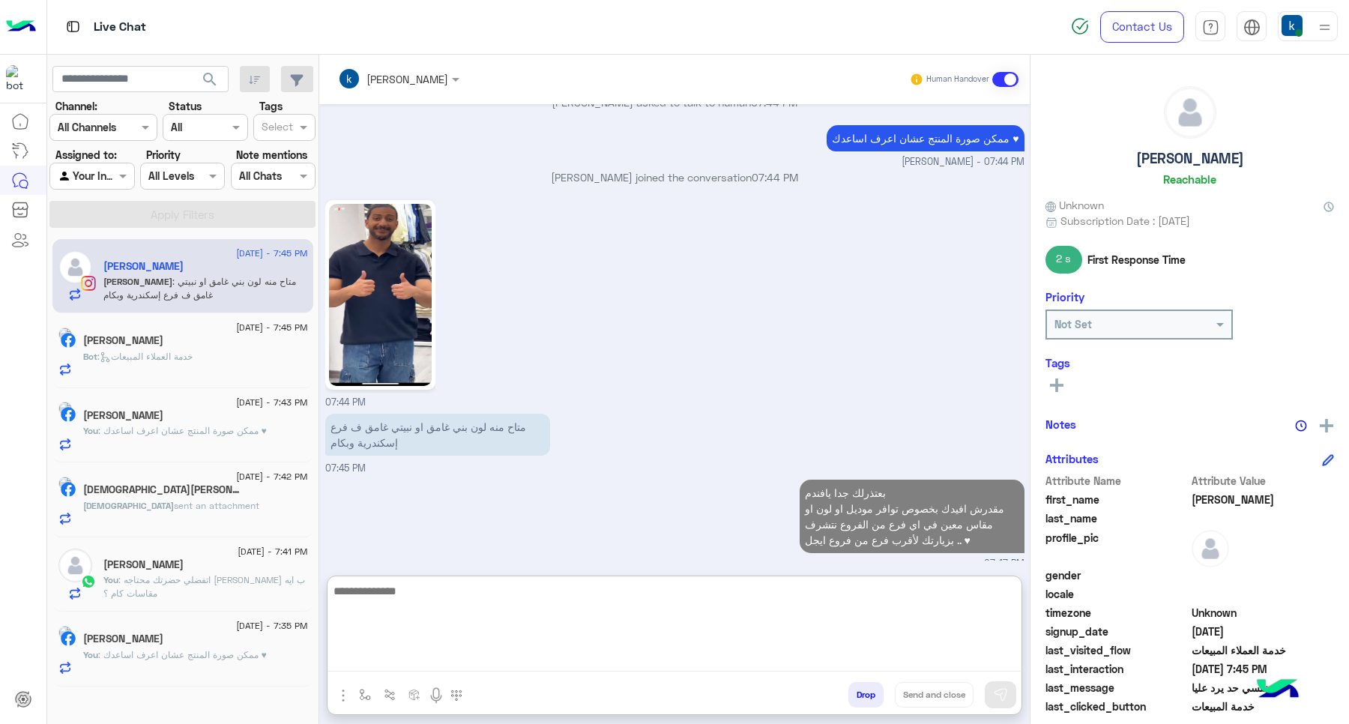
click at [193, 362] on p "Bot : خدمة العملاء المبيعات" at bounding box center [137, 356] width 109 height 13
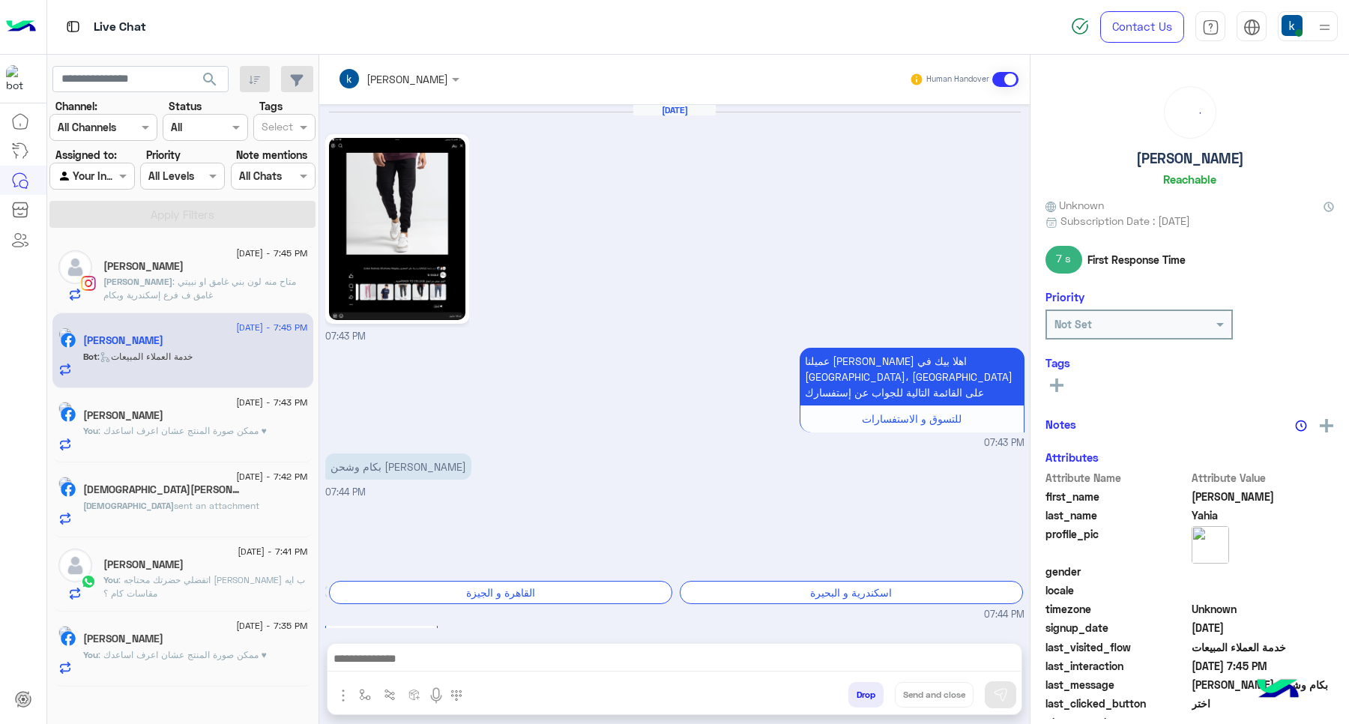
scroll to position [848, 0]
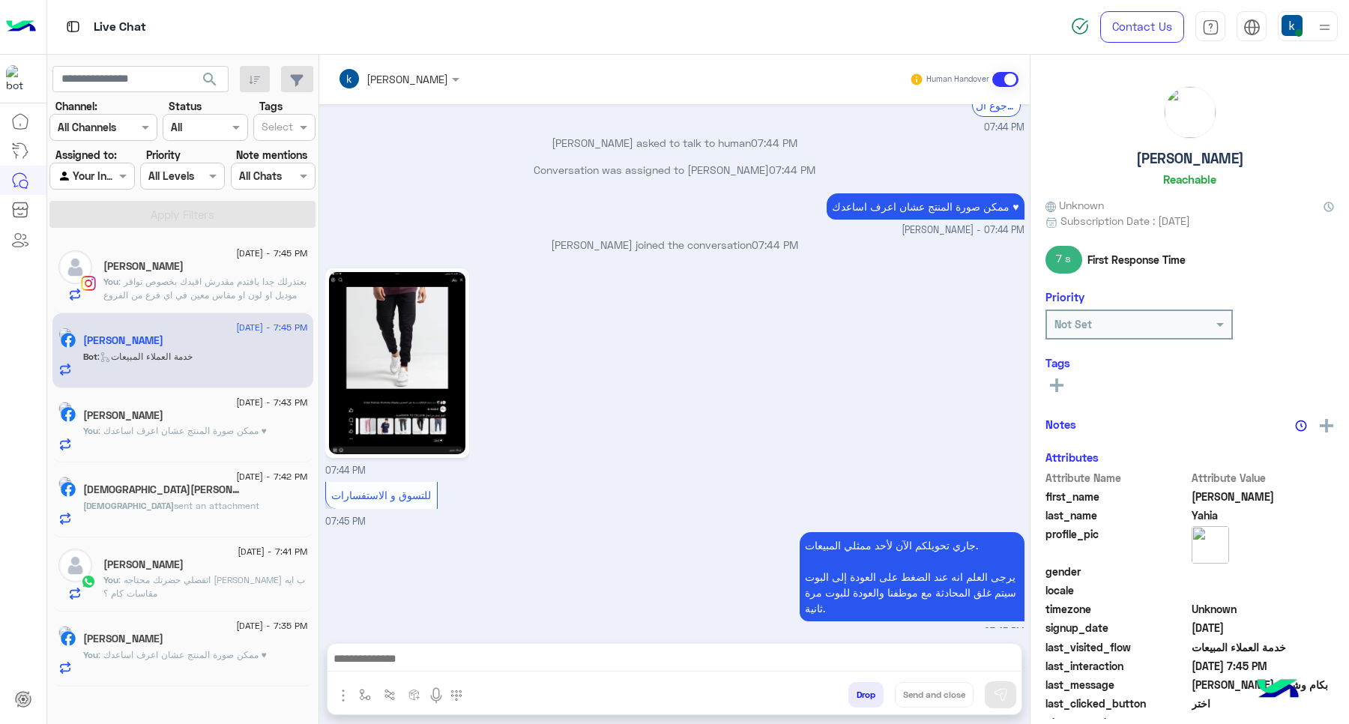
click at [397, 664] on textarea at bounding box center [673, 660] width 693 height 22
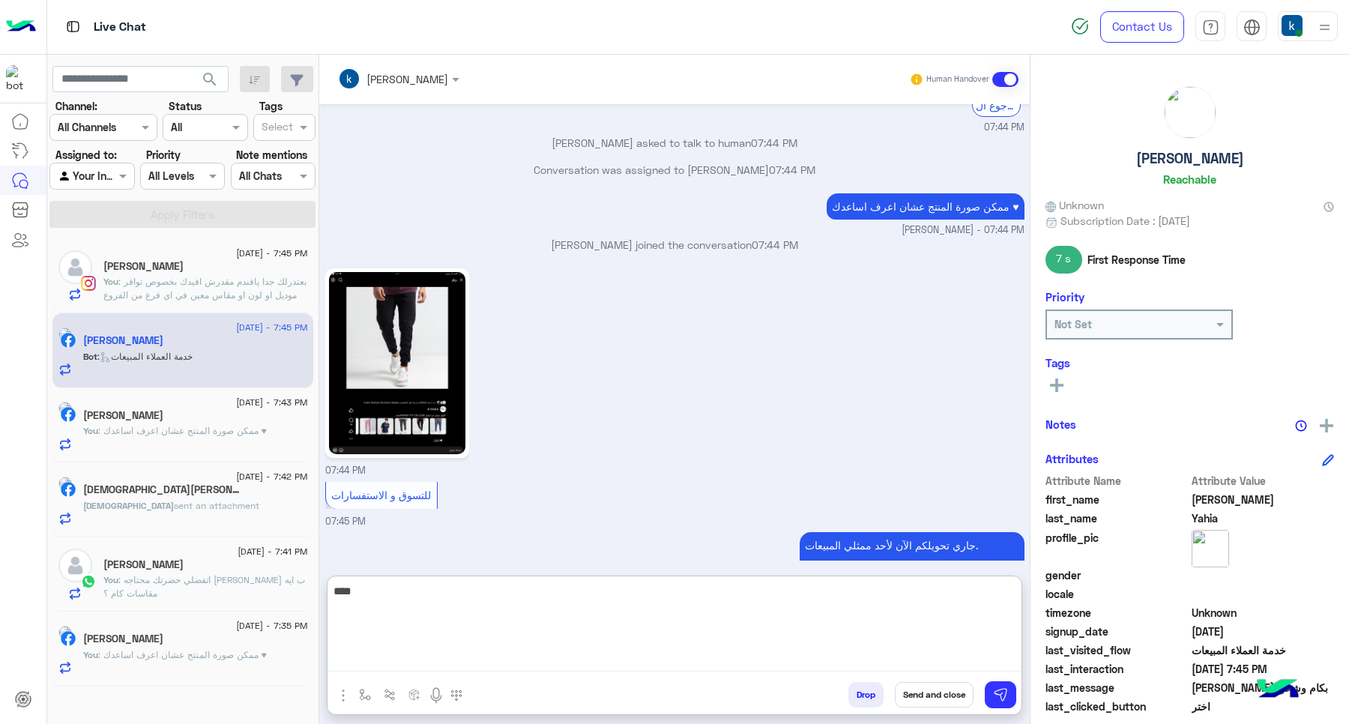
type textarea "*****"
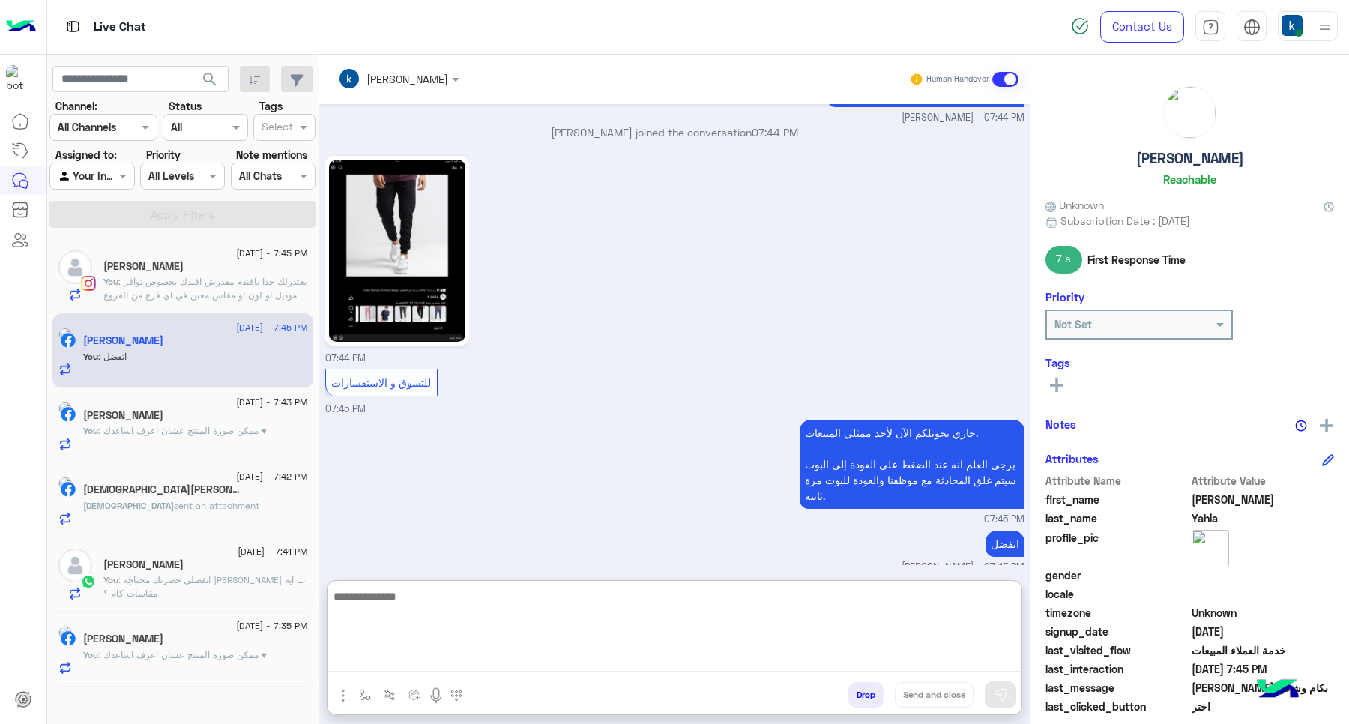
scroll to position [964, 0]
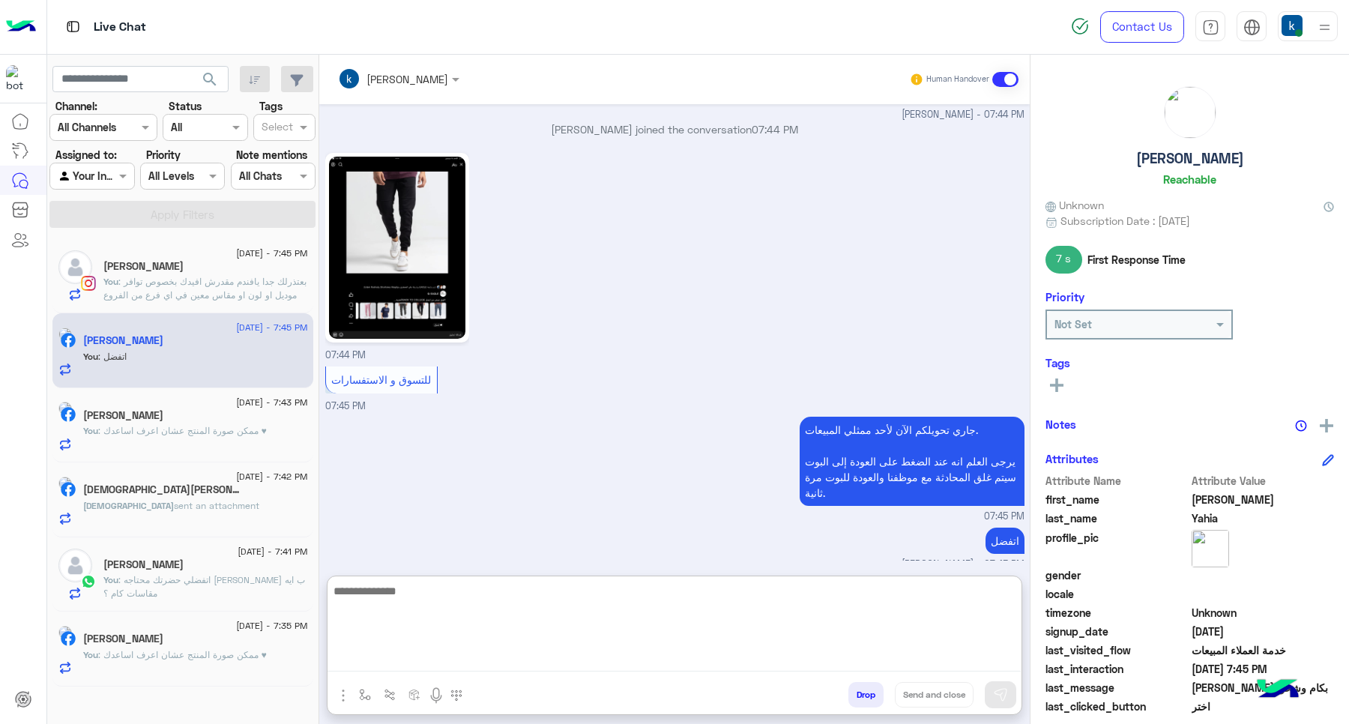
click at [236, 478] on span "[DATE] - 7:42 PM" at bounding box center [271, 476] width 71 height 13
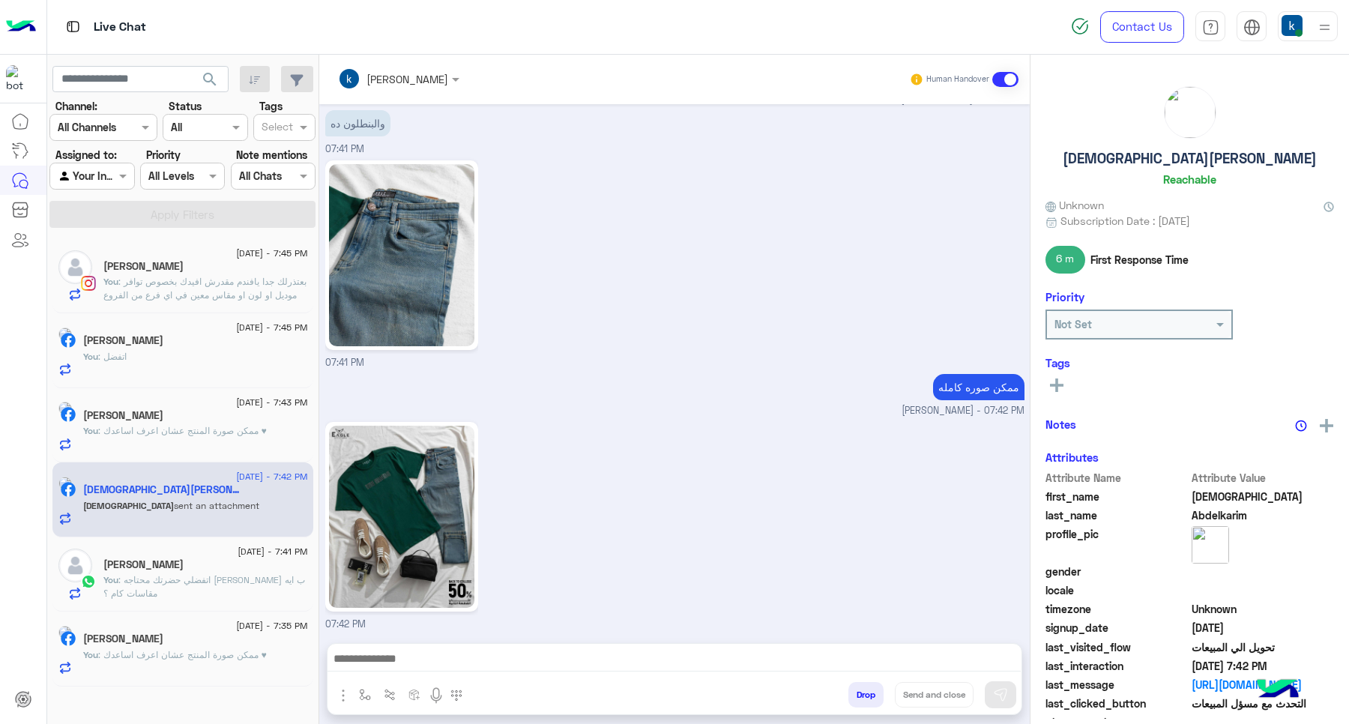
scroll to position [782, 0]
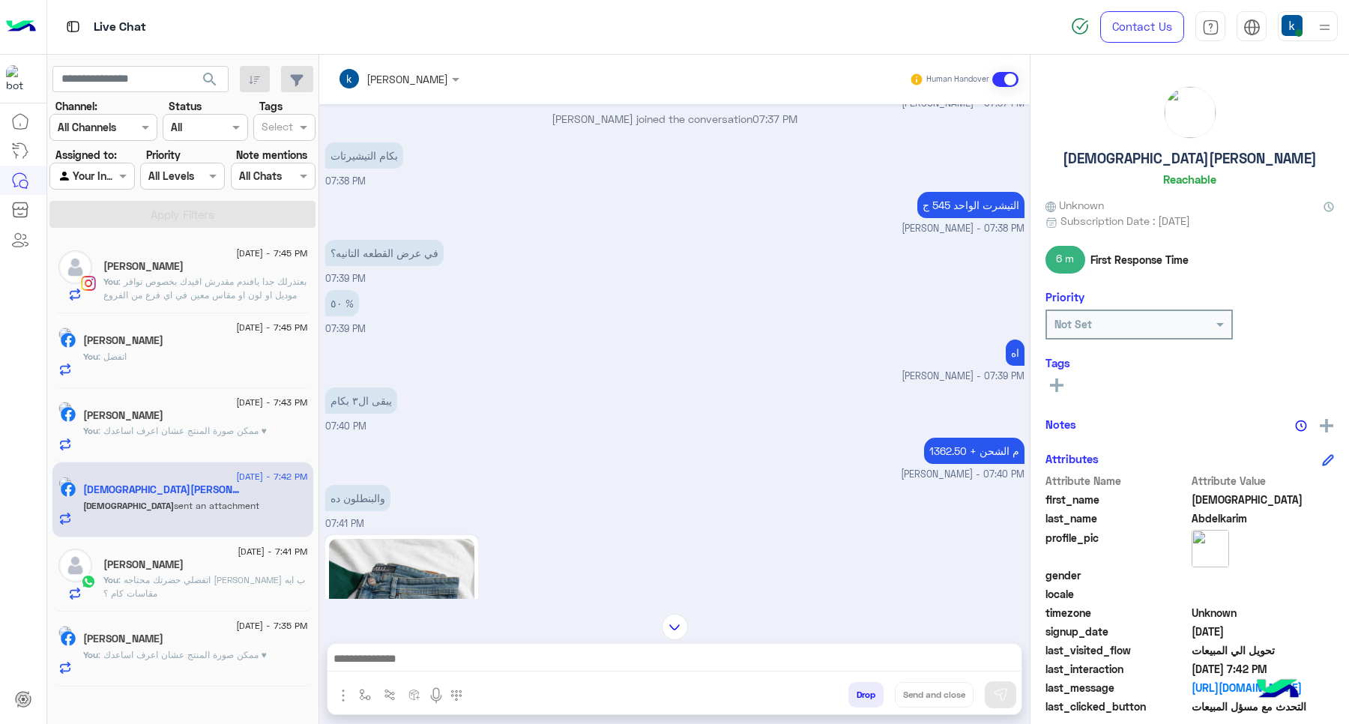
click at [438, 656] on textarea at bounding box center [673, 660] width 693 height 22
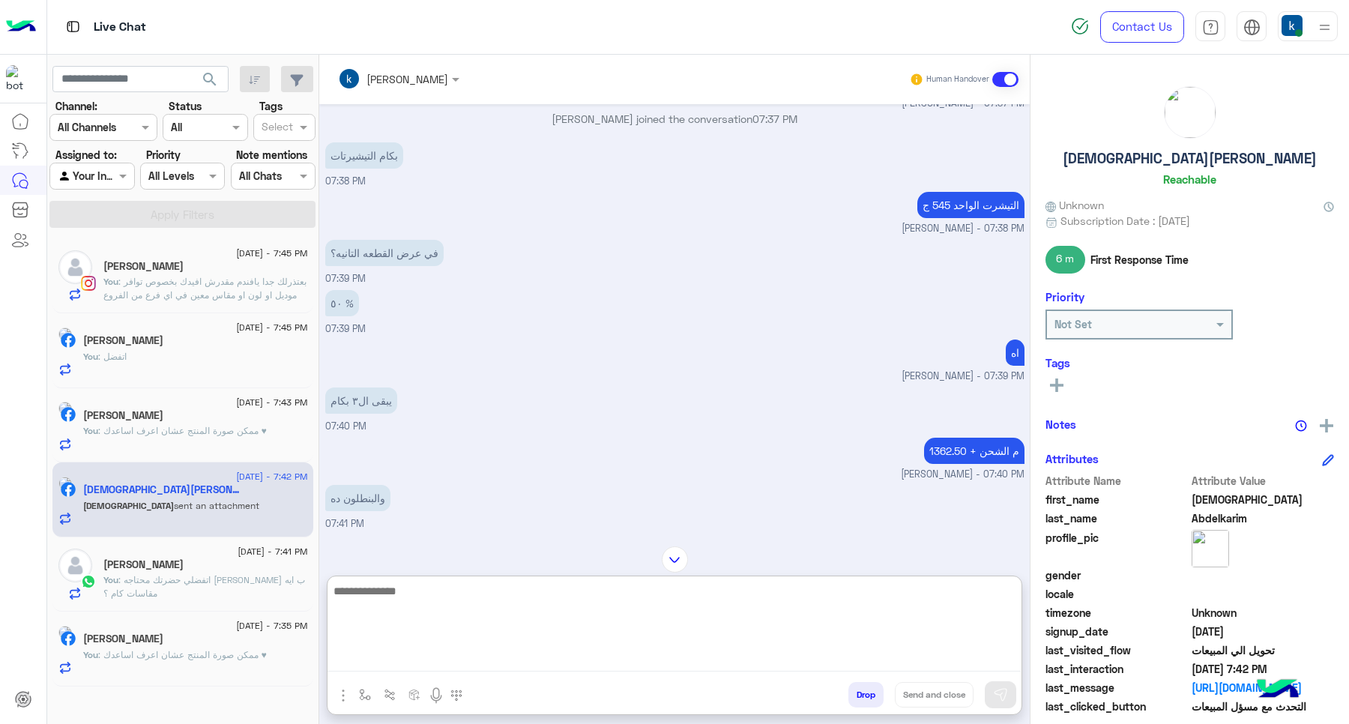
click at [439, 594] on textarea at bounding box center [673, 626] width 693 height 90
paste textarea "**********"
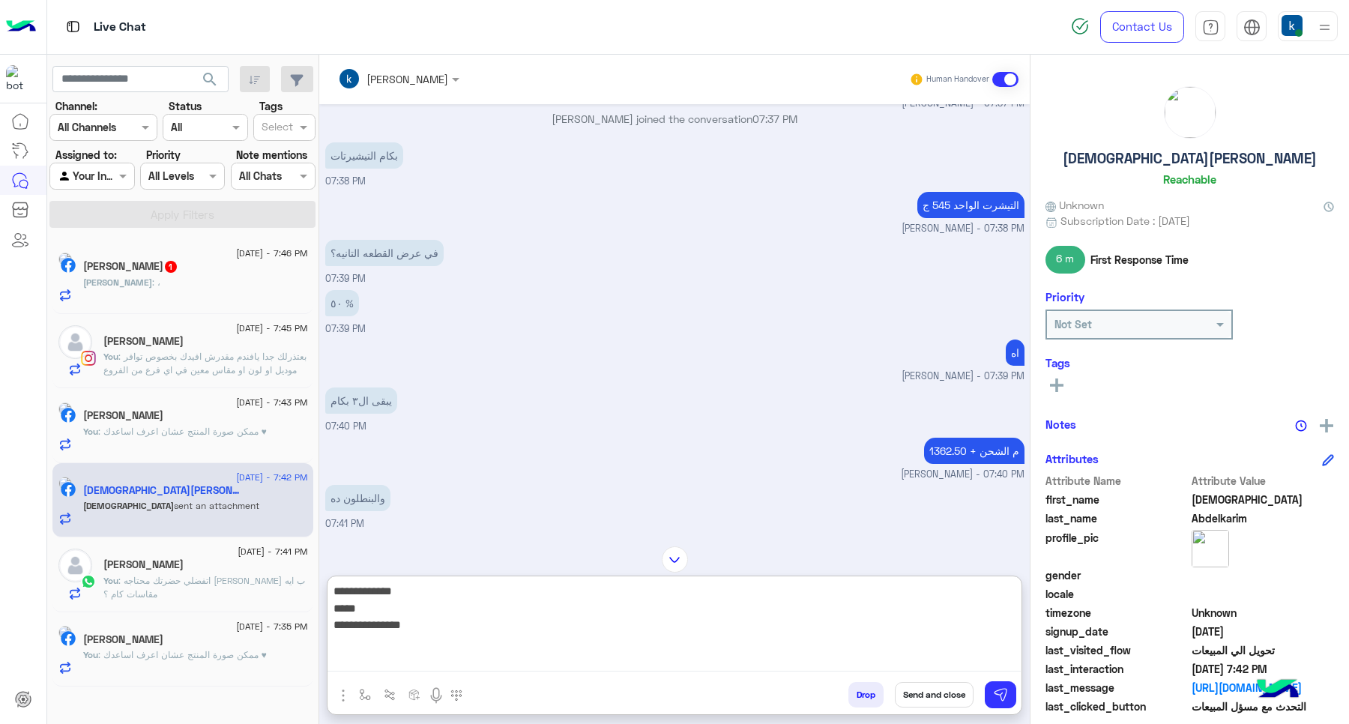
type textarea "**********"
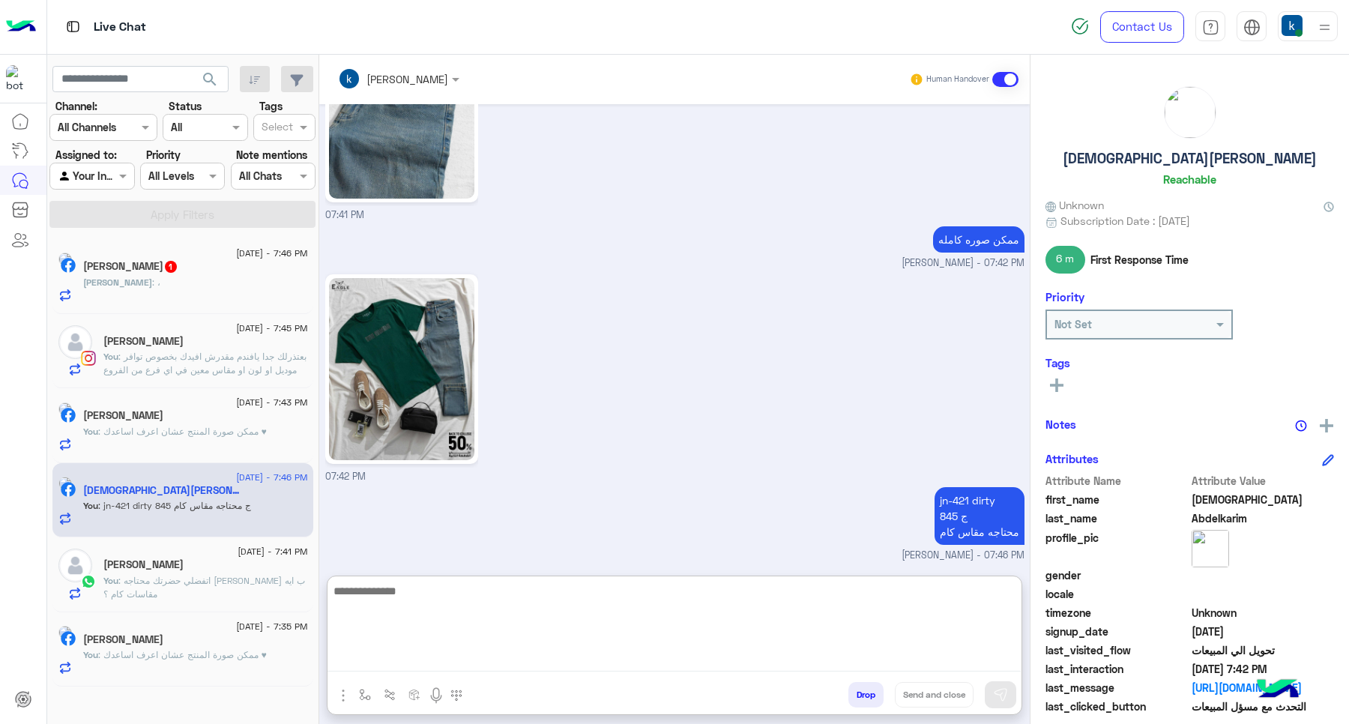
click at [176, 282] on div "[PERSON_NAME] : ،" at bounding box center [195, 289] width 225 height 26
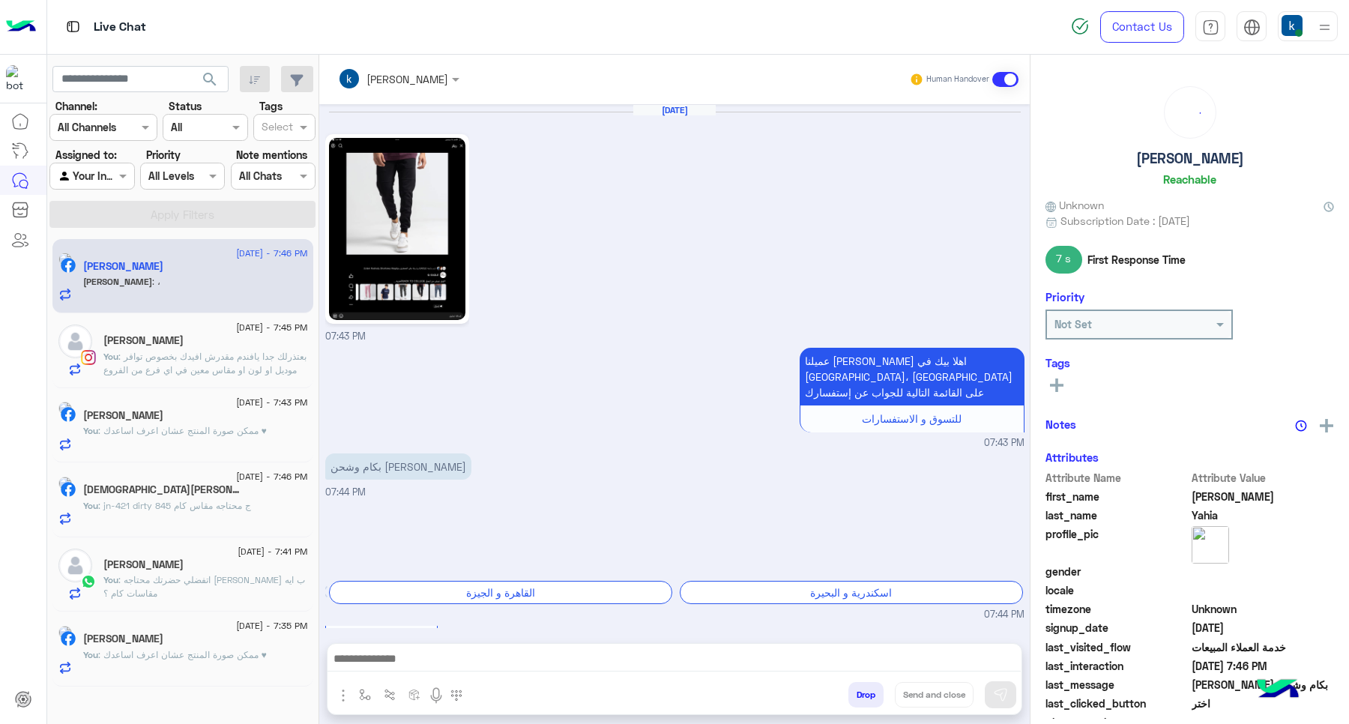
scroll to position [1136, 0]
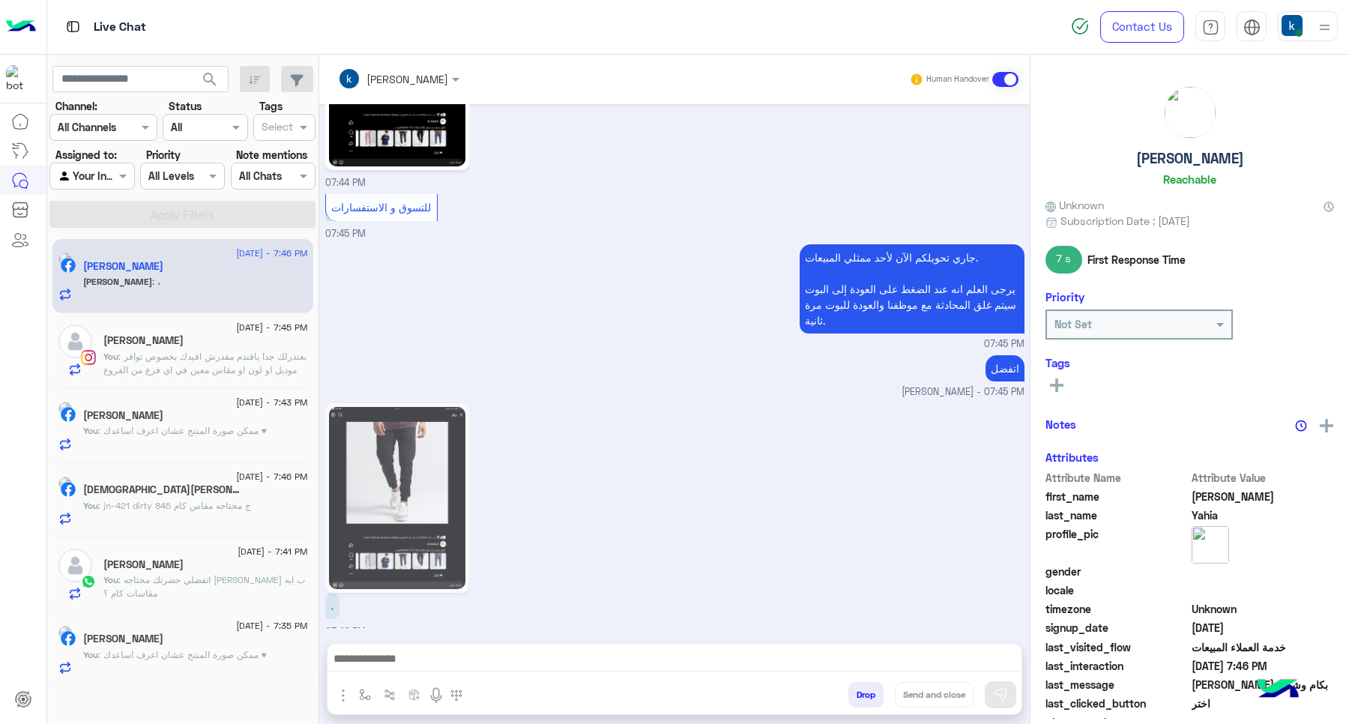
click at [381, 661] on textarea at bounding box center [673, 660] width 693 height 22
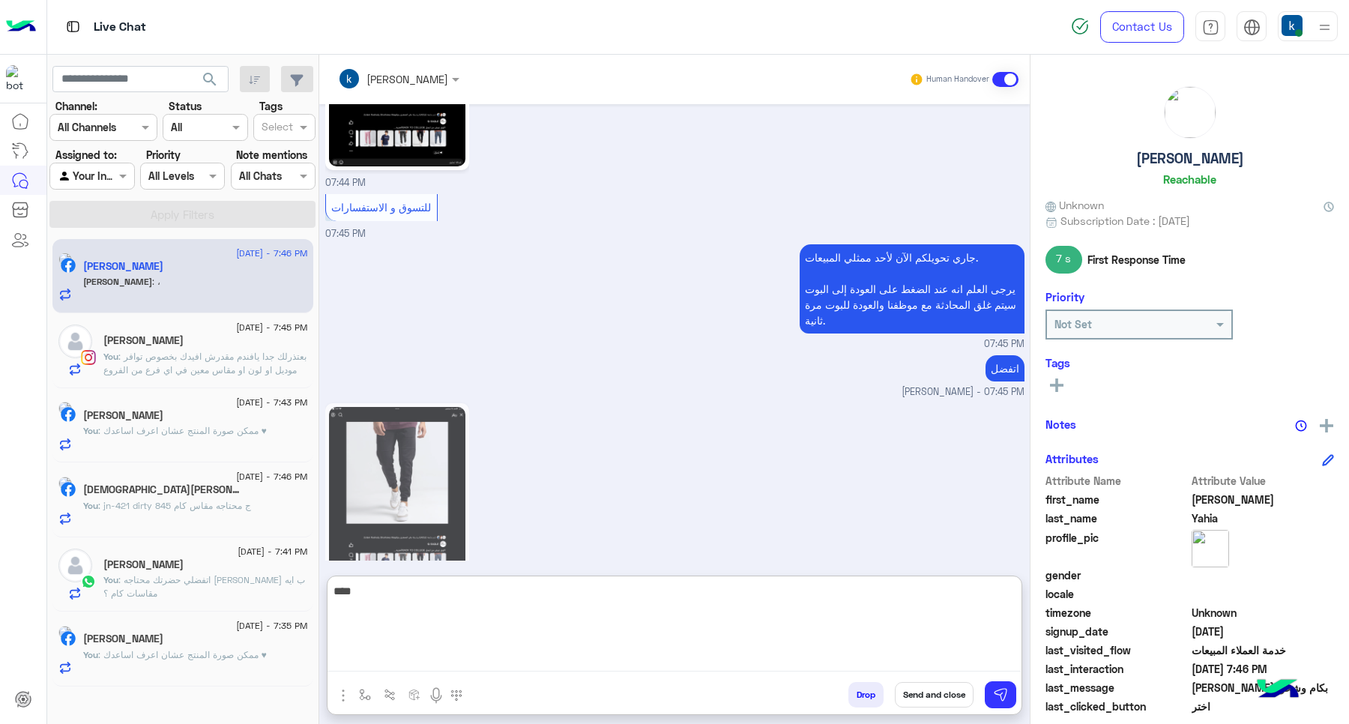
type textarea "****"
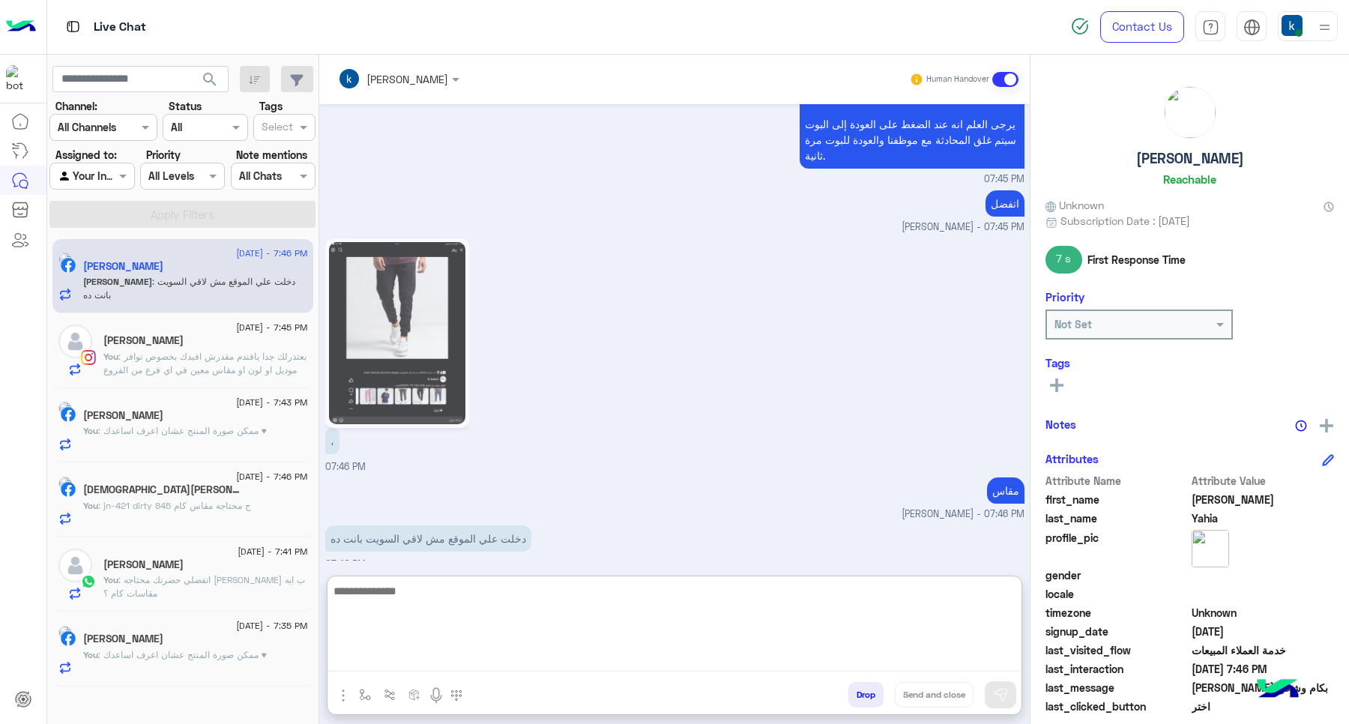
scroll to position [1350, 0]
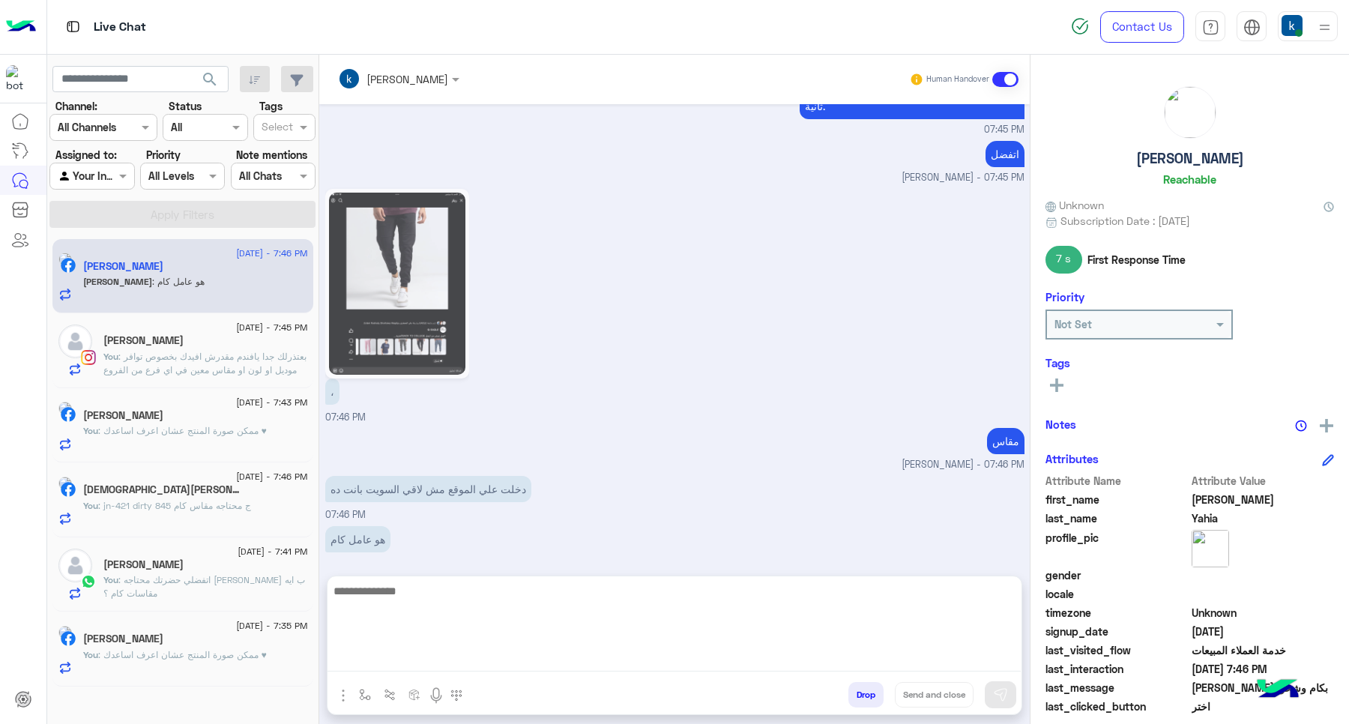
click at [376, 300] on img at bounding box center [397, 284] width 136 height 182
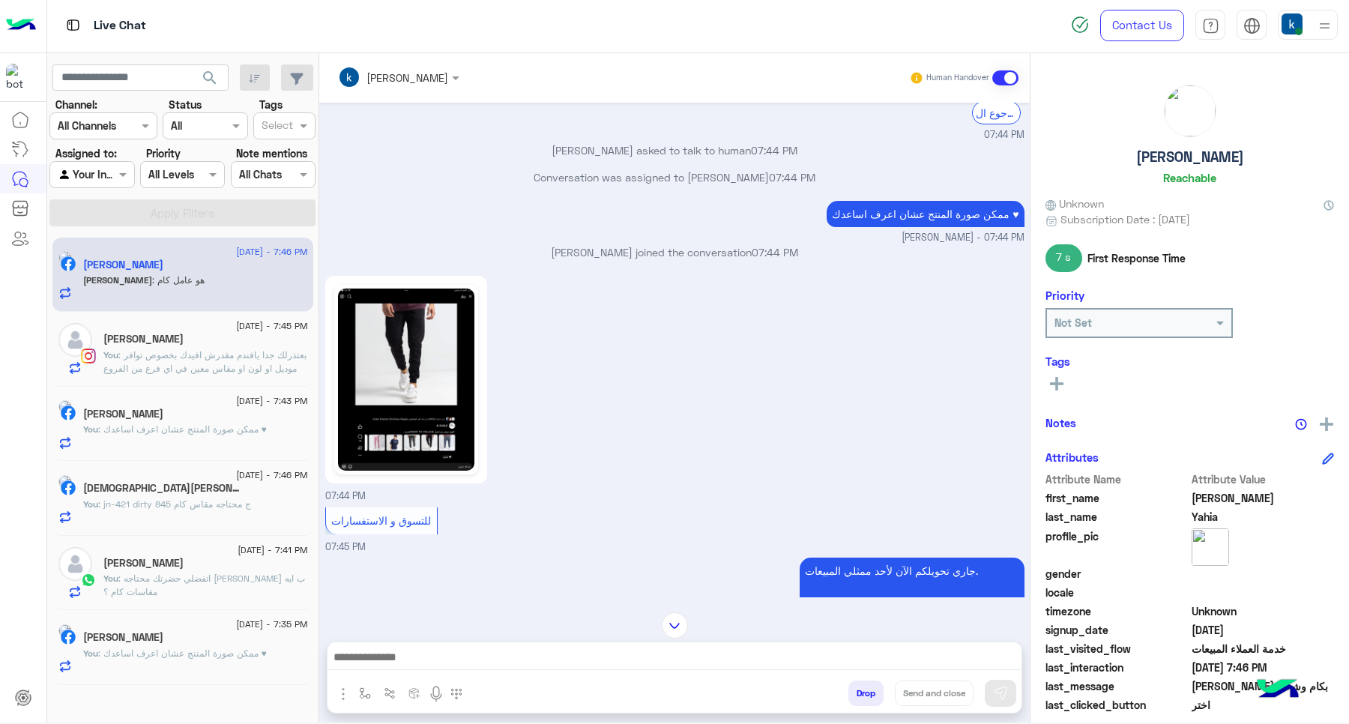
scroll to position [835, 0]
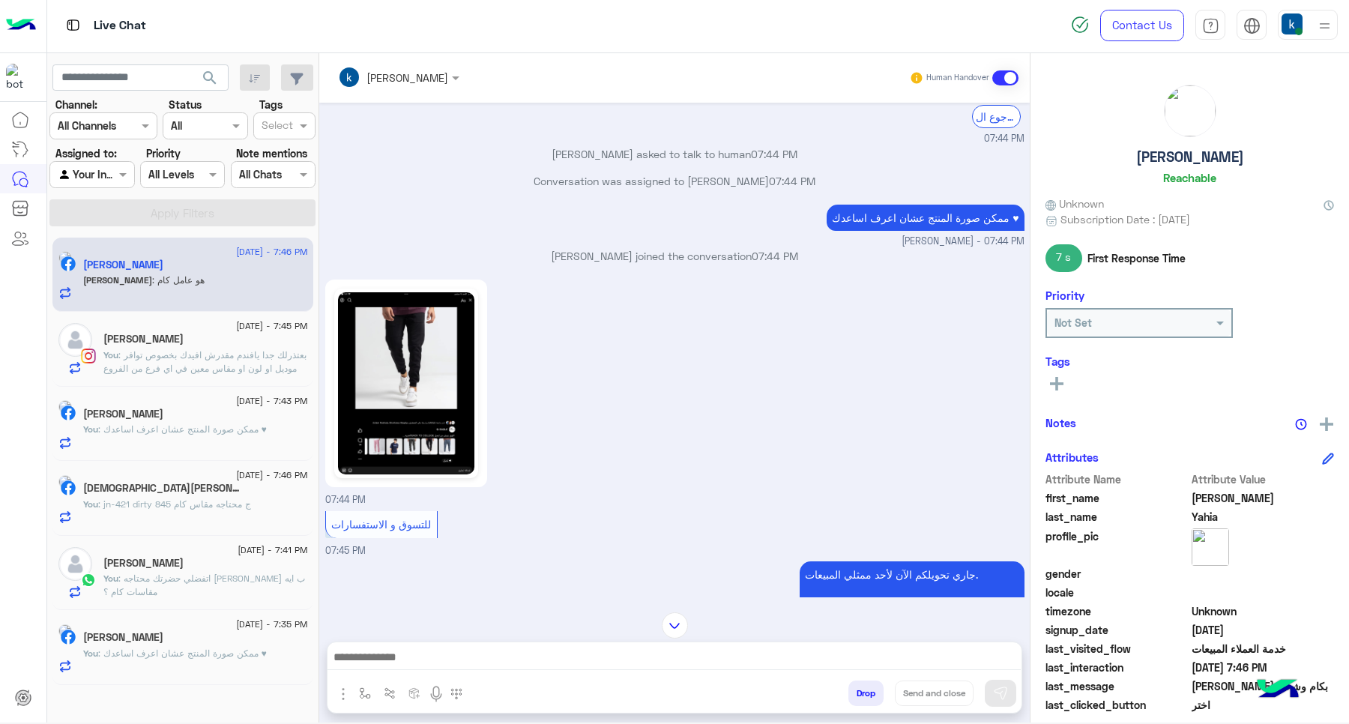
click at [417, 358] on img at bounding box center [406, 383] width 136 height 182
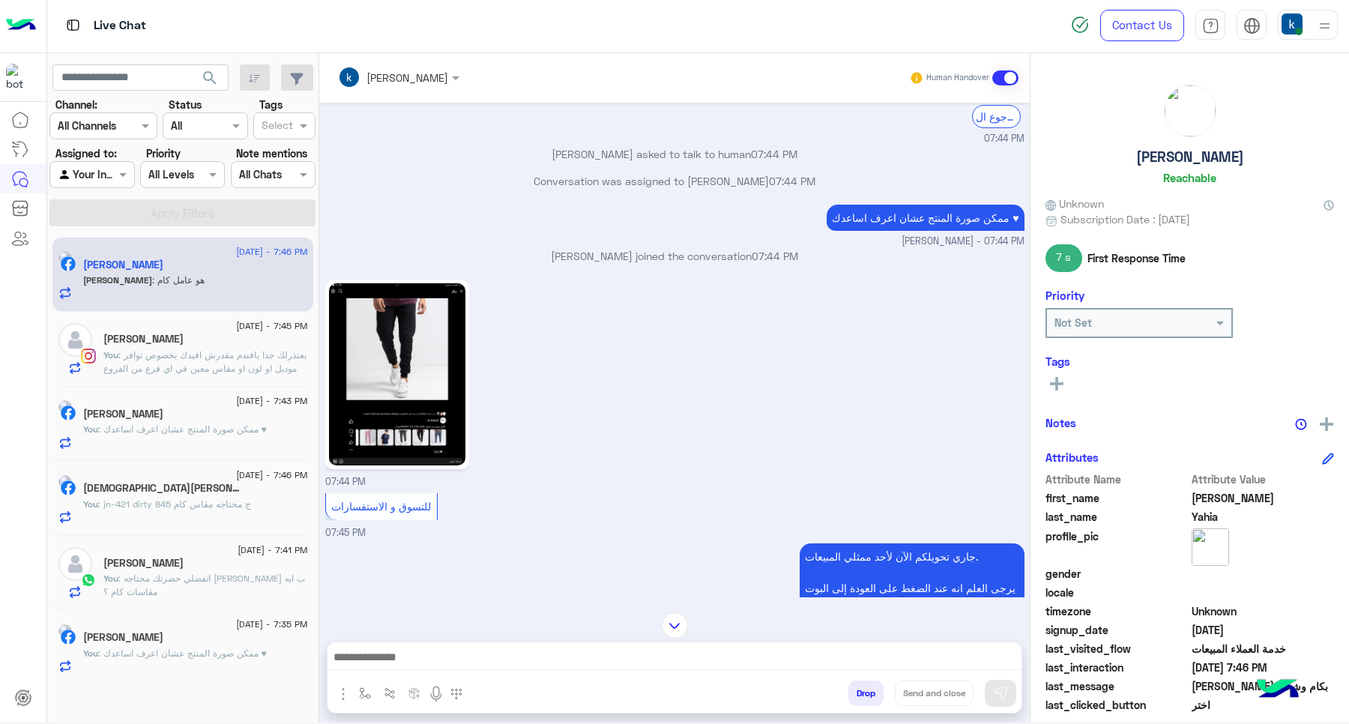
click at [412, 642] on div at bounding box center [674, 660] width 694 height 37
click at [433, 650] on textarea at bounding box center [673, 658] width 693 height 22
paste textarea "**********"
type textarea "**********"
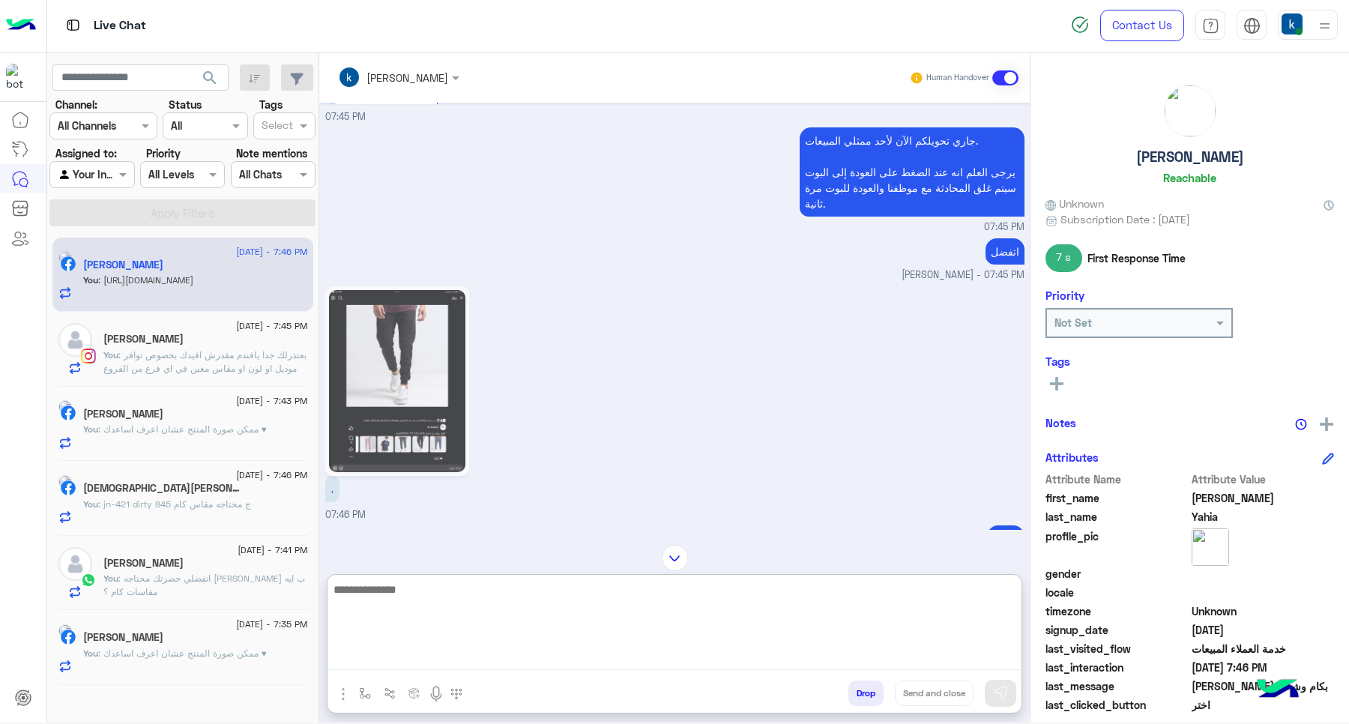
scroll to position [1429, 0]
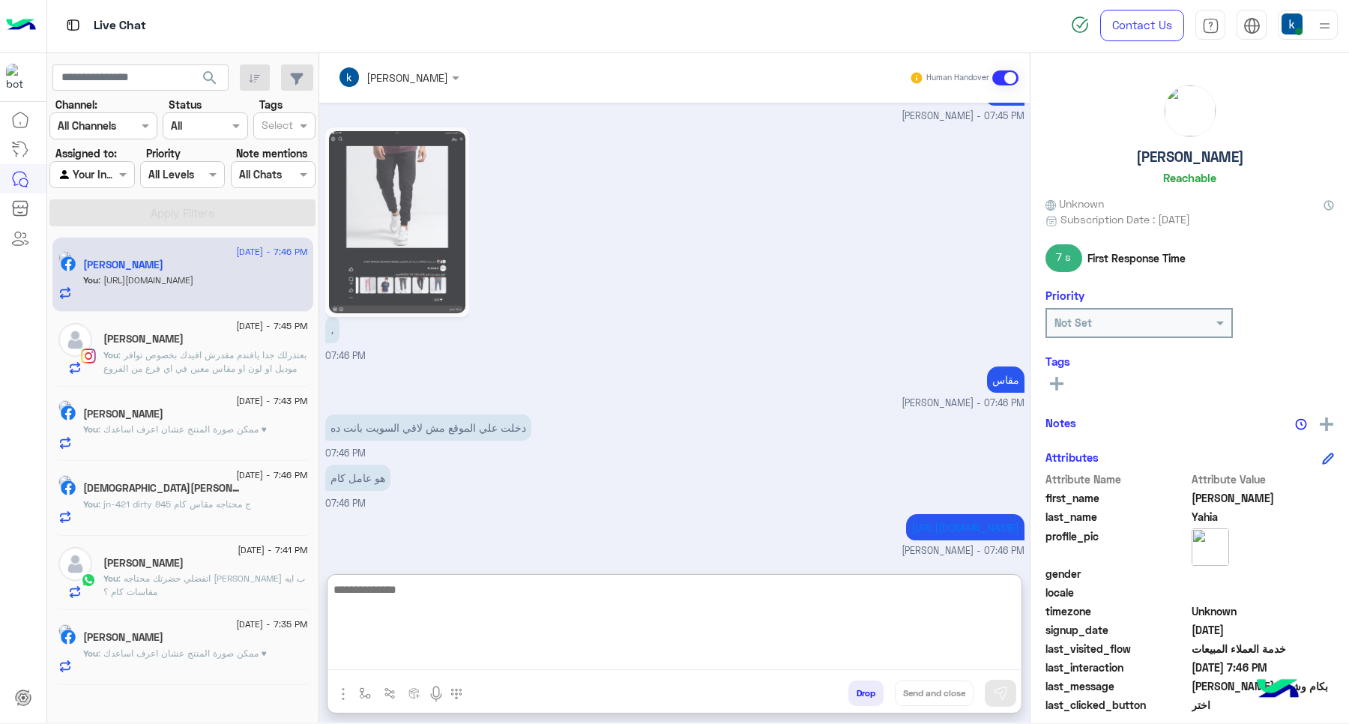
click at [184, 656] on span ": ممكن صورة المنتج عشان اعرف اساعدك ♥" at bounding box center [182, 652] width 169 height 11
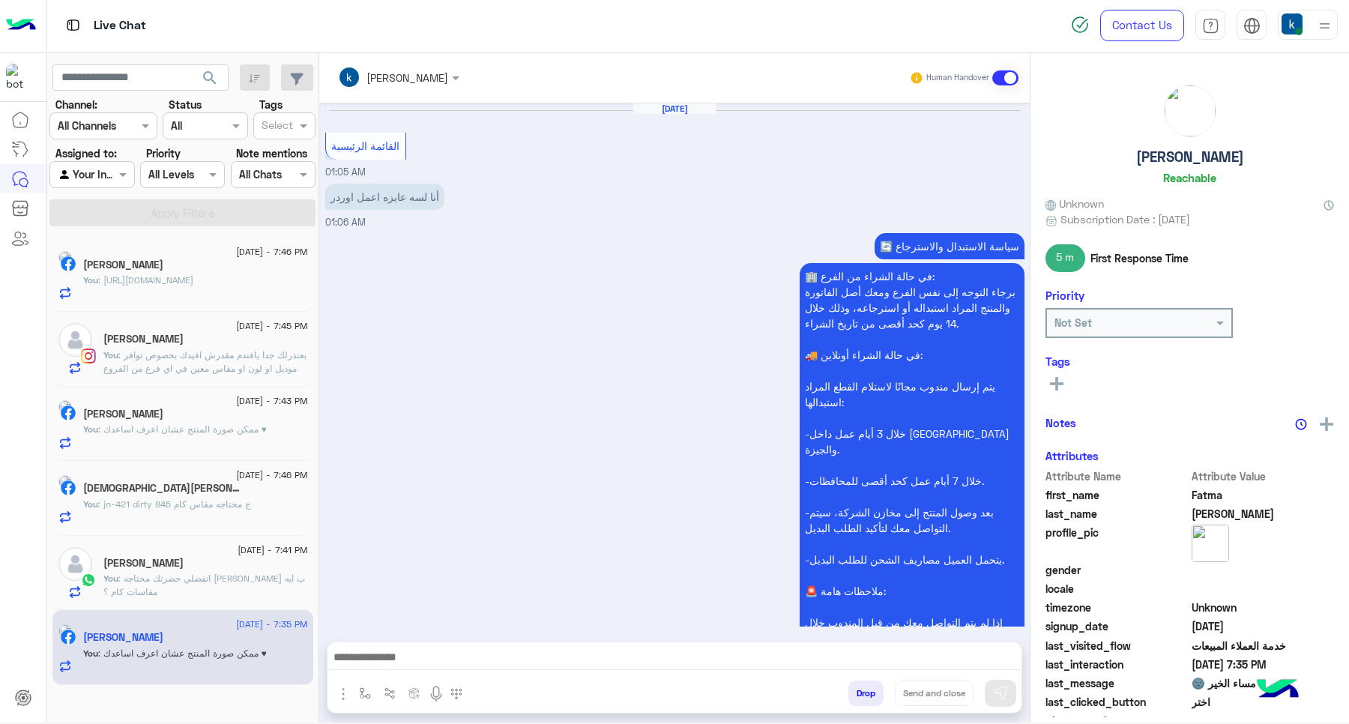
scroll to position [1410, 0]
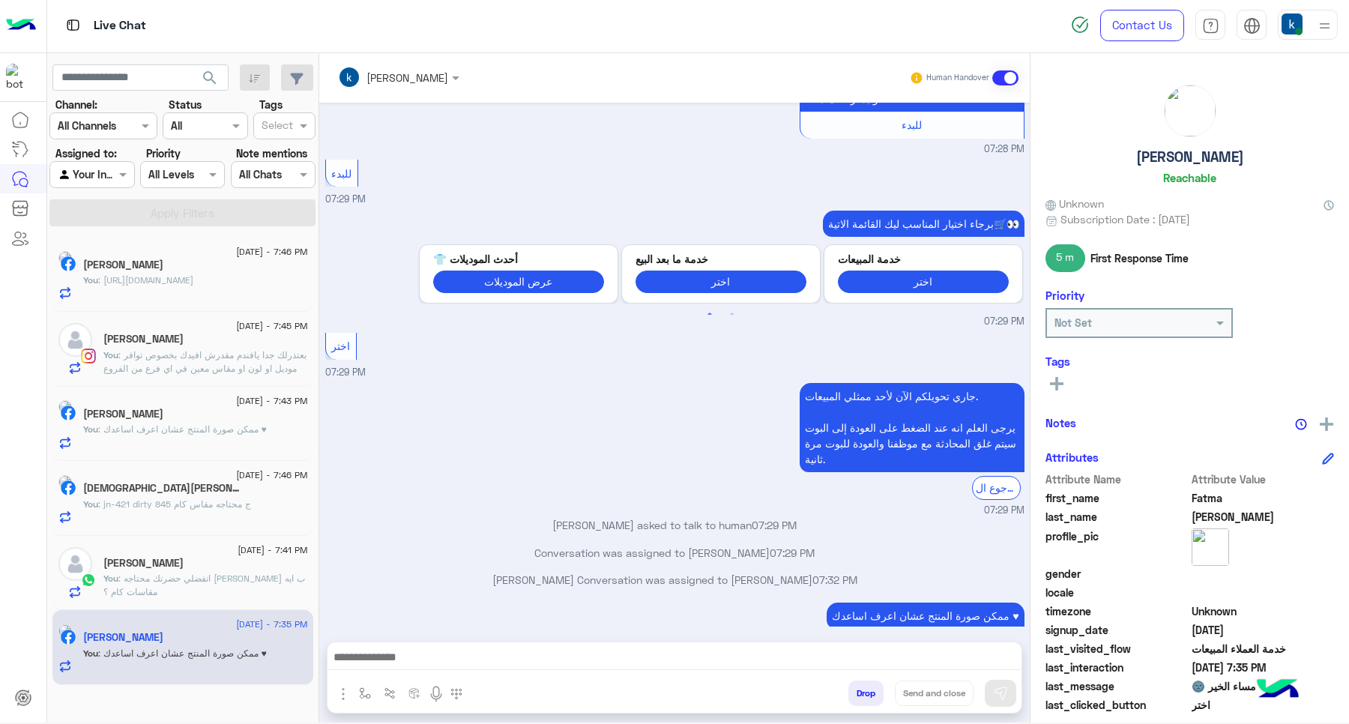
click at [869, 689] on button "Drop" at bounding box center [865, 692] width 35 height 25
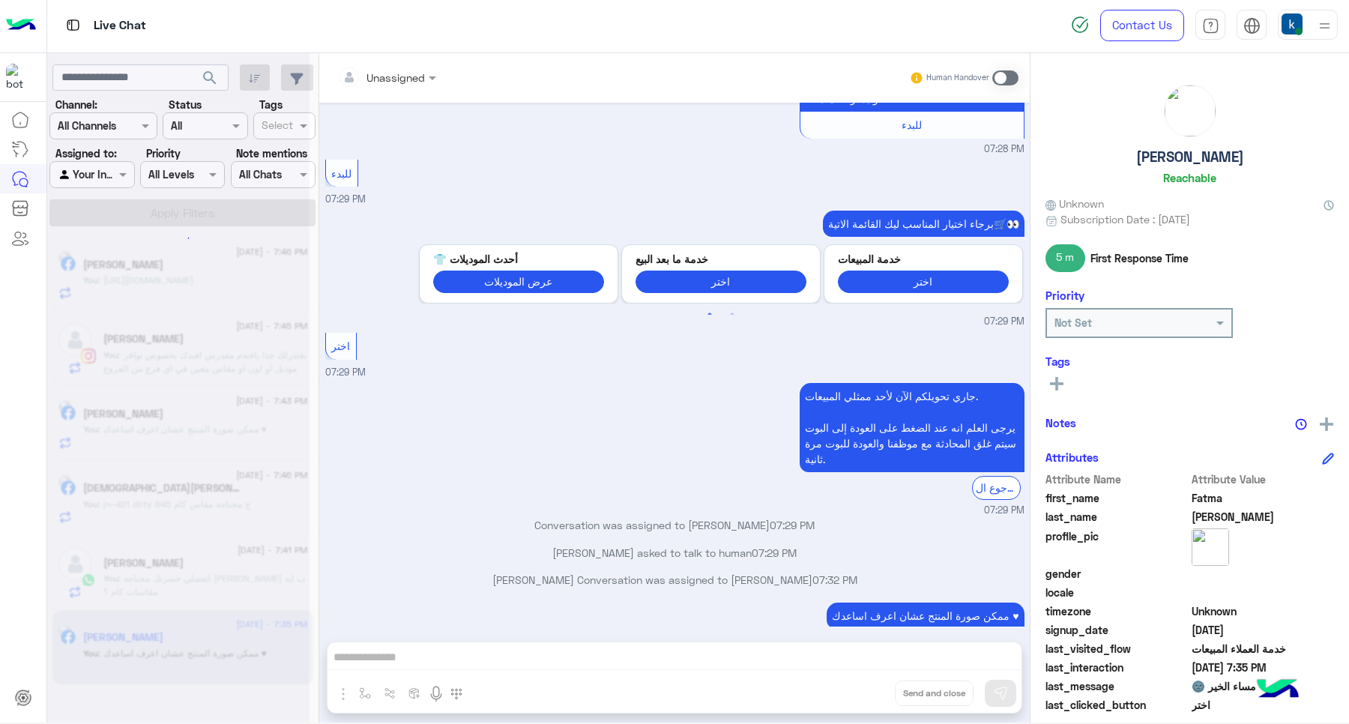
scroll to position [1437, 0]
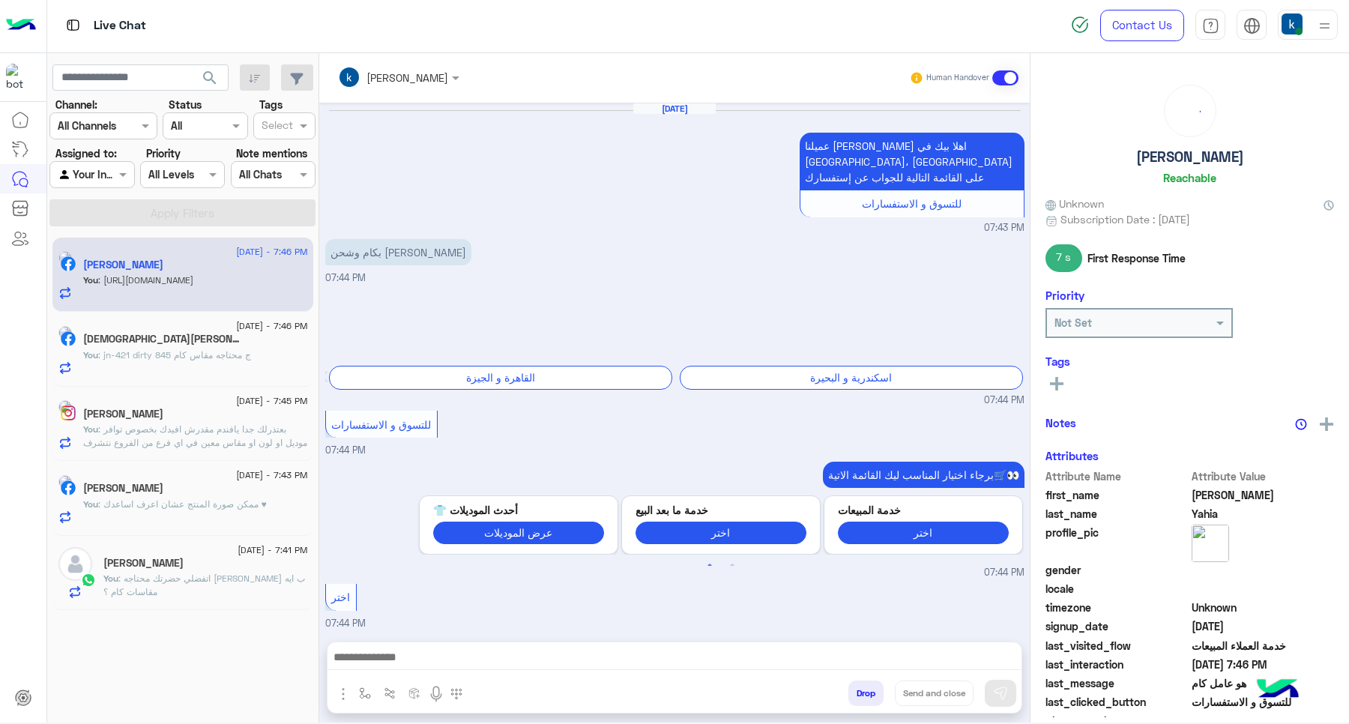
scroll to position [1149, 0]
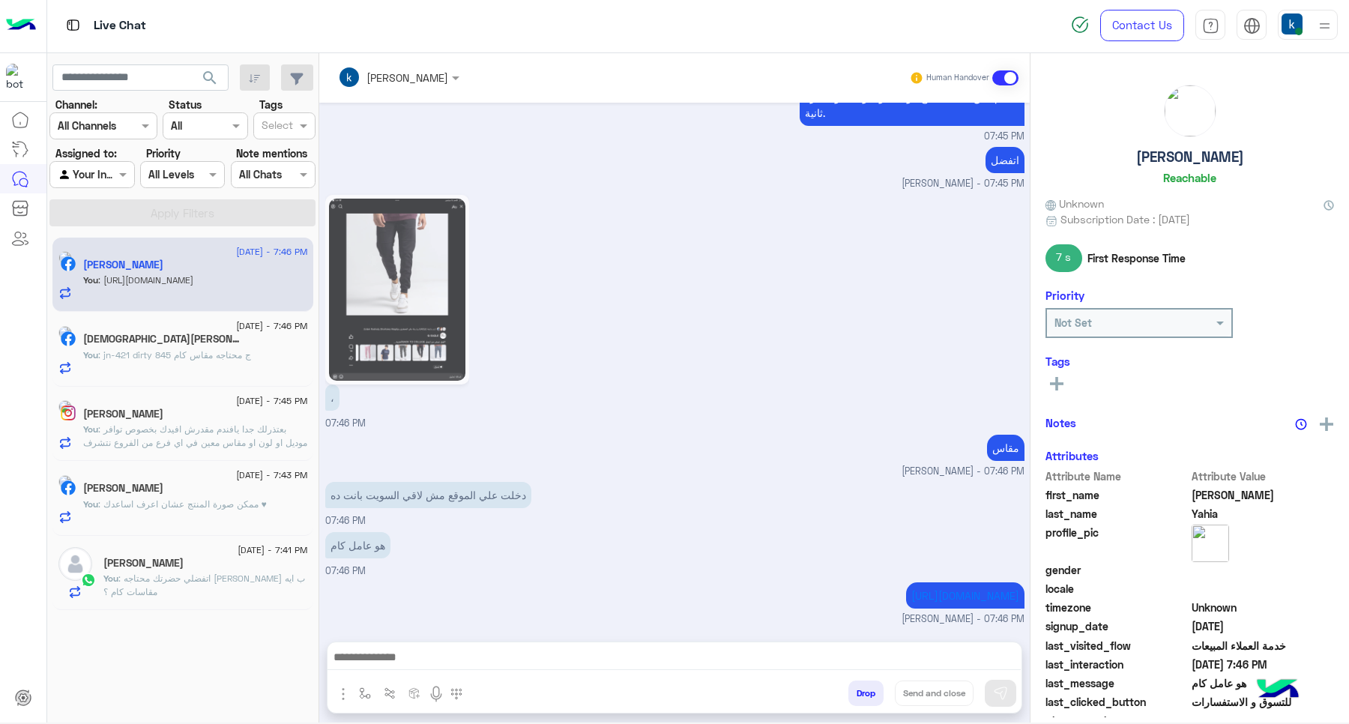
click at [205, 354] on span ": jn-421 dirty 845 ج محتاجه مقاس كام" at bounding box center [174, 354] width 153 height 11
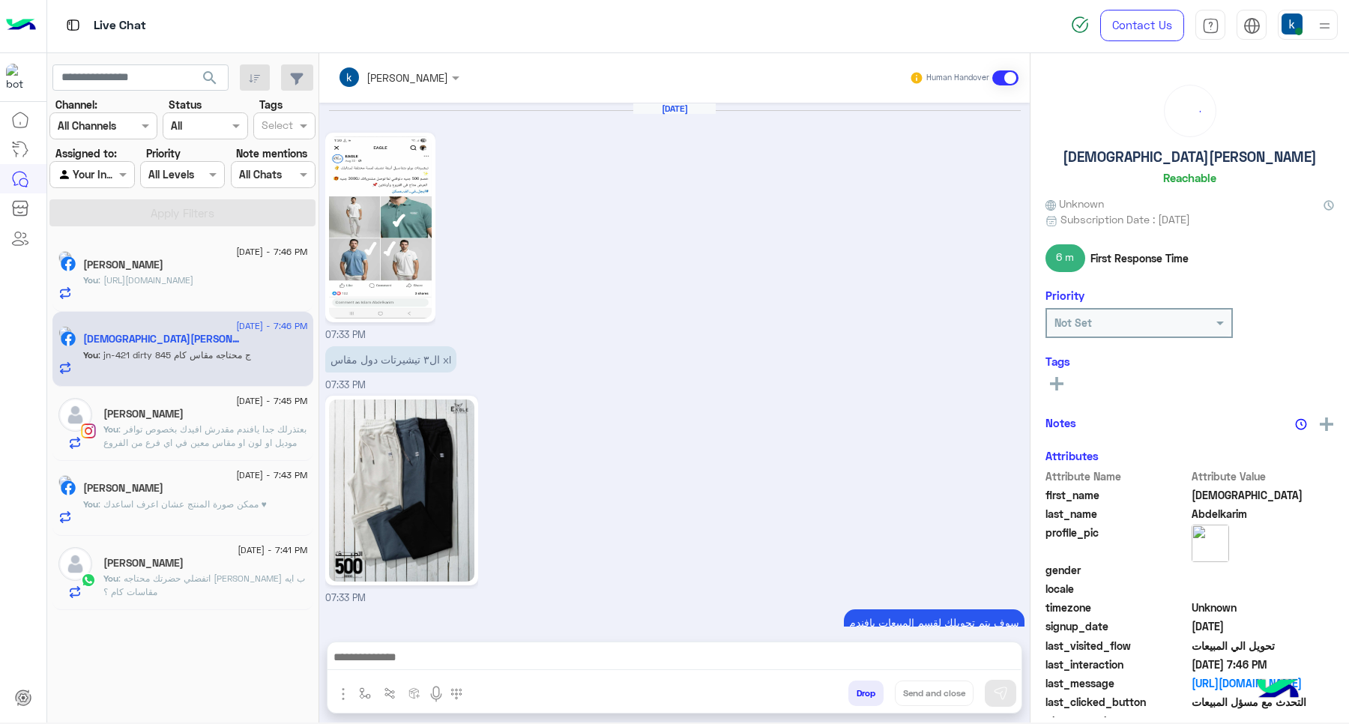
scroll to position [1186, 0]
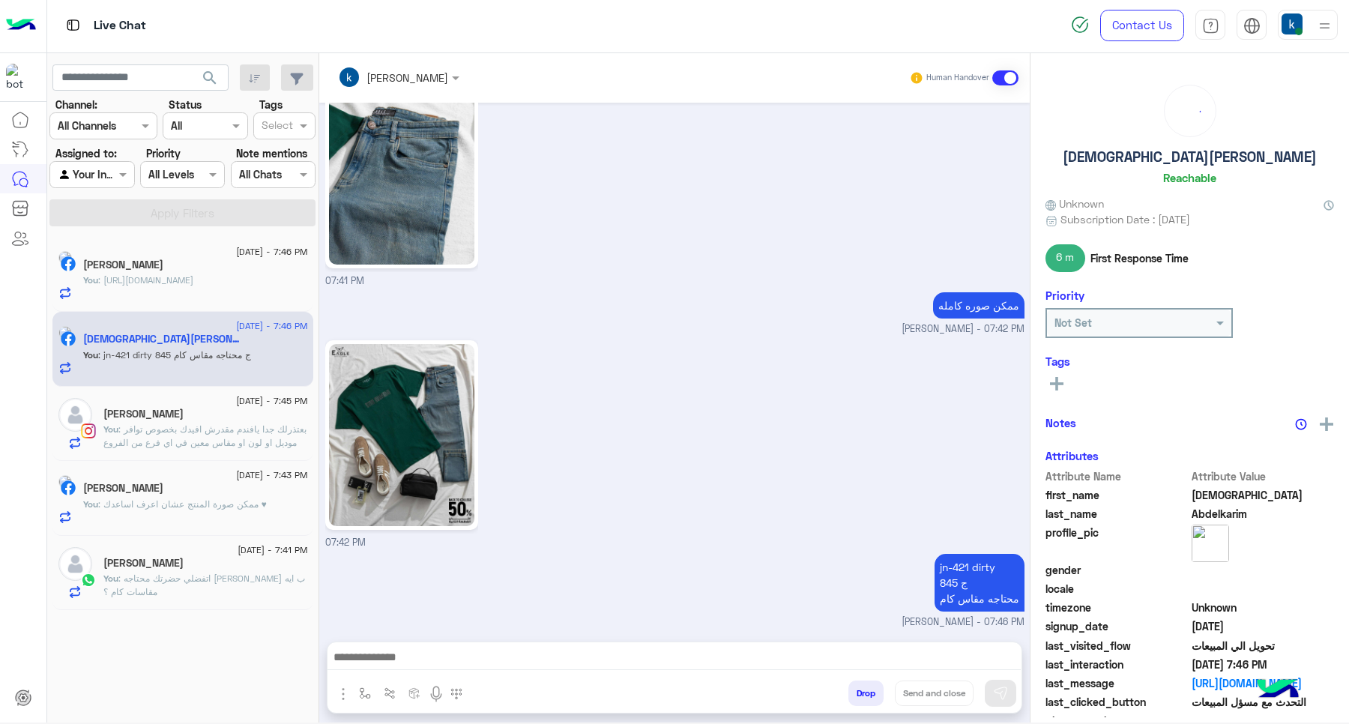
click at [219, 413] on div "[PERSON_NAME]" at bounding box center [205, 416] width 205 height 16
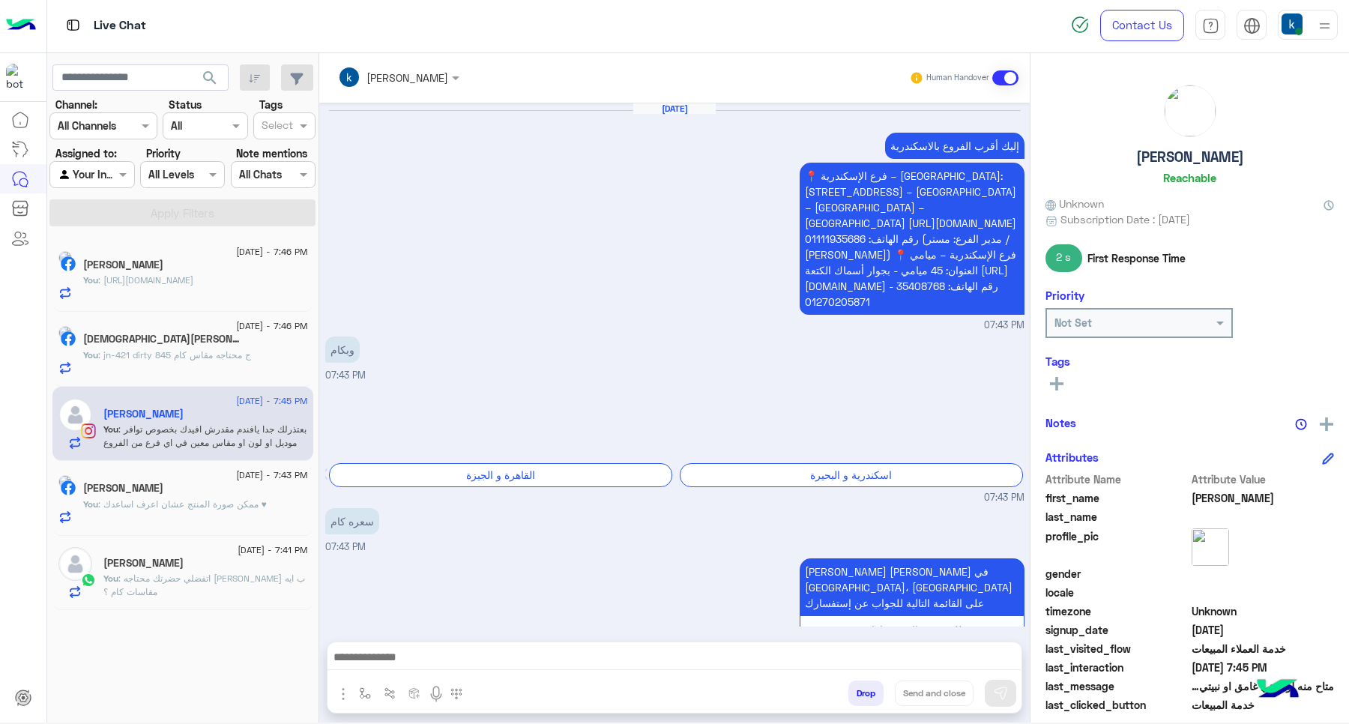
scroll to position [1209, 0]
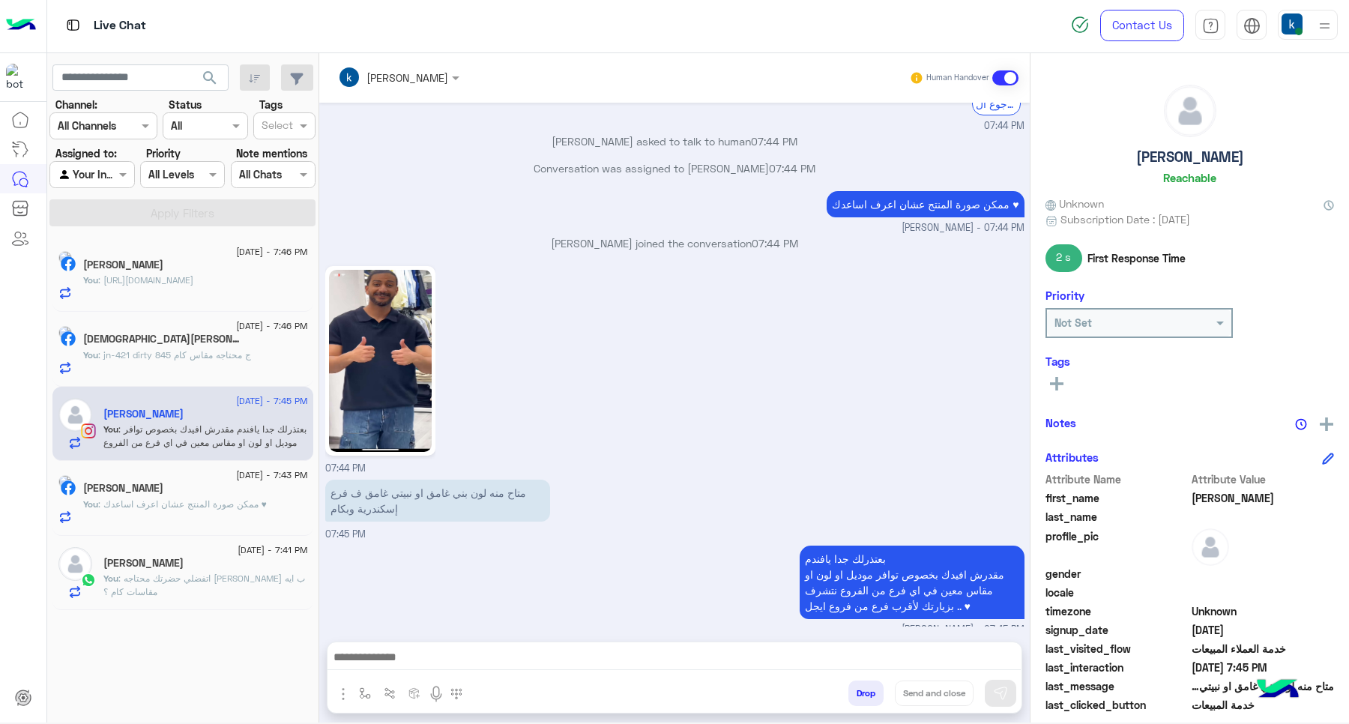
click at [864, 697] on button "Drop" at bounding box center [865, 692] width 35 height 25
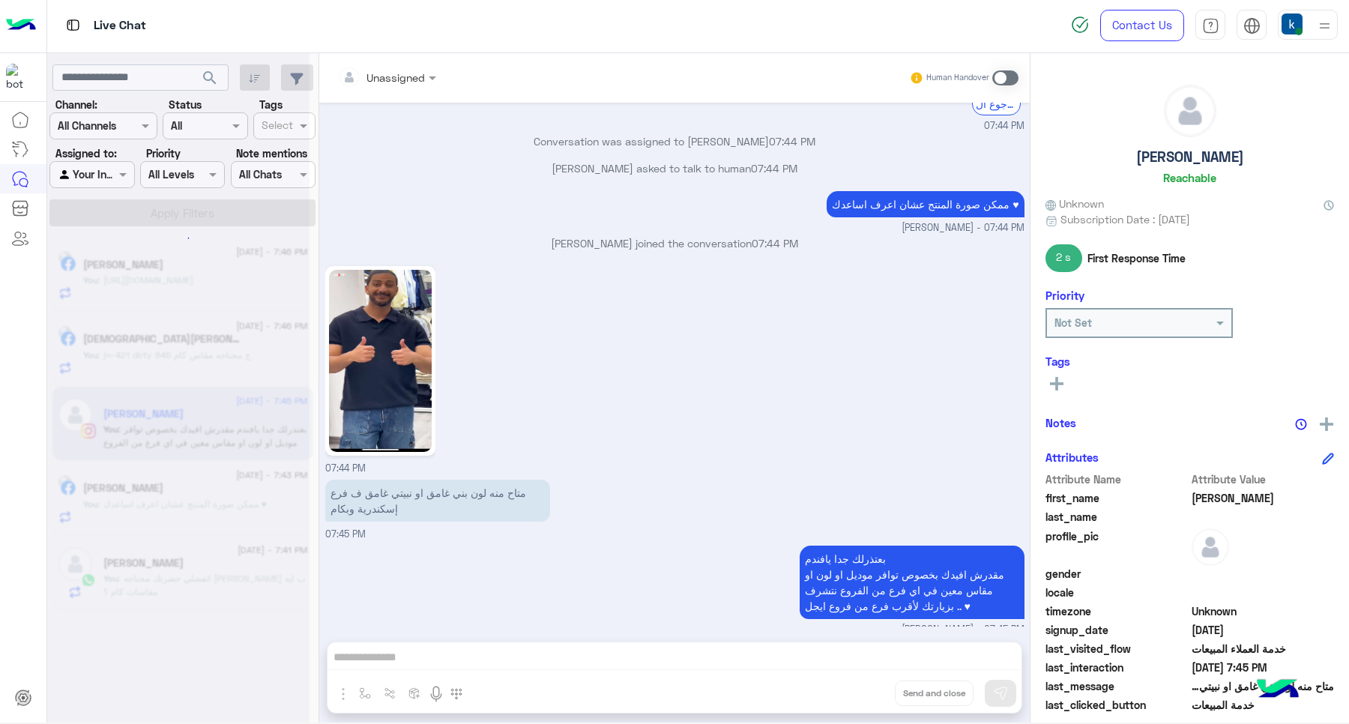
scroll to position [1236, 0]
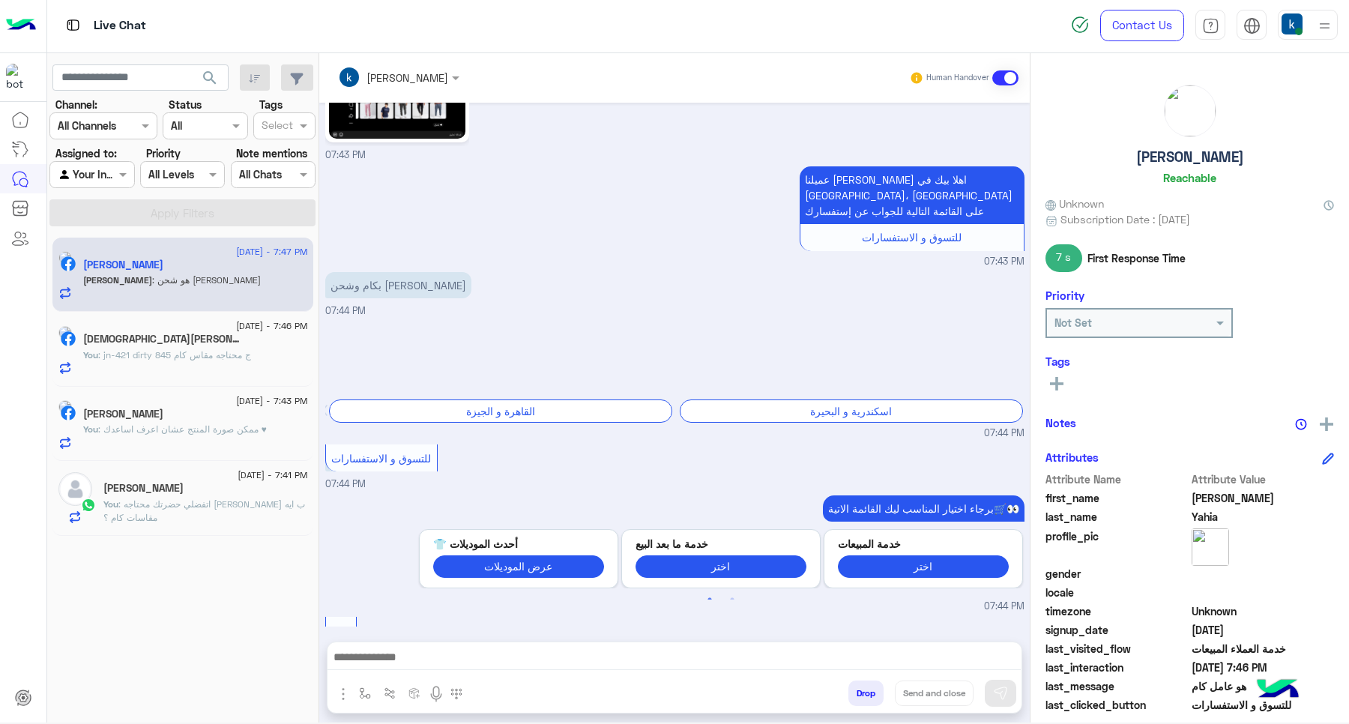
scroll to position [1412, 0]
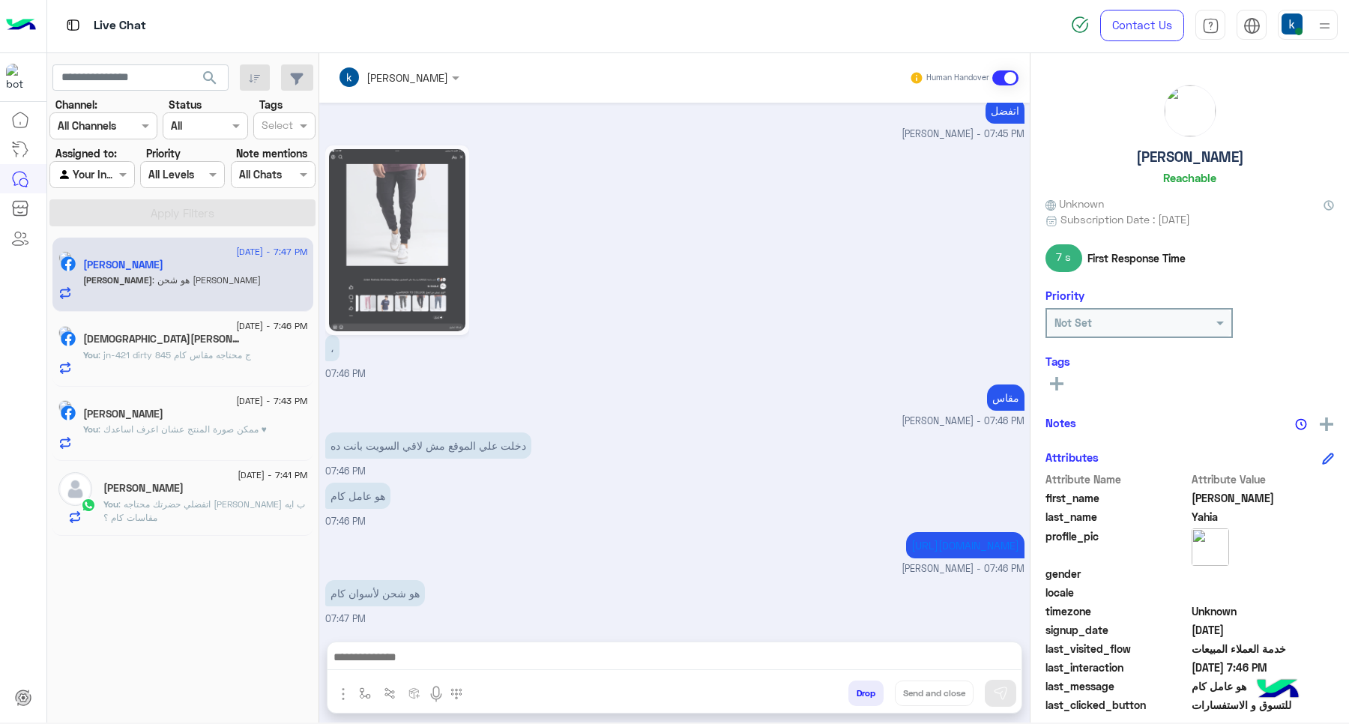
click at [474, 663] on textarea at bounding box center [673, 658] width 693 height 22
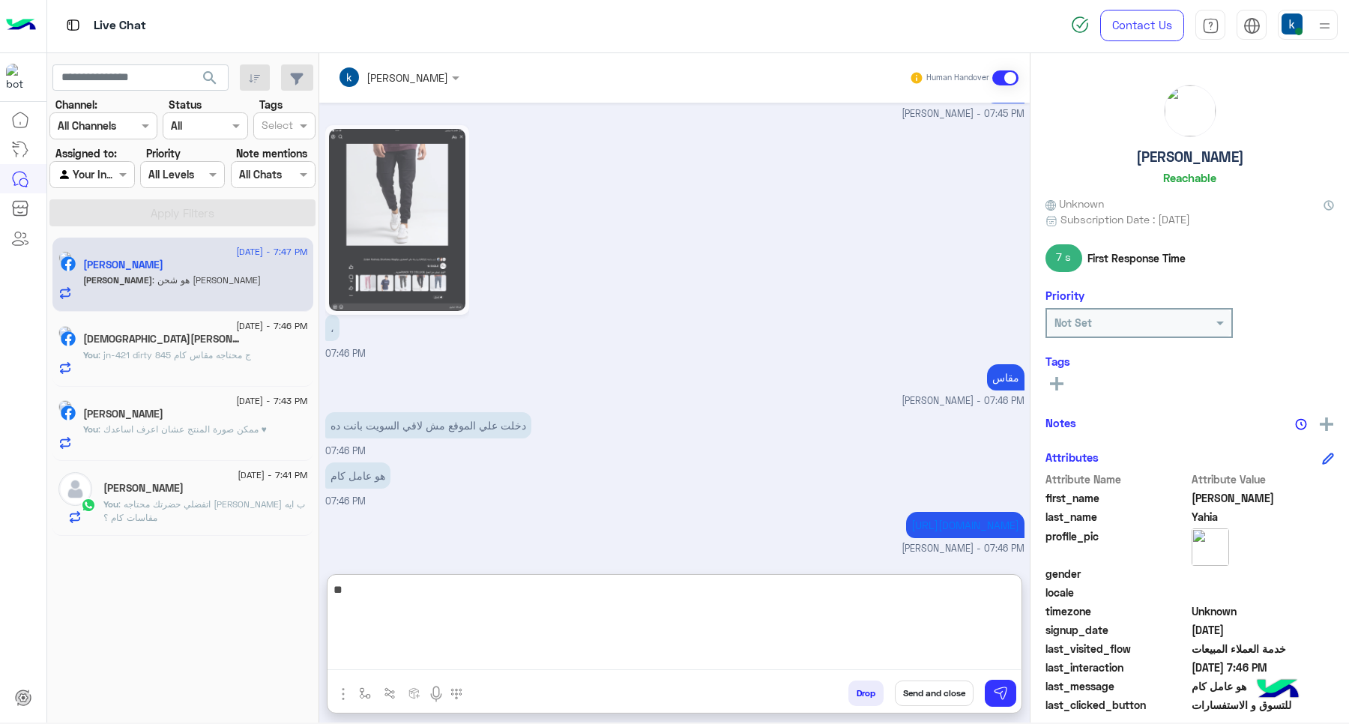
type textarea "***"
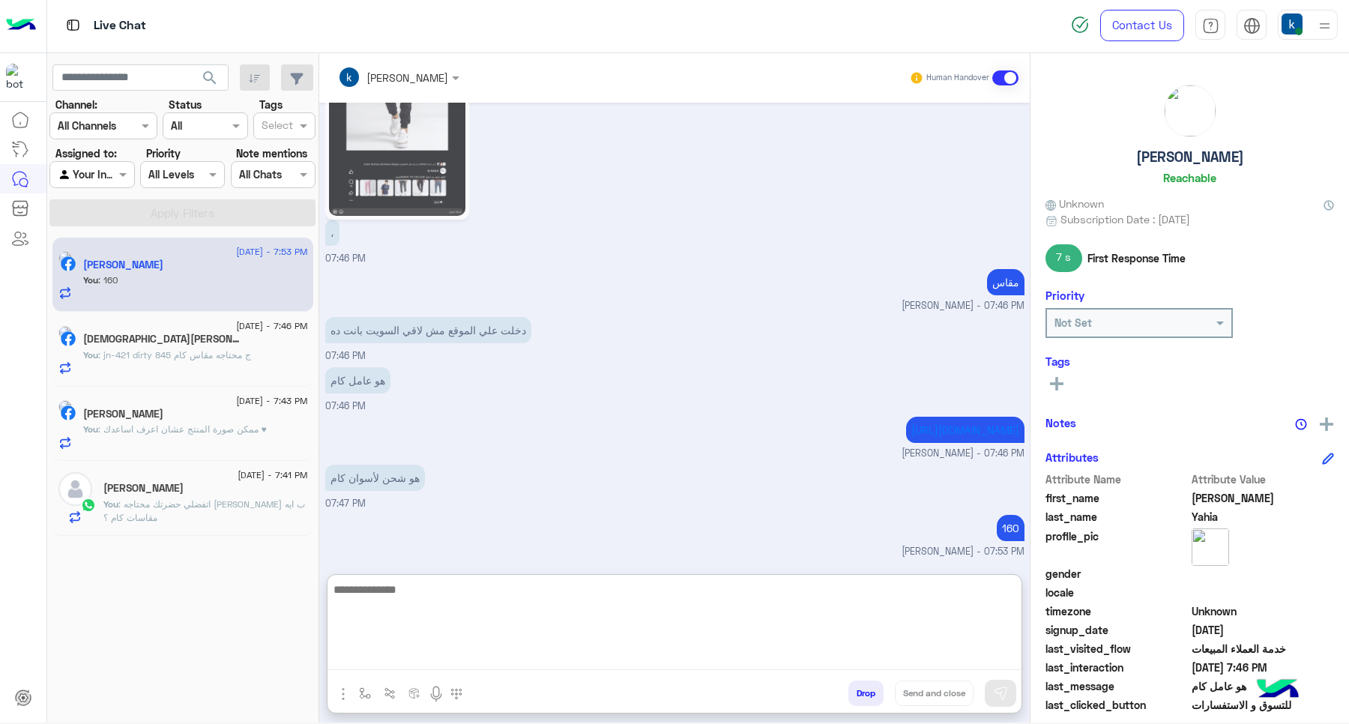
scroll to position [1526, 0]
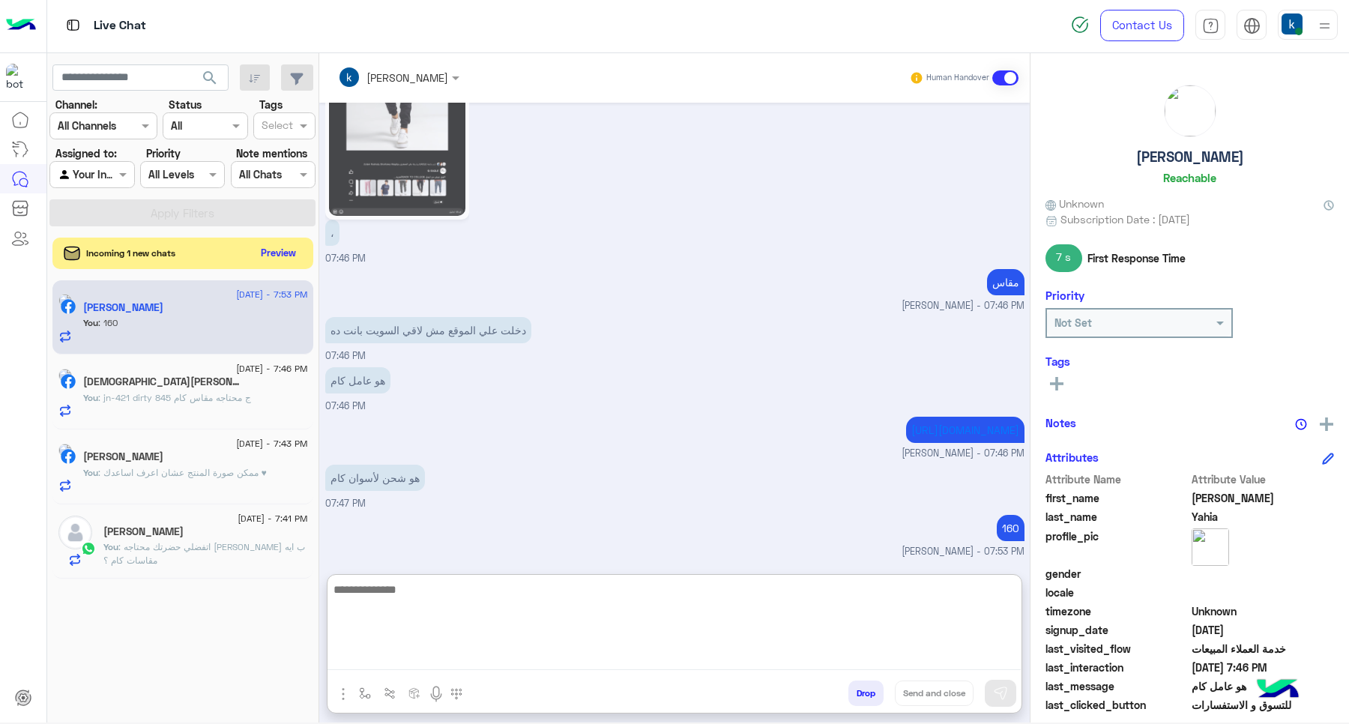
click at [263, 252] on button "Preview" at bounding box center [279, 253] width 46 height 20
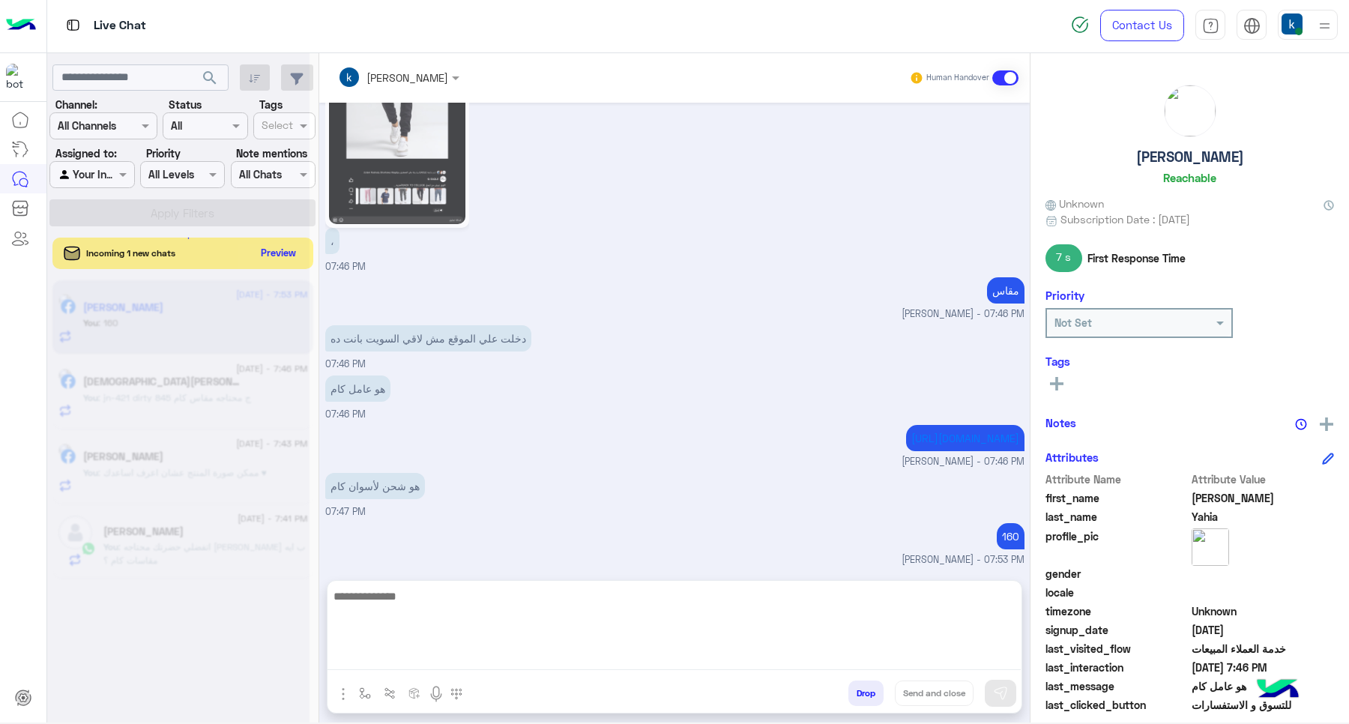
scroll to position [1459, 0]
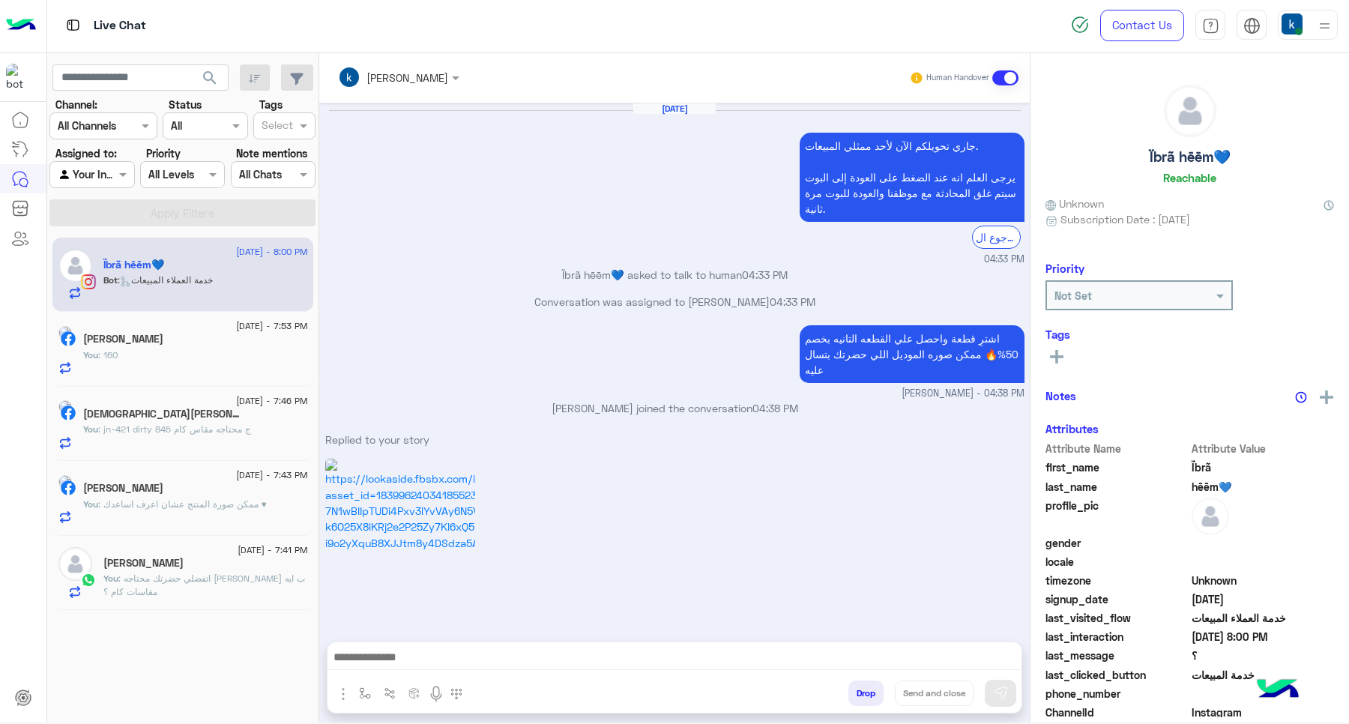
scroll to position [1012, 0]
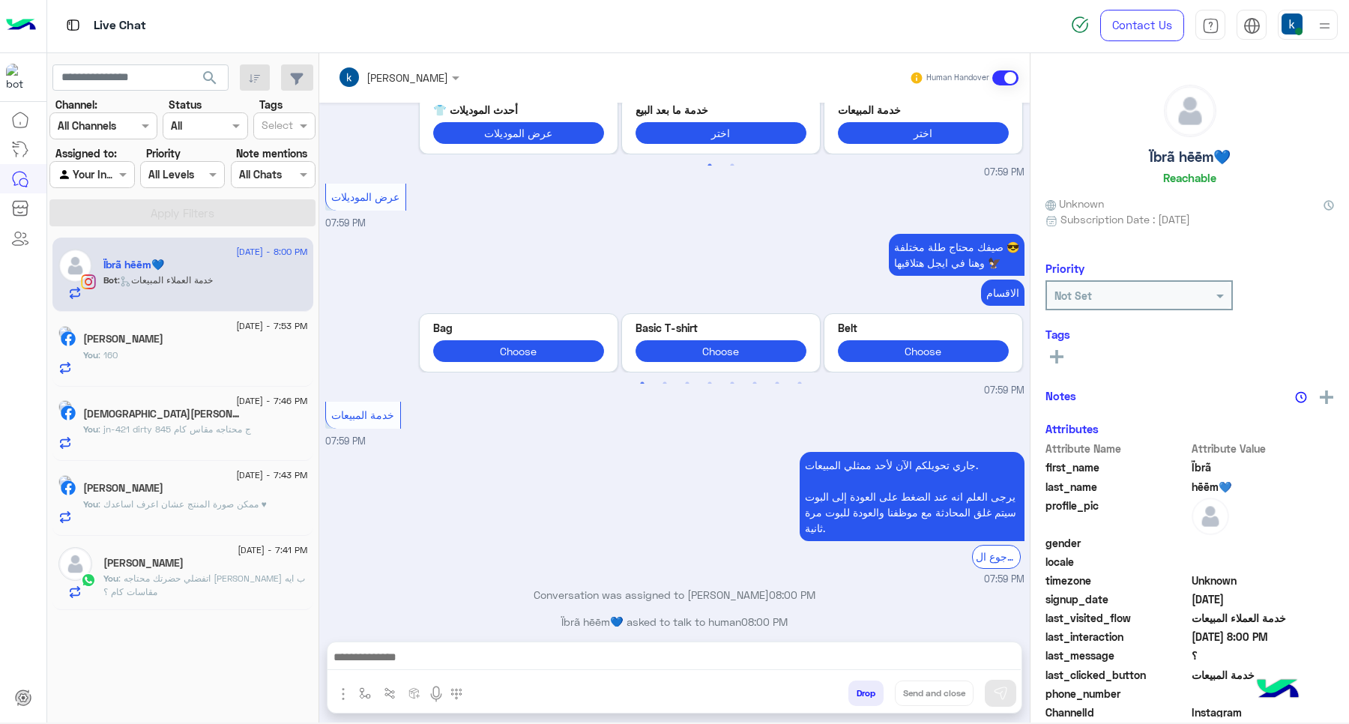
click at [452, 659] on textarea at bounding box center [673, 658] width 693 height 22
paste textarea "**********"
type textarea "**********"
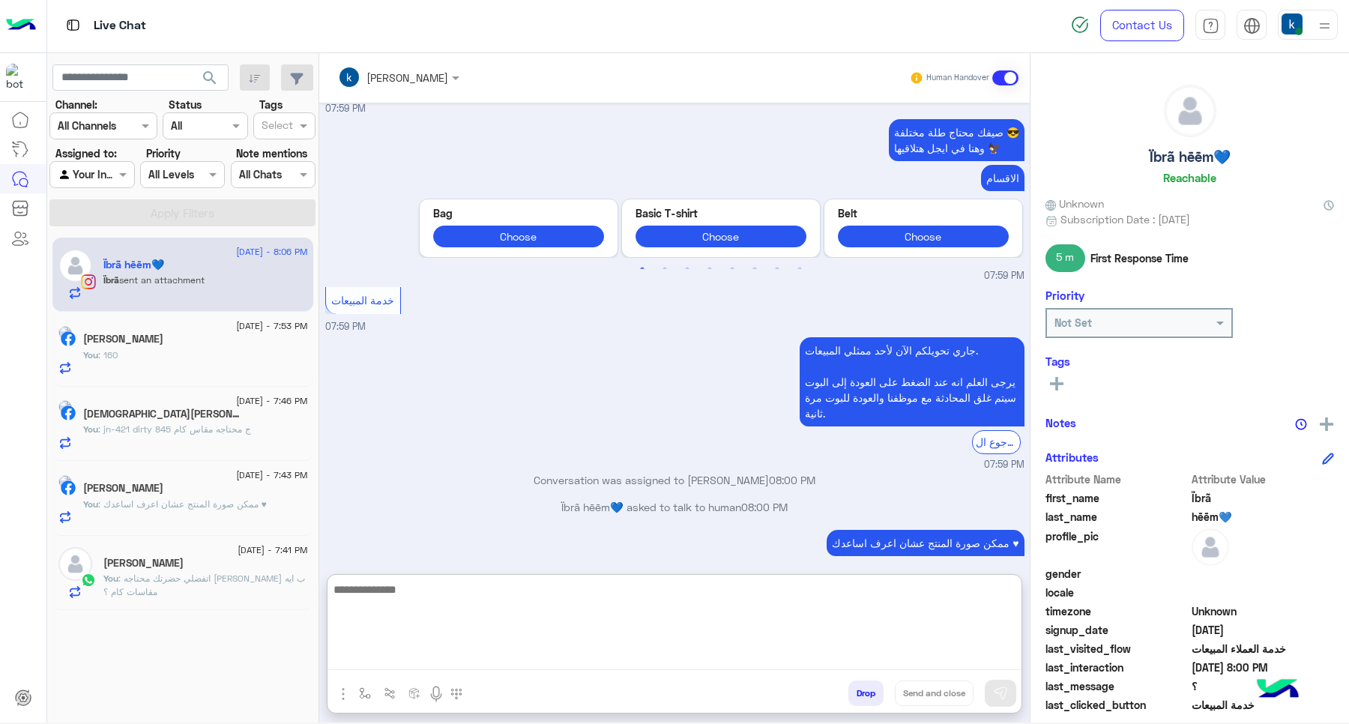
scroll to position [1367, 0]
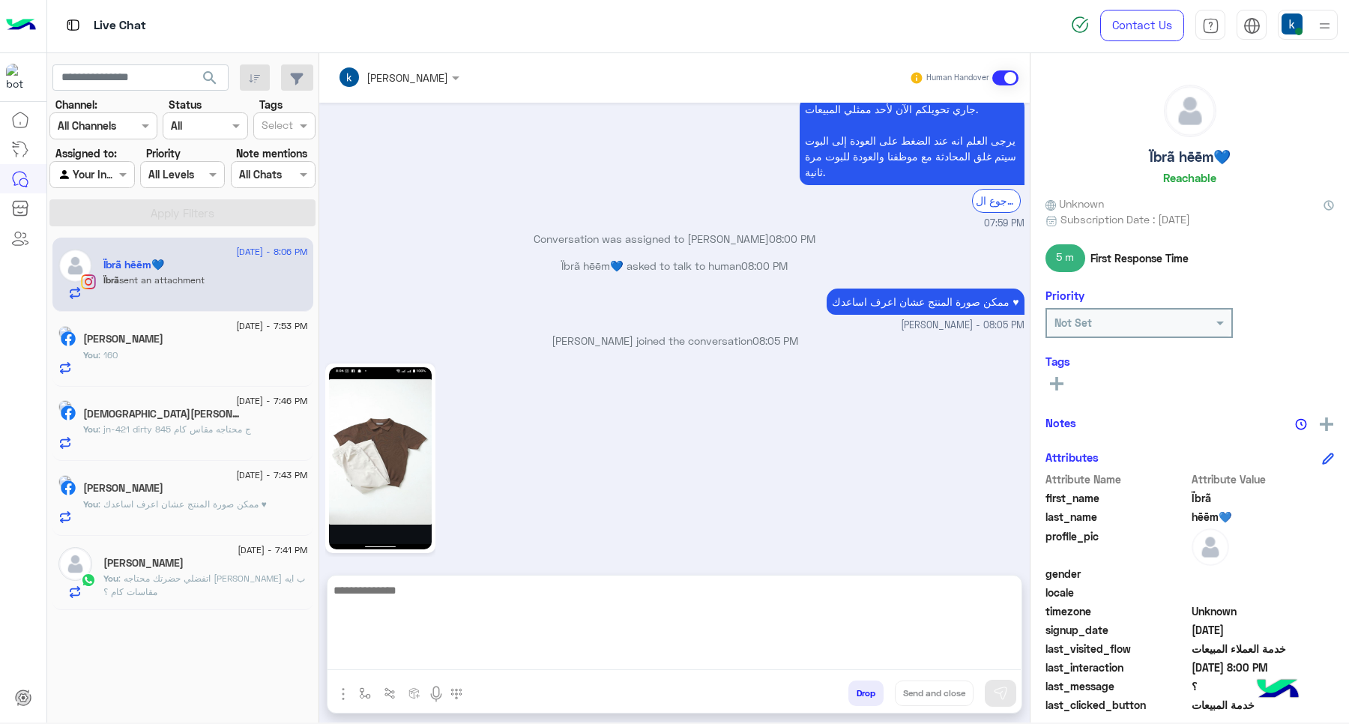
click at [167, 723] on div "Live Chat Contact Us Help Center عربي English search Channel: Channel All Chann…" at bounding box center [674, 362] width 1349 height 724
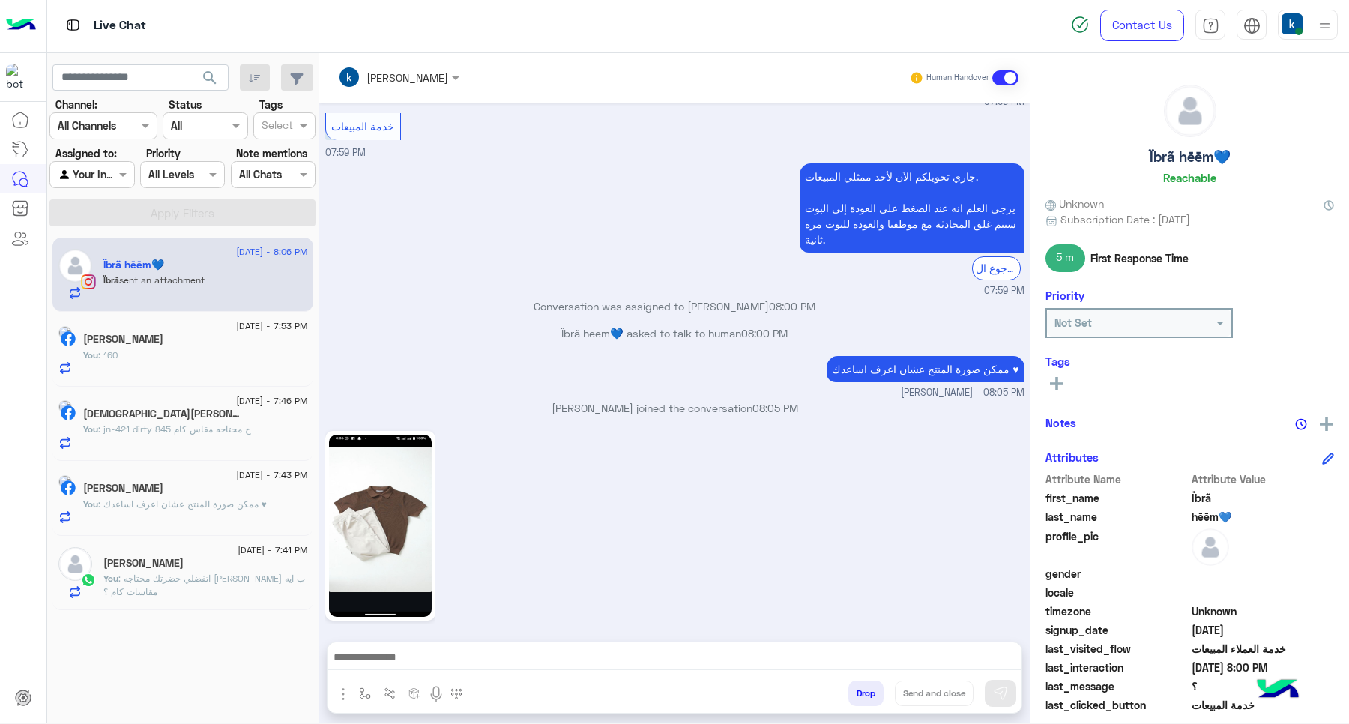
click at [387, 470] on img at bounding box center [380, 526] width 103 height 182
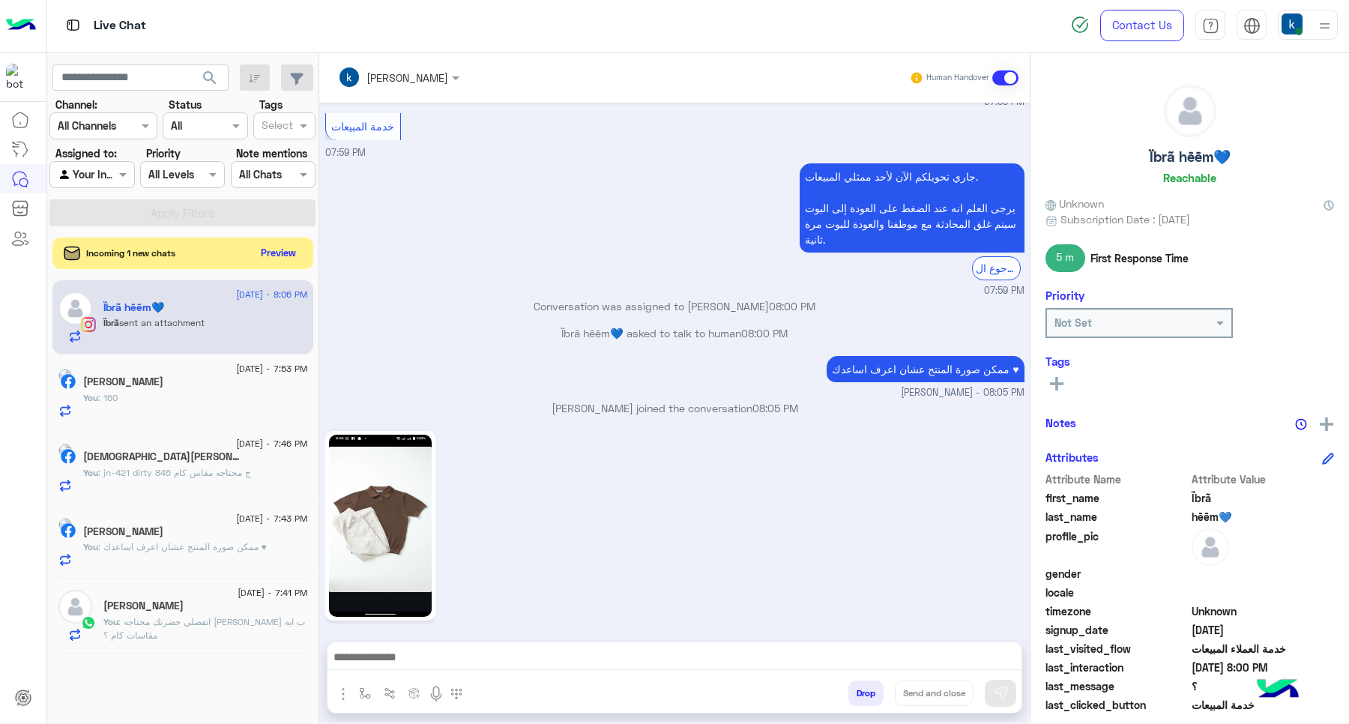
click at [275, 246] on button "Preview" at bounding box center [279, 253] width 46 height 20
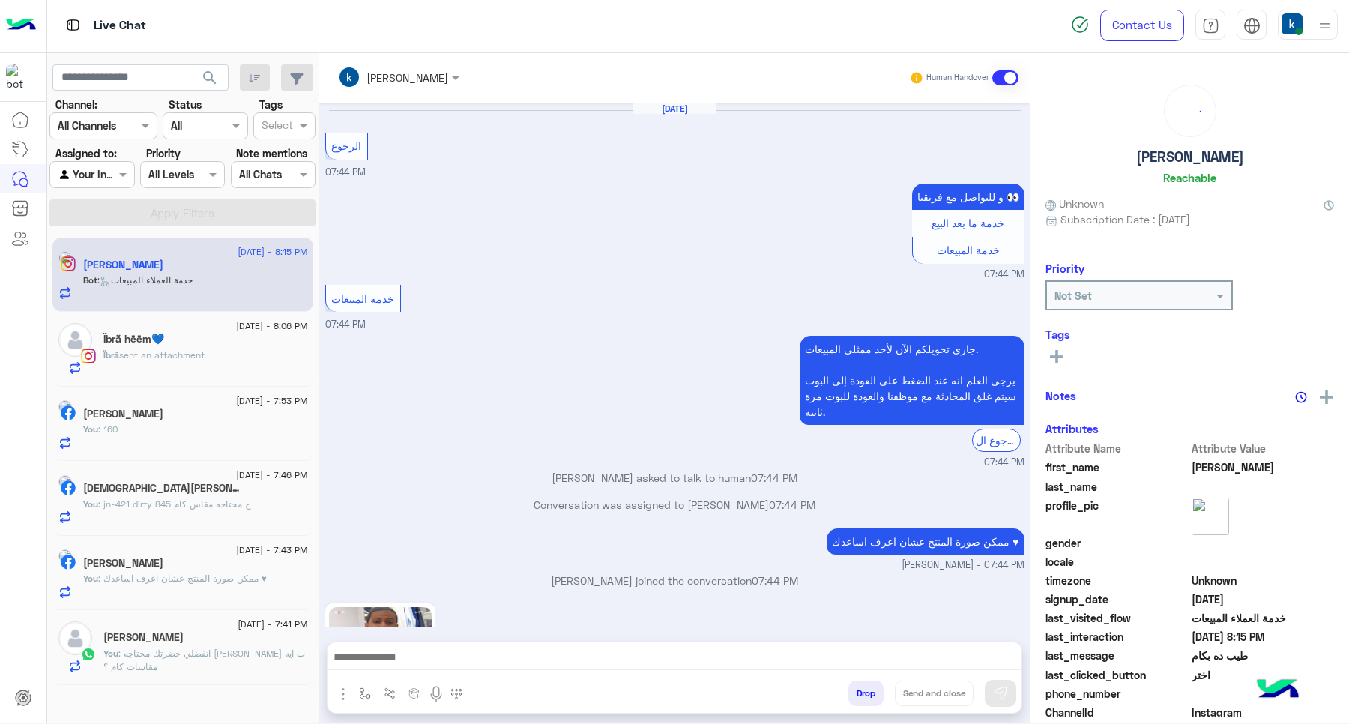
scroll to position [967, 0]
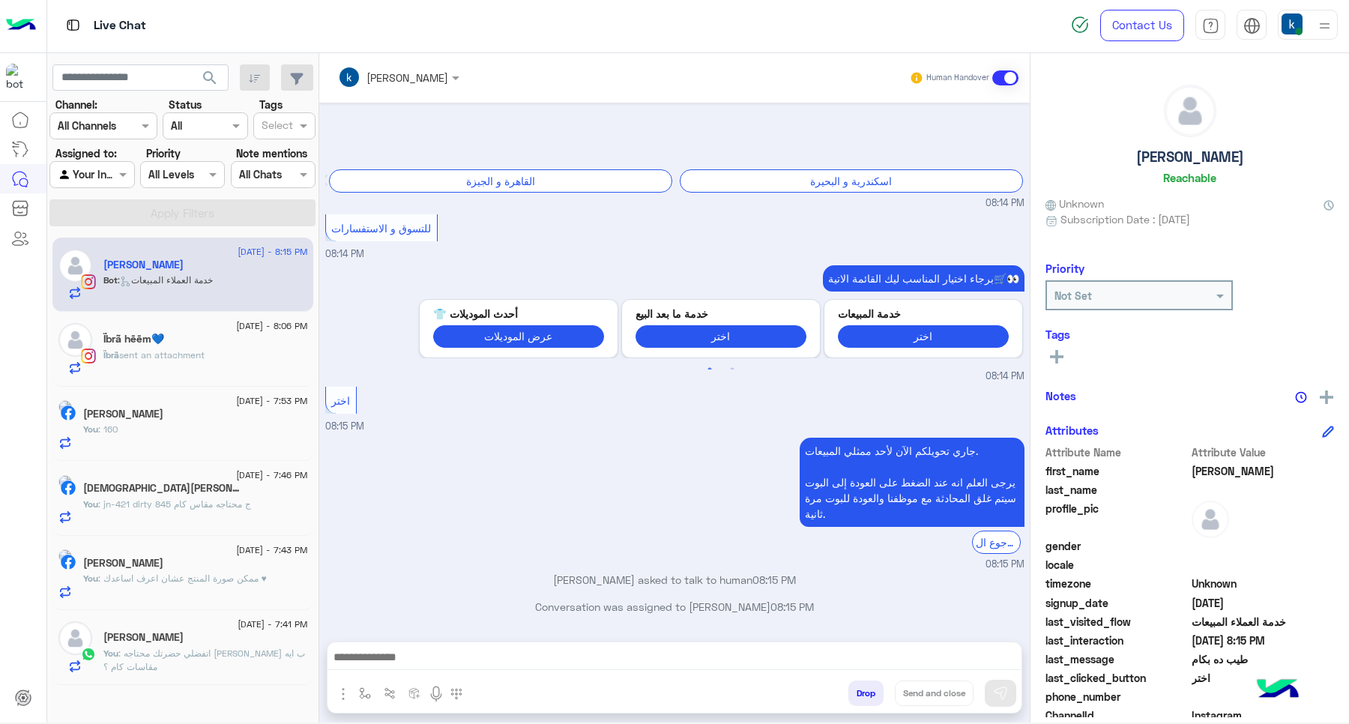
click at [444, 644] on div at bounding box center [674, 660] width 694 height 37
click at [446, 656] on textarea at bounding box center [673, 658] width 693 height 22
paste textarea "**********"
type textarea "**********"
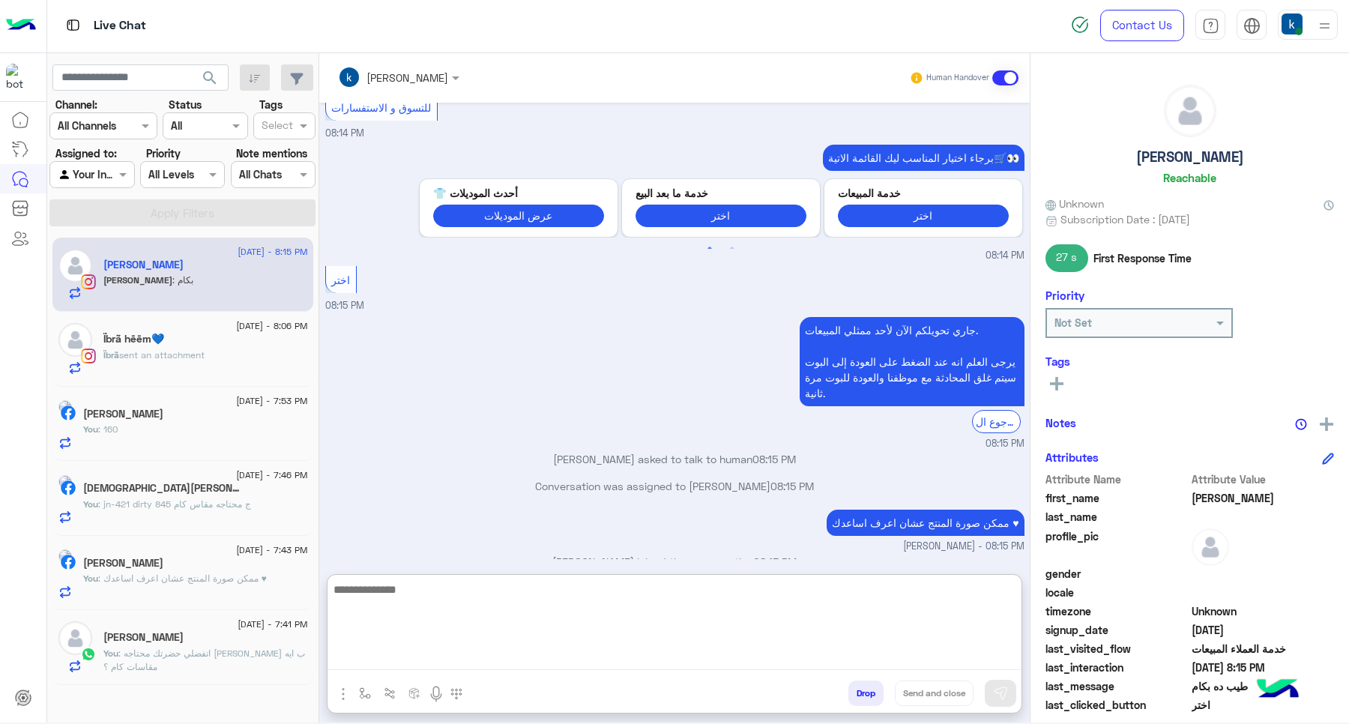
scroll to position [1159, 0]
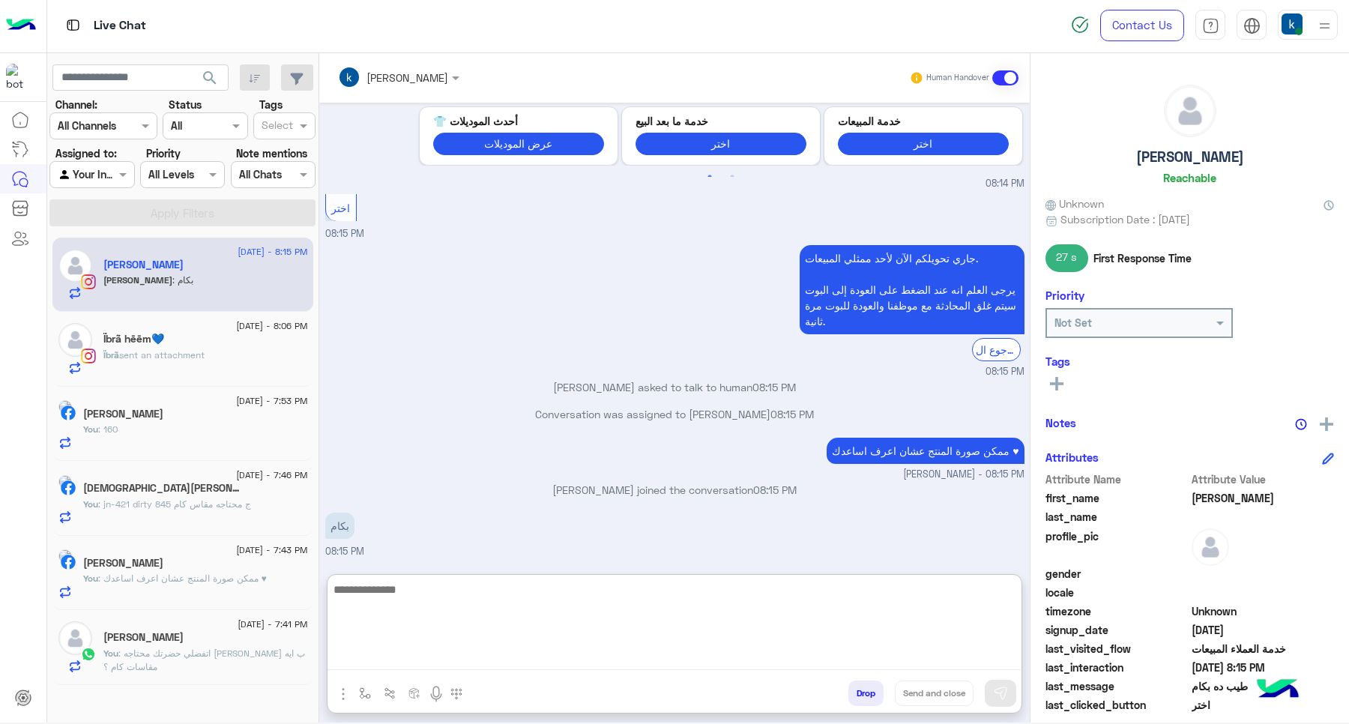
click at [491, 605] on textarea at bounding box center [673, 625] width 693 height 90
type textarea "*"
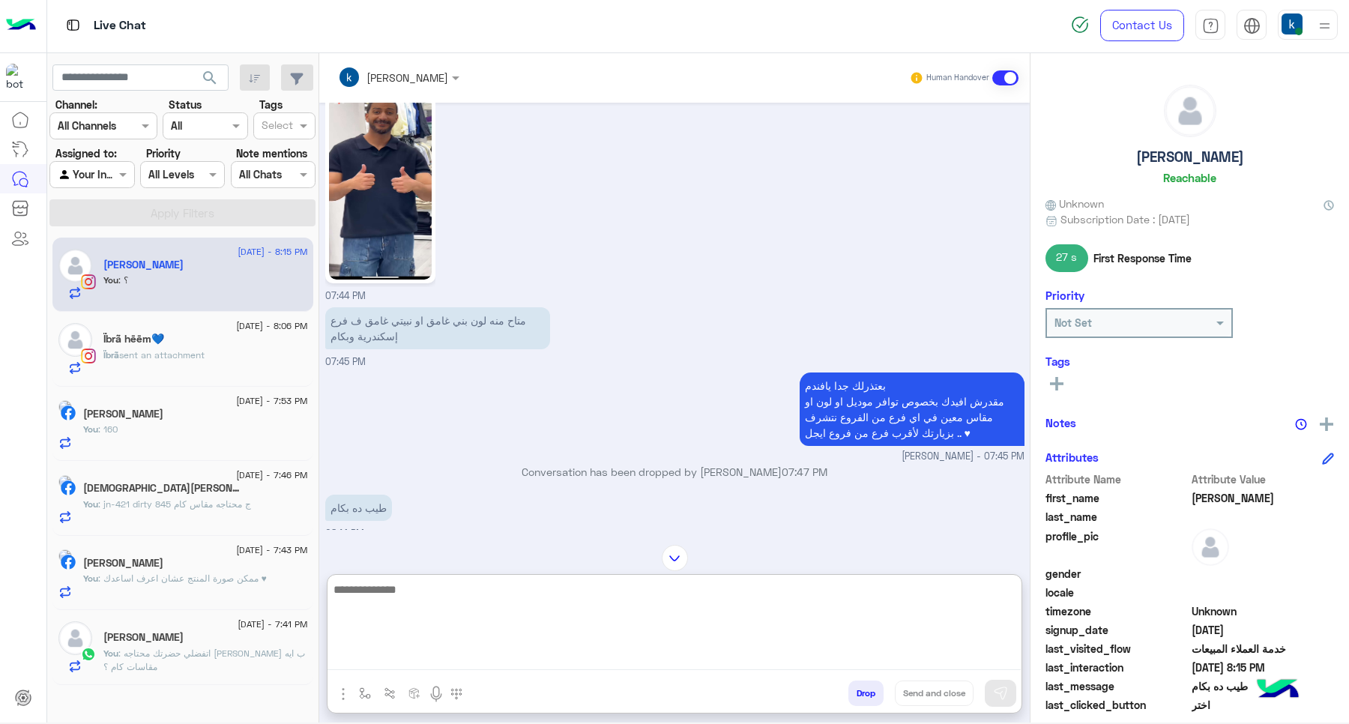
scroll to position [507, 0]
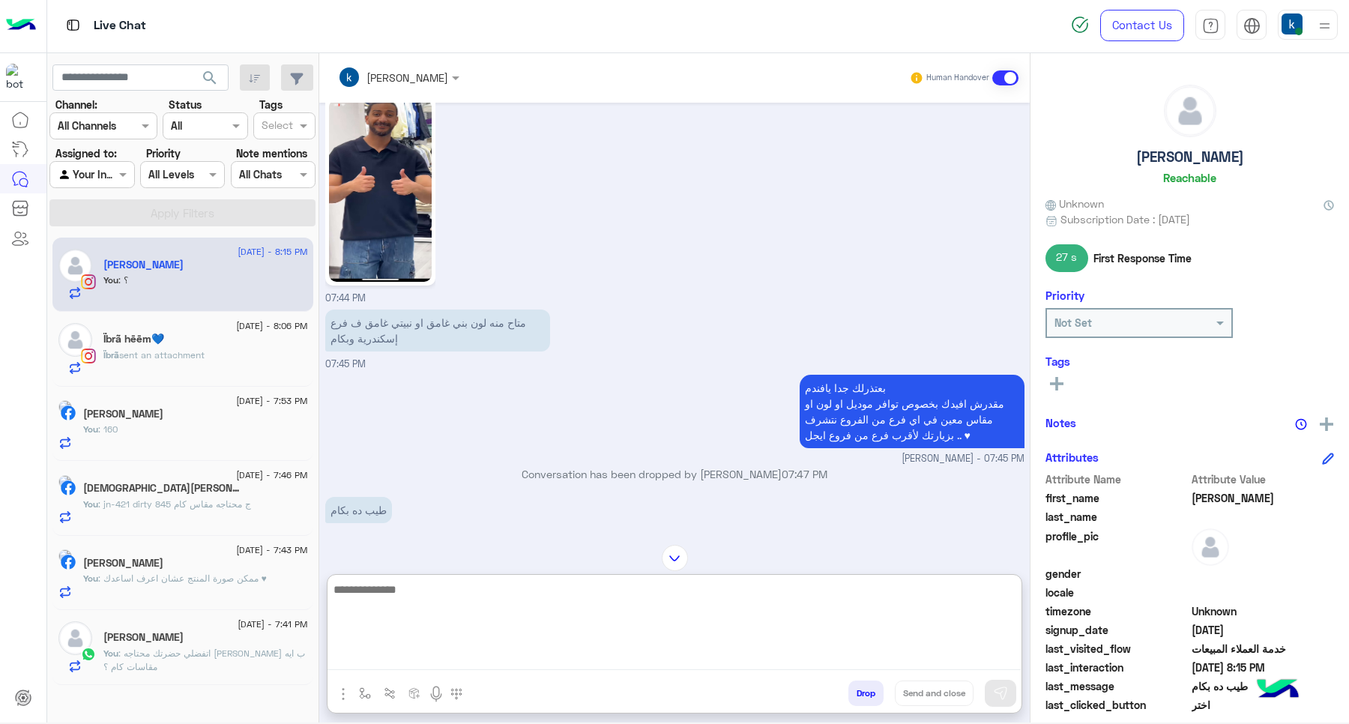
click at [401, 196] on img at bounding box center [380, 191] width 103 height 182
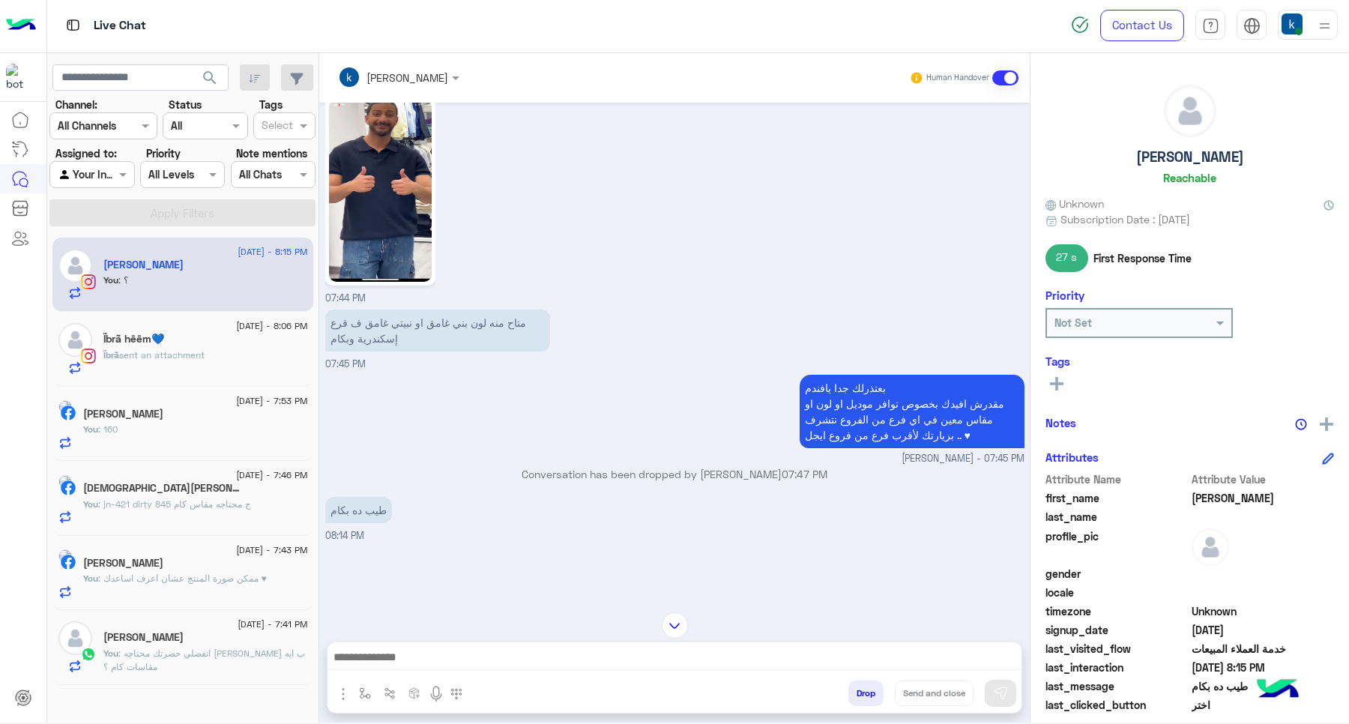
click at [453, 663] on textarea at bounding box center [673, 658] width 693 height 22
paste textarea "**********"
type textarea "**********"
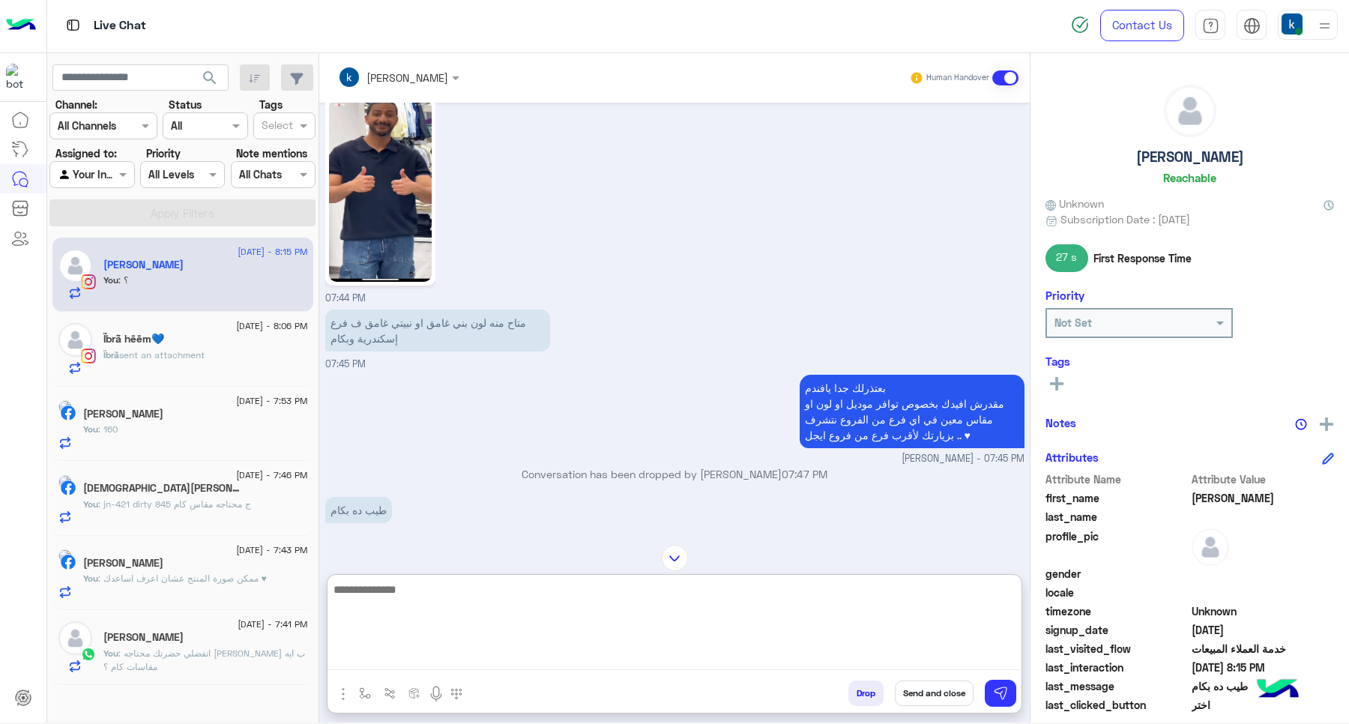
scroll to position [1320, 0]
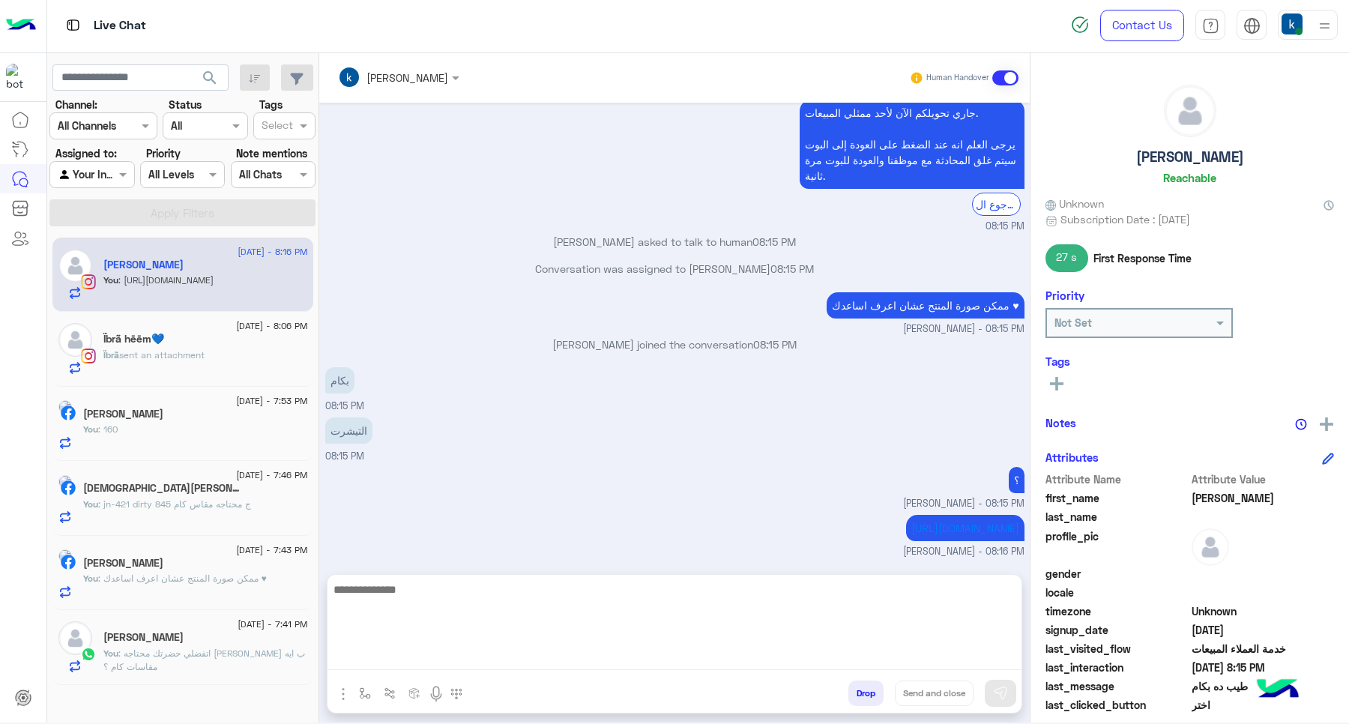
click at [184, 356] on span "sent an attachment" at bounding box center [161, 354] width 85 height 11
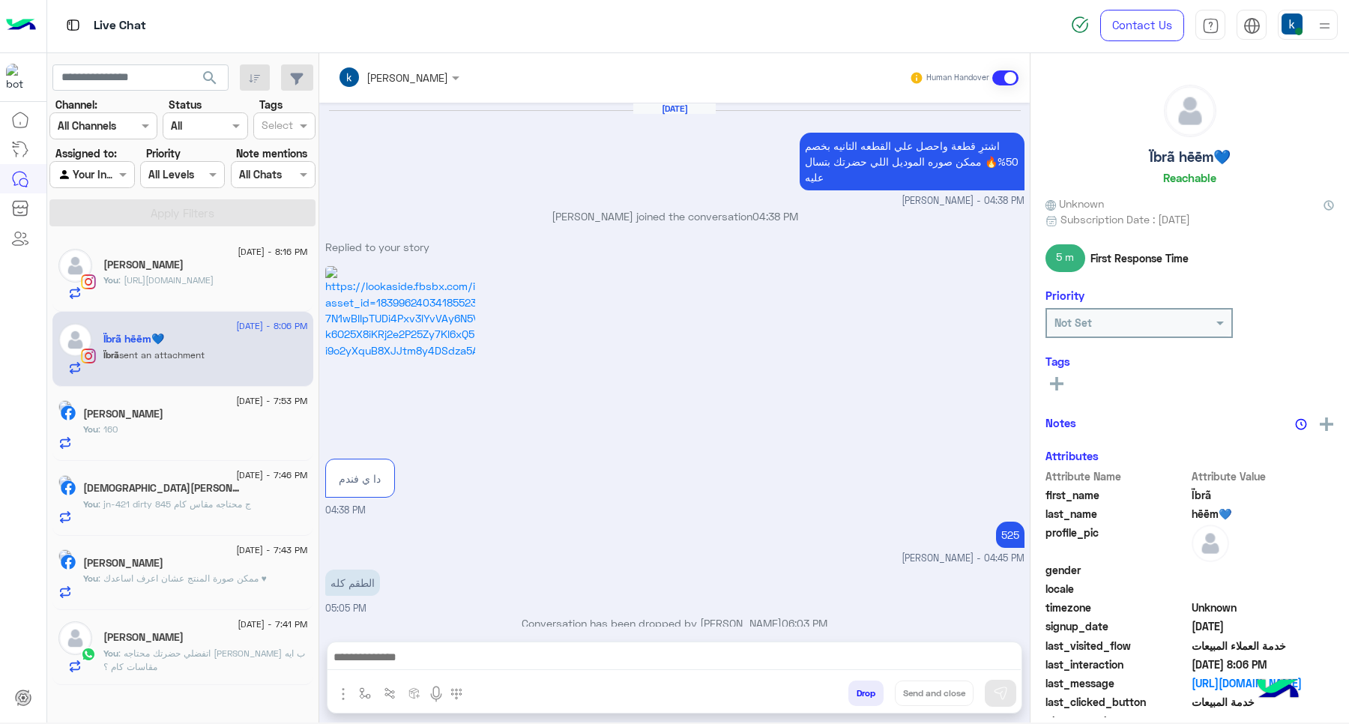
scroll to position [1107, 0]
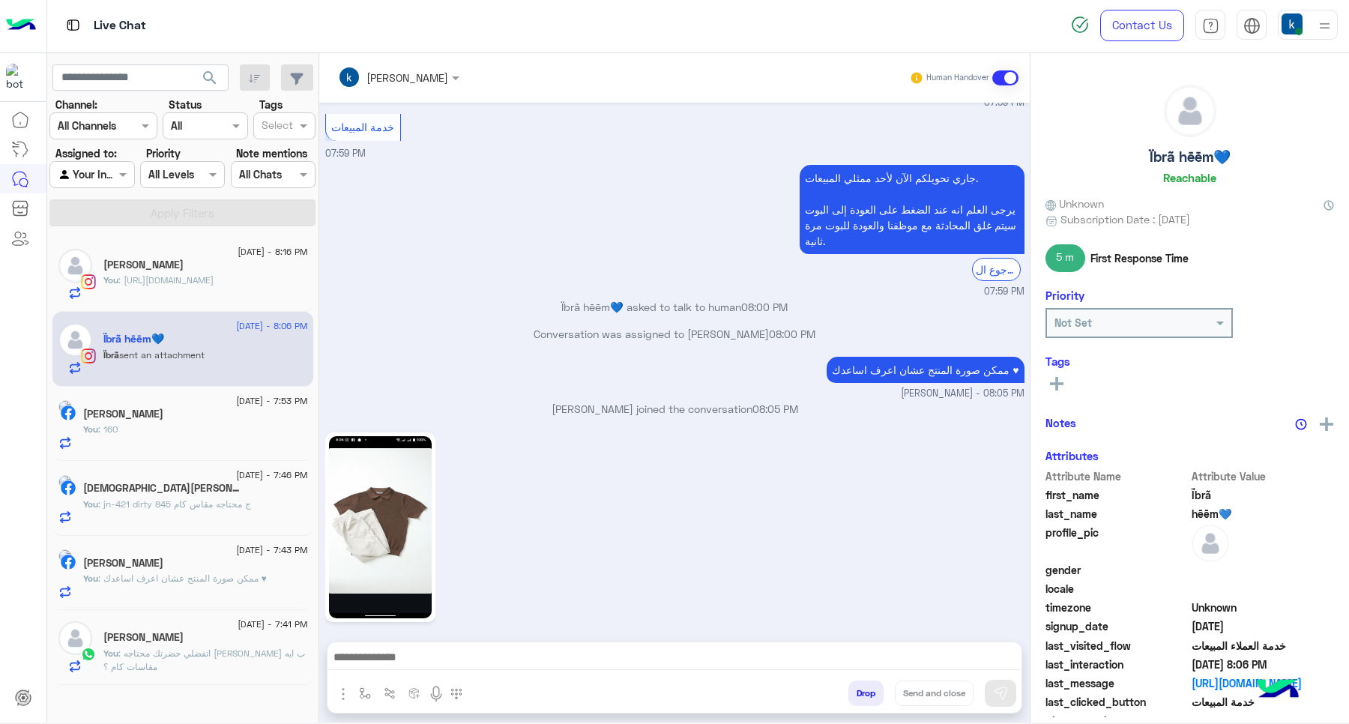
click at [862, 699] on button "Drop" at bounding box center [865, 692] width 35 height 25
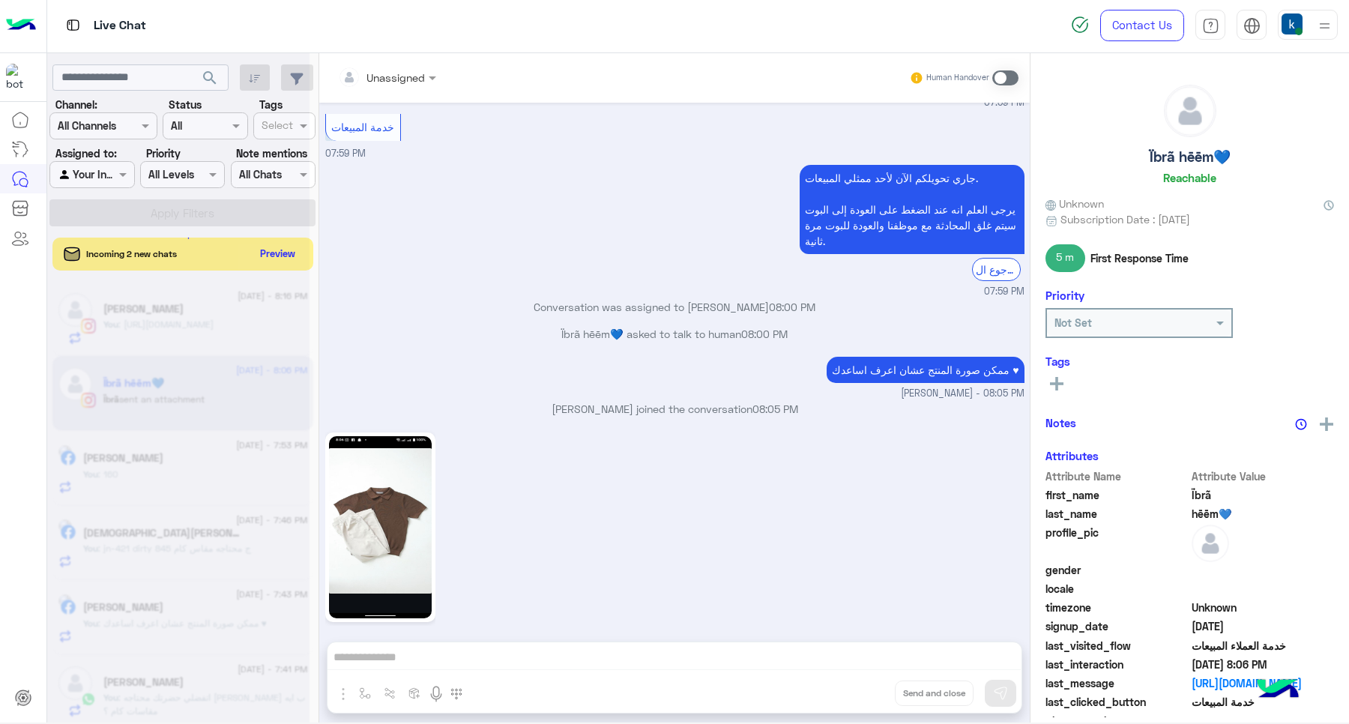
scroll to position [1134, 0]
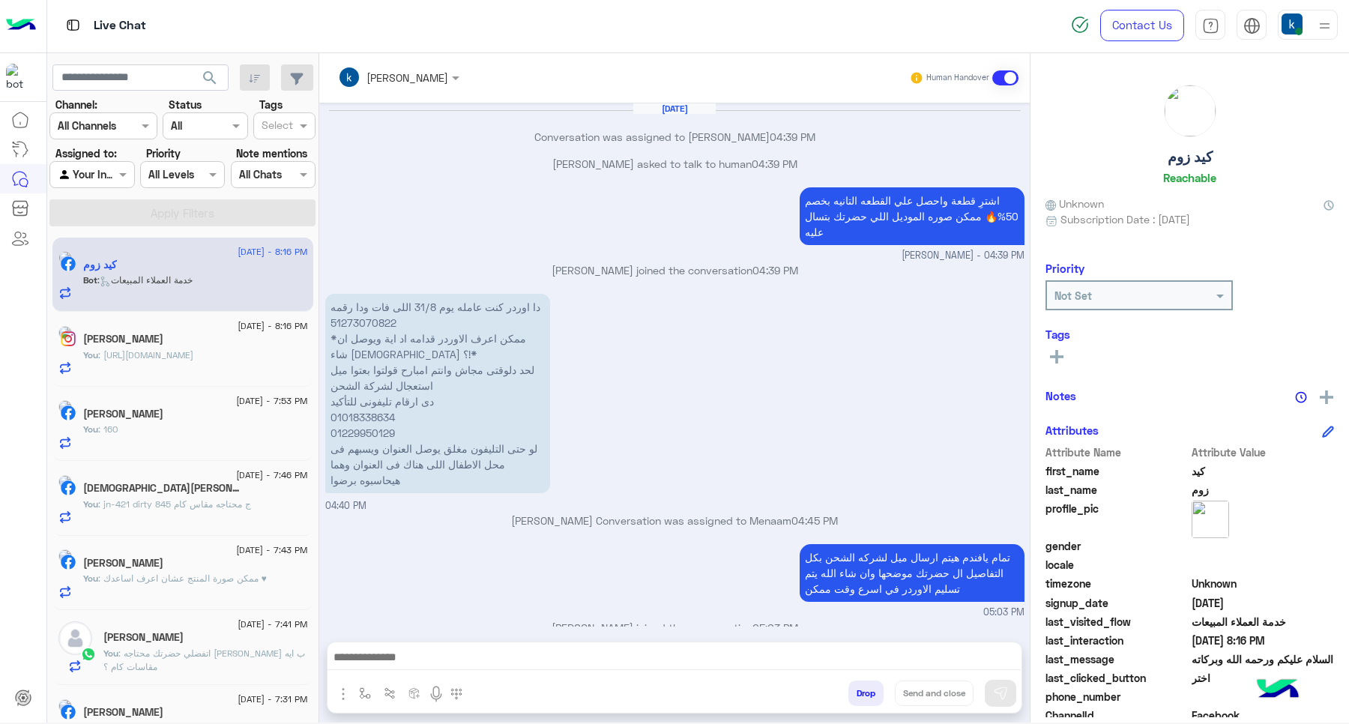
scroll to position [807, 0]
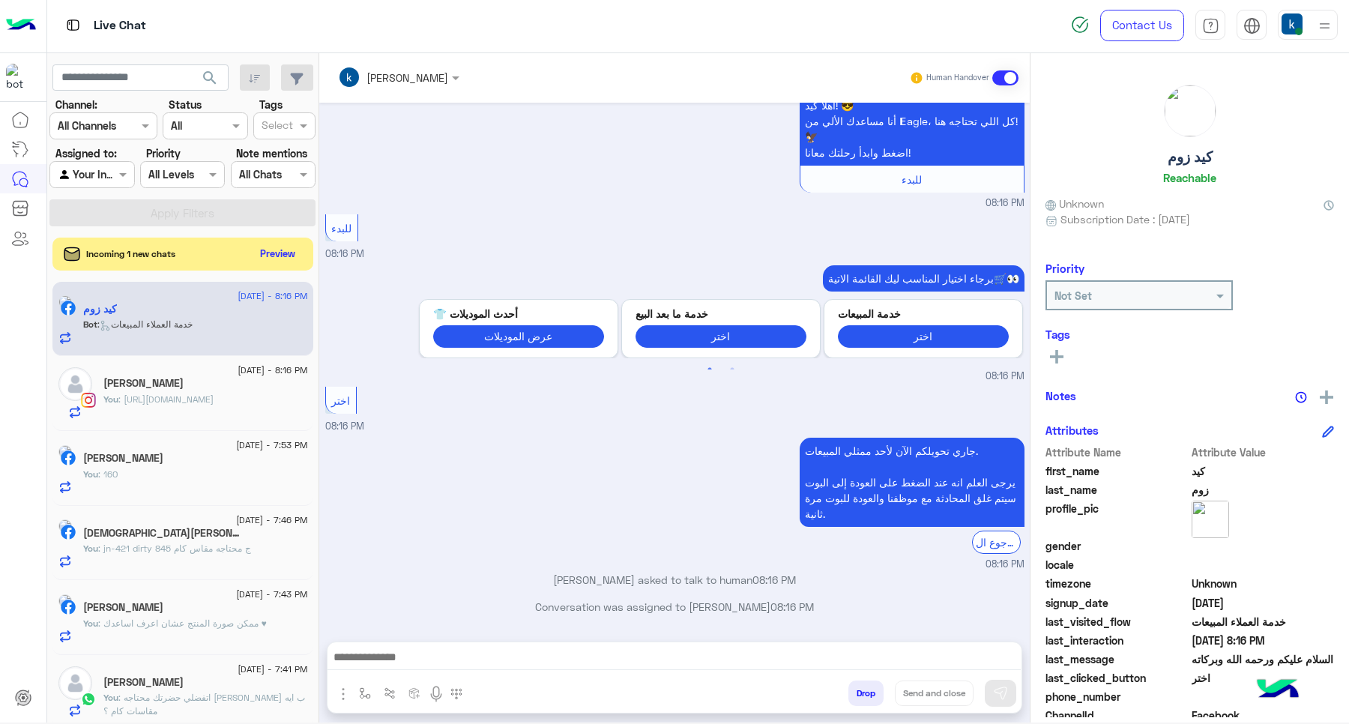
click at [429, 660] on textarea at bounding box center [673, 658] width 693 height 22
paste textarea "**********"
type textarea "**********"
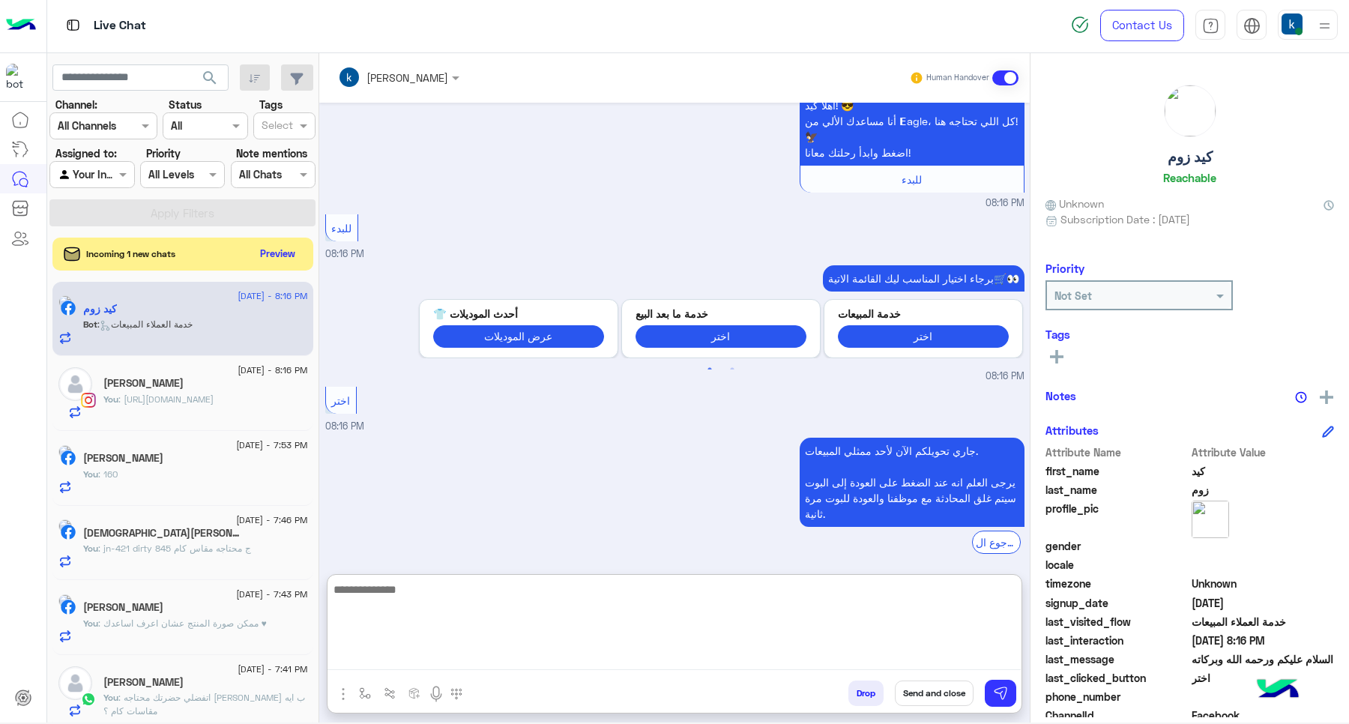
scroll to position [922, 0]
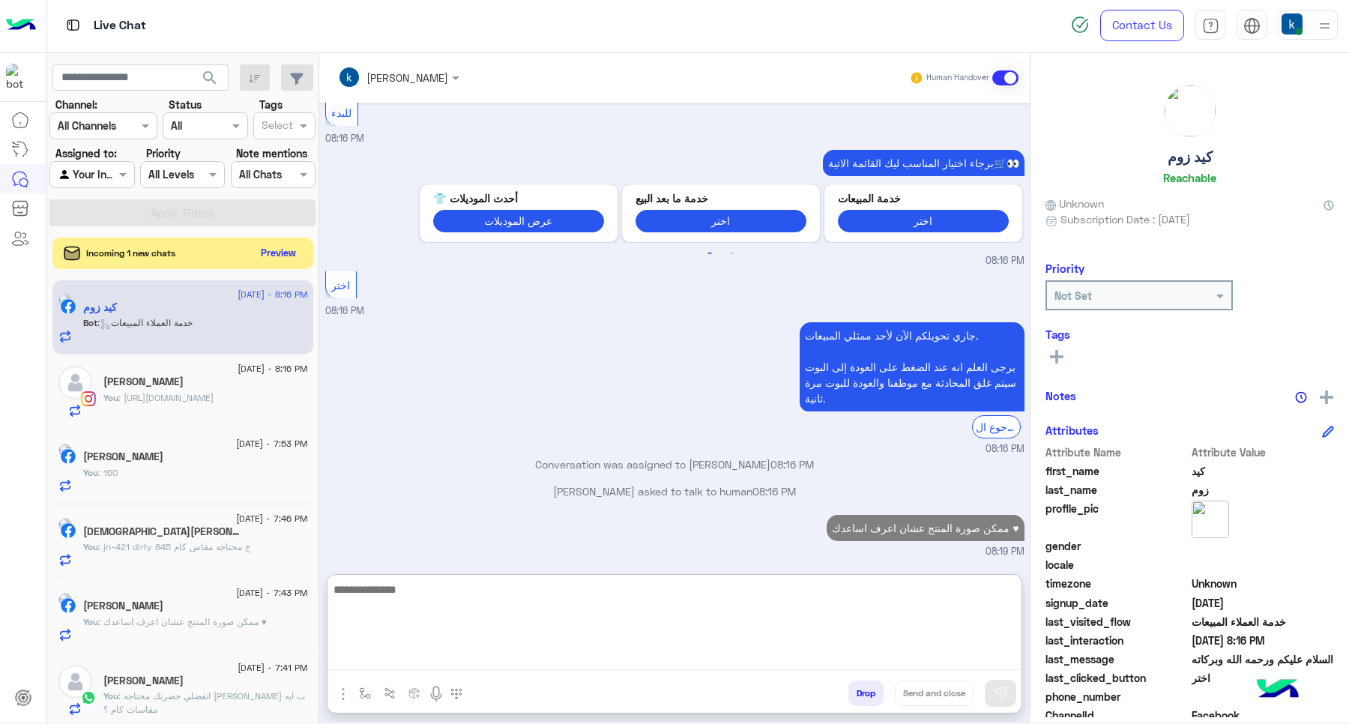
click at [266, 255] on button "Preview" at bounding box center [279, 253] width 46 height 20
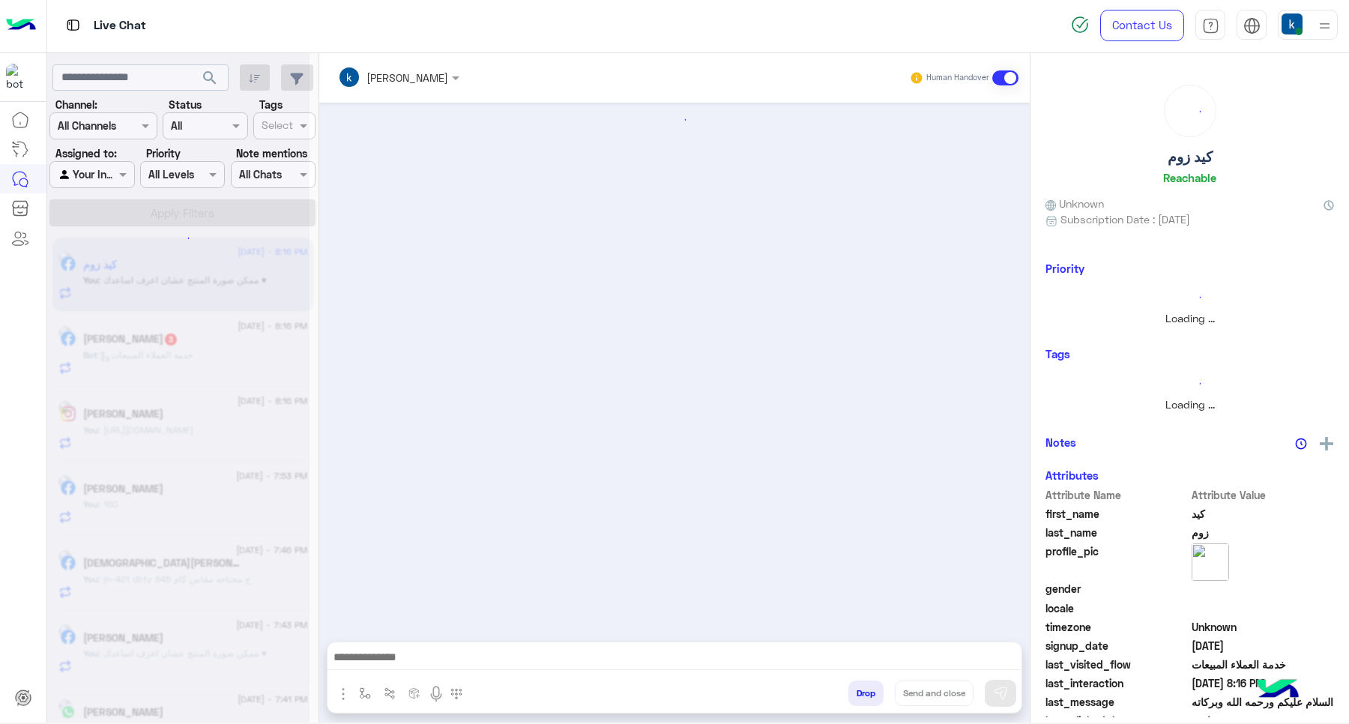
scroll to position [0, 0]
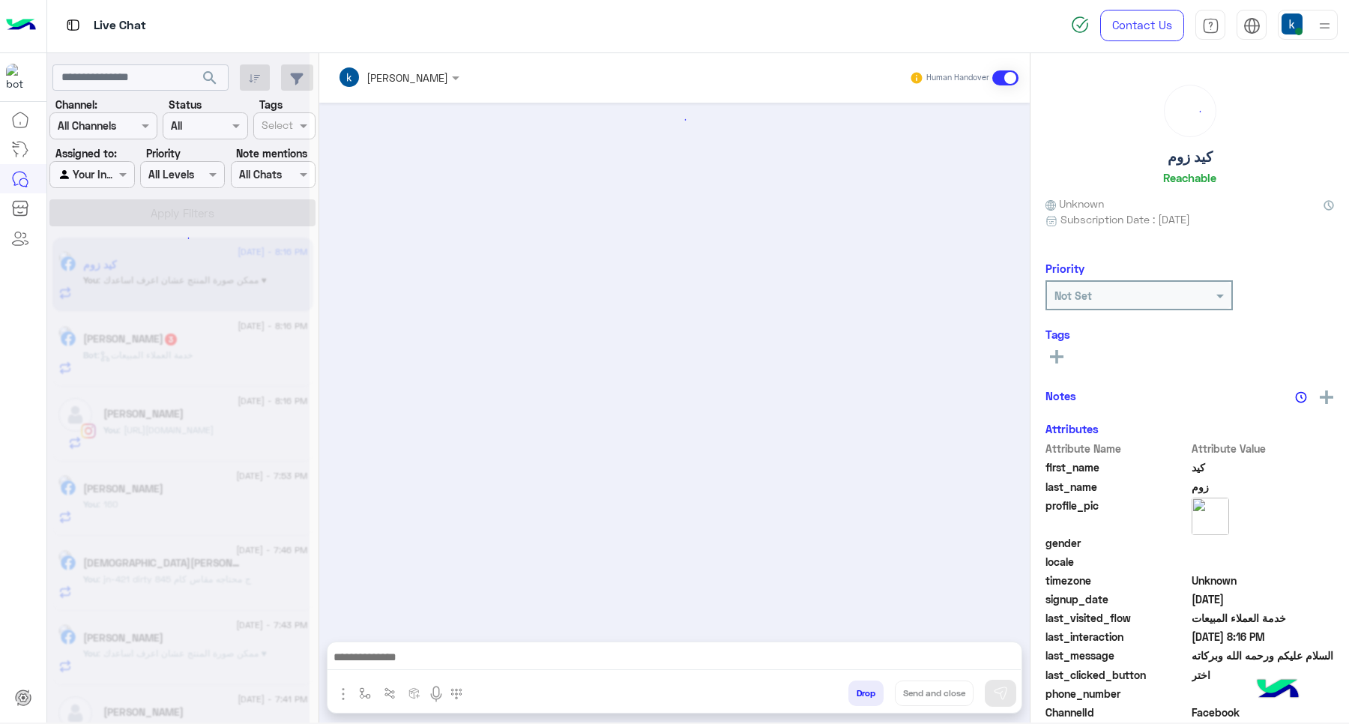
click at [178, 353] on div at bounding box center [178, 366] width 262 height 724
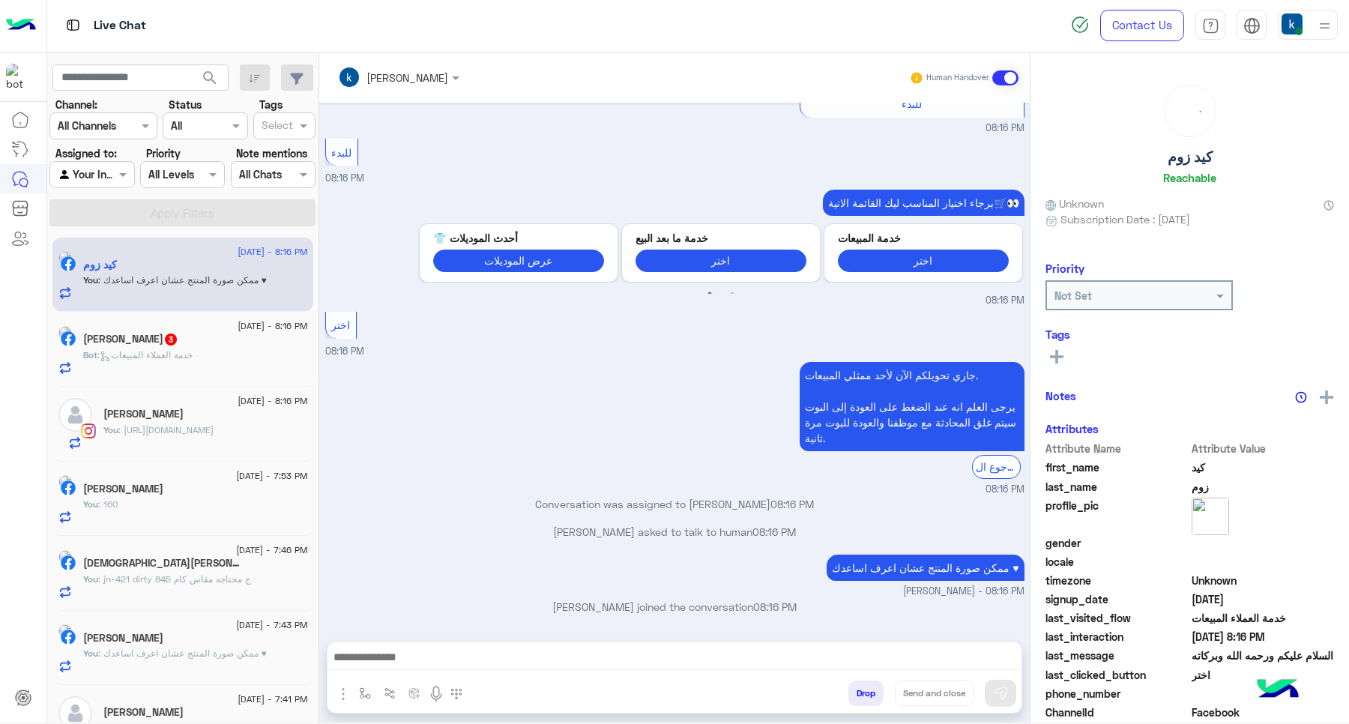
click at [178, 353] on span ": خدمة العملاء المبيعات" at bounding box center [144, 354] width 95 height 11
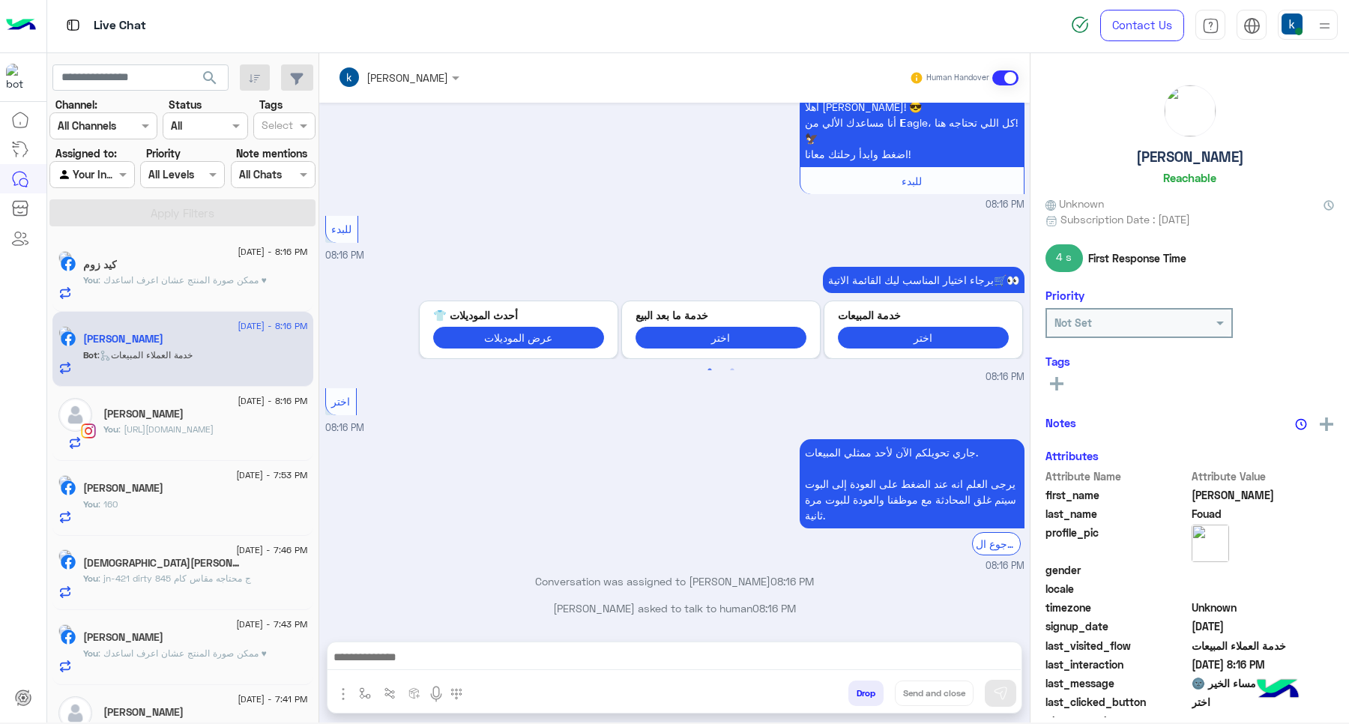
click at [414, 669] on div at bounding box center [674, 660] width 694 height 37
click at [422, 663] on textarea at bounding box center [673, 658] width 693 height 22
paste textarea "**********"
type textarea "**********"
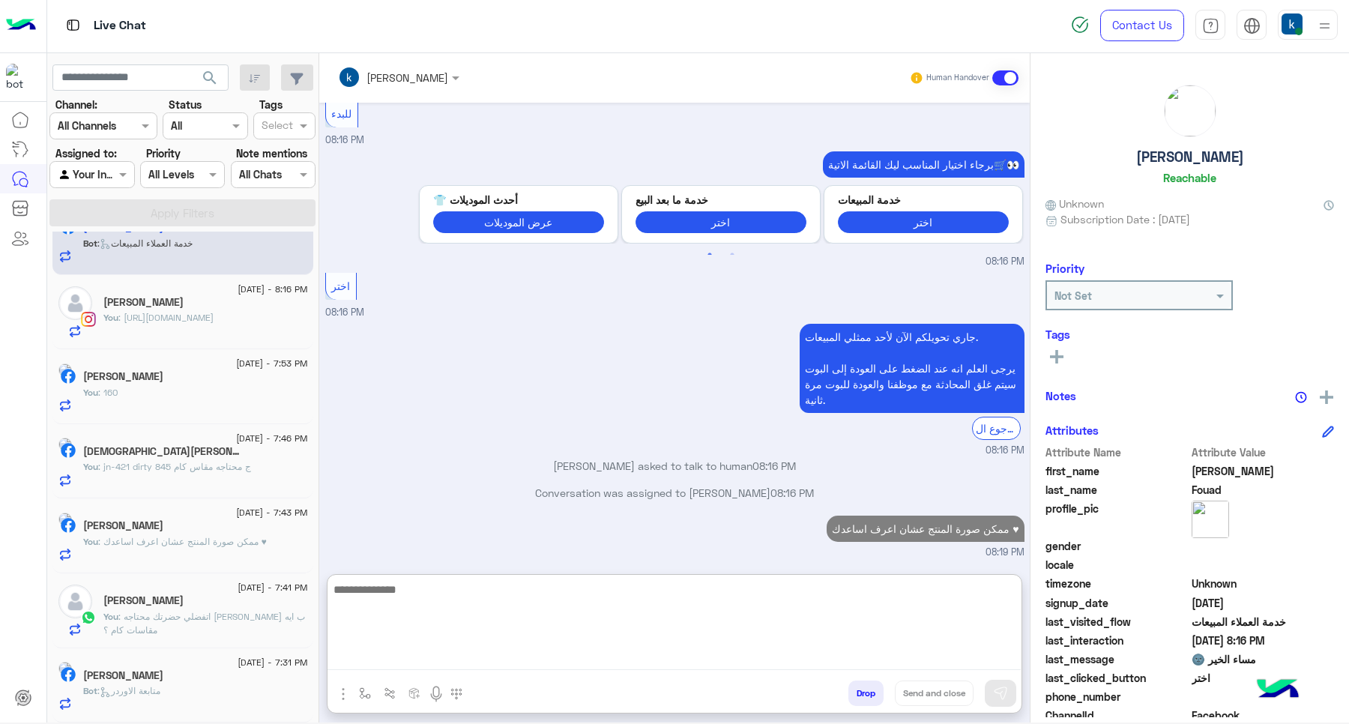
scroll to position [1242, 0]
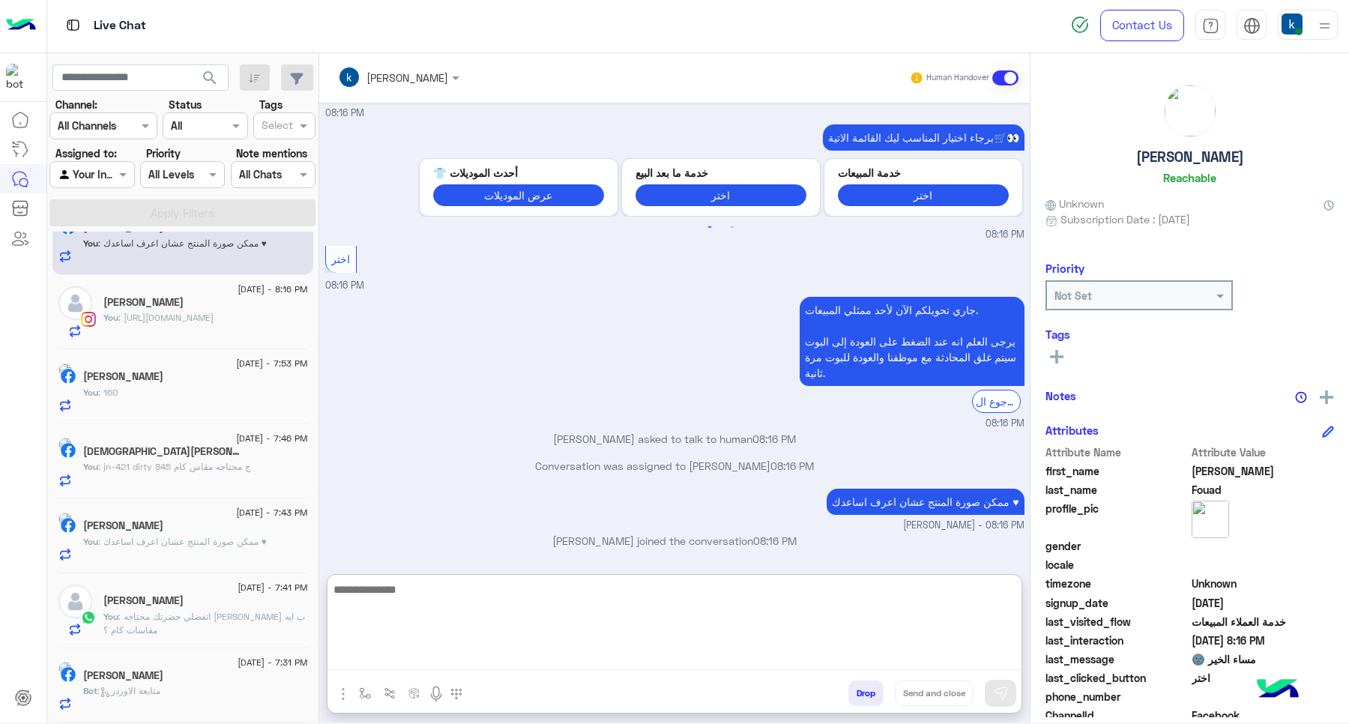
click at [155, 688] on span ": متابعة الاوردر" at bounding box center [128, 690] width 63 height 11
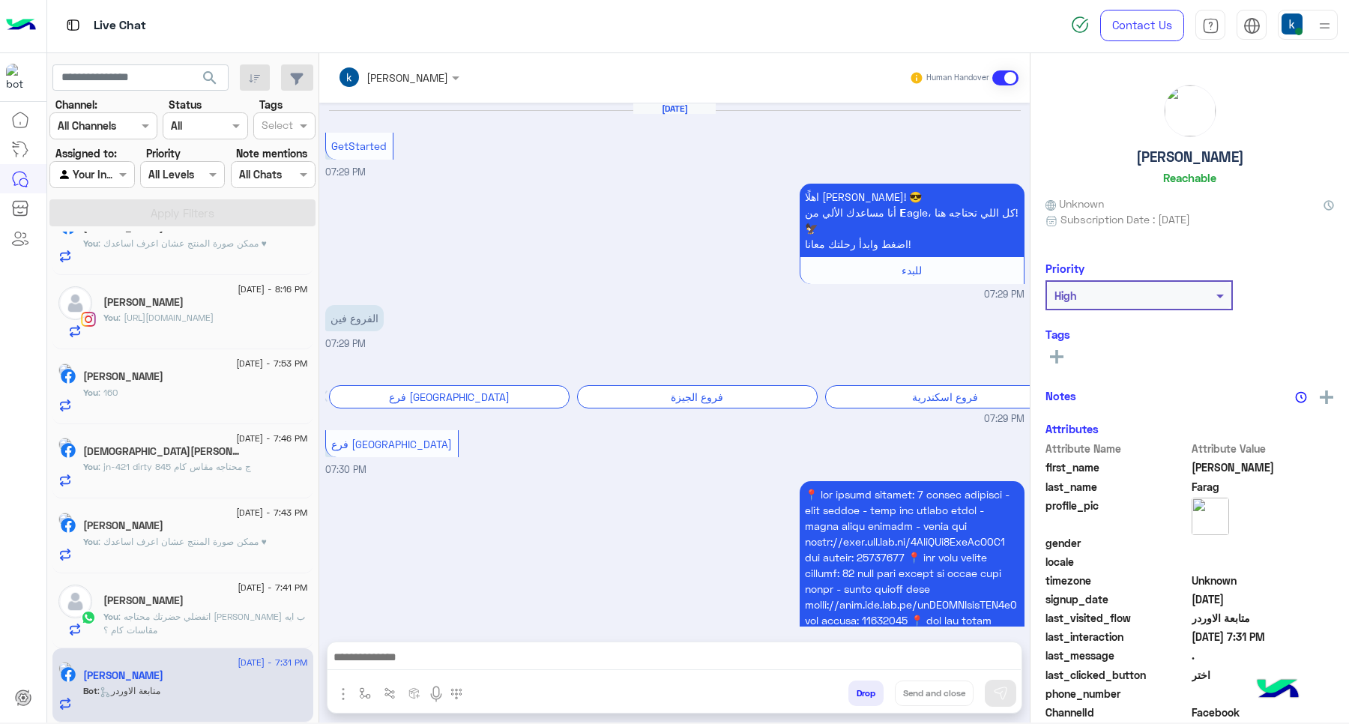
scroll to position [810, 0]
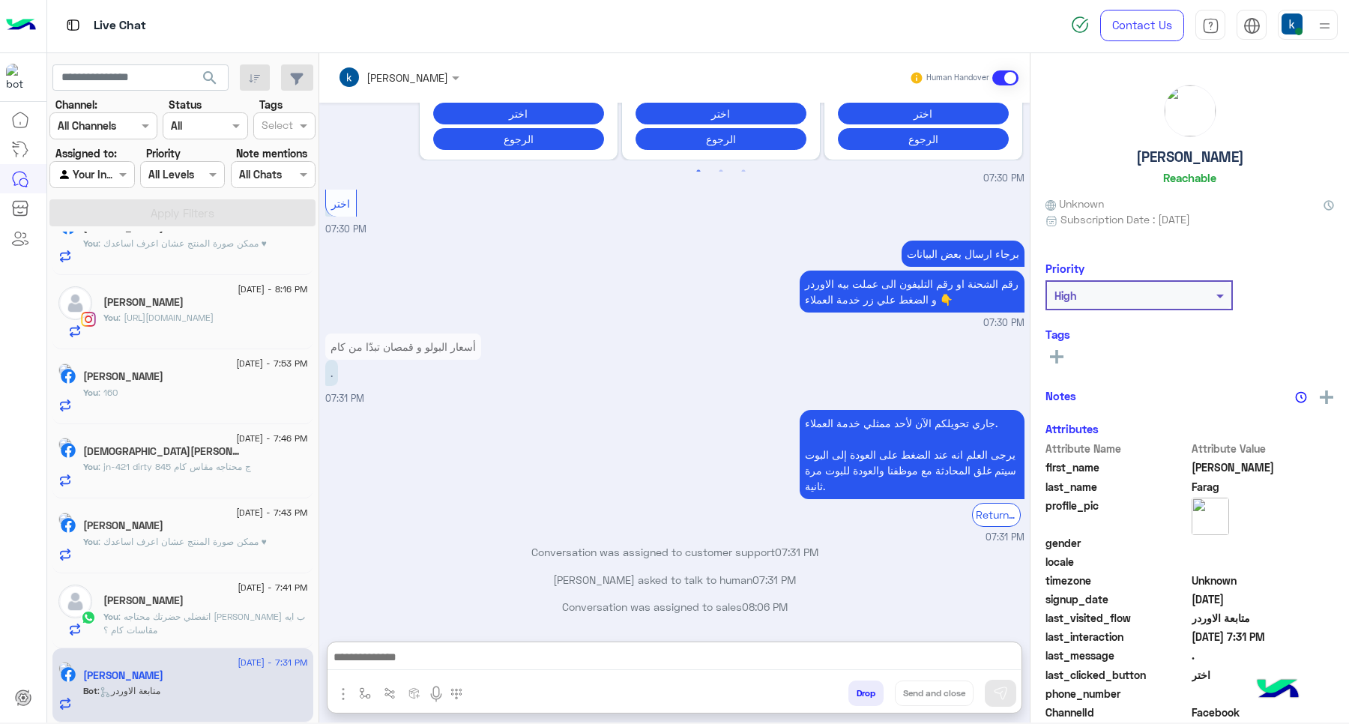
click at [375, 660] on textarea at bounding box center [673, 658] width 693 height 22
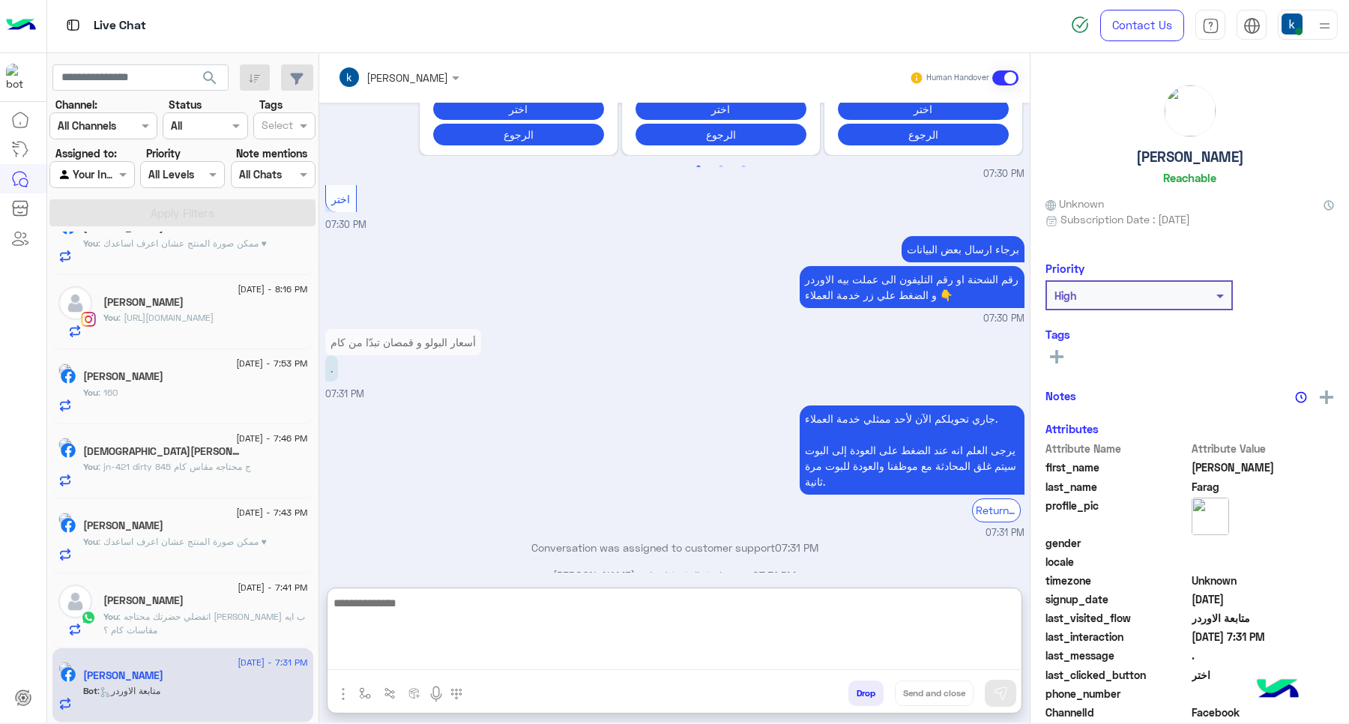
paste textarea "**********"
type textarea "**********"
click at [369, 687] on img "button" at bounding box center [365, 693] width 12 height 12
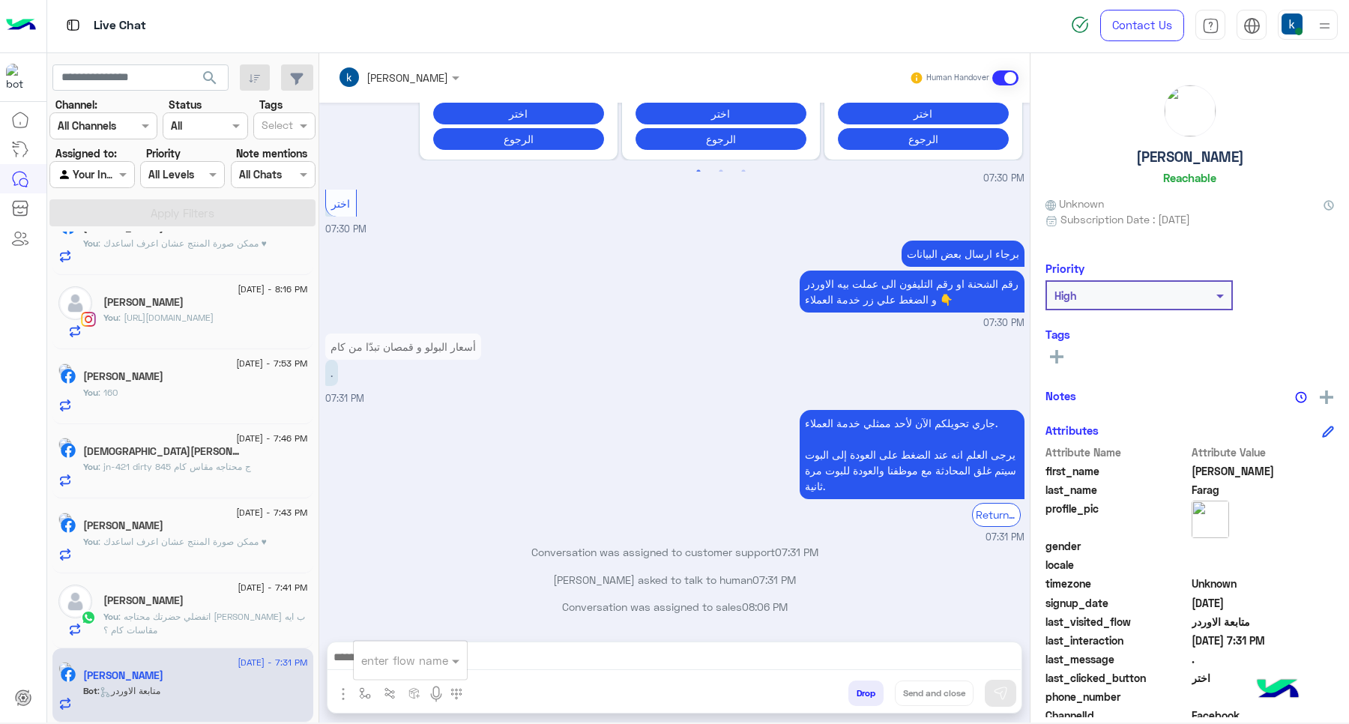
click at [406, 661] on input "text" at bounding box center [391, 660] width 61 height 17
type input "***"
click at [406, 638] on span "الويب سايت" at bounding box center [390, 632] width 58 height 13
type textarea "**********"
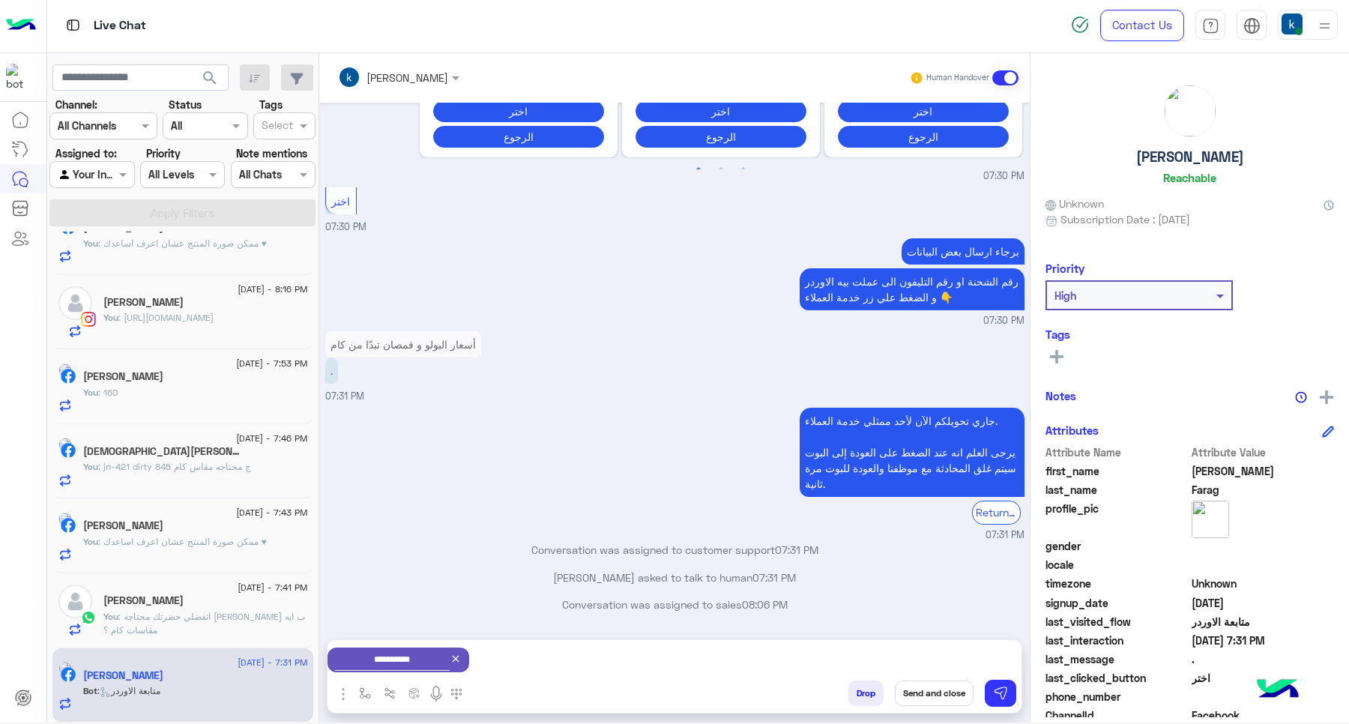
click at [958, 688] on button "Send and close" at bounding box center [934, 692] width 79 height 25
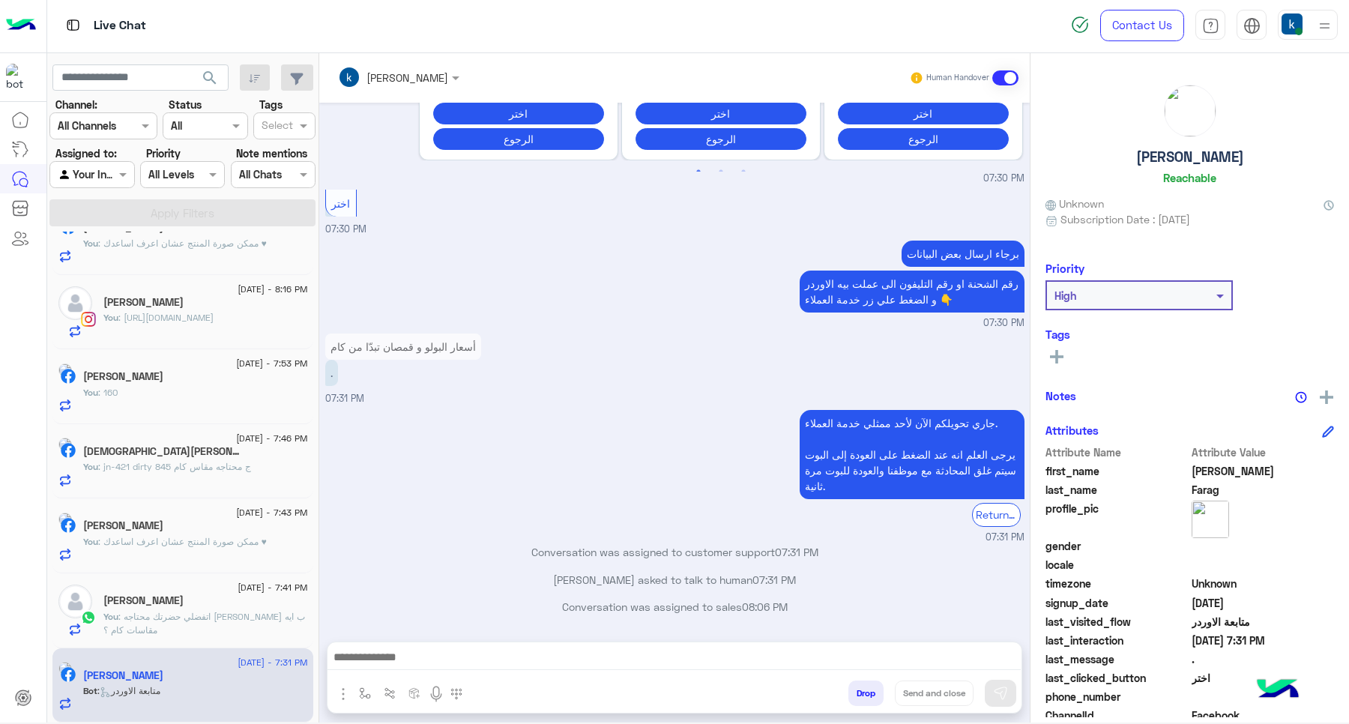
scroll to position [838, 0]
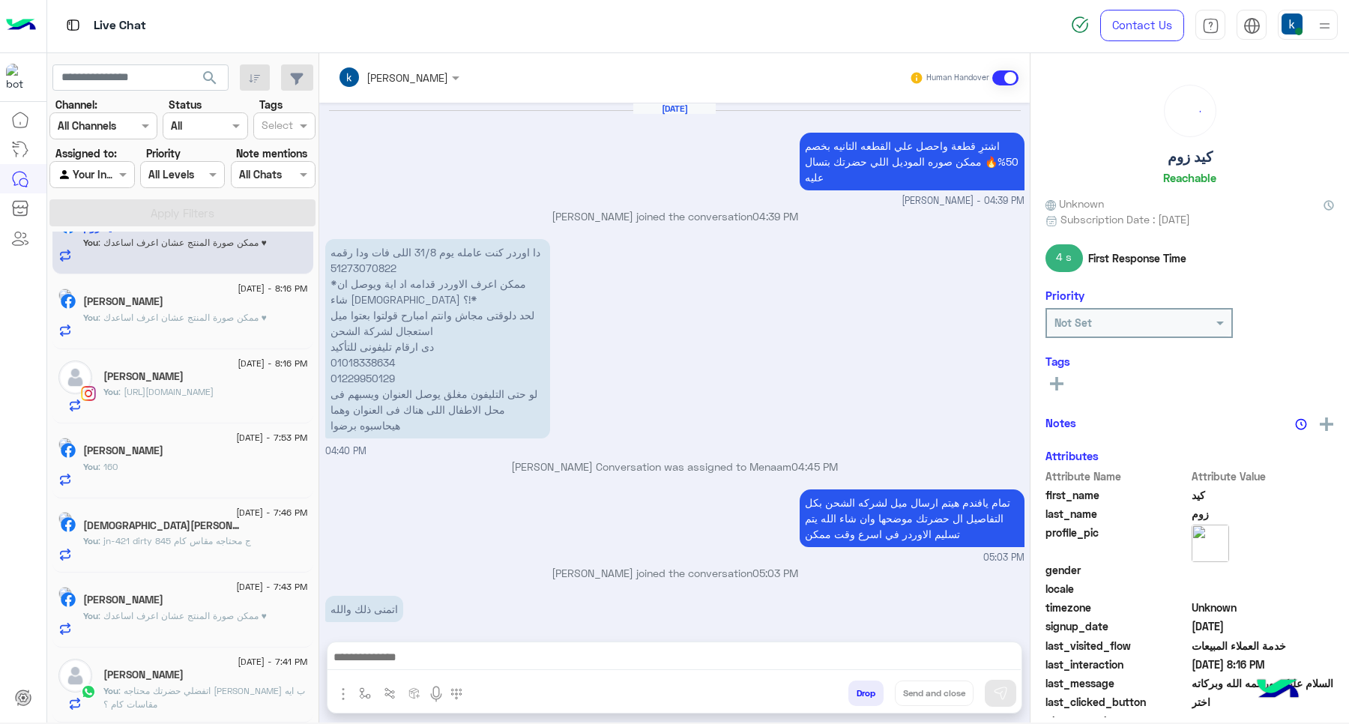
scroll to position [828, 0]
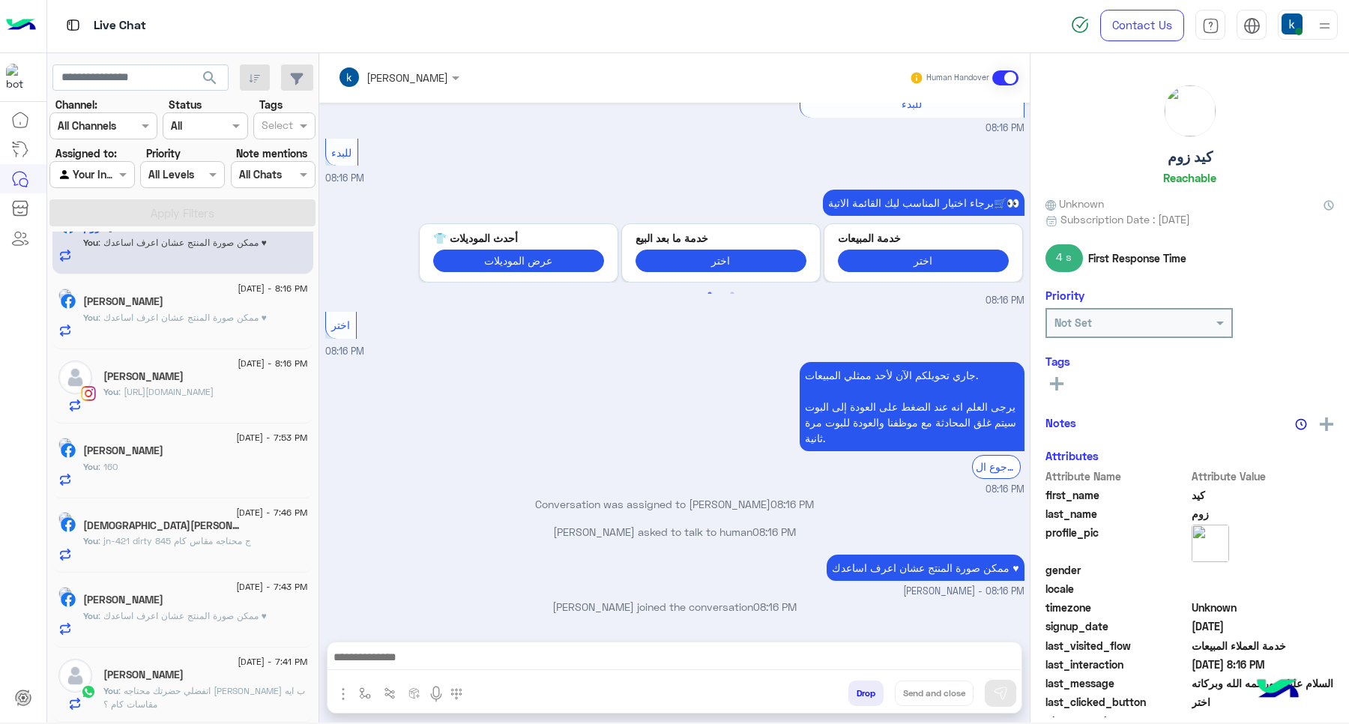
click at [158, 691] on span ": اتفضلي حضرتك محتاجه [PERSON_NAME] ب ايه مقاسات كام ؟" at bounding box center [204, 697] width 202 height 25
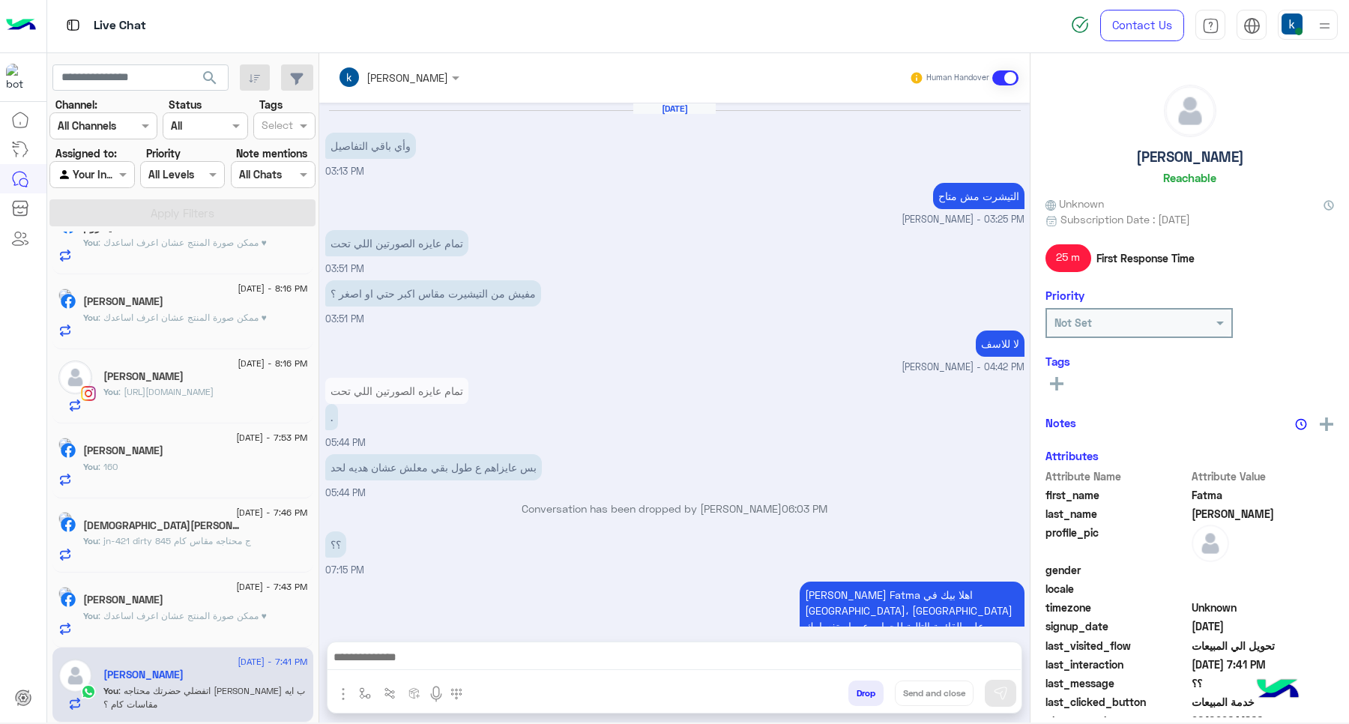
scroll to position [609, 0]
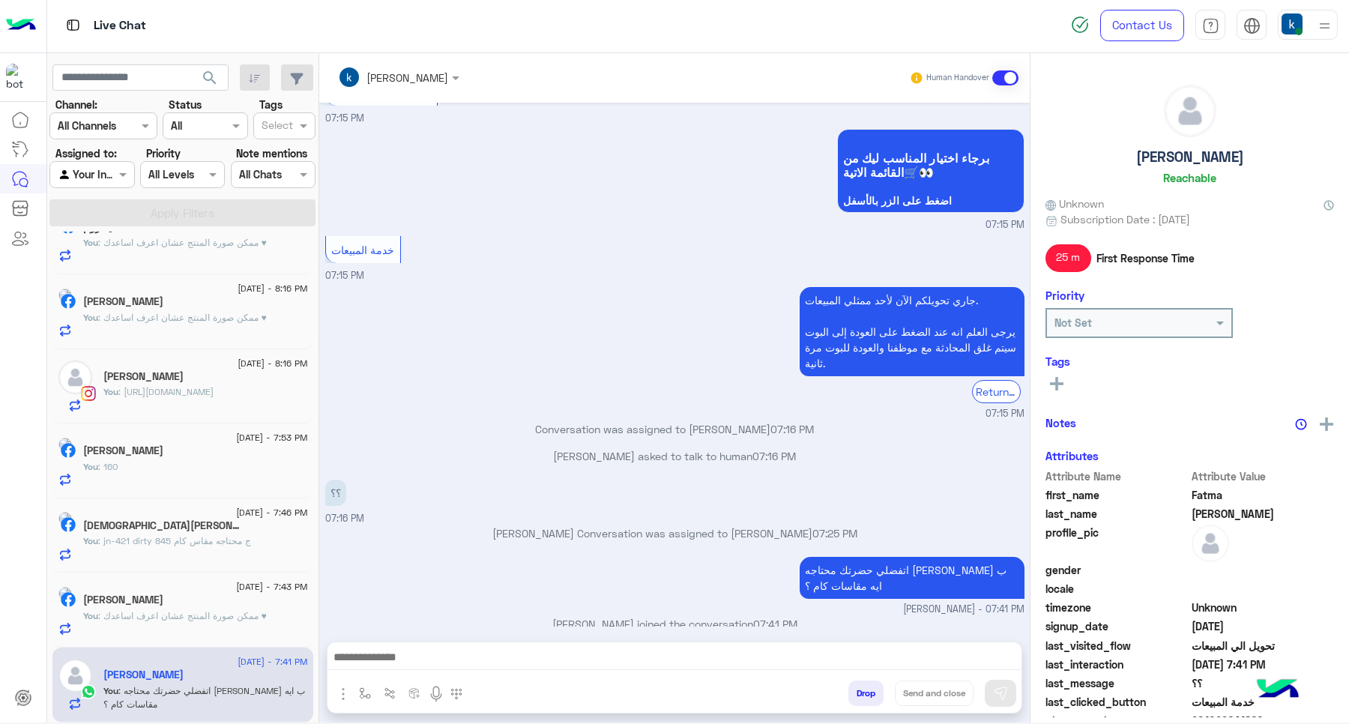
click at [867, 693] on button "Drop" at bounding box center [865, 692] width 35 height 25
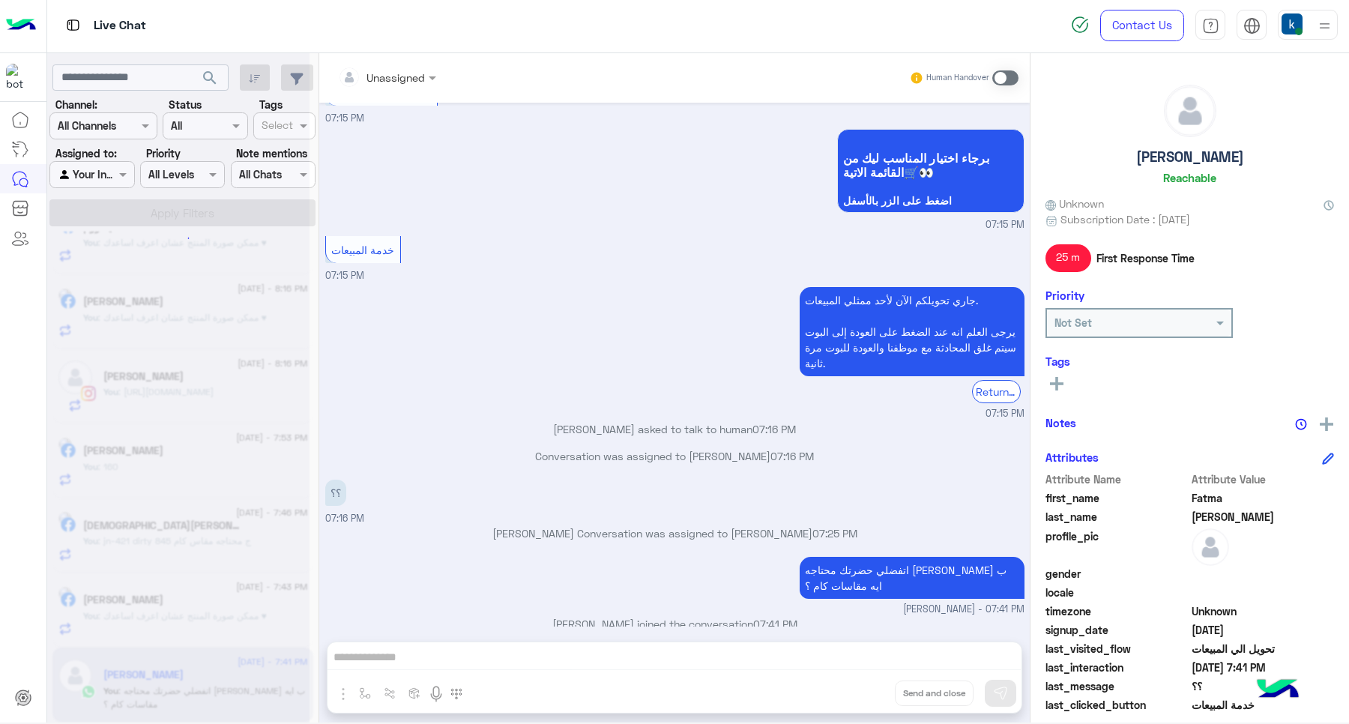
scroll to position [637, 0]
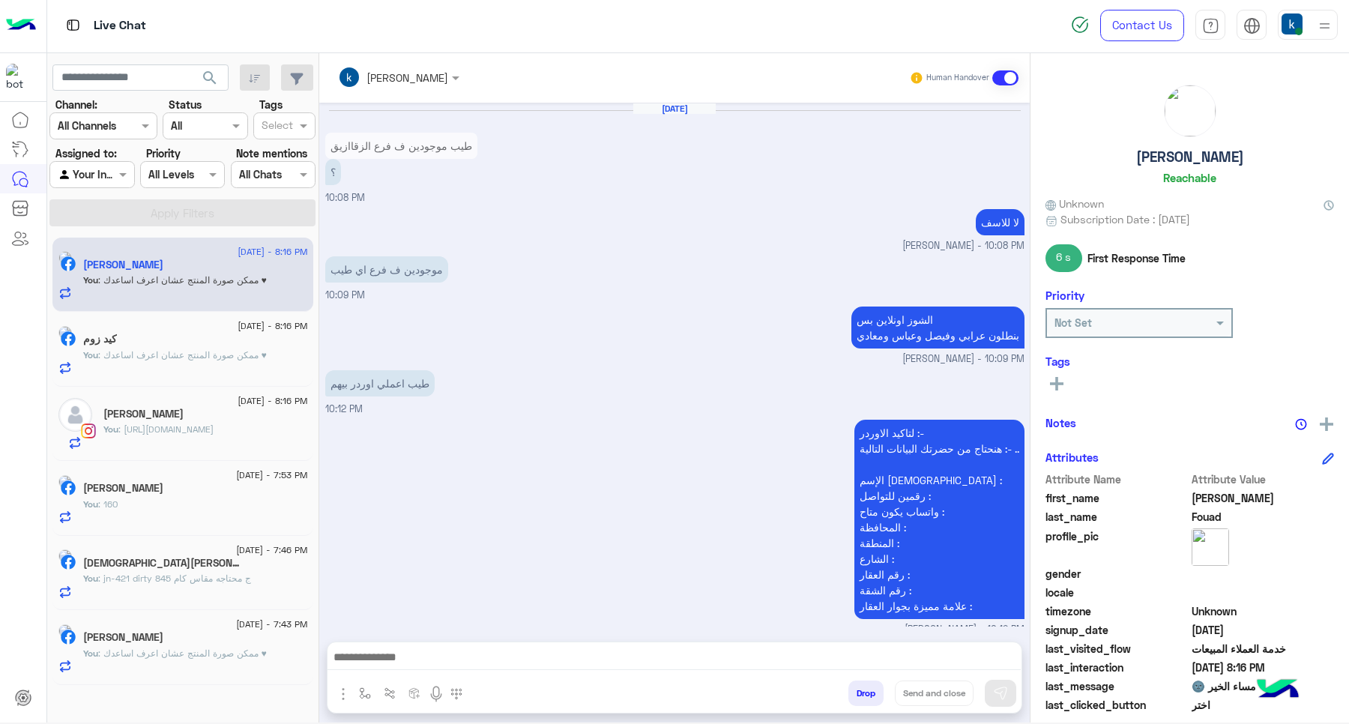
scroll to position [1061, 0]
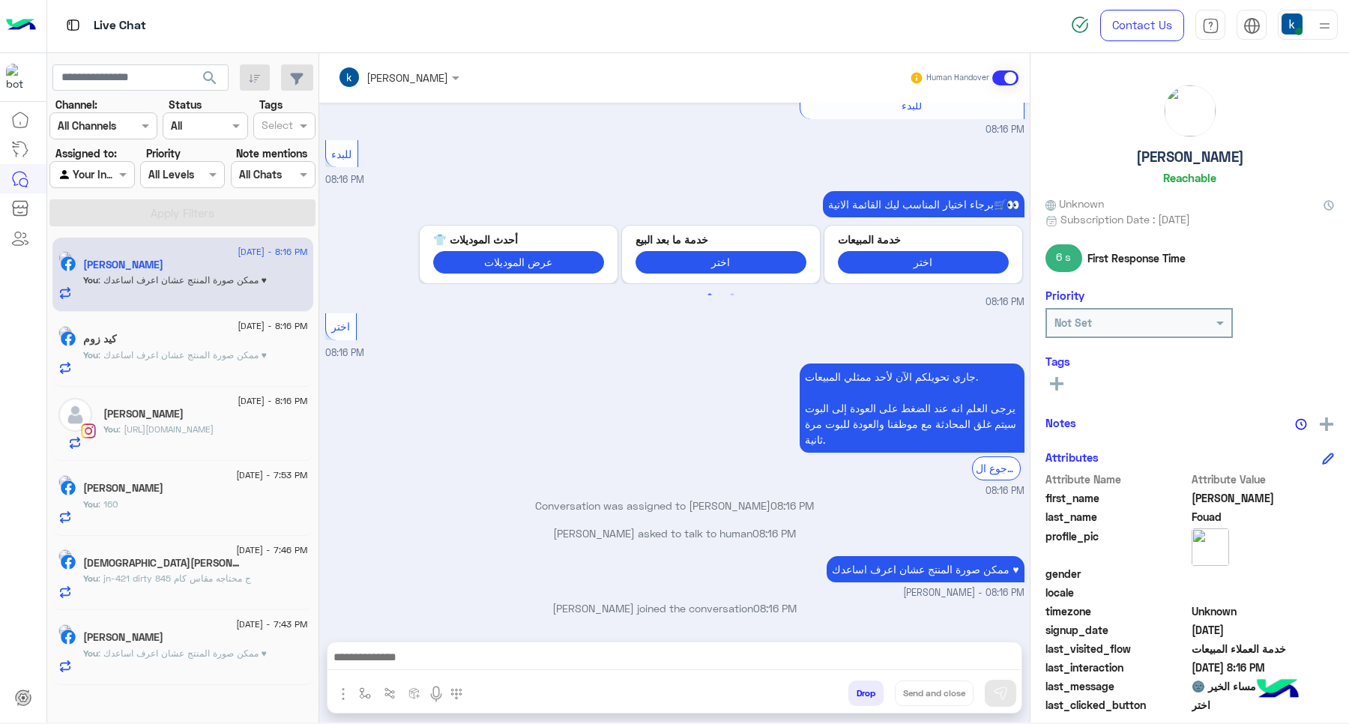
click at [130, 650] on span ": ممكن صورة المنتج عشان اعرف اساعدك ♥" at bounding box center [182, 652] width 169 height 11
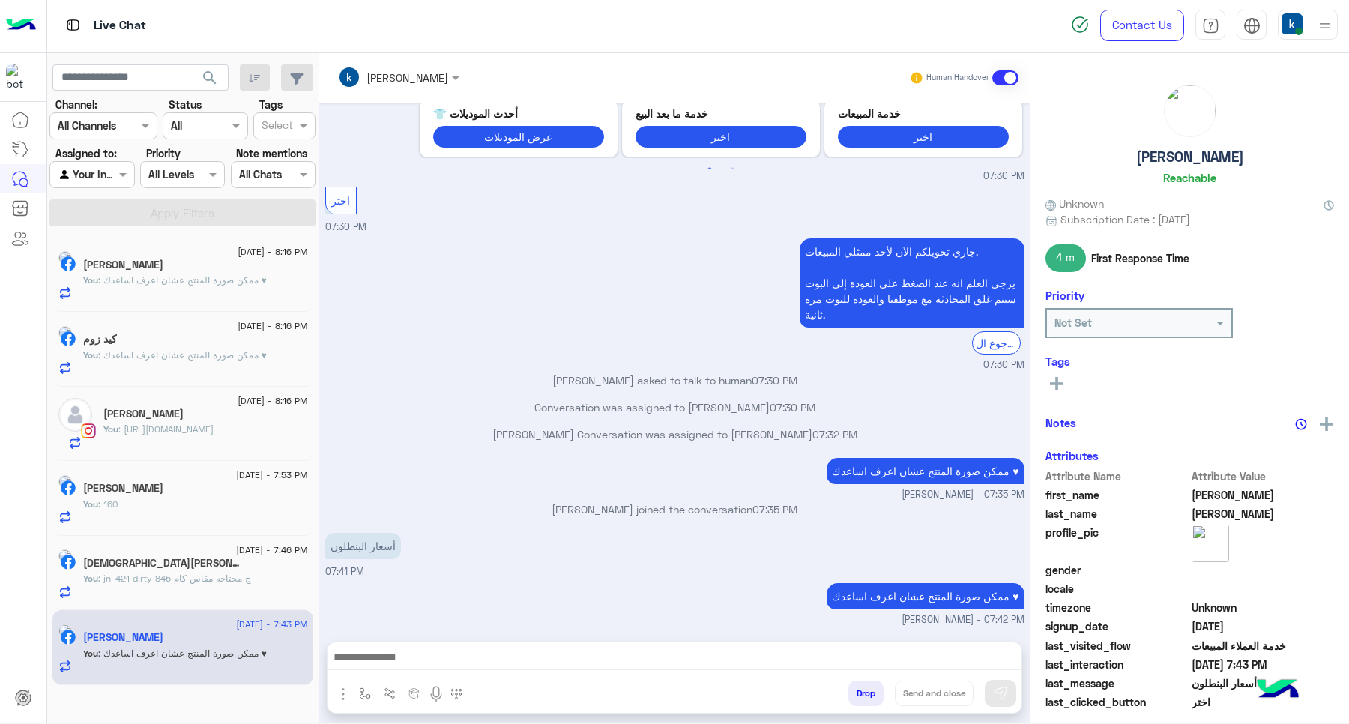
click at [859, 689] on button "Drop" at bounding box center [865, 692] width 35 height 25
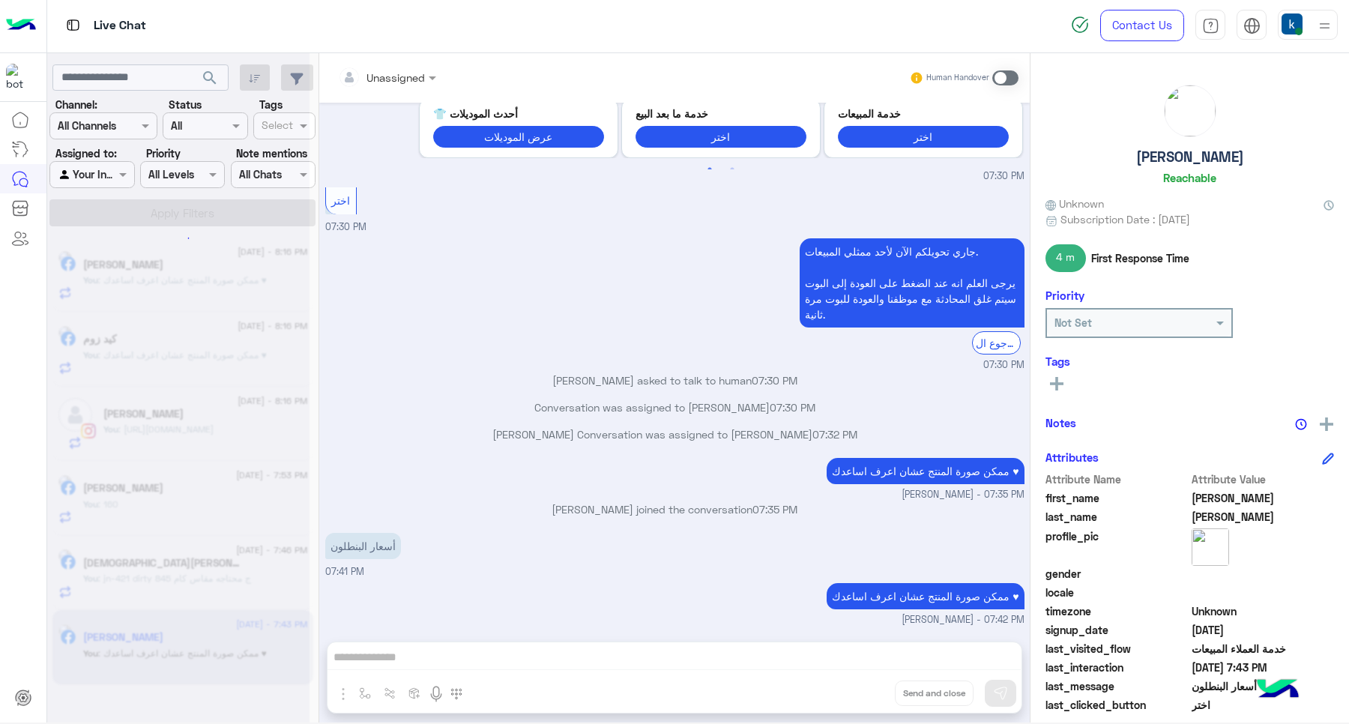
scroll to position [489, 0]
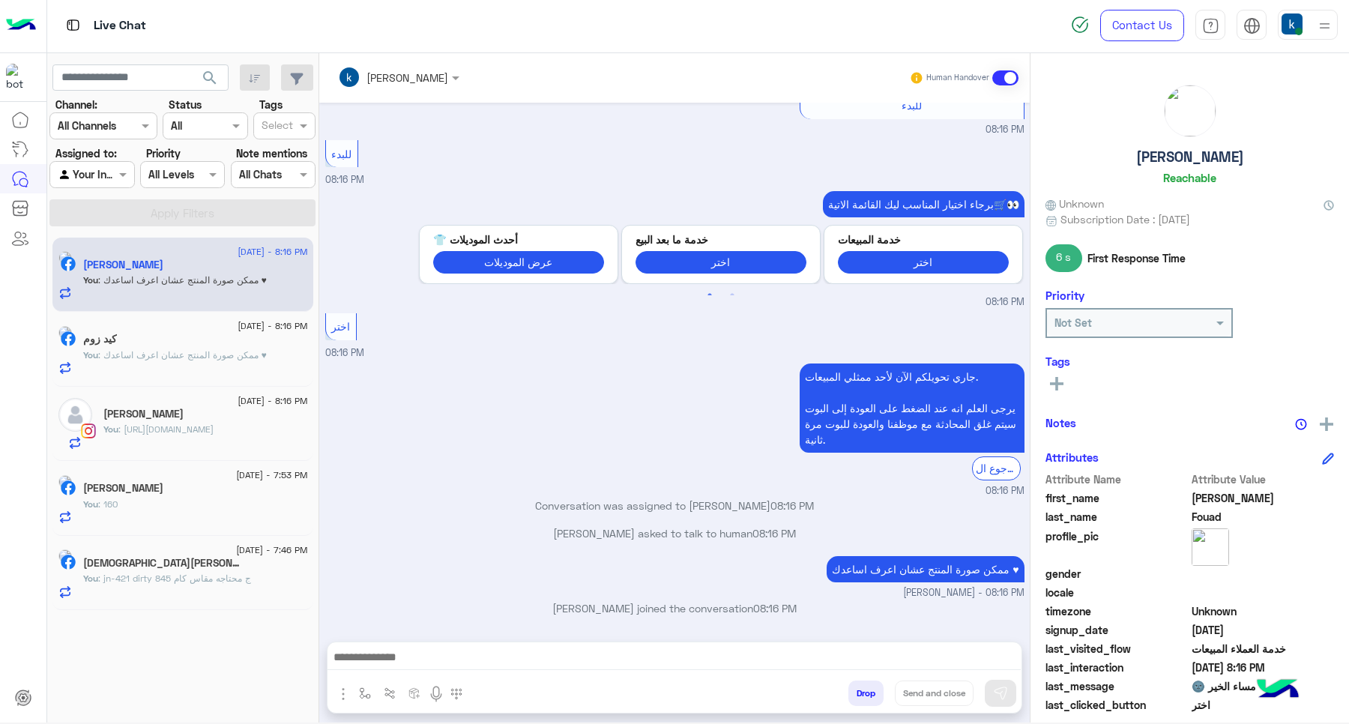
click at [169, 516] on div "You : 160" at bounding box center [195, 511] width 225 height 26
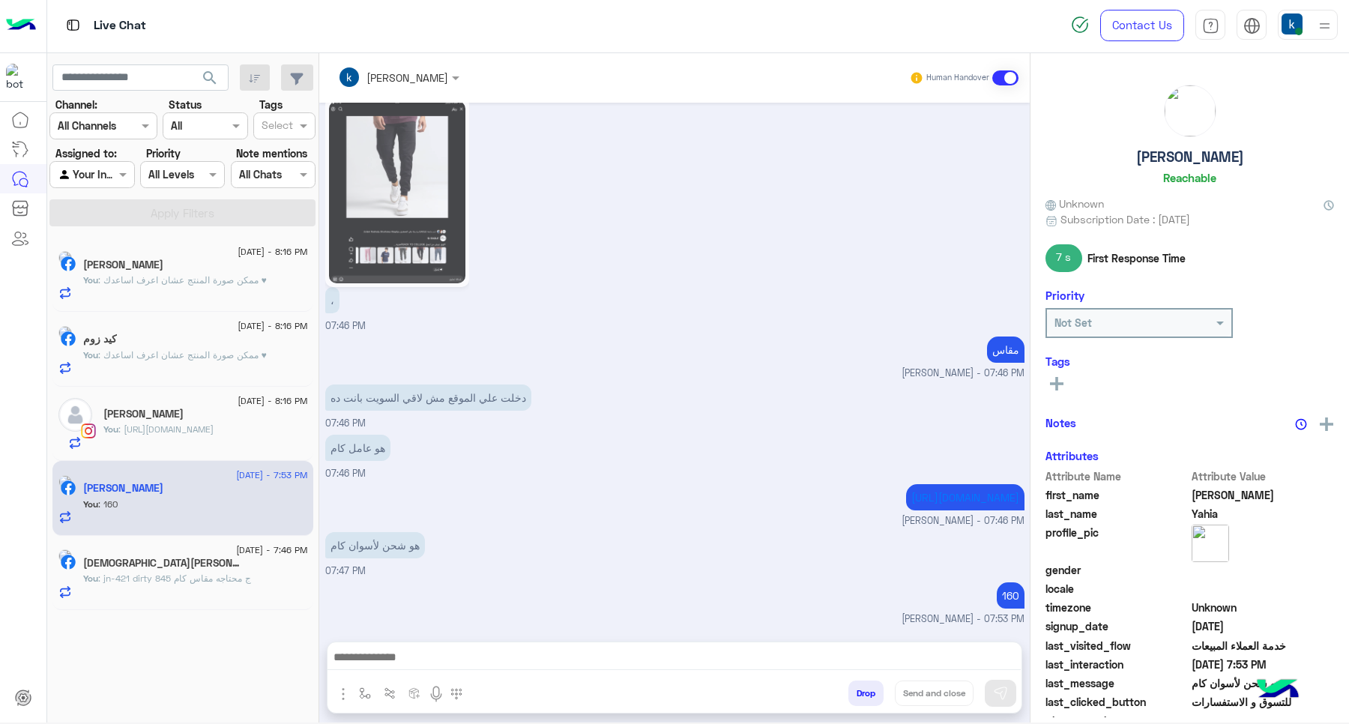
click at [859, 692] on button "Drop" at bounding box center [865, 692] width 35 height 25
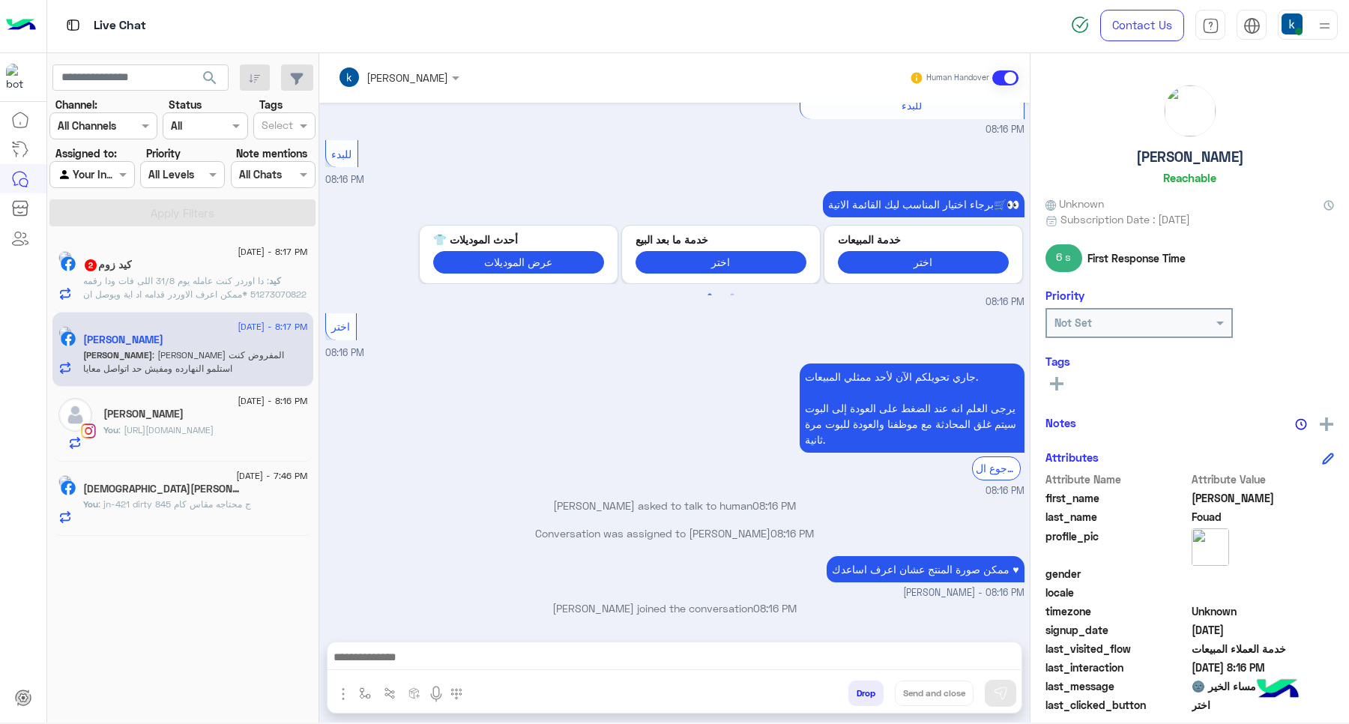
scroll to position [1126, 0]
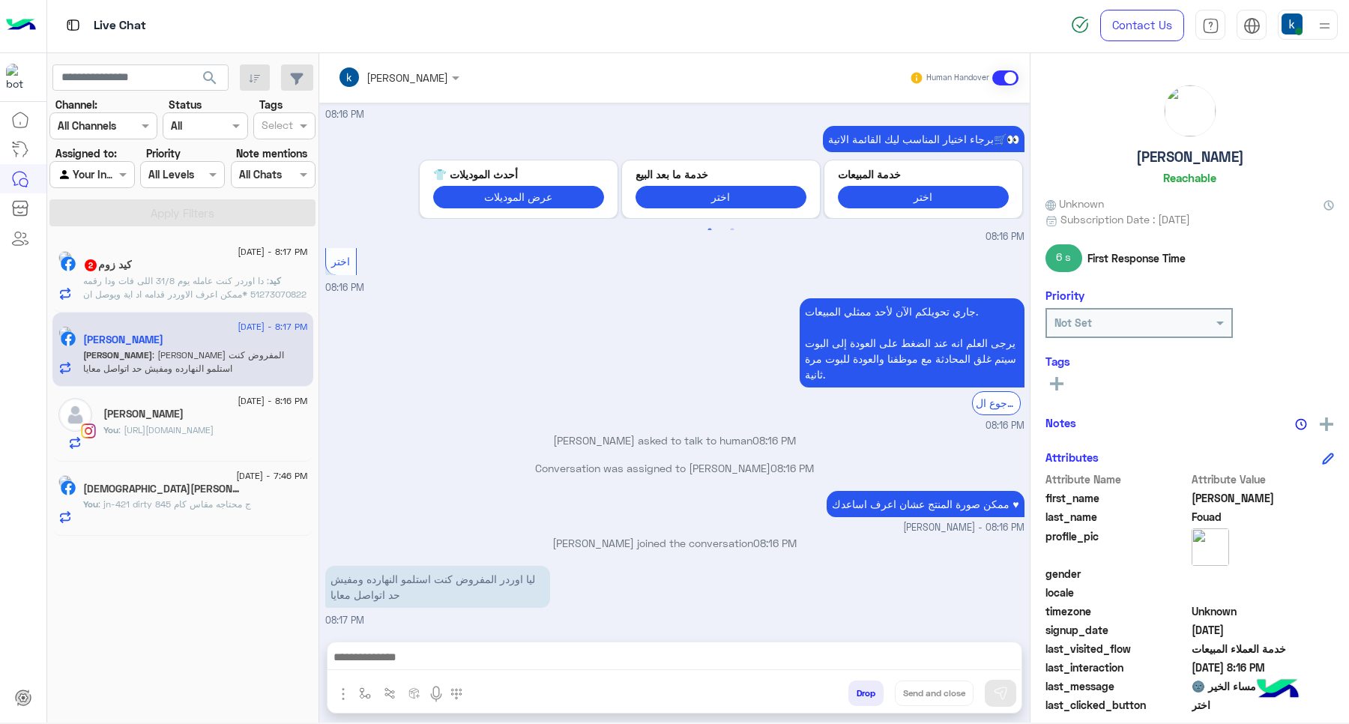
click at [414, 77] on input "text" at bounding box center [379, 78] width 82 height 16
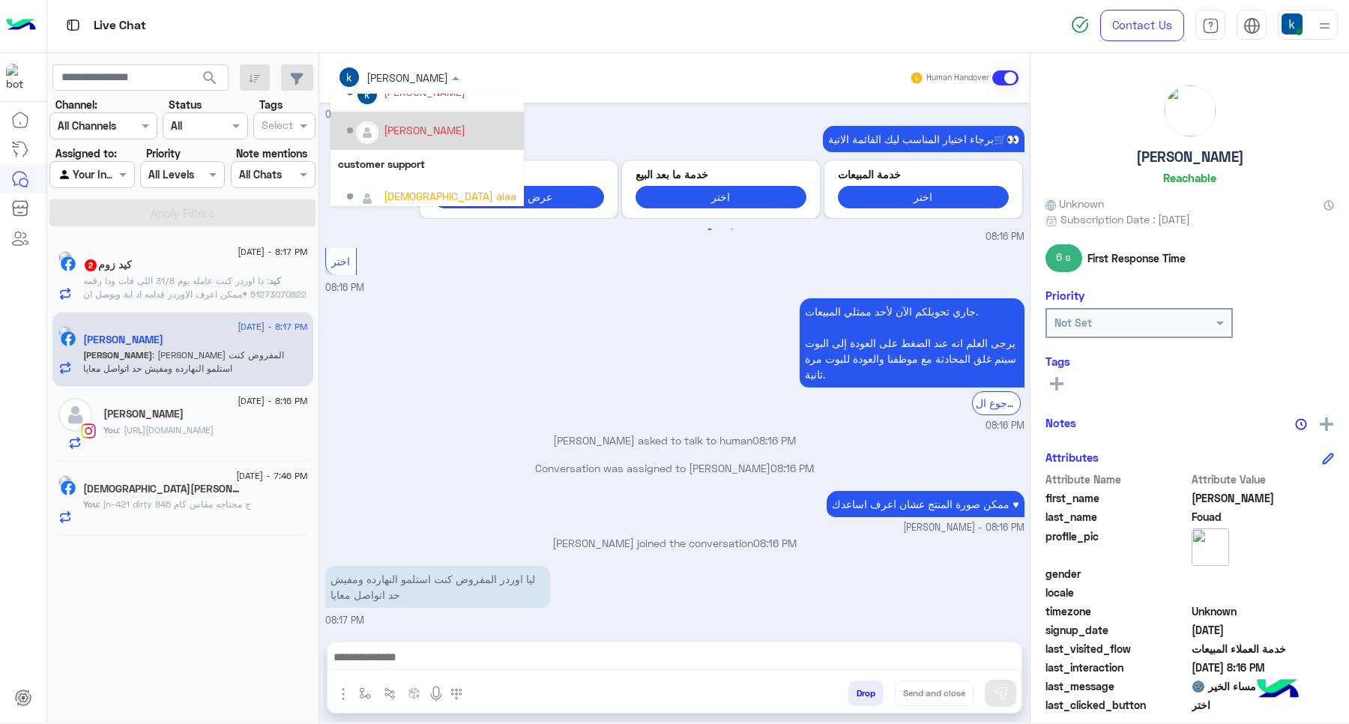
scroll to position [133, 0]
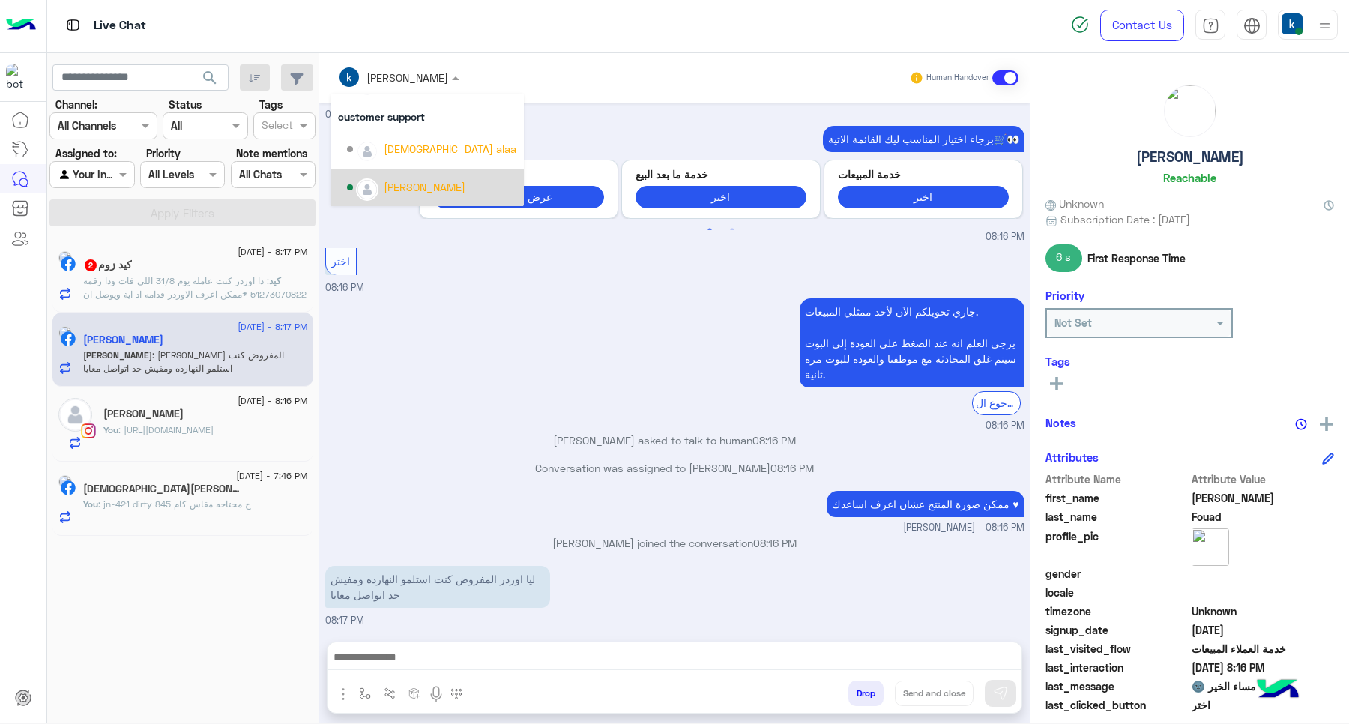
click at [435, 182] on div "[PERSON_NAME]" at bounding box center [425, 187] width 82 height 16
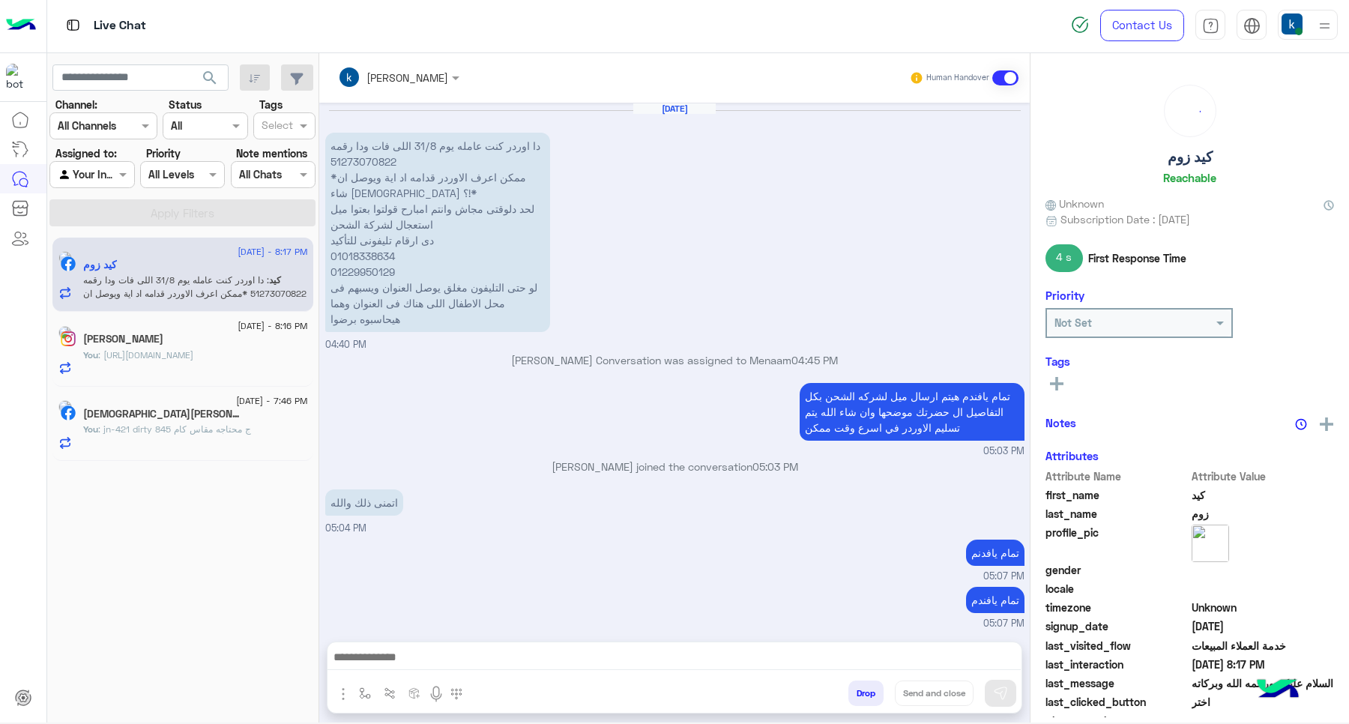
scroll to position [994, 0]
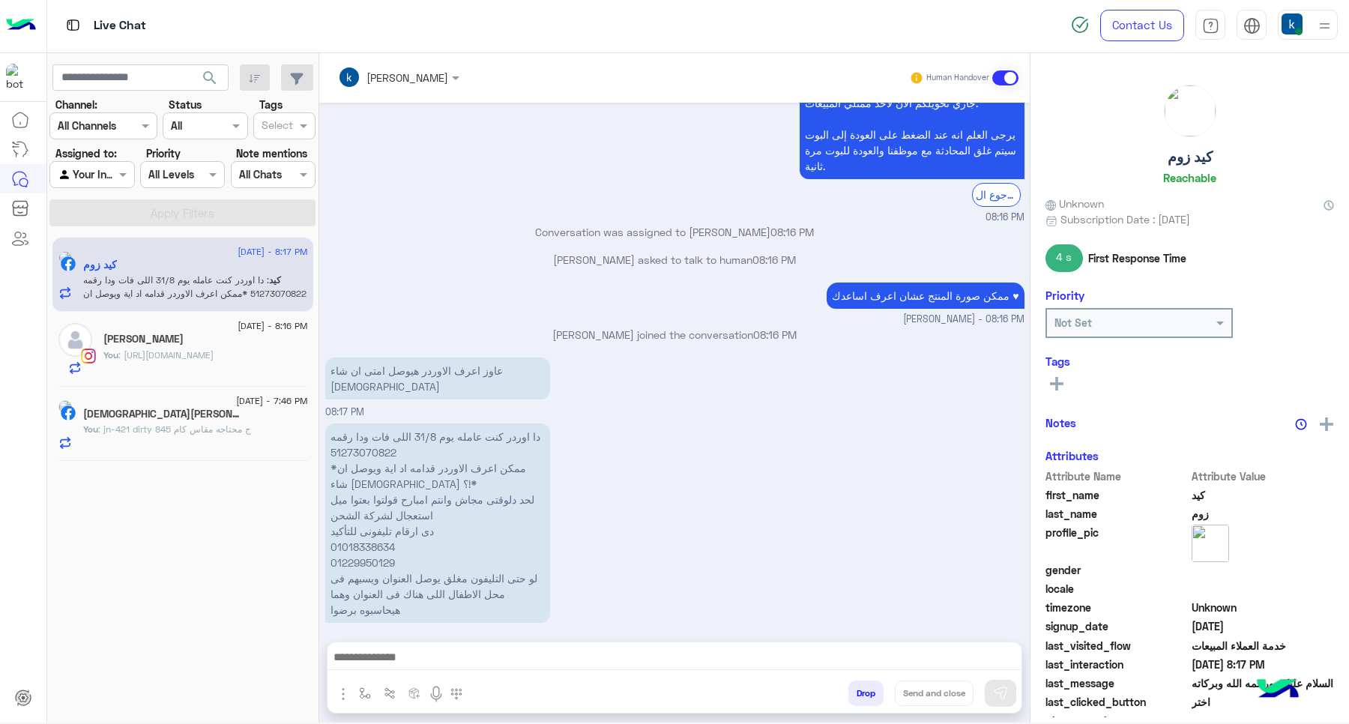
click at [381, 71] on input "text" at bounding box center [379, 78] width 82 height 16
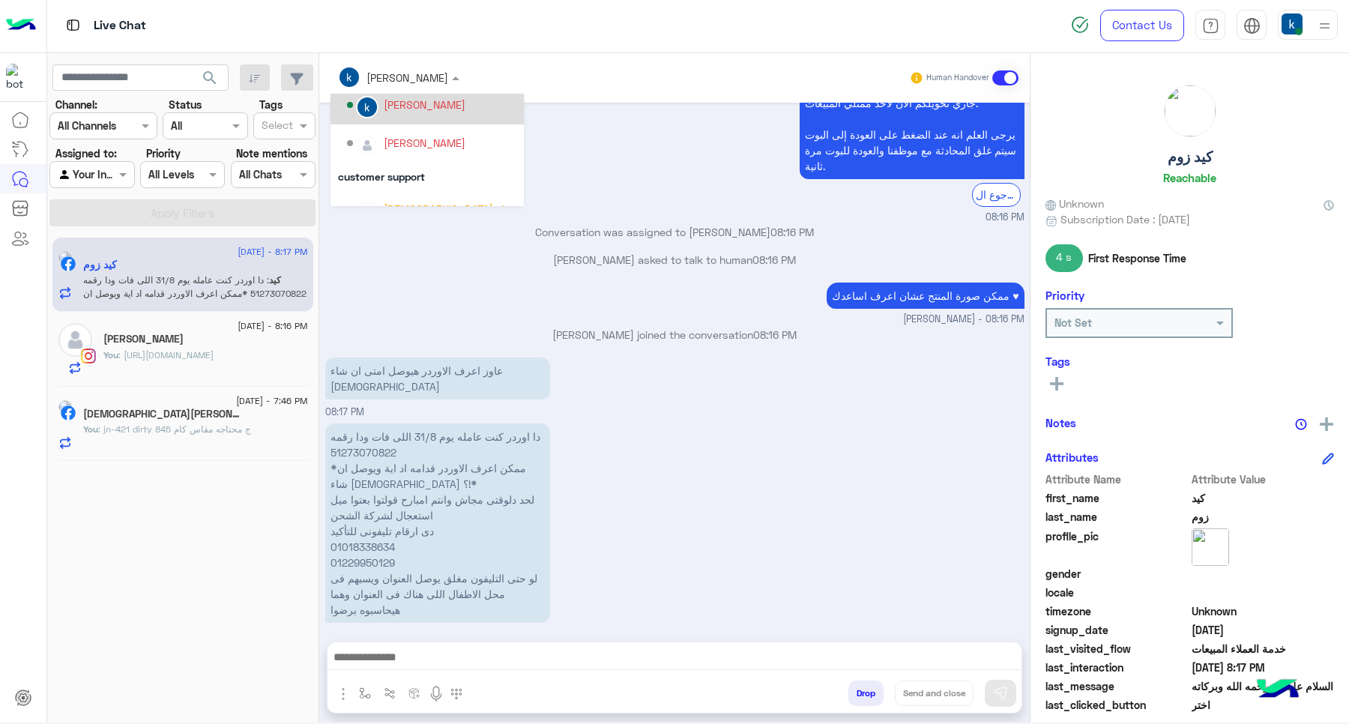
scroll to position [133, 0]
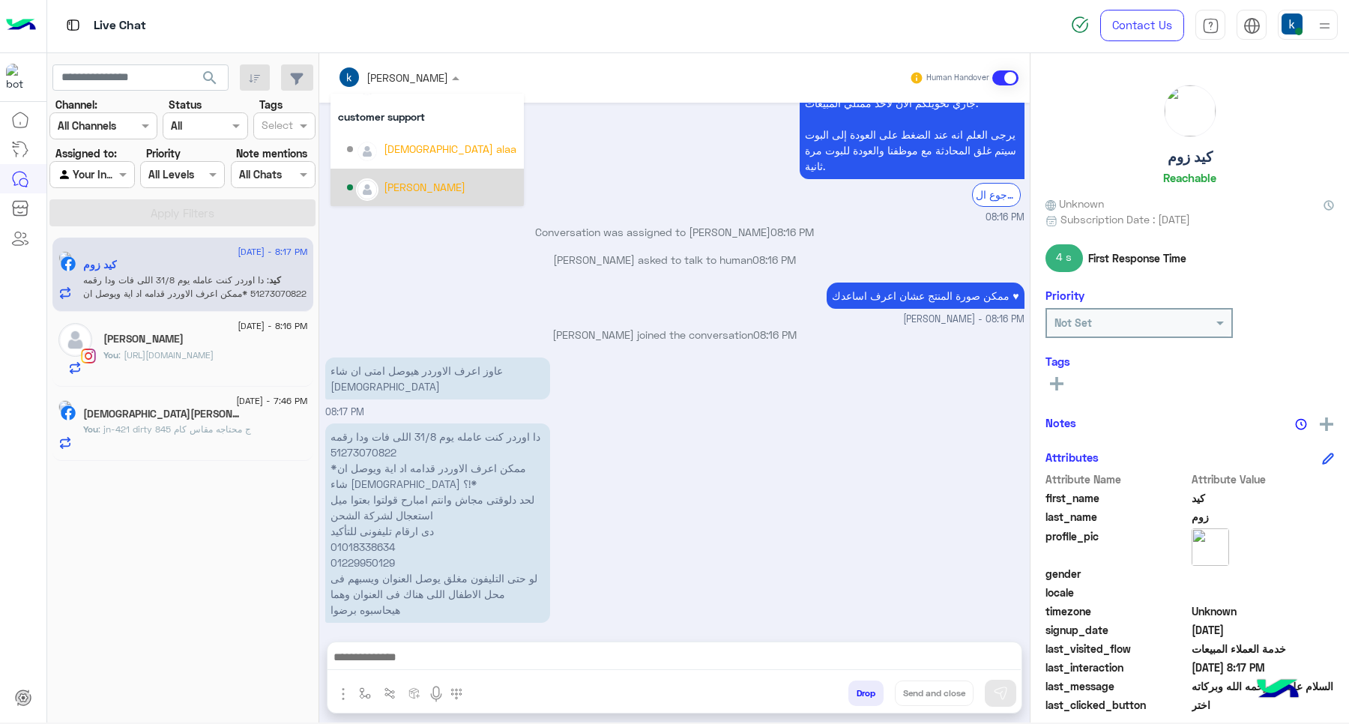
click at [435, 181] on div "[PERSON_NAME]" at bounding box center [425, 187] width 82 height 16
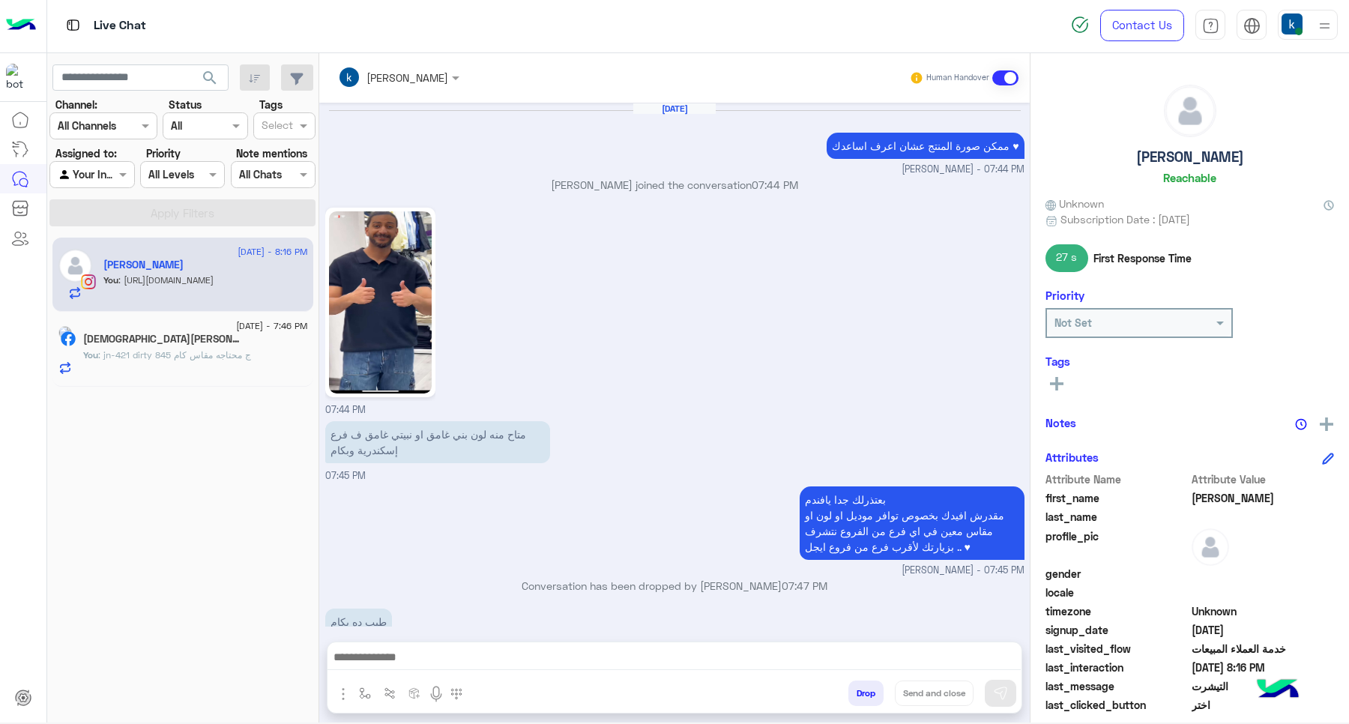
scroll to position [858, 0]
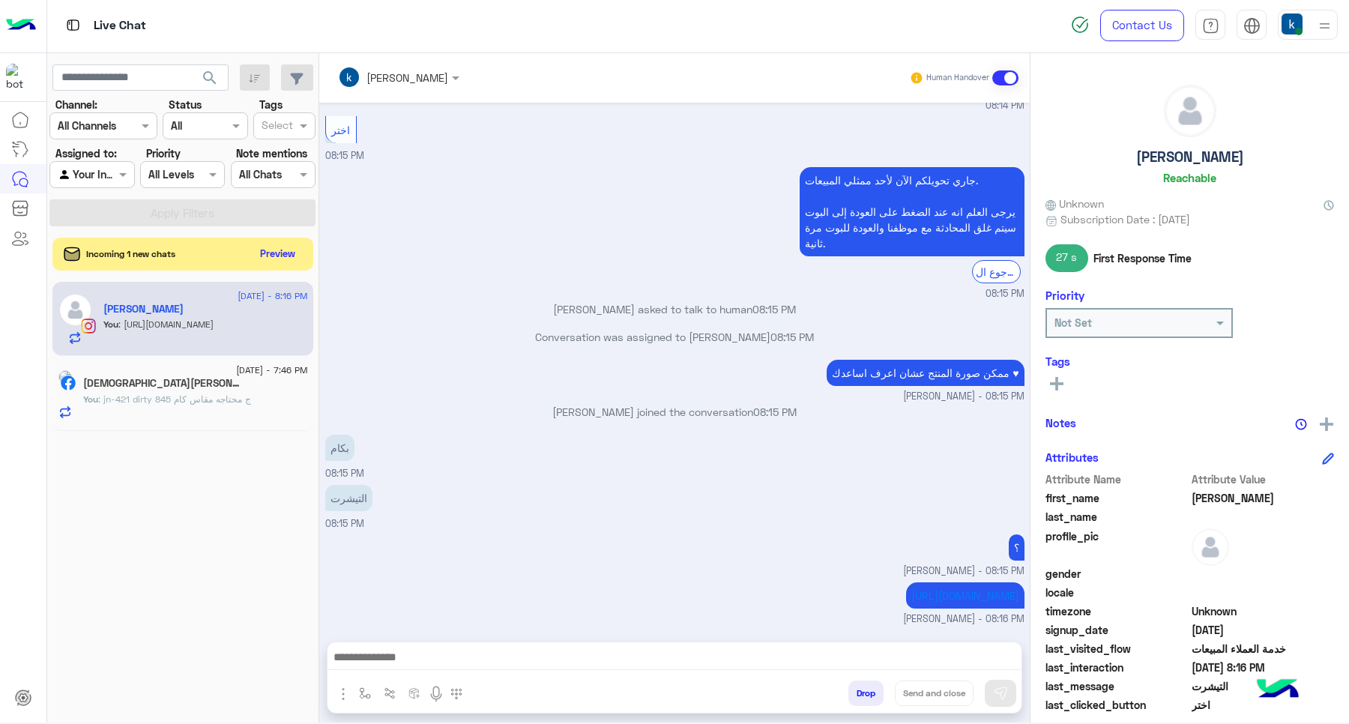
click at [268, 238] on div "Incoming 1 new chats Preview" at bounding box center [182, 254] width 261 height 33
click at [270, 244] on button "Preview" at bounding box center [279, 253] width 46 height 20
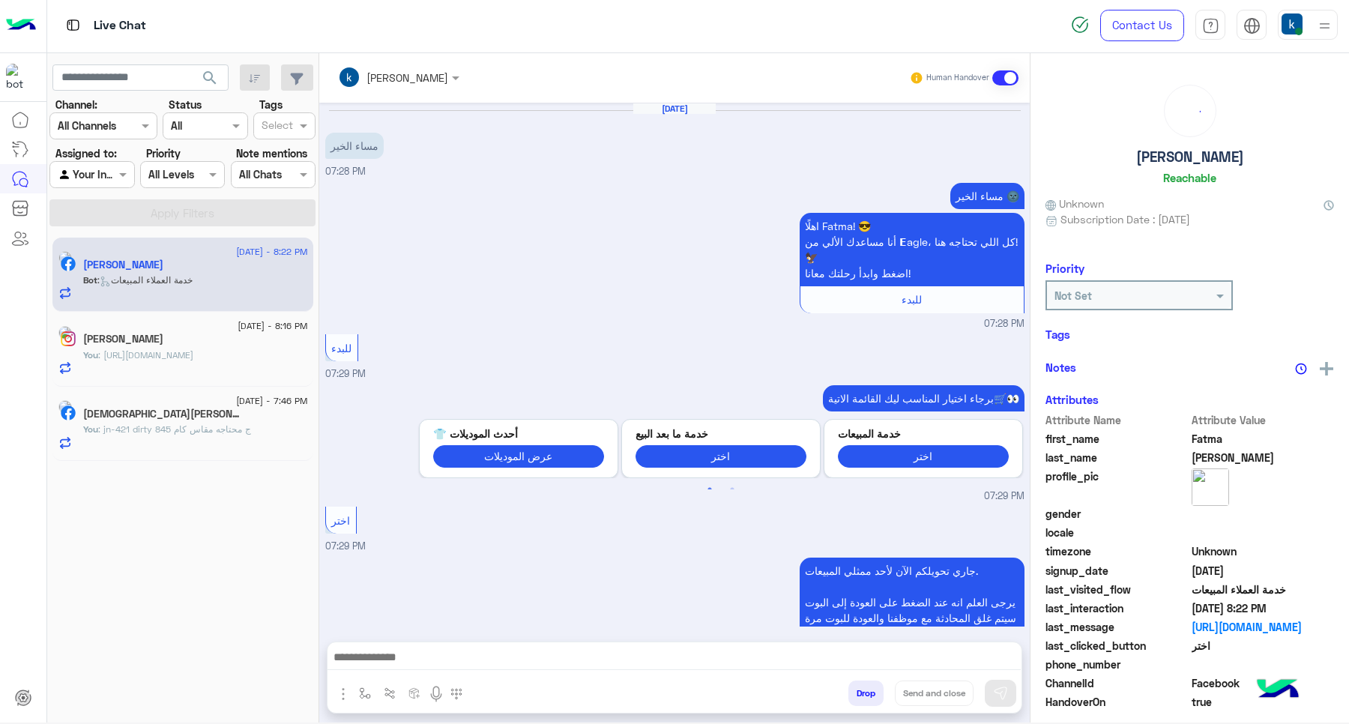
scroll to position [870, 0]
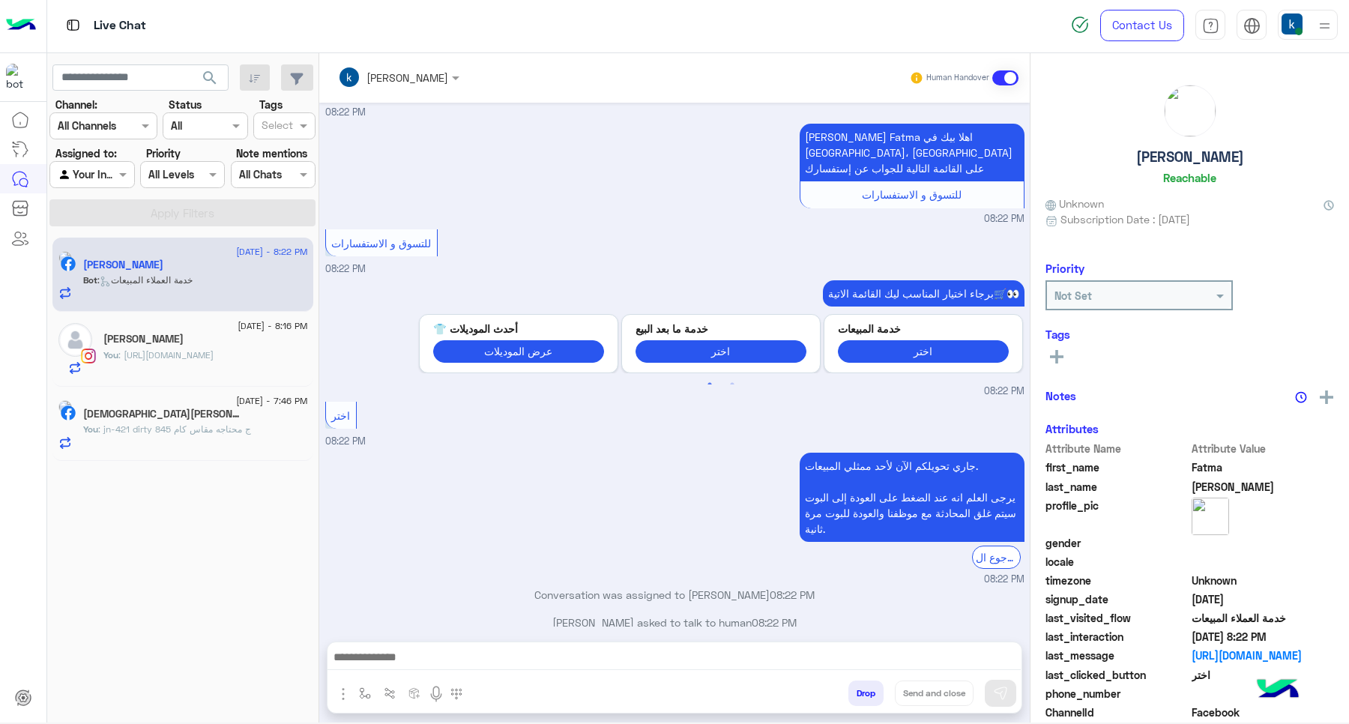
click at [471, 668] on textarea at bounding box center [673, 658] width 693 height 22
paste textarea "**********"
type textarea "**********"
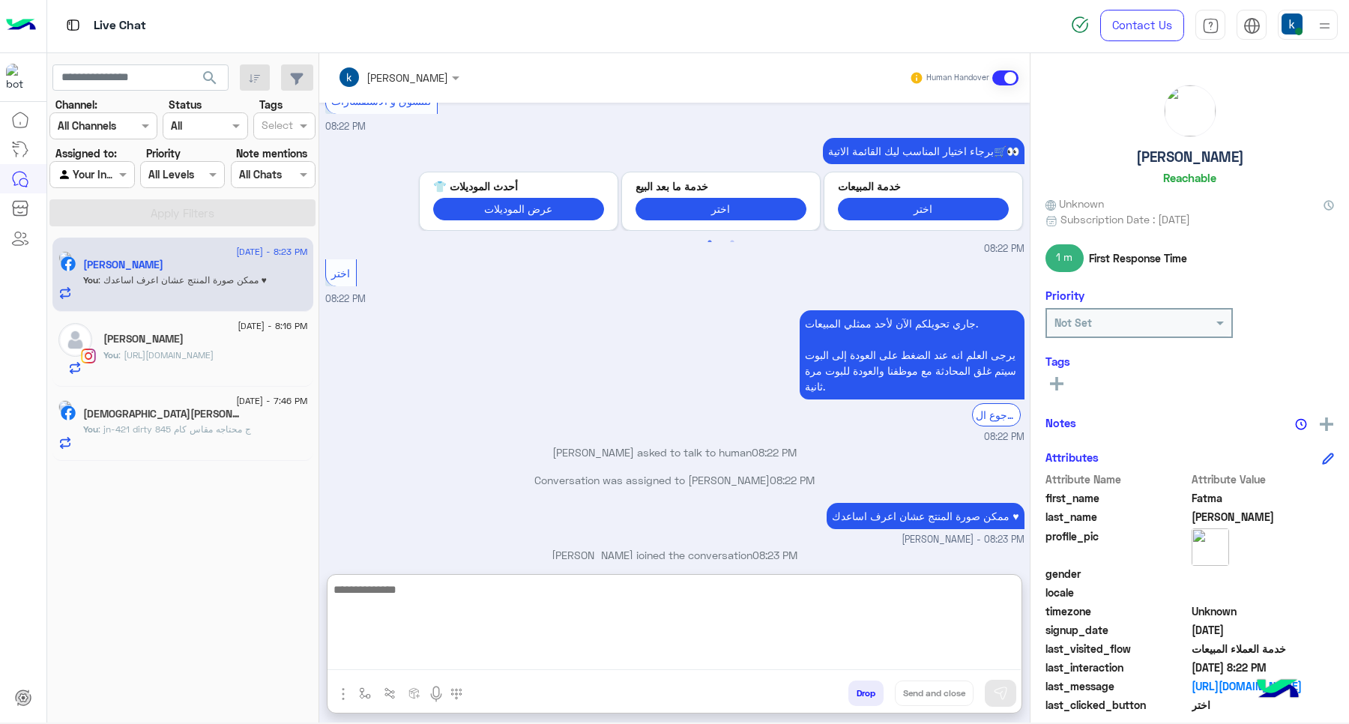
scroll to position [1152, 0]
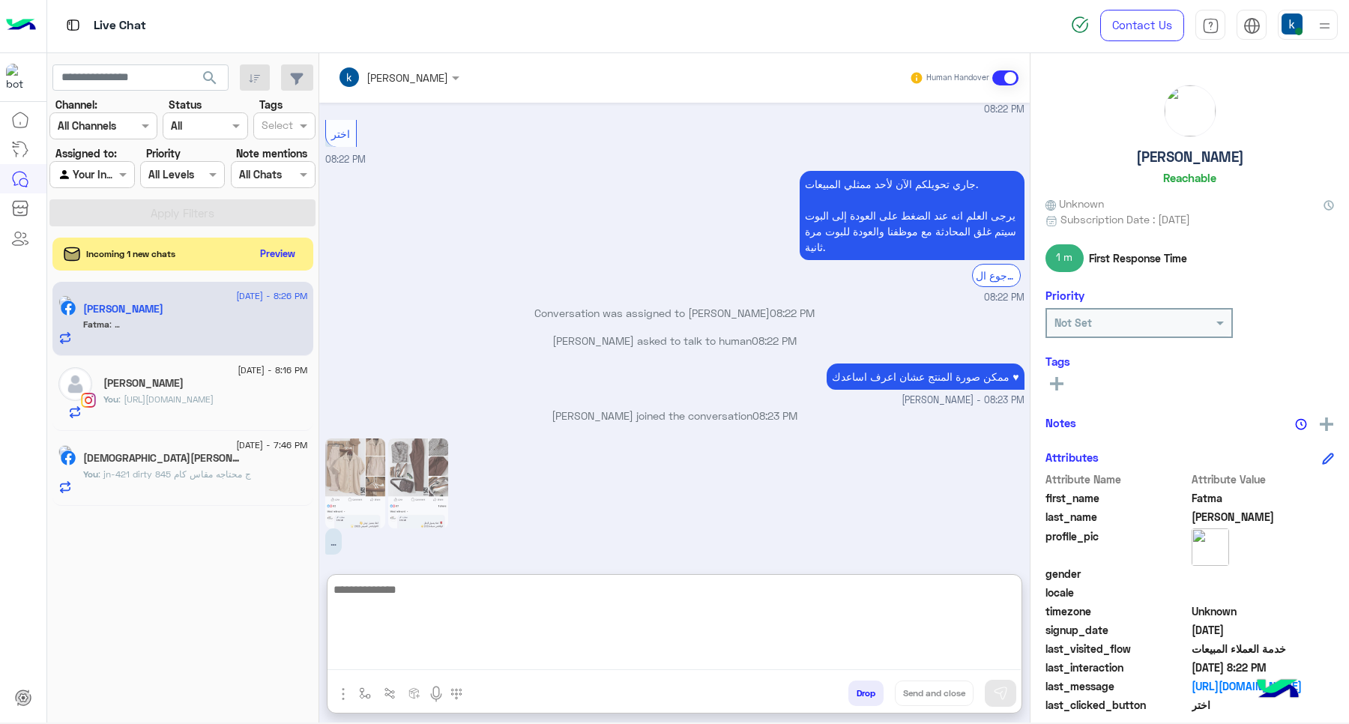
click at [416, 608] on textarea at bounding box center [673, 625] width 693 height 90
type textarea "******"
type textarea "**********"
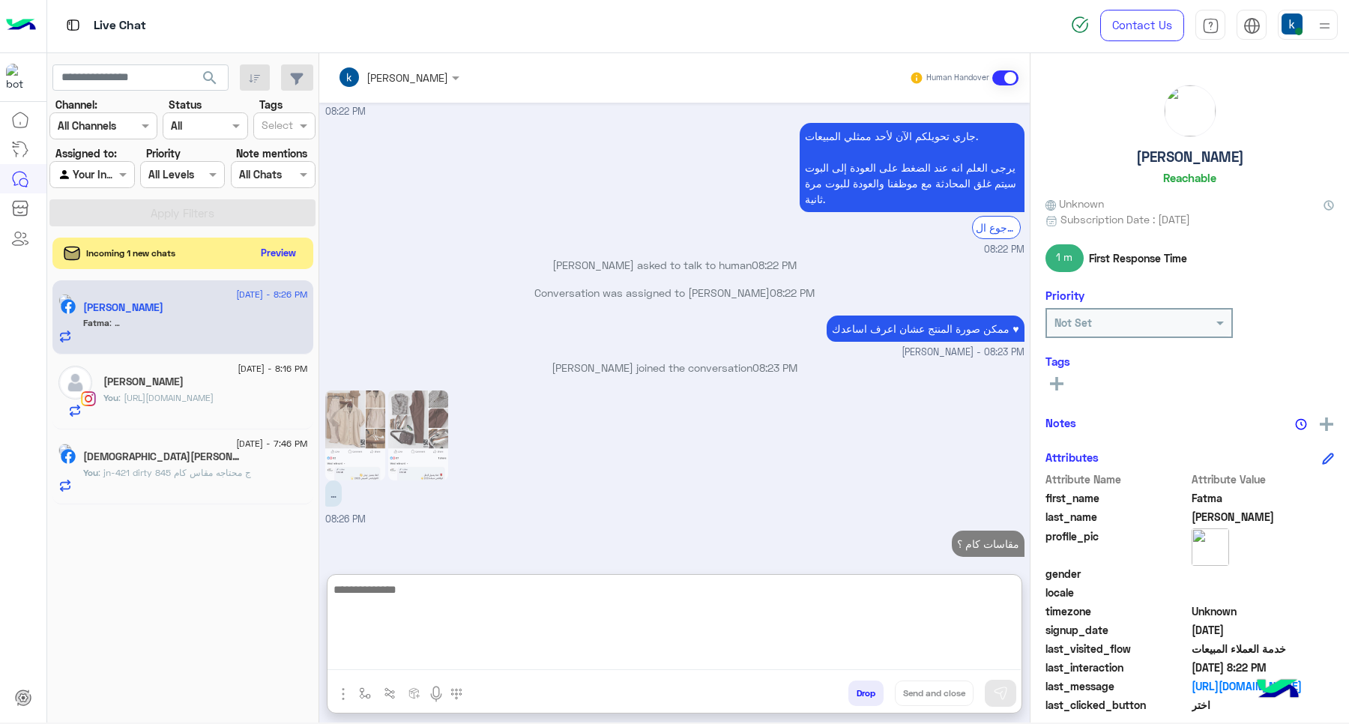
click at [266, 265] on div "Incoming 1 new chats Preview" at bounding box center [182, 253] width 261 height 31
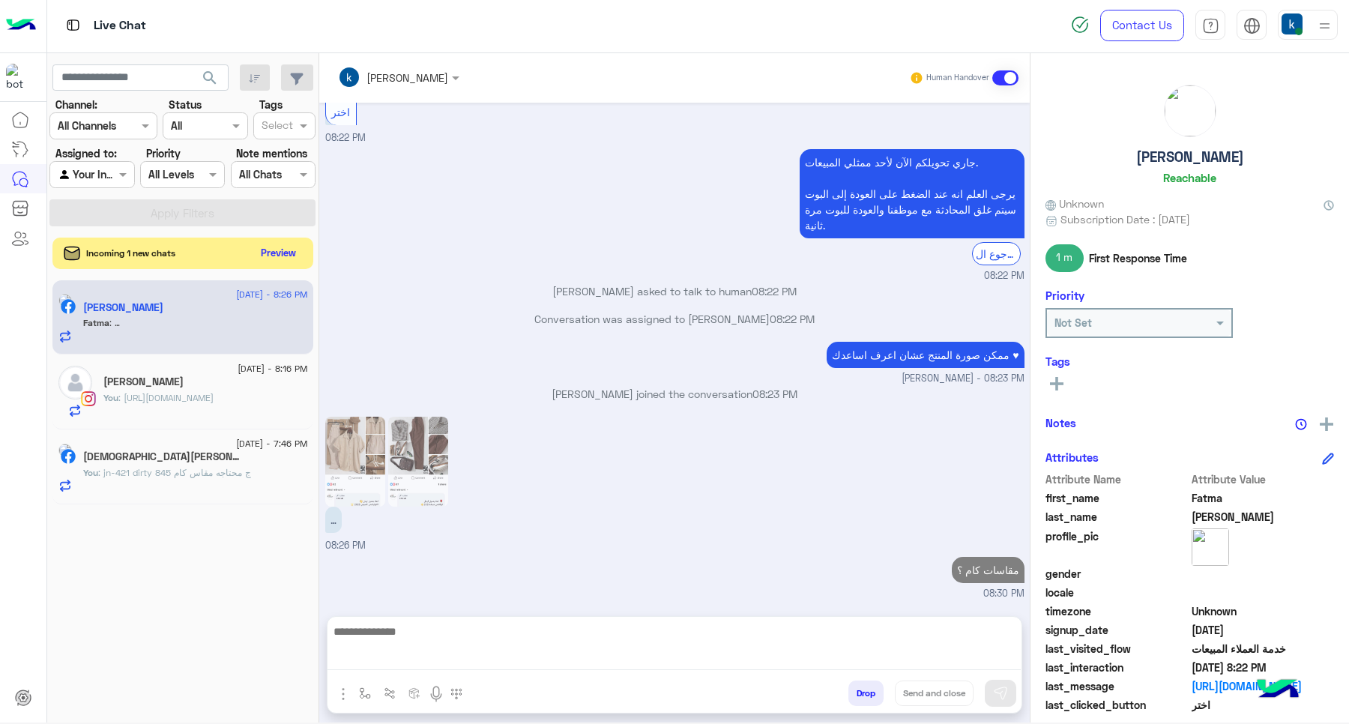
scroll to position [1132, 0]
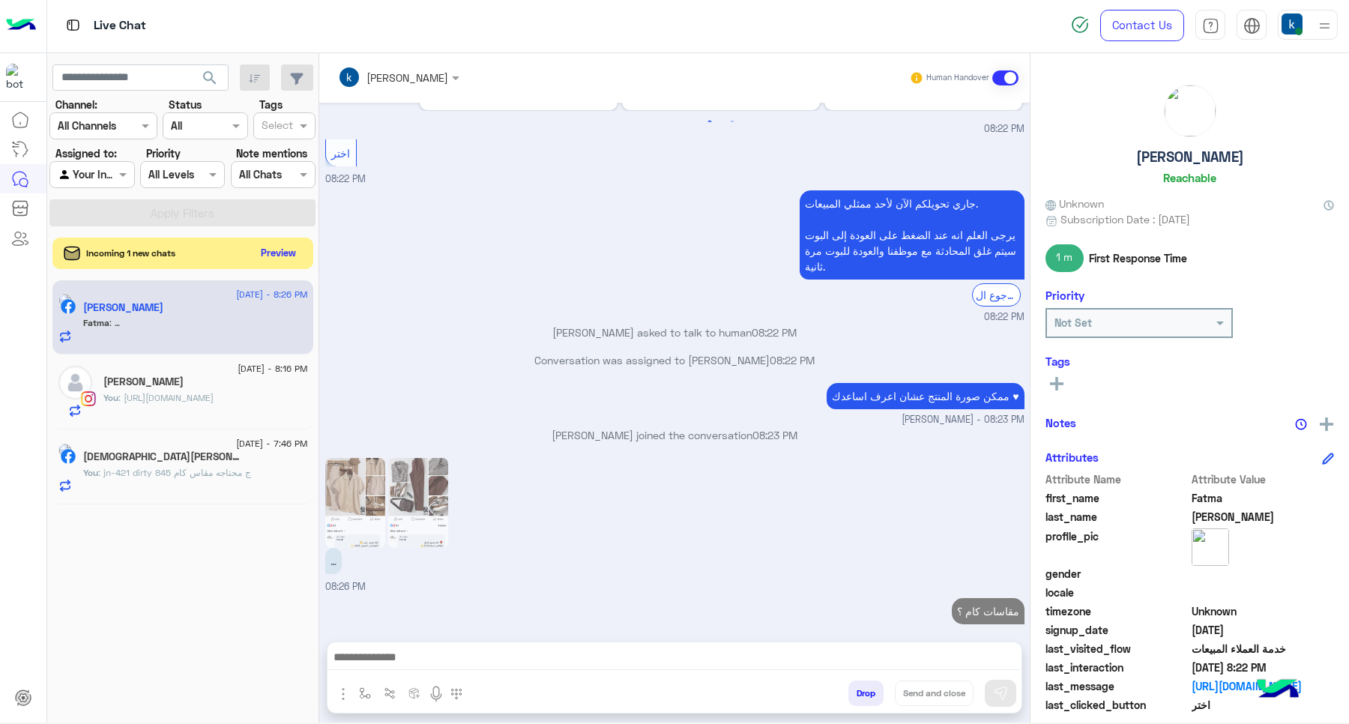
click at [279, 243] on button "Preview" at bounding box center [279, 253] width 46 height 20
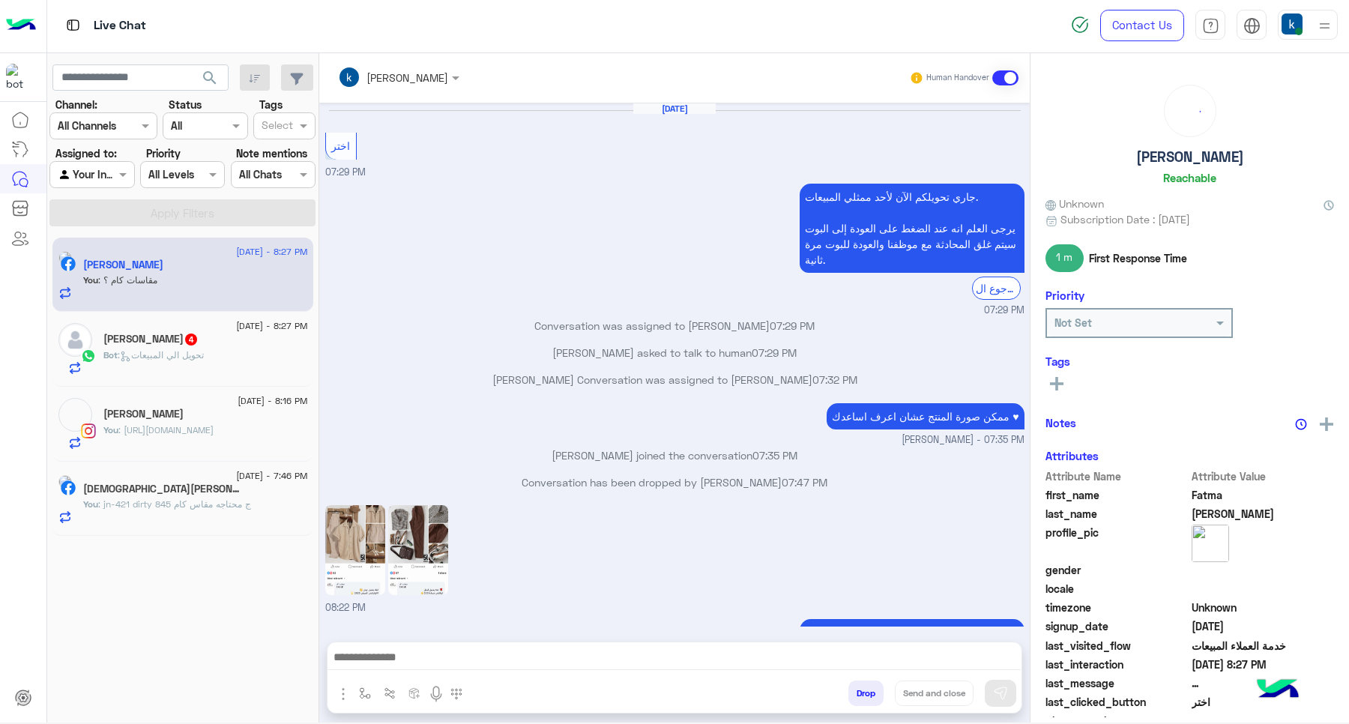
scroll to position [758, 0]
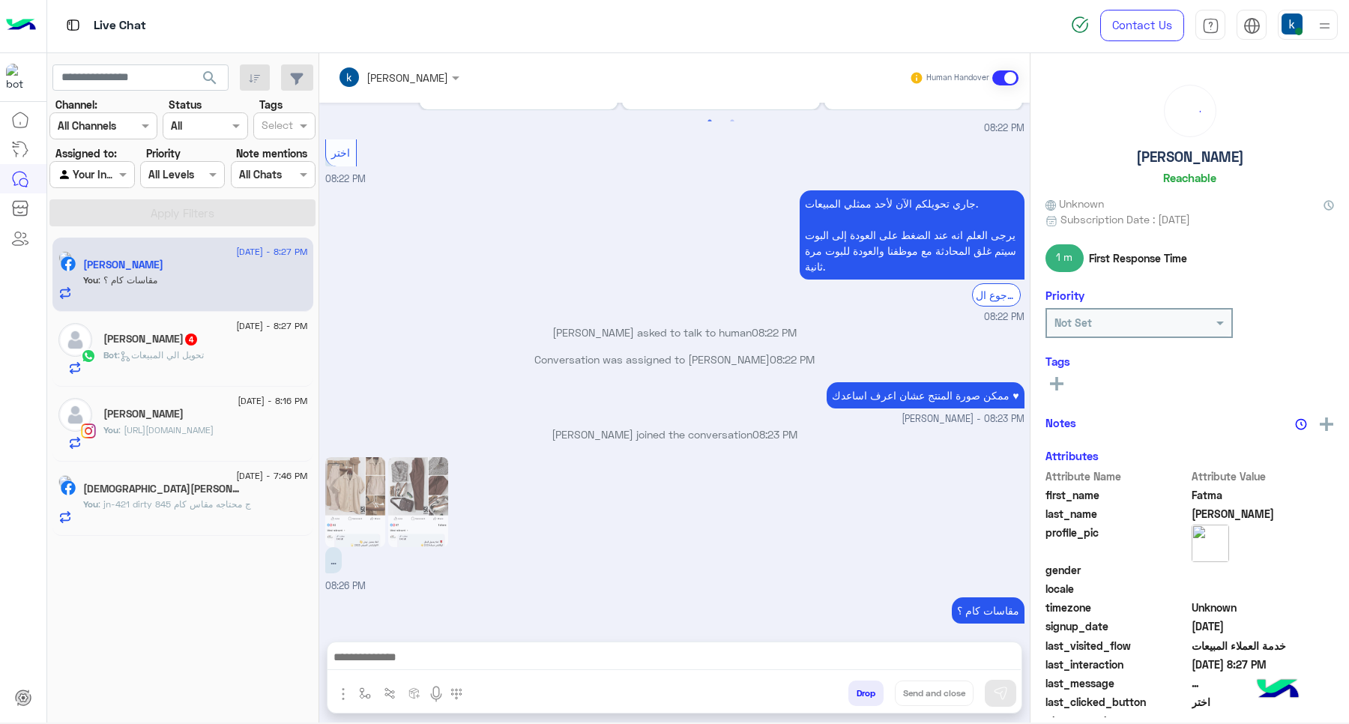
click at [219, 336] on div "[PERSON_NAME] 4" at bounding box center [205, 341] width 205 height 16
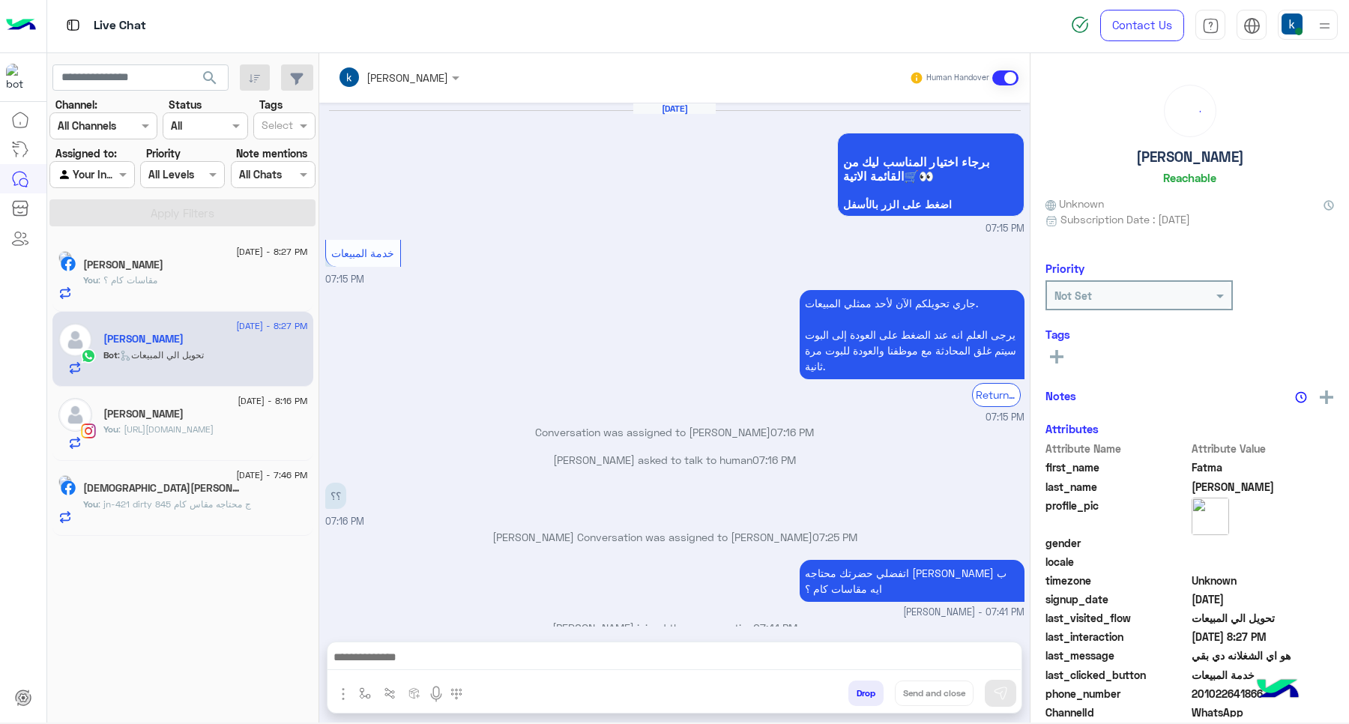
scroll to position [761, 0]
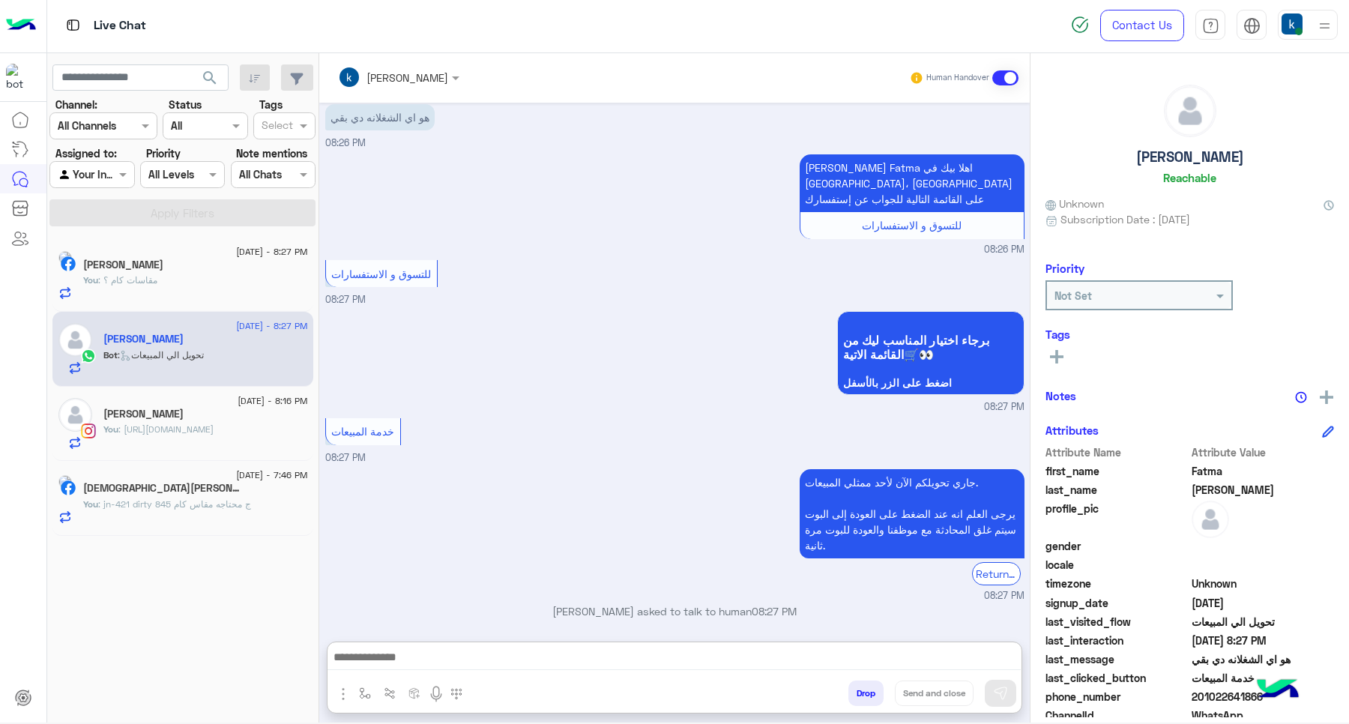
click at [453, 650] on textarea at bounding box center [673, 658] width 693 height 22
paste textarea "**********"
type textarea "**********"
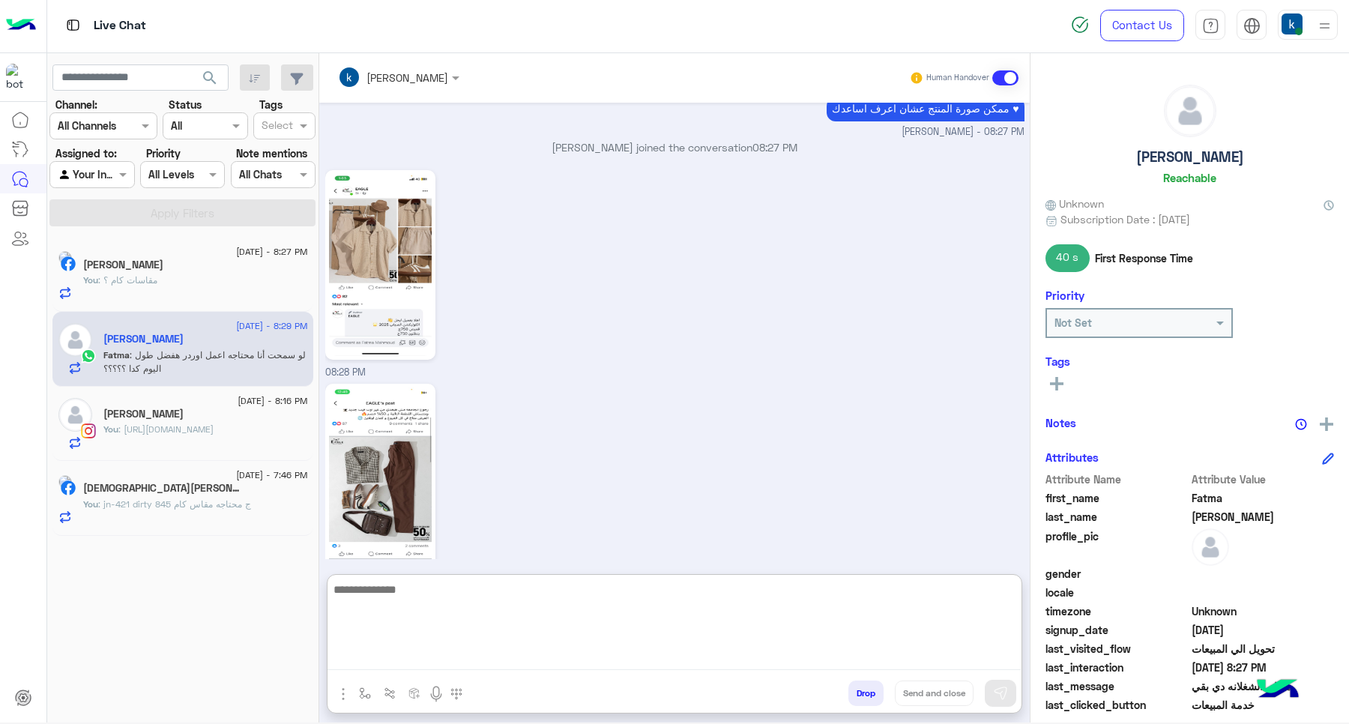
scroll to position [1164, 0]
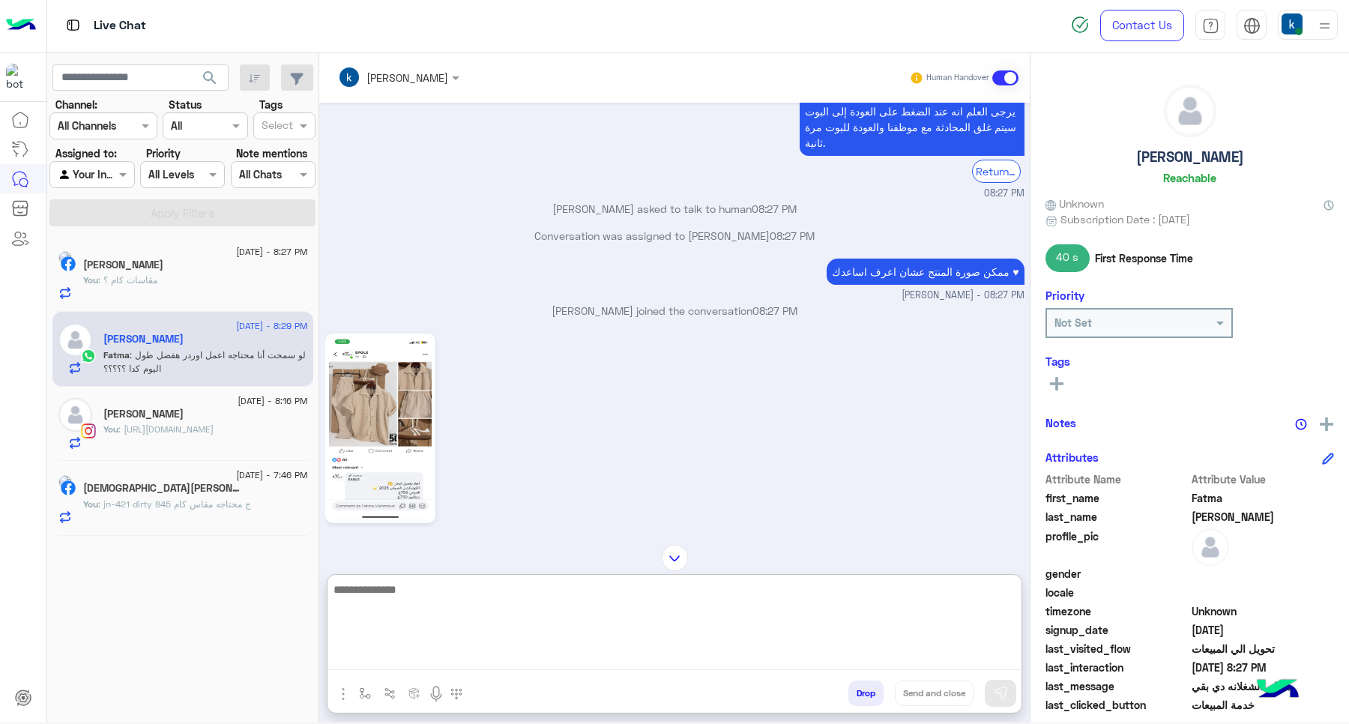
click at [436, 615] on textarea at bounding box center [673, 625] width 693 height 90
type textarea "**********"
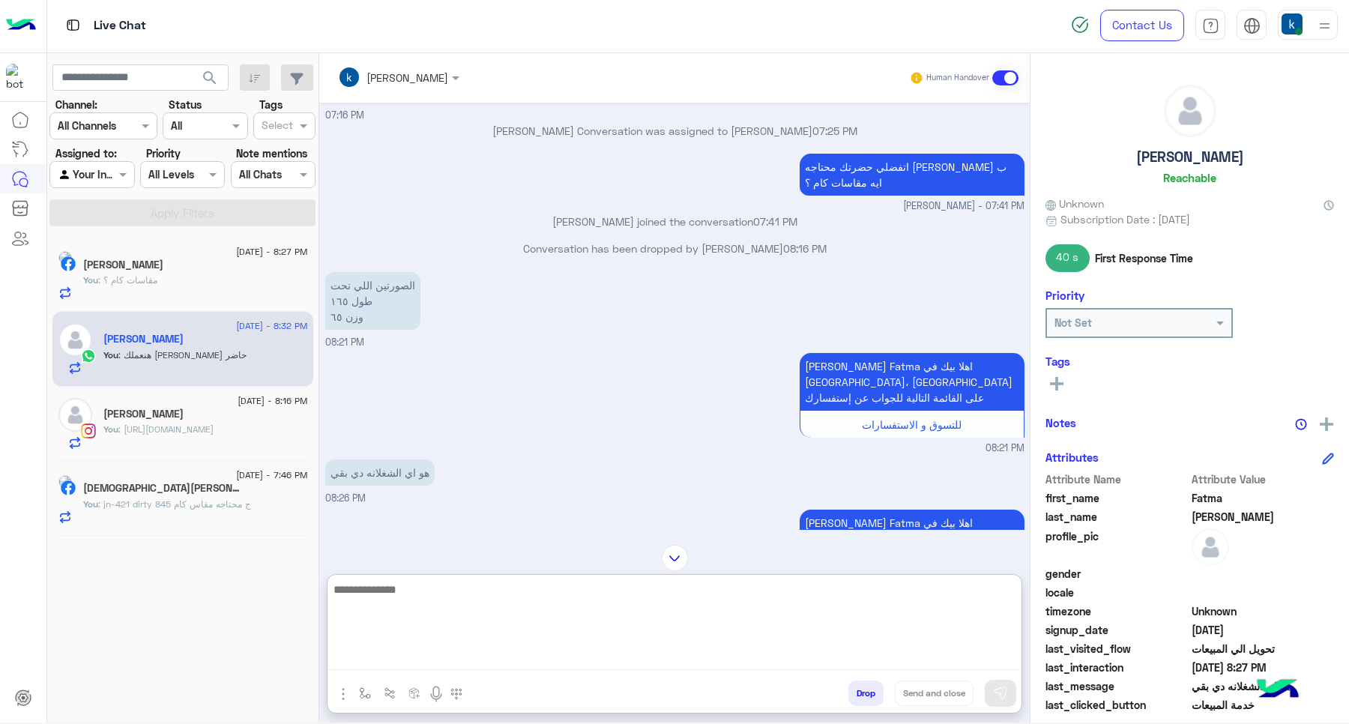
scroll to position [368, 0]
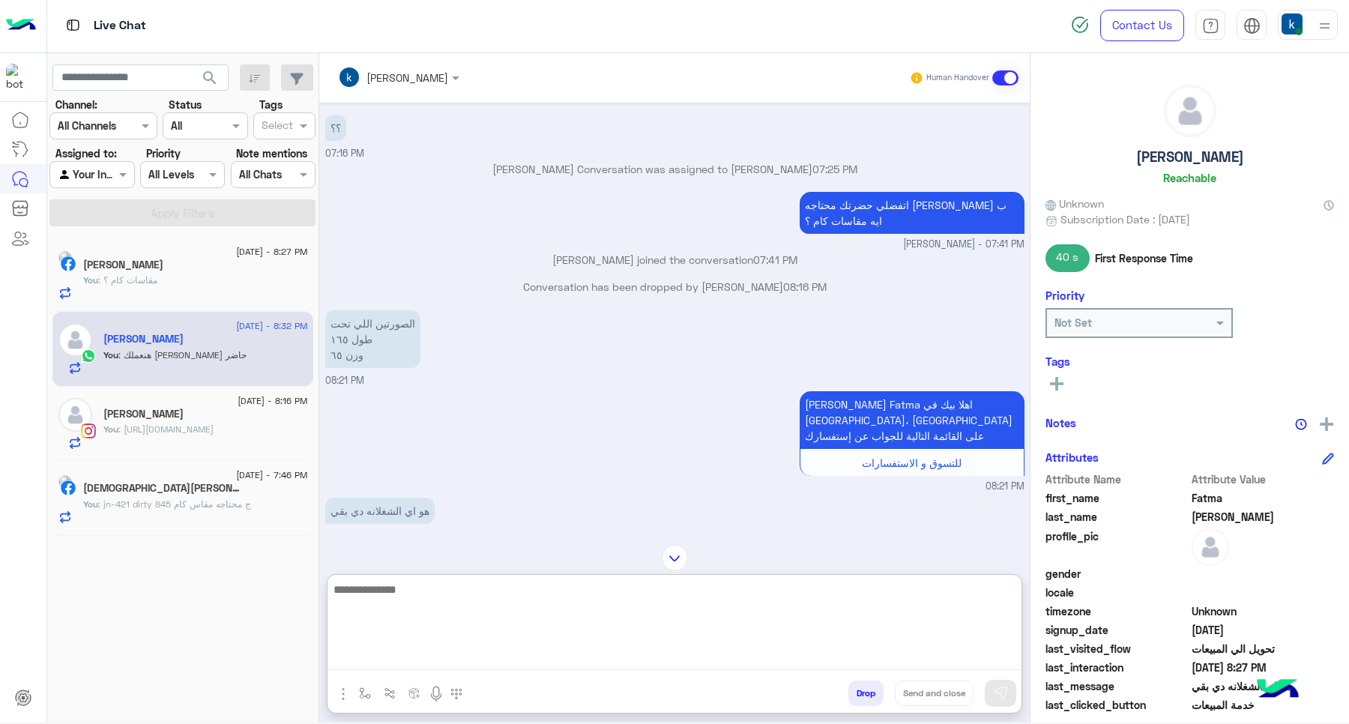
click at [450, 602] on textarea at bounding box center [673, 625] width 693 height 90
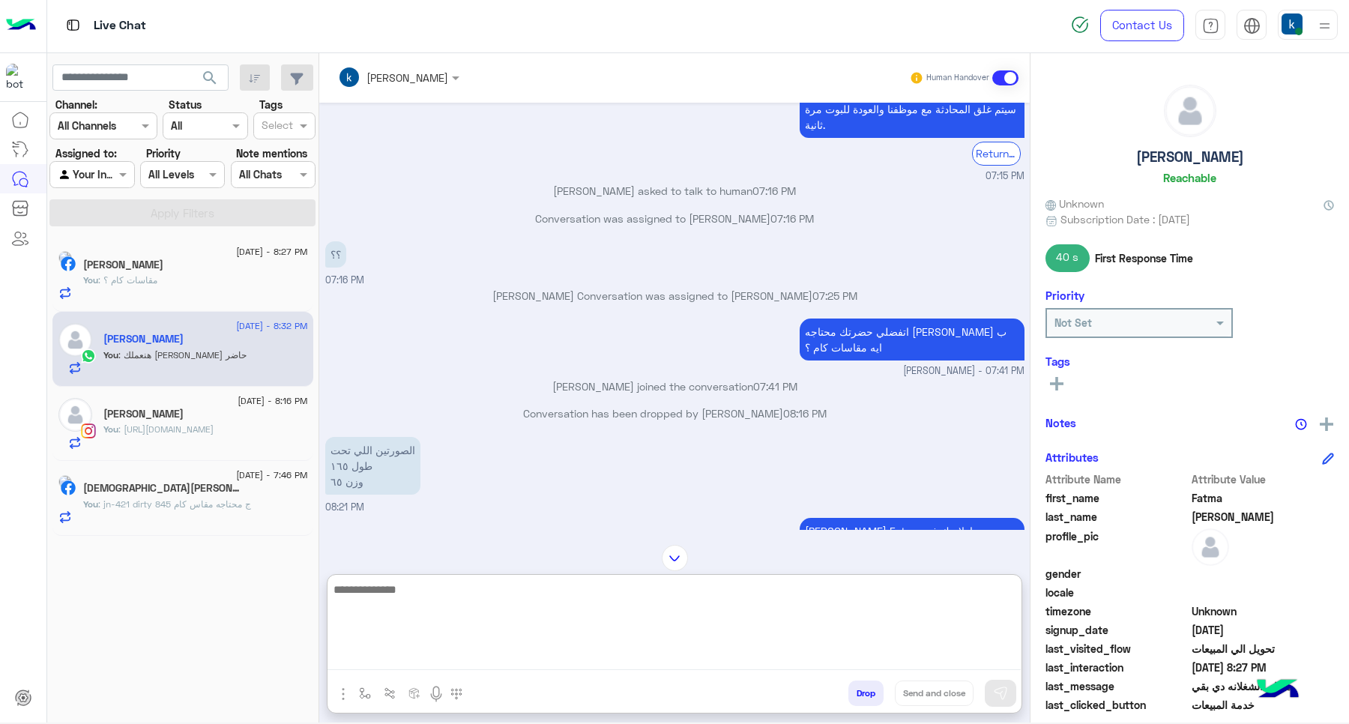
scroll to position [274, 0]
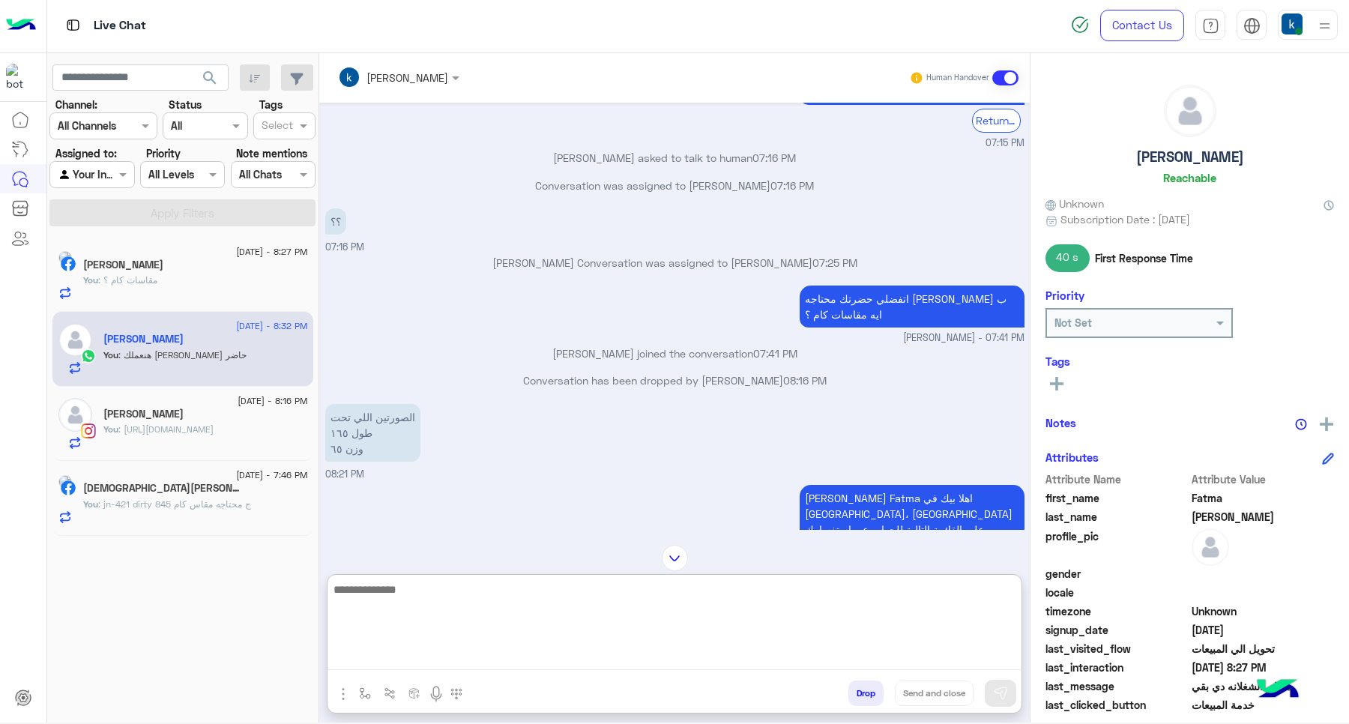
click at [407, 590] on textarea at bounding box center [673, 625] width 693 height 90
type textarea "**********"
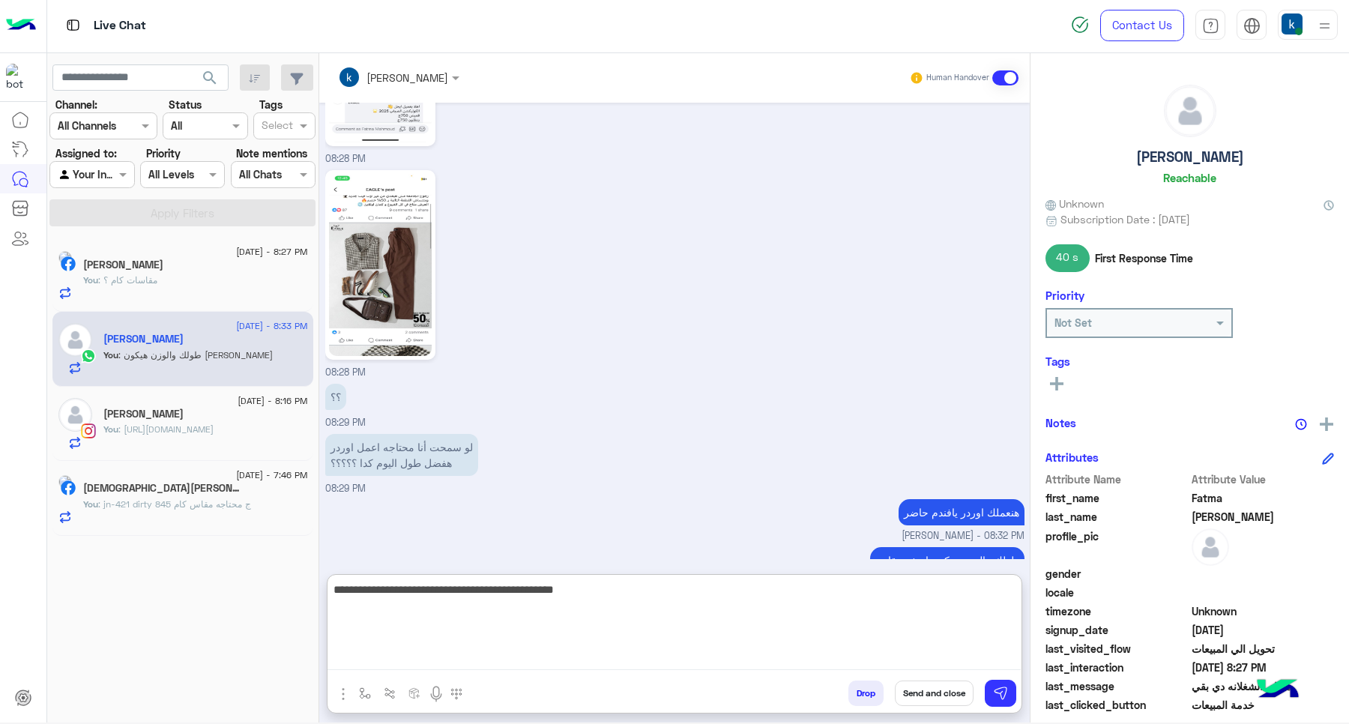
type textarea "**********"
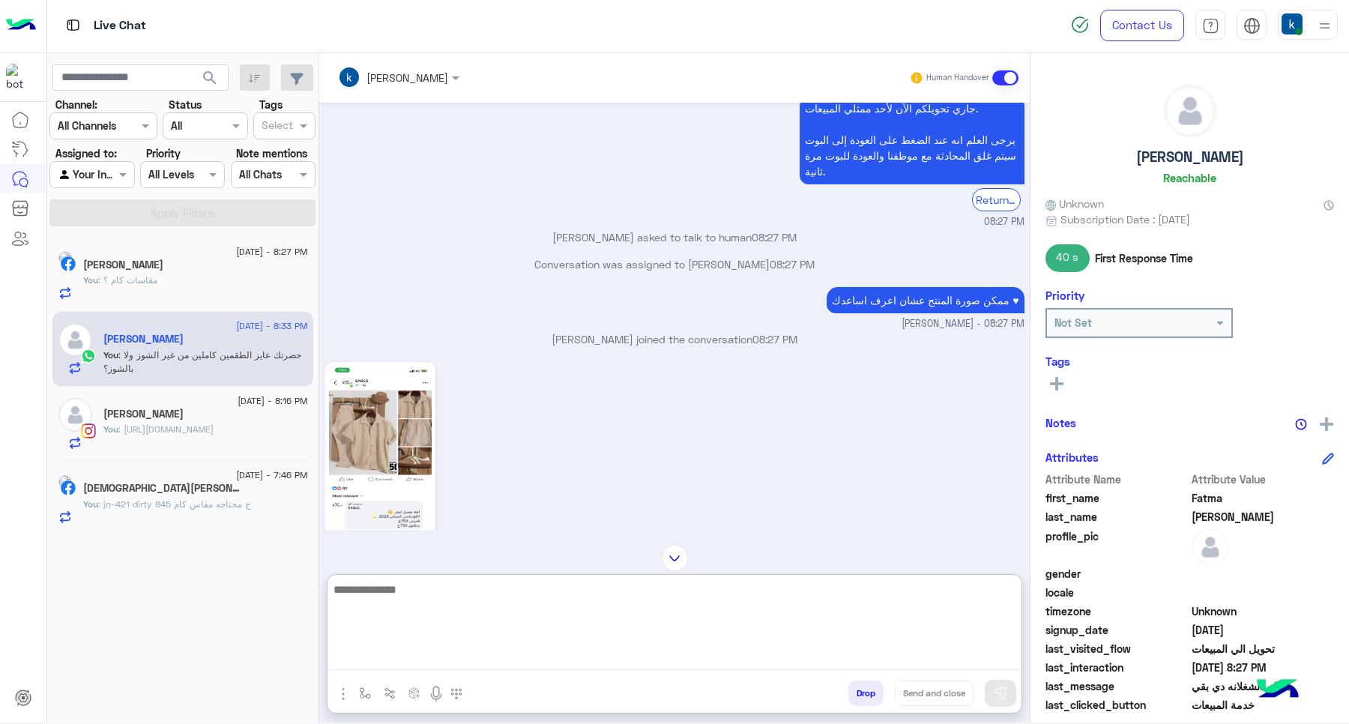
scroll to position [1229, 0]
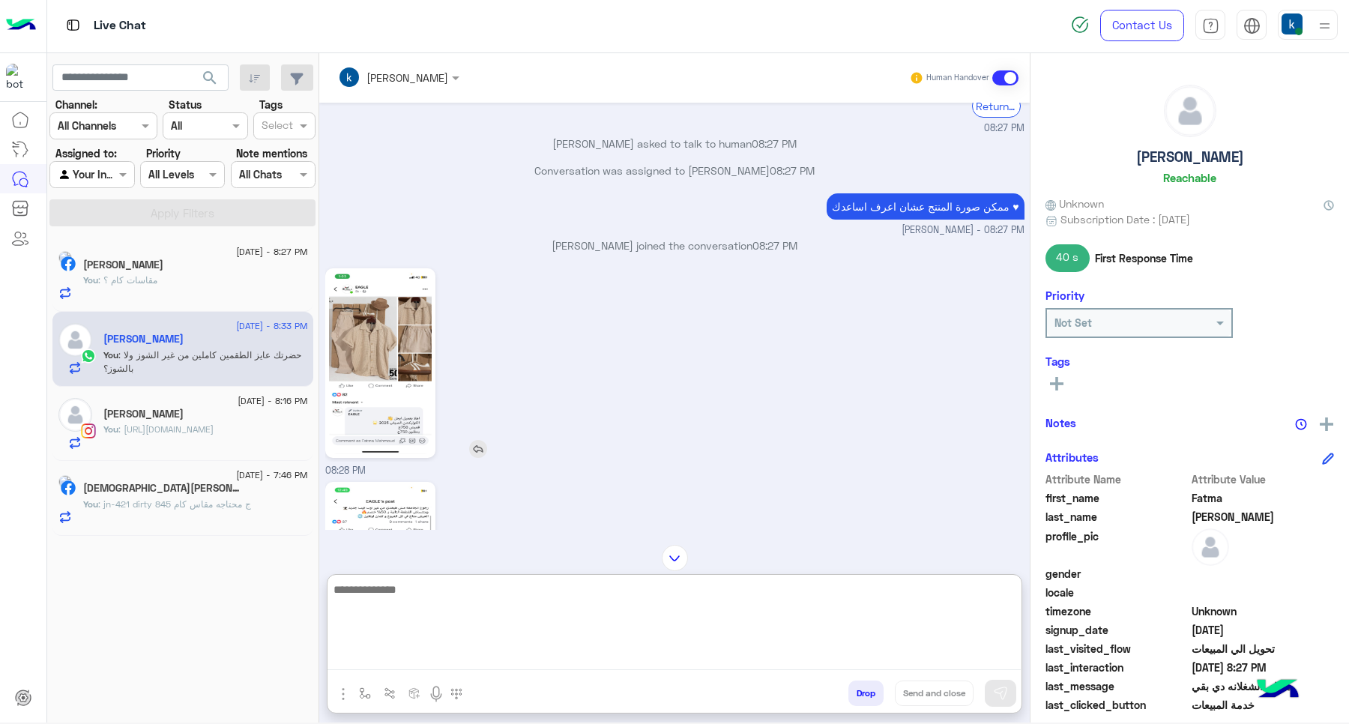
click at [405, 309] on img at bounding box center [380, 363] width 103 height 182
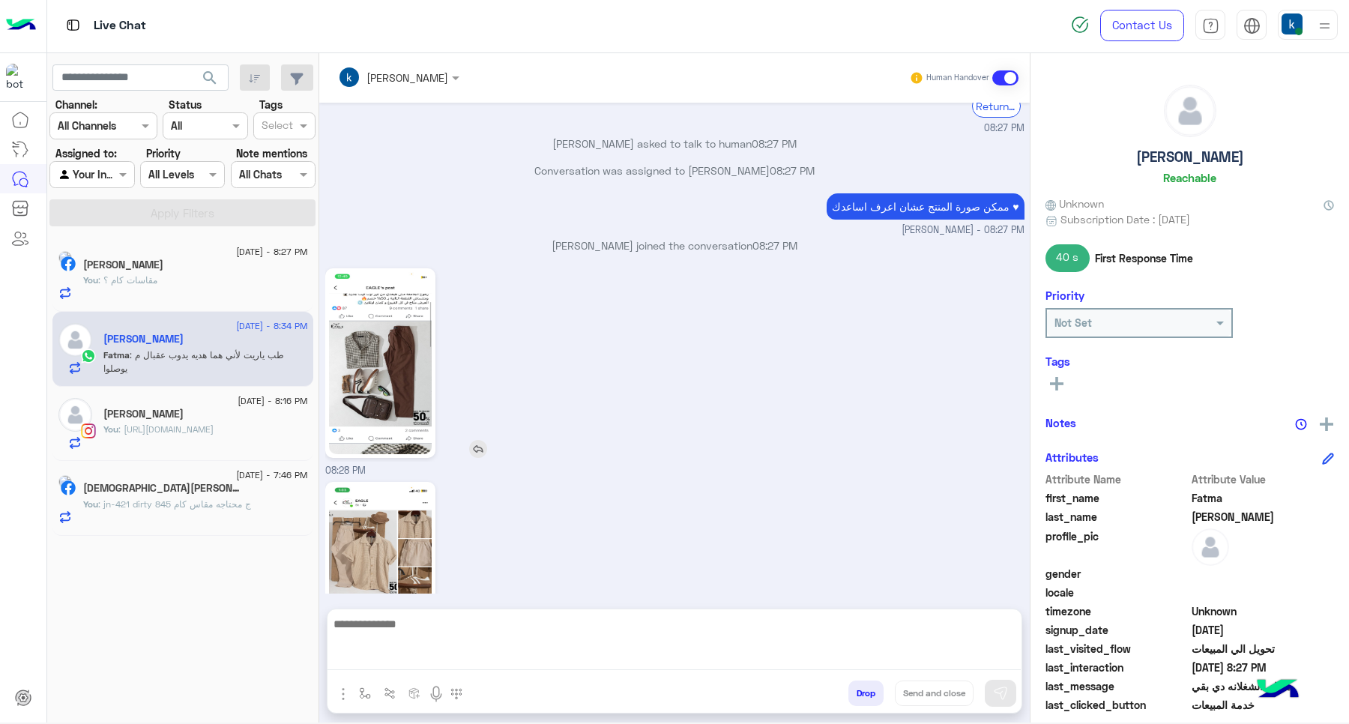
scroll to position [1688, 0]
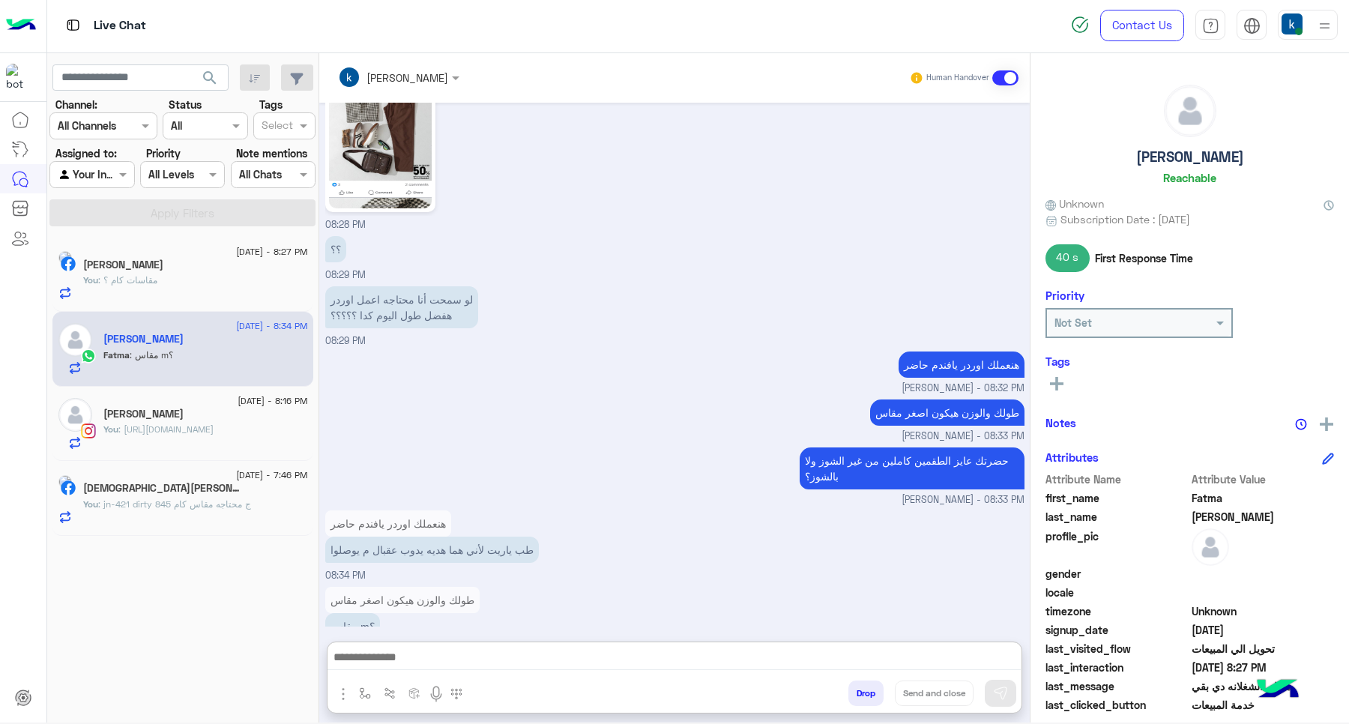
click at [472, 656] on textarea at bounding box center [673, 658] width 693 height 22
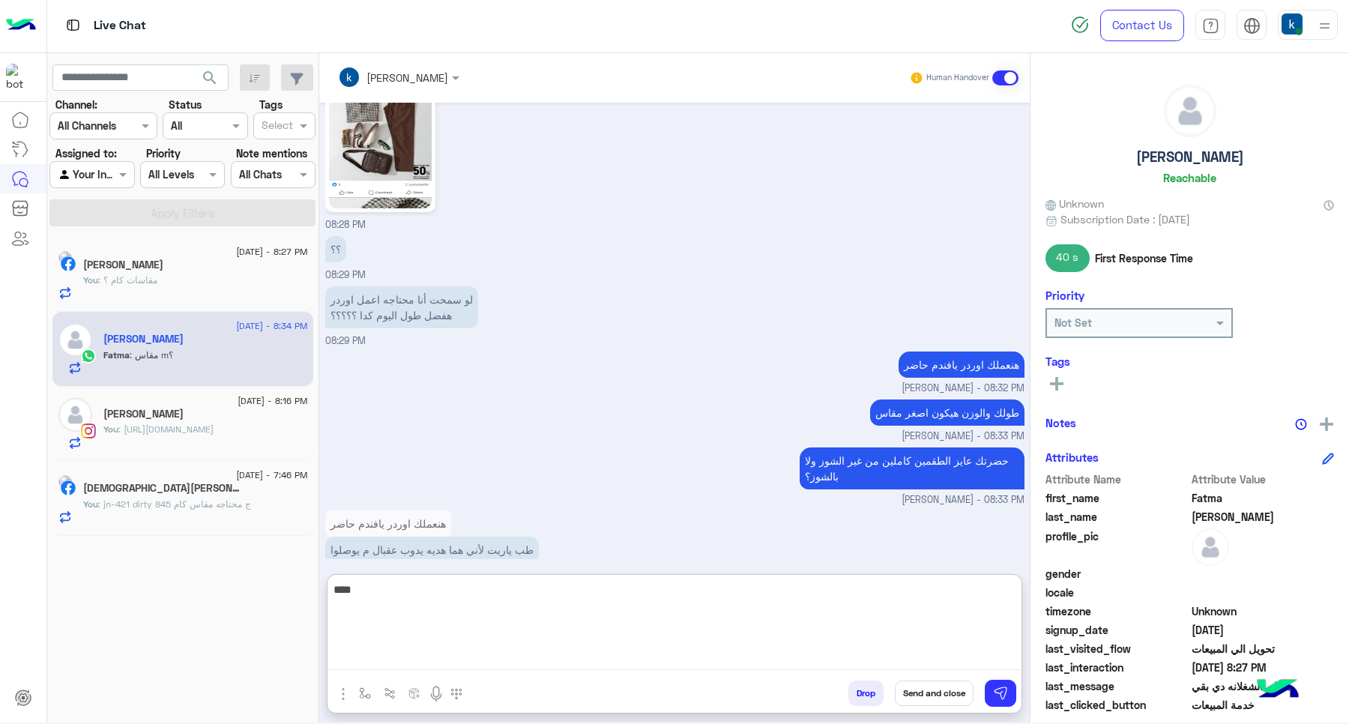
type textarea "****"
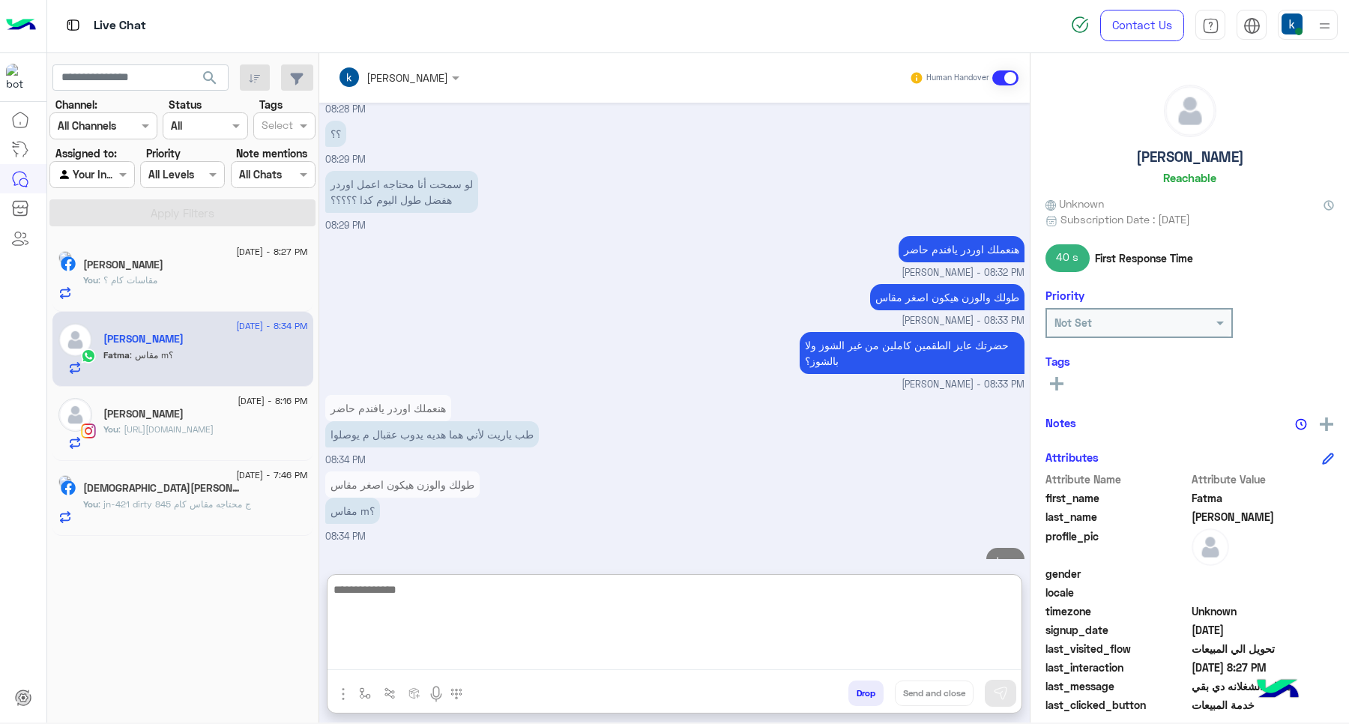
click at [435, 599] on textarea at bounding box center [673, 625] width 693 height 90
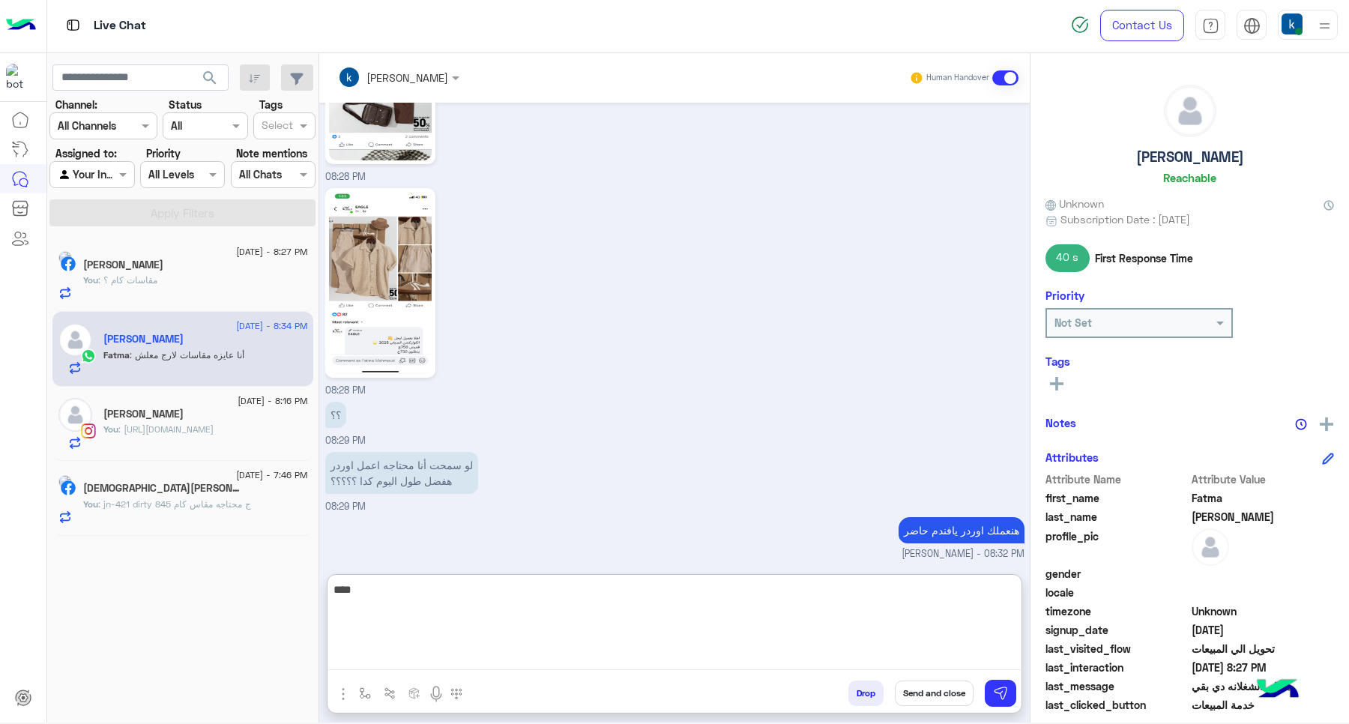
scroll to position [1853, 0]
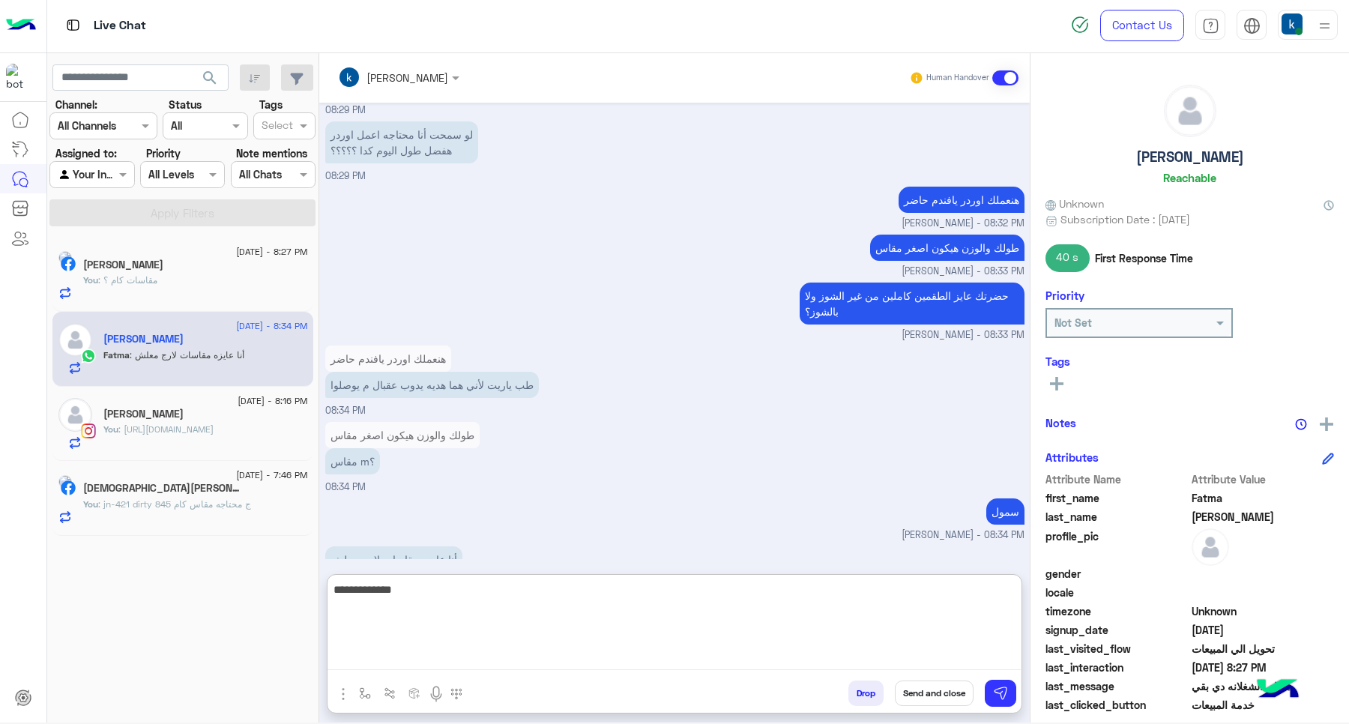
type textarea "**********"
type textarea "*********"
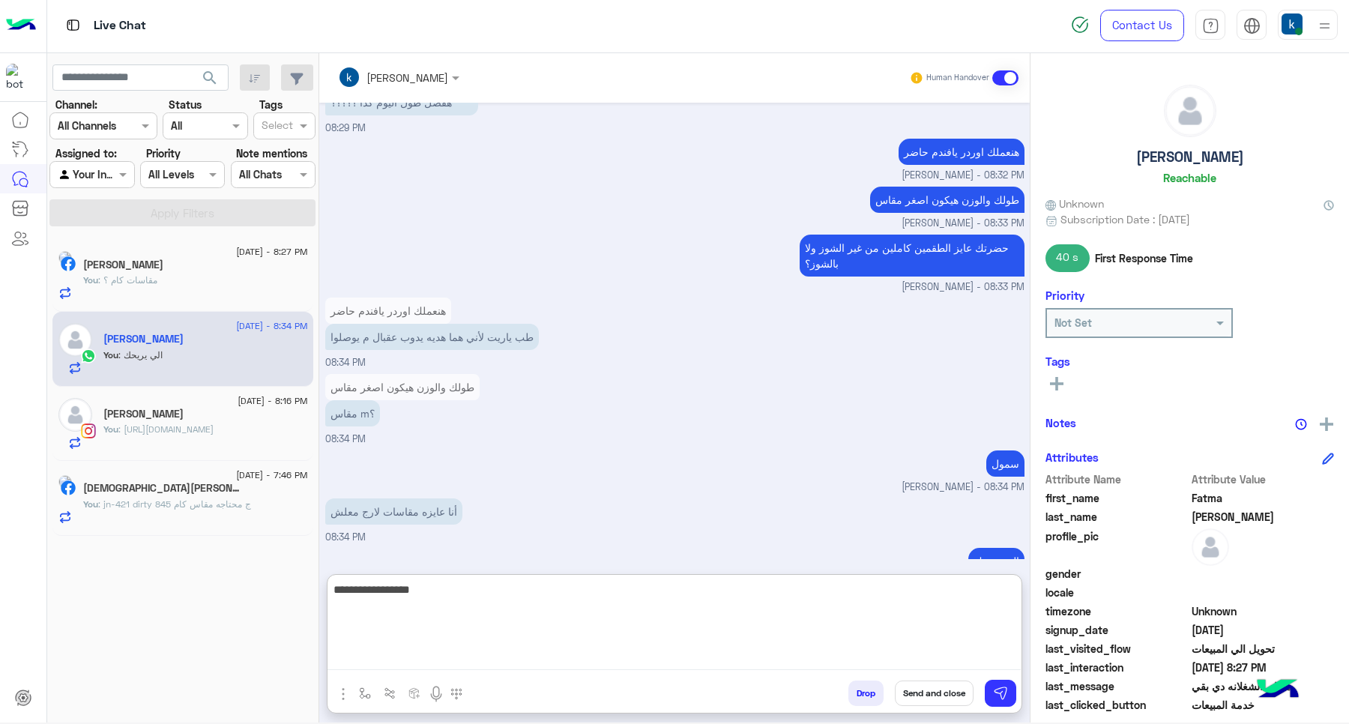
type textarea "**********"
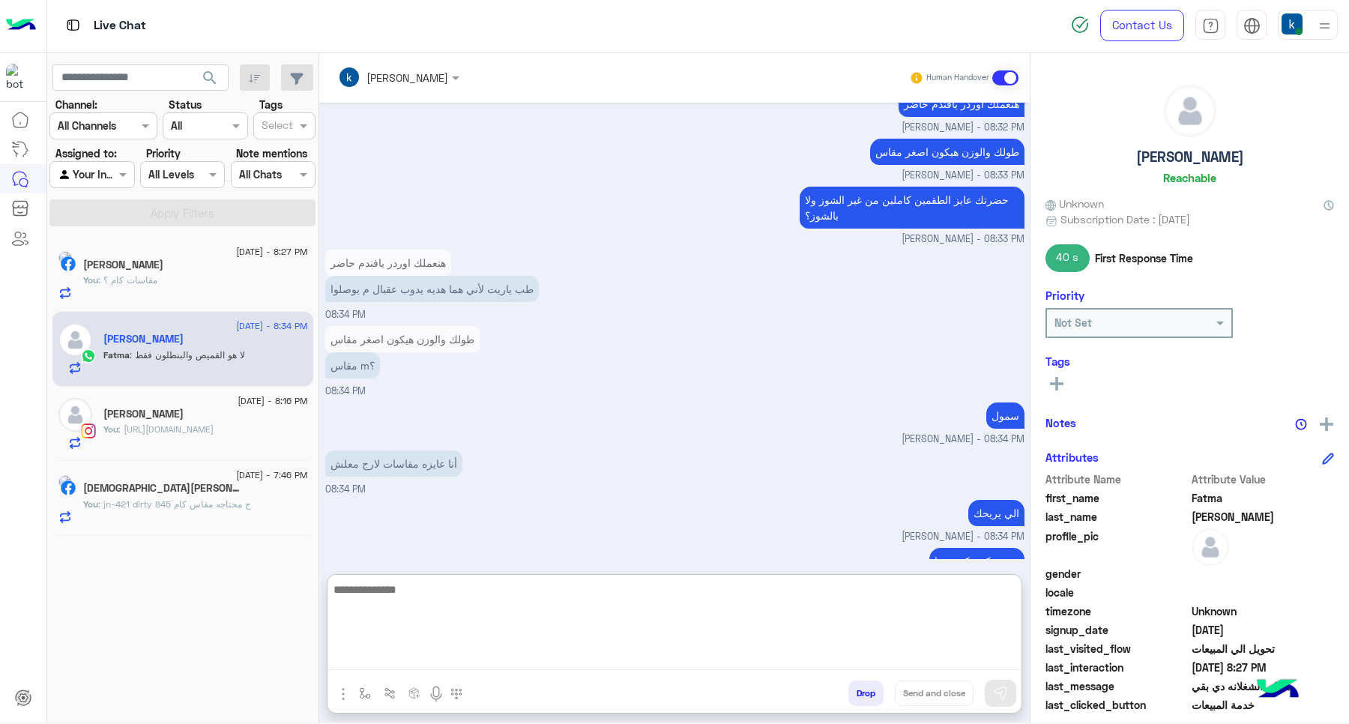
scroll to position [2025, 0]
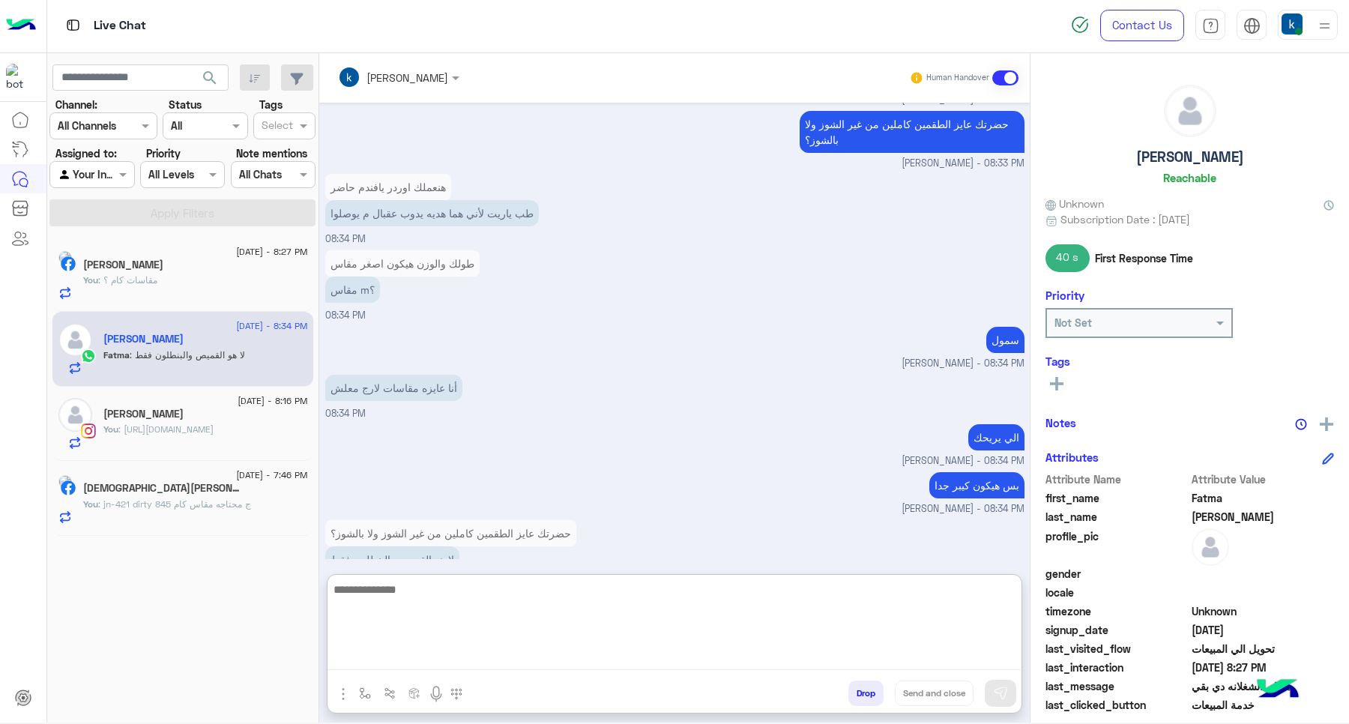
click at [452, 620] on textarea at bounding box center [673, 625] width 693 height 90
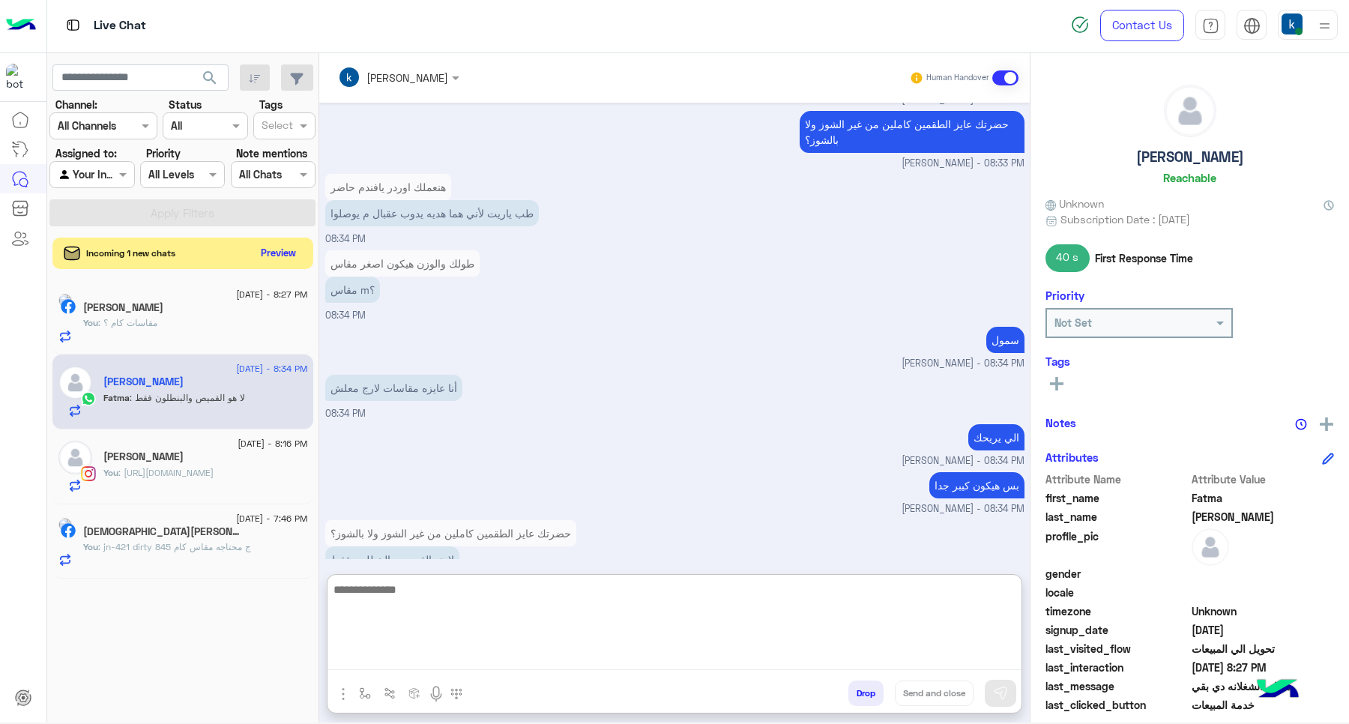
click at [301, 245] on div "Incoming 1 new chats Preview" at bounding box center [182, 253] width 261 height 31
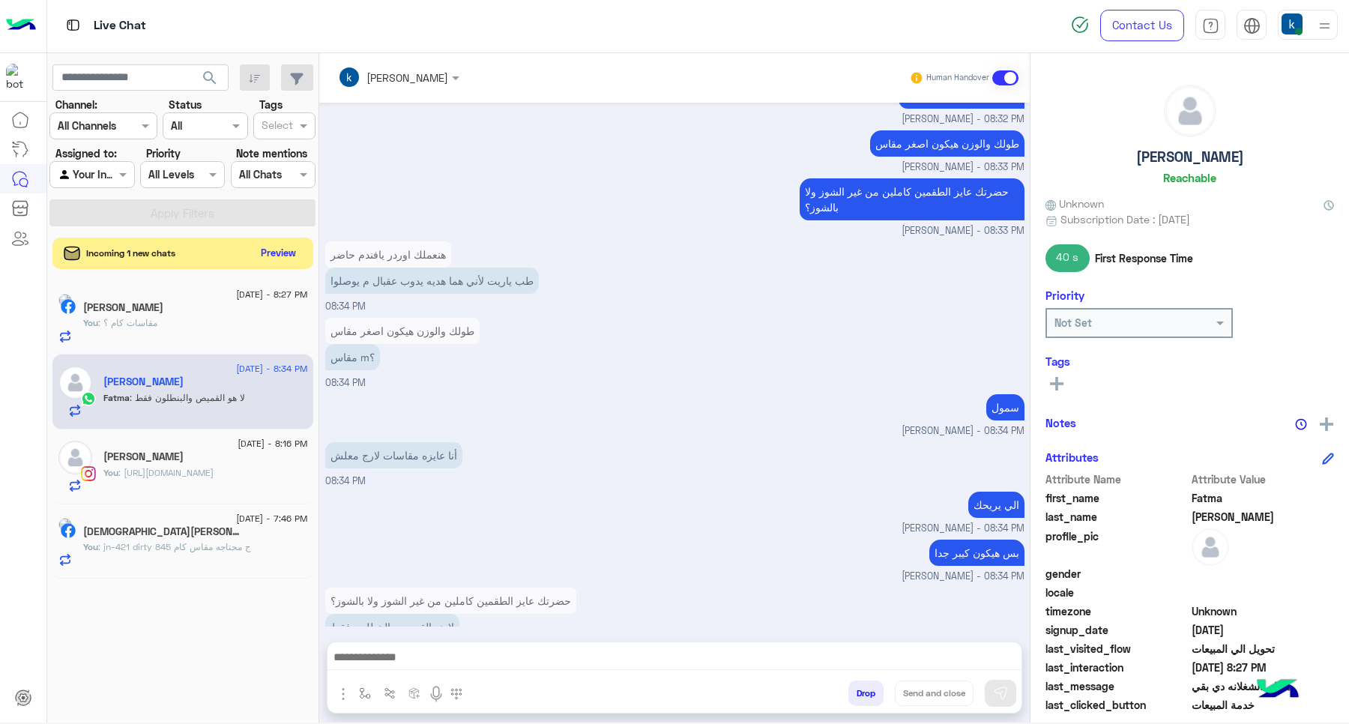
click at [283, 252] on button "Preview" at bounding box center [279, 253] width 46 height 20
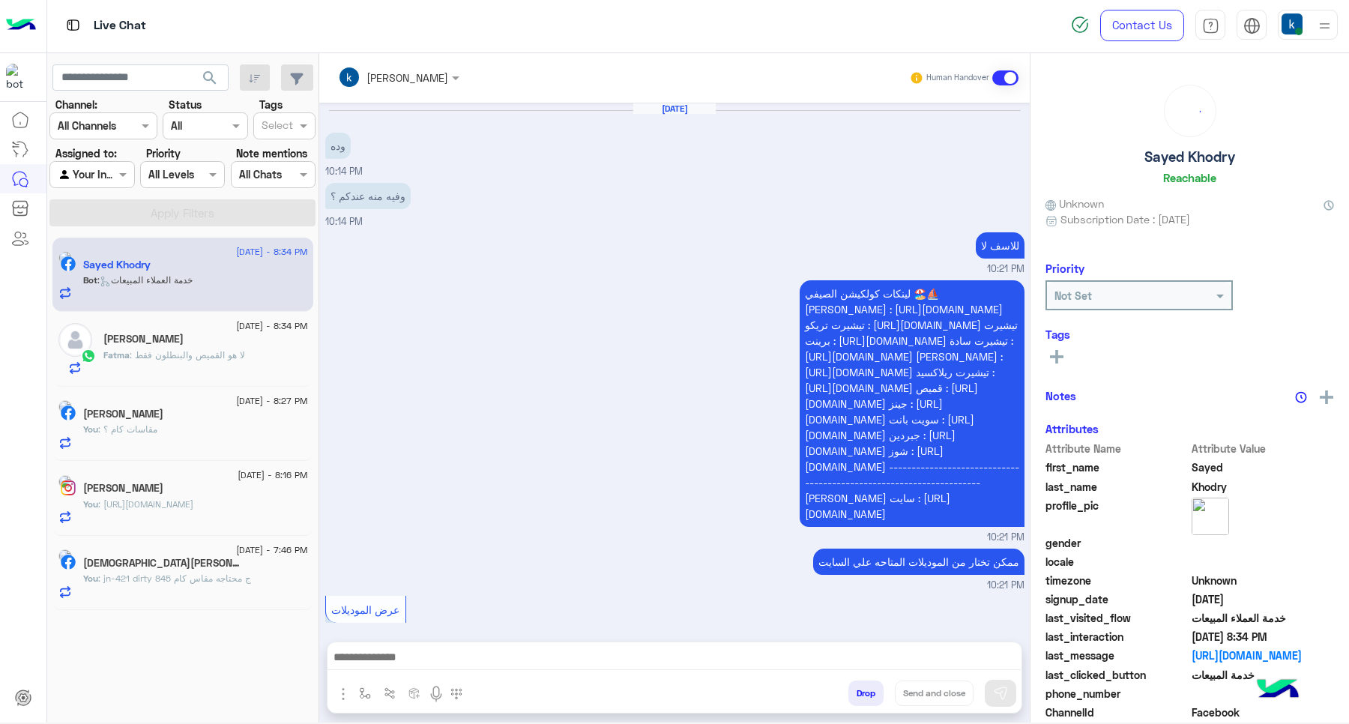
scroll to position [1379, 0]
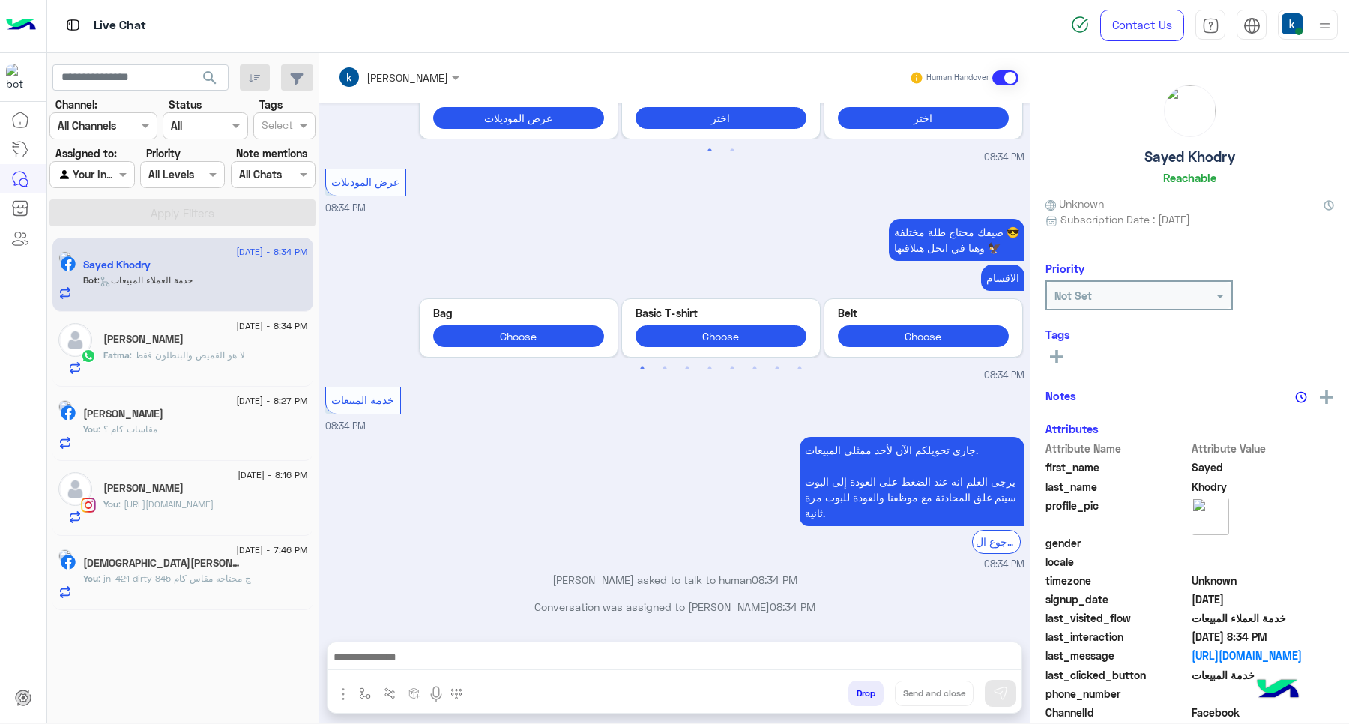
click at [454, 650] on textarea at bounding box center [673, 658] width 693 height 22
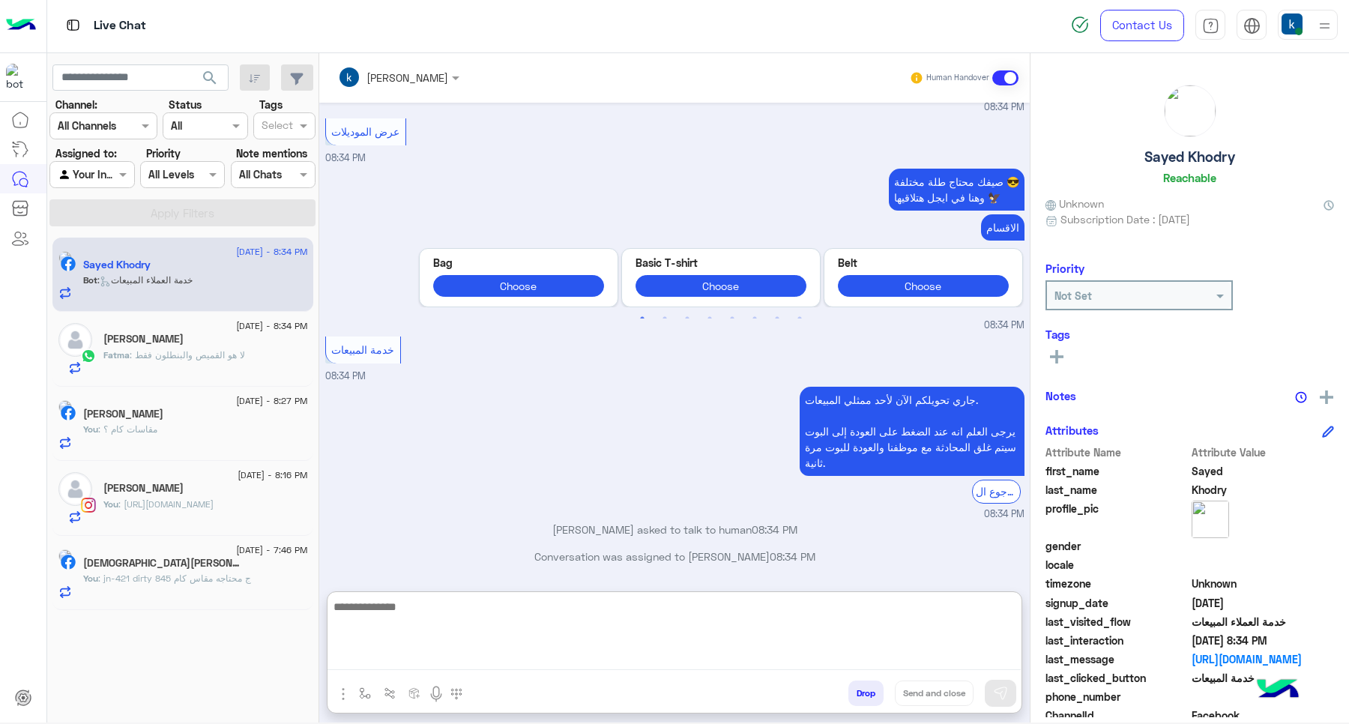
paste textarea "**********"
type textarea "**********"
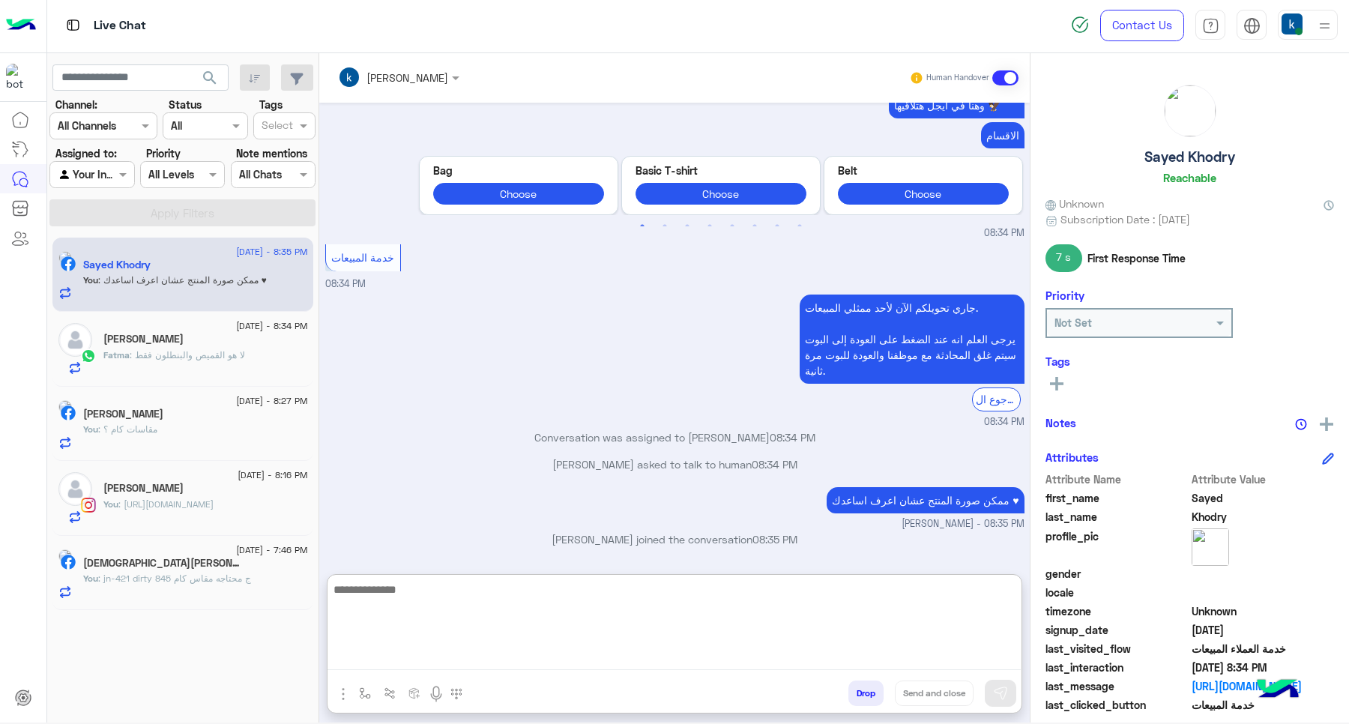
scroll to position [1520, 0]
click at [171, 345] on h5 "[PERSON_NAME]" at bounding box center [143, 339] width 80 height 13
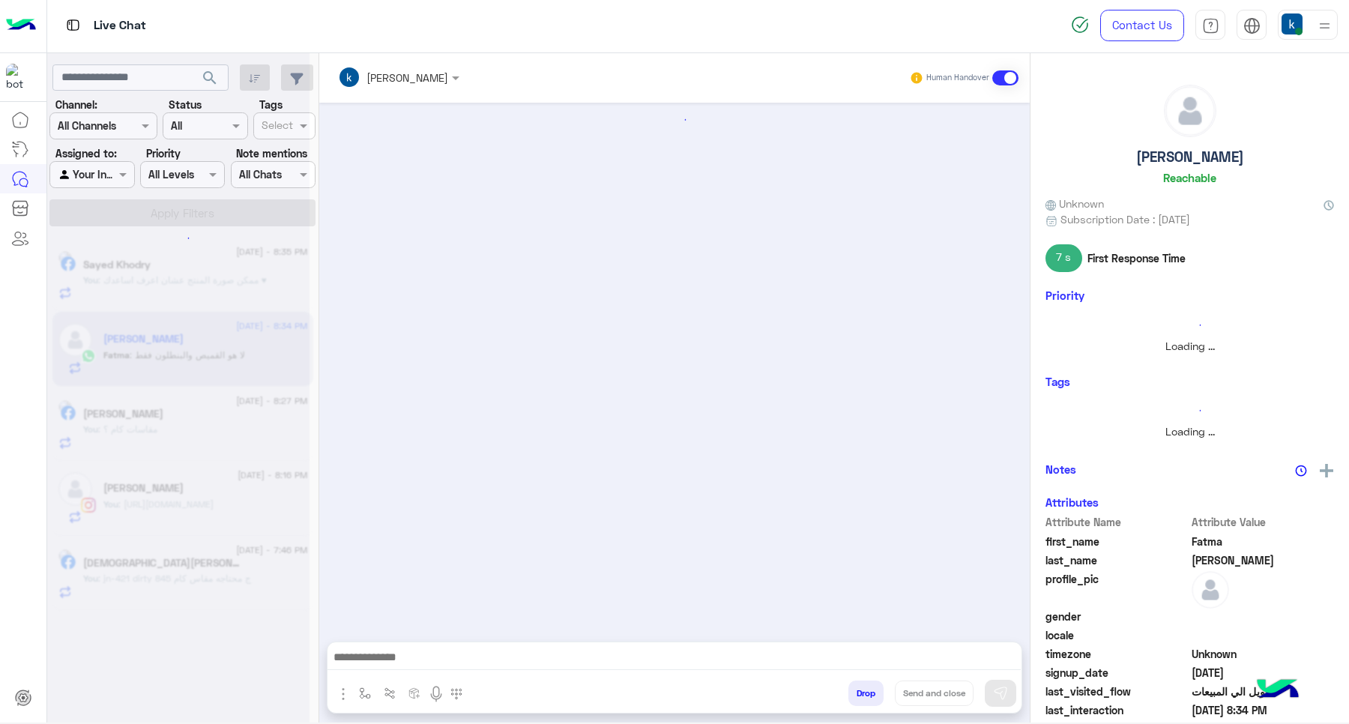
click at [435, 654] on textarea at bounding box center [673, 658] width 693 height 22
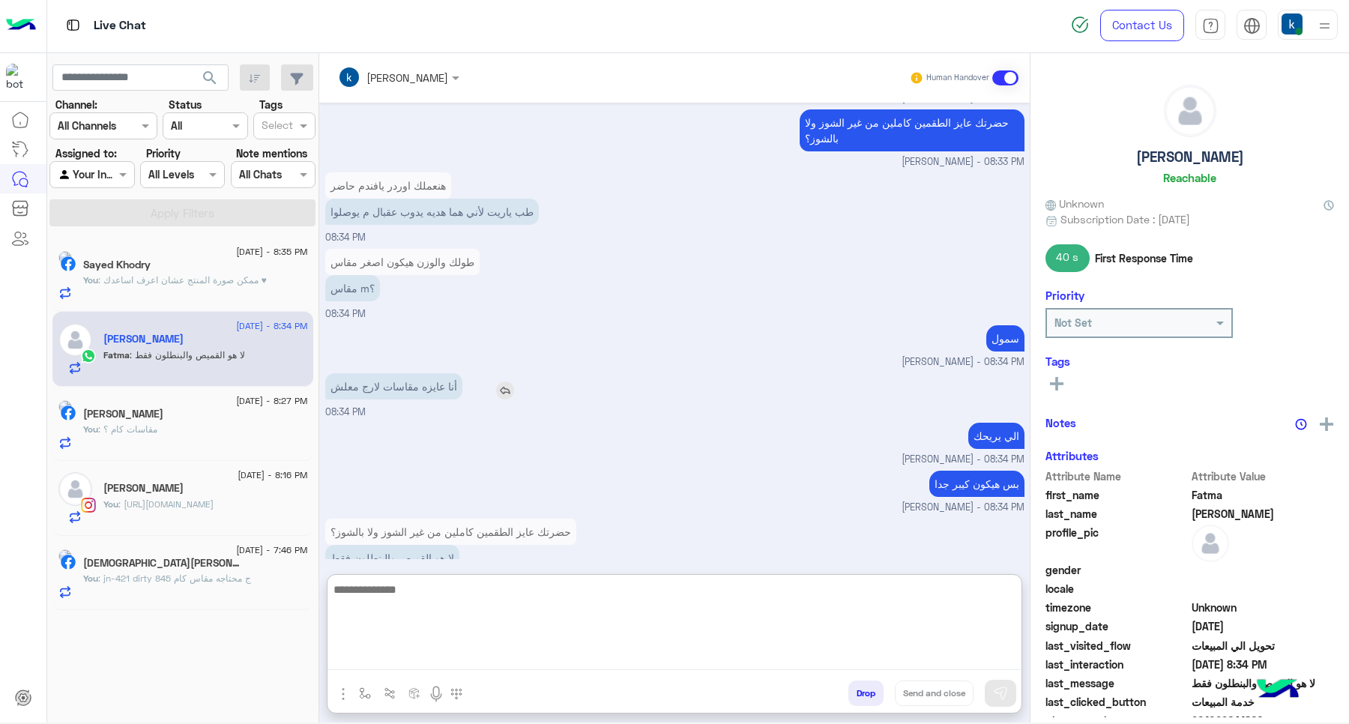
scroll to position [1009, 0]
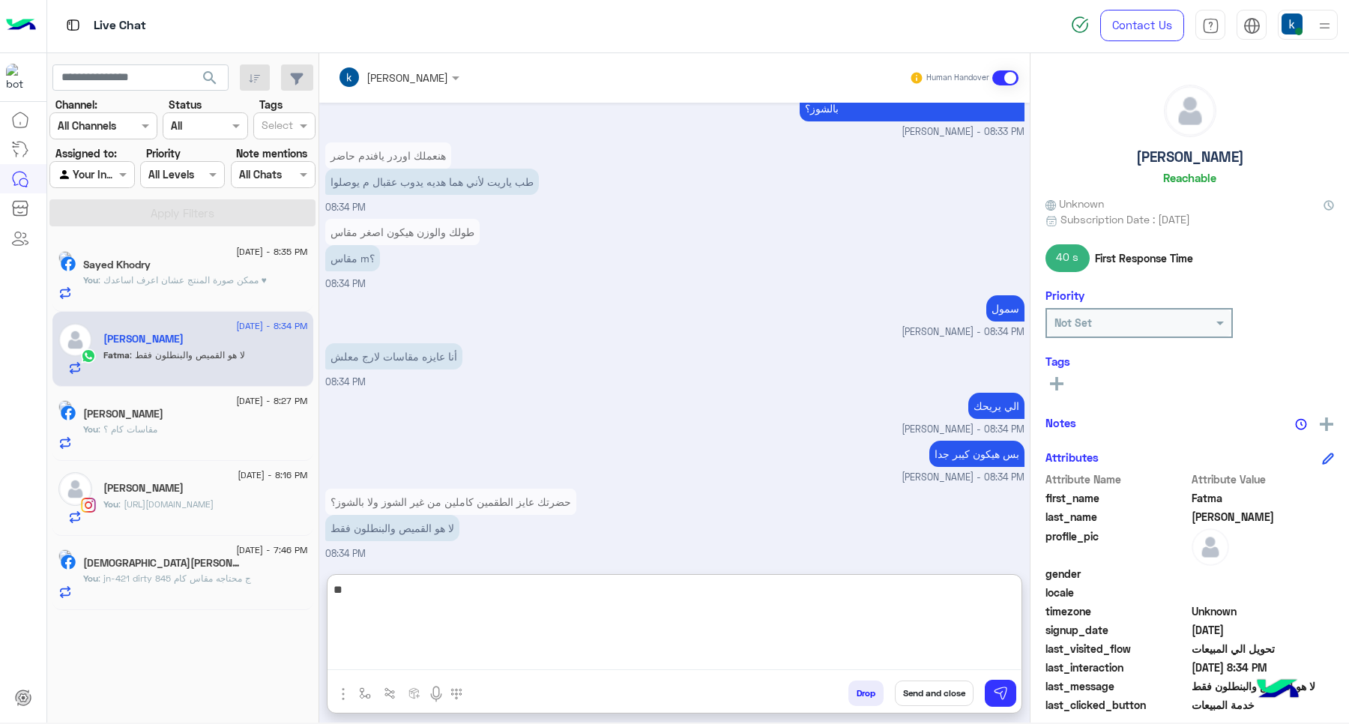
type textarea "*"
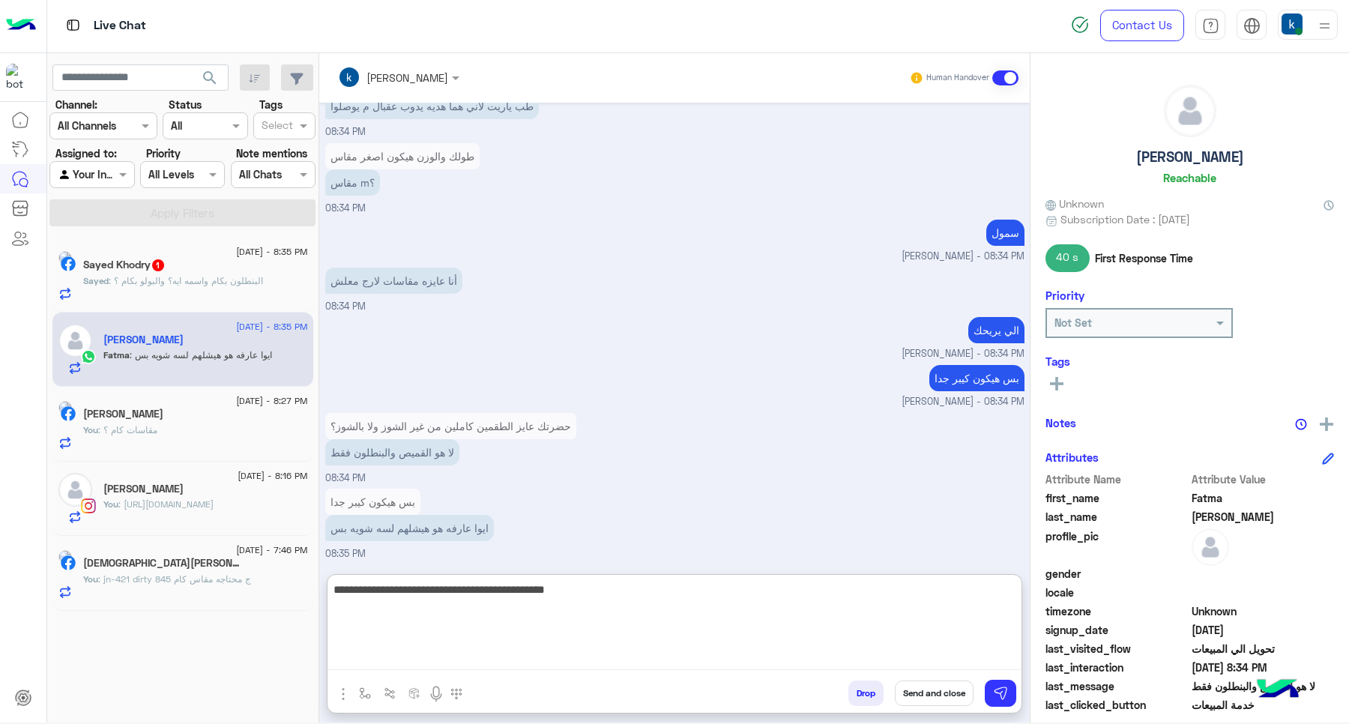
type textarea "**********"
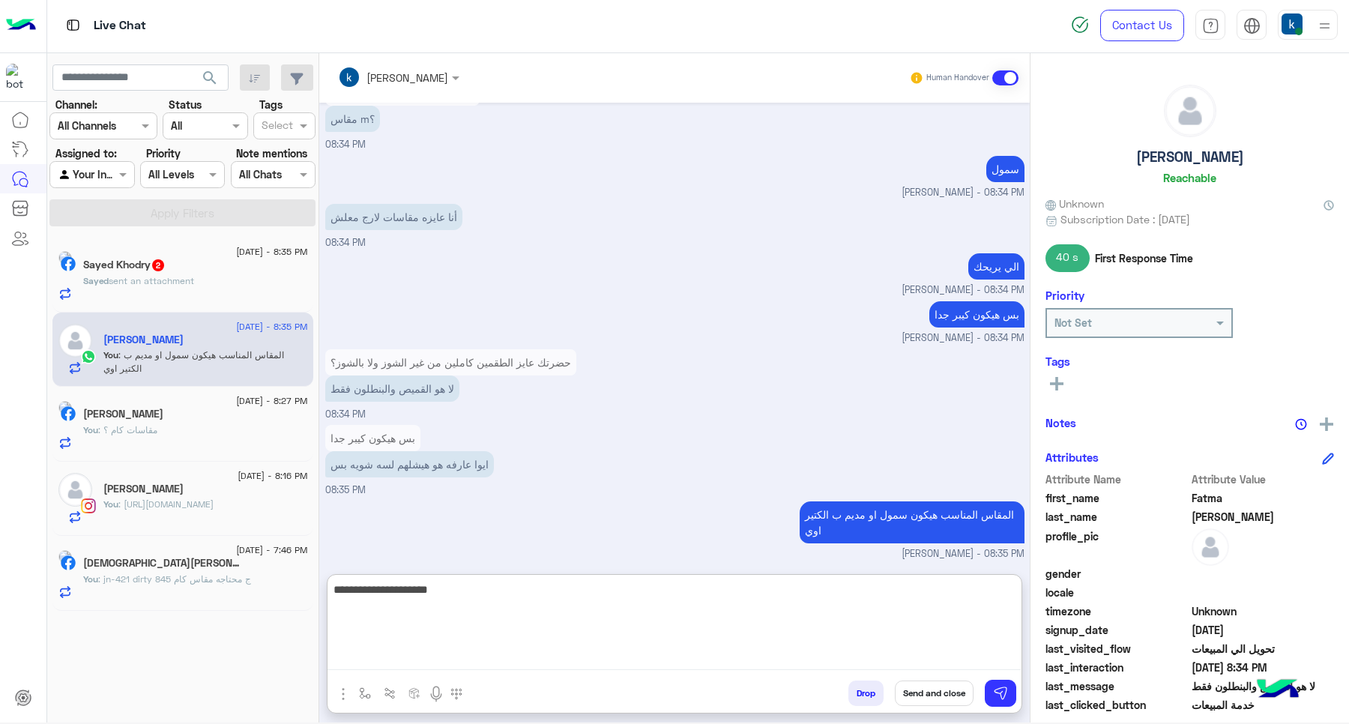
type textarea "**********"
type textarea "****"
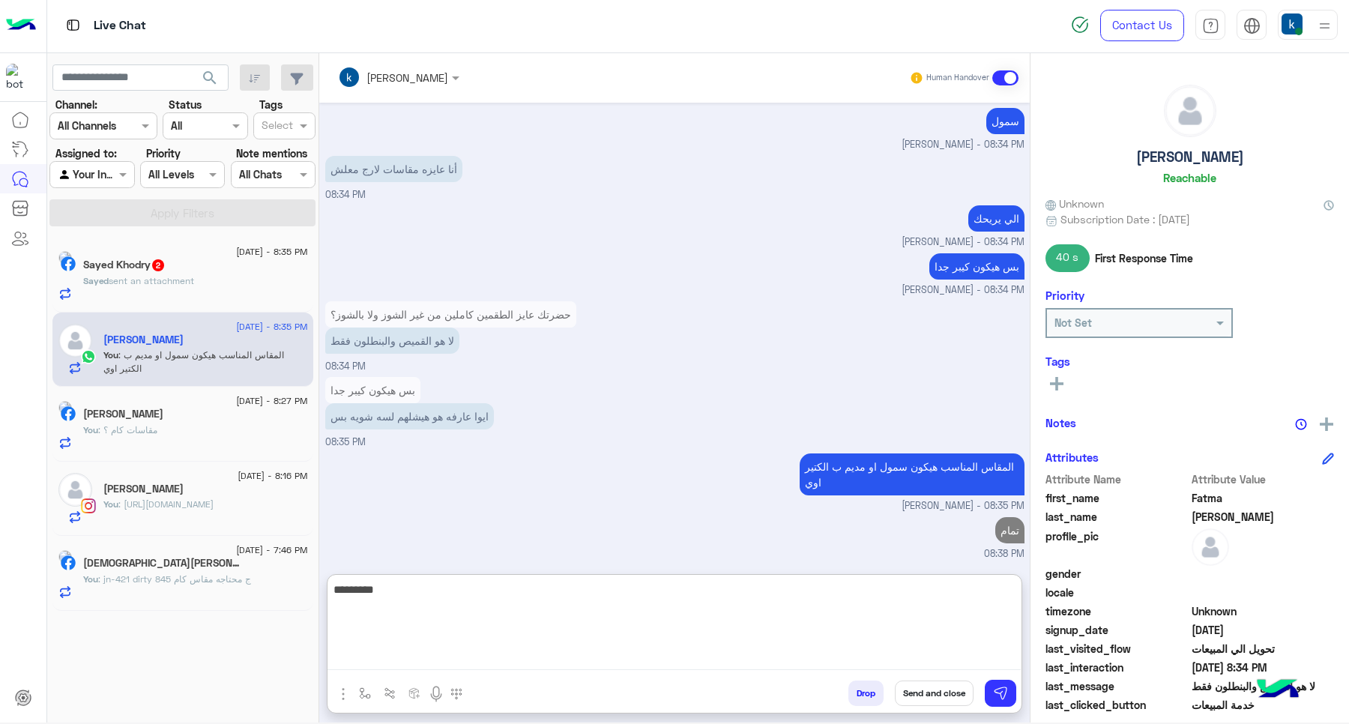
type textarea "*********"
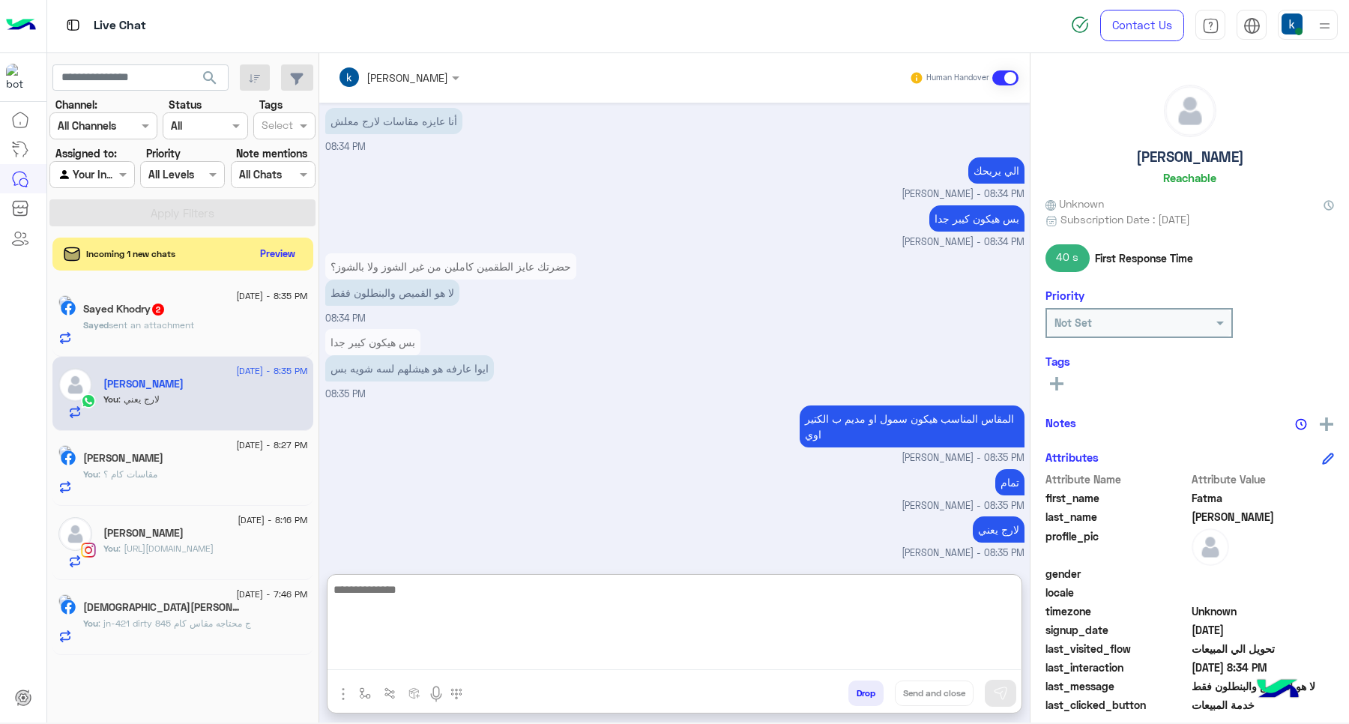
click at [223, 324] on div "Sayed sent an attachment" at bounding box center [195, 331] width 225 height 26
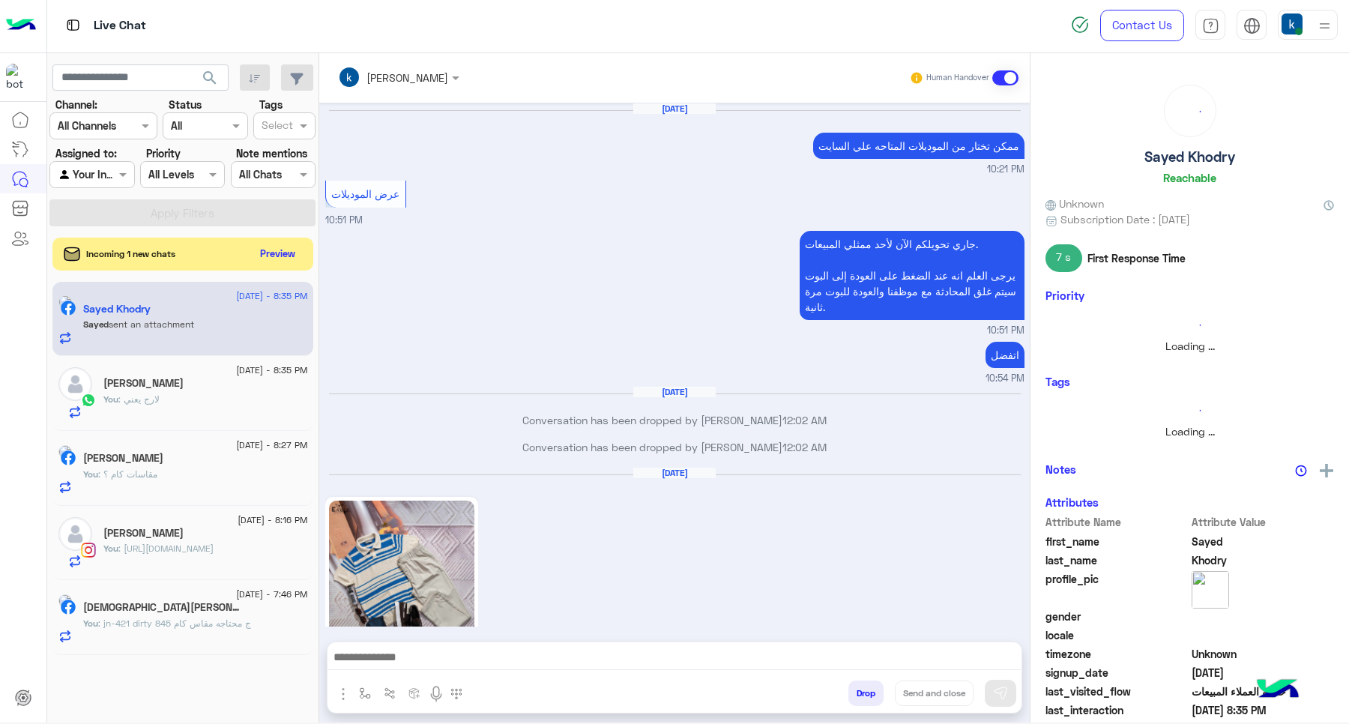
scroll to position [1159, 0]
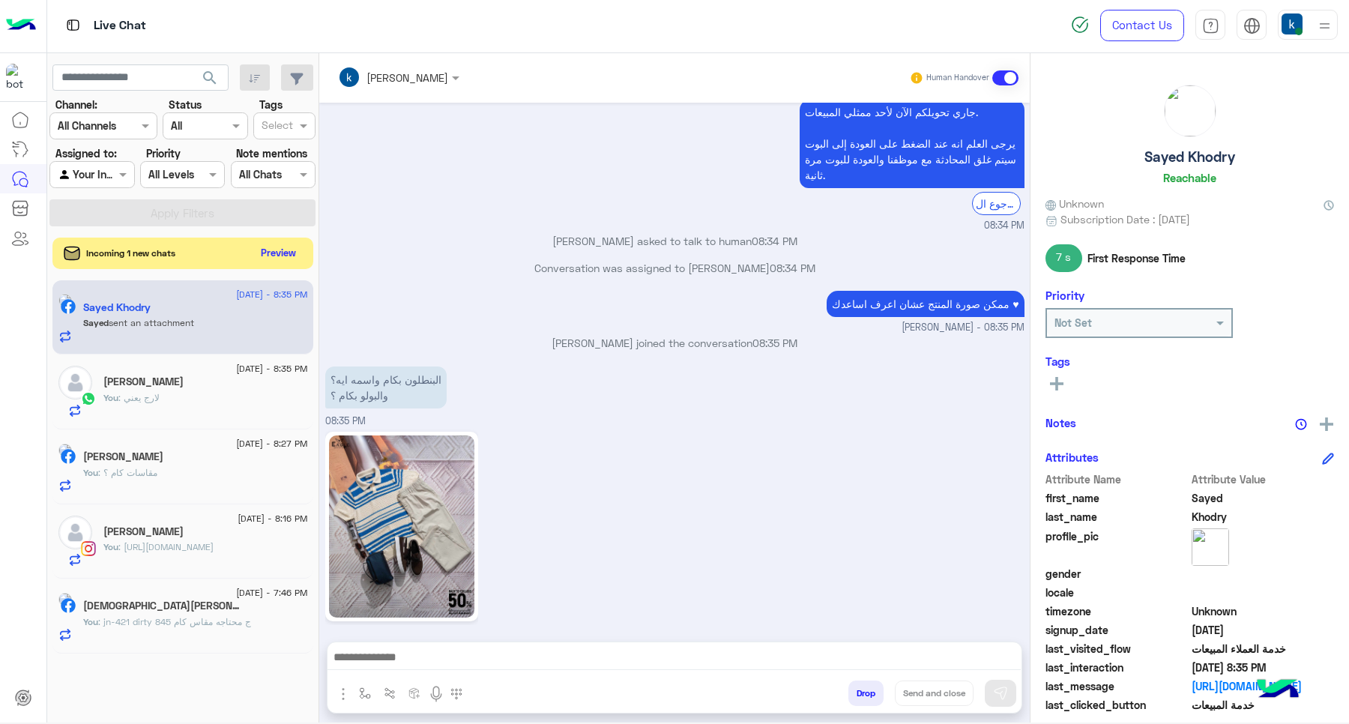
click at [264, 259] on button "Preview" at bounding box center [279, 253] width 46 height 20
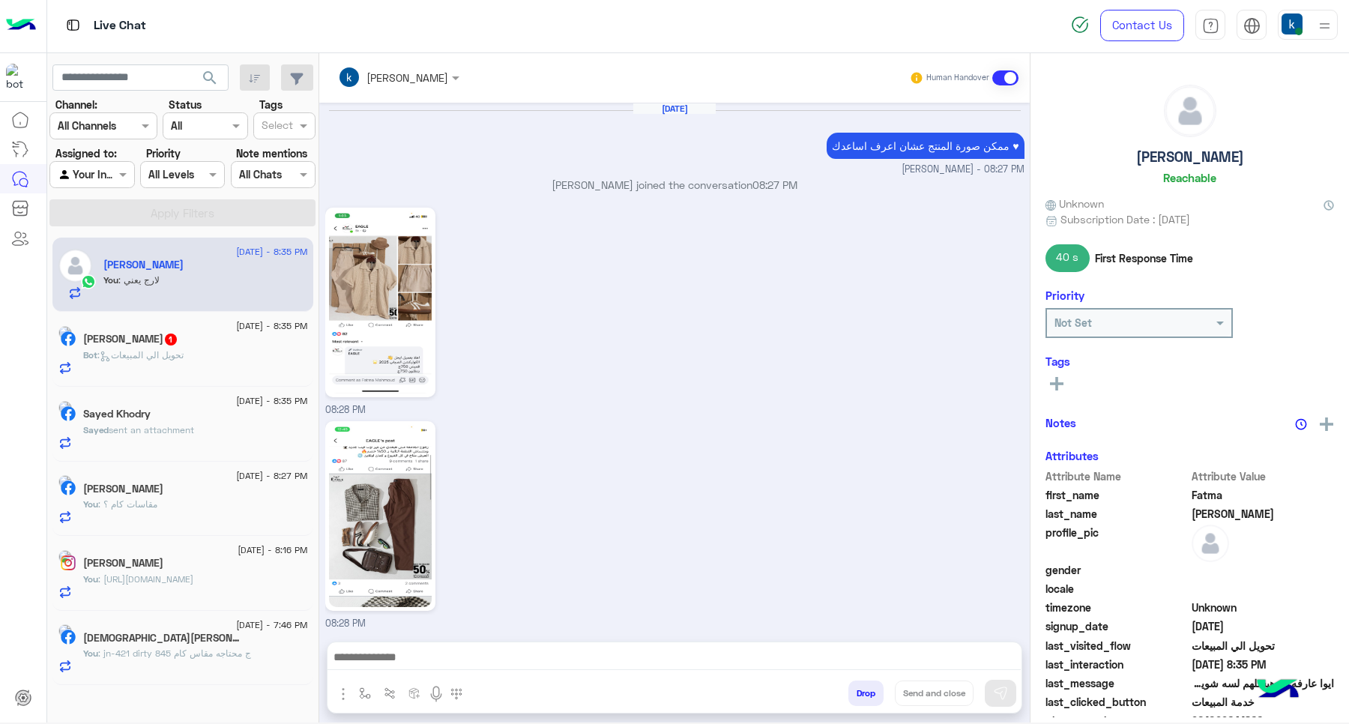
scroll to position [934, 0]
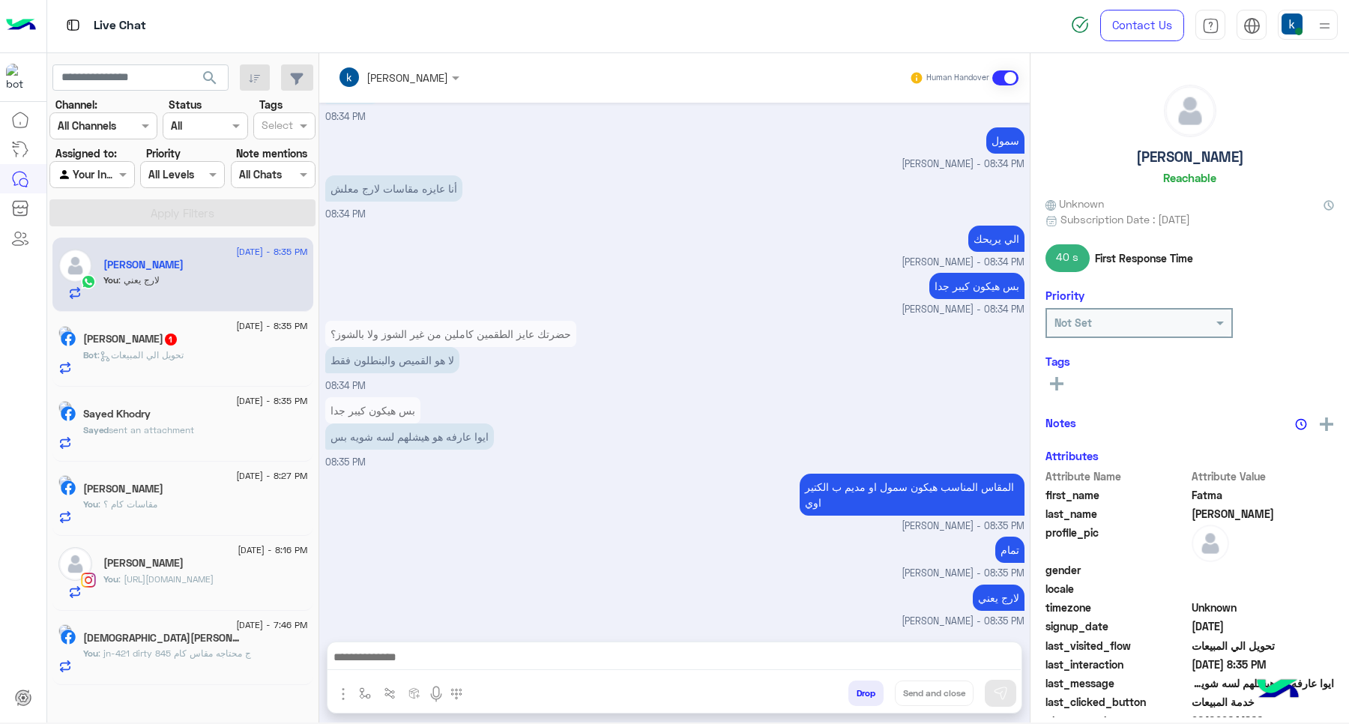
click at [226, 371] on div "Bot : تحويل الي المبيعات" at bounding box center [195, 361] width 225 height 26
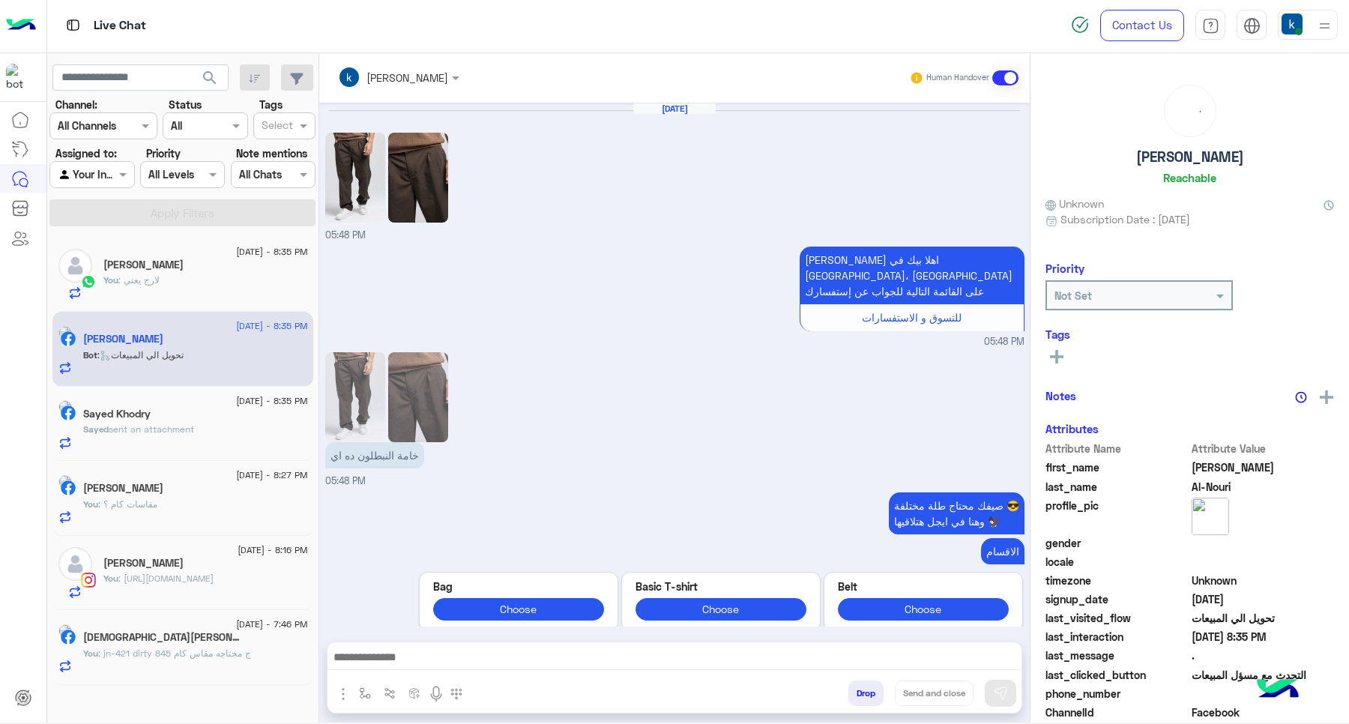
scroll to position [1062, 0]
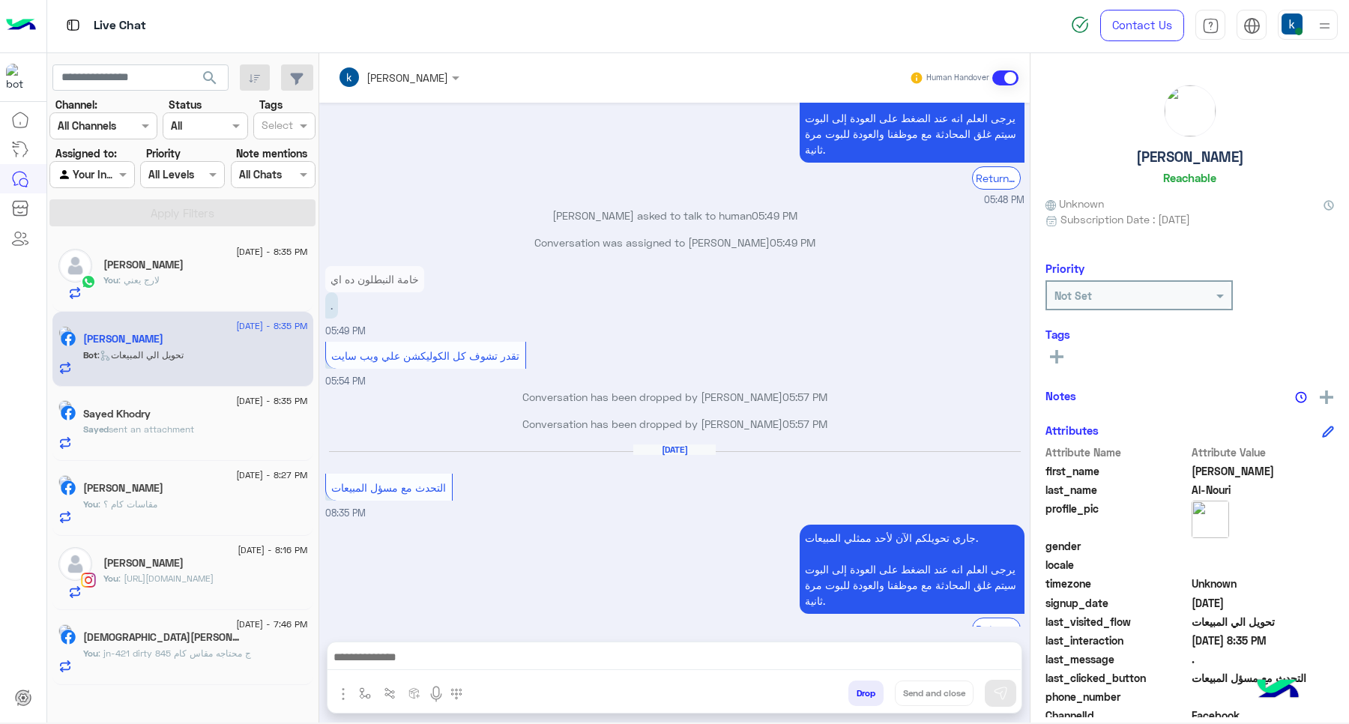
click at [425, 669] on div at bounding box center [674, 660] width 694 height 37
click at [420, 665] on textarea at bounding box center [673, 658] width 693 height 22
paste textarea "**********"
type textarea "**********"
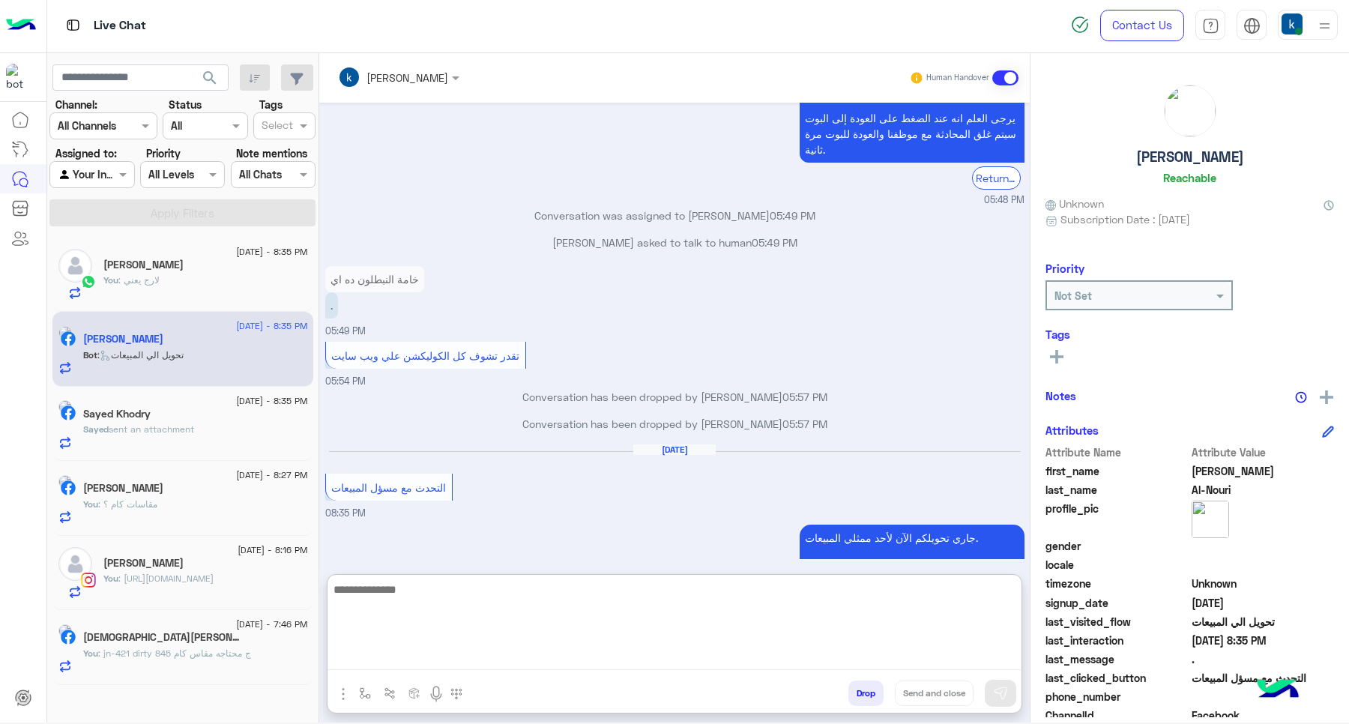
scroll to position [1177, 0]
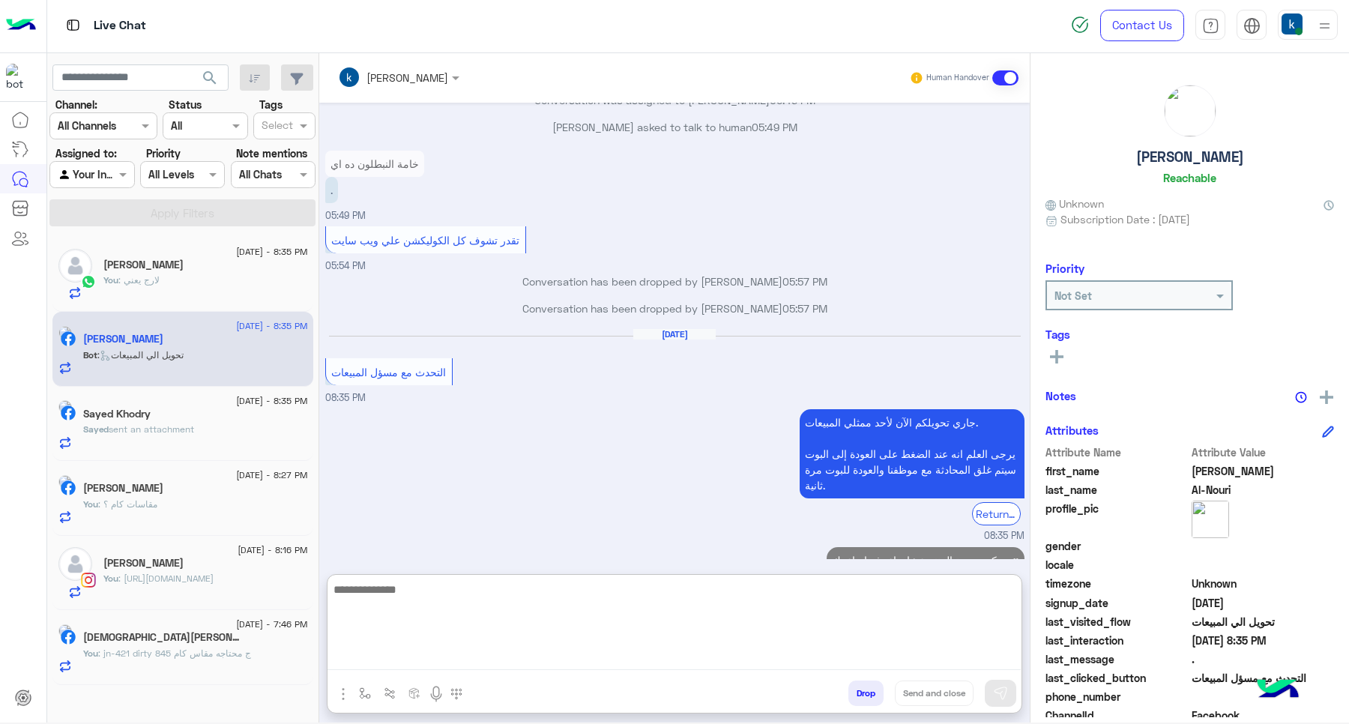
click at [236, 257] on span "[DATE] - 8:35 PM" at bounding box center [271, 251] width 71 height 13
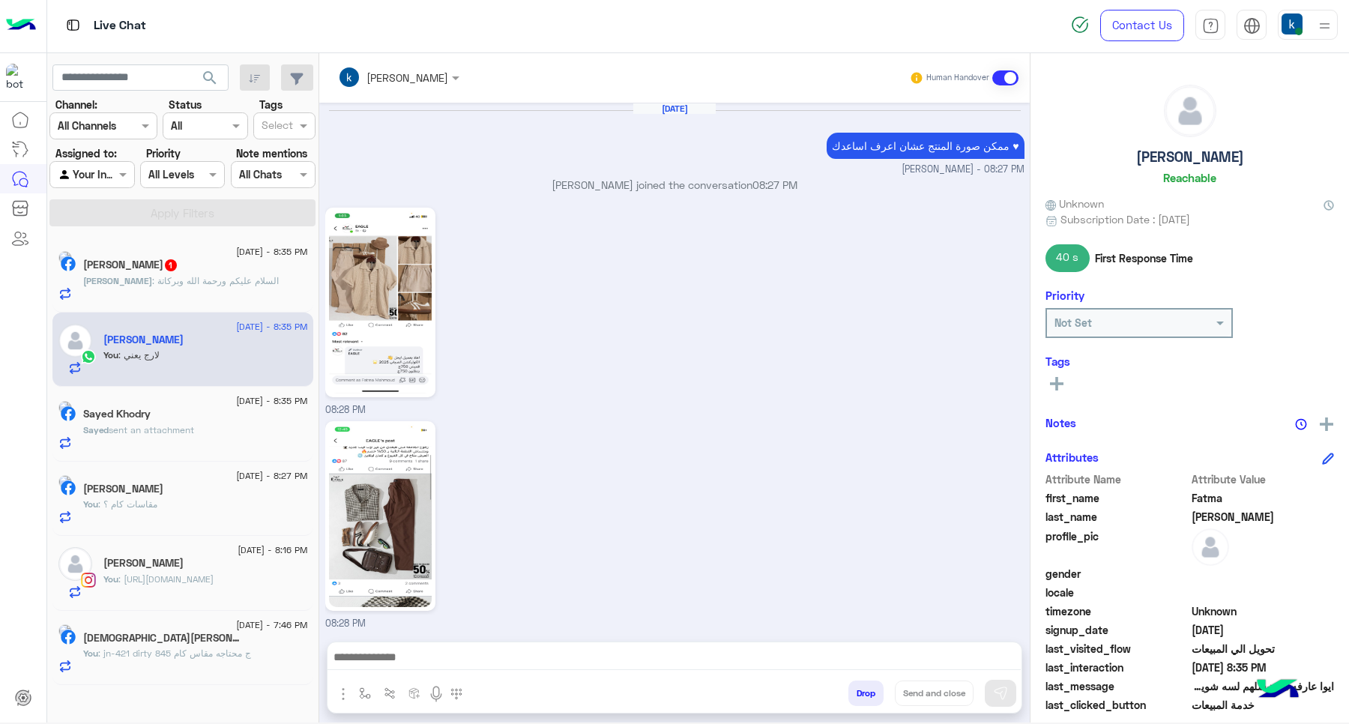
scroll to position [934, 0]
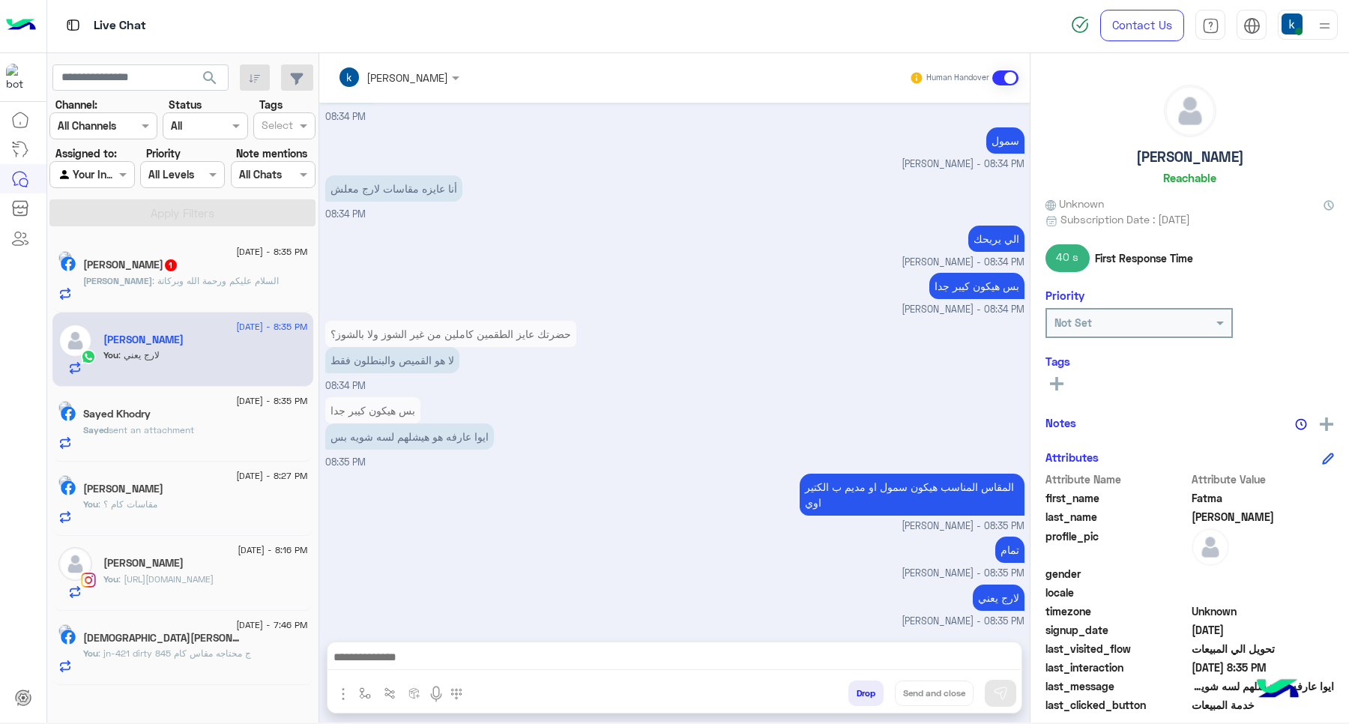
click at [427, 653] on textarea at bounding box center [673, 658] width 693 height 22
paste textarea "**********"
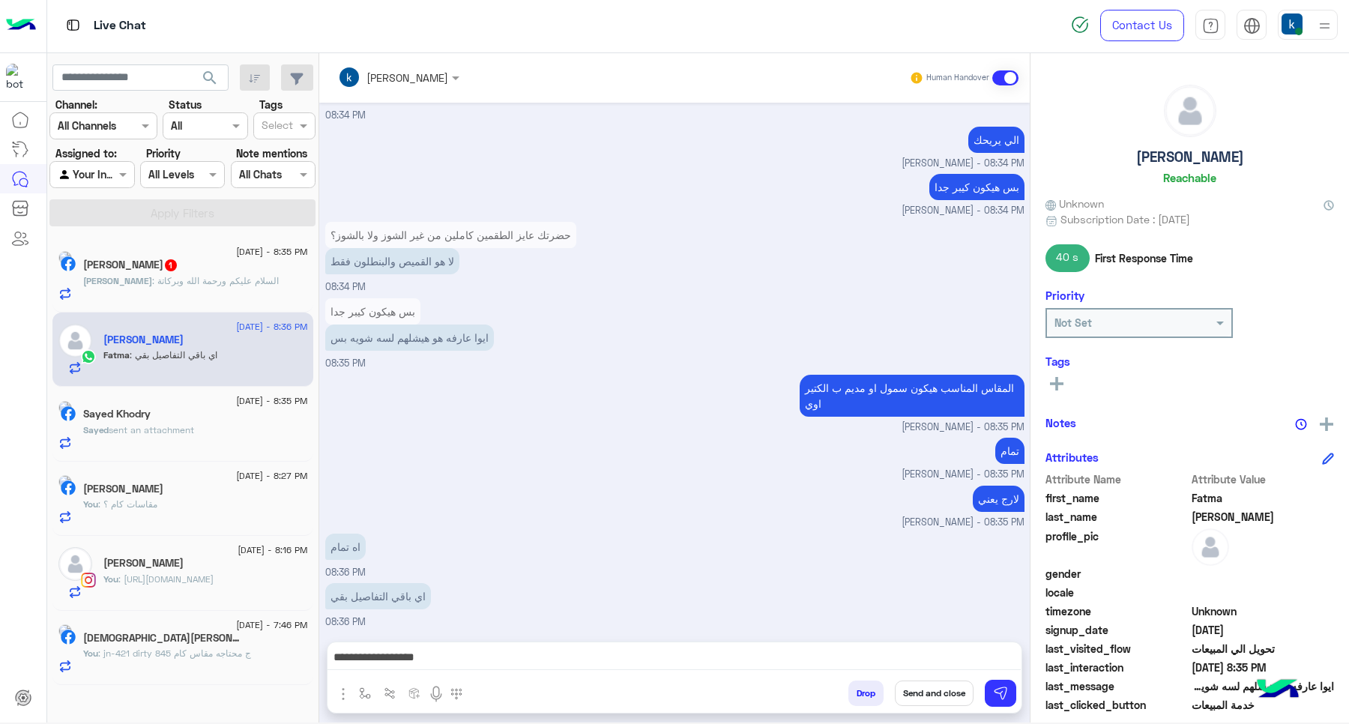
scroll to position [1039, 0]
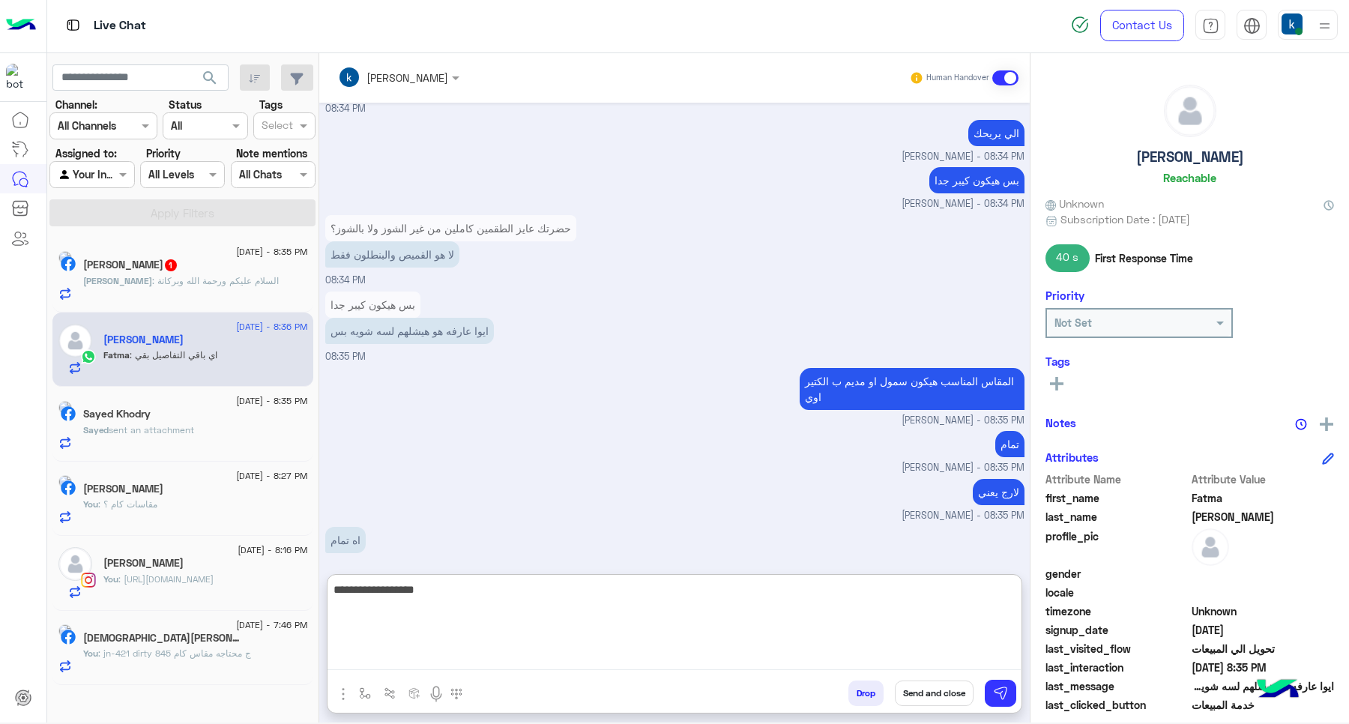
paste textarea "**********"
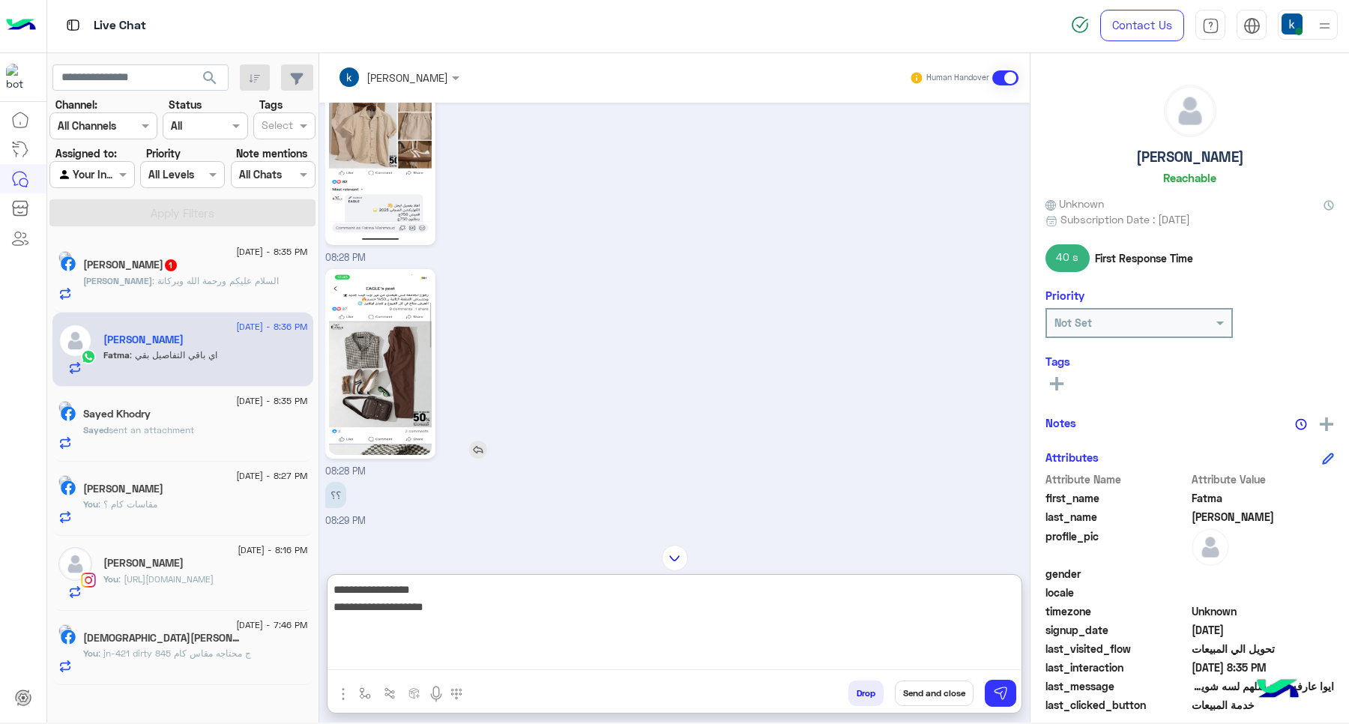
scroll to position [196, 0]
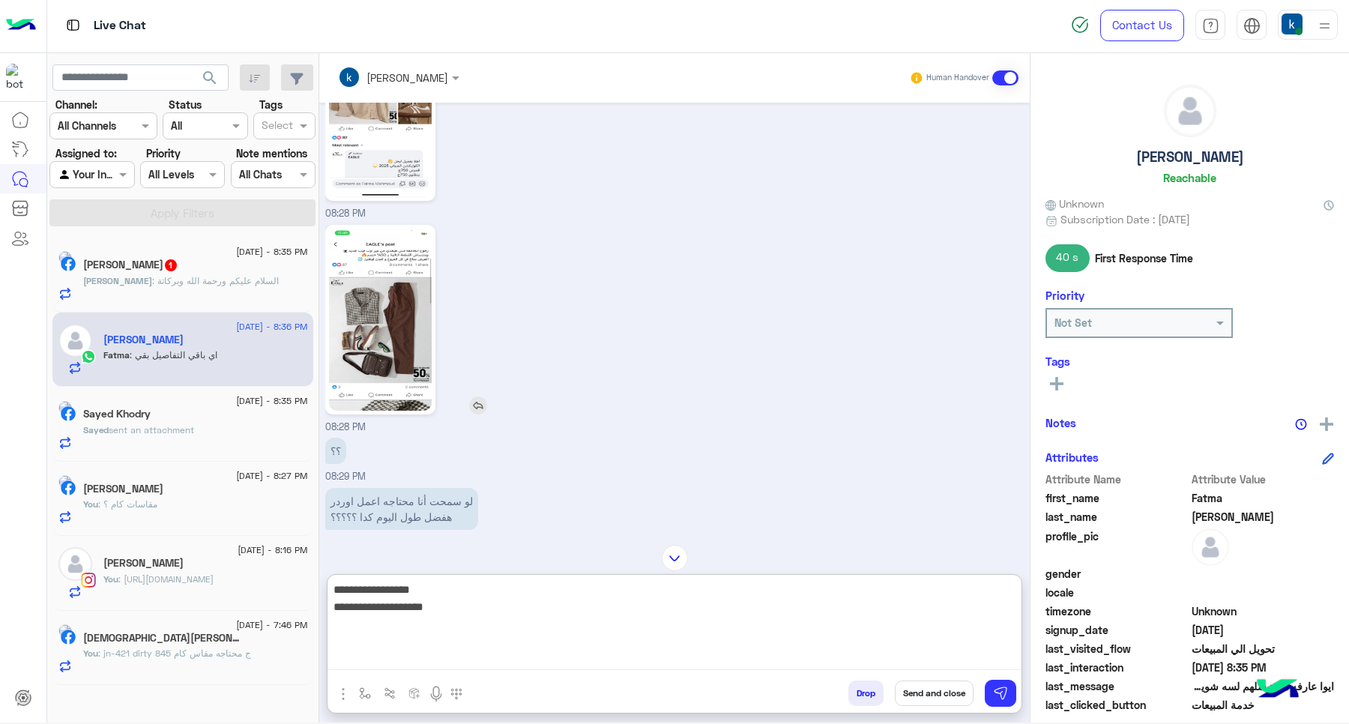
click at [405, 324] on img at bounding box center [380, 320] width 103 height 182
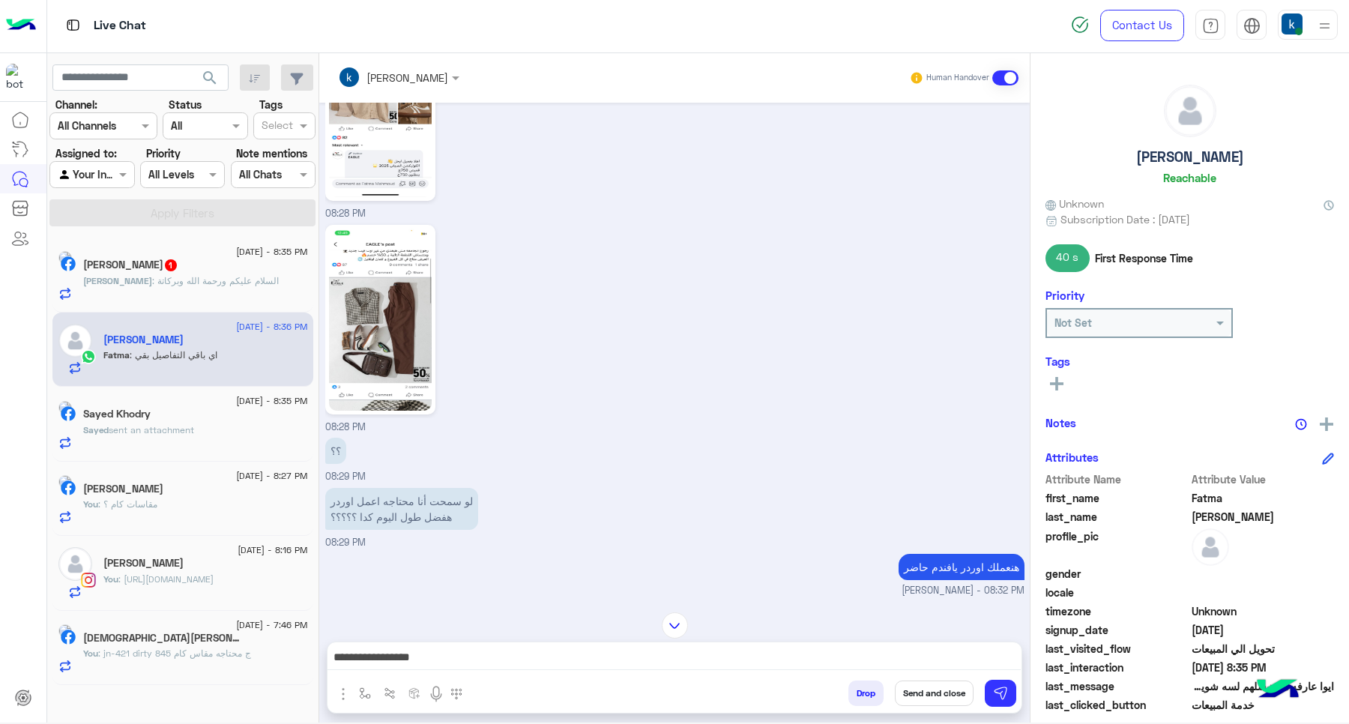
click at [466, 668] on textarea "**********" at bounding box center [673, 658] width 693 height 22
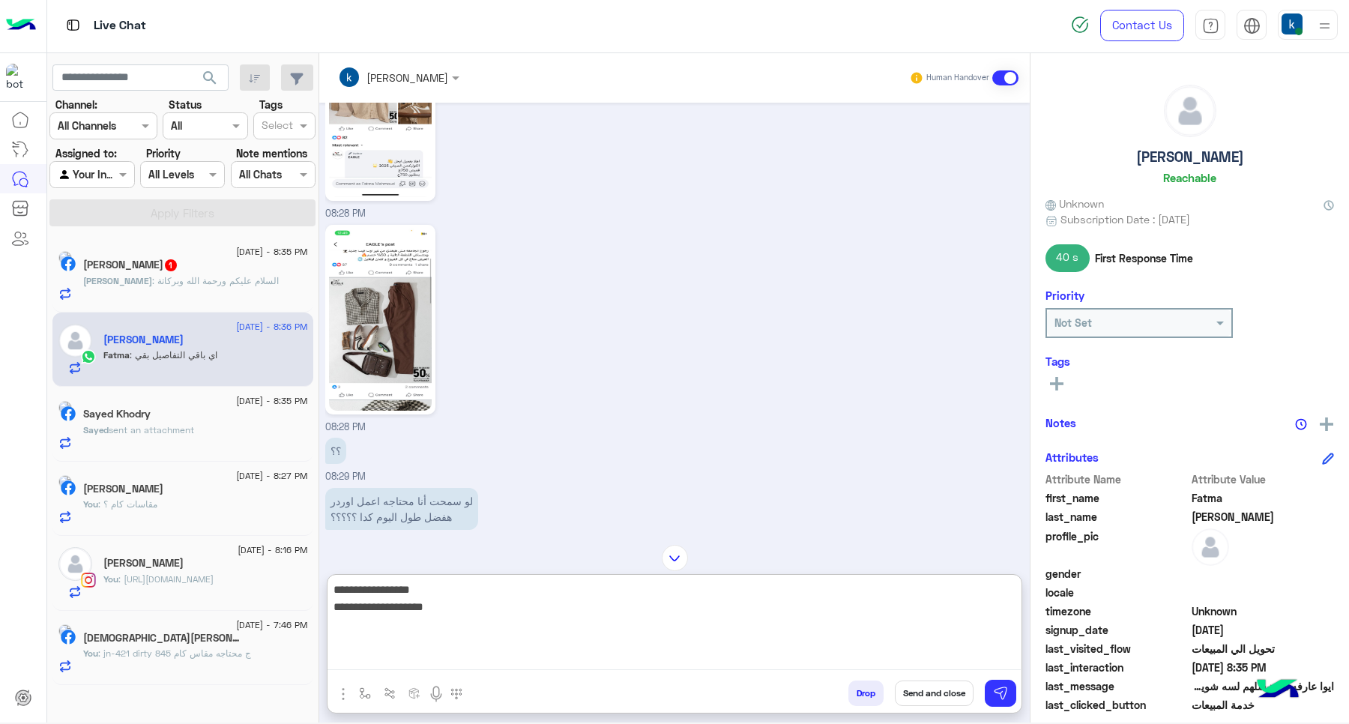
click at [422, 653] on textarea "**********" at bounding box center [673, 625] width 693 height 90
paste textarea "**********"
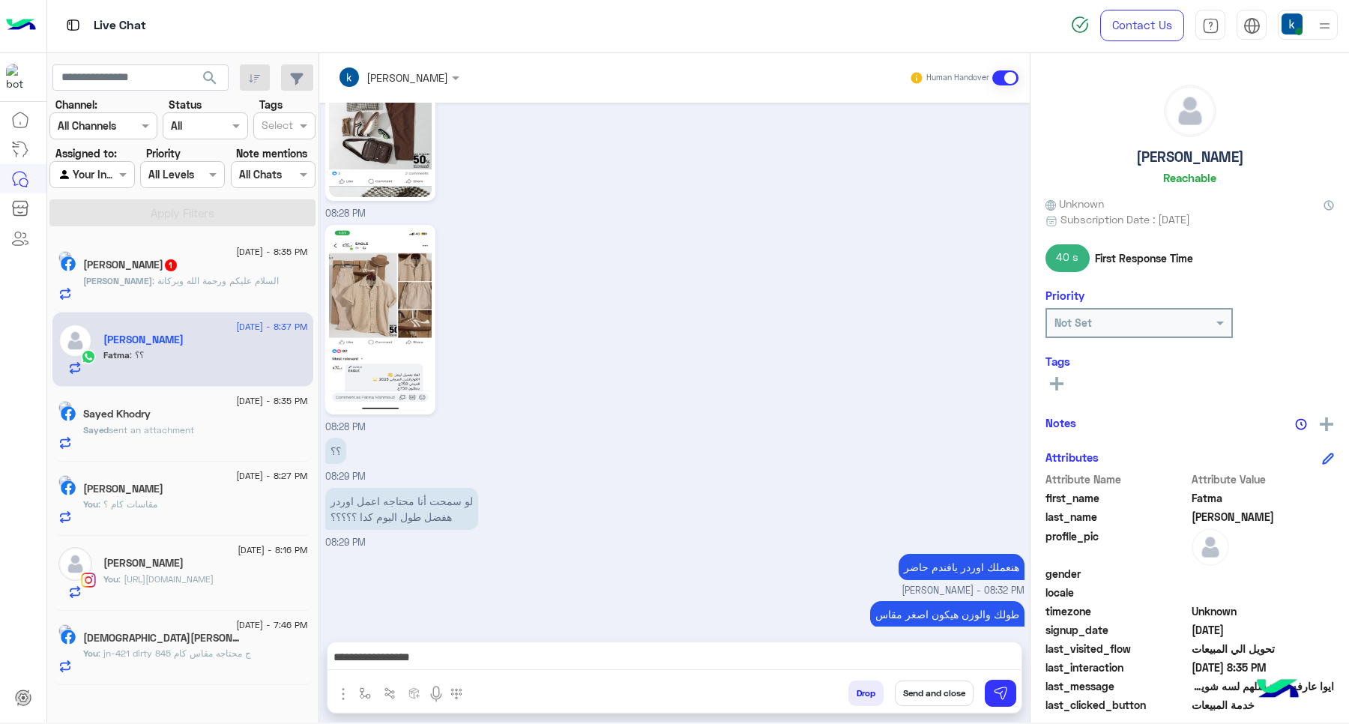
scroll to position [1083, 0]
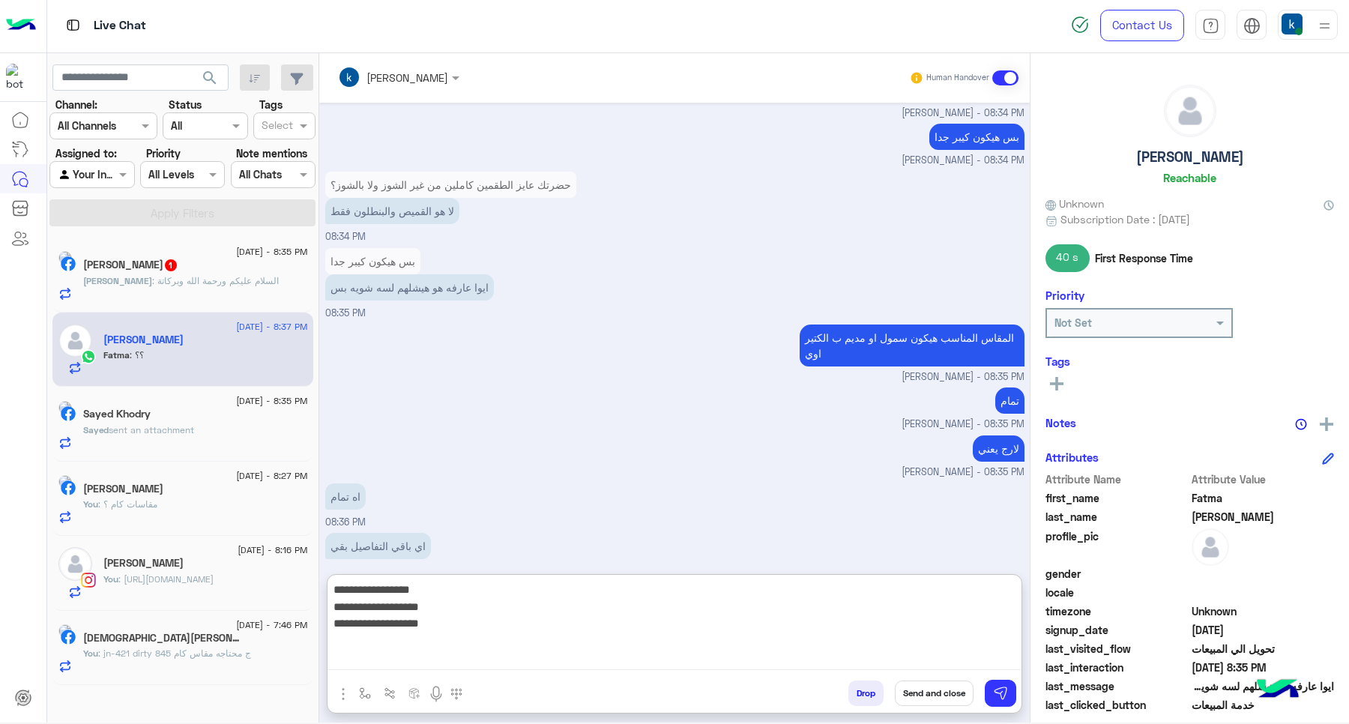
paste textarea "**********"
type textarea "**********"
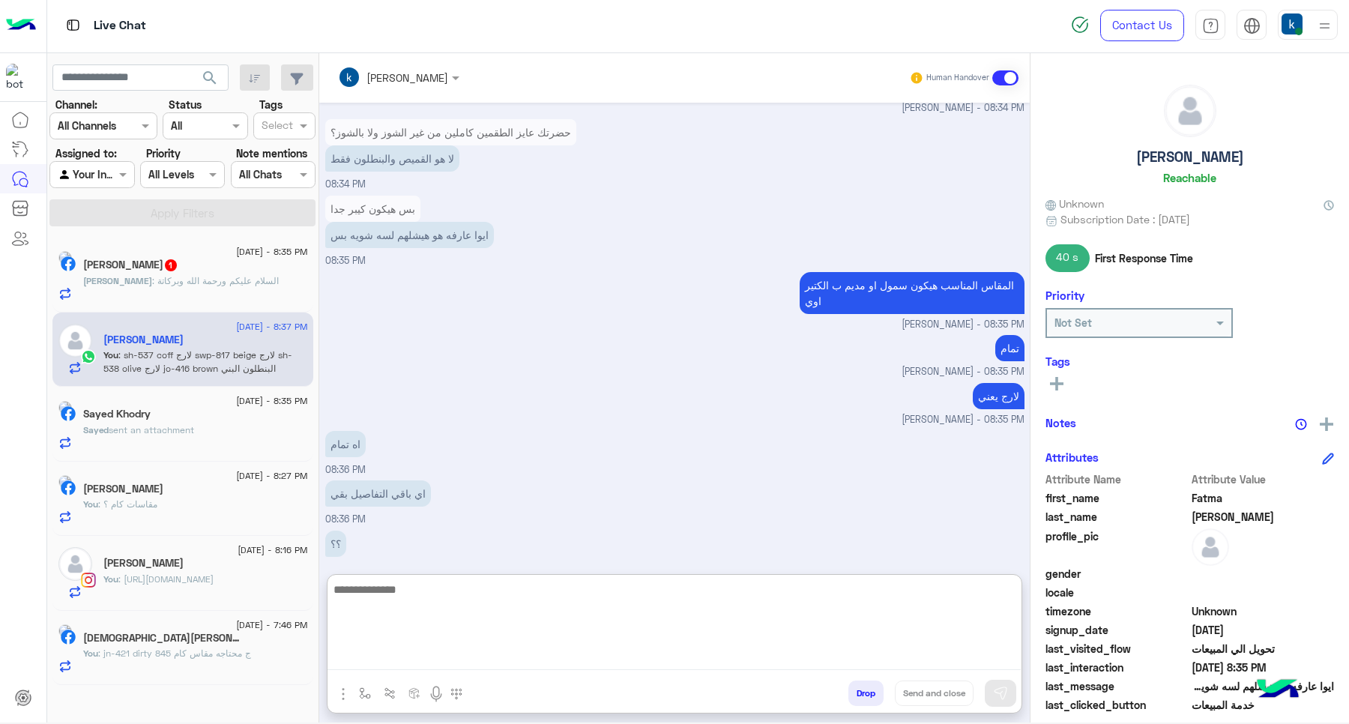
scroll to position [2223, 0]
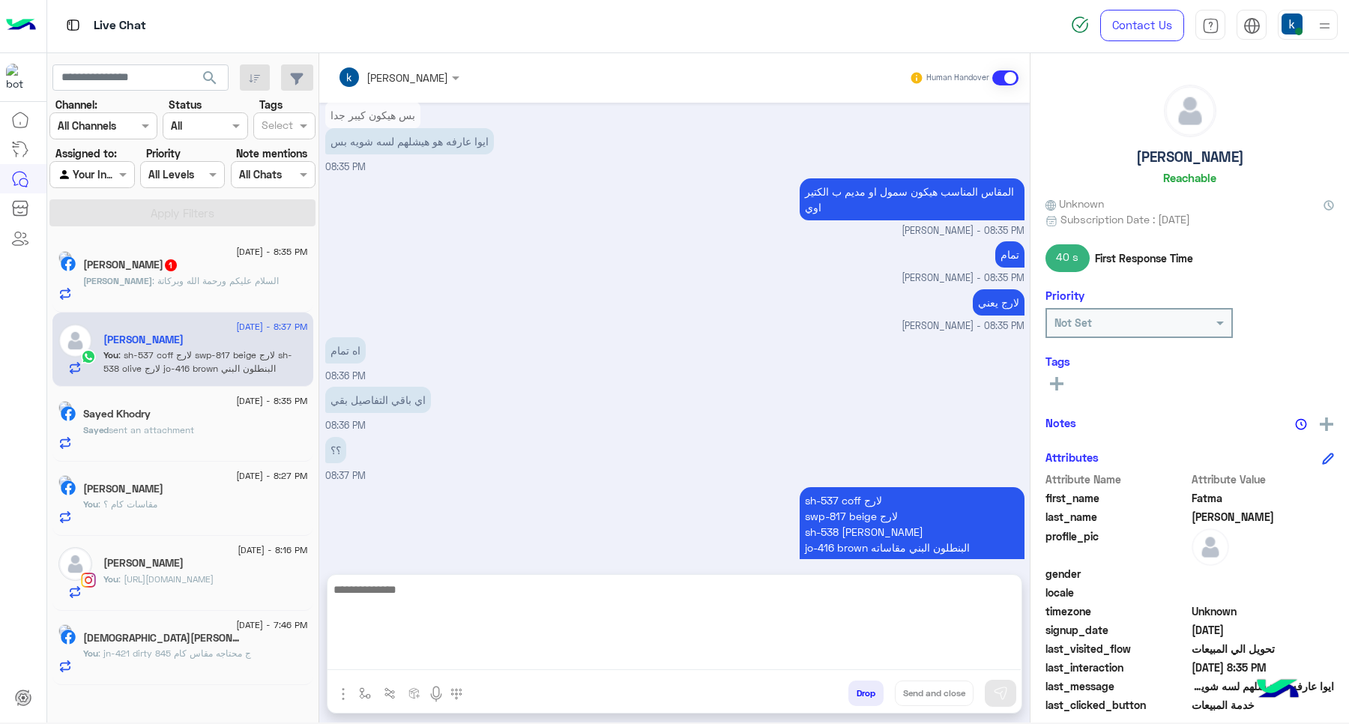
click at [227, 281] on span ": السلام عليكم ورحمة الله وبركاتة" at bounding box center [215, 280] width 127 height 11
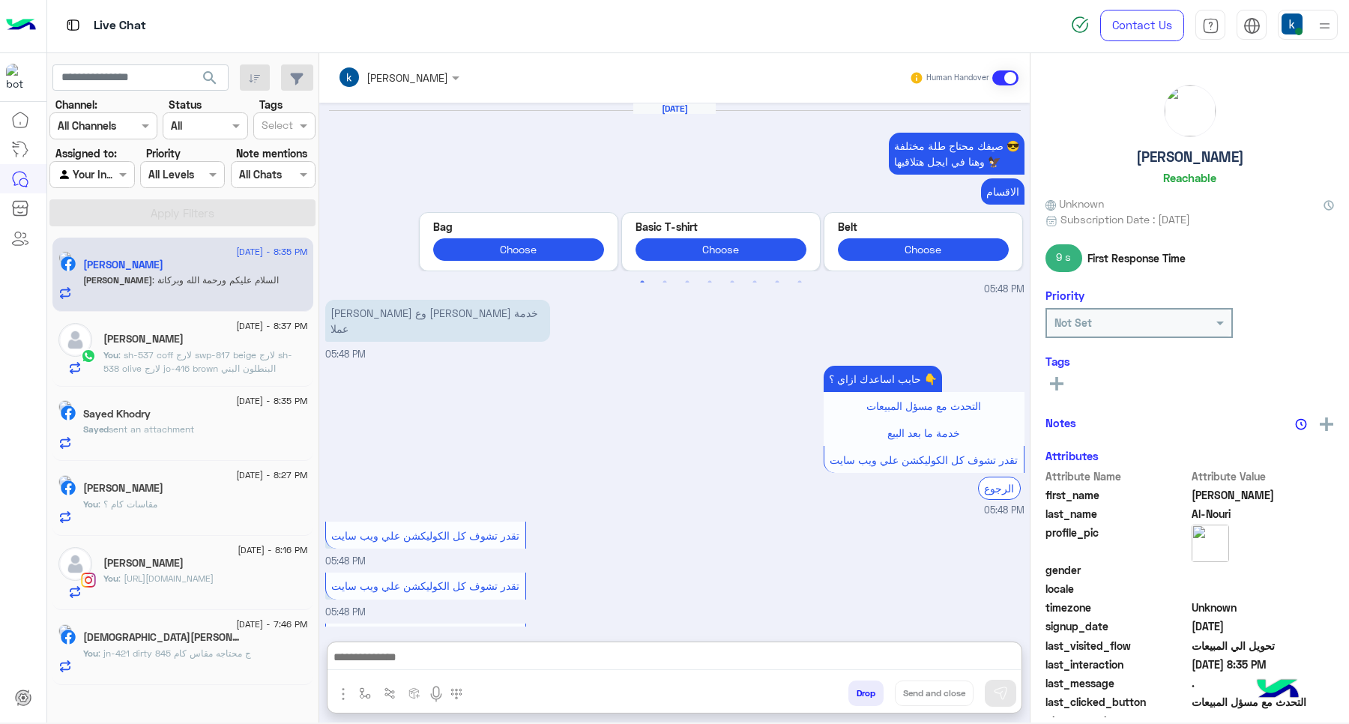
click at [483, 647] on textarea at bounding box center [673, 658] width 693 height 22
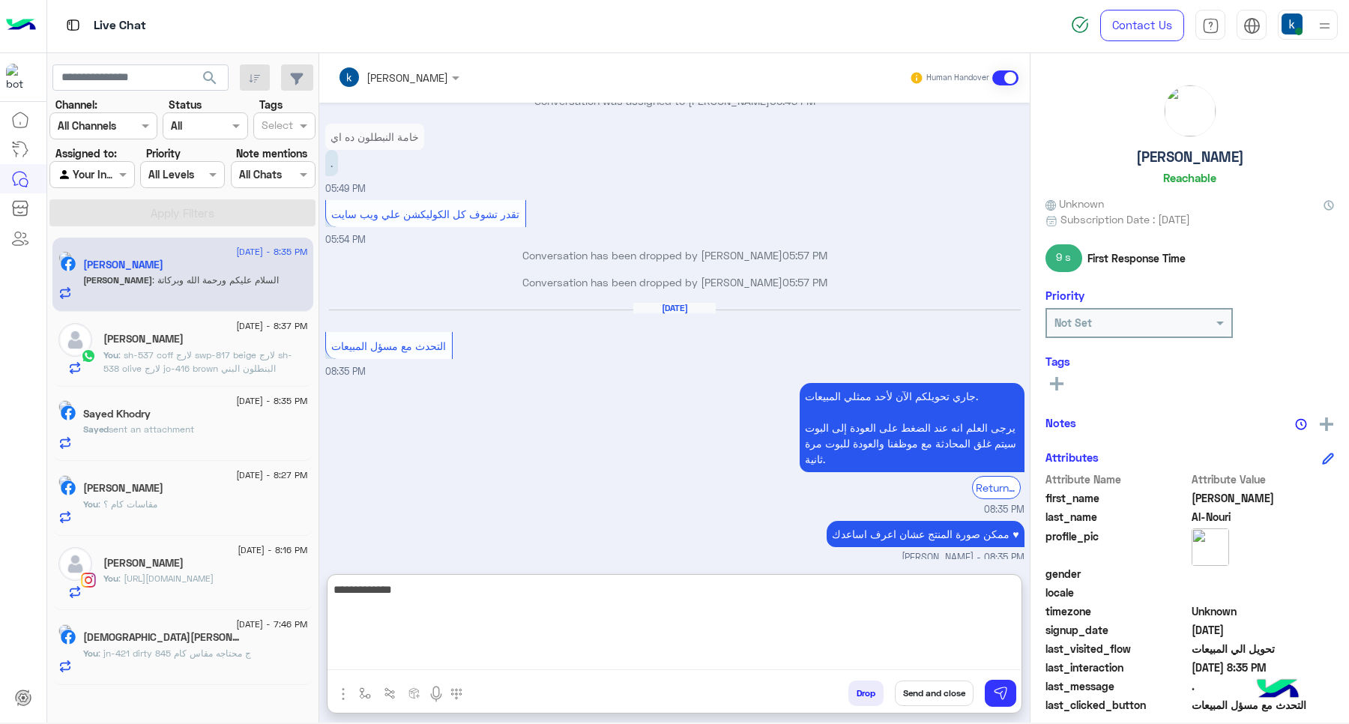
type textarea "**********"
type textarea "*"
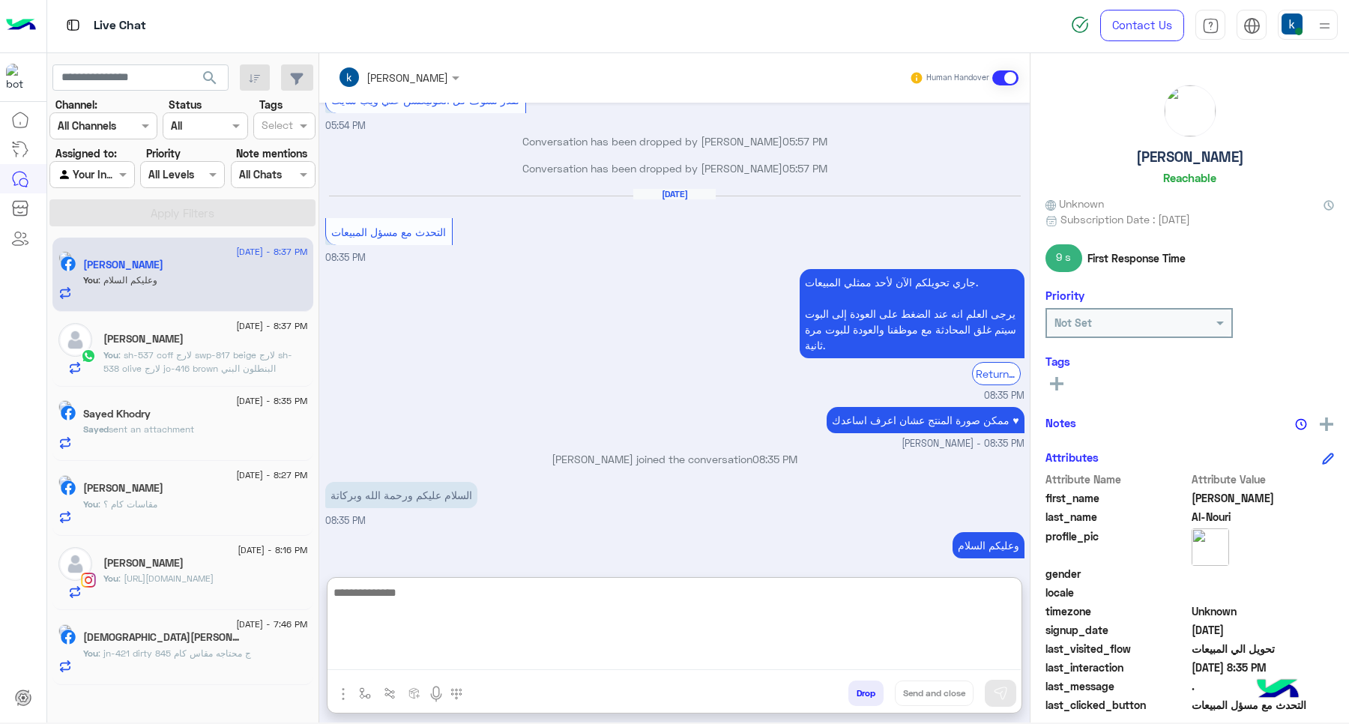
scroll to position [959, 0]
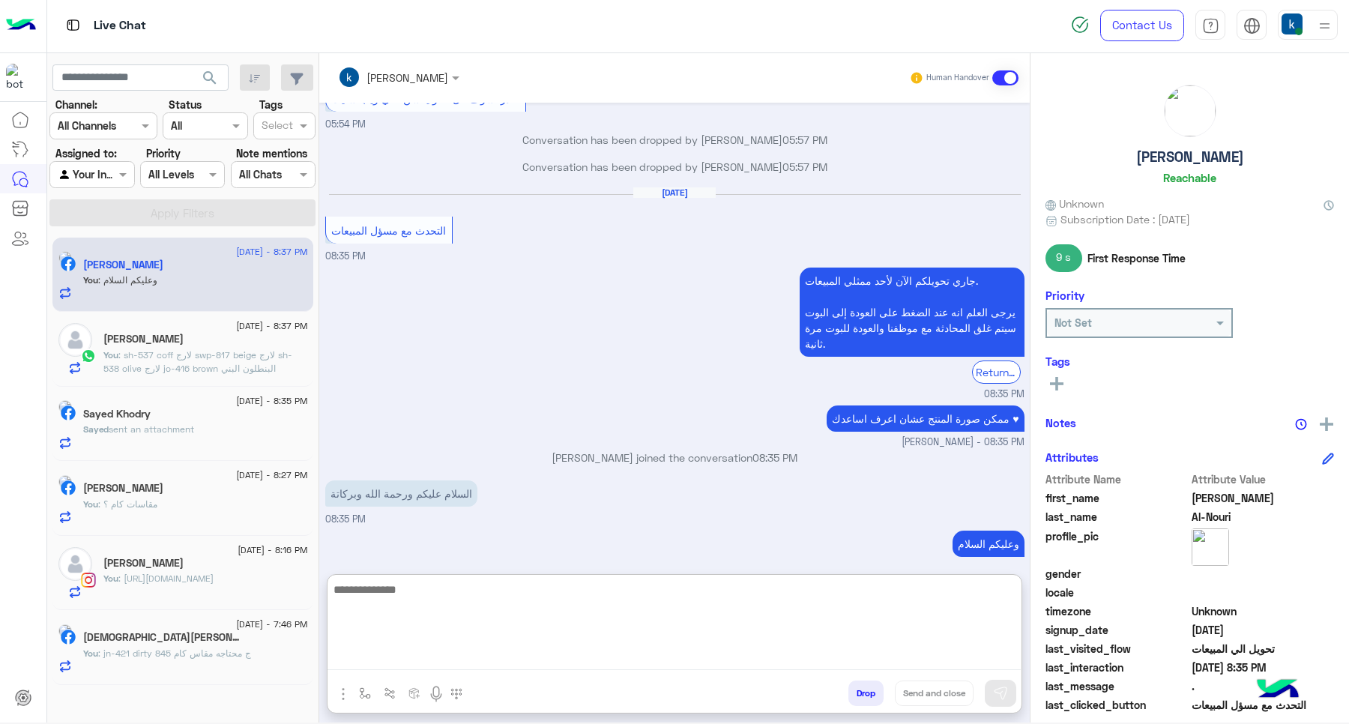
click at [207, 421] on div "Sayed Khodry" at bounding box center [195, 416] width 225 height 16
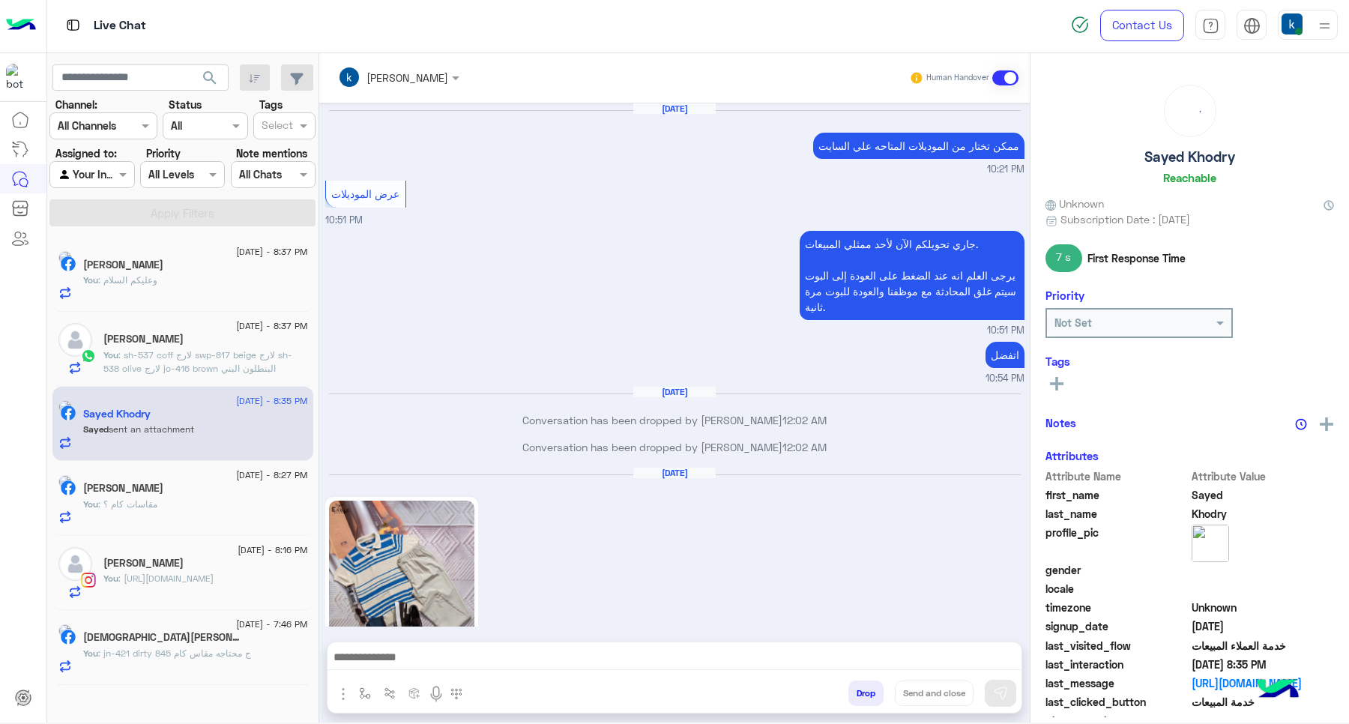
scroll to position [1159, 0]
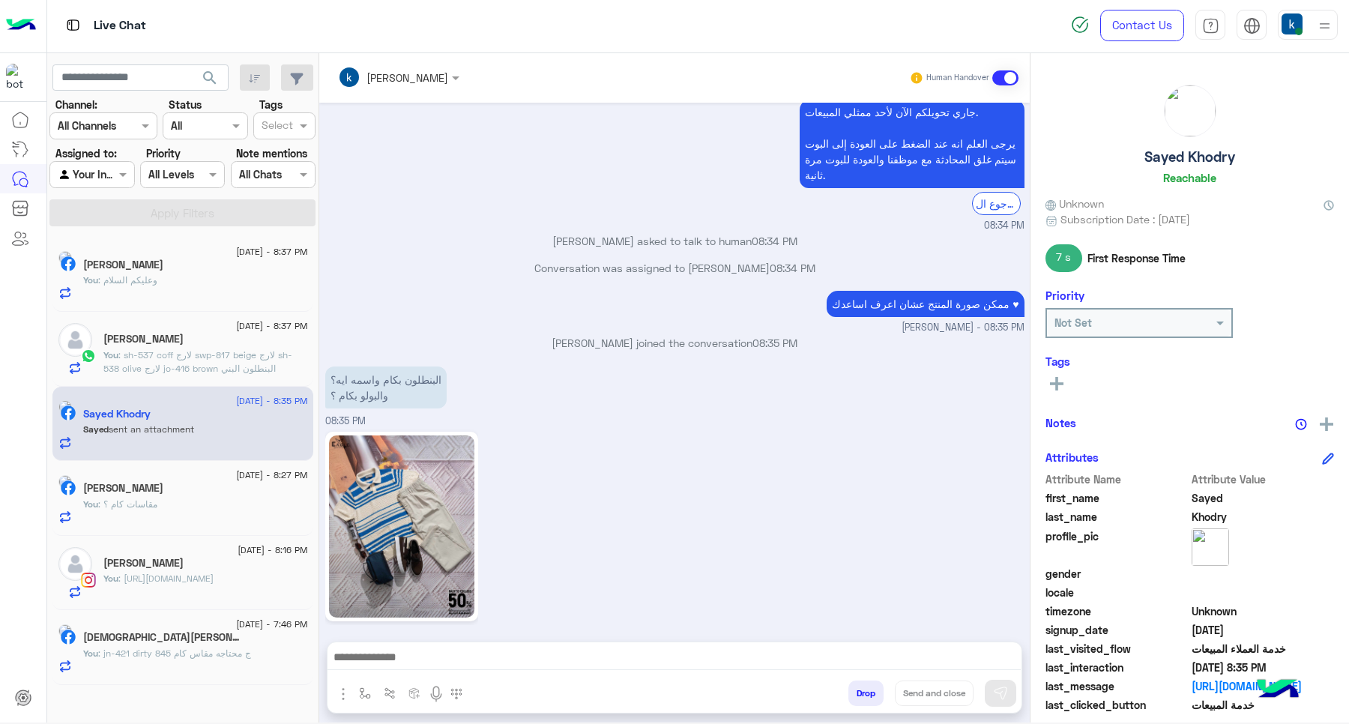
click at [407, 661] on textarea at bounding box center [673, 658] width 693 height 22
paste textarea "**********"
type textarea "**********"
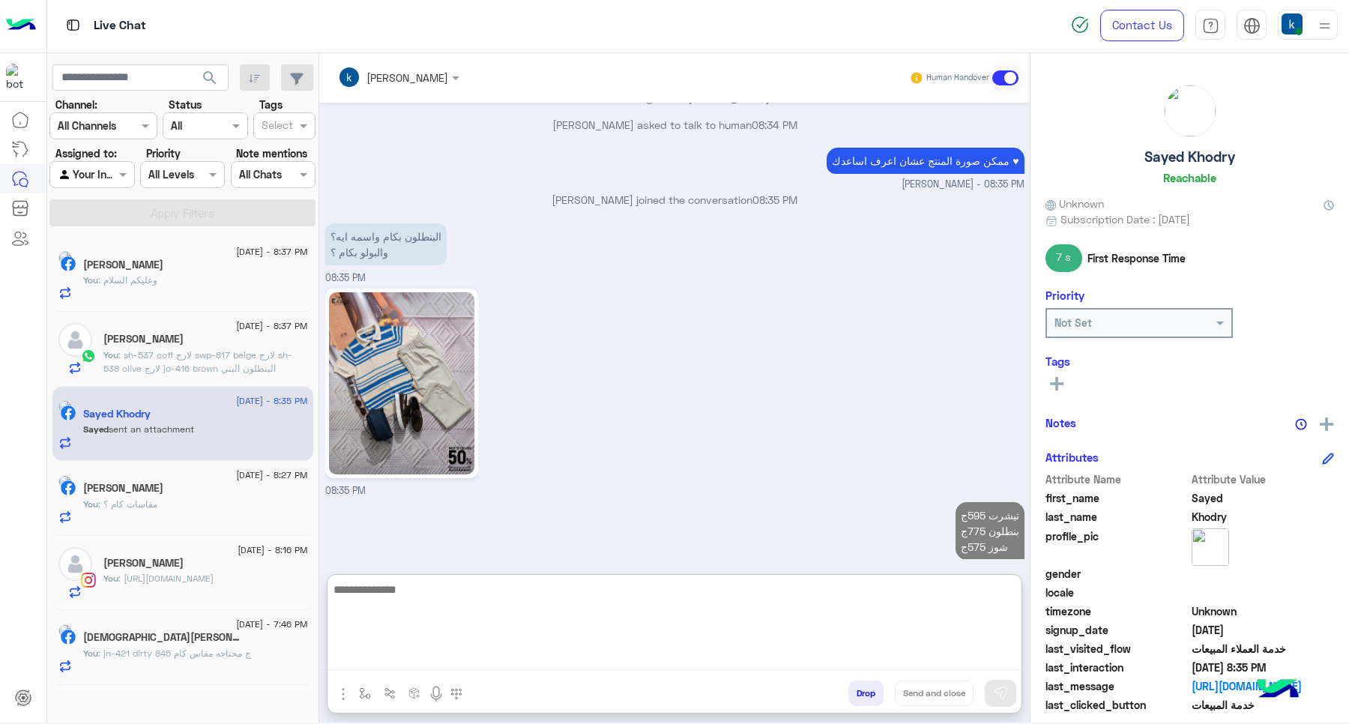
scroll to position [1305, 0]
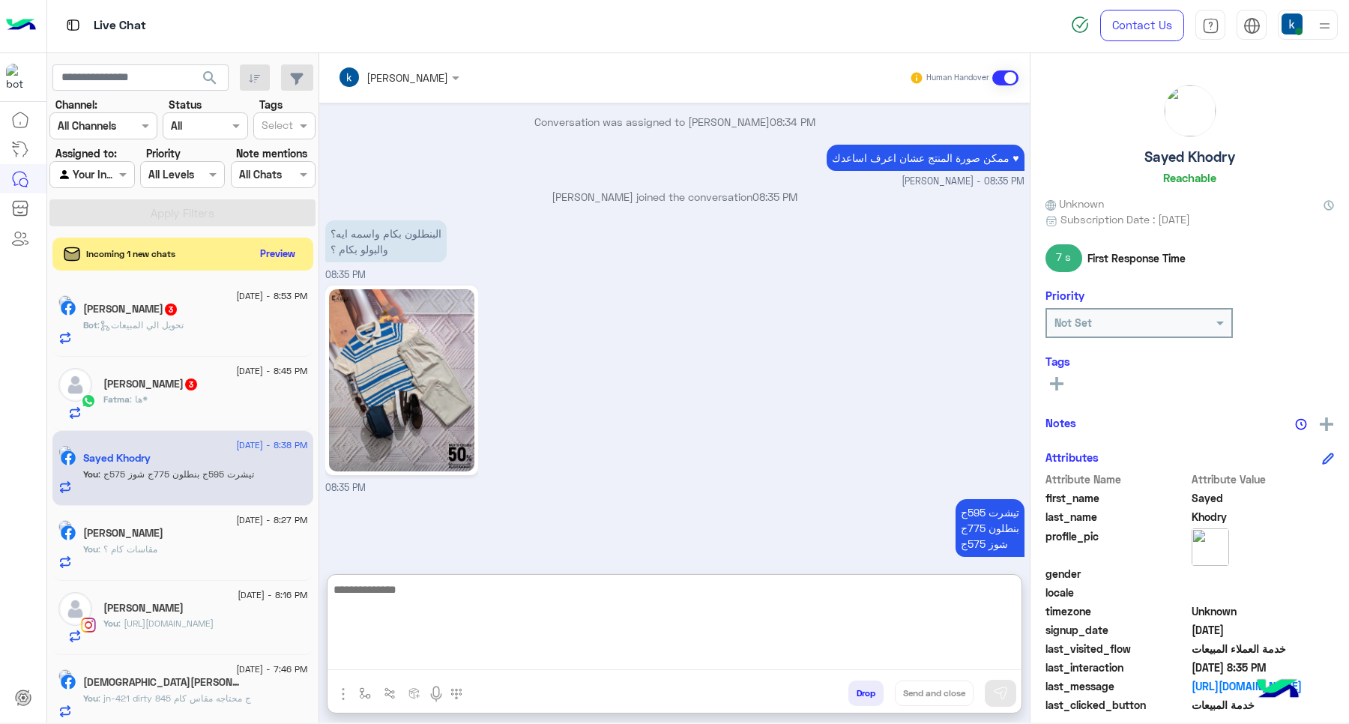
click at [288, 241] on div "Incoming 1 new chats Preview" at bounding box center [182, 254] width 261 height 33
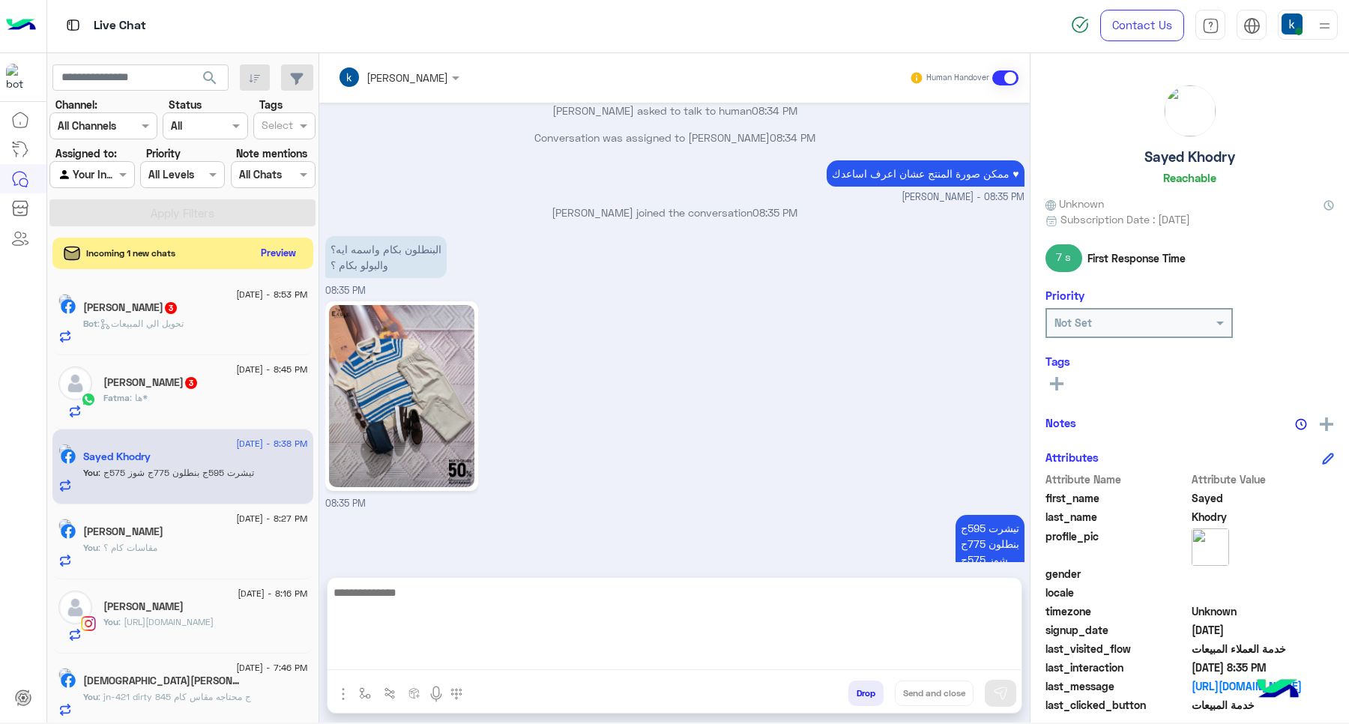
scroll to position [1238, 0]
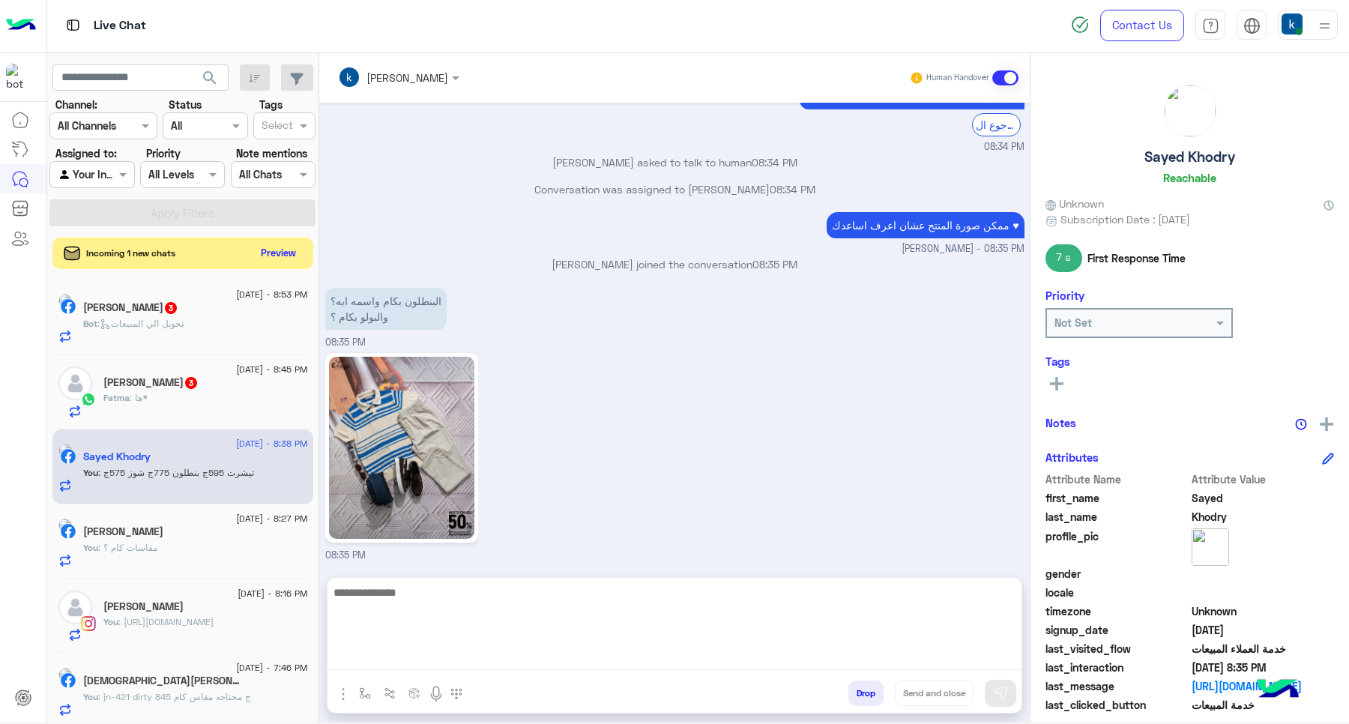
click at [274, 256] on button "Preview" at bounding box center [279, 253] width 46 height 20
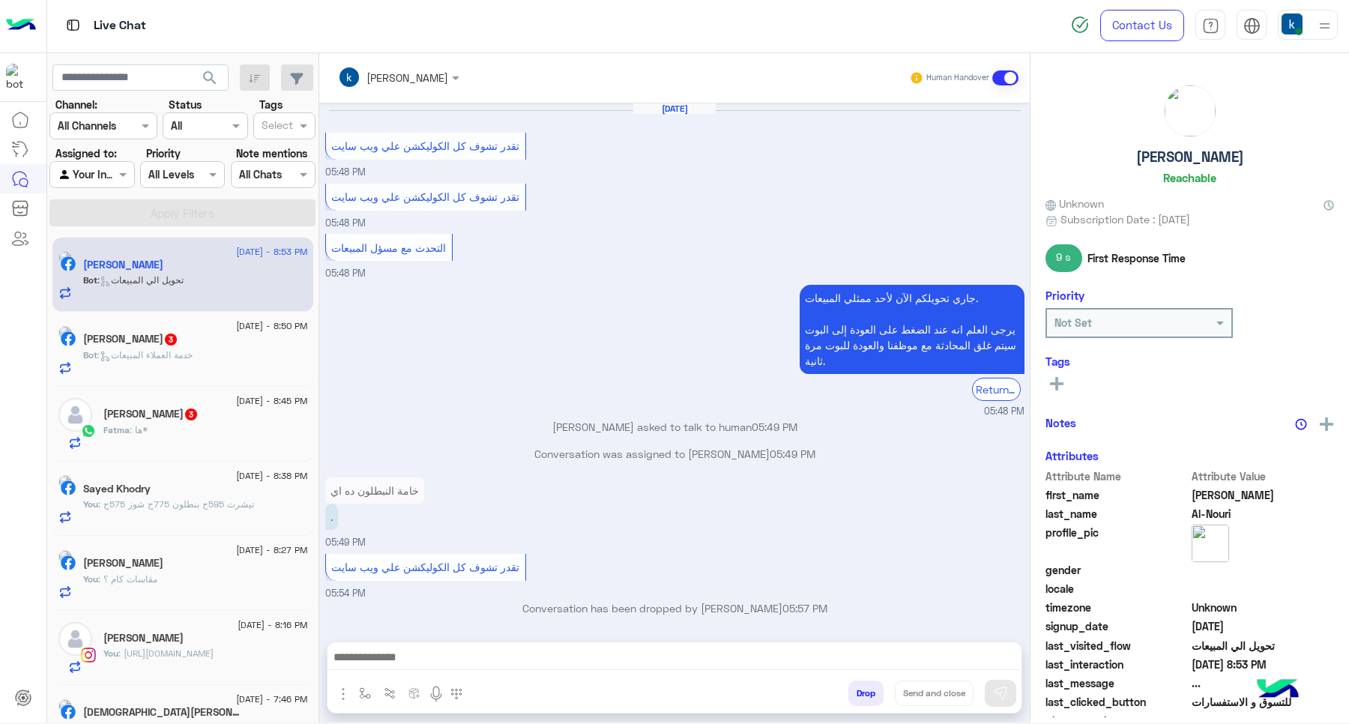
scroll to position [692, 0]
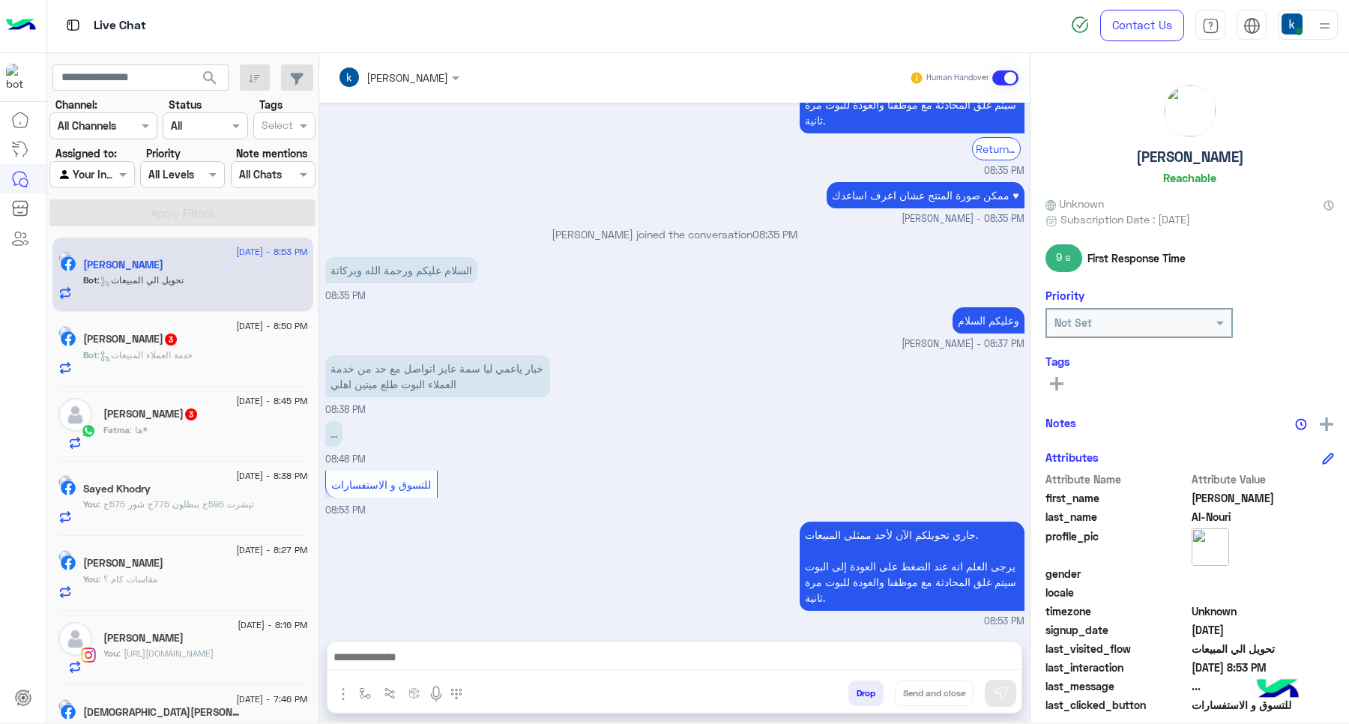
click at [461, 645] on div at bounding box center [674, 660] width 694 height 37
click at [474, 653] on textarea at bounding box center [673, 658] width 693 height 22
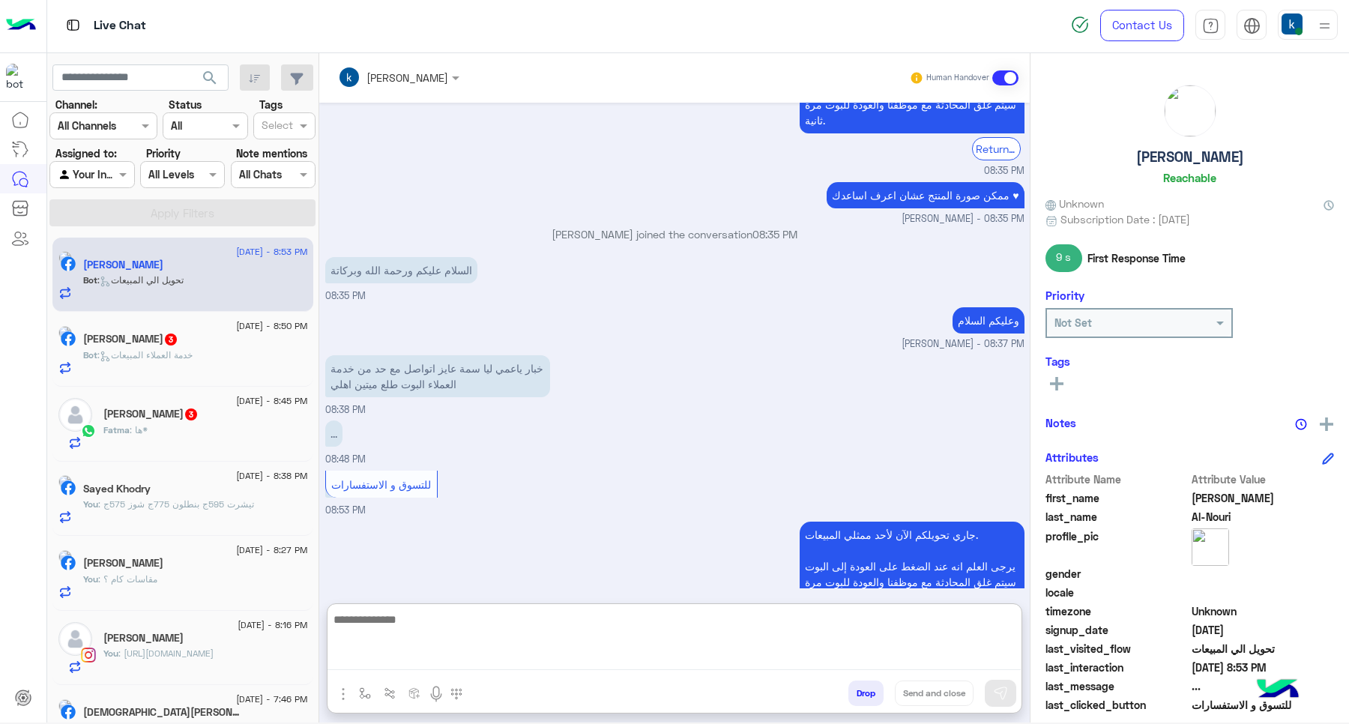
paste textarea "**********"
type textarea "**********"
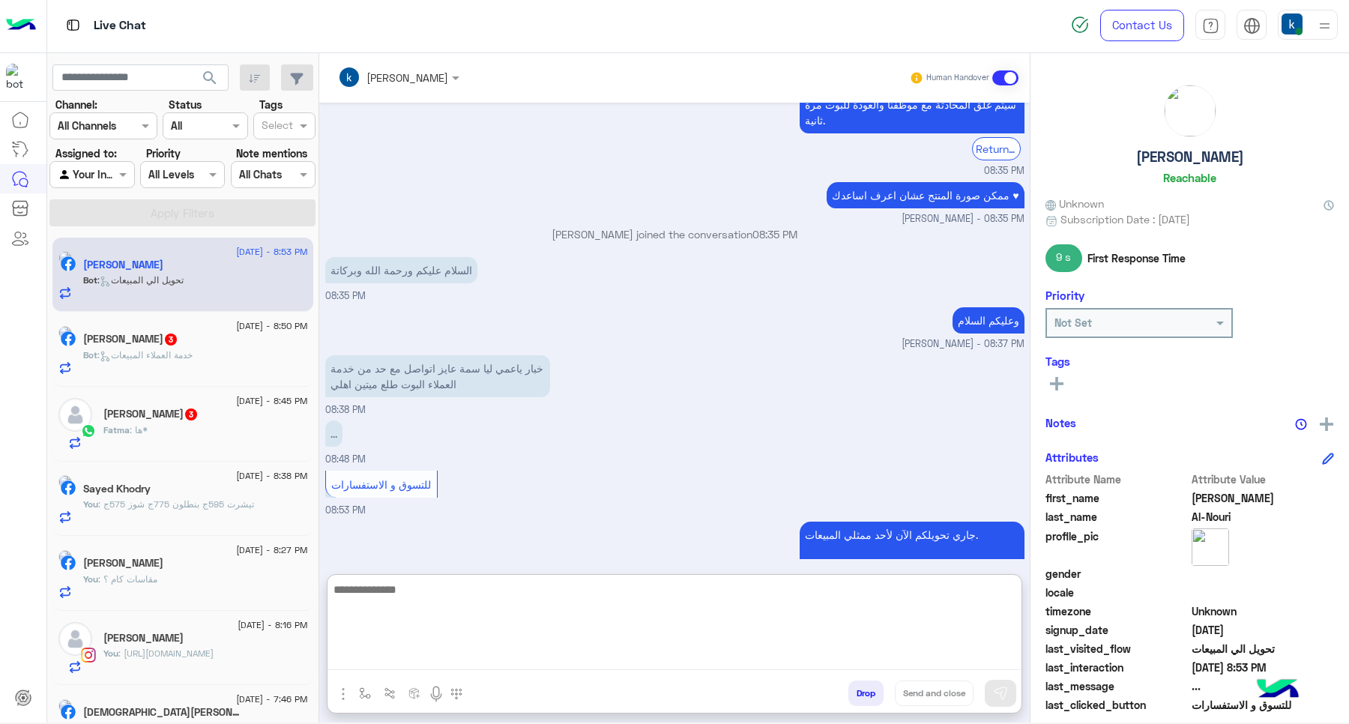
scroll to position [807, 0]
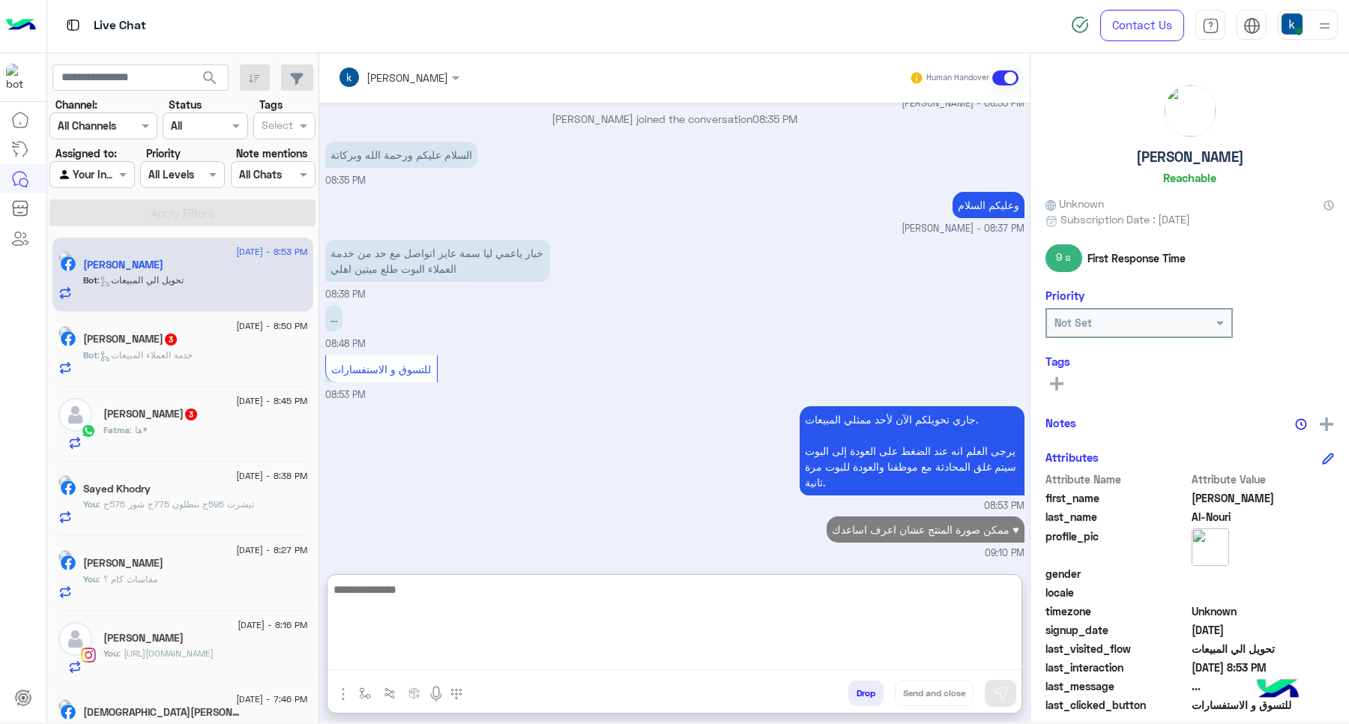
click at [193, 447] on div "Fatma : ها*" at bounding box center [205, 436] width 205 height 26
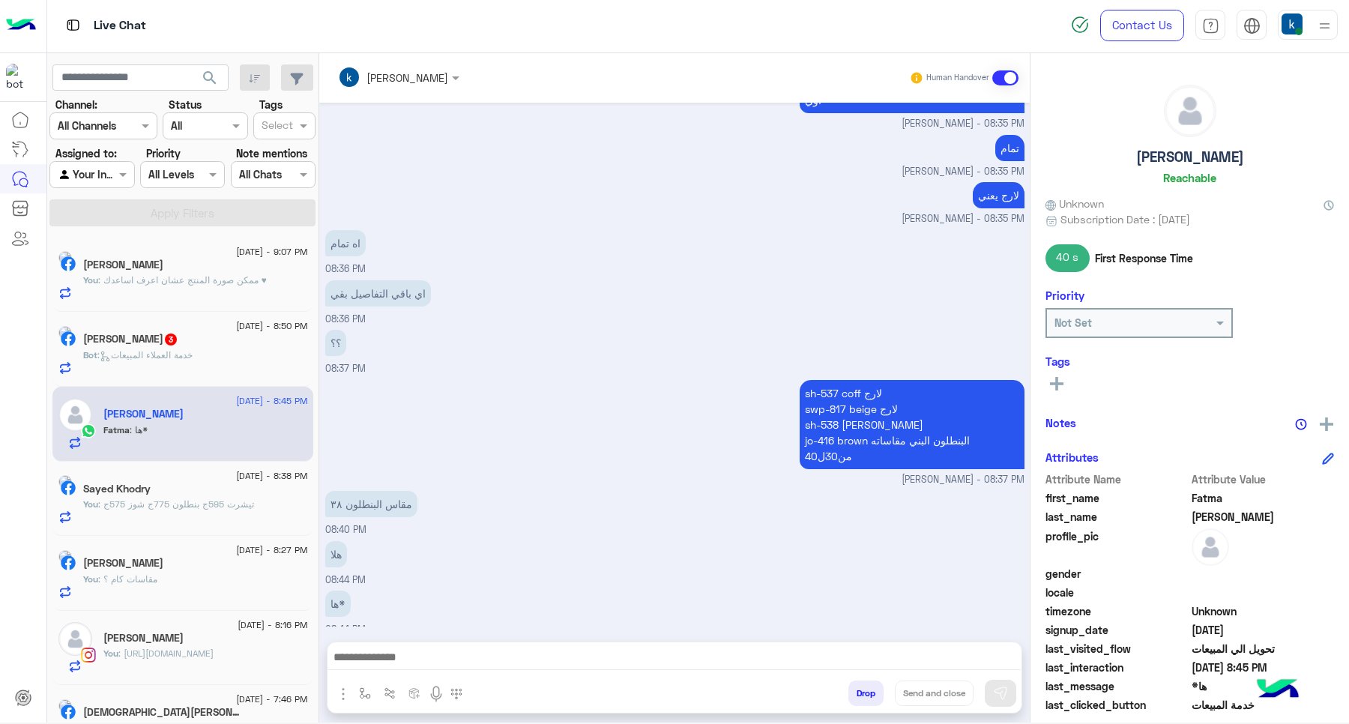
scroll to position [678, 0]
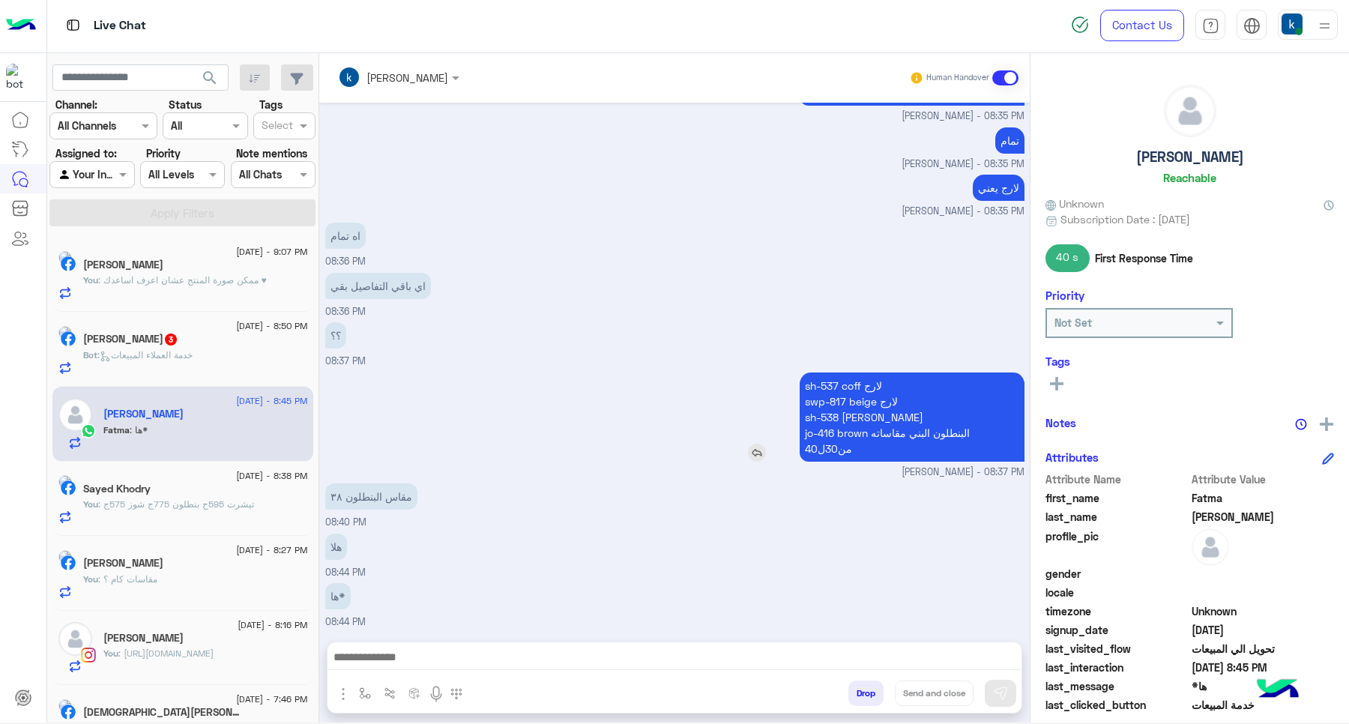
click at [800, 429] on p "sh-537 coff لارج swp-817 beige لارج sh-538 olive لارج jo-416 brown البنطلون الب…" at bounding box center [911, 416] width 225 height 89
drag, startPoint x: 800, startPoint y: 429, endPoint x: 844, endPoint y: 431, distance: 43.5
click at [844, 431] on p "sh-537 coff لارج swp-817 beige لارج sh-538 olive لارج jo-416 brown البنطلون الب…" at bounding box center [911, 416] width 225 height 89
copy p "jo-416 brown"
click at [453, 653] on textarea at bounding box center [673, 658] width 693 height 22
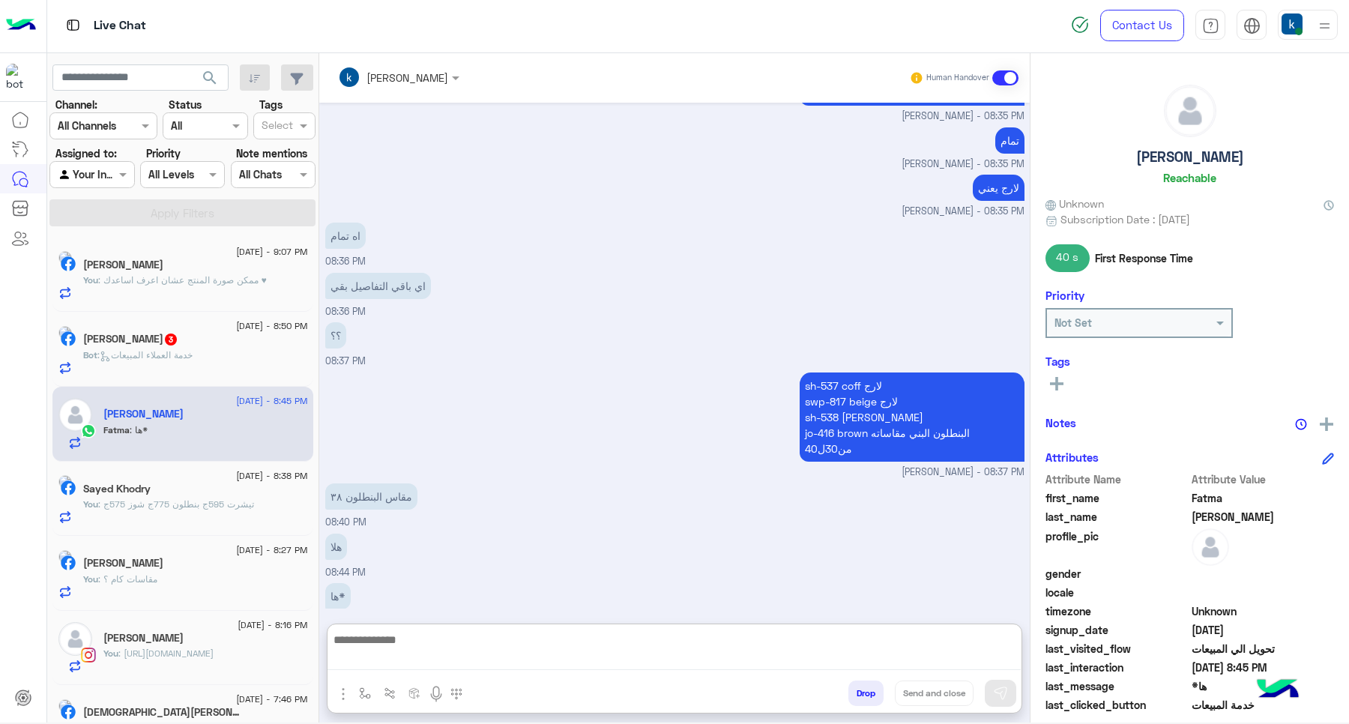
paste textarea "**********"
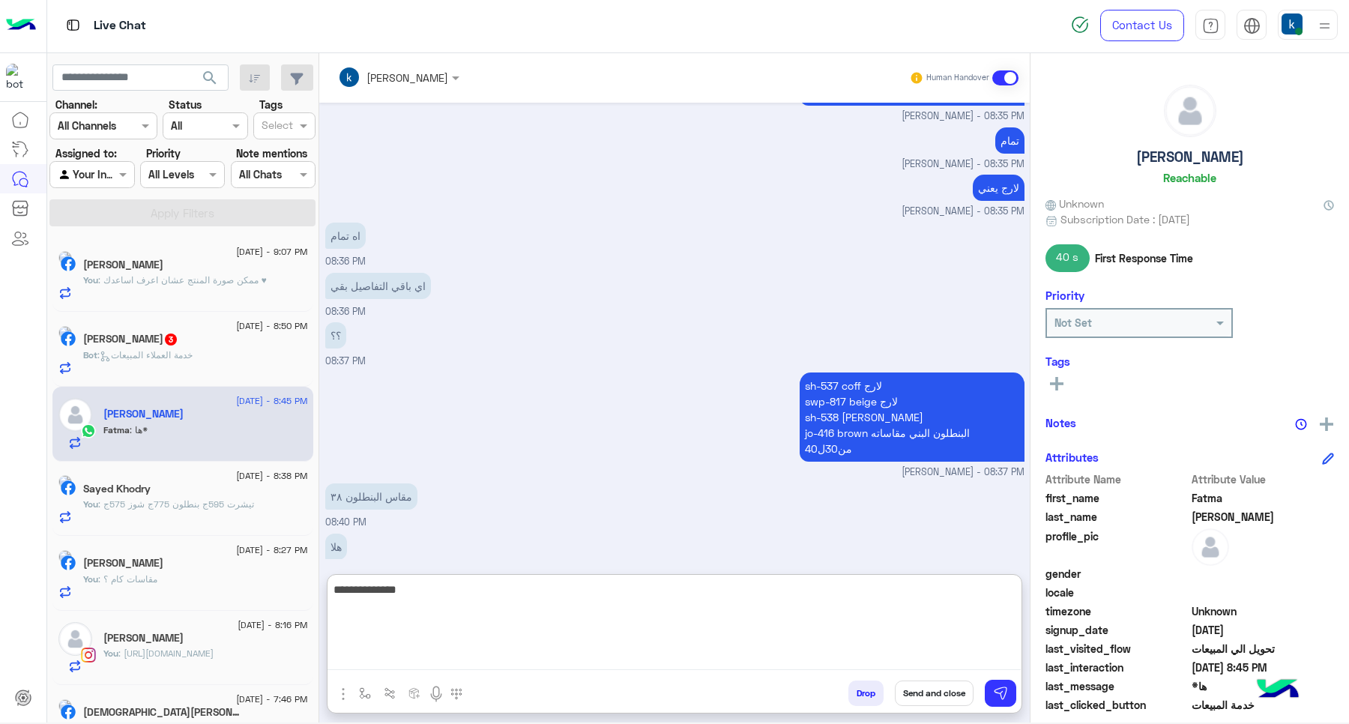
type textarea "**********"
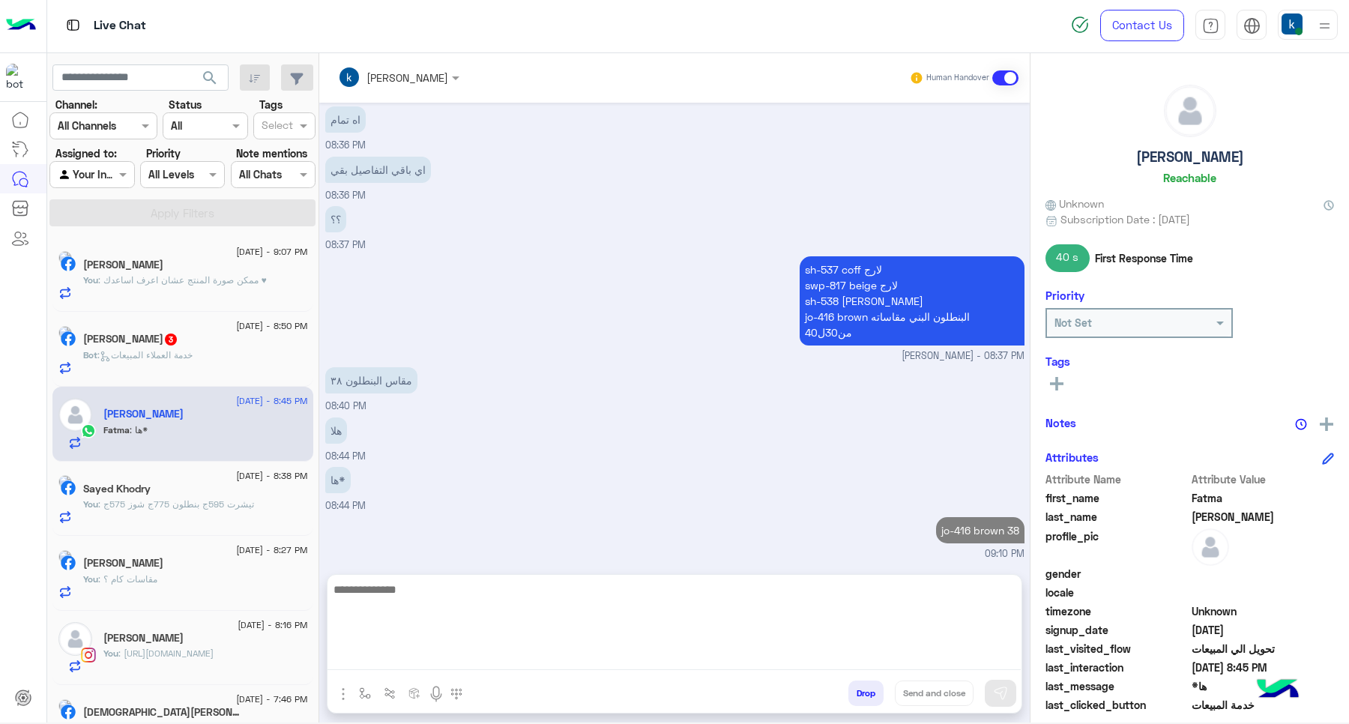
click at [231, 346] on div "[PERSON_NAME] 3" at bounding box center [195, 341] width 225 height 16
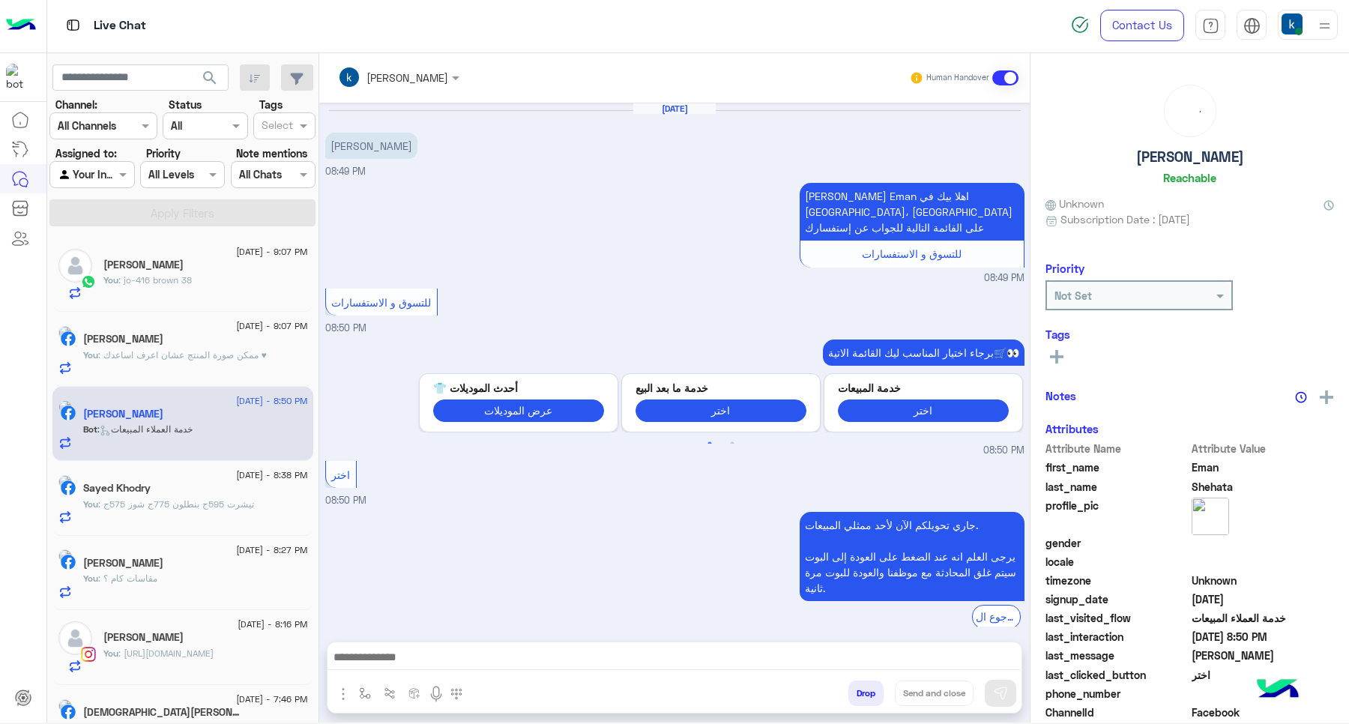
scroll to position [58, 0]
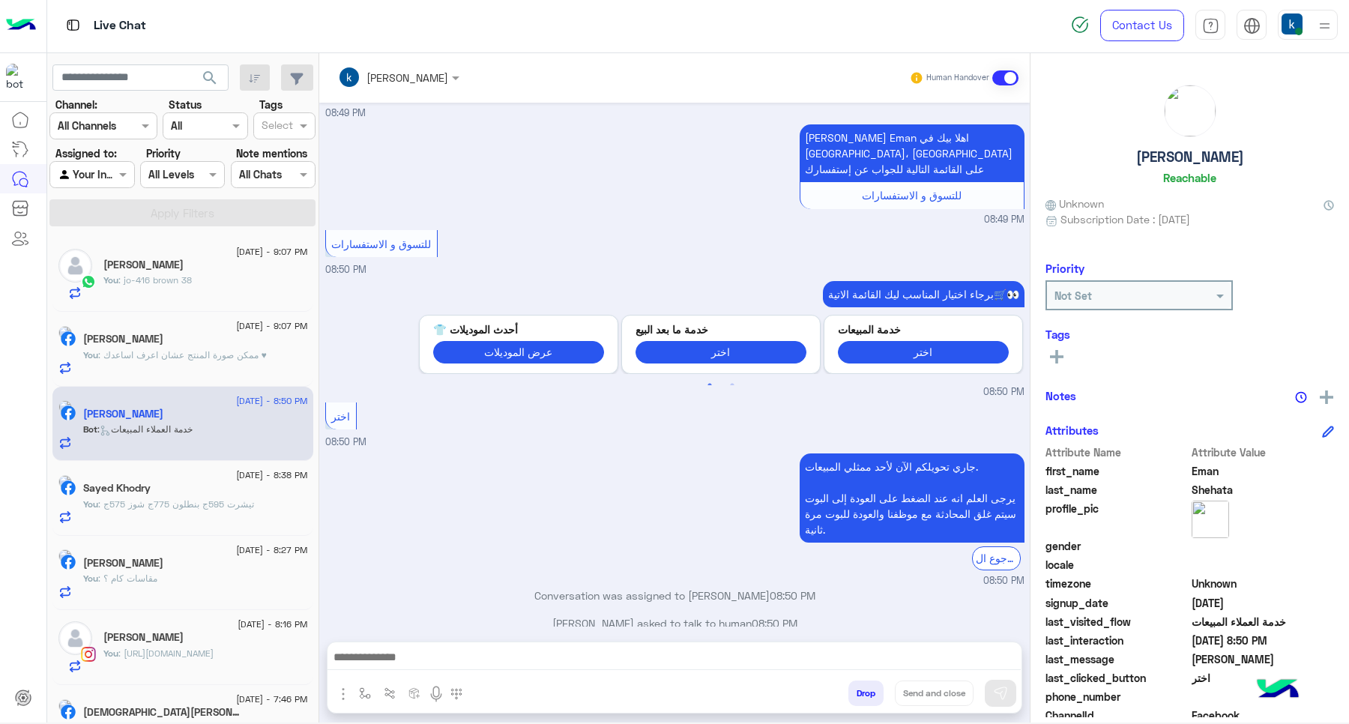
click at [453, 627] on div "[PERSON_NAME] Human Handover [DATE] مساءالله عندكو بناطيل ميلتون 08:49 PM عميلن…" at bounding box center [674, 390] width 710 height 675
click at [453, 659] on textarea at bounding box center [673, 658] width 693 height 22
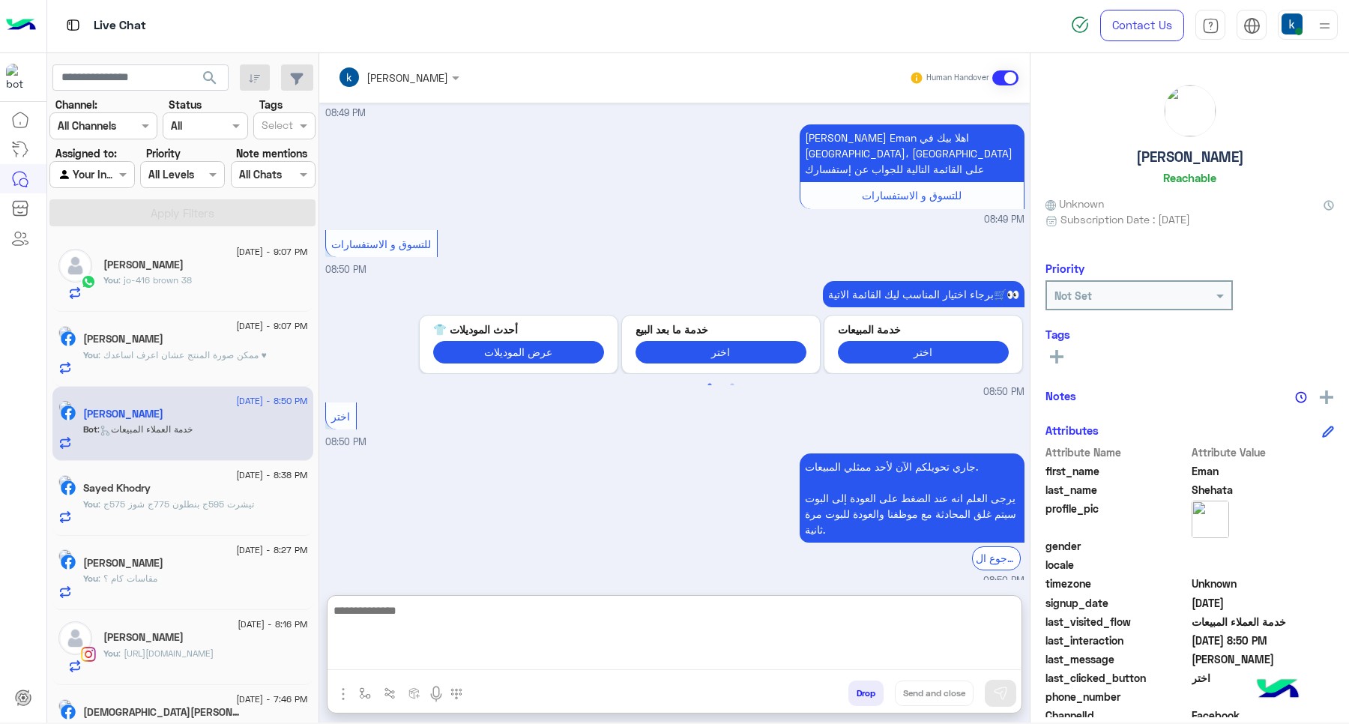
paste textarea "**********"
type textarea "**********"
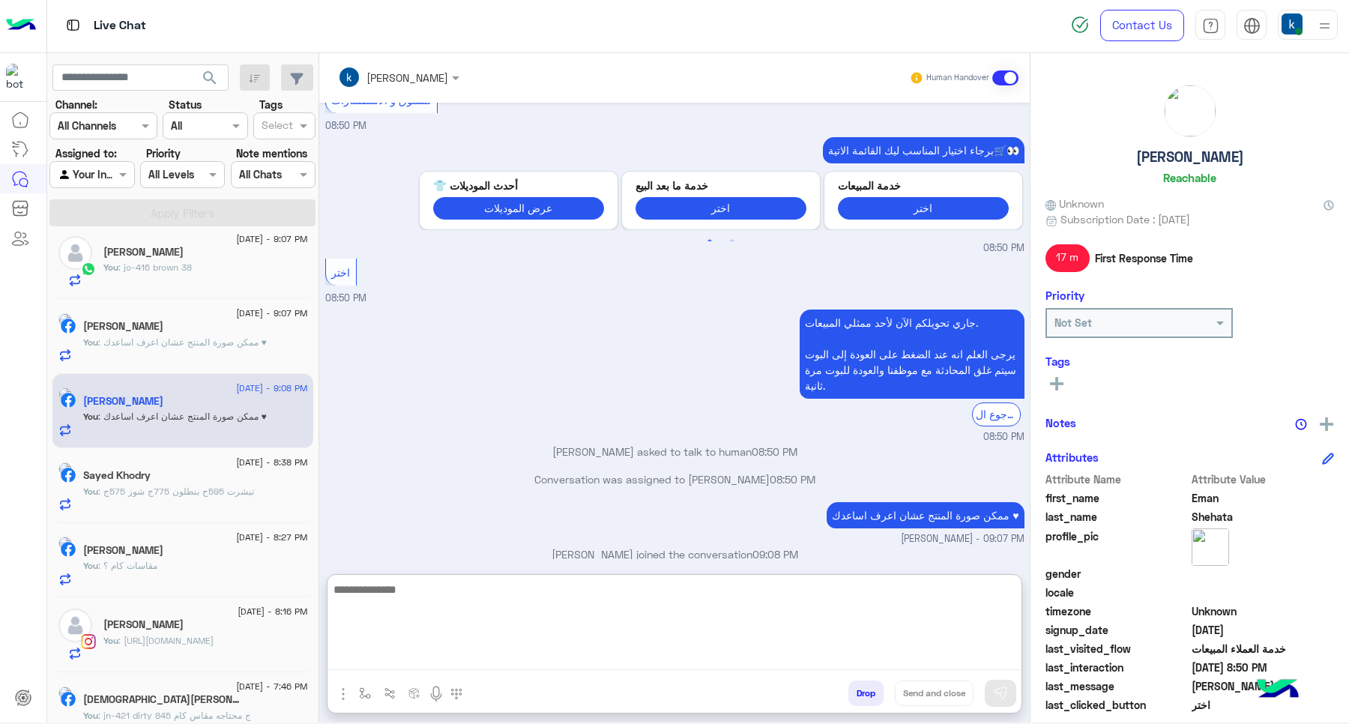
scroll to position [0, 0]
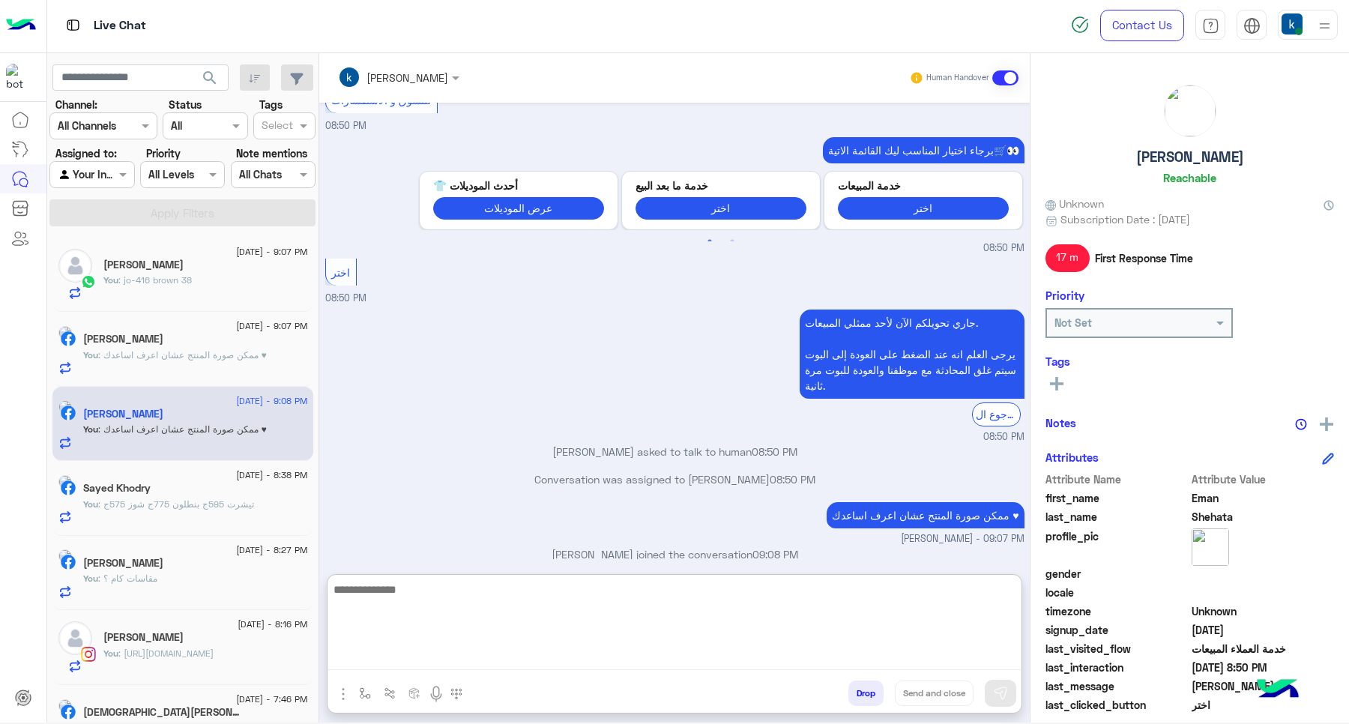
click at [763, 345] on div "جاري تحويلكم الآن لأحد ممثلي المبيعات. يرجى العلم انه عند الضغط على العودة إلى …" at bounding box center [674, 375] width 699 height 138
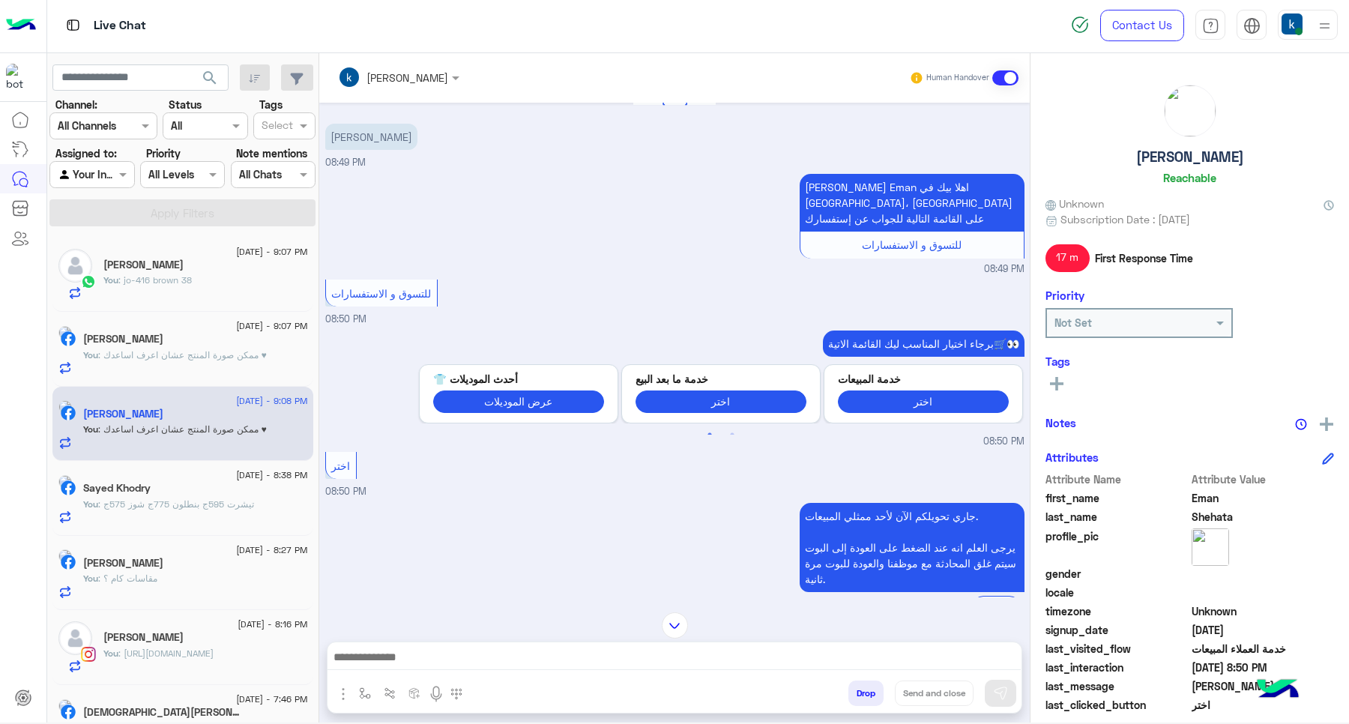
scroll to position [133, 0]
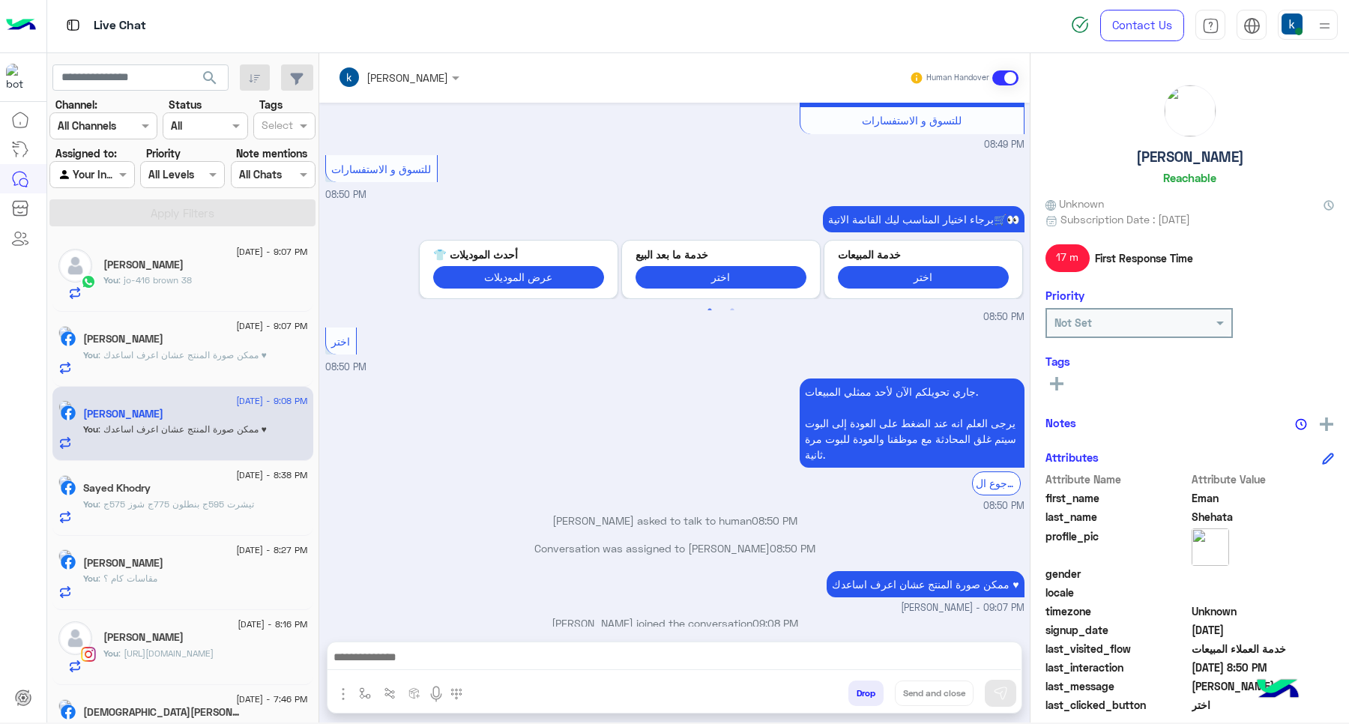
click at [639, 513] on p "[PERSON_NAME] asked to talk to human 08:50 PM" at bounding box center [674, 521] width 699 height 16
click at [677, 454] on div "جاري تحويلكم الآن لأحد ممثلي المبيعات. يرجى العلم انه عند الضغط على العودة إلى …" at bounding box center [674, 444] width 699 height 138
click at [680, 513] on p "[PERSON_NAME] asked to talk to human 08:50 PM" at bounding box center [674, 521] width 699 height 16
click at [697, 513] on p "[PERSON_NAME] asked to talk to human 08:50 PM" at bounding box center [674, 521] width 699 height 16
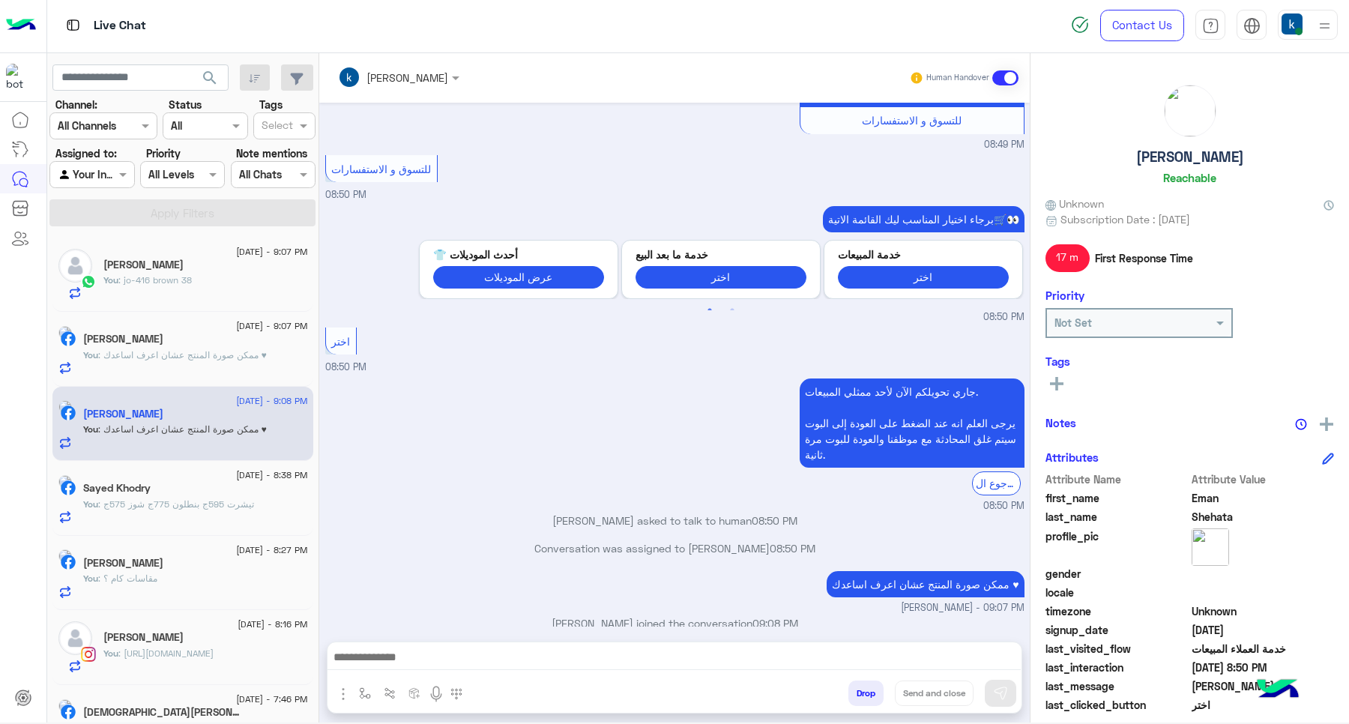
click at [699, 513] on p "[PERSON_NAME] asked to talk to human 08:50 PM" at bounding box center [674, 521] width 699 height 16
click at [703, 540] on p "Conversation was assigned to [PERSON_NAME] 08:50 PM" at bounding box center [674, 548] width 699 height 16
click at [735, 540] on p "Conversation was assigned to [PERSON_NAME] 08:50 PM" at bounding box center [674, 548] width 699 height 16
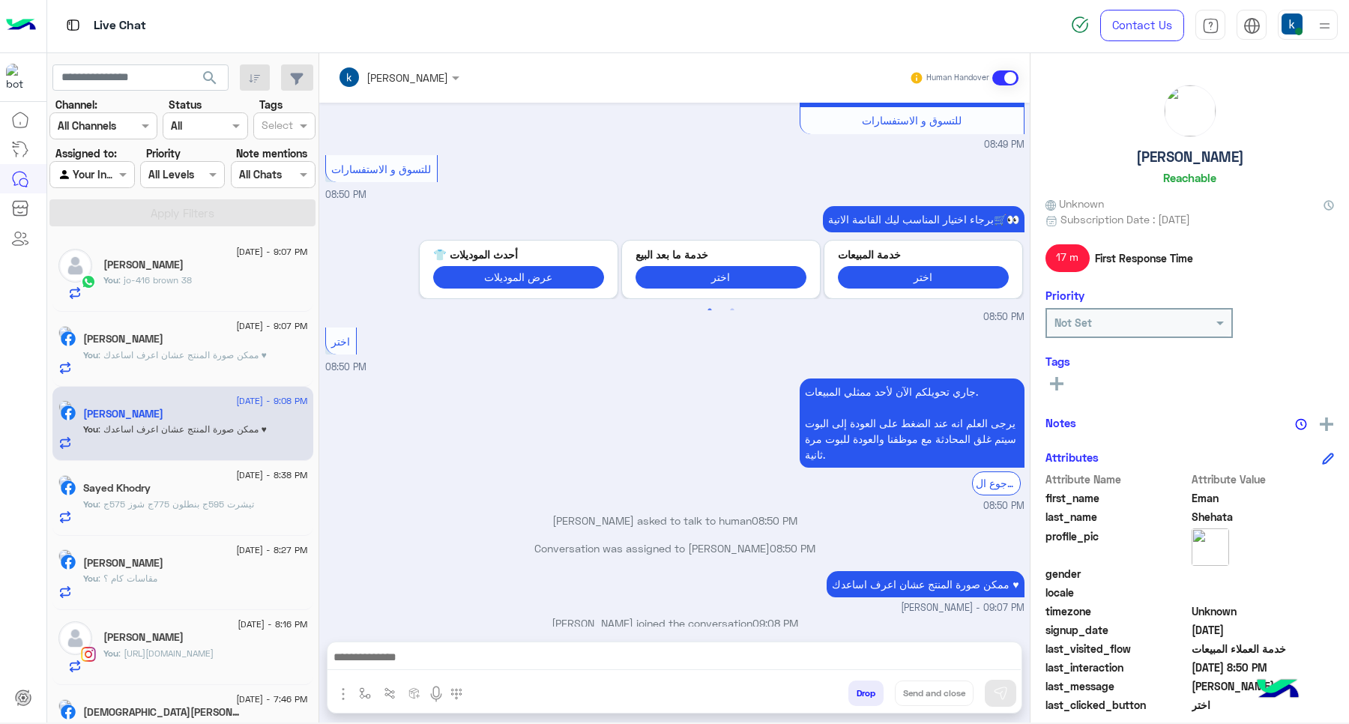
click at [722, 567] on div "ممكن صورة المنتج عشان اعرف اساعدك ♥ [PERSON_NAME] - 09:07 PM" at bounding box center [674, 591] width 699 height 48
click at [689, 540] on p "Conversation was assigned to [PERSON_NAME] 08:50 PM" at bounding box center [674, 548] width 699 height 16
click at [674, 540] on p "Conversation was assigned to [PERSON_NAME] 08:50 PM" at bounding box center [674, 548] width 699 height 16
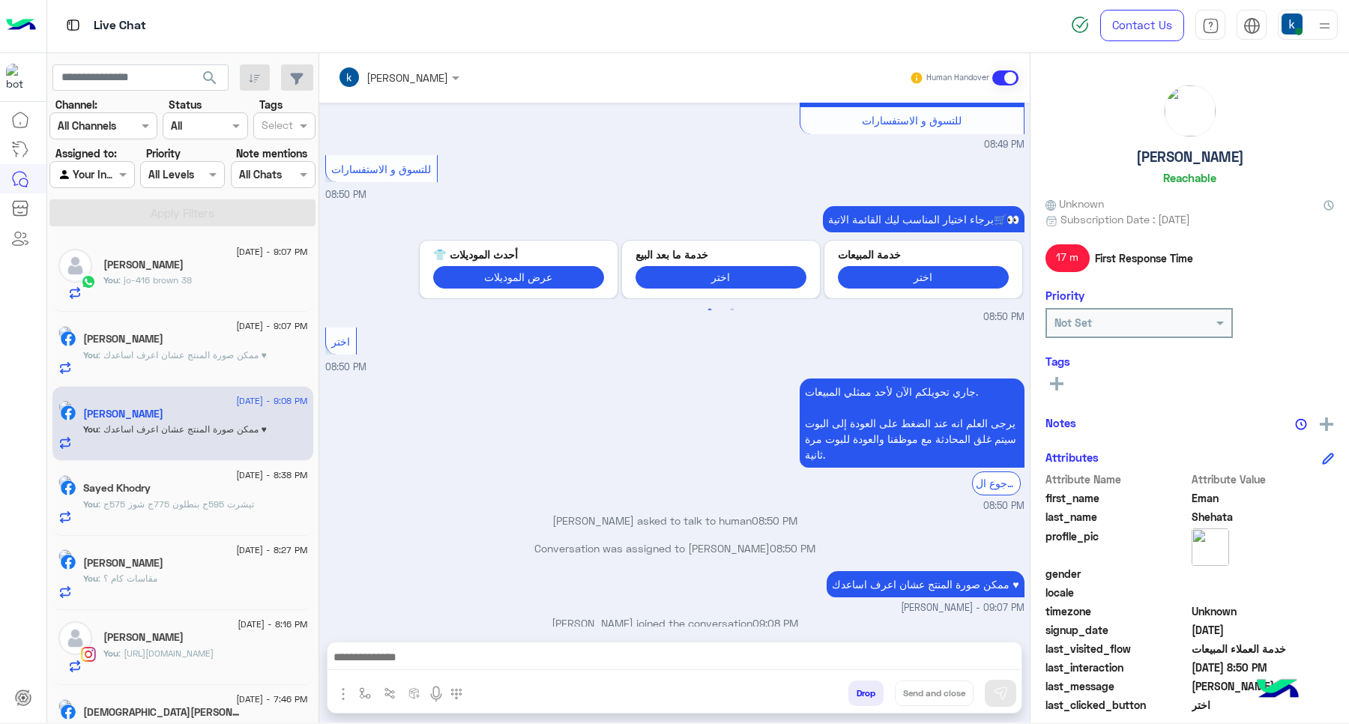
click at [647, 540] on p "Conversation was assigned to [PERSON_NAME] 08:50 PM" at bounding box center [674, 548] width 699 height 16
click at [654, 540] on p "Conversation was assigned to [PERSON_NAME] 08:50 PM" at bounding box center [674, 548] width 699 height 16
click at [691, 540] on p "Conversation was assigned to [PERSON_NAME] 08:50 PM" at bounding box center [674, 548] width 699 height 16
click at [728, 540] on p "Conversation was assigned to [PERSON_NAME] 08:50 PM" at bounding box center [674, 548] width 699 height 16
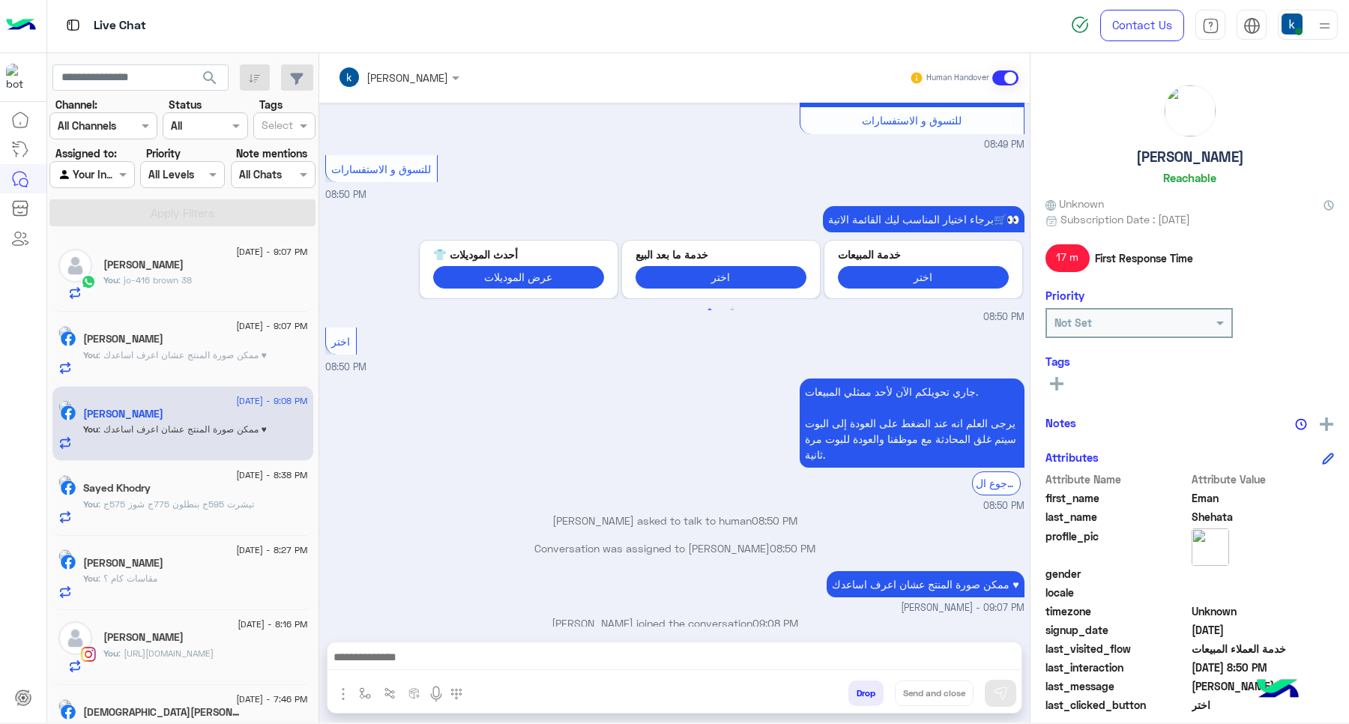
click at [761, 540] on p "Conversation was assigned to [PERSON_NAME] 08:50 PM" at bounding box center [674, 548] width 699 height 16
click at [788, 542] on span "08:50 PM" at bounding box center [793, 548] width 46 height 13
click at [757, 540] on p "Conversation was assigned to [PERSON_NAME] 08:50 PM" at bounding box center [674, 548] width 699 height 16
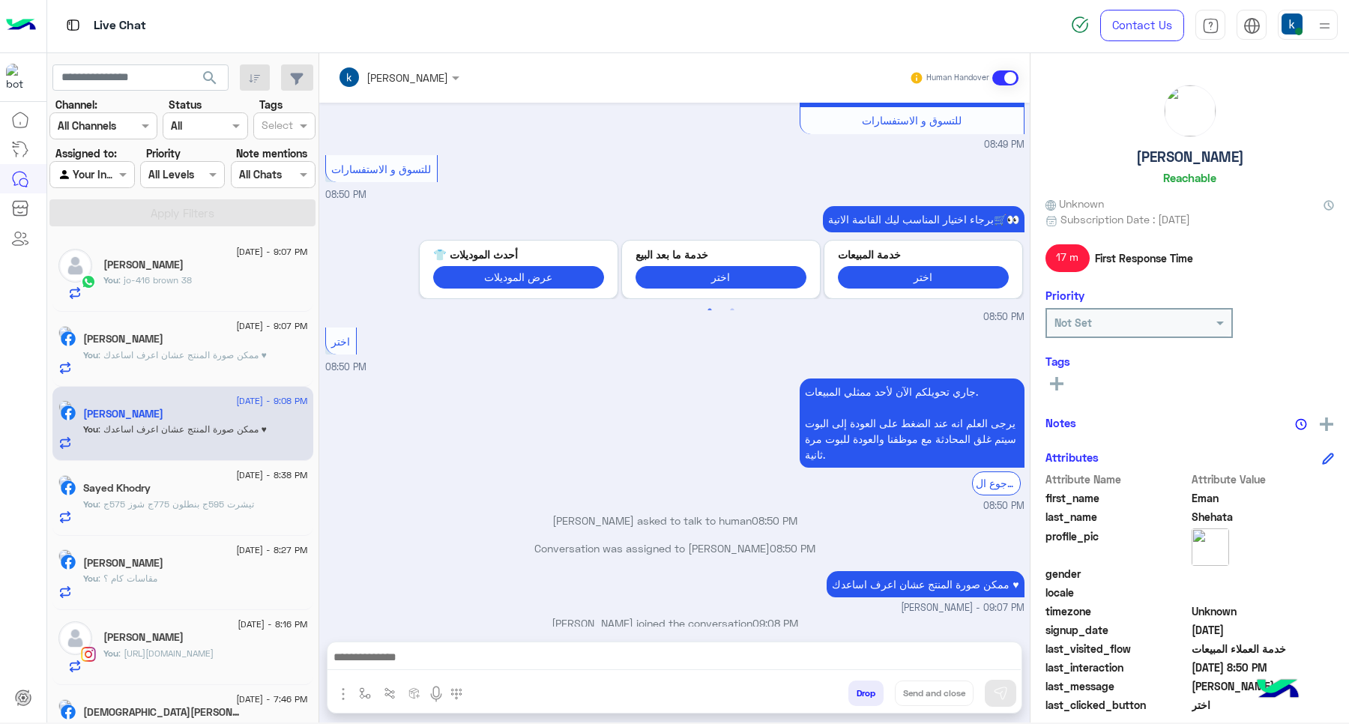
click at [757, 540] on p "Conversation was assigned to [PERSON_NAME] 08:50 PM" at bounding box center [674, 548] width 699 height 16
click at [774, 542] on span "08:50 PM" at bounding box center [793, 548] width 46 height 13
drag, startPoint x: 770, startPoint y: 531, endPoint x: 814, endPoint y: 531, distance: 44.2
click at [814, 542] on span "08:50 PM" at bounding box center [793, 548] width 46 height 13
click at [796, 542] on span "08:50 PM" at bounding box center [793, 548] width 46 height 13
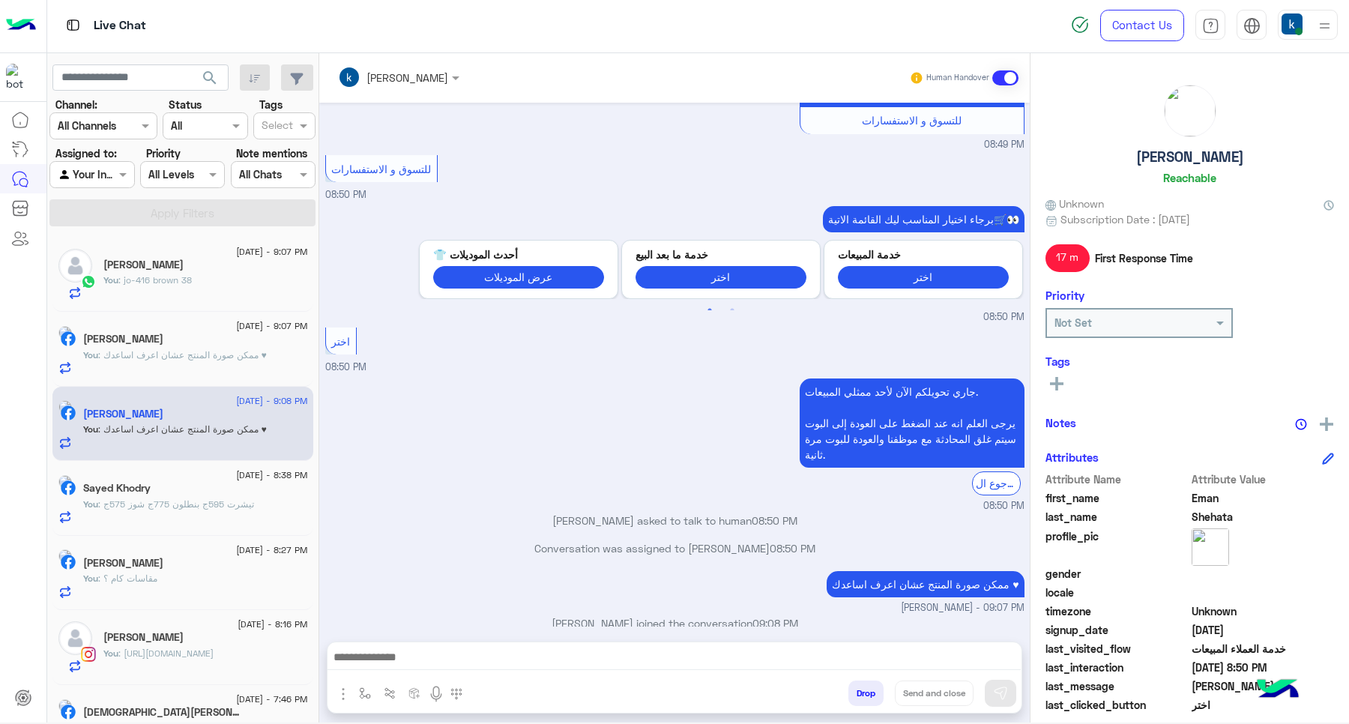
scroll to position [135, 0]
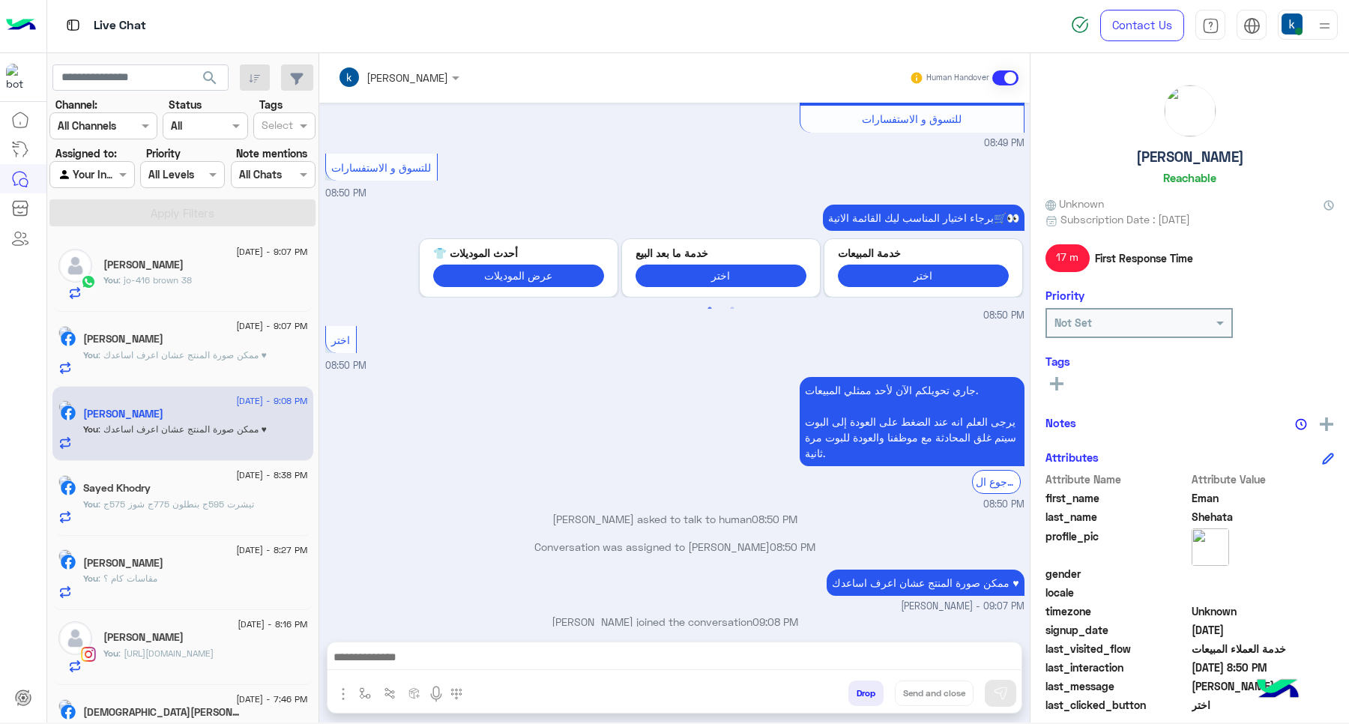
drag, startPoint x: 806, startPoint y: 608, endPoint x: 758, endPoint y: 618, distance: 49.7
click at [758, 618] on div "[PERSON_NAME] joined the conversation 09:08 PM" at bounding box center [674, 627] width 699 height 27
click at [743, 618] on div "[PERSON_NAME] joined the conversation 09:08 PM" at bounding box center [674, 627] width 699 height 27
drag, startPoint x: 804, startPoint y: 605, endPoint x: 755, endPoint y: 611, distance: 49.2
click at [755, 614] on p "[PERSON_NAME] joined the conversation 09:08 PM" at bounding box center [674, 622] width 699 height 16
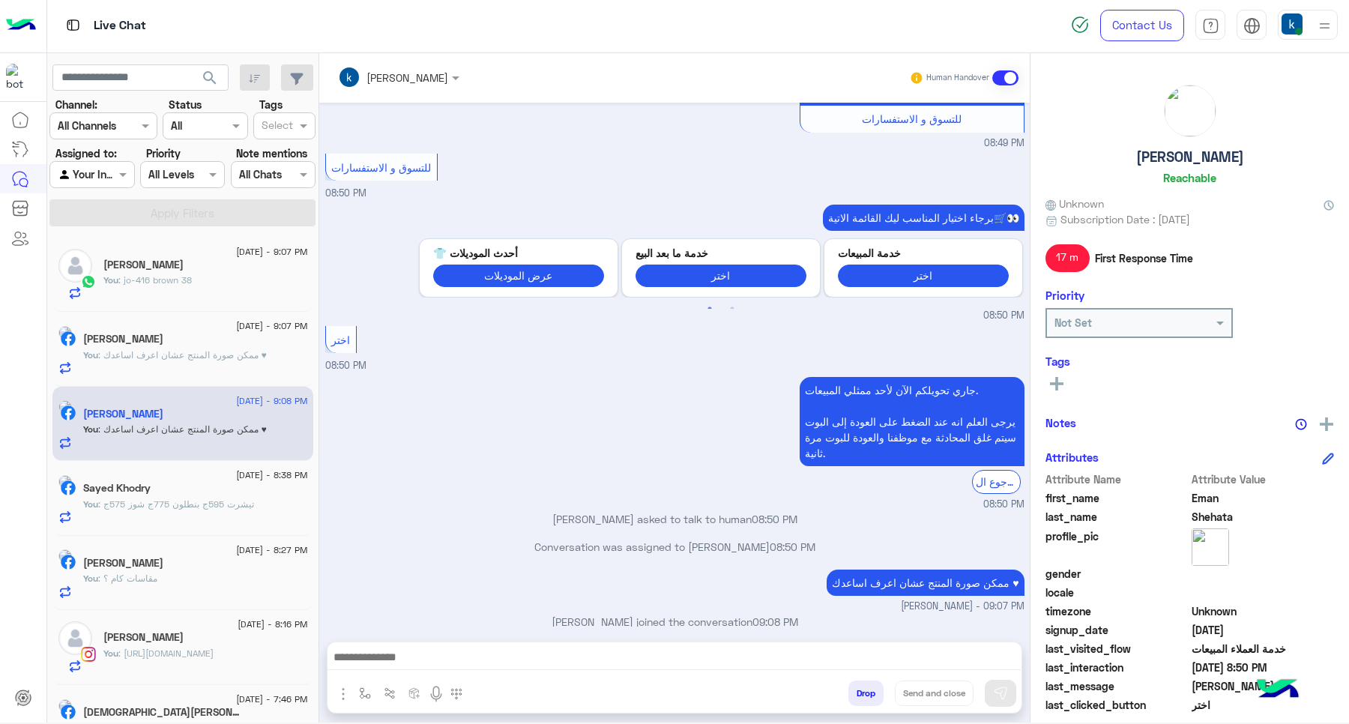
click at [761, 617] on div "[PERSON_NAME] joined the conversation 09:08 PM" at bounding box center [674, 627] width 699 height 27
drag, startPoint x: 823, startPoint y: 596, endPoint x: 764, endPoint y: 600, distance: 58.6
click at [764, 600] on div "[DATE] مساءالله عندكو بناطيل ميلتون 08:49 PM [PERSON_NAME] Eman اهلا بيك في [GE…" at bounding box center [674, 365] width 710 height 524
click at [736, 614] on div "[PERSON_NAME] joined the conversation 09:08 PM" at bounding box center [674, 627] width 699 height 27
click at [785, 615] on div "[PERSON_NAME] joined the conversation 09:08 PM" at bounding box center [674, 627] width 699 height 27
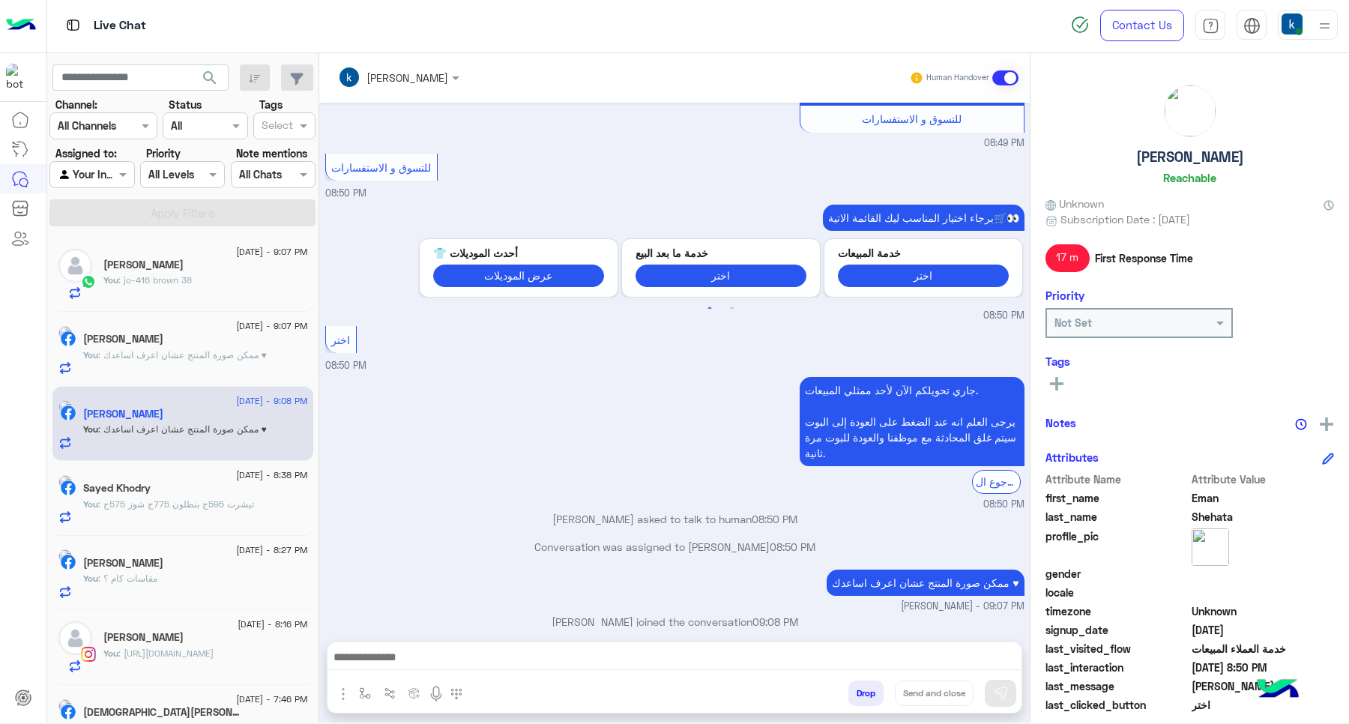
drag, startPoint x: 811, startPoint y: 603, endPoint x: 757, endPoint y: 617, distance: 55.6
click at [757, 617] on div "[PERSON_NAME] joined the conversation 09:08 PM" at bounding box center [674, 627] width 699 height 27
click at [751, 614] on div "[PERSON_NAME] joined the conversation 09:08 PM" at bounding box center [674, 627] width 699 height 27
drag, startPoint x: 749, startPoint y: 607, endPoint x: 689, endPoint y: 599, distance: 60.4
click at [689, 614] on p "[PERSON_NAME] joined the conversation 09:08 PM" at bounding box center [674, 622] width 699 height 16
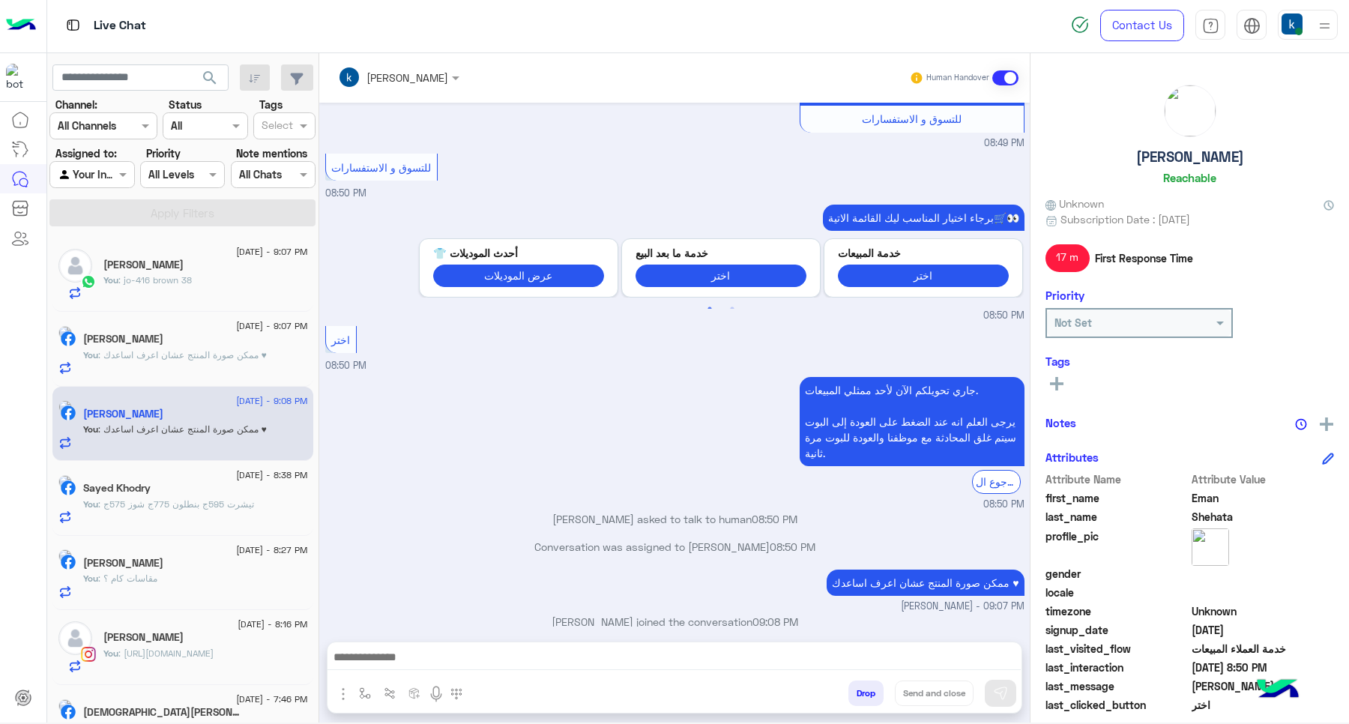
click at [680, 614] on p "[PERSON_NAME] joined the conversation 09:08 PM" at bounding box center [674, 622] width 699 height 16
click at [707, 614] on p "[PERSON_NAME] joined the conversation 09:08 PM" at bounding box center [674, 622] width 699 height 16
click at [678, 644] on div at bounding box center [674, 660] width 694 height 37
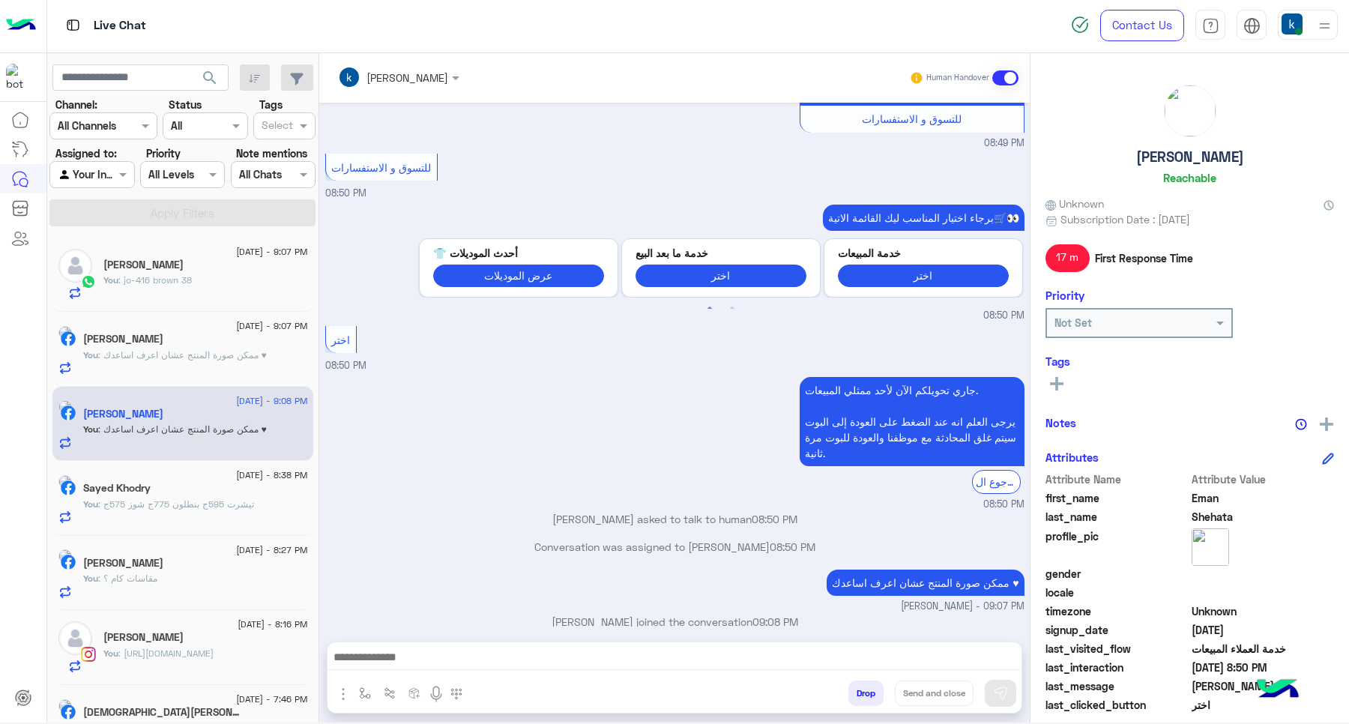
click at [624, 599] on small "[PERSON_NAME] - 09:07 PM" at bounding box center [674, 606] width 699 height 14
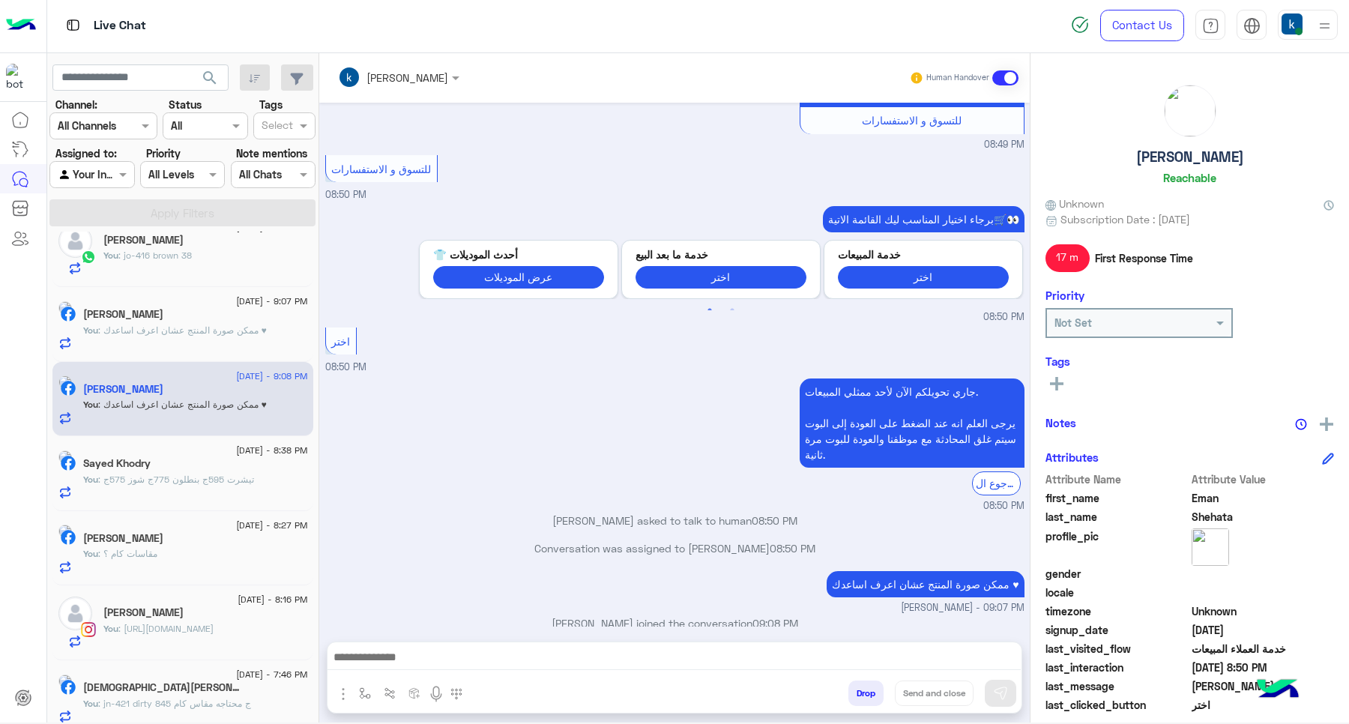
scroll to position [39, 0]
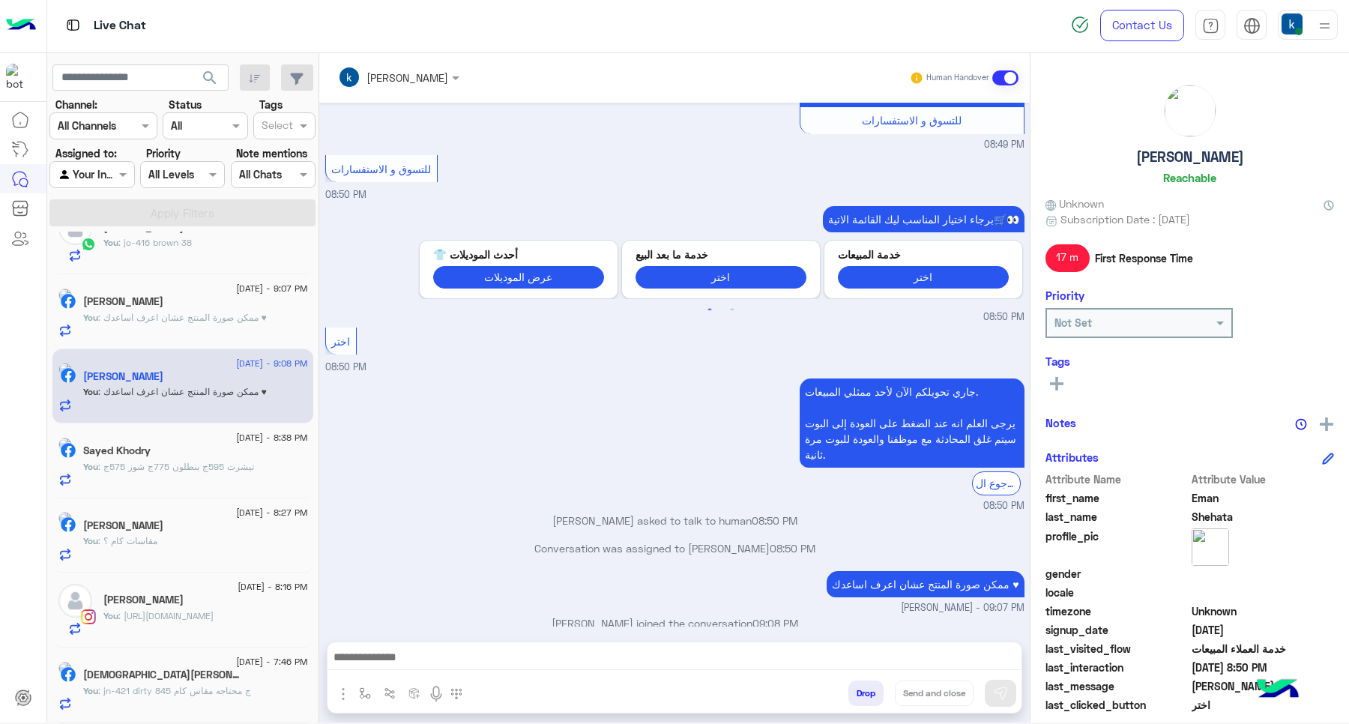
click at [197, 682] on div "[DEMOGRAPHIC_DATA][PERSON_NAME]" at bounding box center [195, 676] width 225 height 16
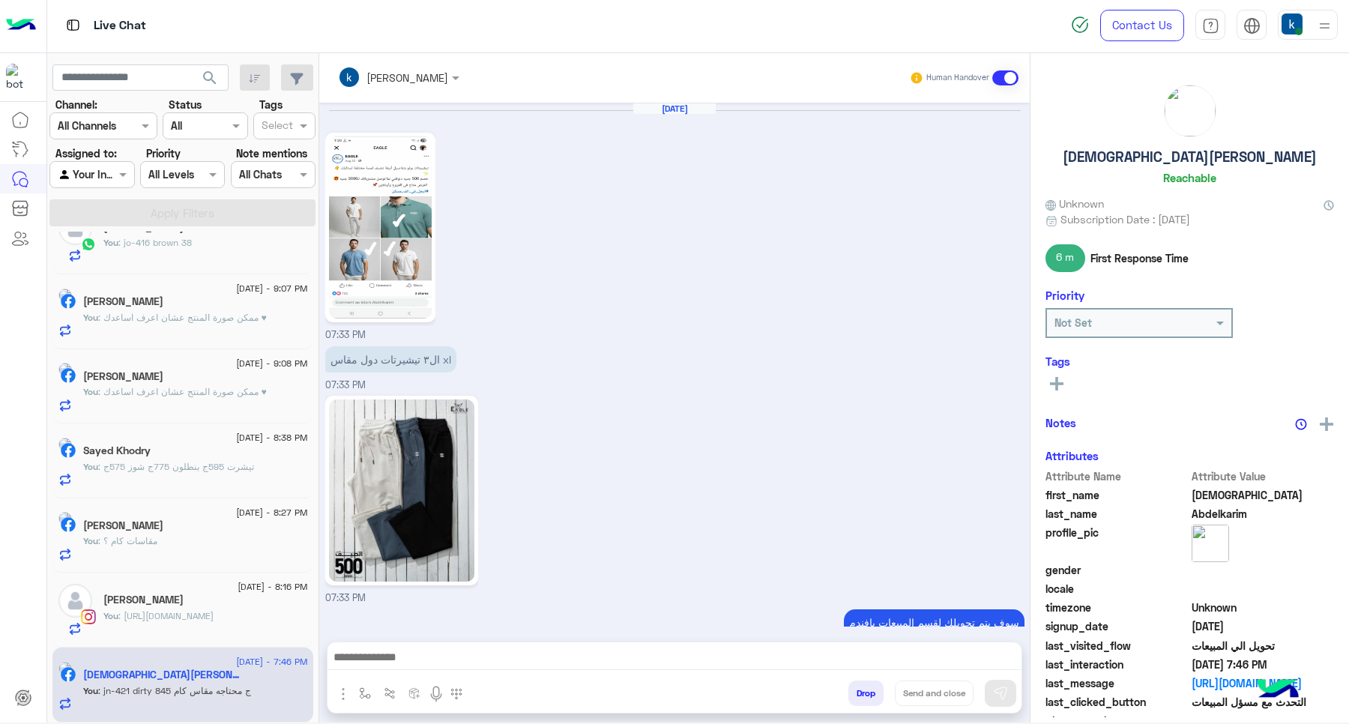
scroll to position [1186, 0]
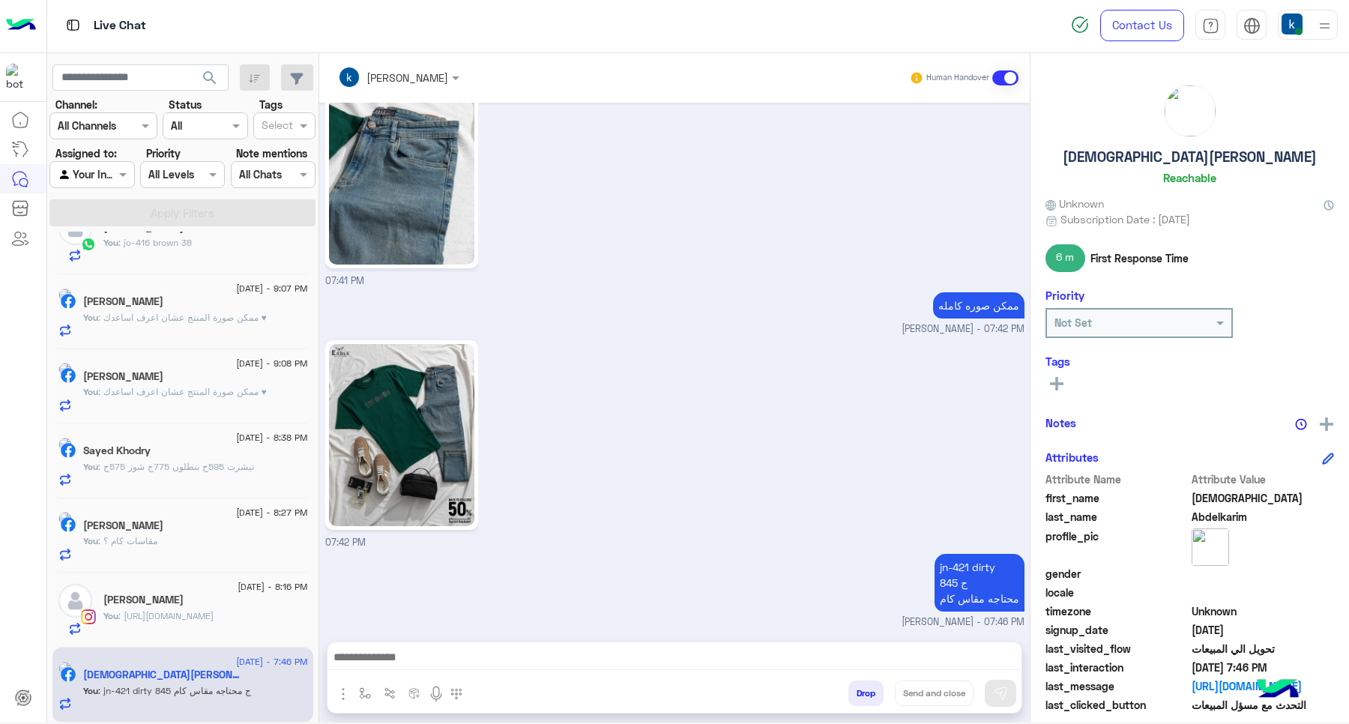
click at [157, 596] on div "[PERSON_NAME]" at bounding box center [205, 601] width 205 height 16
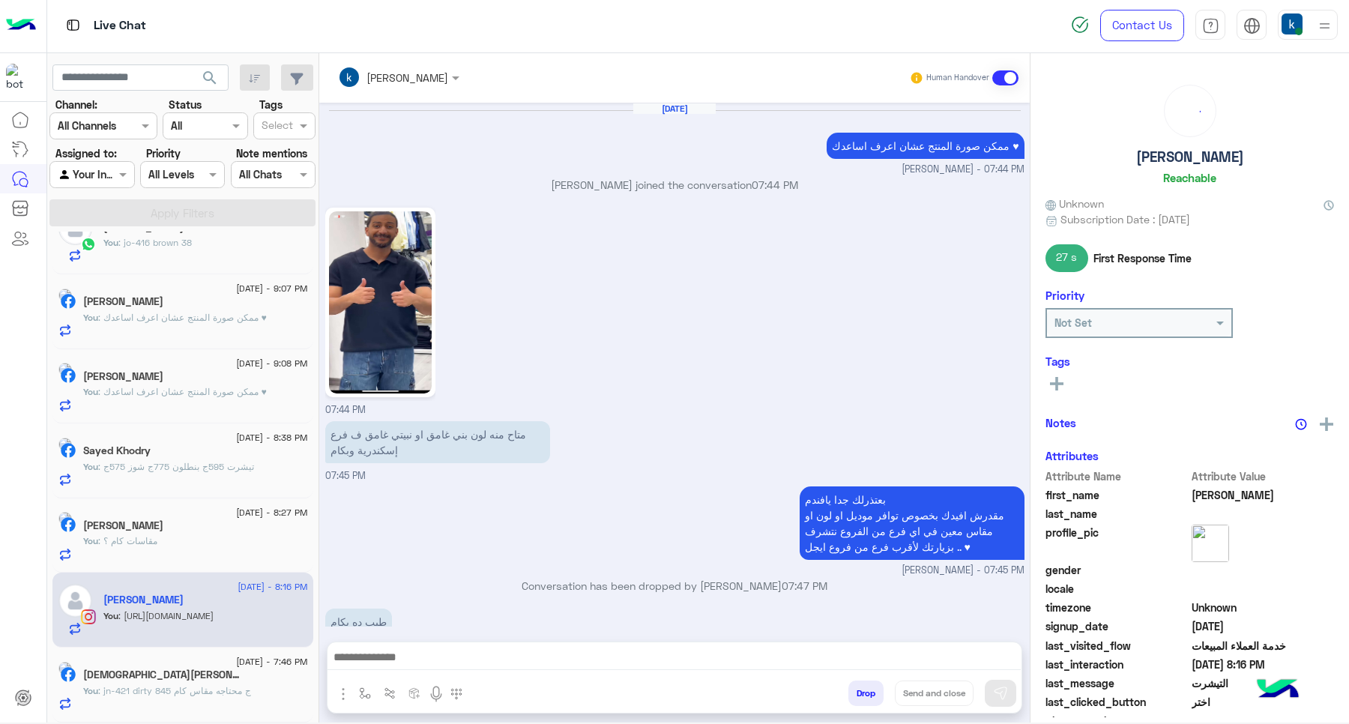
scroll to position [858, 0]
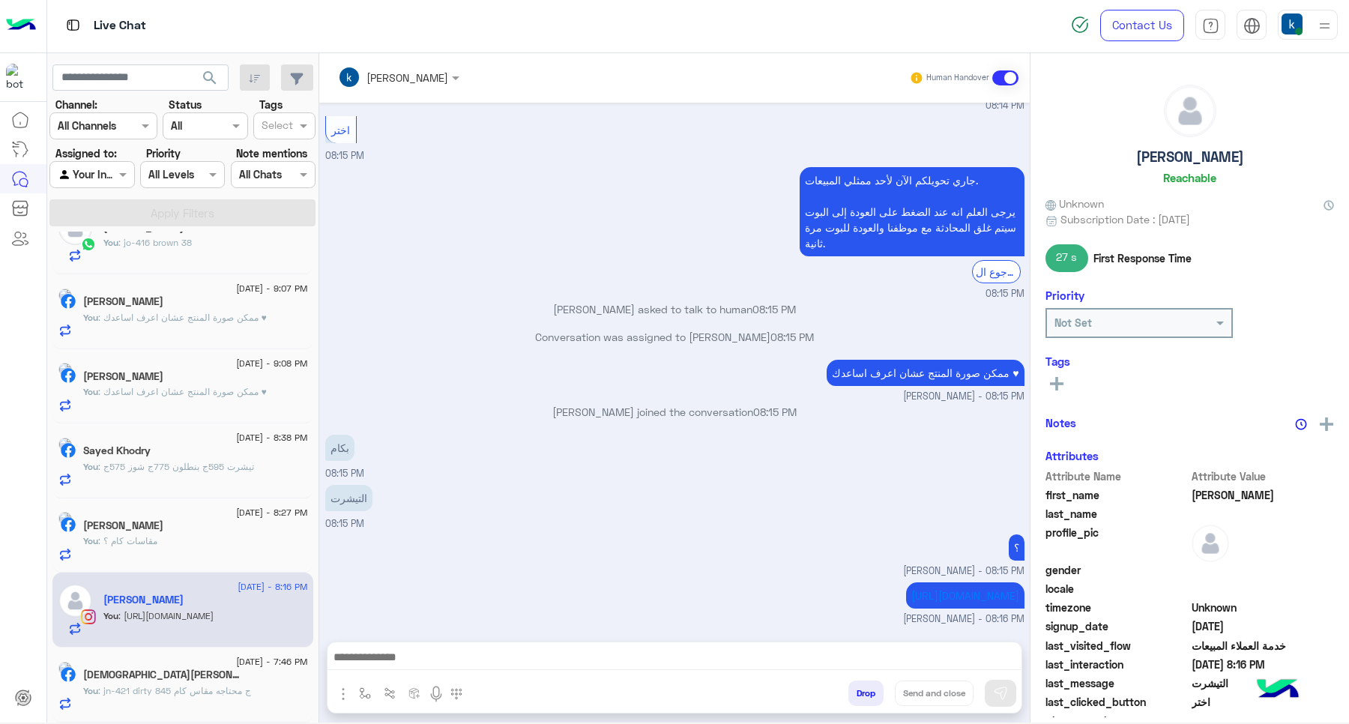
click at [868, 694] on button "Drop" at bounding box center [865, 692] width 35 height 25
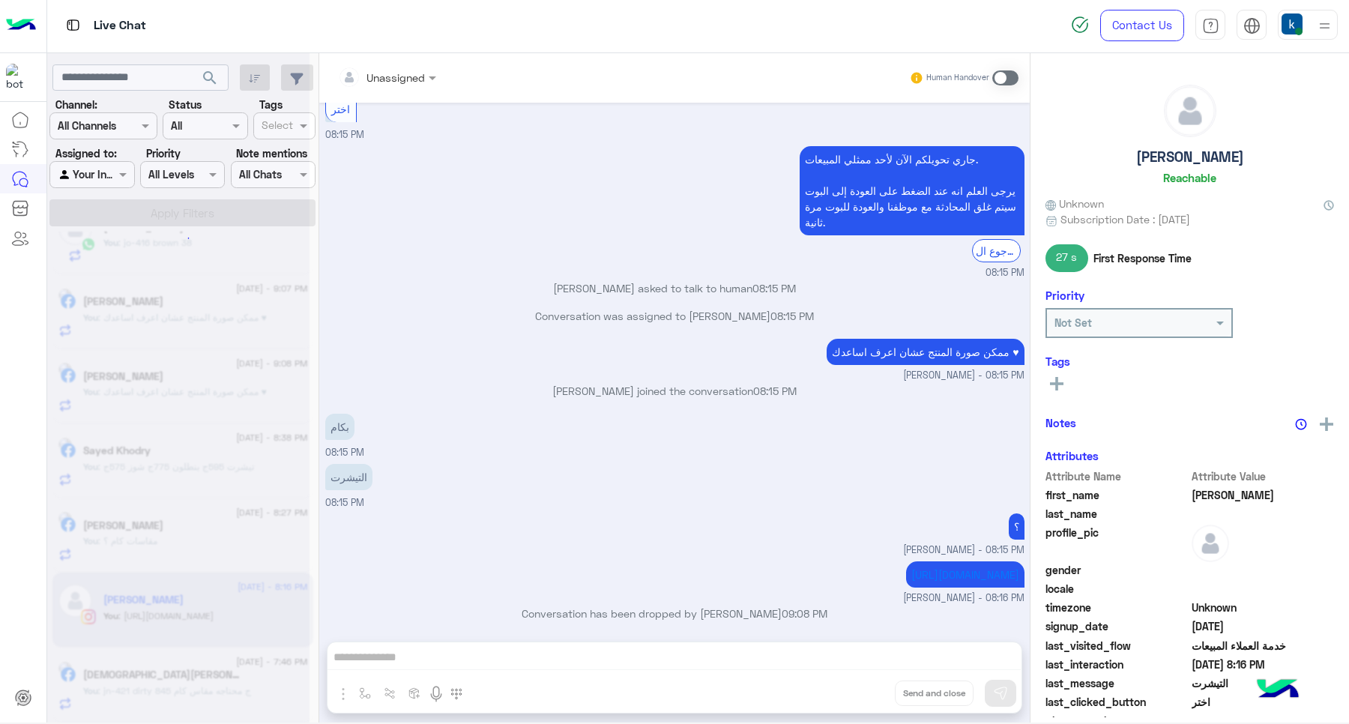
scroll to position [885, 0]
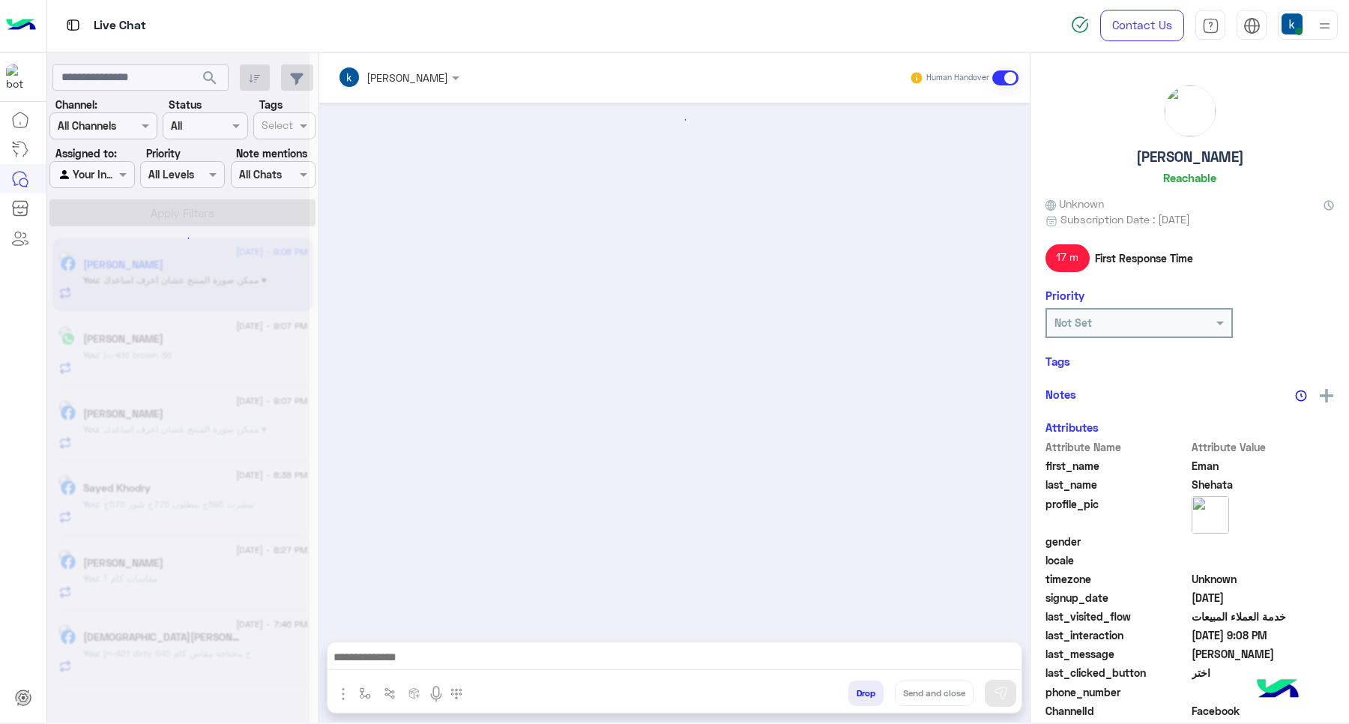
scroll to position [135, 0]
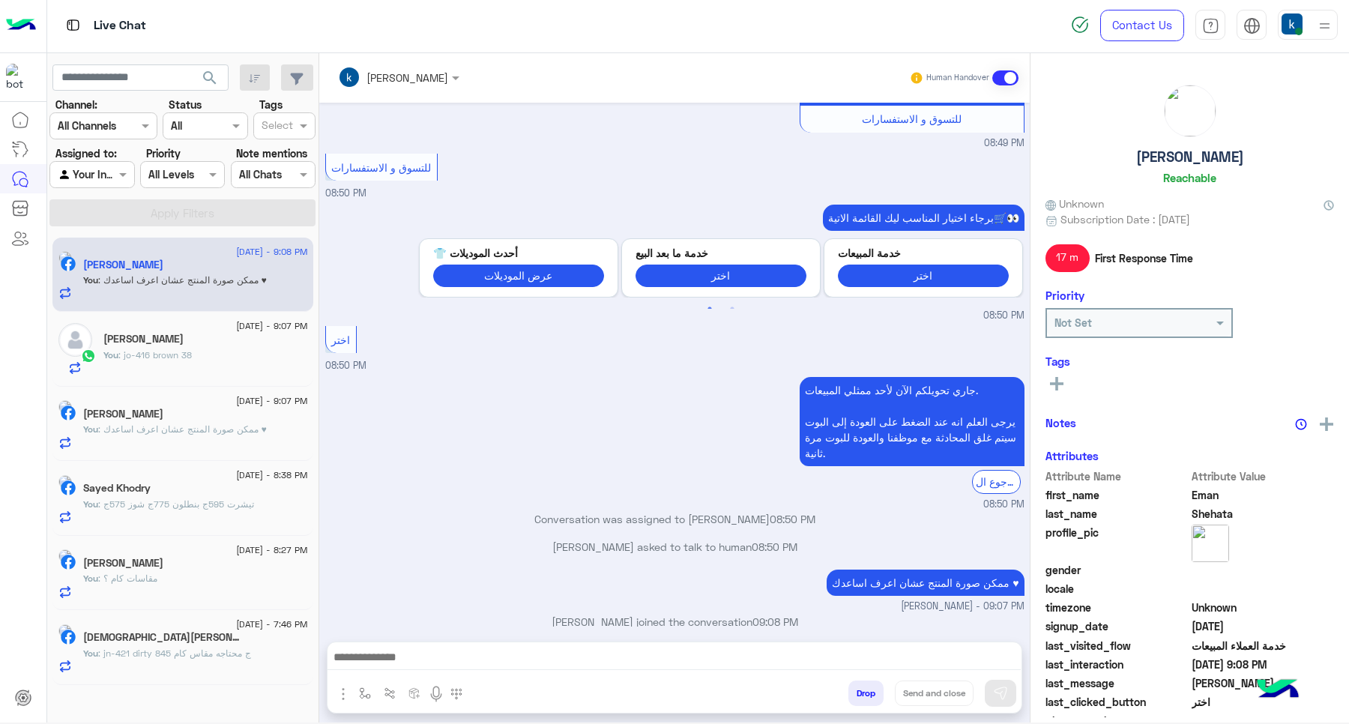
click at [212, 499] on span ": تيشرت 595ج بنطلون 775ج شوز 575ج" at bounding box center [176, 503] width 156 height 11
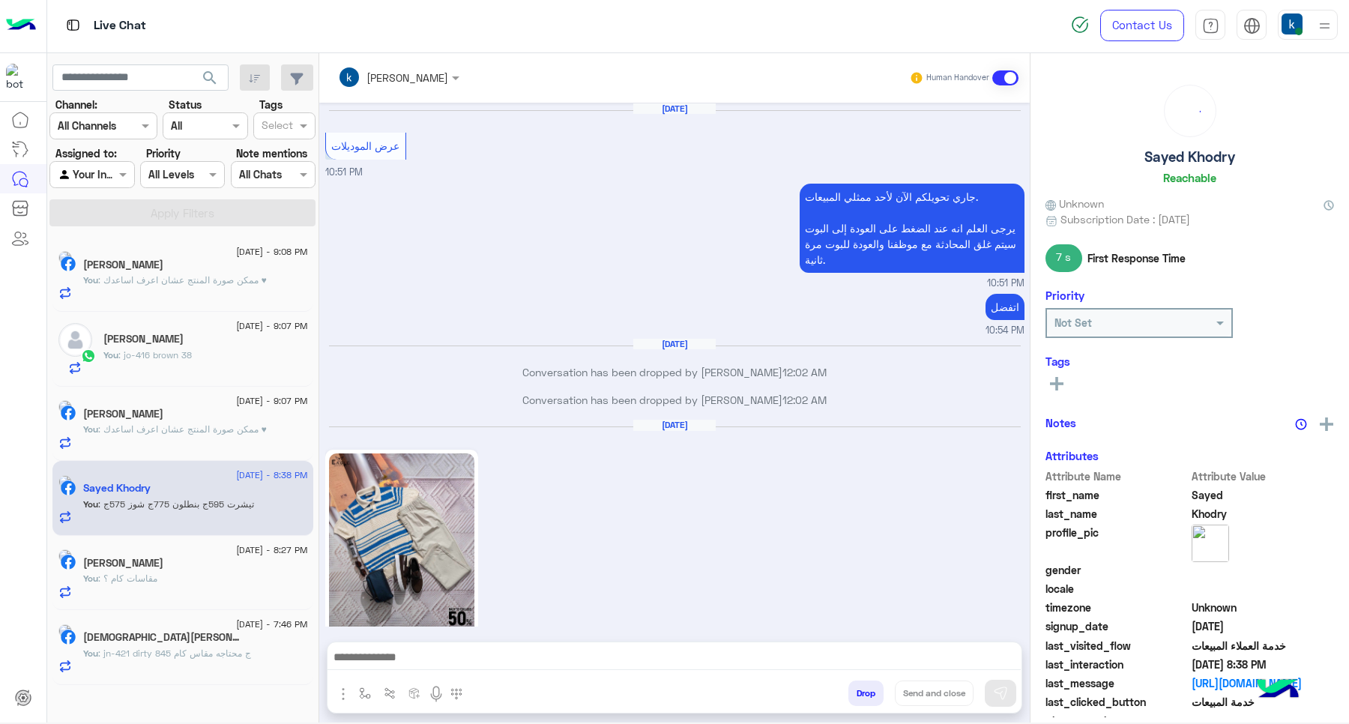
scroll to position [1190, 0]
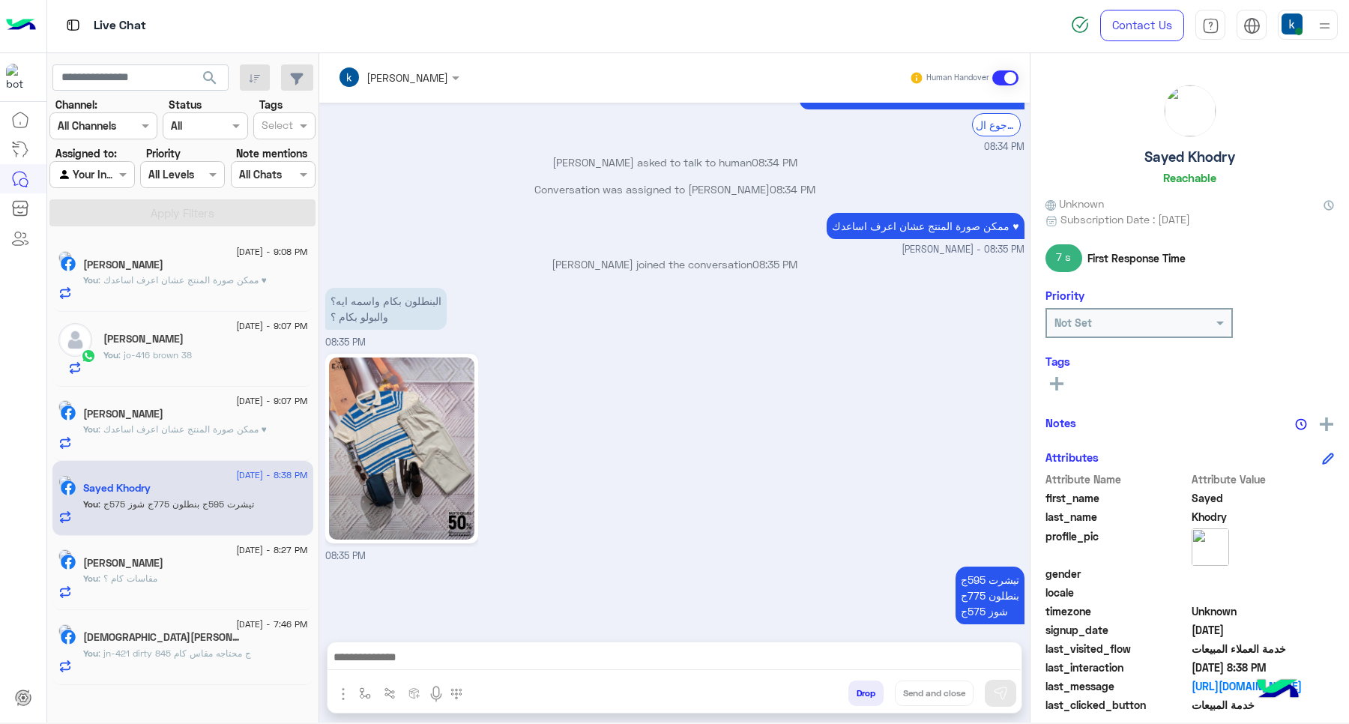
click at [218, 422] on div "[PERSON_NAME]" at bounding box center [195, 416] width 225 height 16
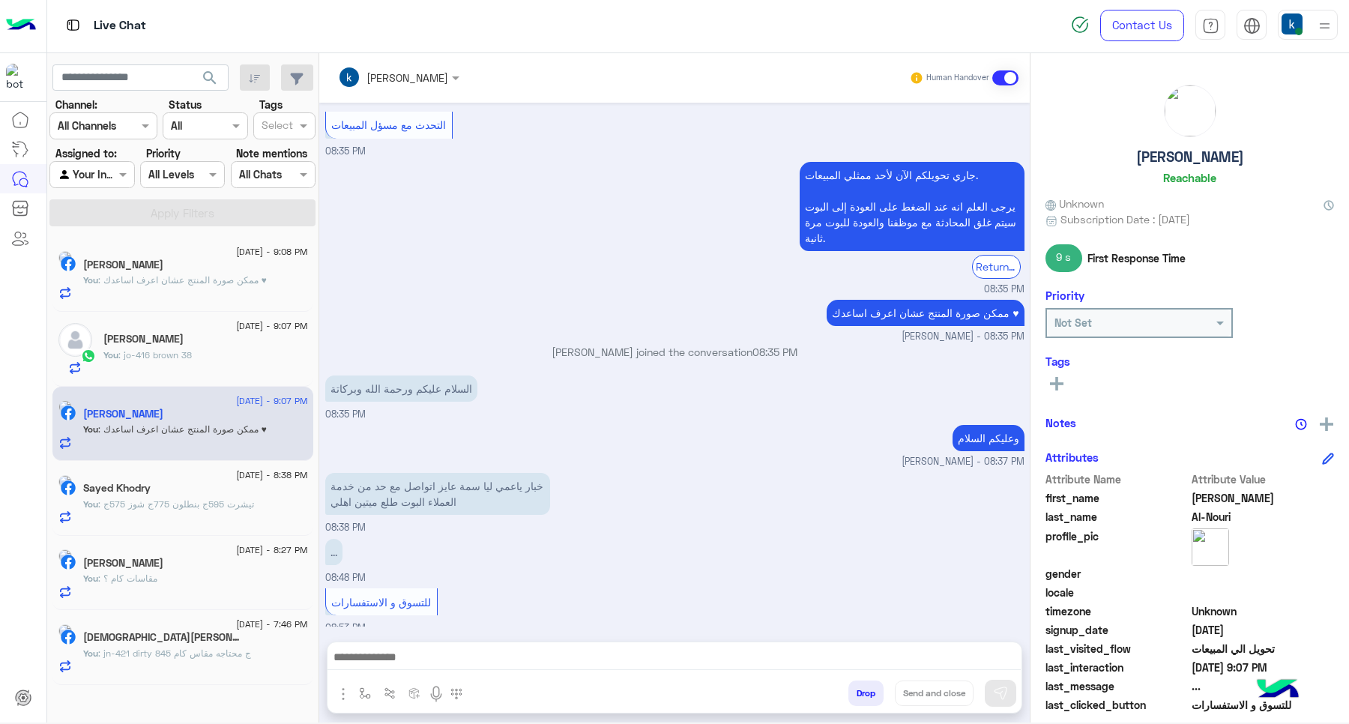
scroll to position [689, 0]
